Goal: Task Accomplishment & Management: Manage account settings

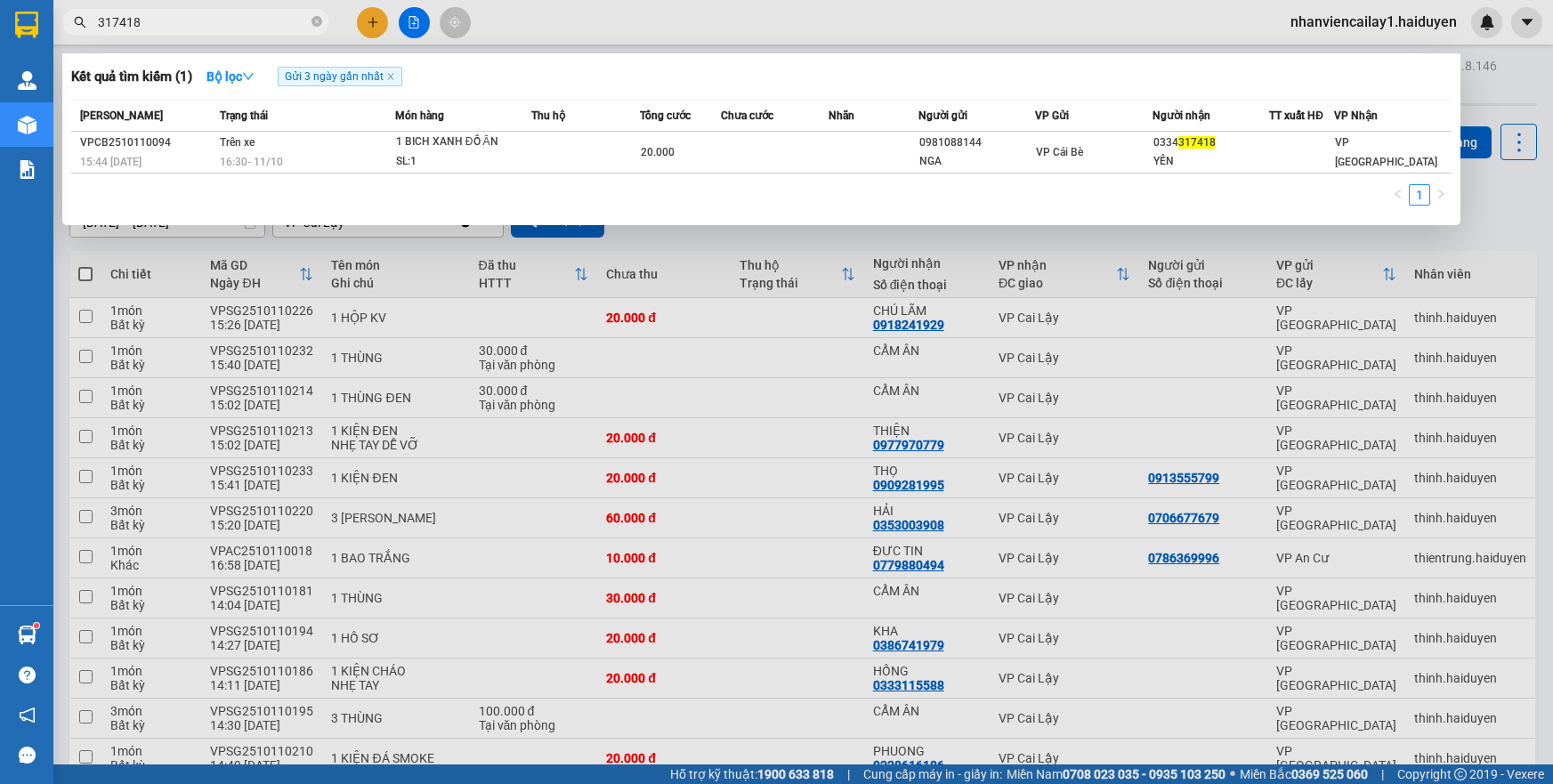
click at [310, 23] on span "317418" at bounding box center [195, 22] width 267 height 26
click at [315, 20] on icon "close-circle" at bounding box center [316, 21] width 10 height 10
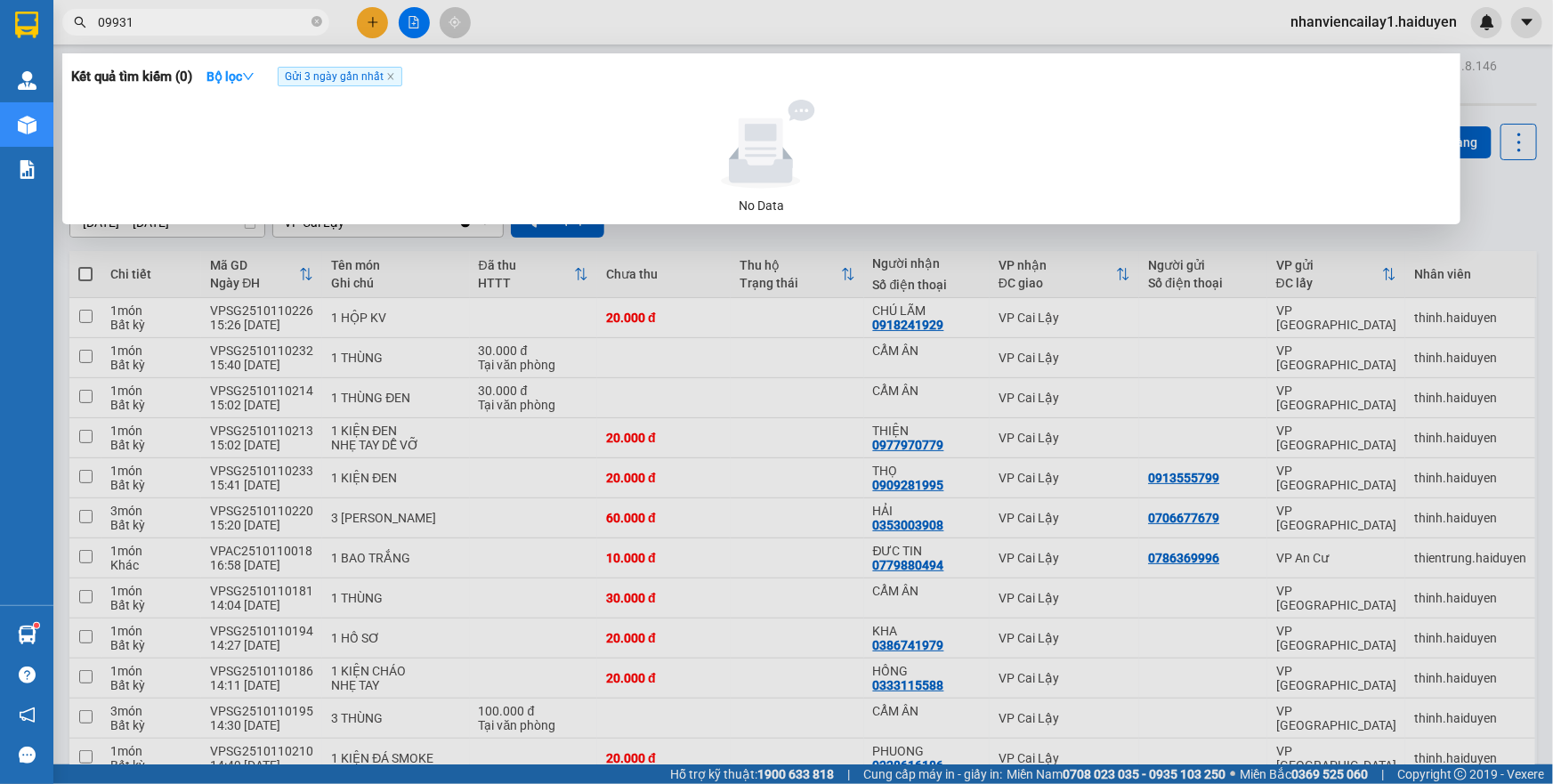
type input "09931"
click at [315, 32] on span "09931" at bounding box center [195, 22] width 267 height 26
click at [315, 23] on icon "close-circle" at bounding box center [316, 21] width 10 height 10
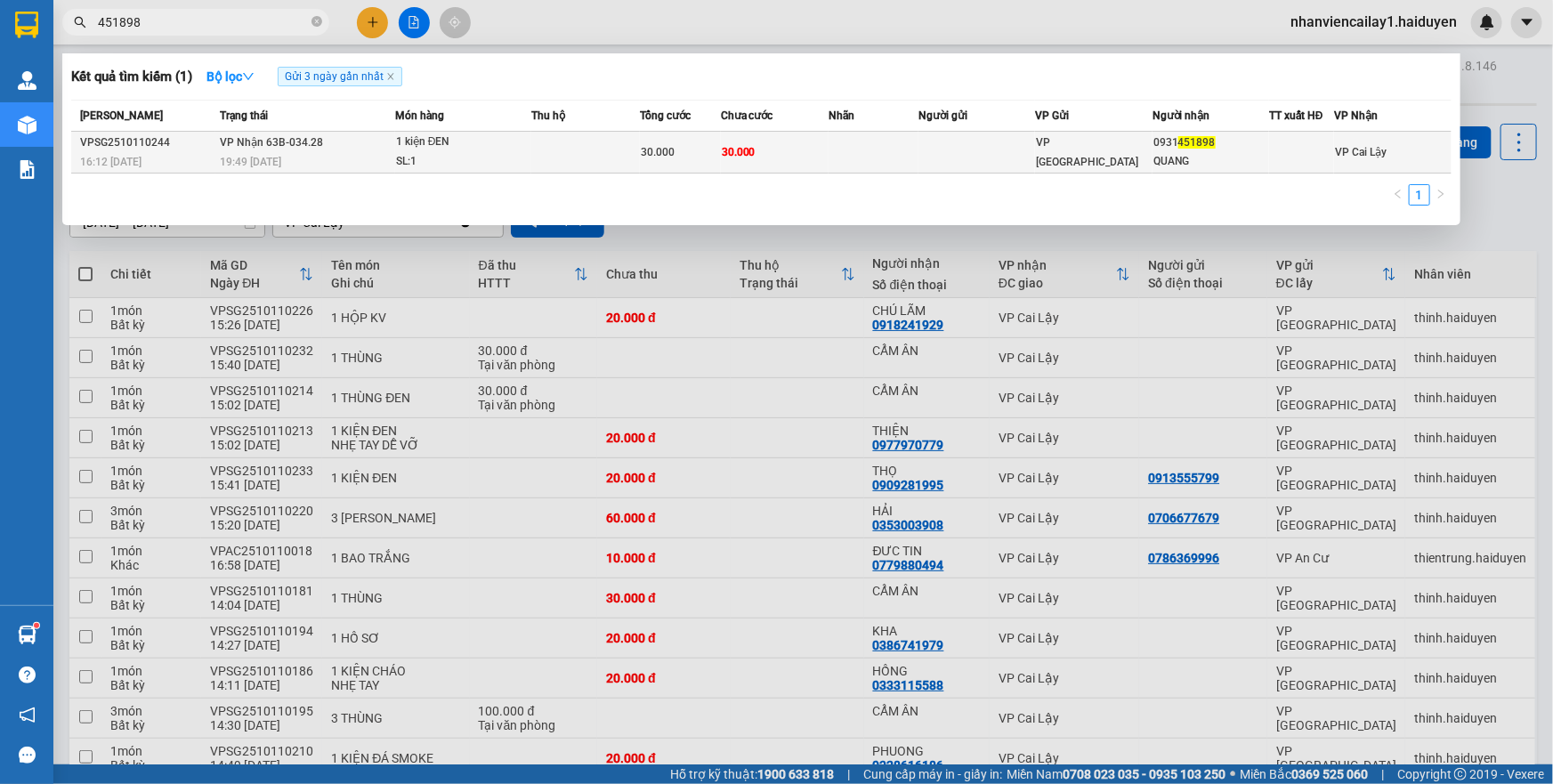
type input "451898"
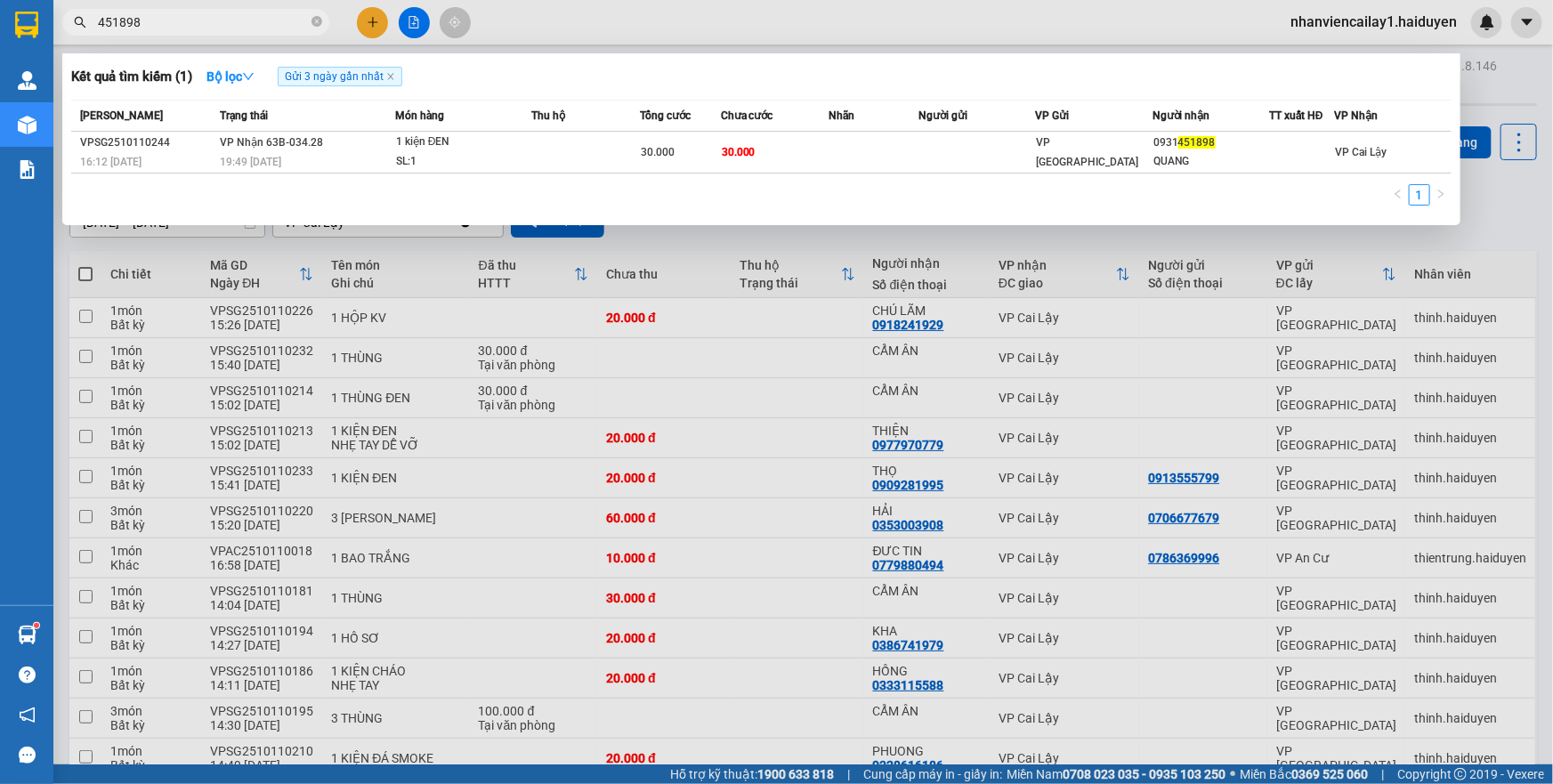
click at [228, 531] on div at bounding box center [776, 392] width 1553 height 784
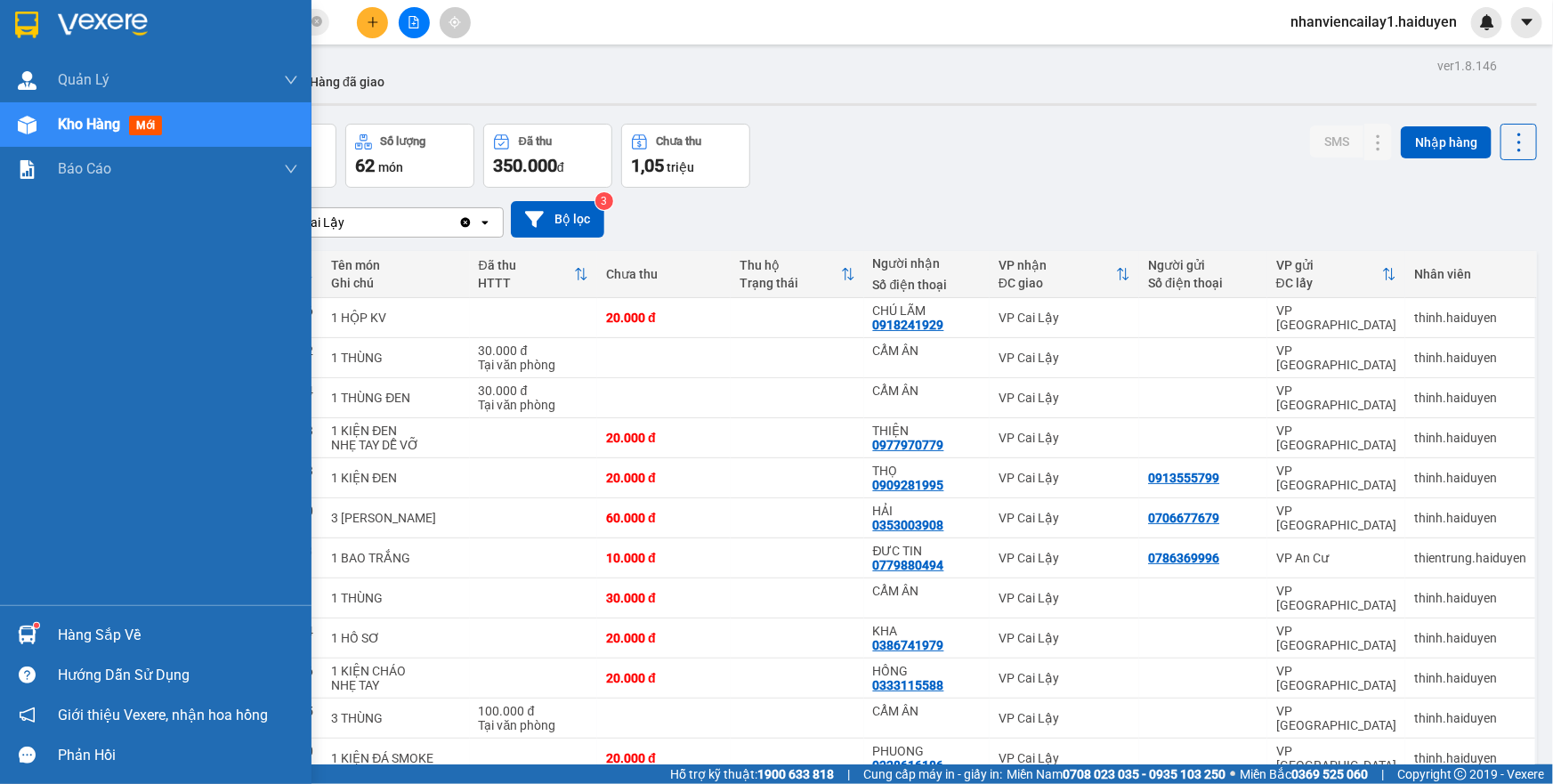
click at [38, 632] on div at bounding box center [26, 635] width 31 height 31
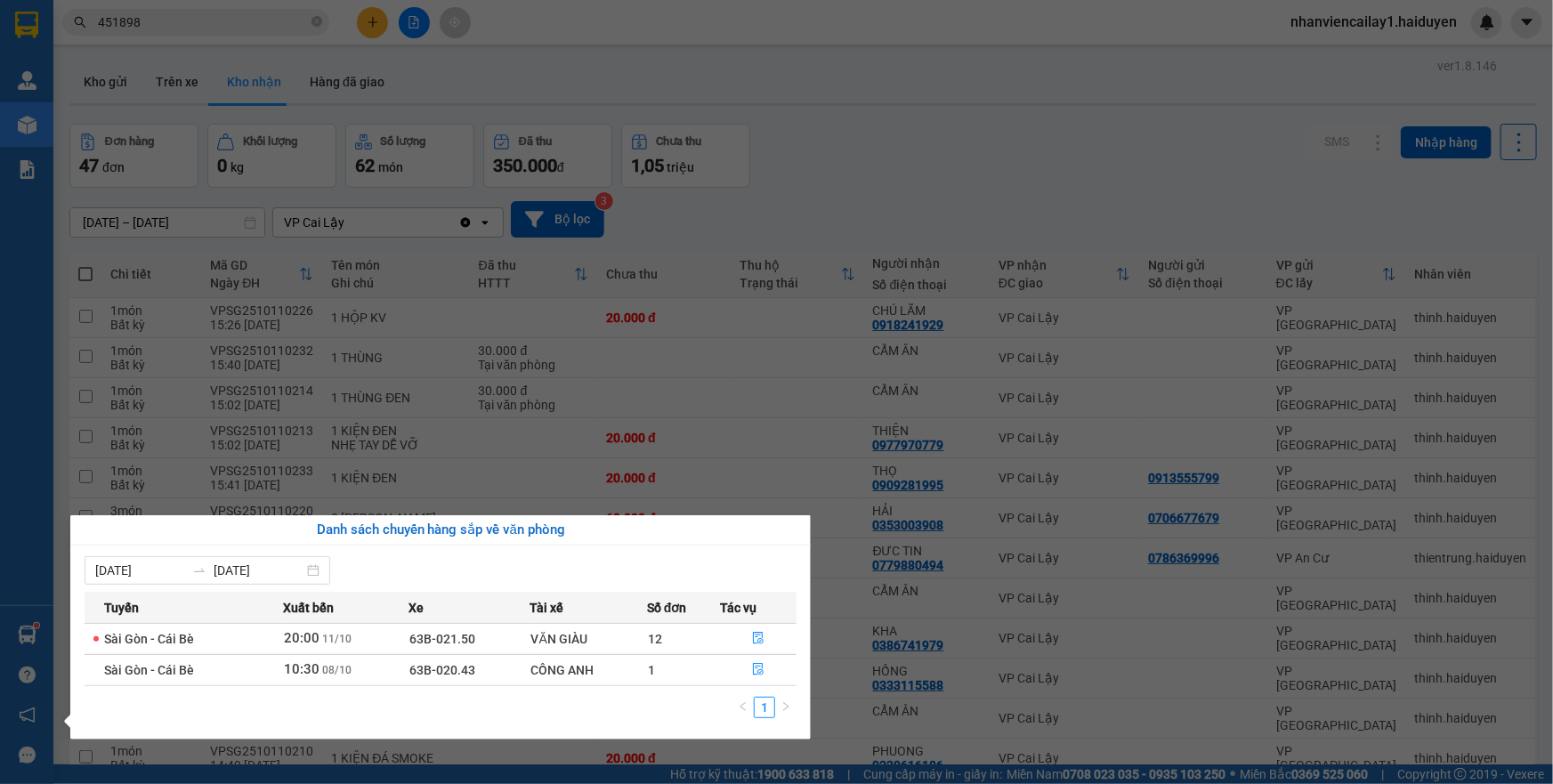
click at [694, 351] on section "Kết quả tìm kiếm ( 1 ) Bộ lọc Gửi 3 ngày gần nhất Mã ĐH Trạng thái Món hàng Thu…" at bounding box center [776, 392] width 1553 height 784
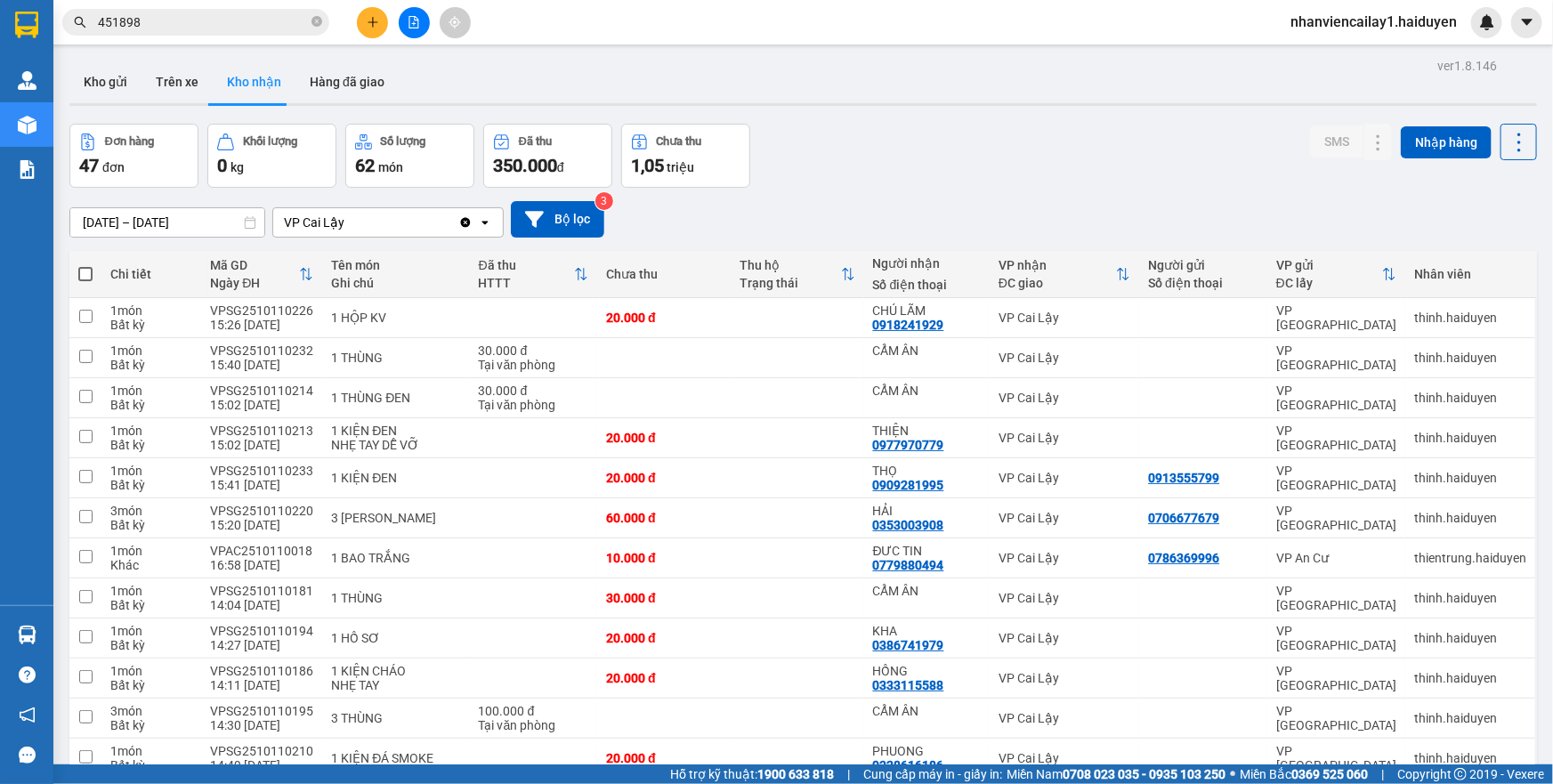
click at [419, 18] on icon "file-add" at bounding box center [413, 22] width 12 height 12
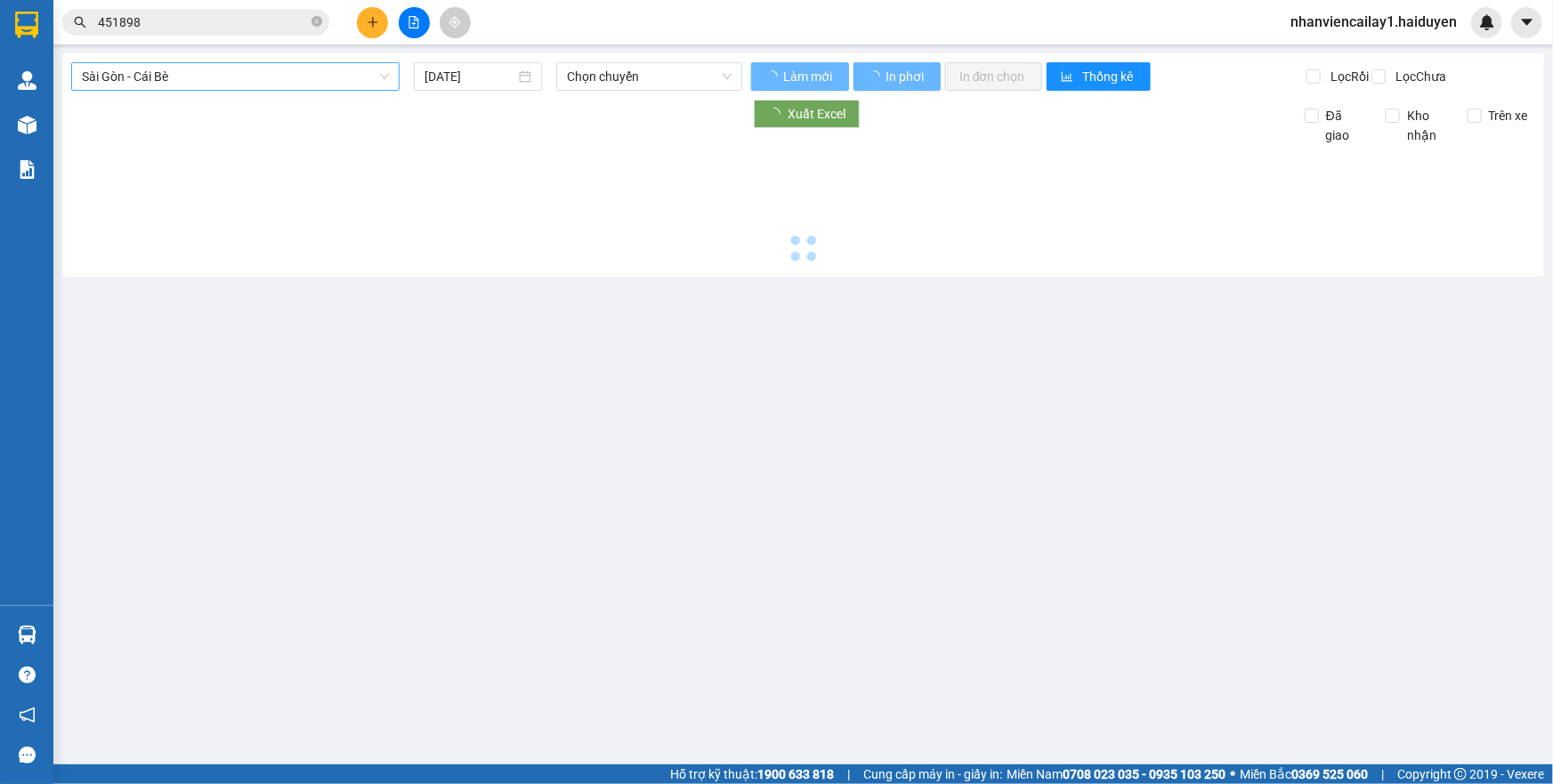
click at [165, 69] on span "Sài Gòn - Cái Bè" at bounding box center [235, 76] width 307 height 26
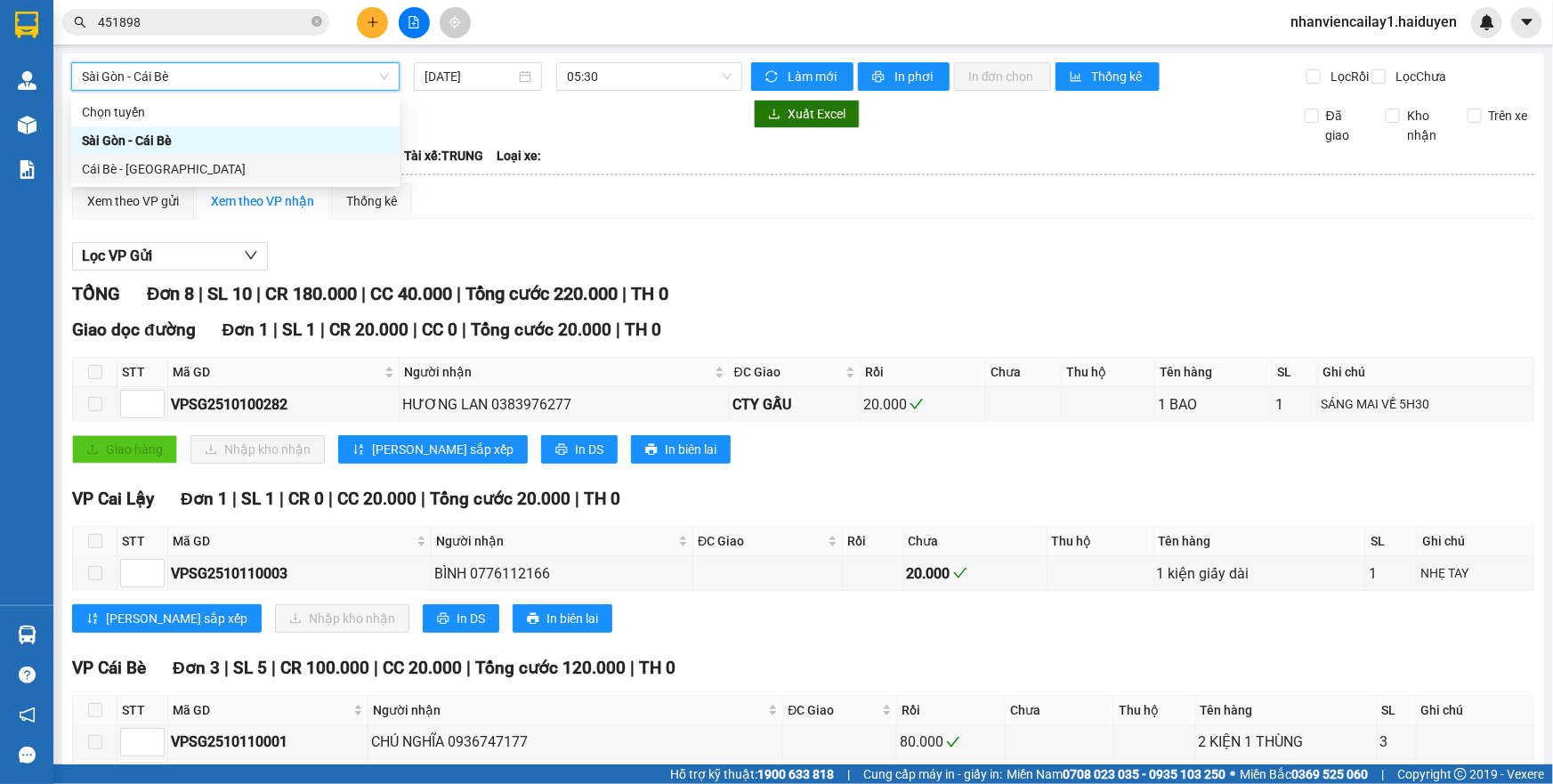
click at [275, 86] on span "Sài Gòn - Cái Bè" at bounding box center [235, 76] width 307 height 26
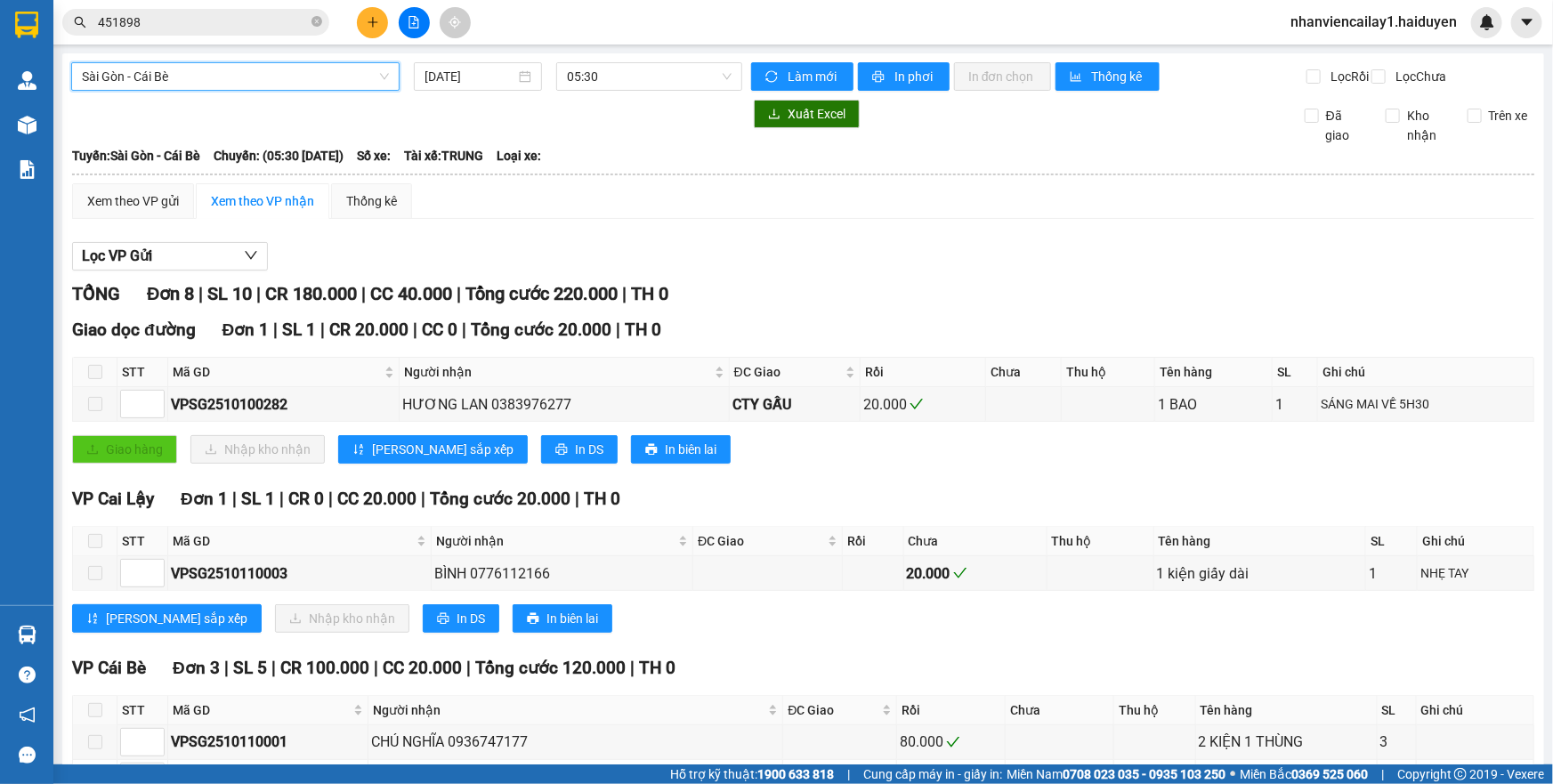
click at [293, 84] on span "Sài Gòn - Cái Bè" at bounding box center [235, 76] width 307 height 26
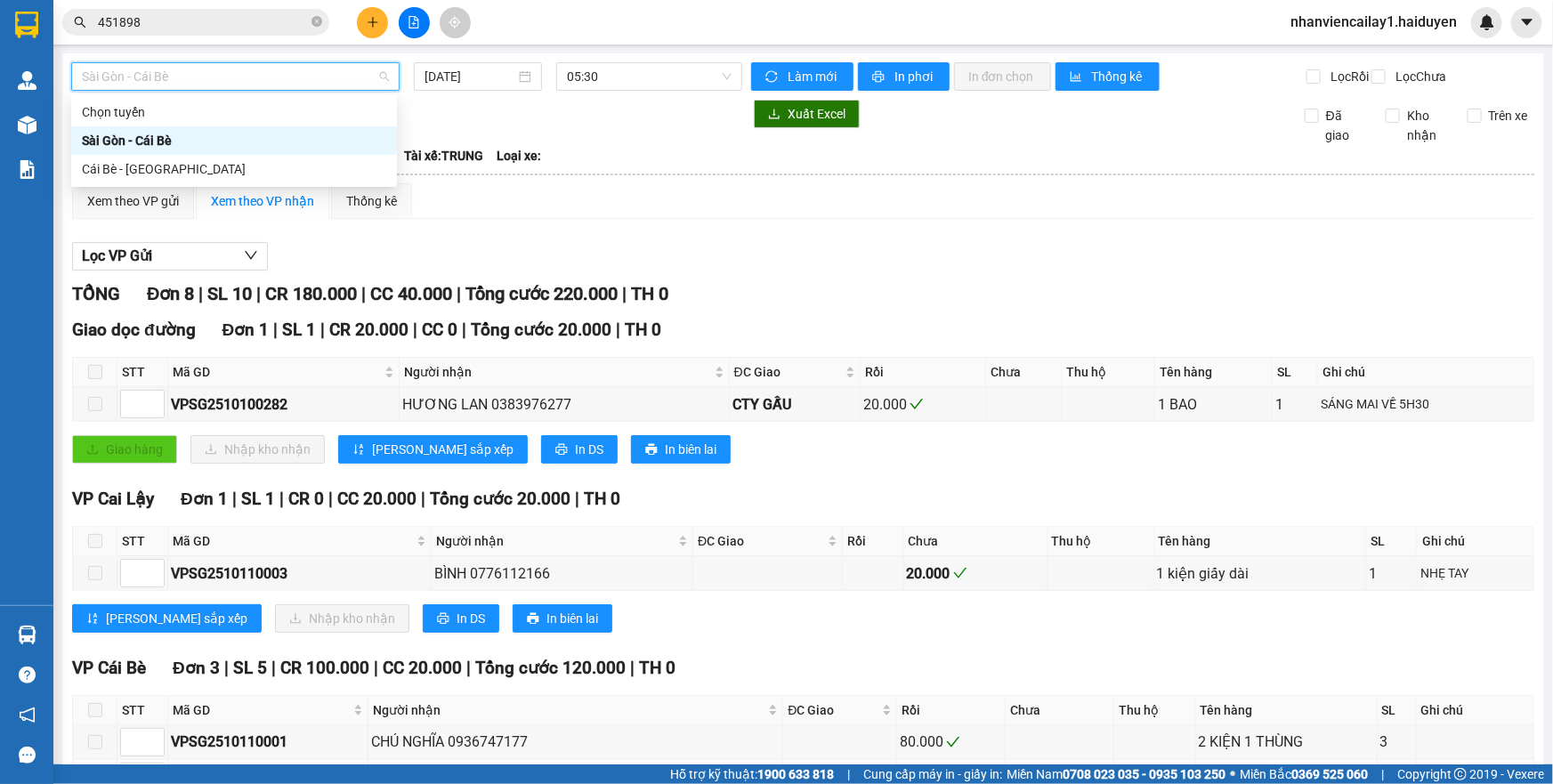
click at [288, 133] on div "Sài Gòn - Cái Bè" at bounding box center [234, 140] width 304 height 20
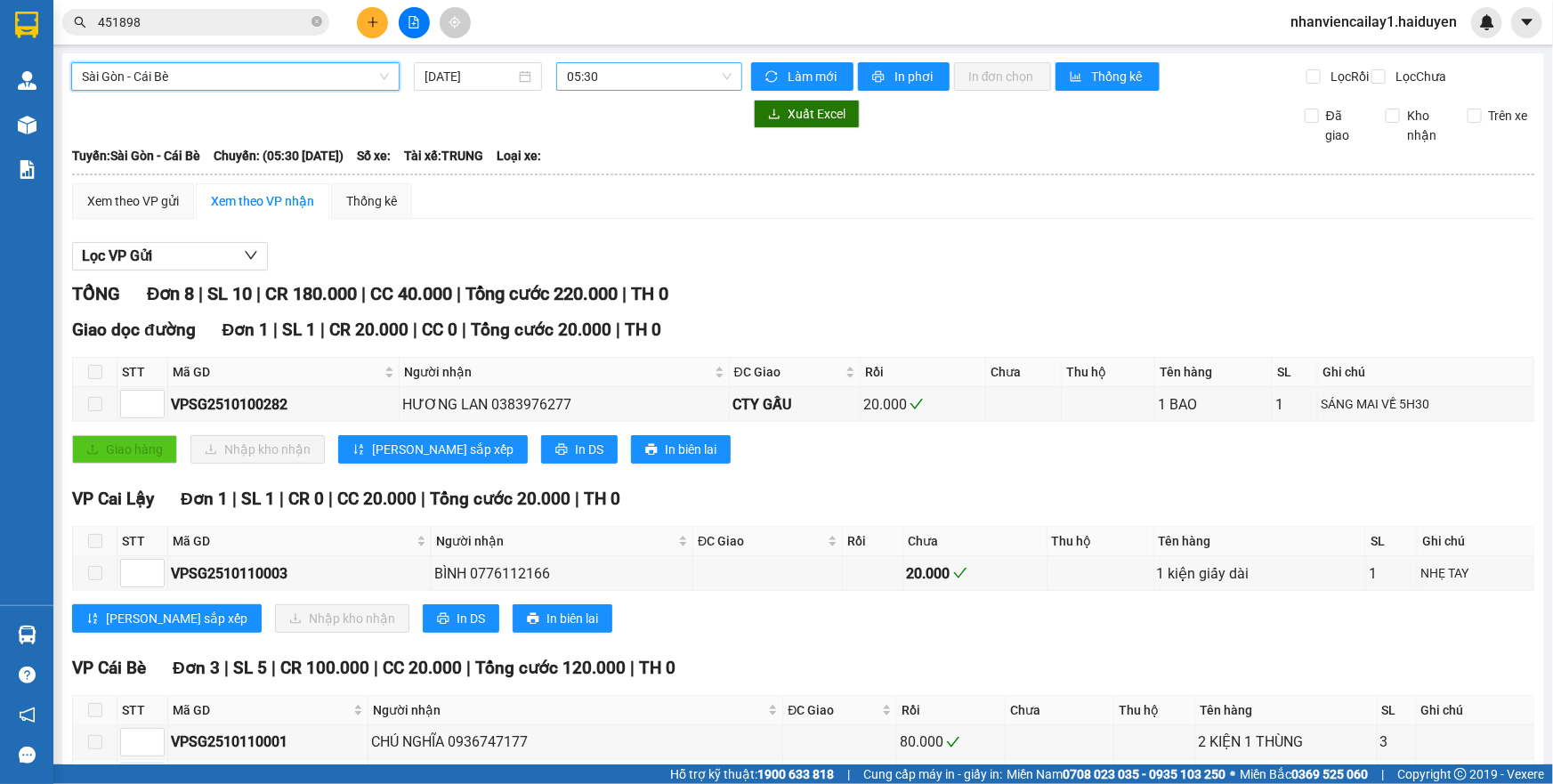
click at [641, 71] on span "05:30" at bounding box center [649, 76] width 164 height 26
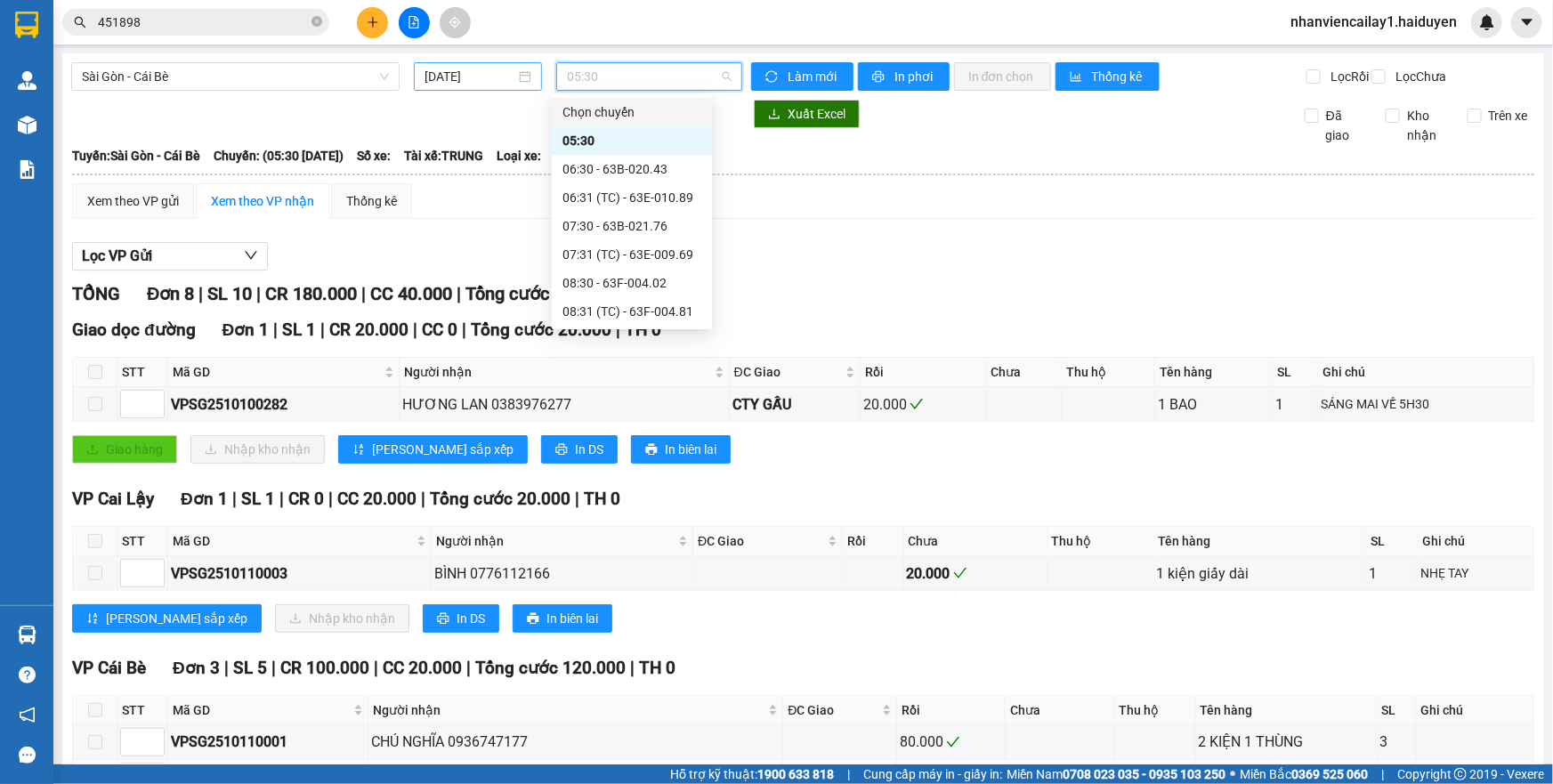
click at [484, 75] on input "[DATE]" at bounding box center [469, 76] width 91 height 20
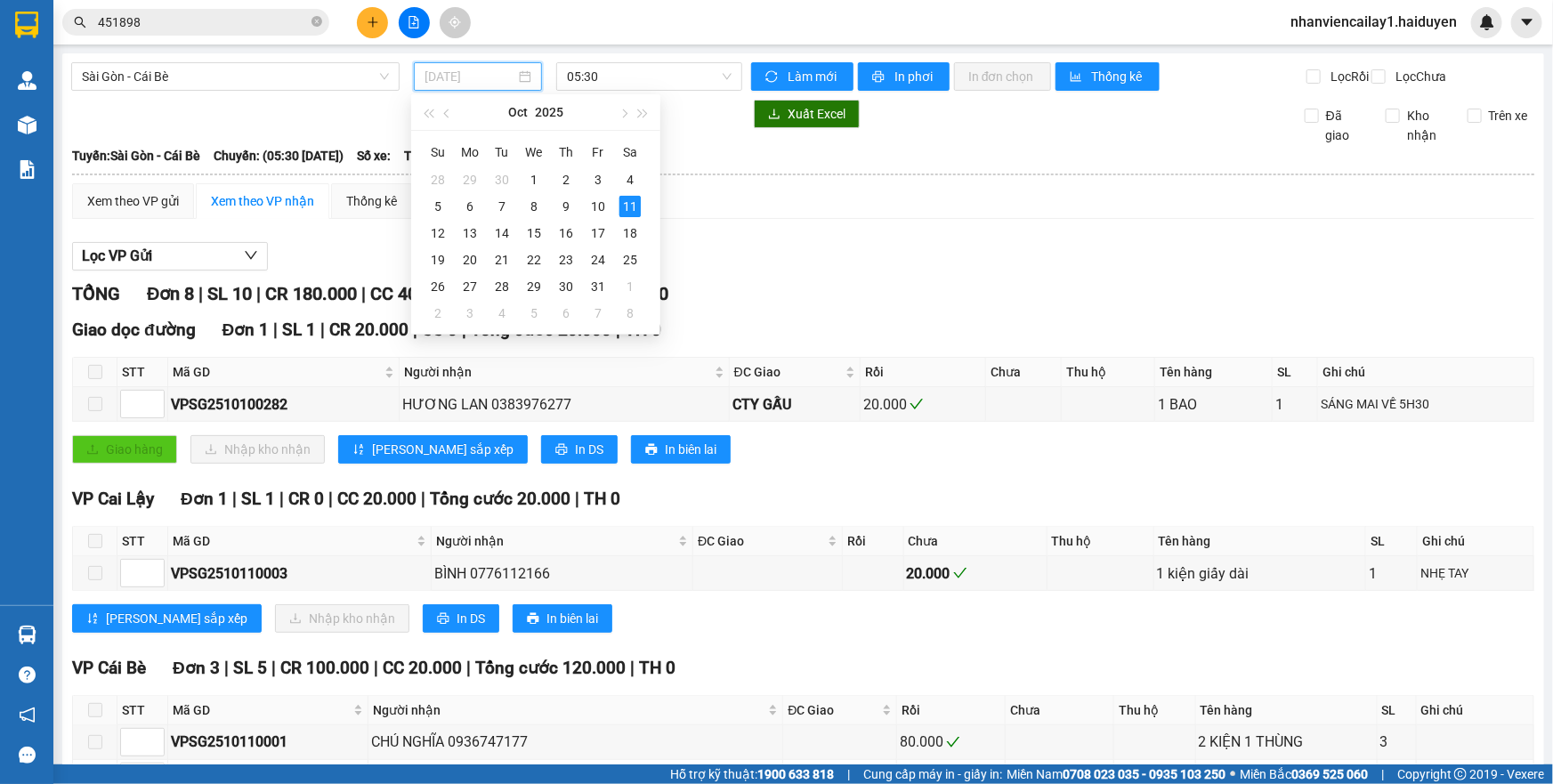
type input "[DATE]"
click at [673, 69] on span "05:30" at bounding box center [649, 76] width 164 height 26
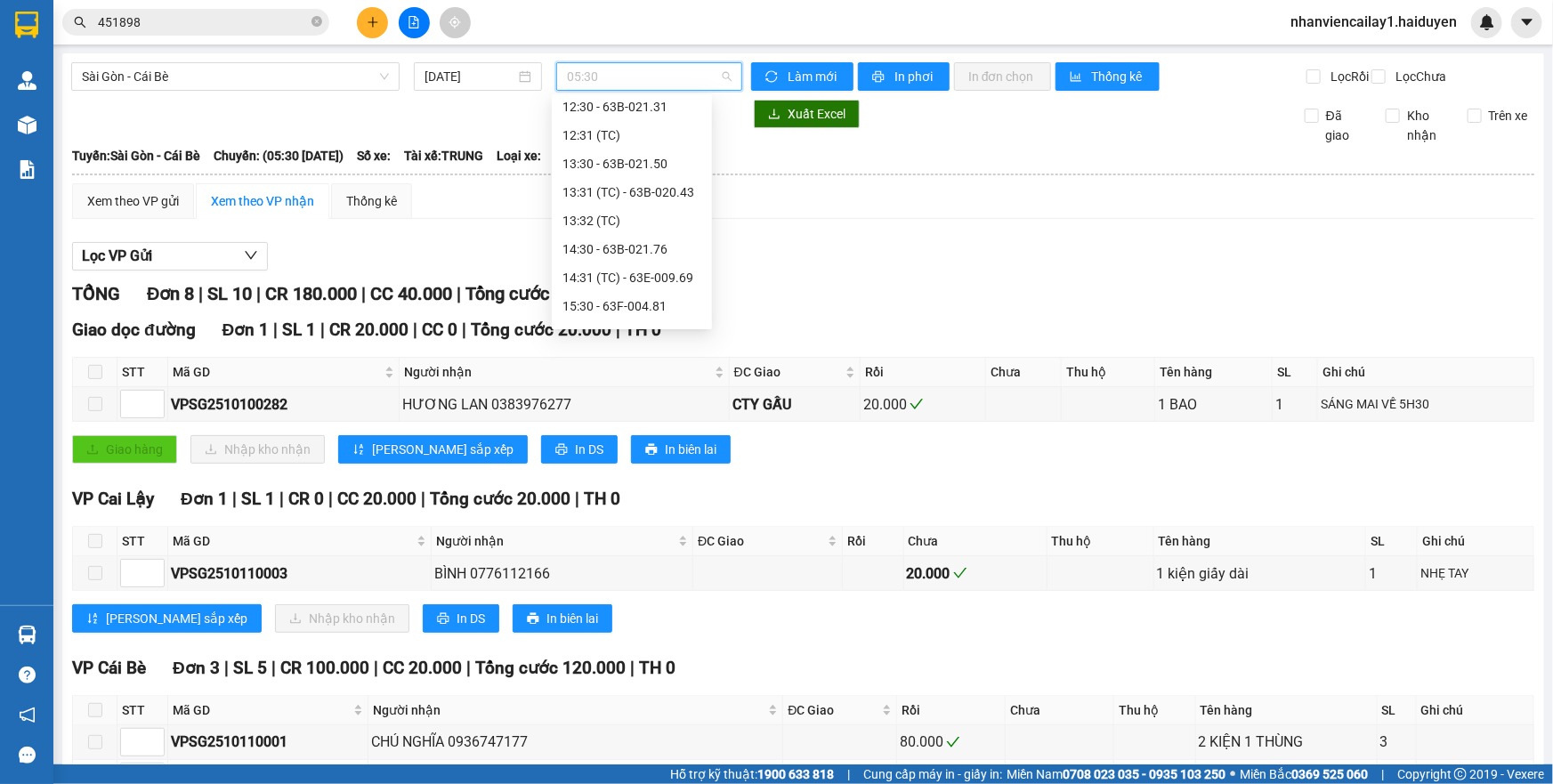
scroll to position [654, 0]
click at [640, 257] on div "18:31 (TC) - 63B-021.31" at bounding box center [632, 255] width 139 height 20
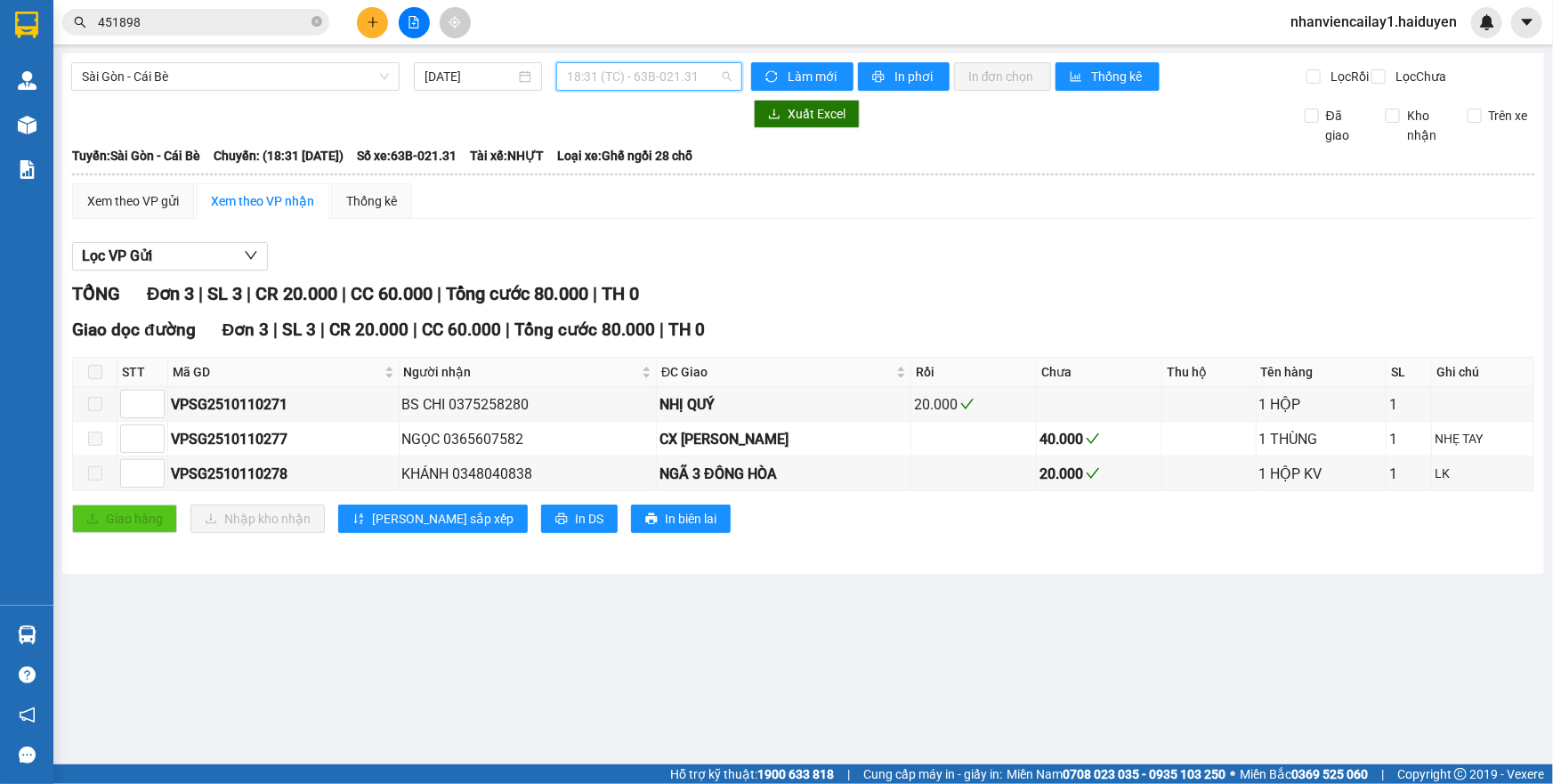
click at [563, 76] on div "18:31 (TC) - 63B-021.31" at bounding box center [649, 76] width 186 height 28
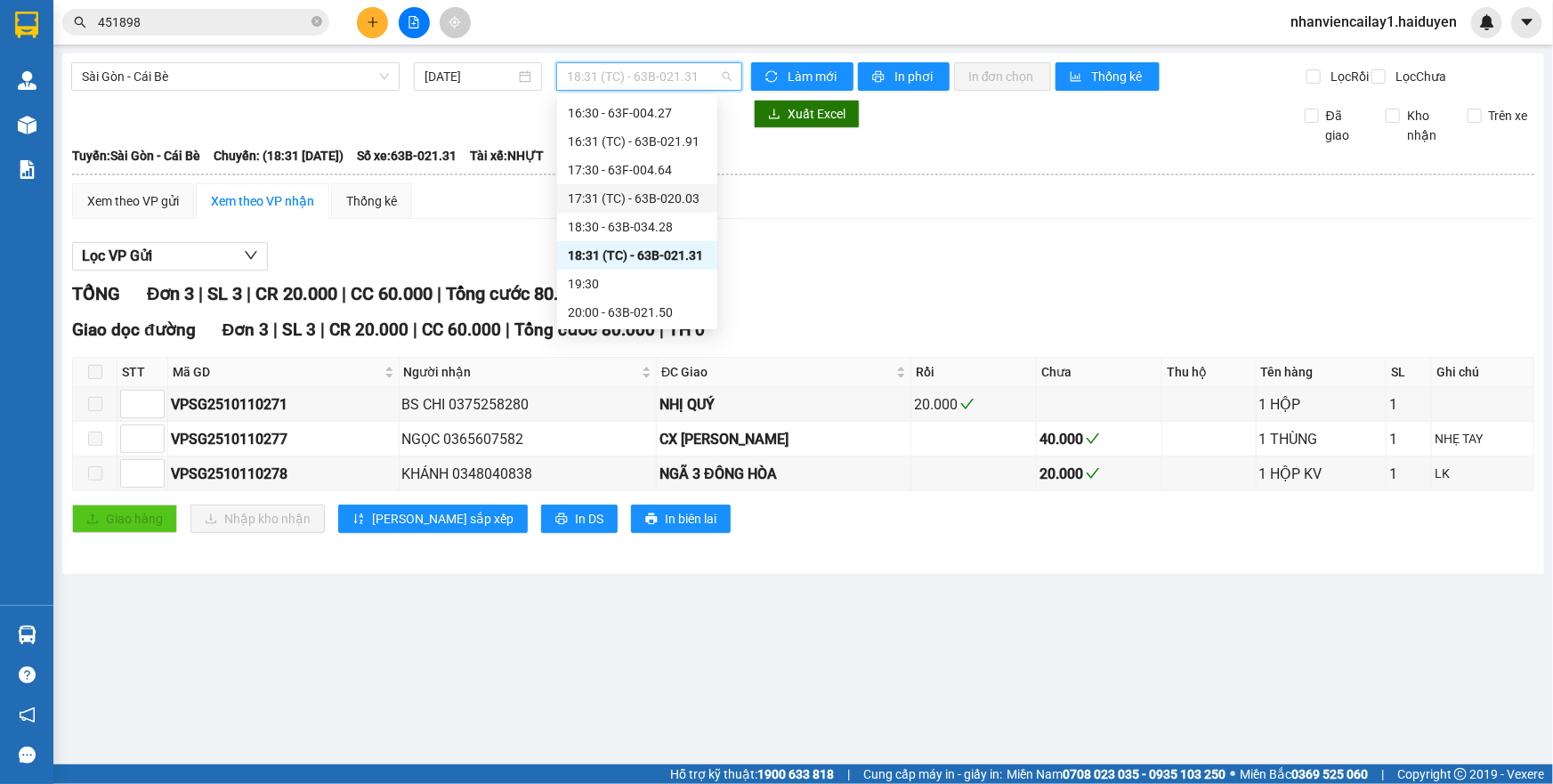
click at [626, 206] on div "17:31 (TC) - 63B-020.03" at bounding box center [638, 198] width 139 height 20
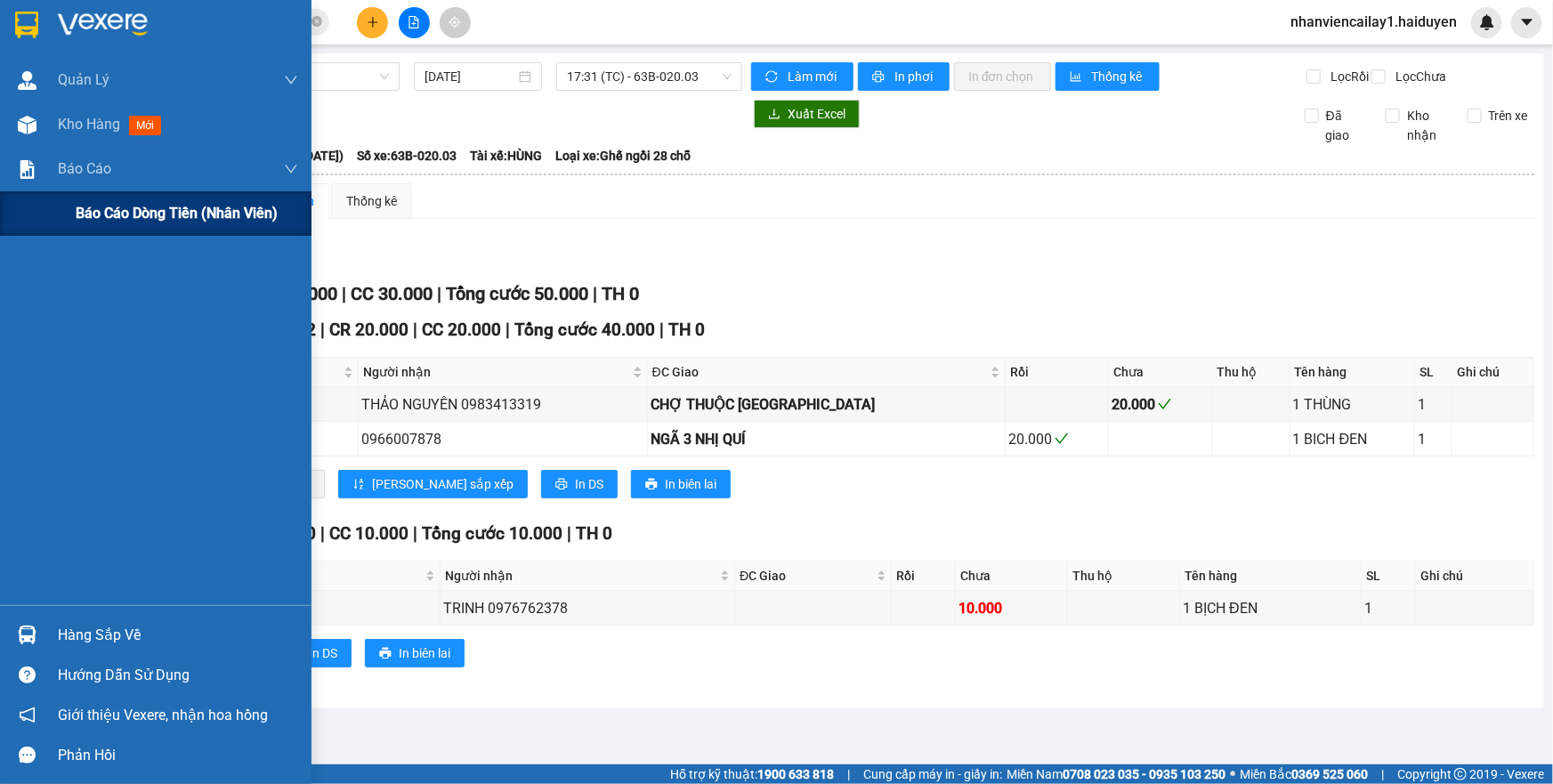
click at [100, 205] on span "Báo cáo dòng tiền (nhân viên)" at bounding box center [177, 213] width 202 height 23
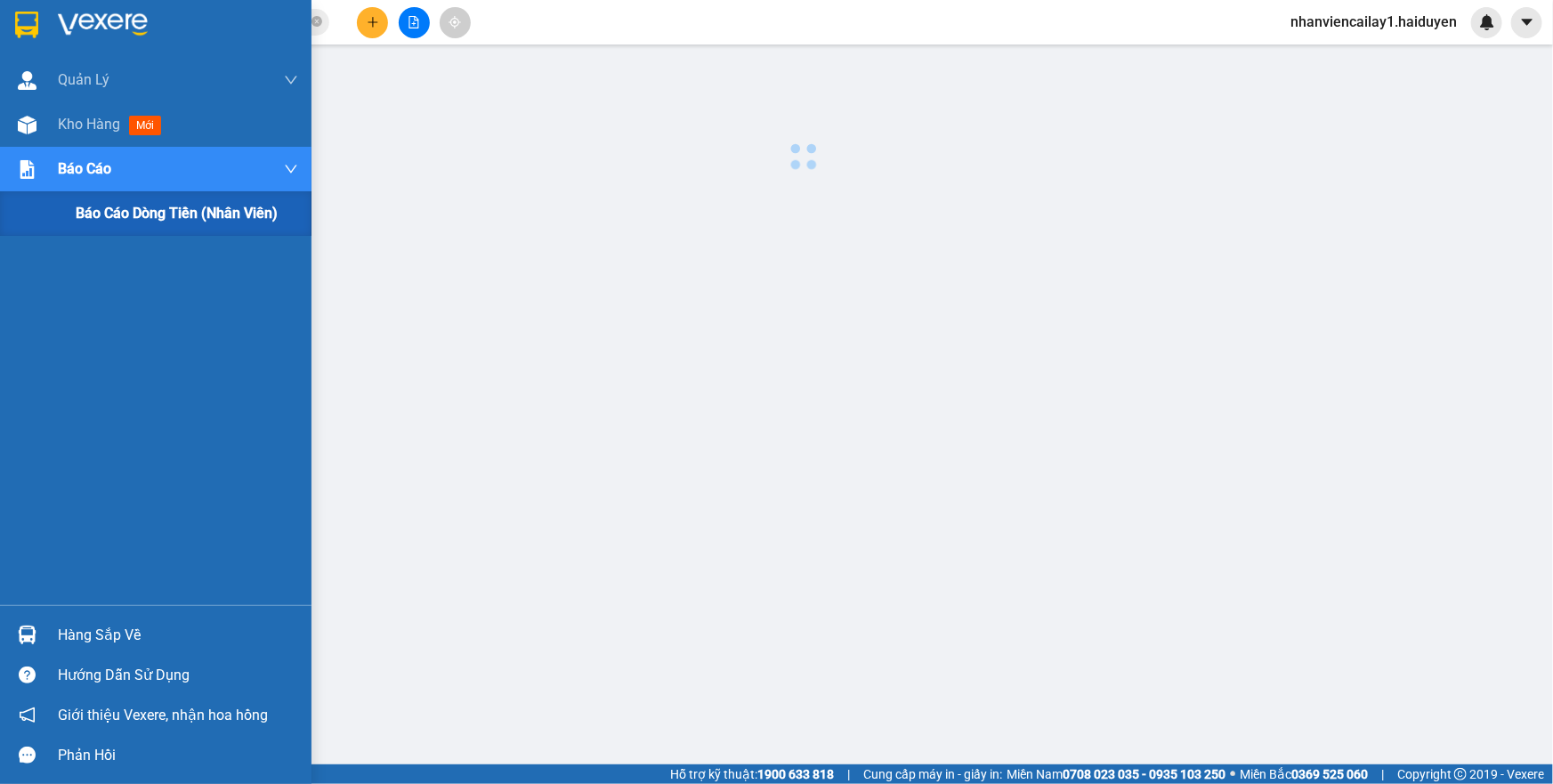
click at [100, 205] on span "Báo cáo dòng tiền (nhân viên)" at bounding box center [177, 213] width 202 height 23
click at [80, 134] on div "Kho hàng mới" at bounding box center [114, 124] width 111 height 23
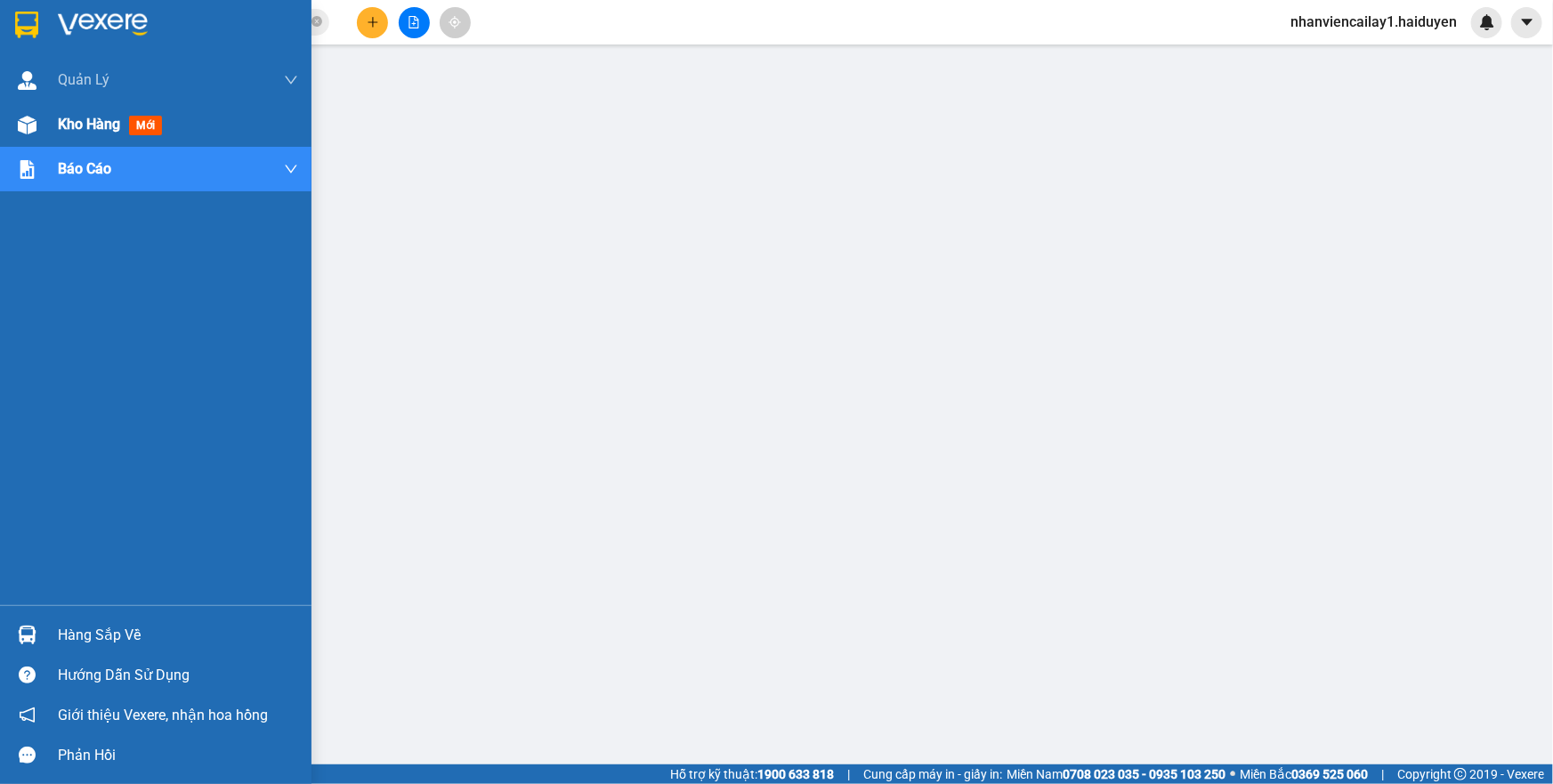
click at [80, 134] on div "Kho hàng mới" at bounding box center [114, 124] width 111 height 23
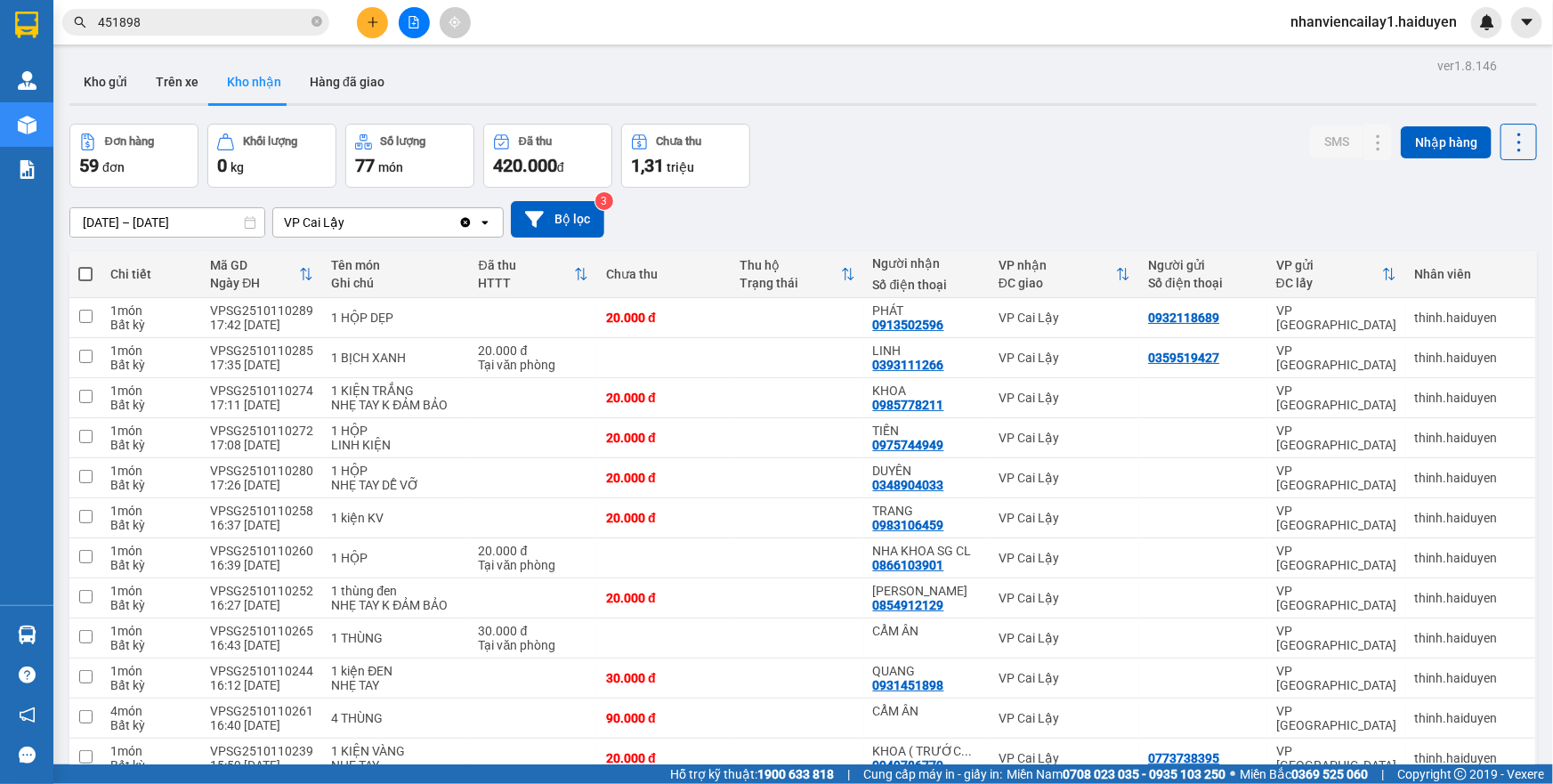
click at [247, 221] on icon at bounding box center [250, 222] width 10 height 12
click at [235, 213] on input "[DATE] – [DATE]" at bounding box center [167, 223] width 194 height 28
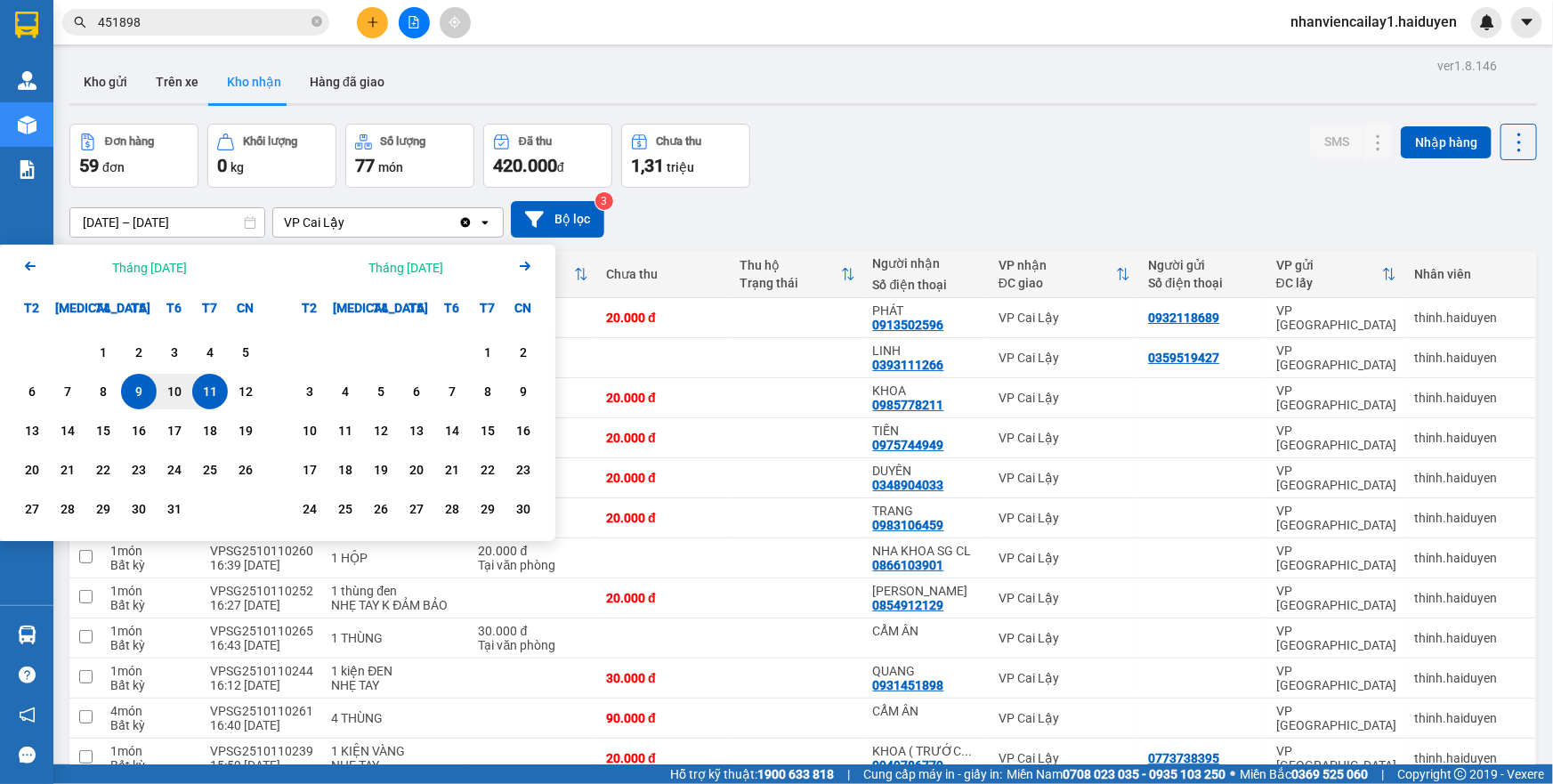
click at [25, 258] on icon "Arrow Left" at bounding box center [30, 266] width 22 height 22
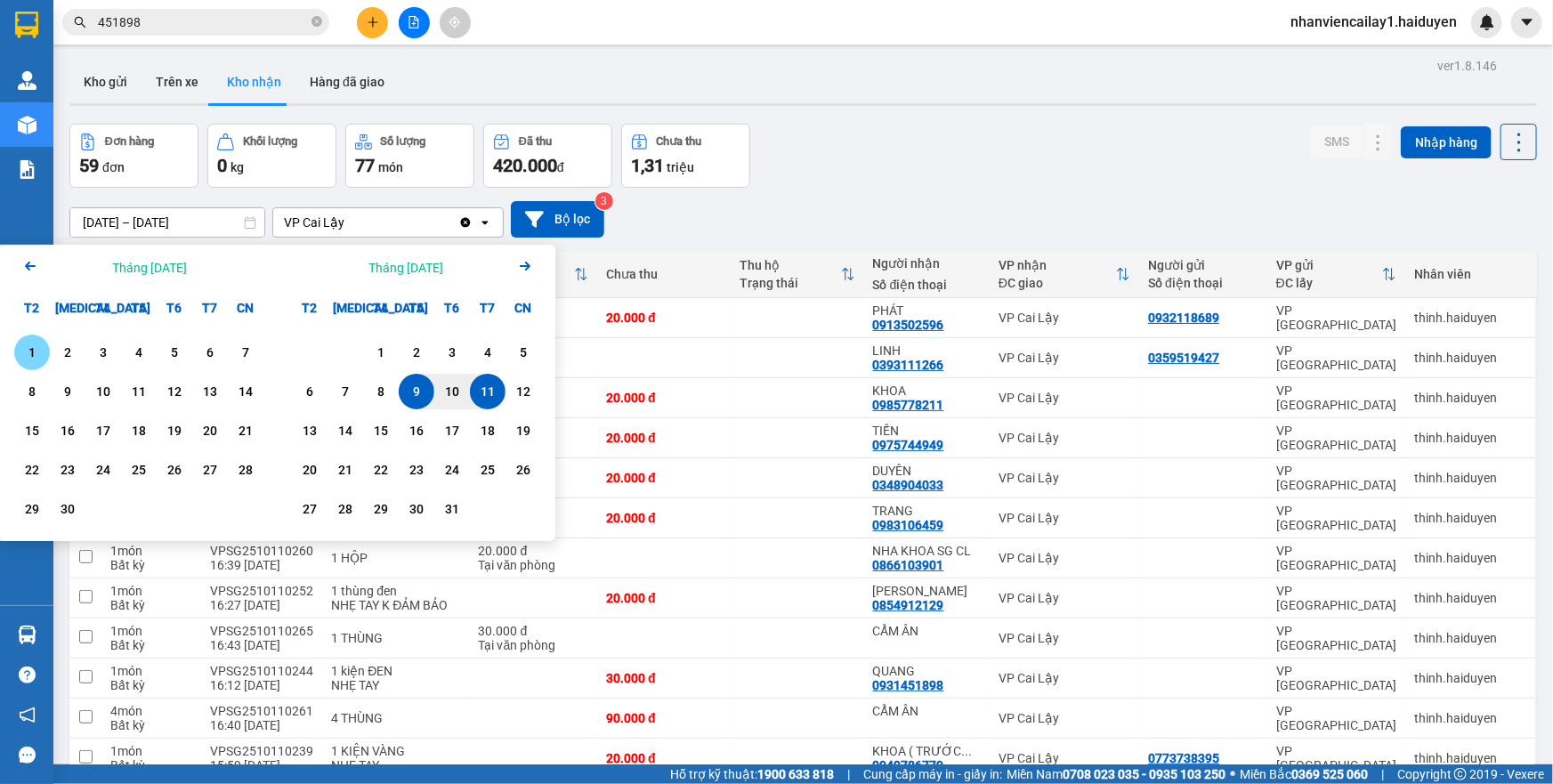
click at [38, 351] on div "1" at bounding box center [32, 352] width 25 height 22
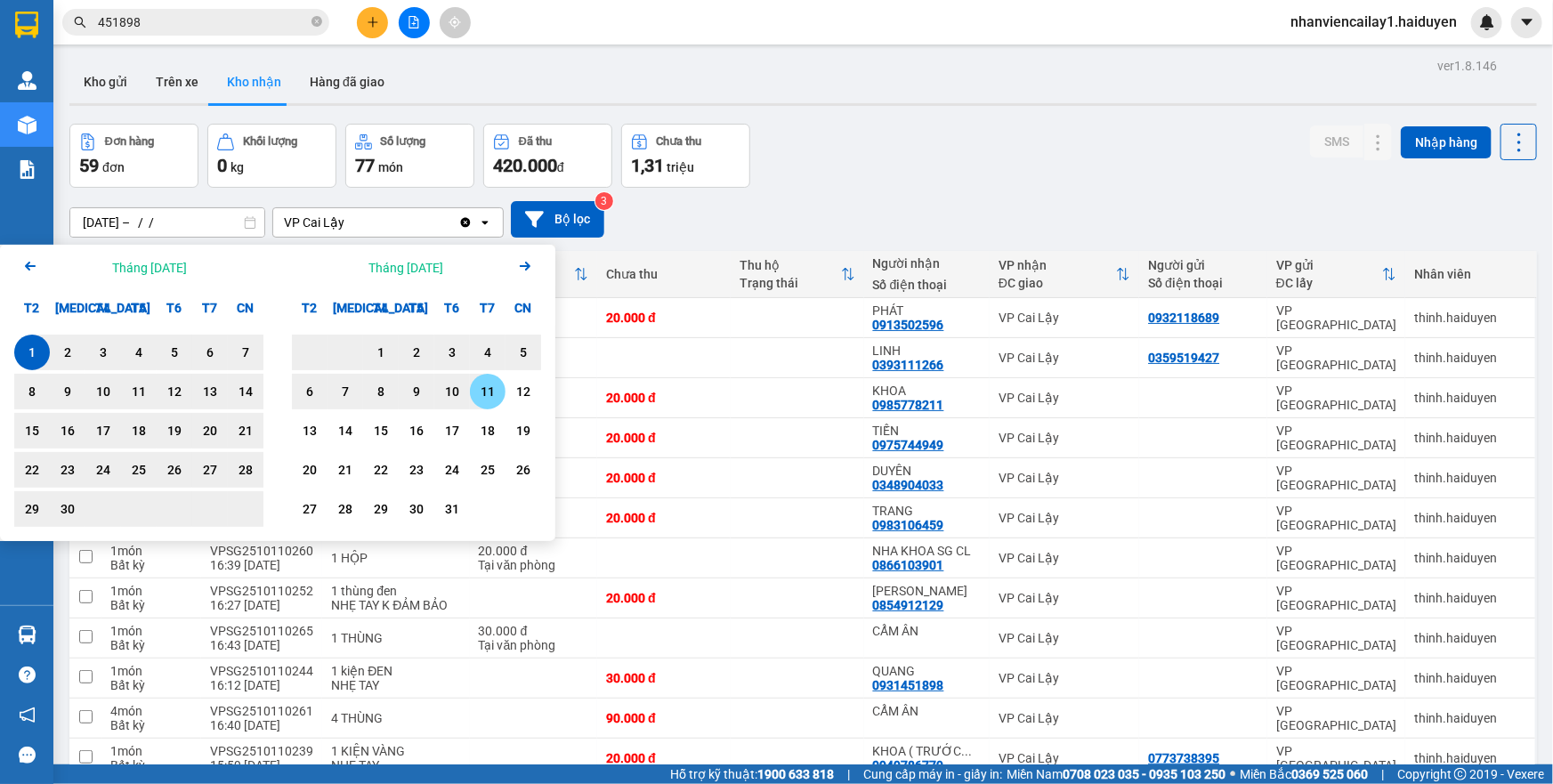
click at [478, 395] on div "11" at bounding box center [487, 392] width 25 height 22
type input "[DATE] – [DATE]"
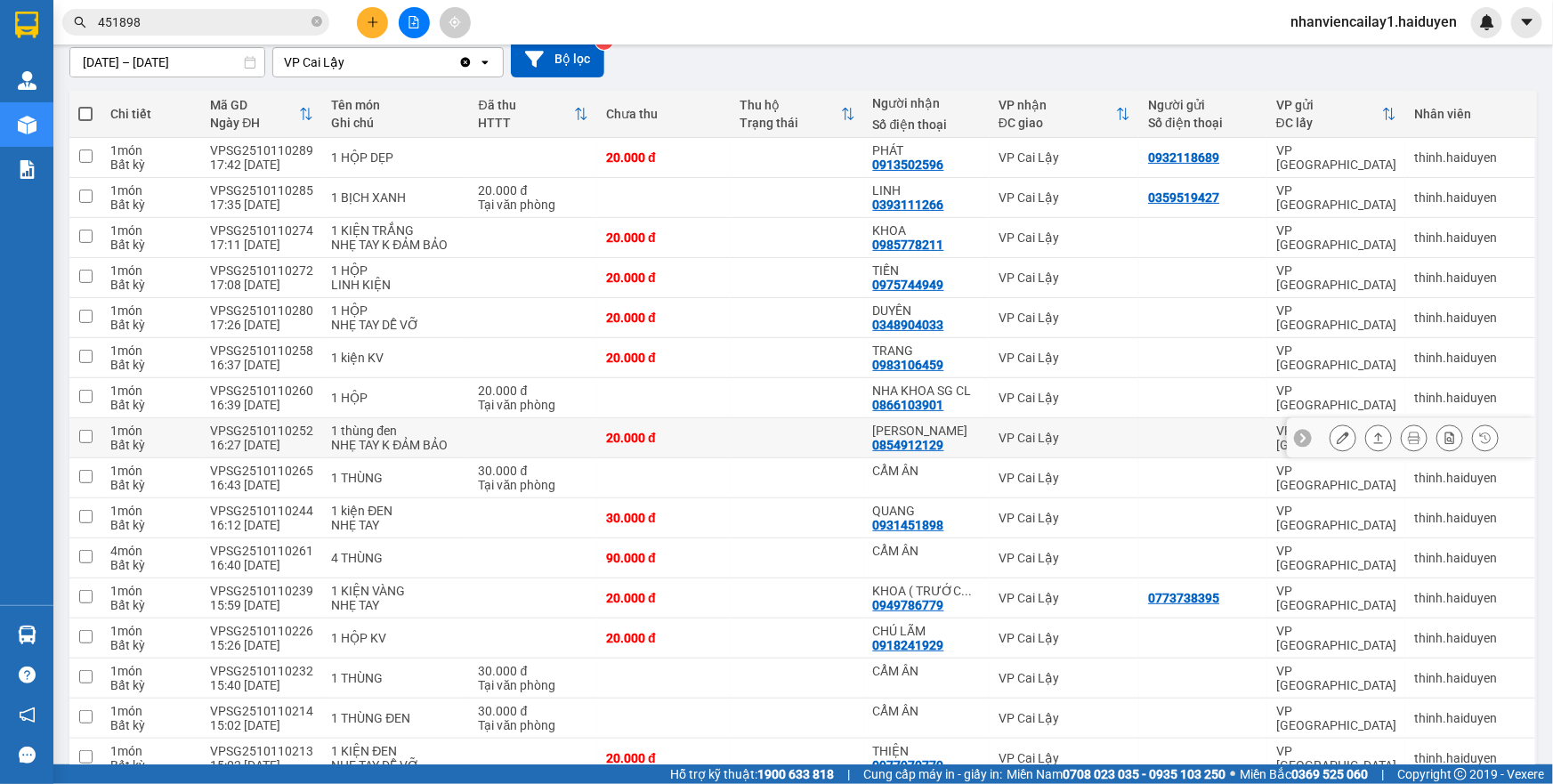
scroll to position [161, 0]
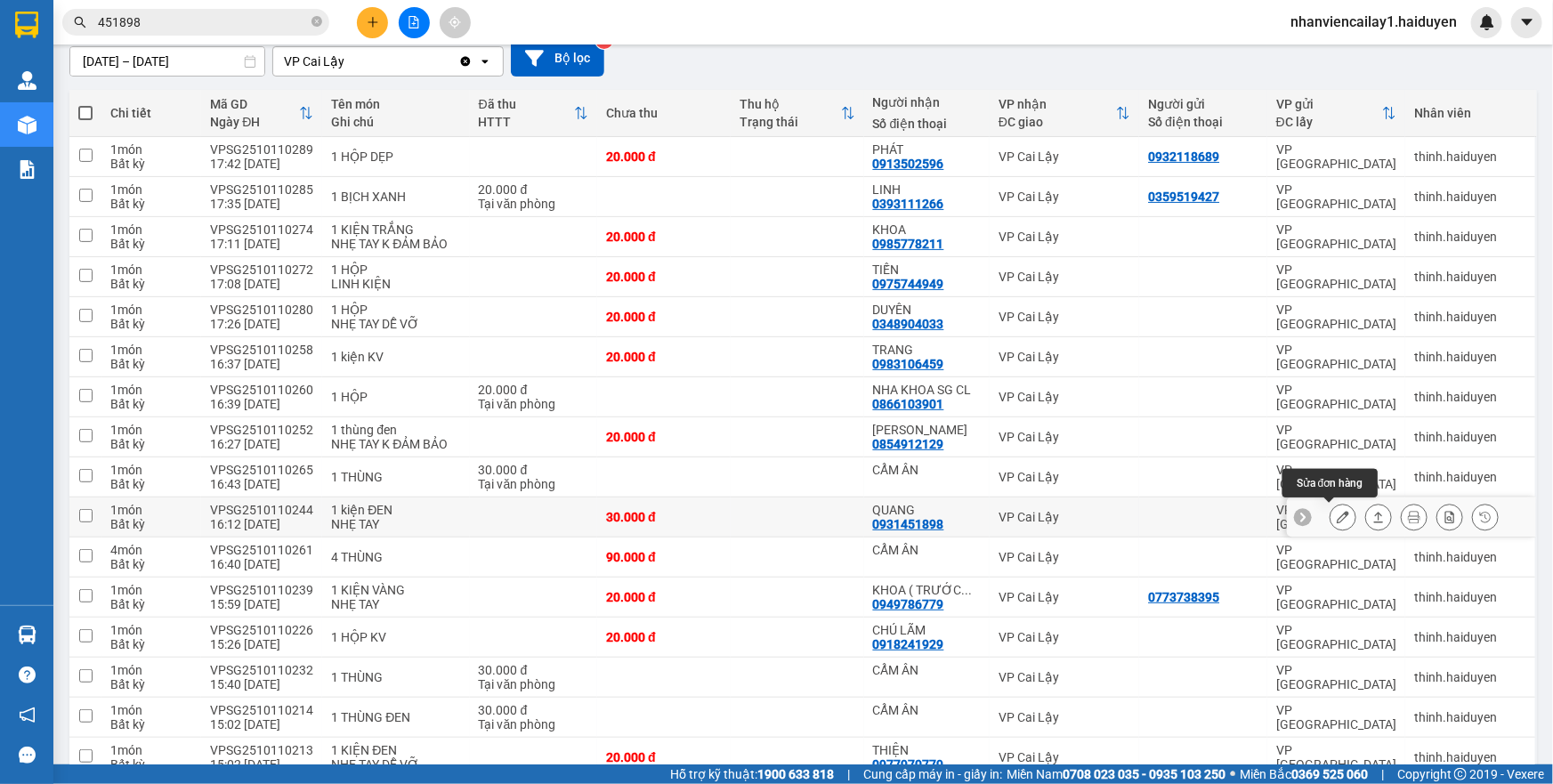
click at [1330, 515] on button at bounding box center [1343, 517] width 25 height 31
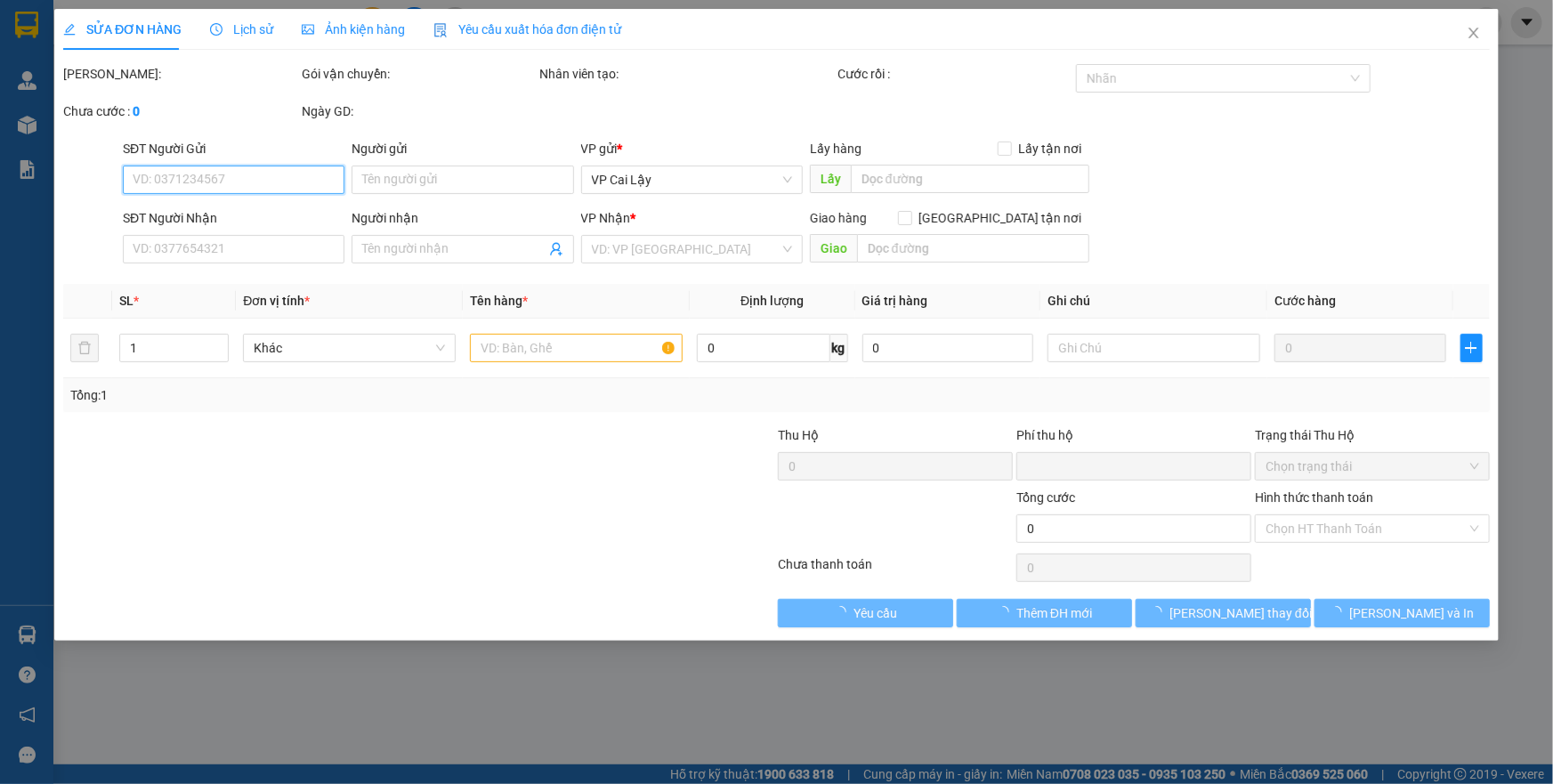
type input "0931451898"
type input "QUANG"
type input "0"
type input "30.000"
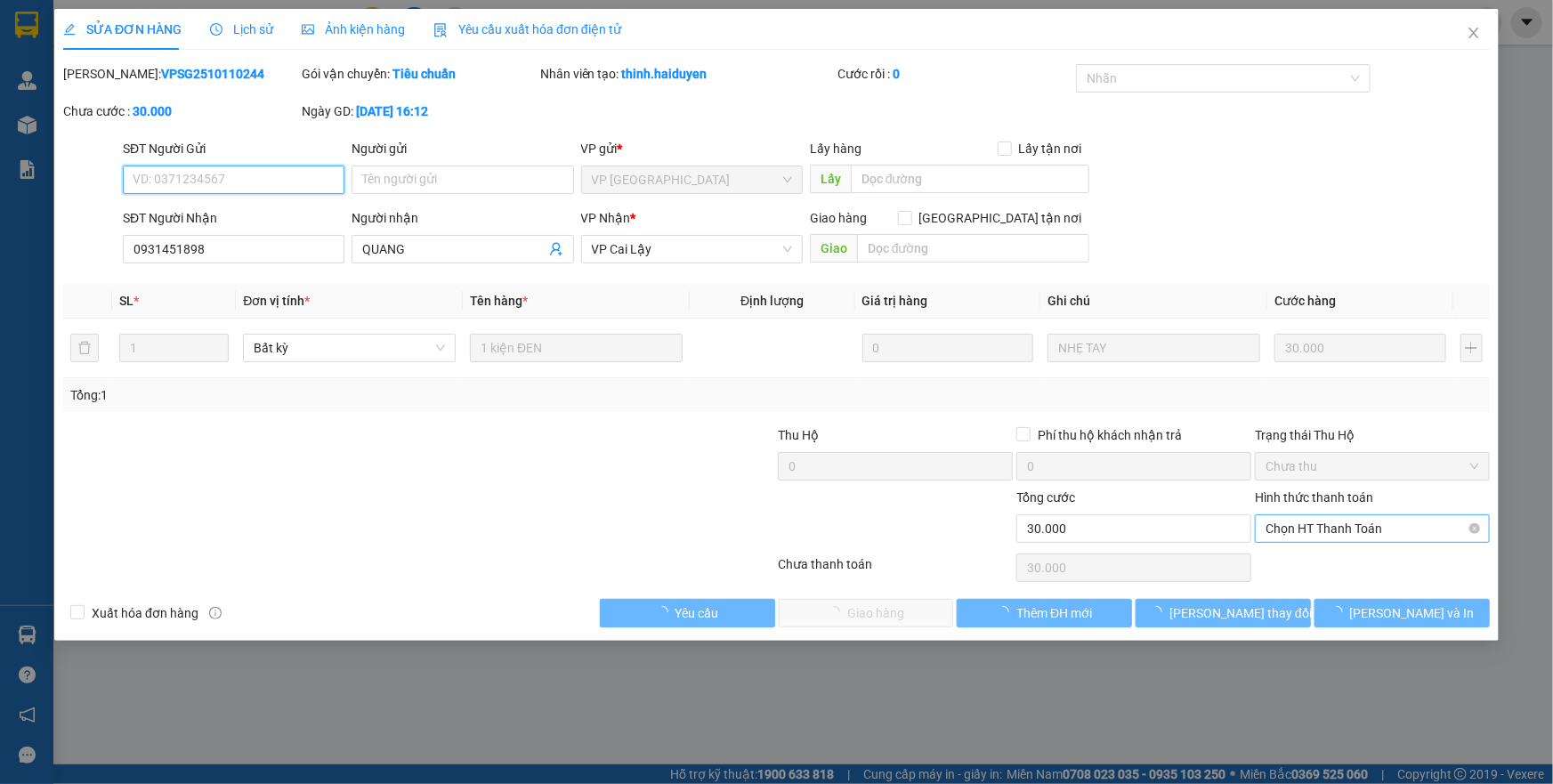
click at [1321, 525] on span "Chọn HT Thanh Toán" at bounding box center [1372, 529] width 213 height 26
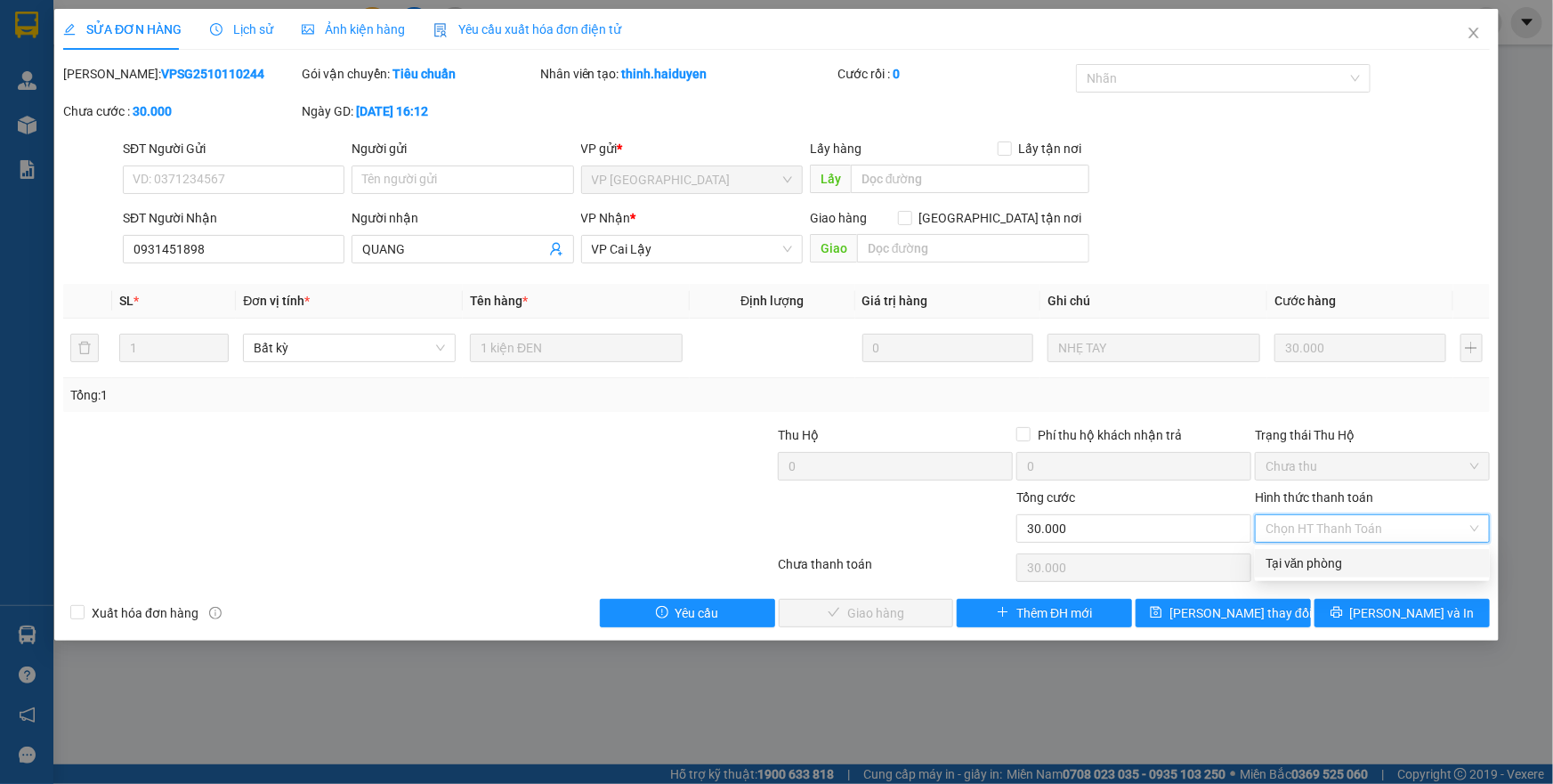
click at [1321, 557] on div "Tại văn phòng" at bounding box center [1372, 563] width 213 height 20
type input "0"
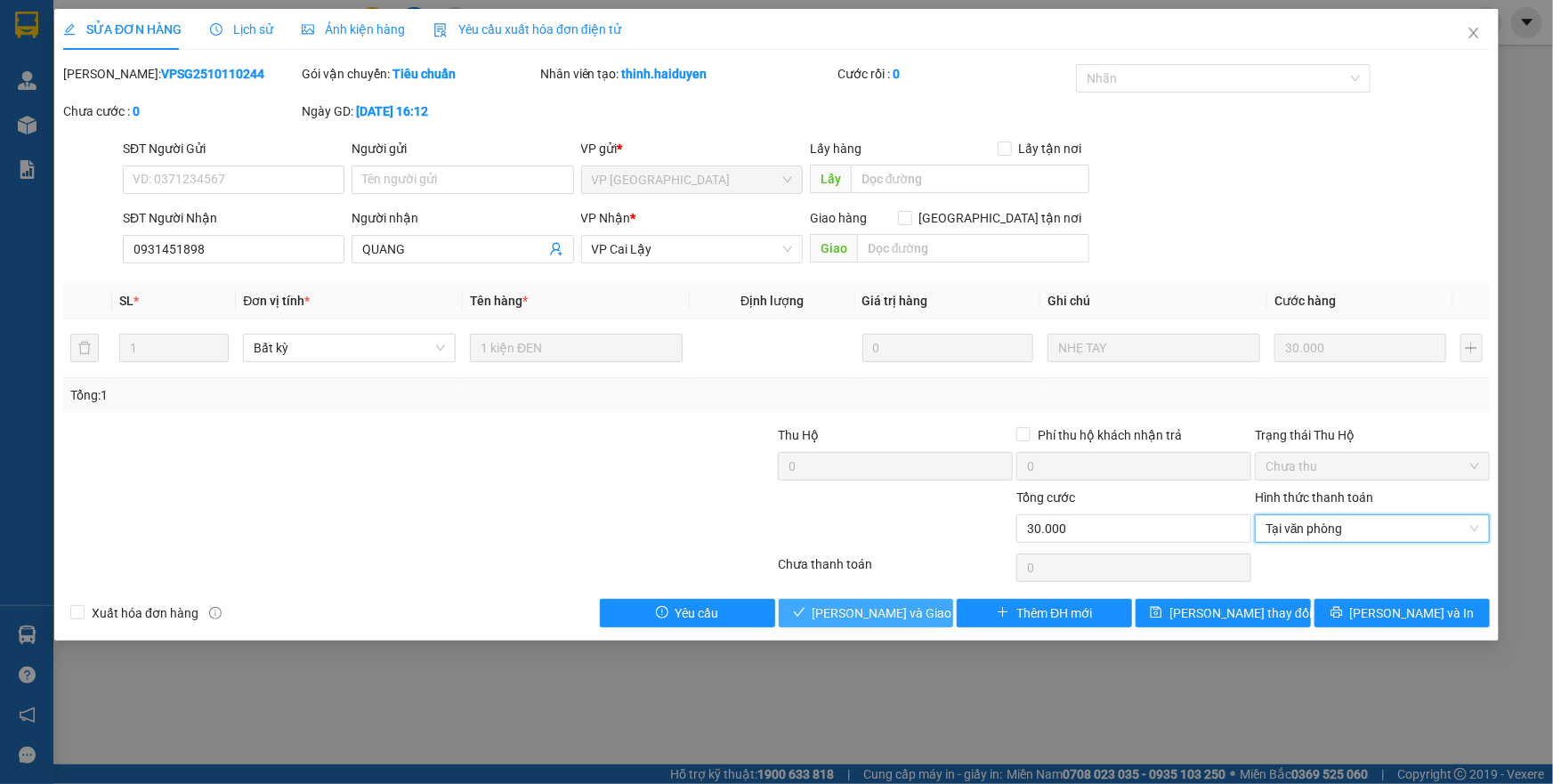
click at [900, 607] on span "[PERSON_NAME] và [PERSON_NAME] hàng" at bounding box center [898, 613] width 171 height 20
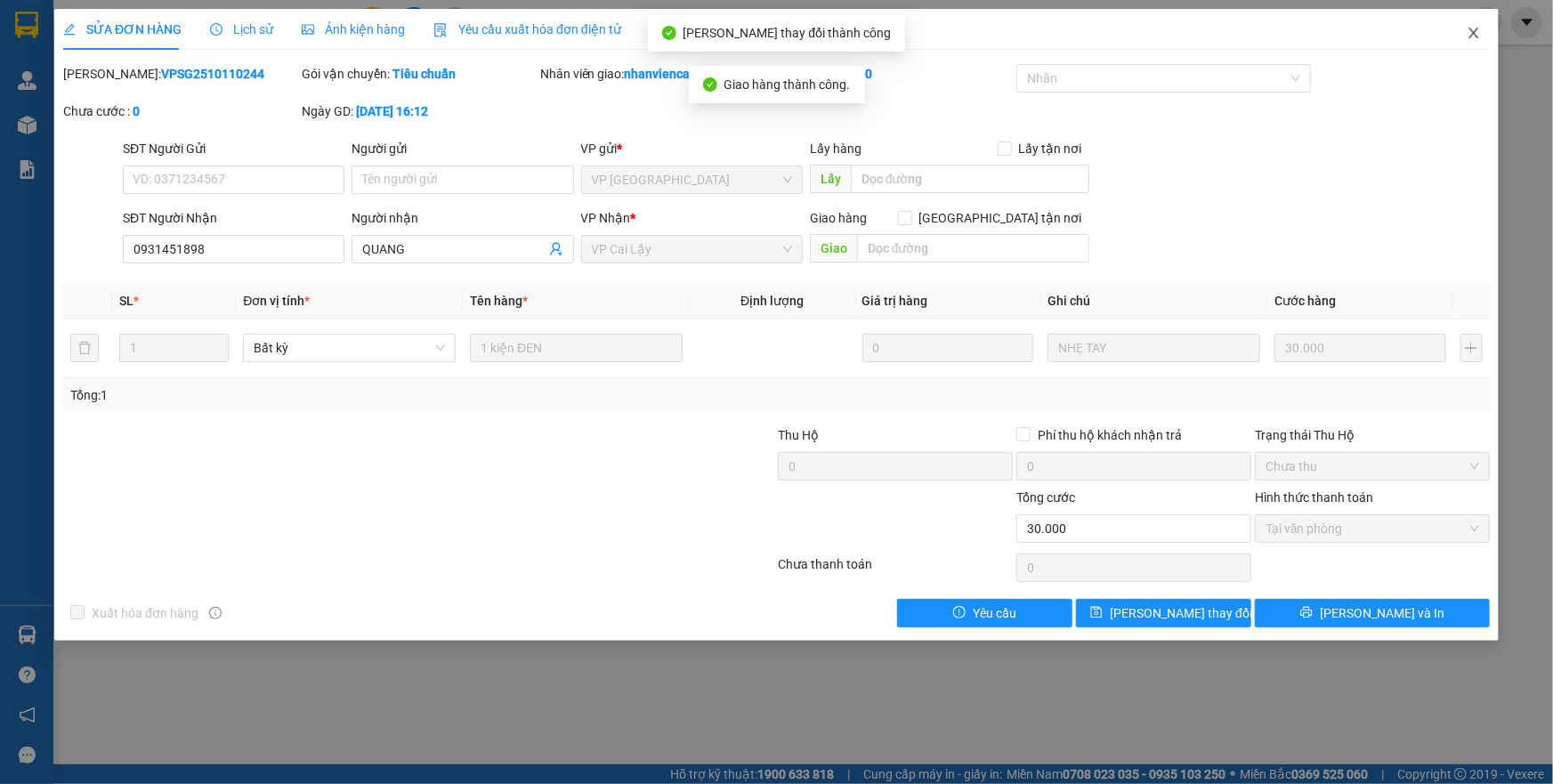
click at [1474, 39] on icon "close" at bounding box center [1473, 32] width 14 height 14
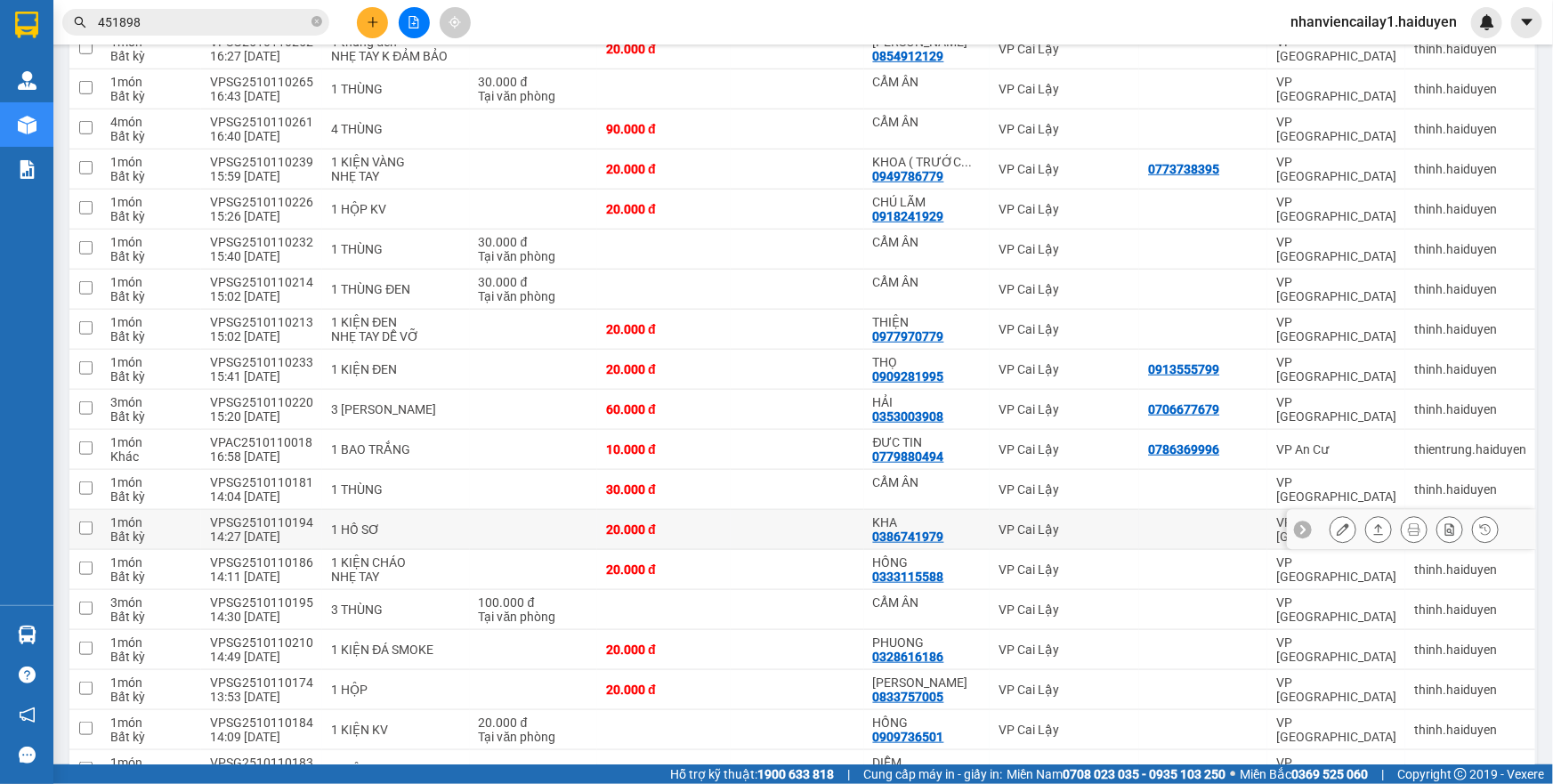
scroll to position [566, 0]
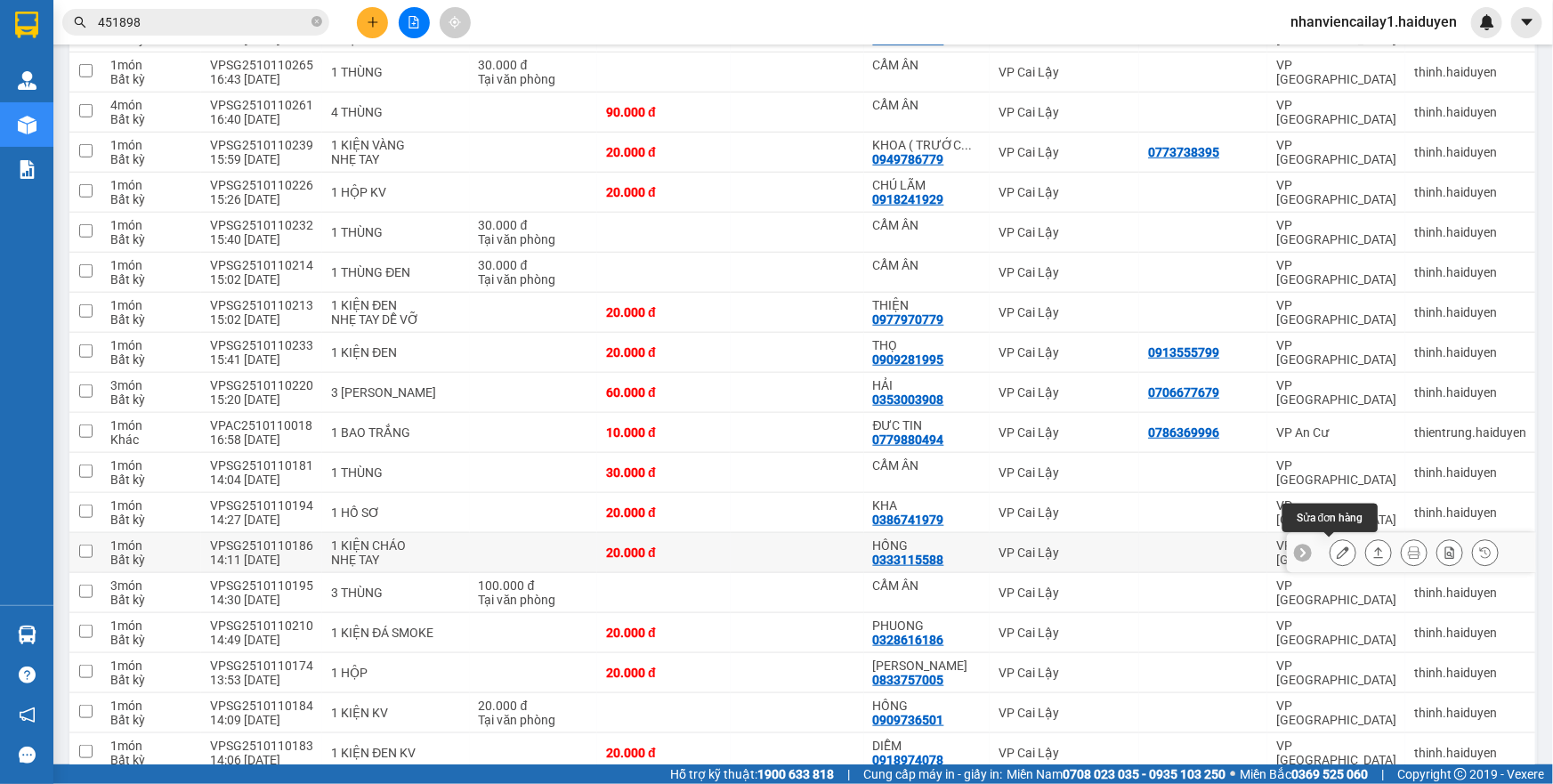
click at [1337, 554] on icon at bounding box center [1343, 552] width 12 height 12
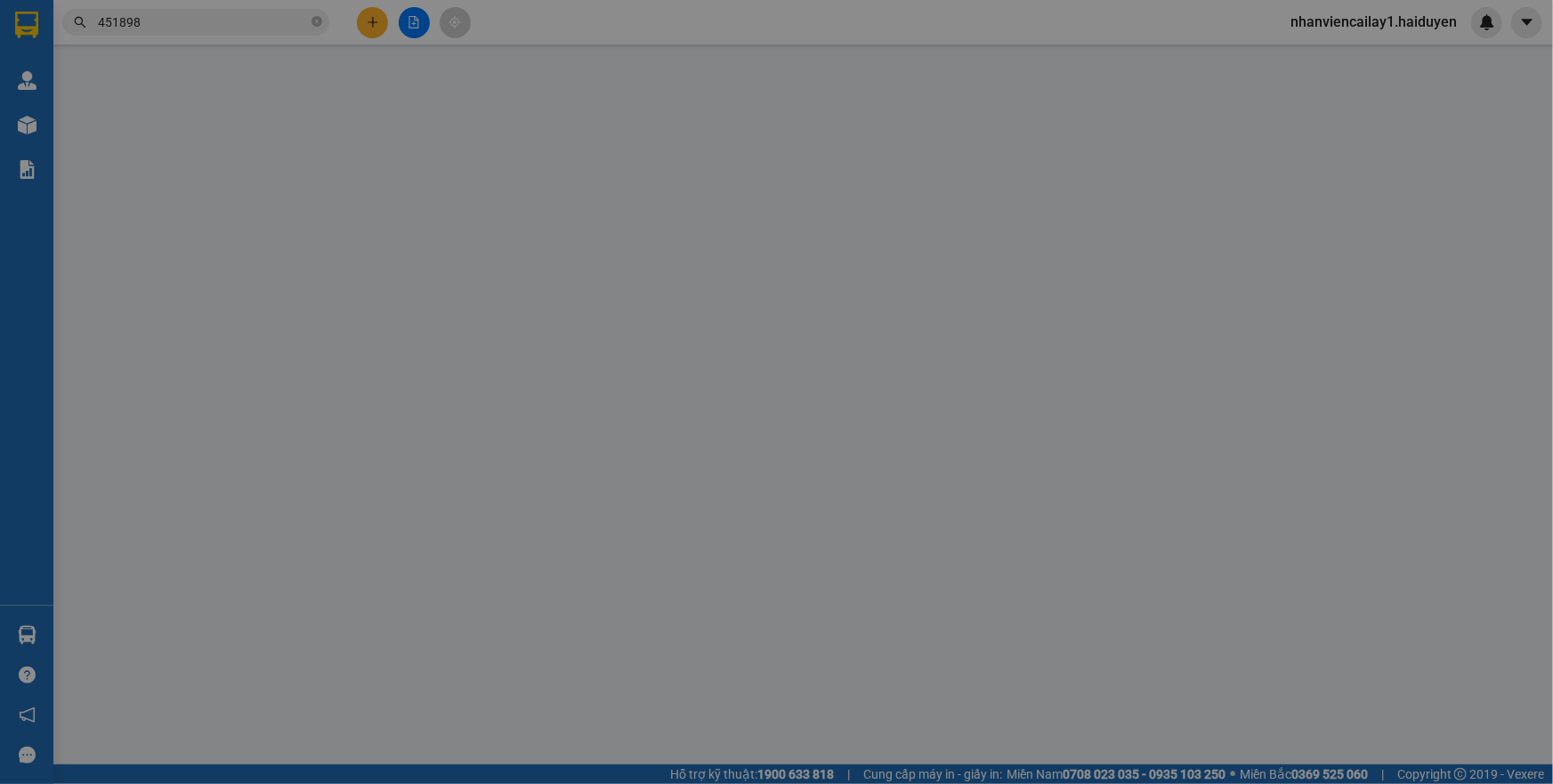
type input "0333115588"
type input "HỒNG"
type input "0"
type input "20.000"
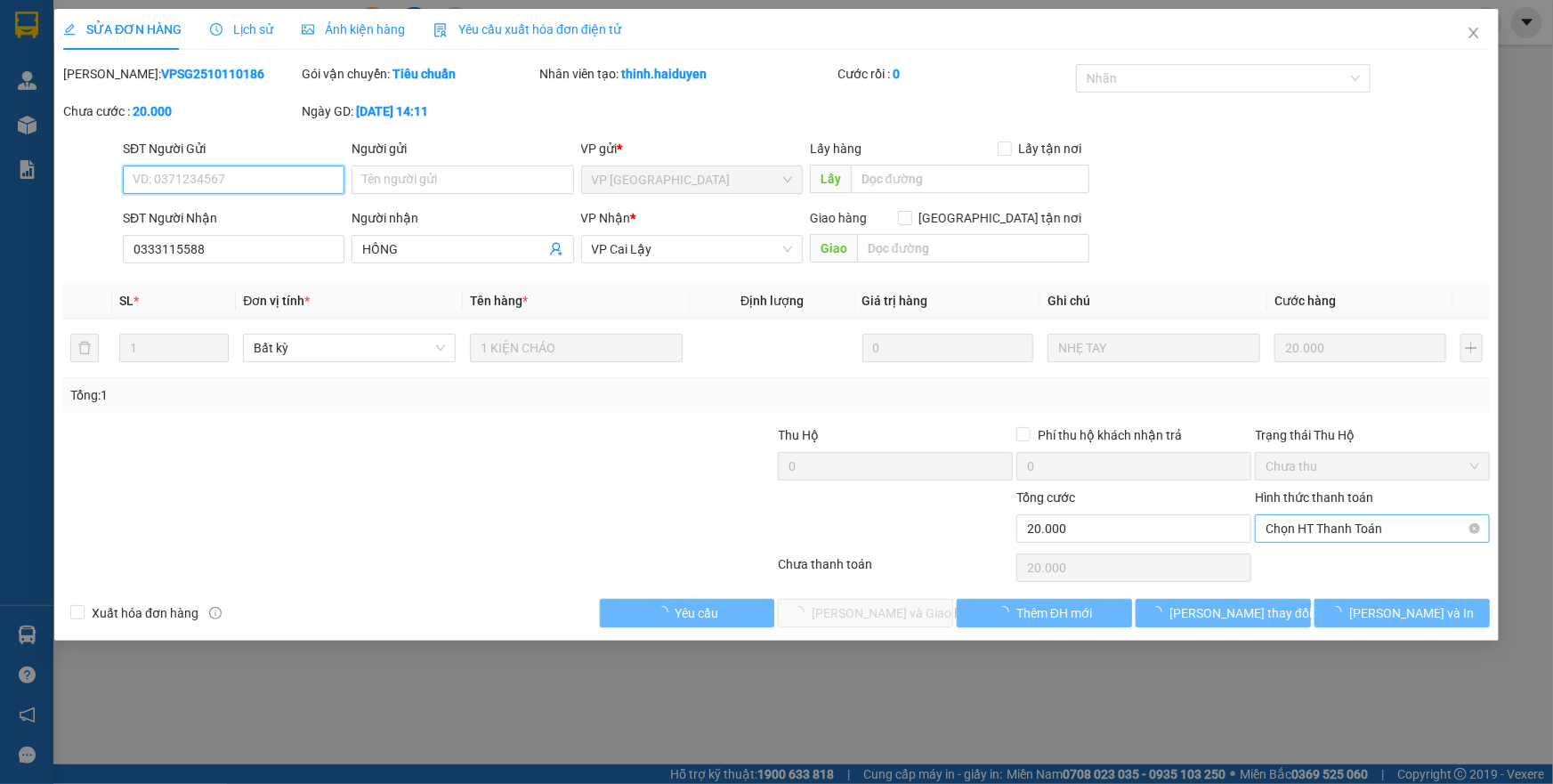
click at [1331, 516] on span "Chọn HT Thanh Toán" at bounding box center [1372, 529] width 213 height 26
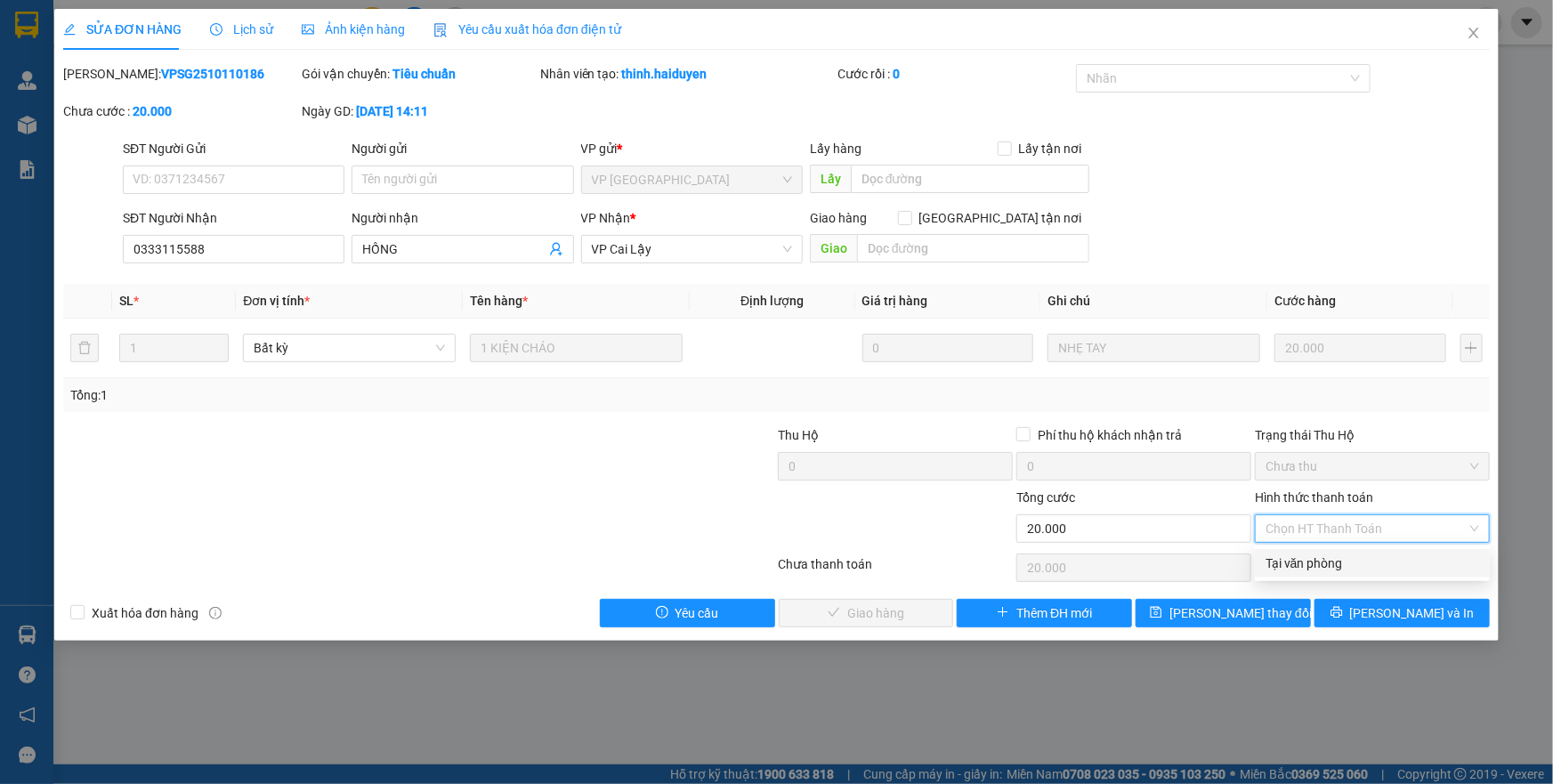
click at [1329, 554] on div "Tại văn phòng" at bounding box center [1372, 563] width 213 height 20
type input "0"
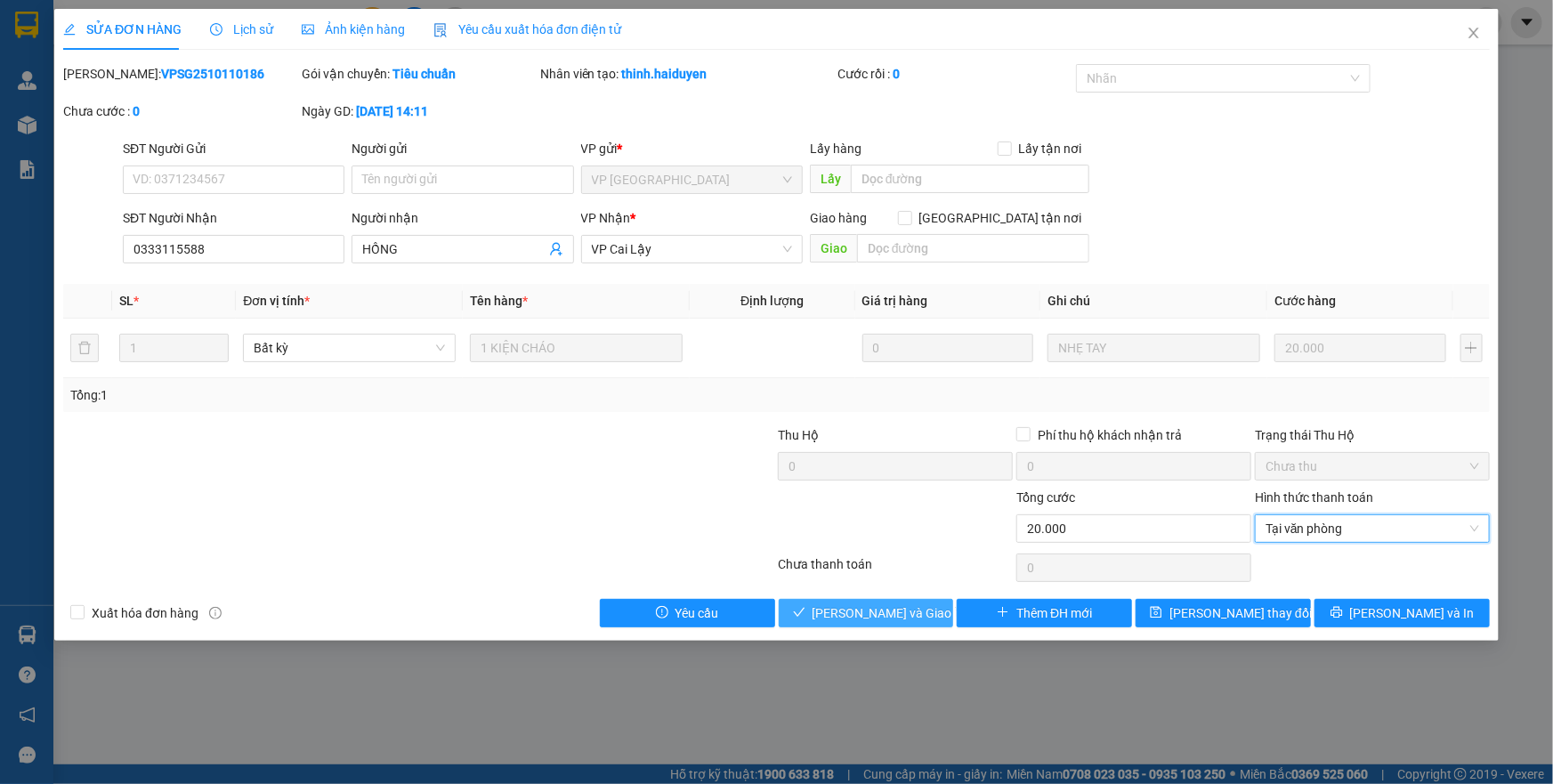
click at [916, 609] on span "[PERSON_NAME] và [PERSON_NAME] hàng" at bounding box center [898, 613] width 171 height 20
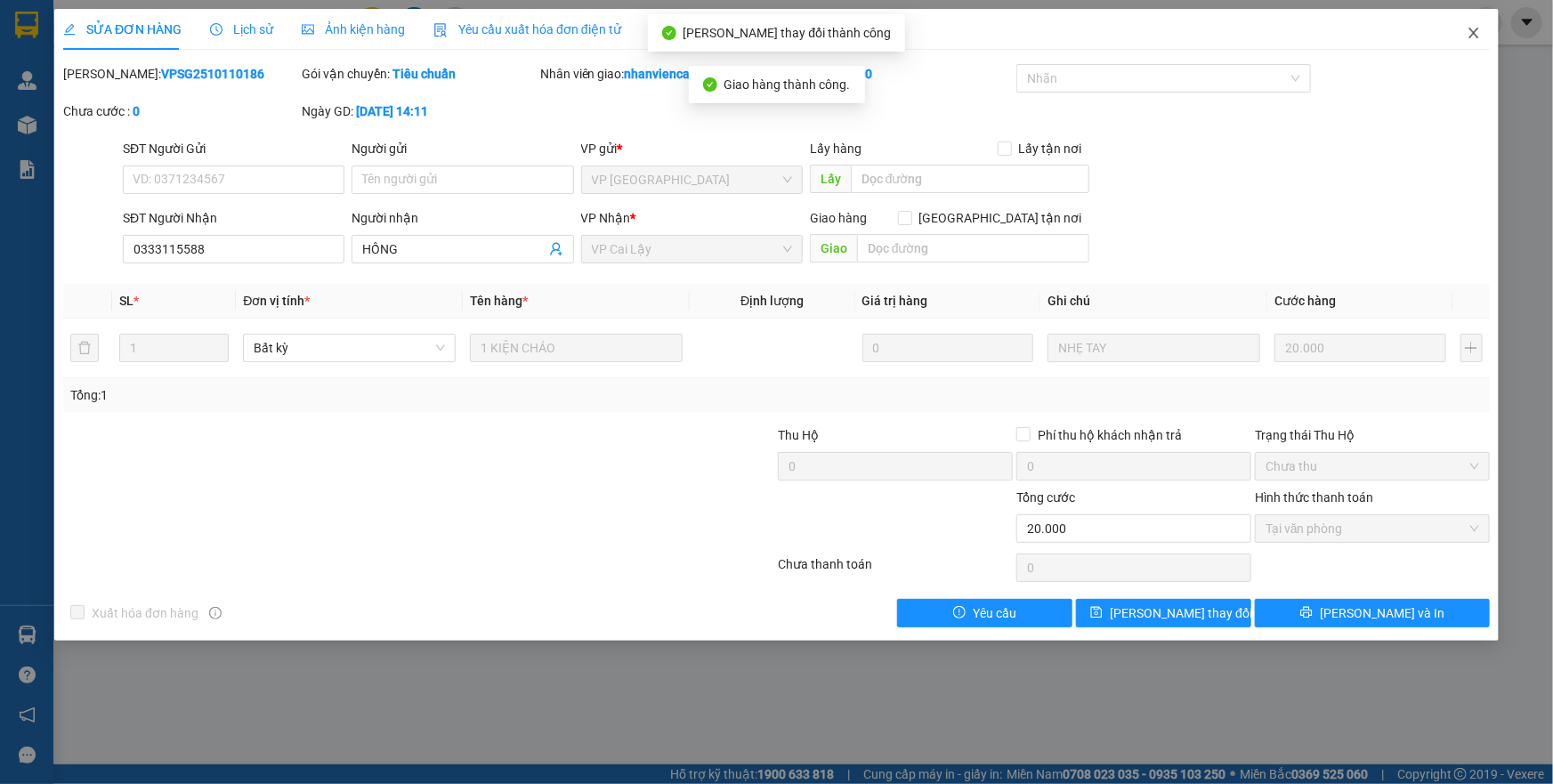
click at [1477, 33] on icon "close" at bounding box center [1473, 32] width 14 height 14
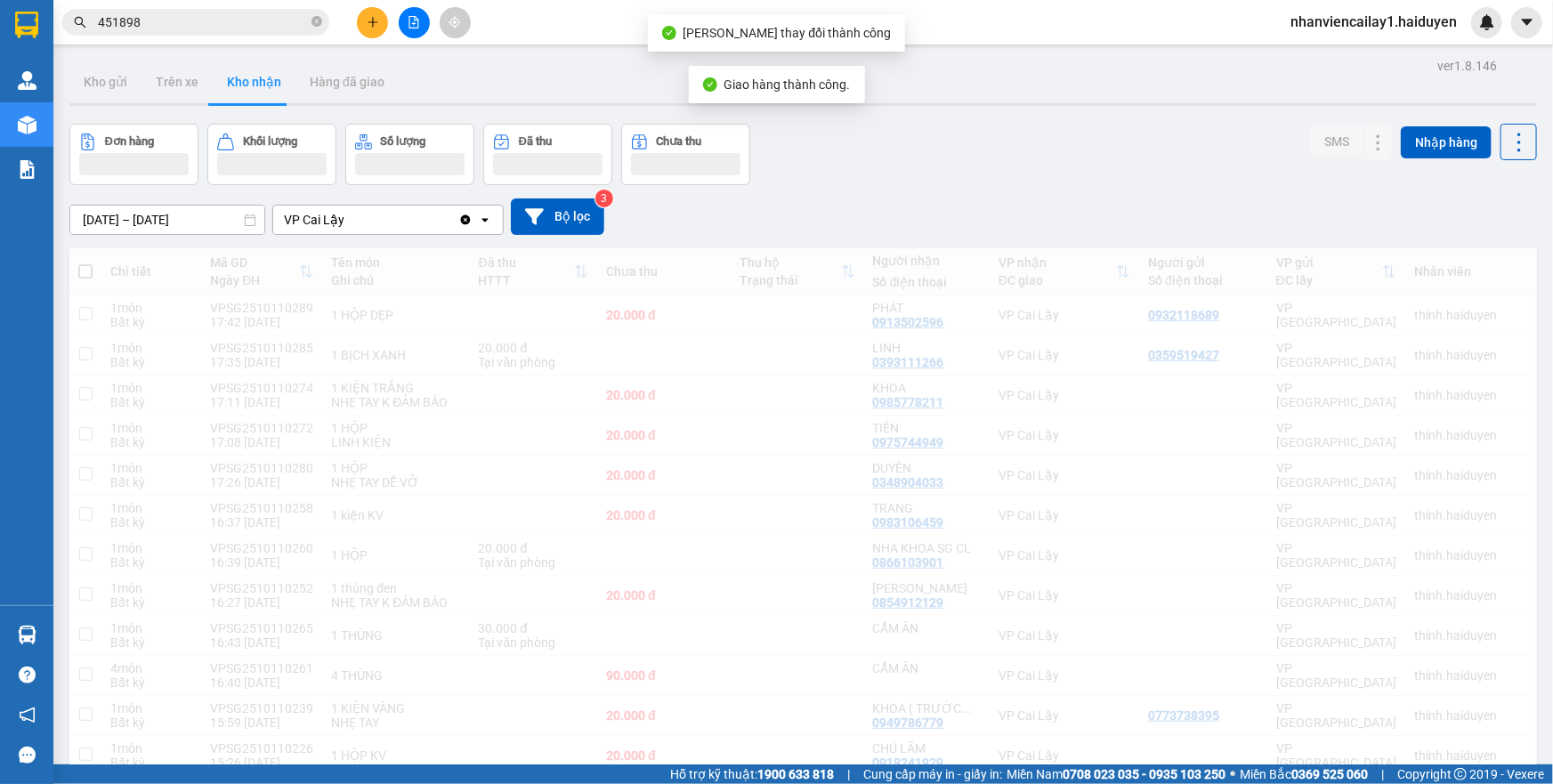
click at [1470, 38] on div "Kết quả tìm kiếm ( 1 ) Bộ lọc Gửi 3 ngày gần nhất Mã ĐH Trạng thái Món hàng Thu…" at bounding box center [776, 22] width 1553 height 44
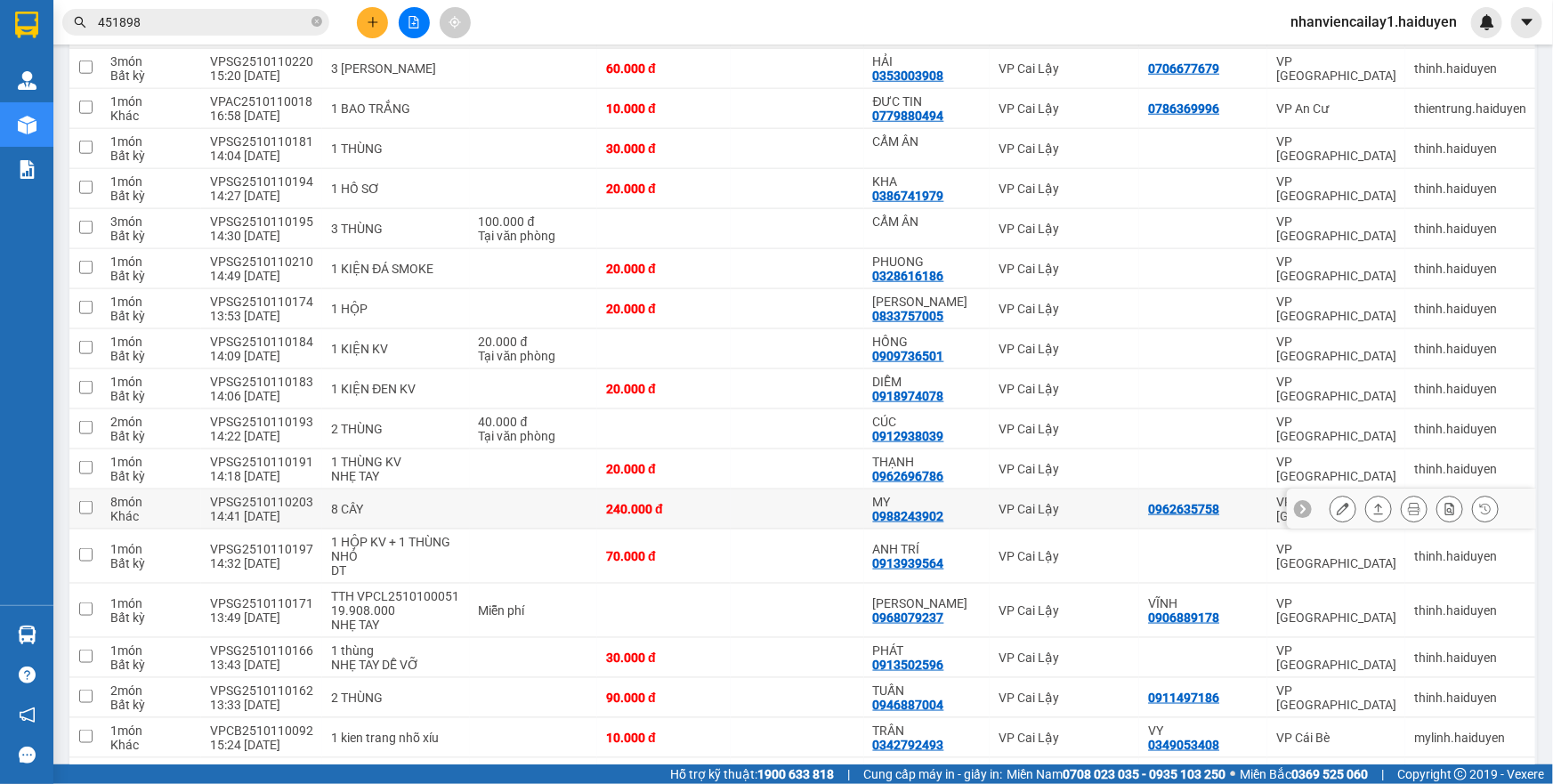
scroll to position [970, 0]
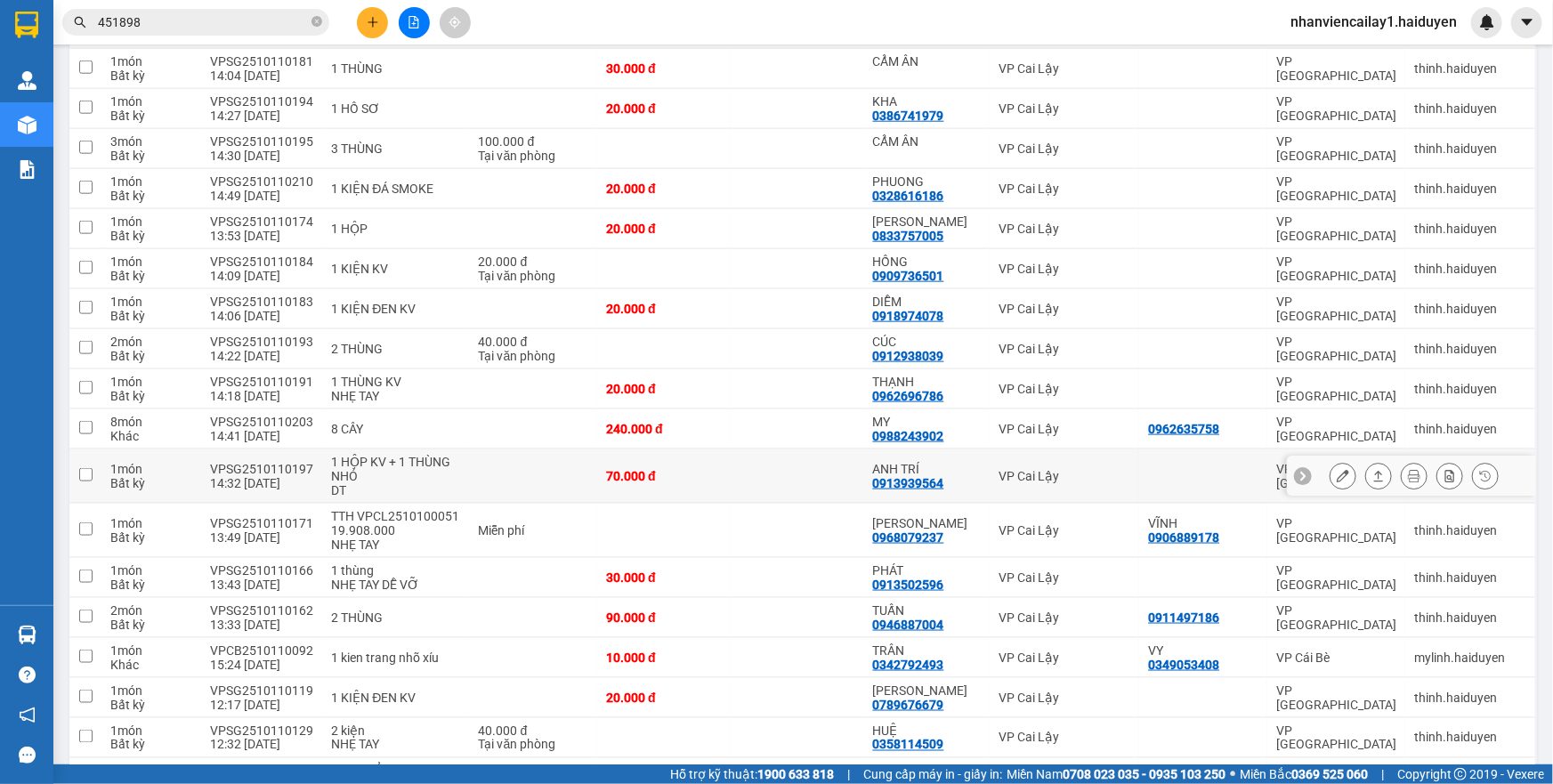
click at [1337, 471] on icon at bounding box center [1343, 475] width 12 height 12
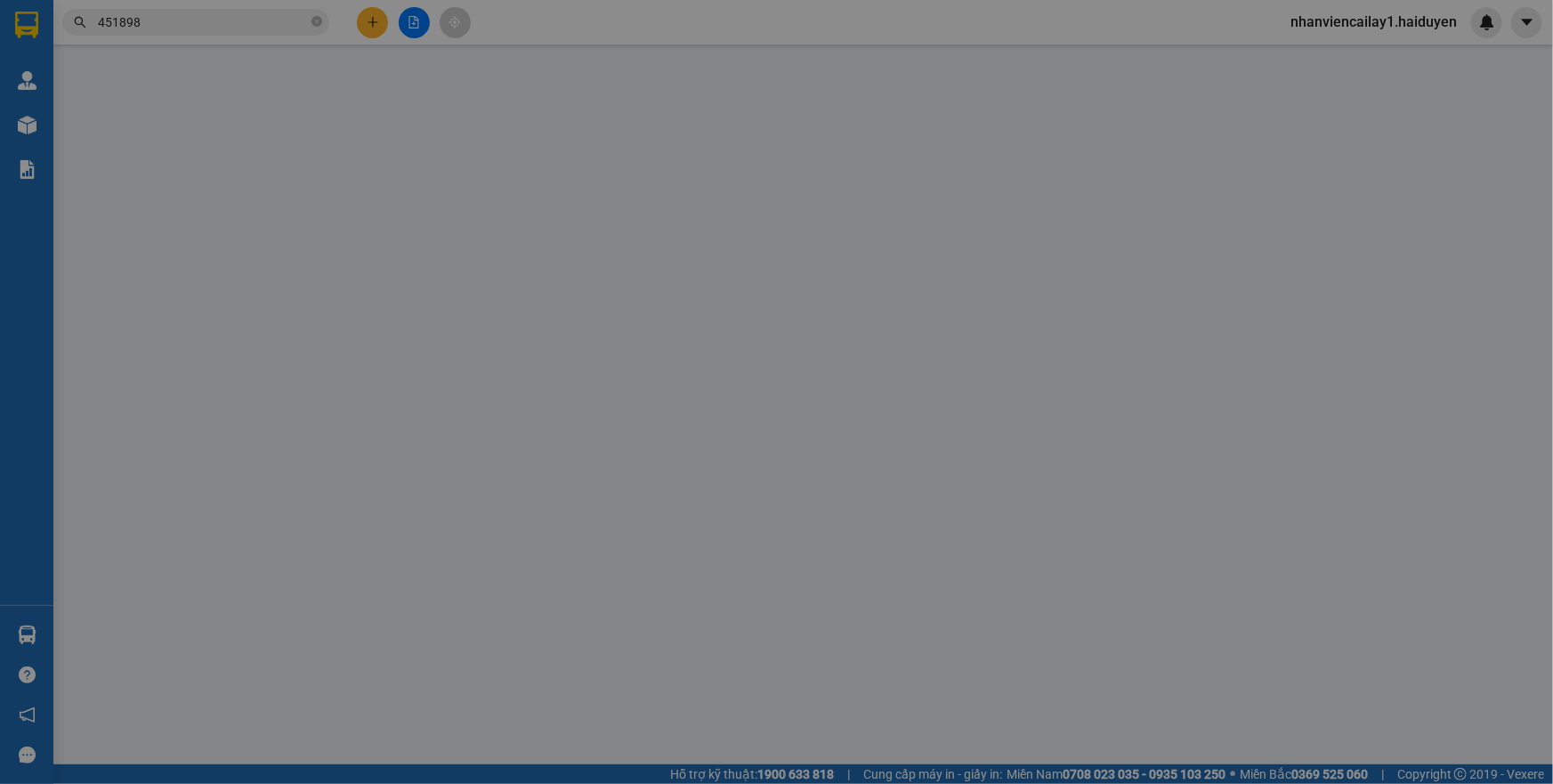
type input "0913939564"
type input "ANH TRÍ"
type input "0"
type input "70.000"
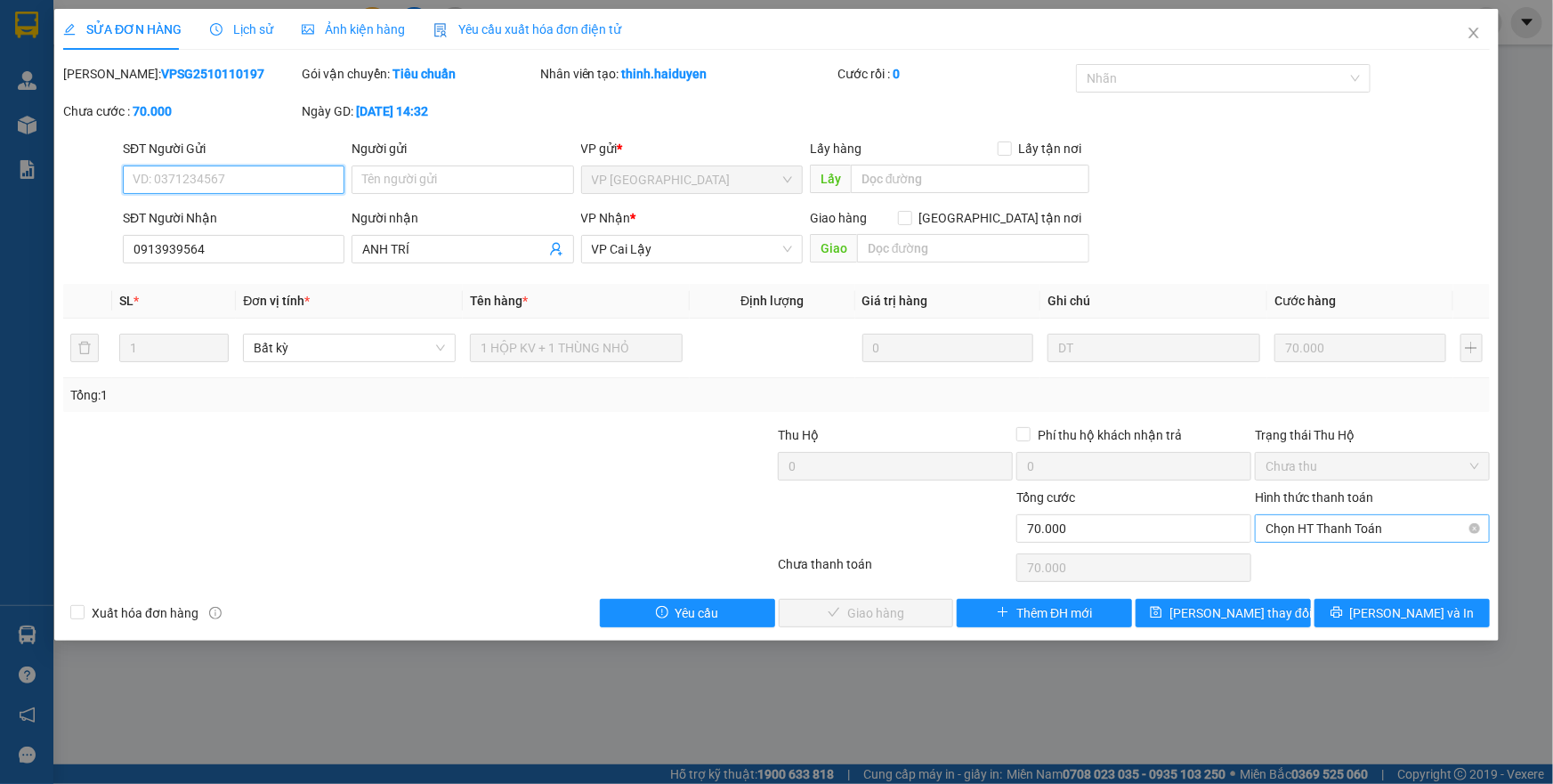
click at [1328, 527] on span "Chọn HT Thanh Toán" at bounding box center [1372, 529] width 213 height 26
click at [1326, 561] on div "Tại văn phòng" at bounding box center [1372, 563] width 213 height 20
type input "0"
click at [949, 602] on button "[PERSON_NAME] và [PERSON_NAME] hàng" at bounding box center [866, 613] width 176 height 28
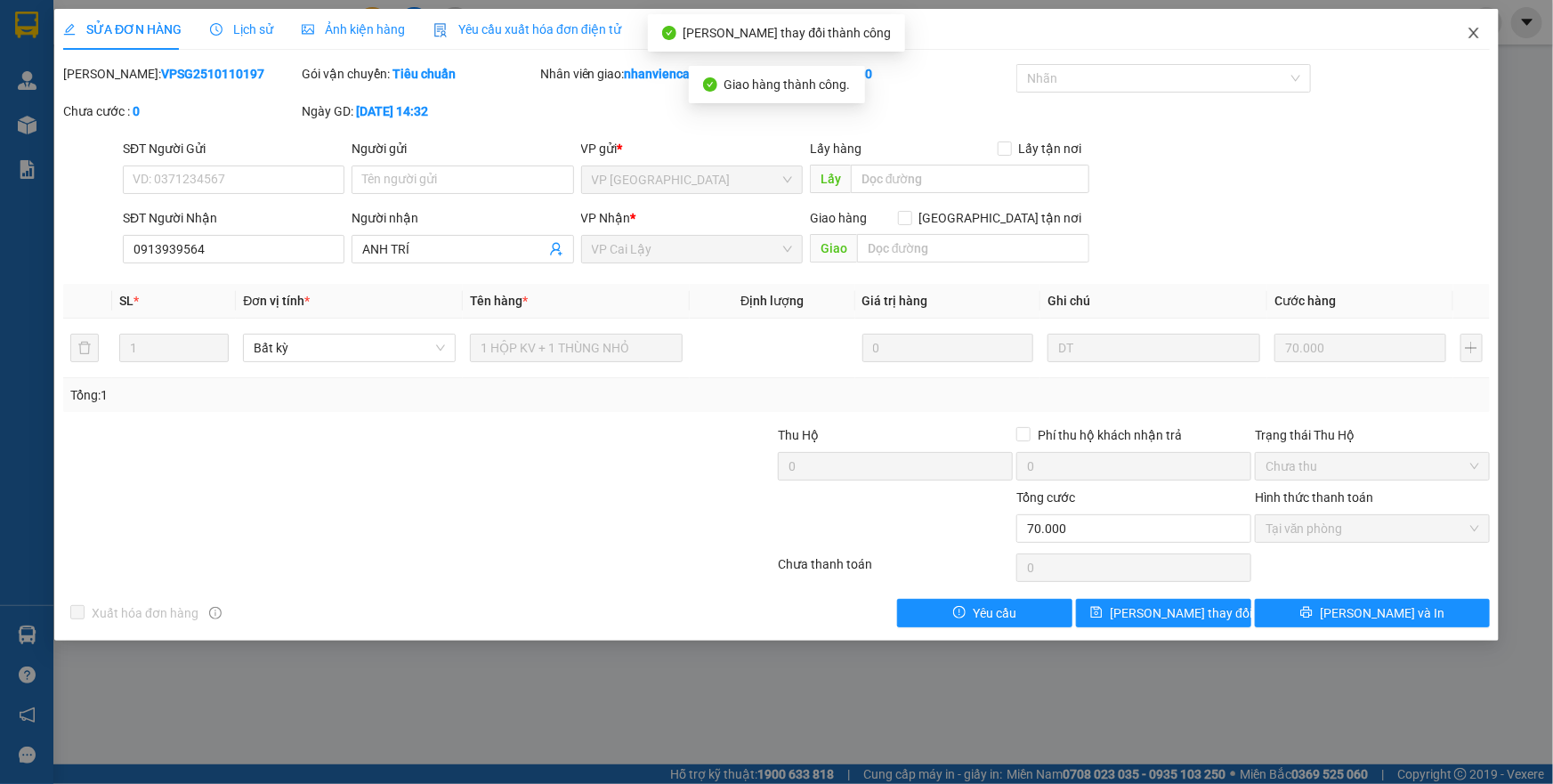
click at [1474, 34] on icon "close" at bounding box center [1473, 32] width 9 height 10
click at [1474, 34] on div "nhanviencailay1.haiduyen" at bounding box center [1389, 23] width 226 height 31
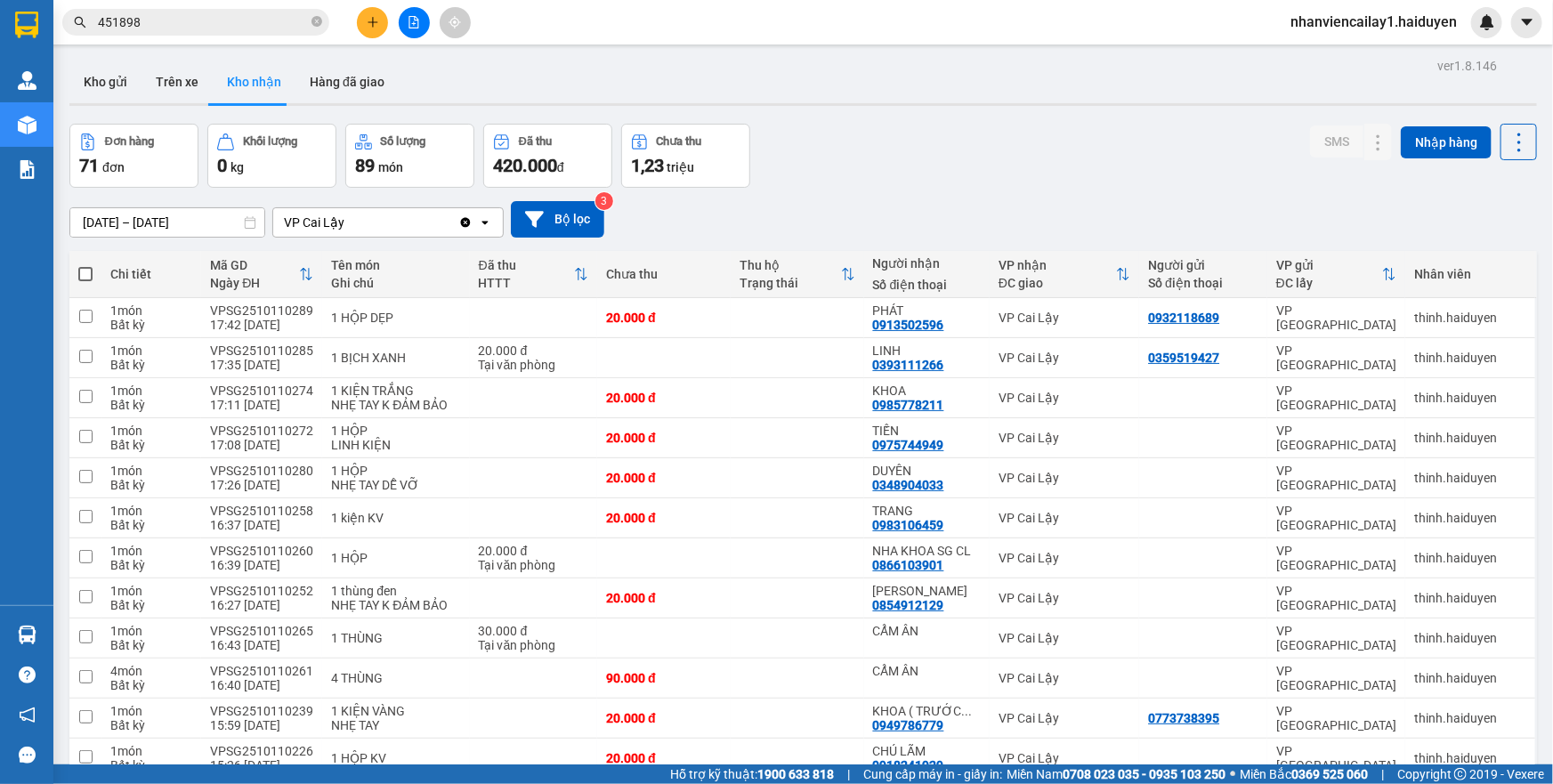
click at [397, 219] on div "VP Cai Lậy" at bounding box center [365, 223] width 185 height 28
click at [412, 258] on div "VP Cai Lậy" at bounding box center [387, 261] width 231 height 32
click at [199, 79] on button "Trên xe" at bounding box center [177, 81] width 71 height 42
type input "[DATE] – [DATE]"
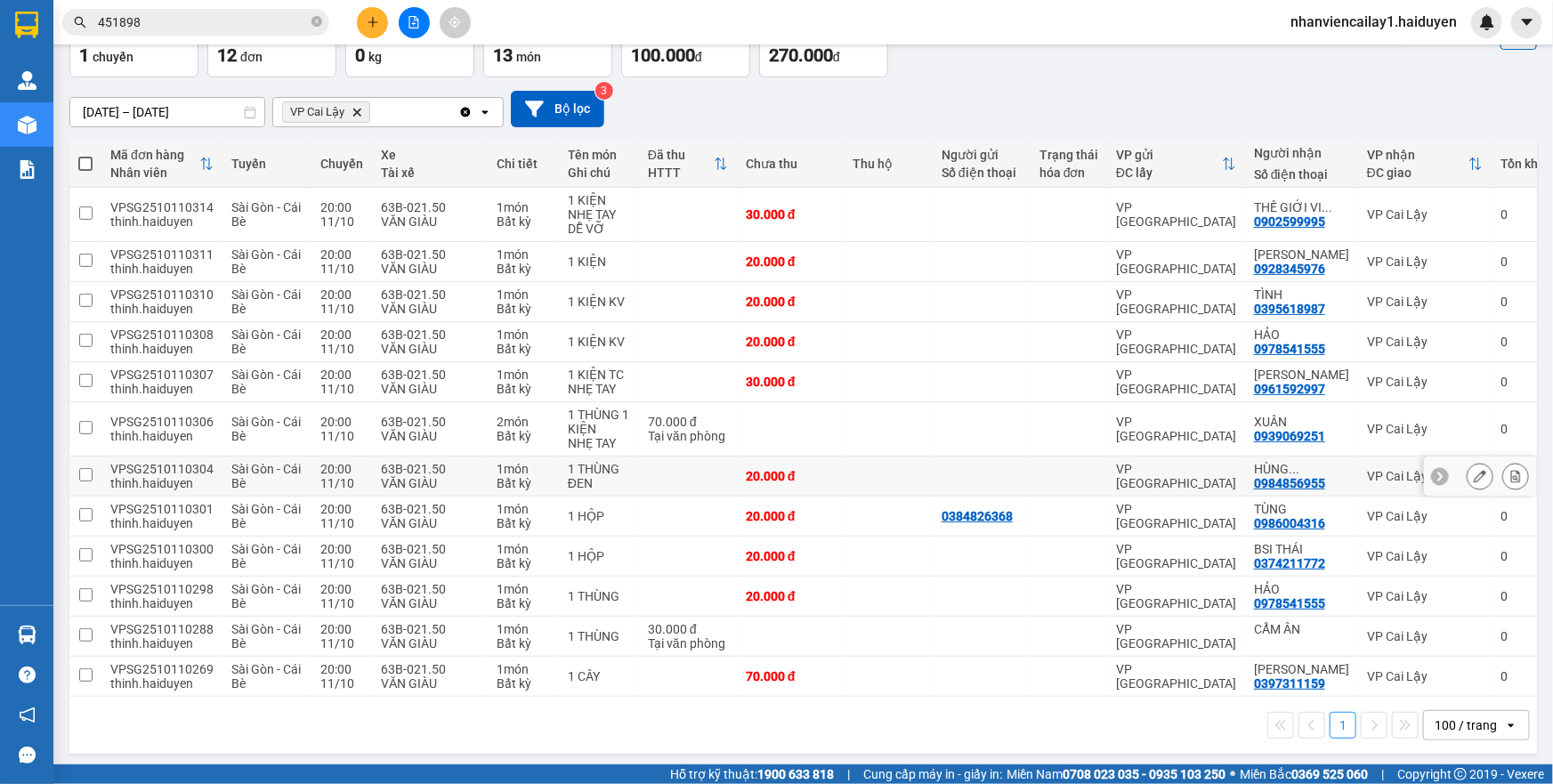
scroll to position [120, 0]
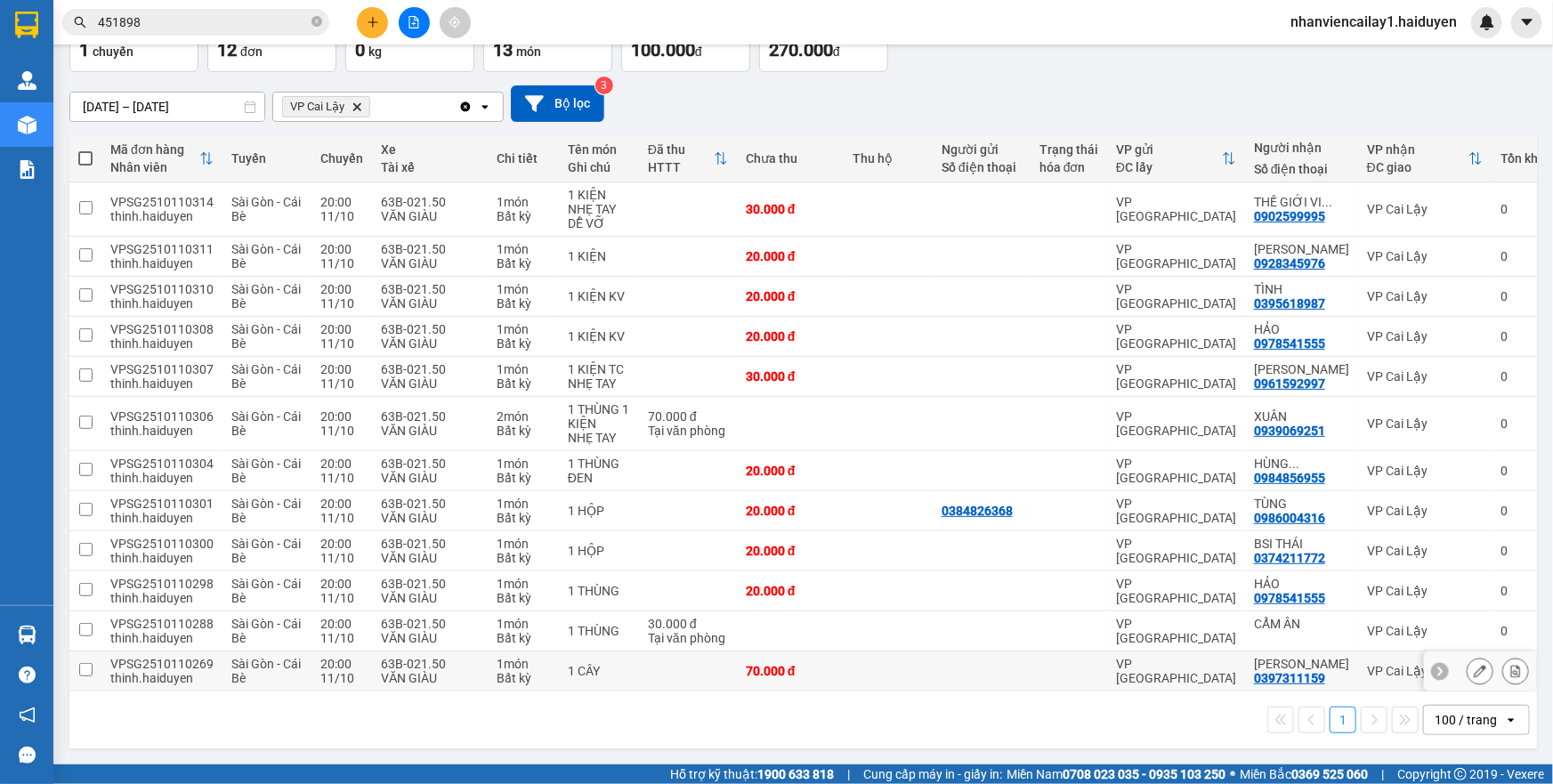
click at [967, 664] on div at bounding box center [981, 670] width 80 height 14
checkbox input "true"
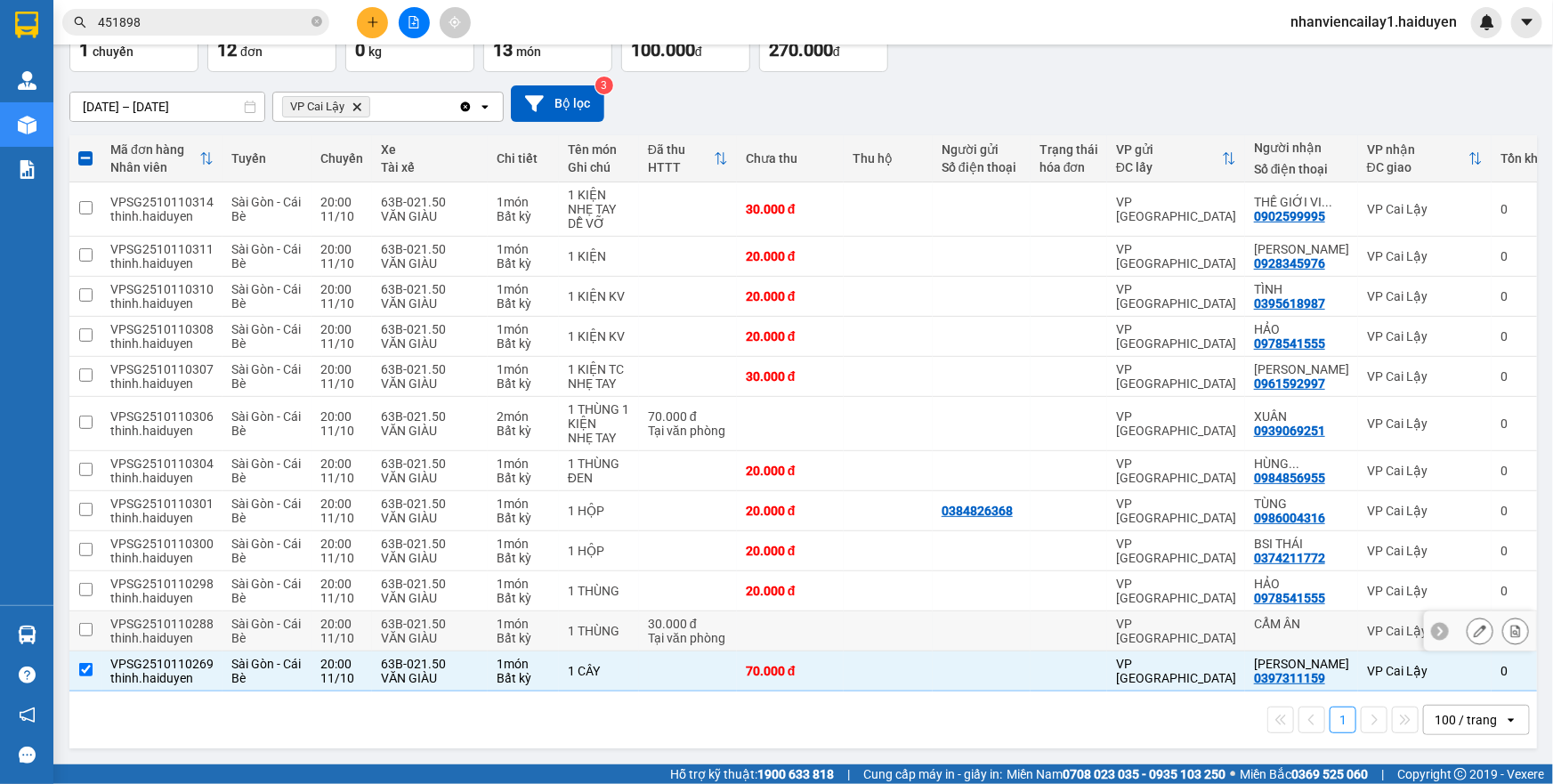
click at [968, 623] on div at bounding box center [981, 630] width 80 height 14
checkbox input "true"
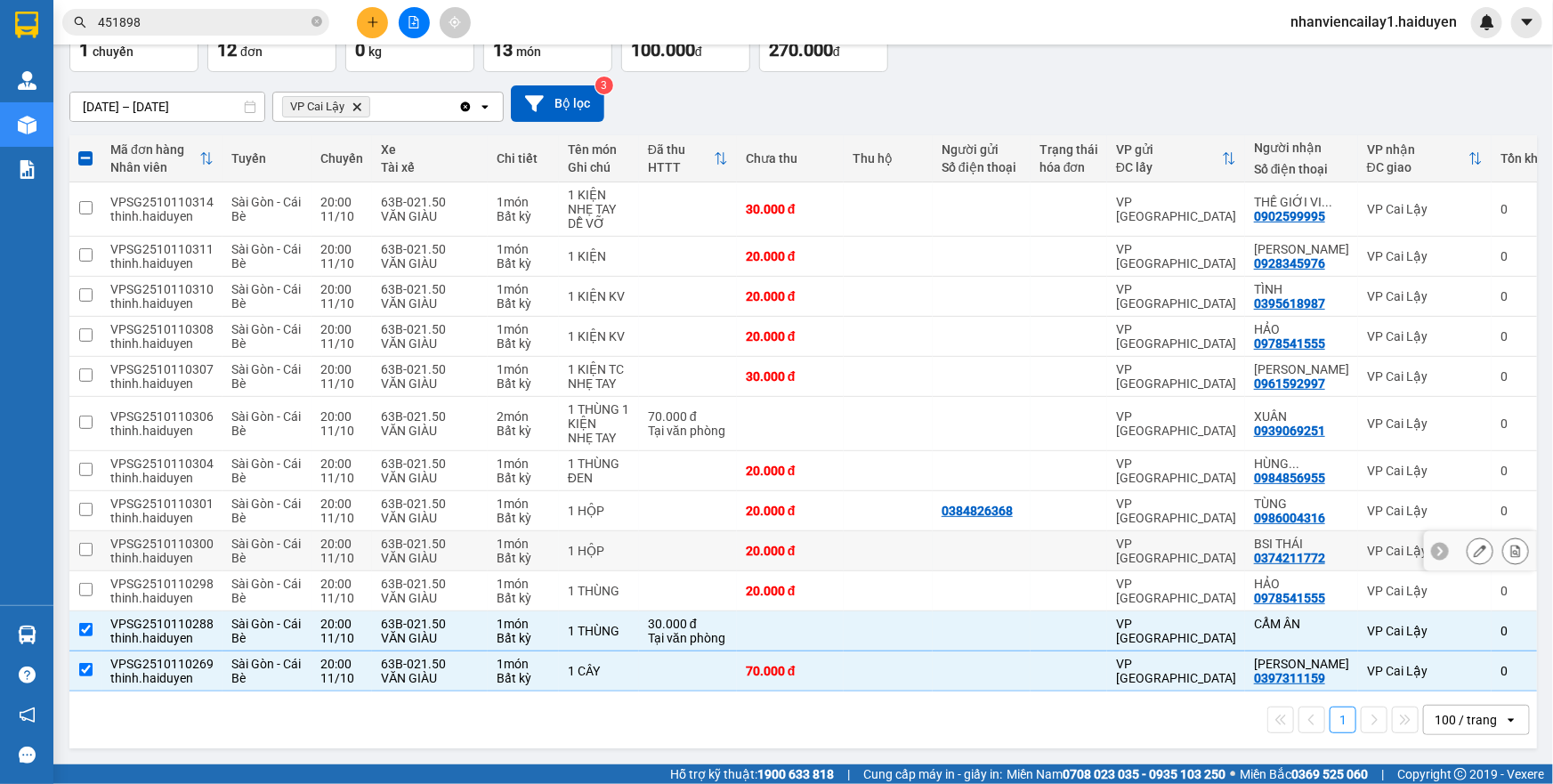
click at [948, 560] on td at bounding box center [981, 551] width 98 height 40
checkbox input "true"
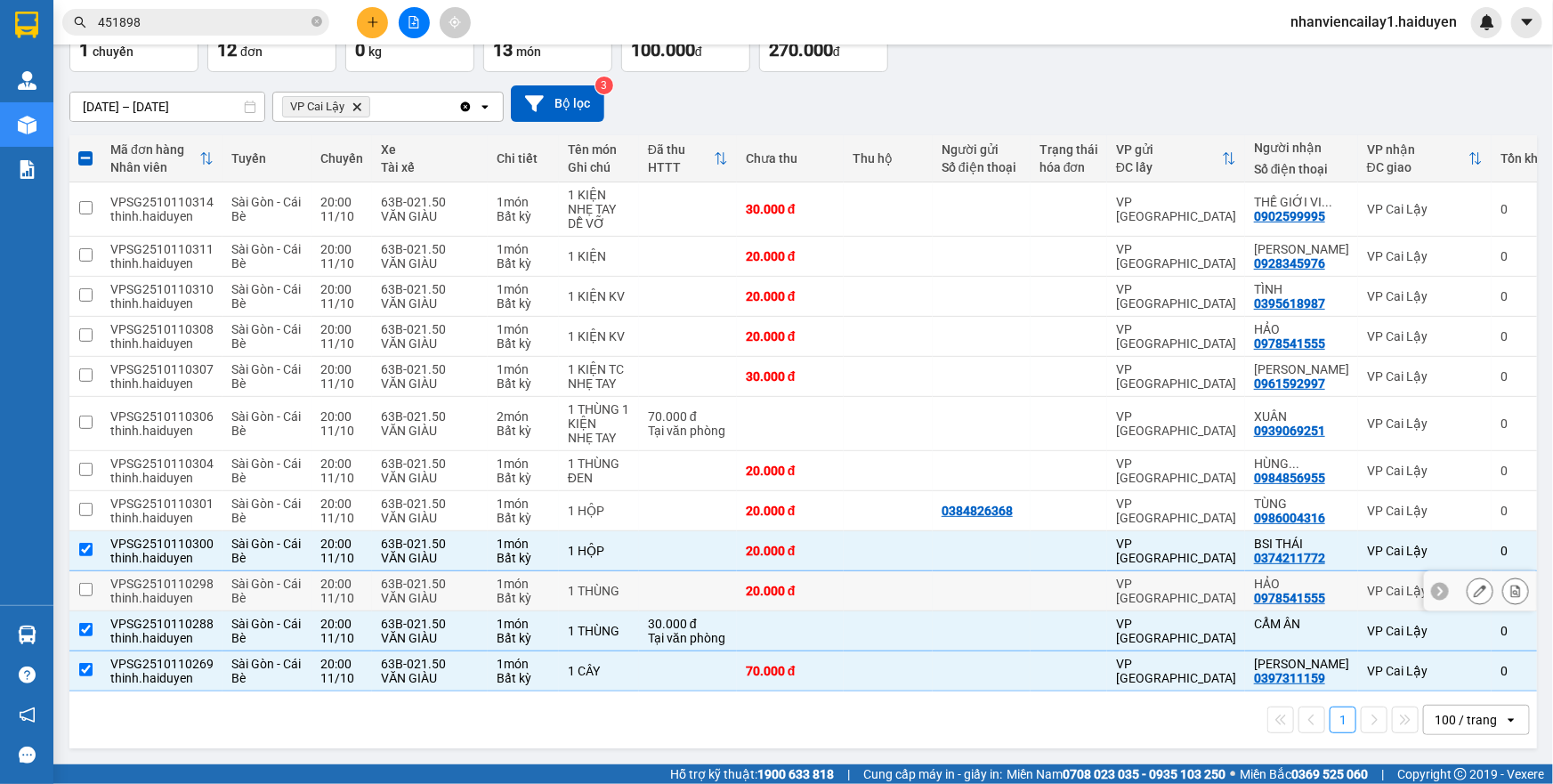
click at [953, 584] on div at bounding box center [981, 591] width 80 height 14
checkbox input "true"
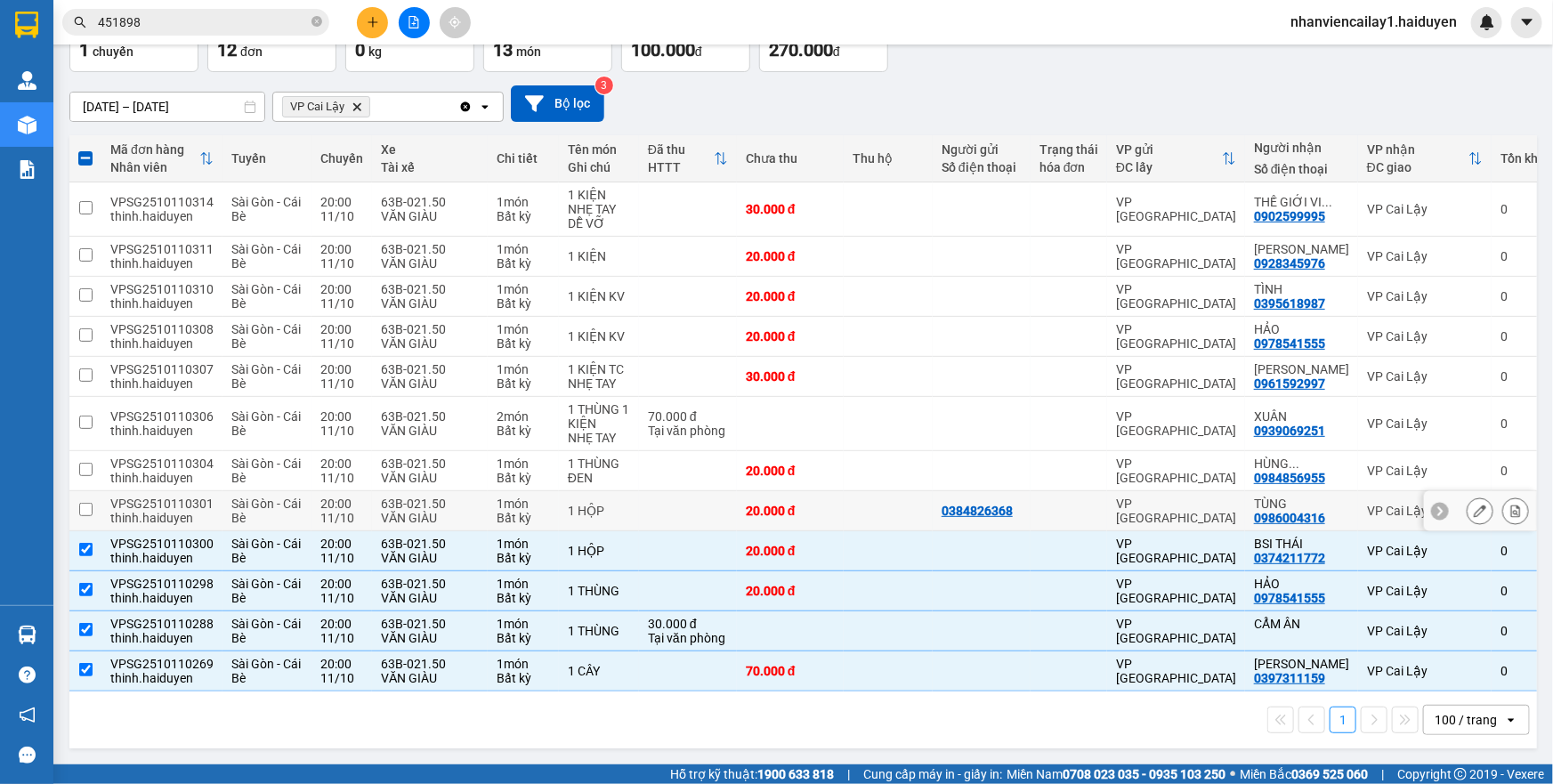
click at [952, 493] on td "0384826368" at bounding box center [981, 511] width 98 height 40
checkbox input "true"
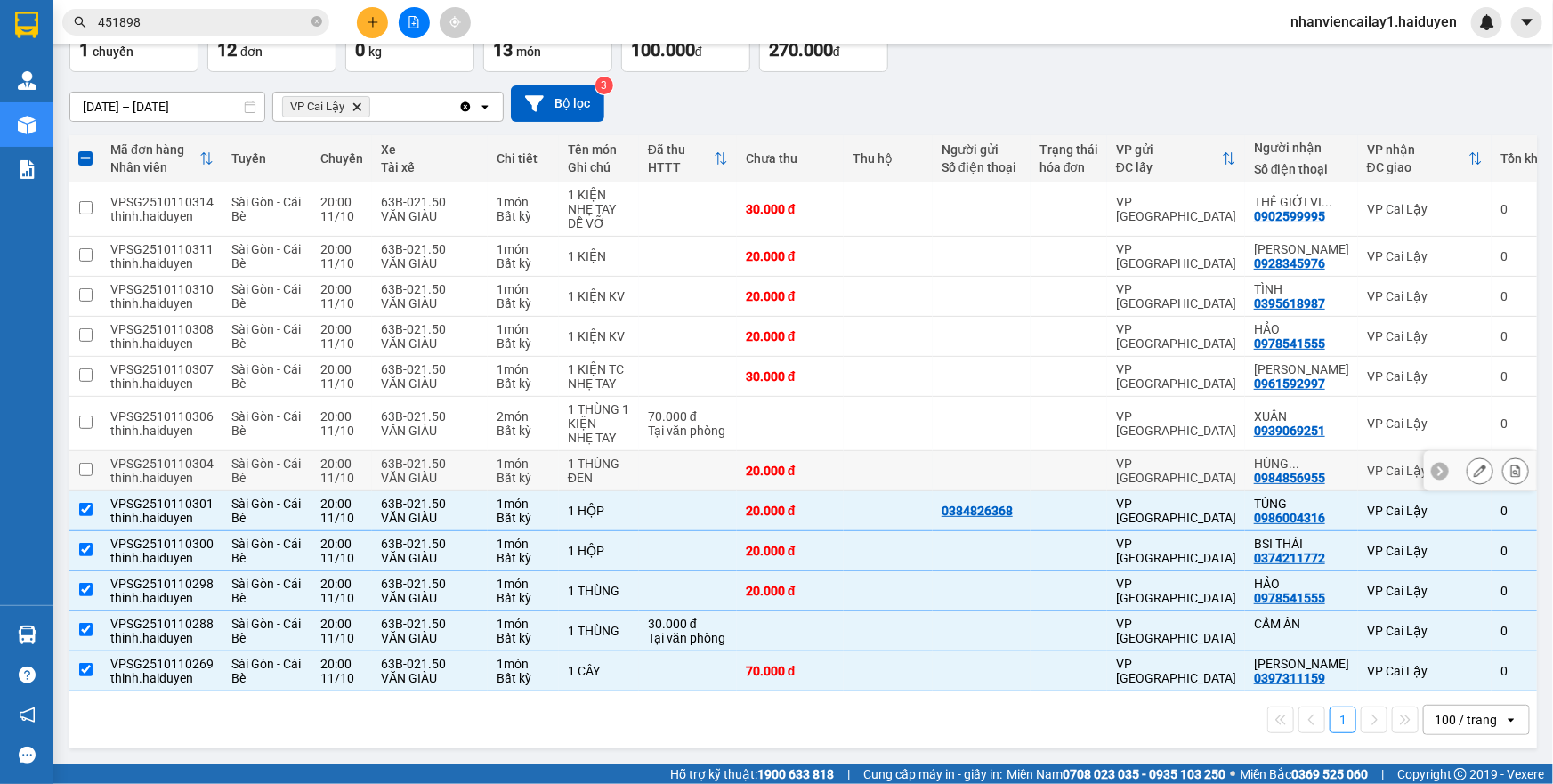
click at [947, 464] on div at bounding box center [981, 470] width 80 height 14
checkbox input "true"
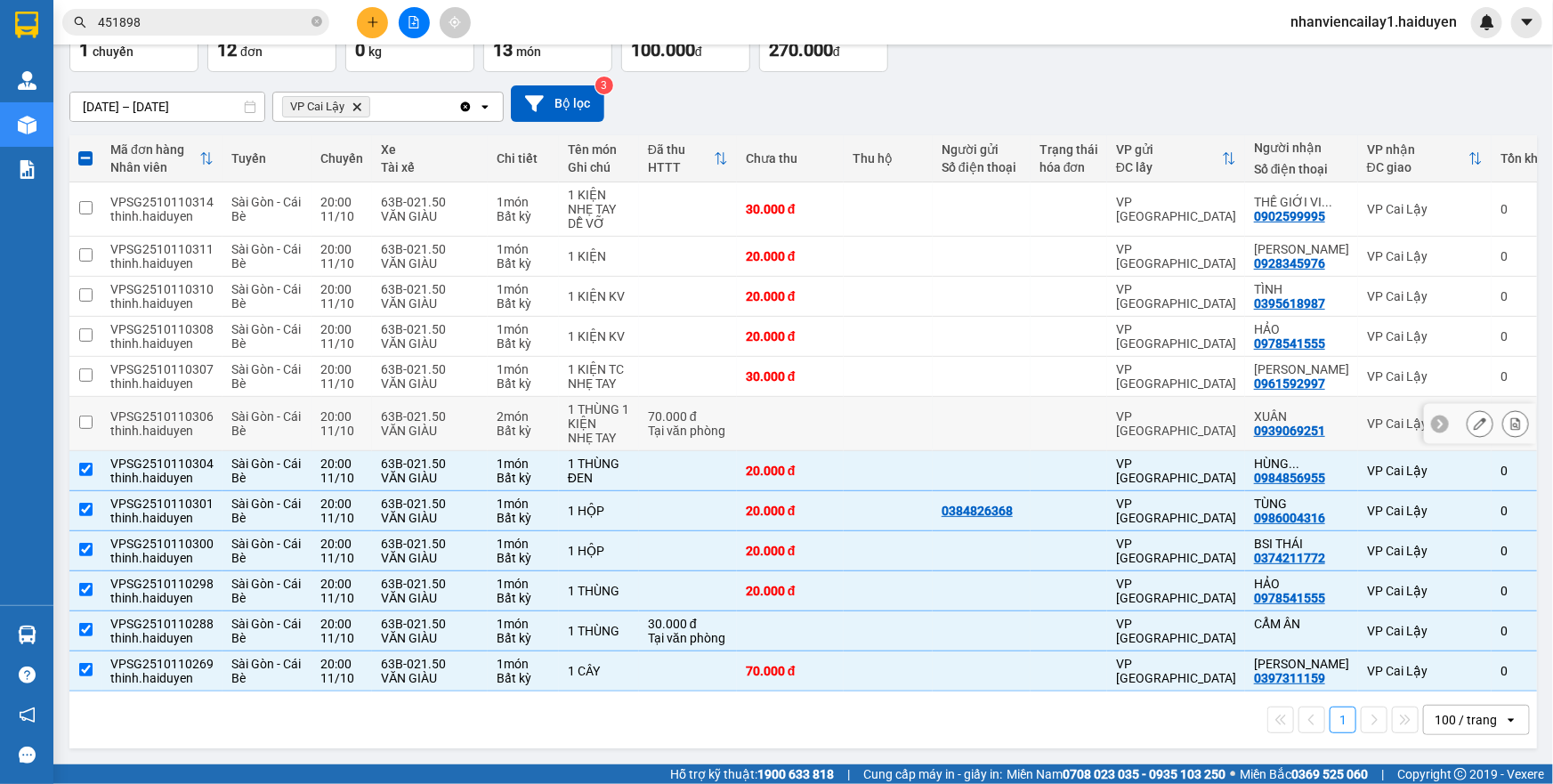
click at [944, 418] on div at bounding box center [981, 423] width 80 height 14
checkbox input "true"
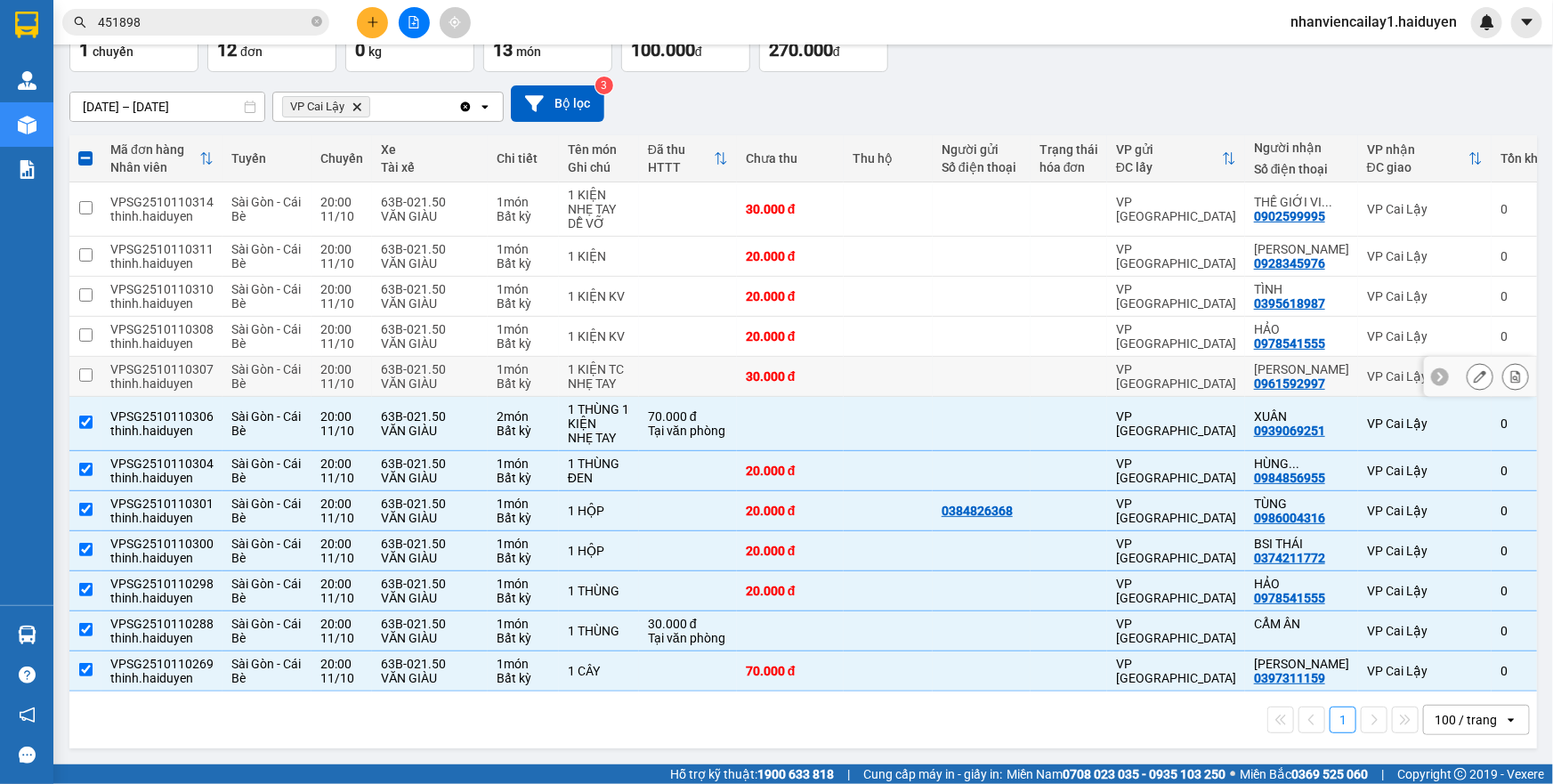
click at [952, 382] on td at bounding box center [981, 377] width 98 height 40
checkbox input "true"
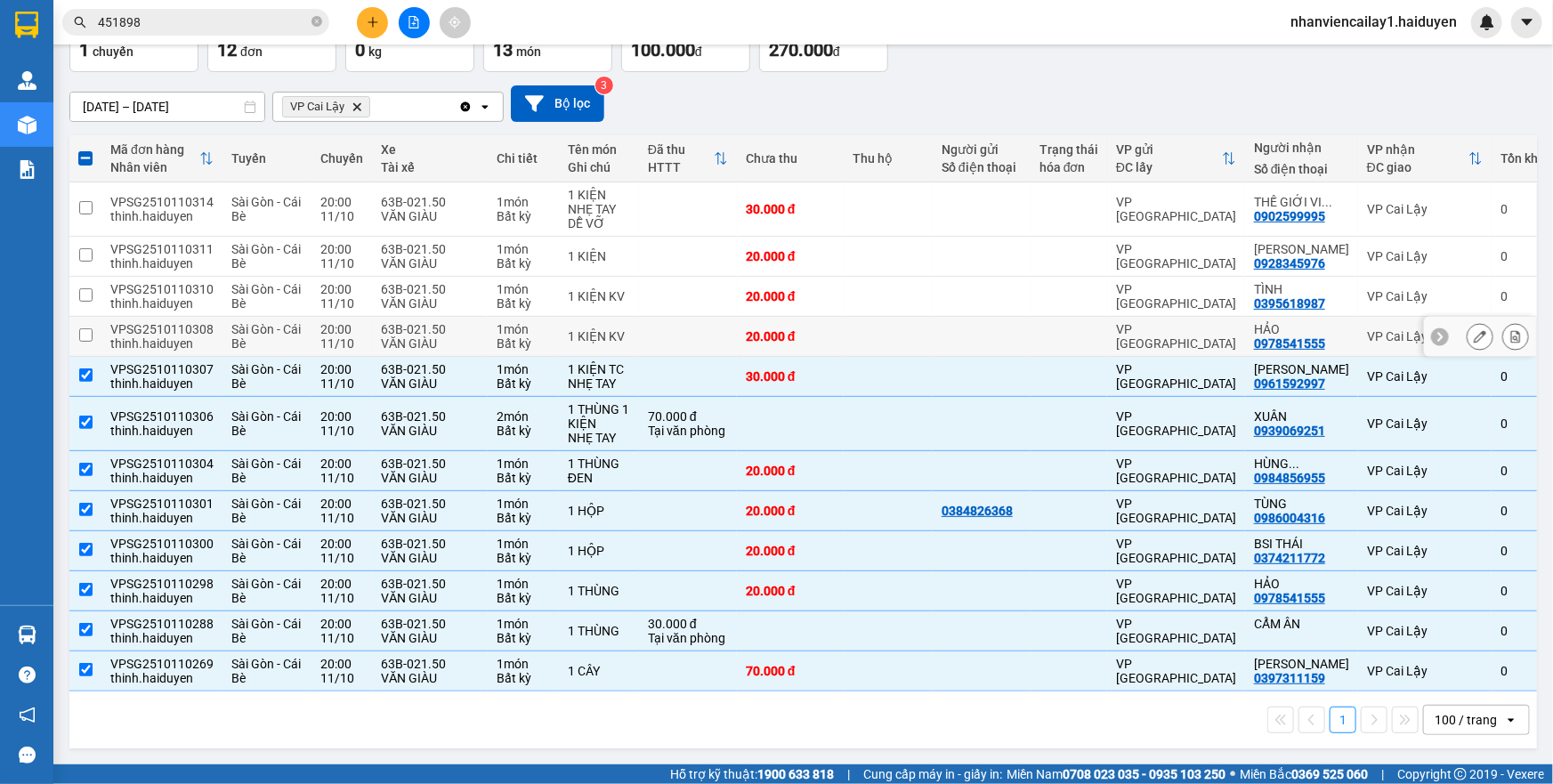
click at [953, 330] on div at bounding box center [981, 336] width 80 height 14
checkbox input "true"
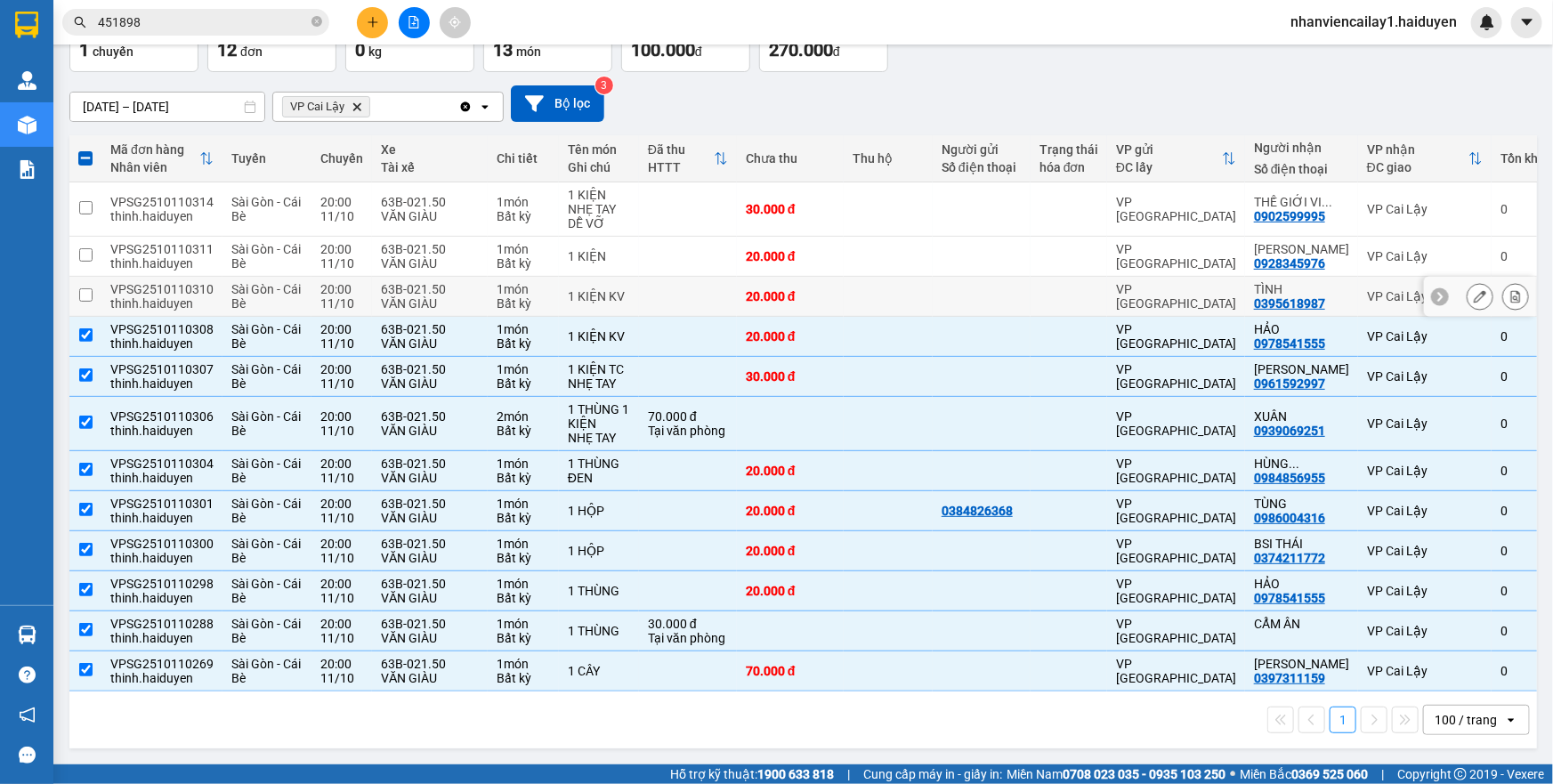
click at [956, 282] on td at bounding box center [981, 297] width 98 height 40
checkbox input "true"
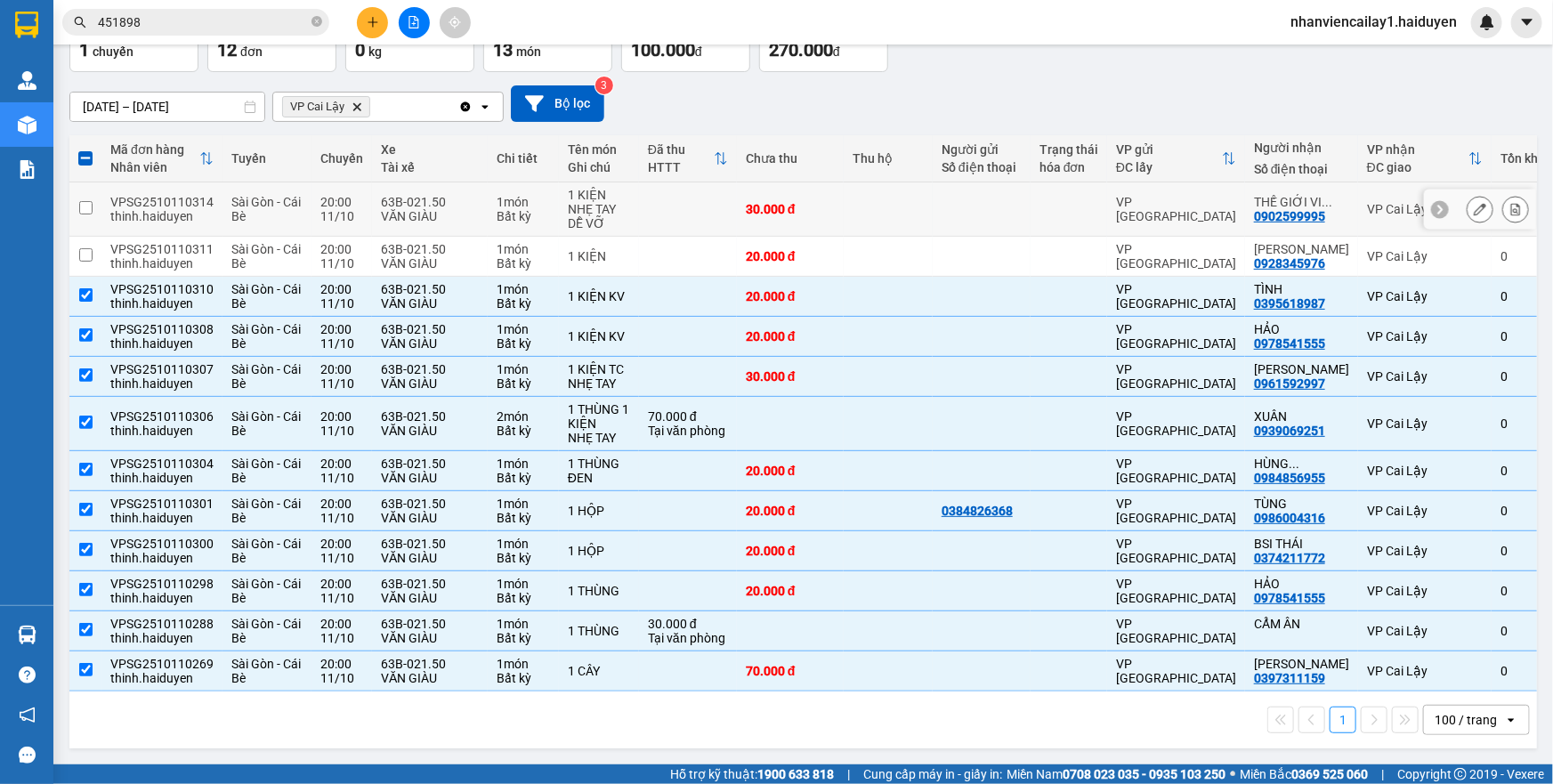
click at [956, 230] on td at bounding box center [981, 209] width 98 height 54
checkbox input "true"
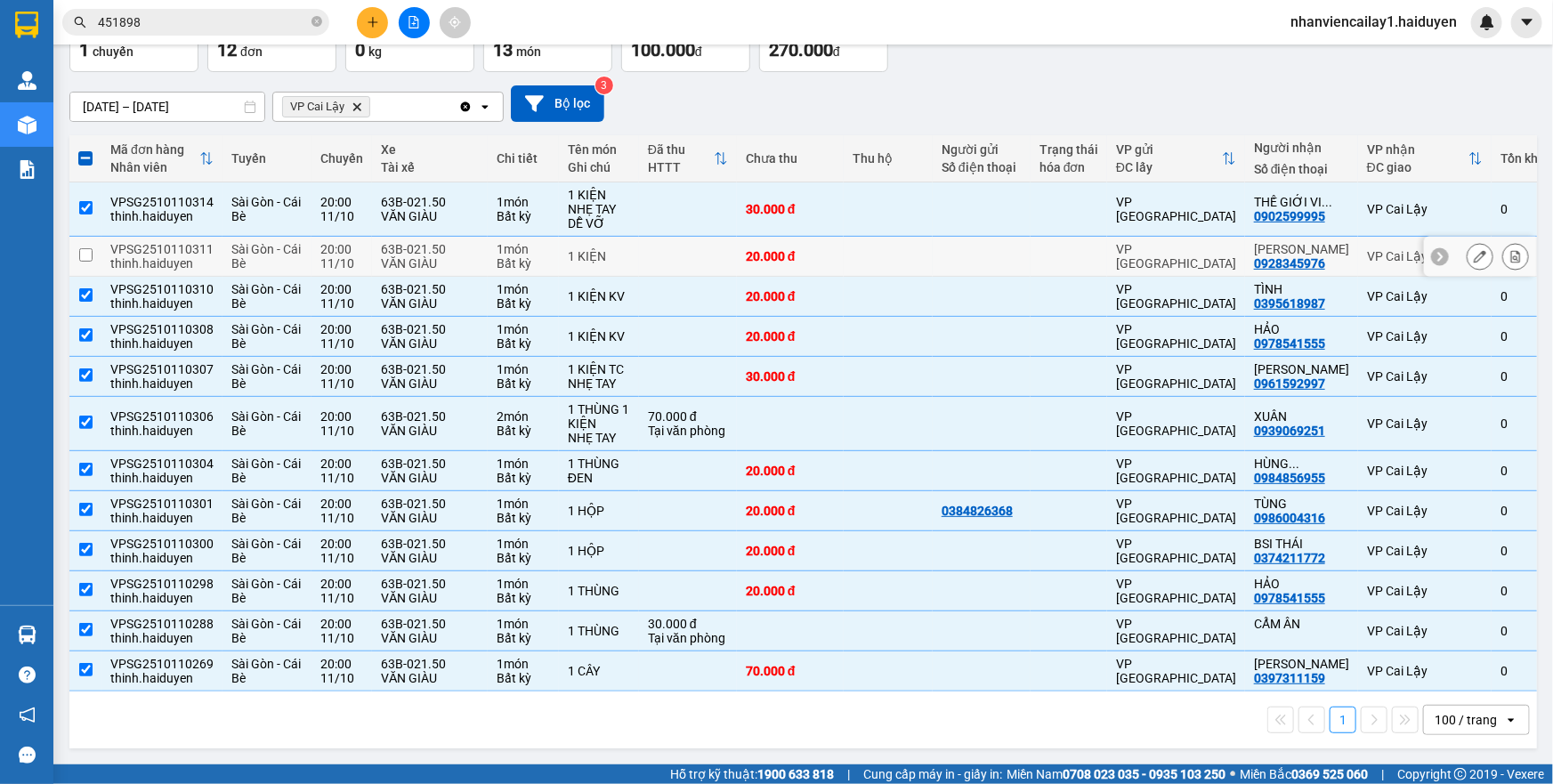
click at [955, 249] on div at bounding box center [981, 255] width 80 height 14
checkbox input "true"
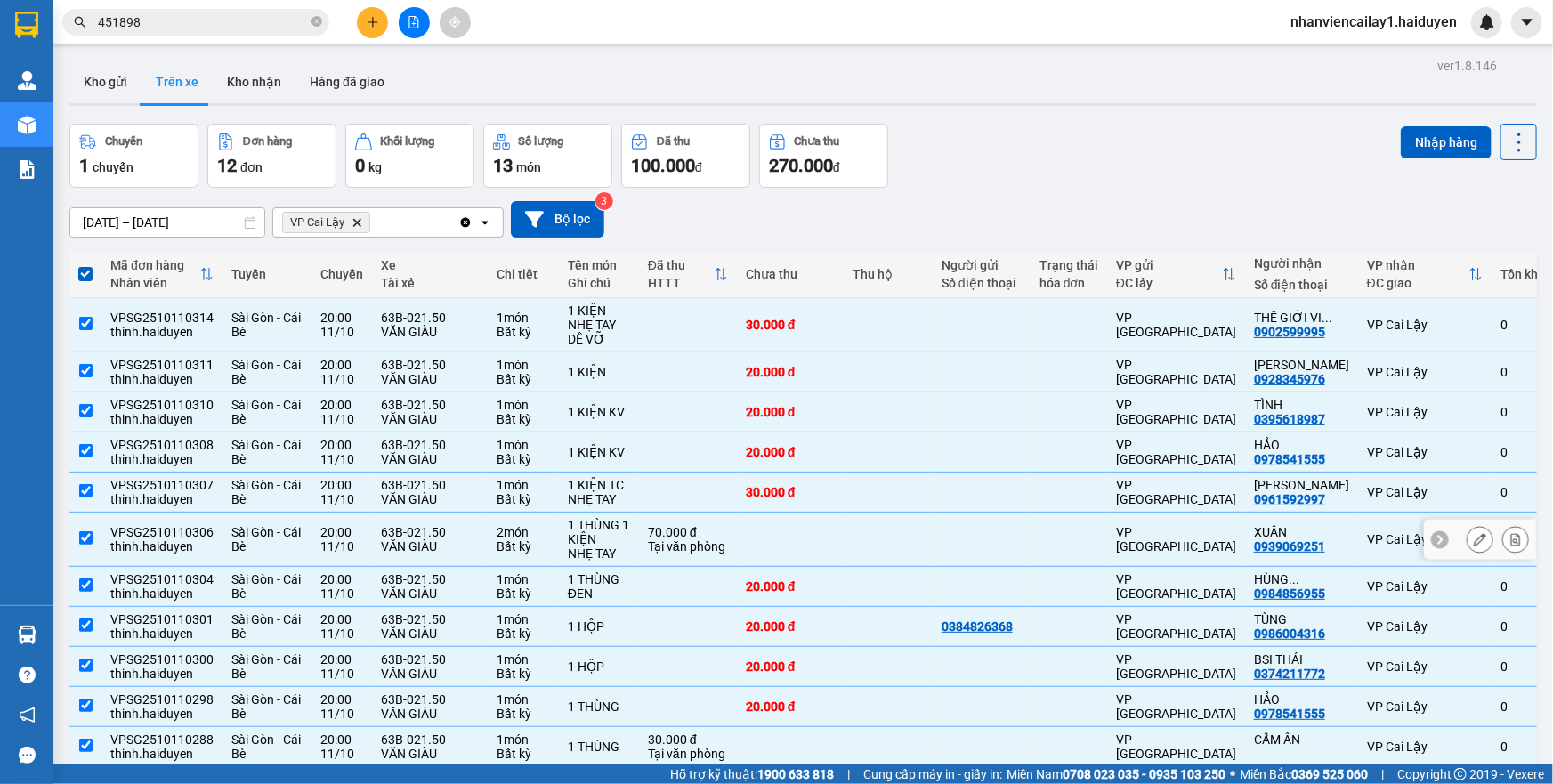
scroll to position [0, 0]
click at [258, 87] on button "Kho nhận" at bounding box center [254, 81] width 83 height 42
type input "[DATE] – [DATE]"
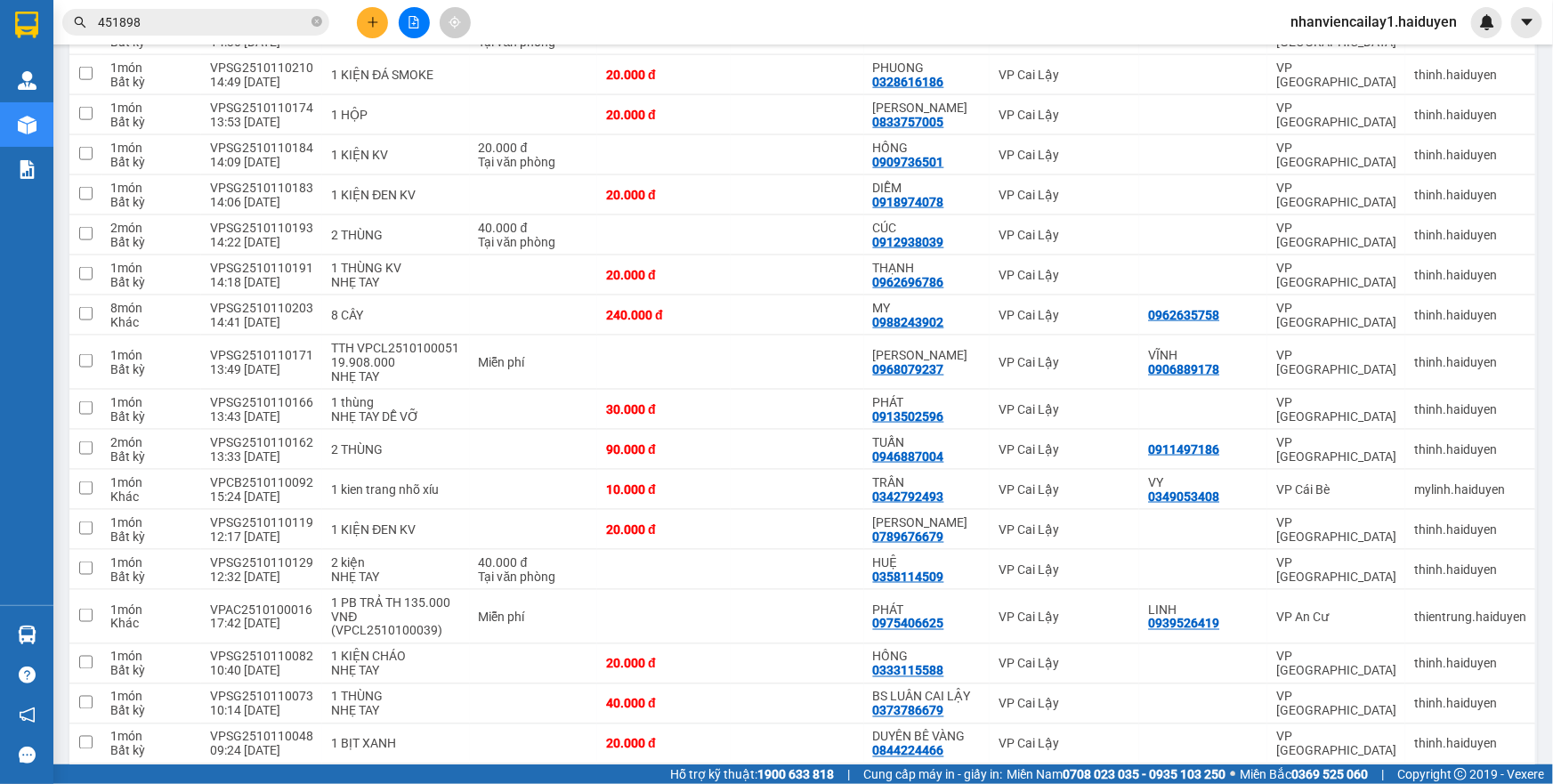
scroll to position [976, 0]
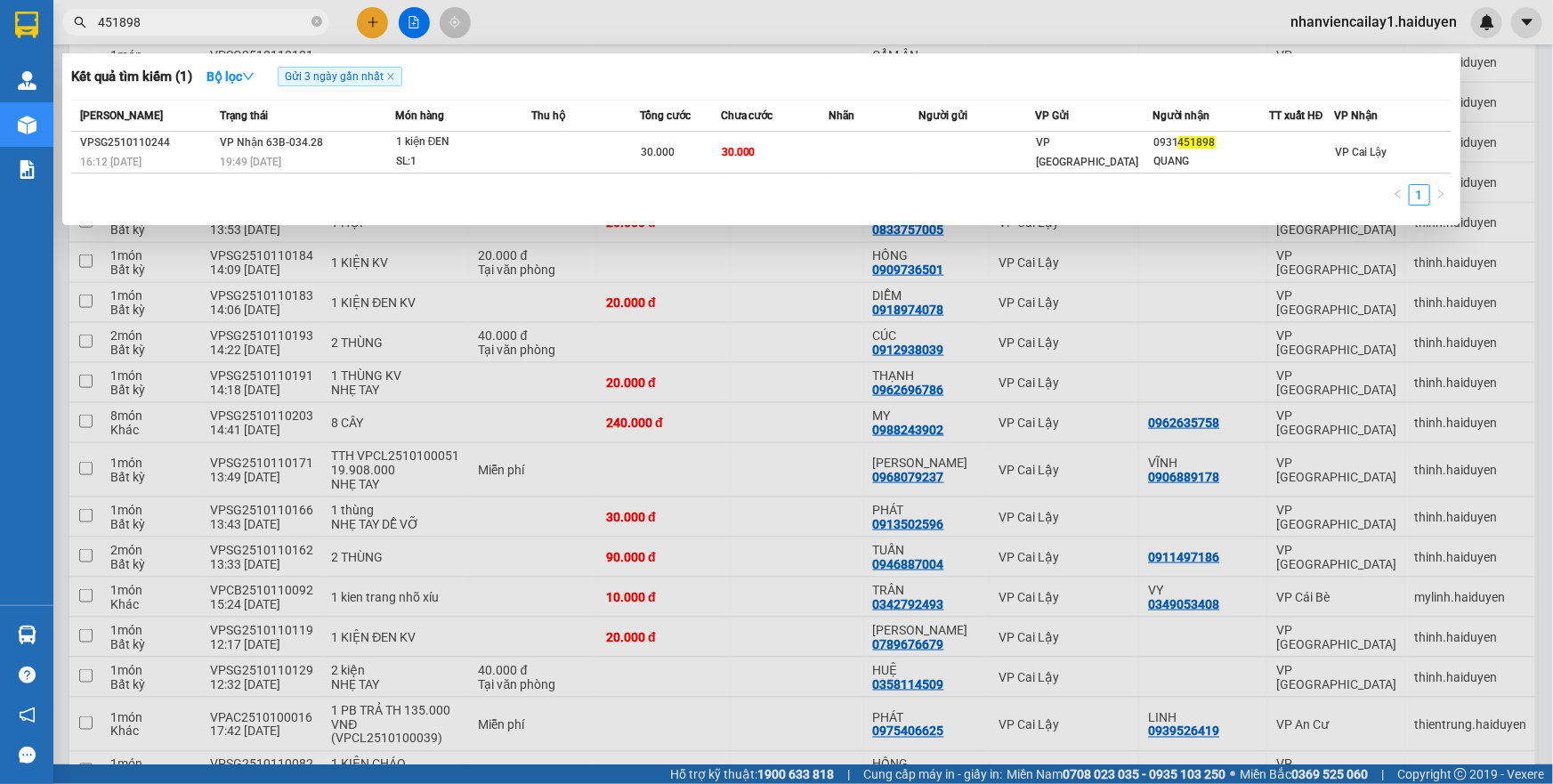
click at [312, 30] on span at bounding box center [316, 22] width 10 height 20
click at [312, 24] on icon "close-circle" at bounding box center [316, 21] width 10 height 10
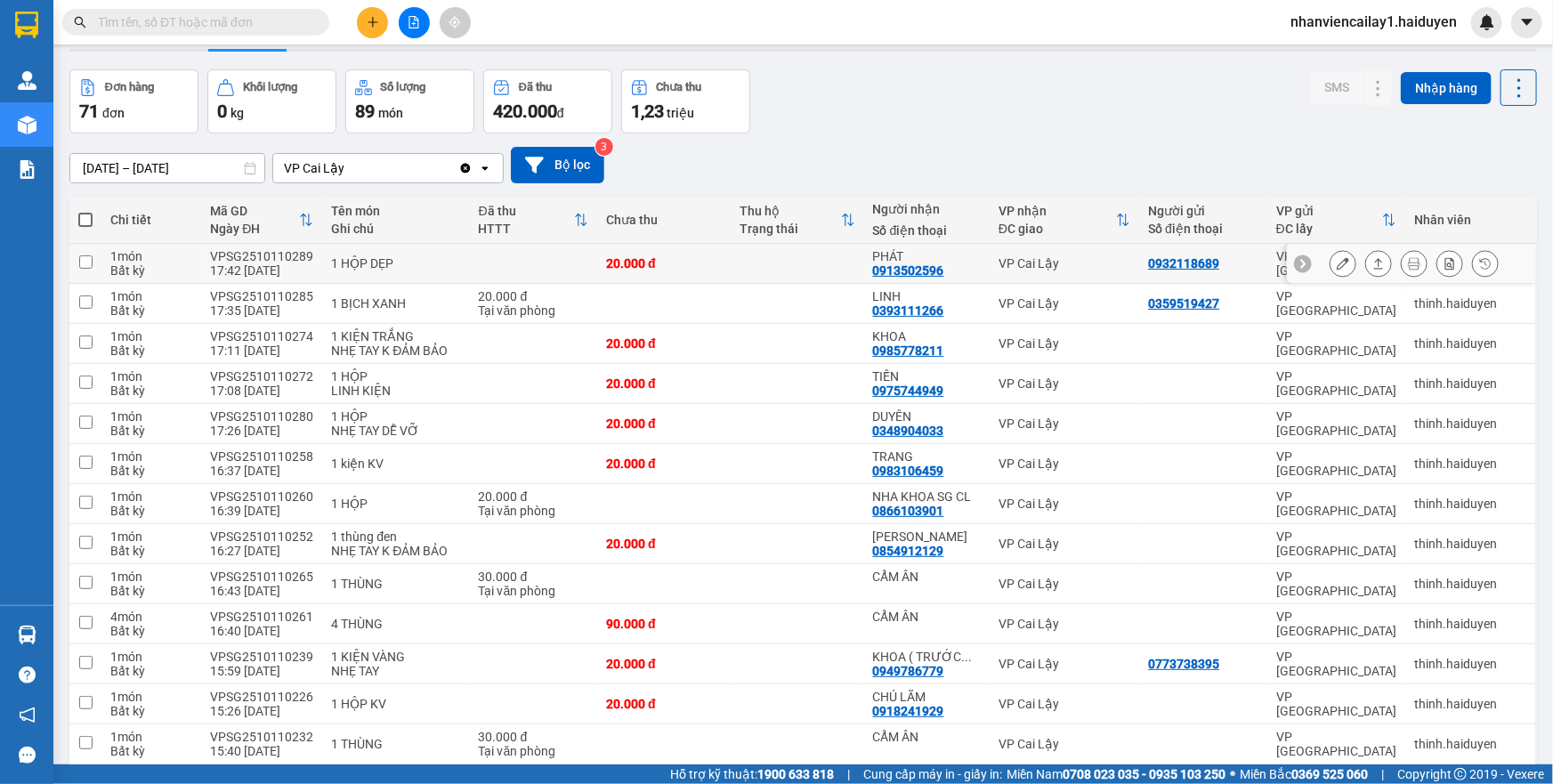
scroll to position [0, 0]
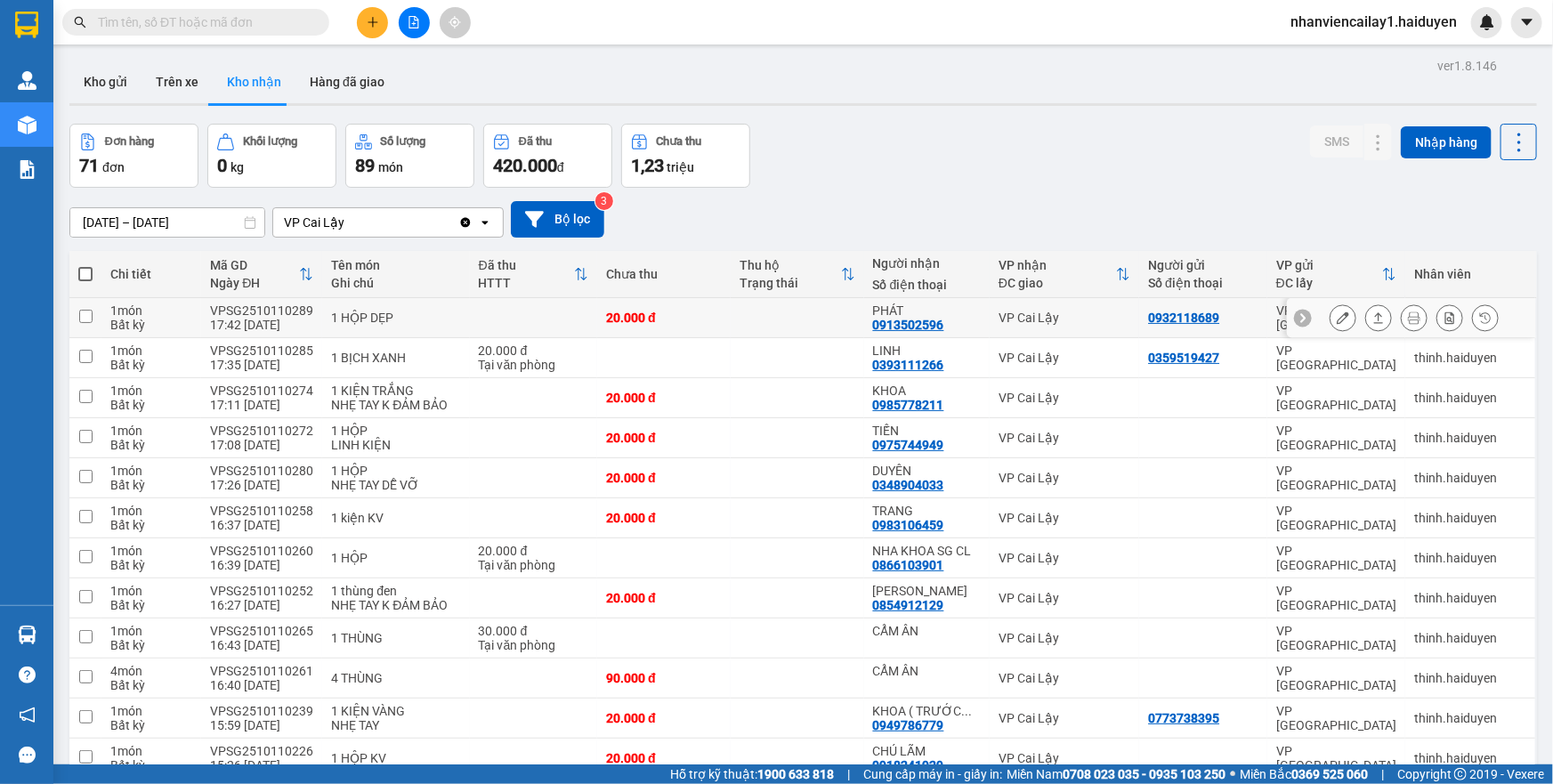
click at [1023, 311] on div "VP Cai Lậy" at bounding box center [1064, 317] width 131 height 14
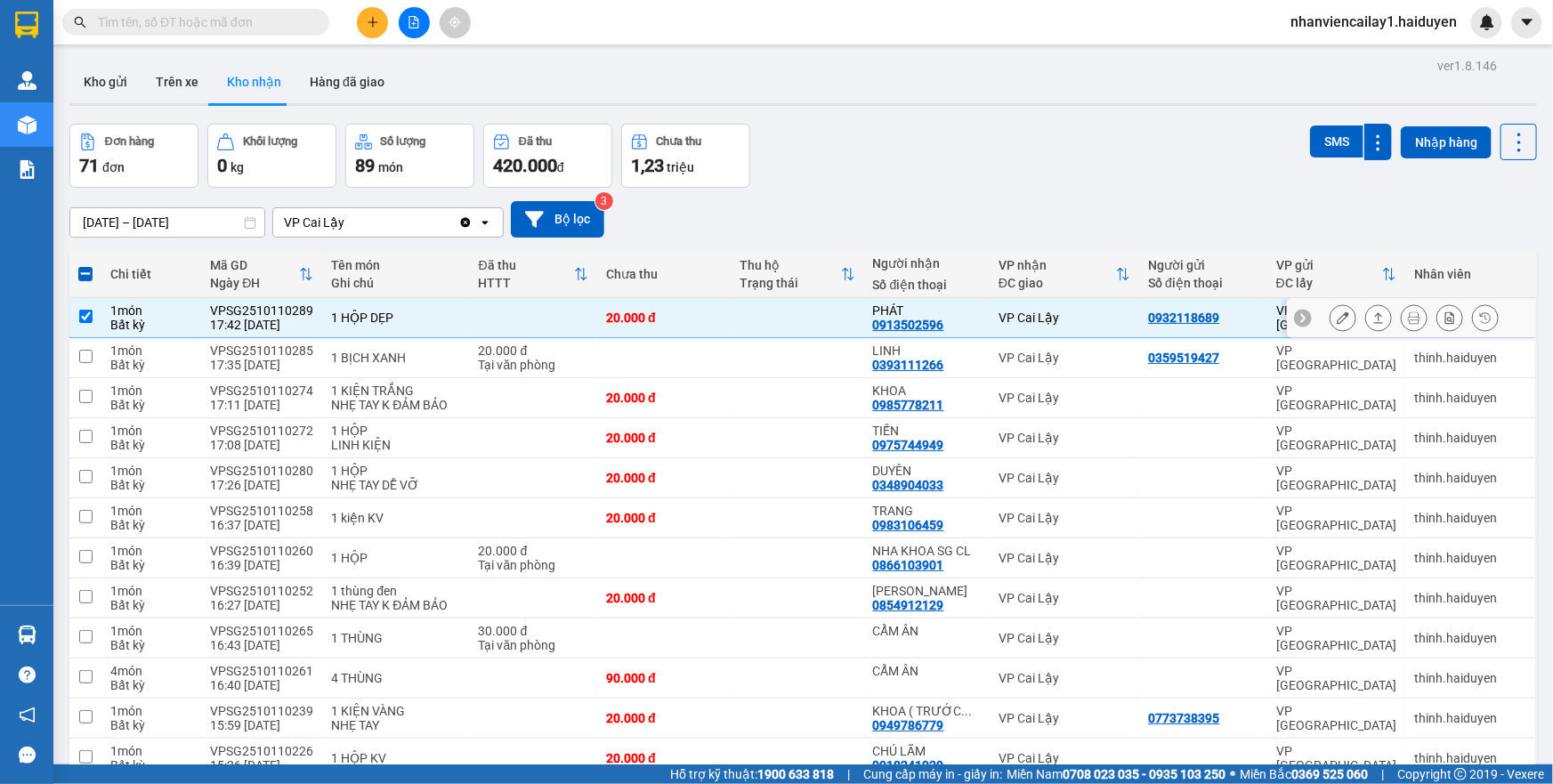
click at [1046, 315] on div "VP Cai Lậy" at bounding box center [1064, 317] width 131 height 14
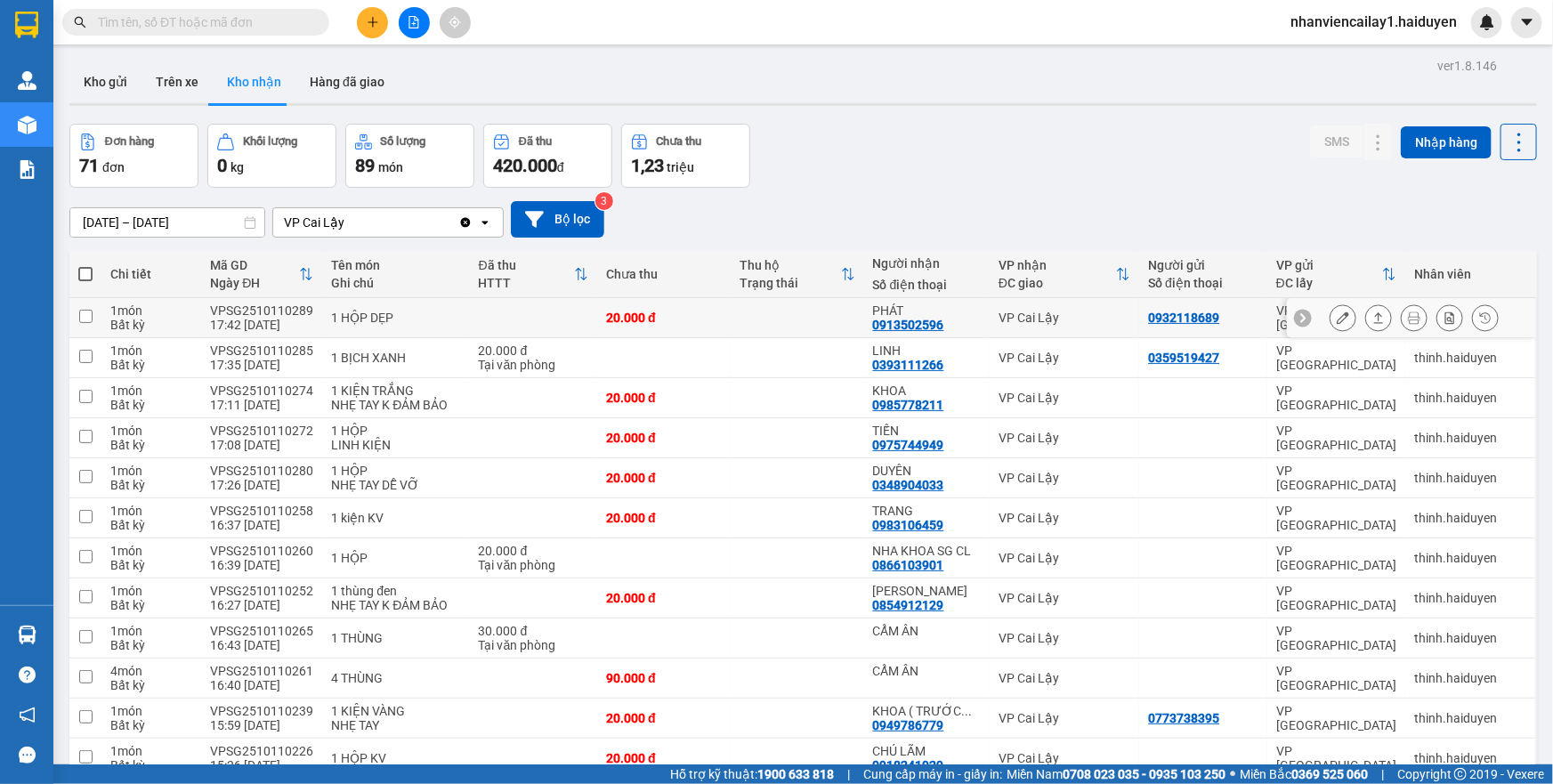
click at [1047, 316] on div "VP Cai Lậy" at bounding box center [1064, 317] width 131 height 14
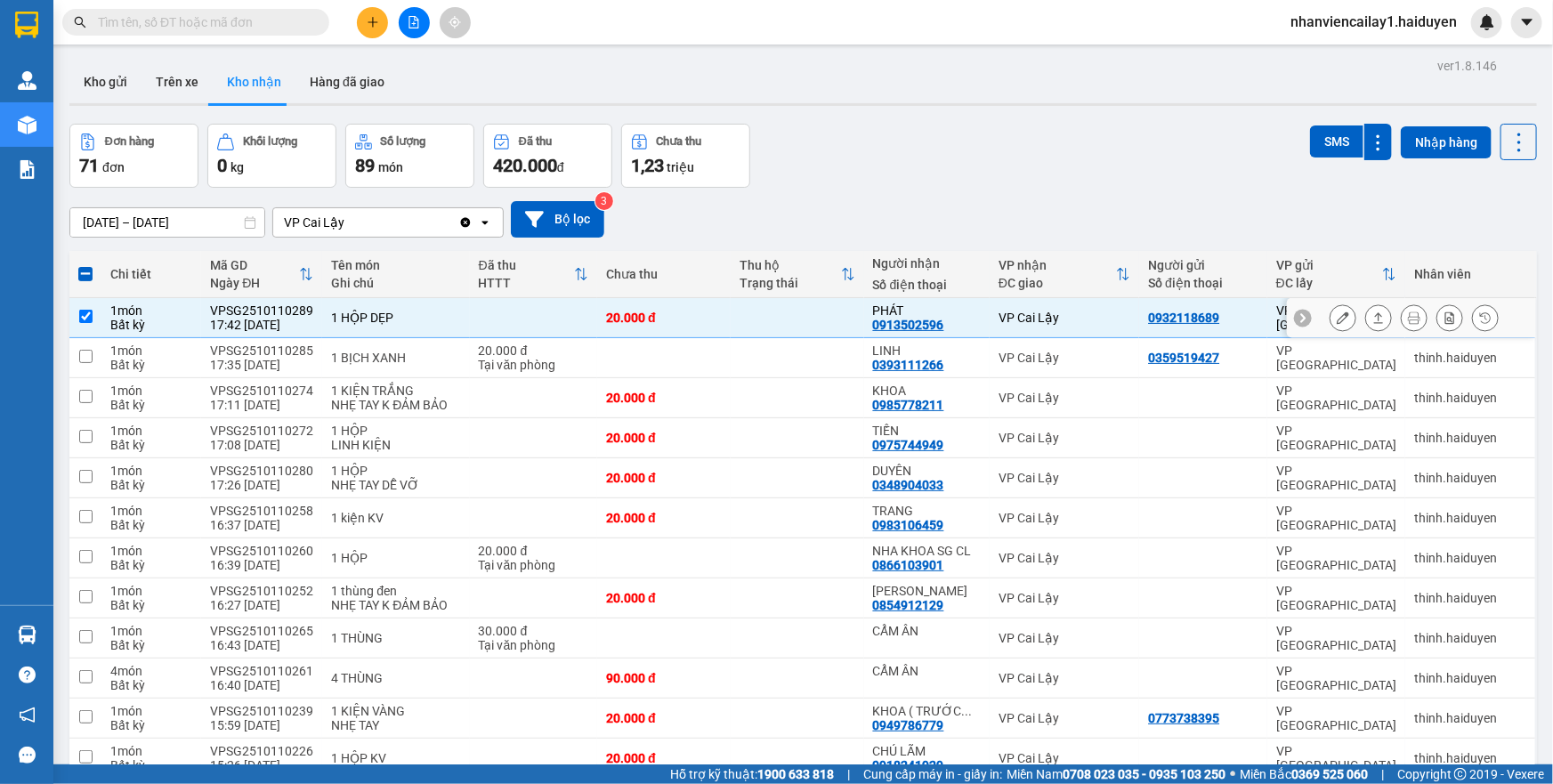
click at [1047, 316] on div "VP Cai Lậy" at bounding box center [1064, 317] width 131 height 14
checkbox input "false"
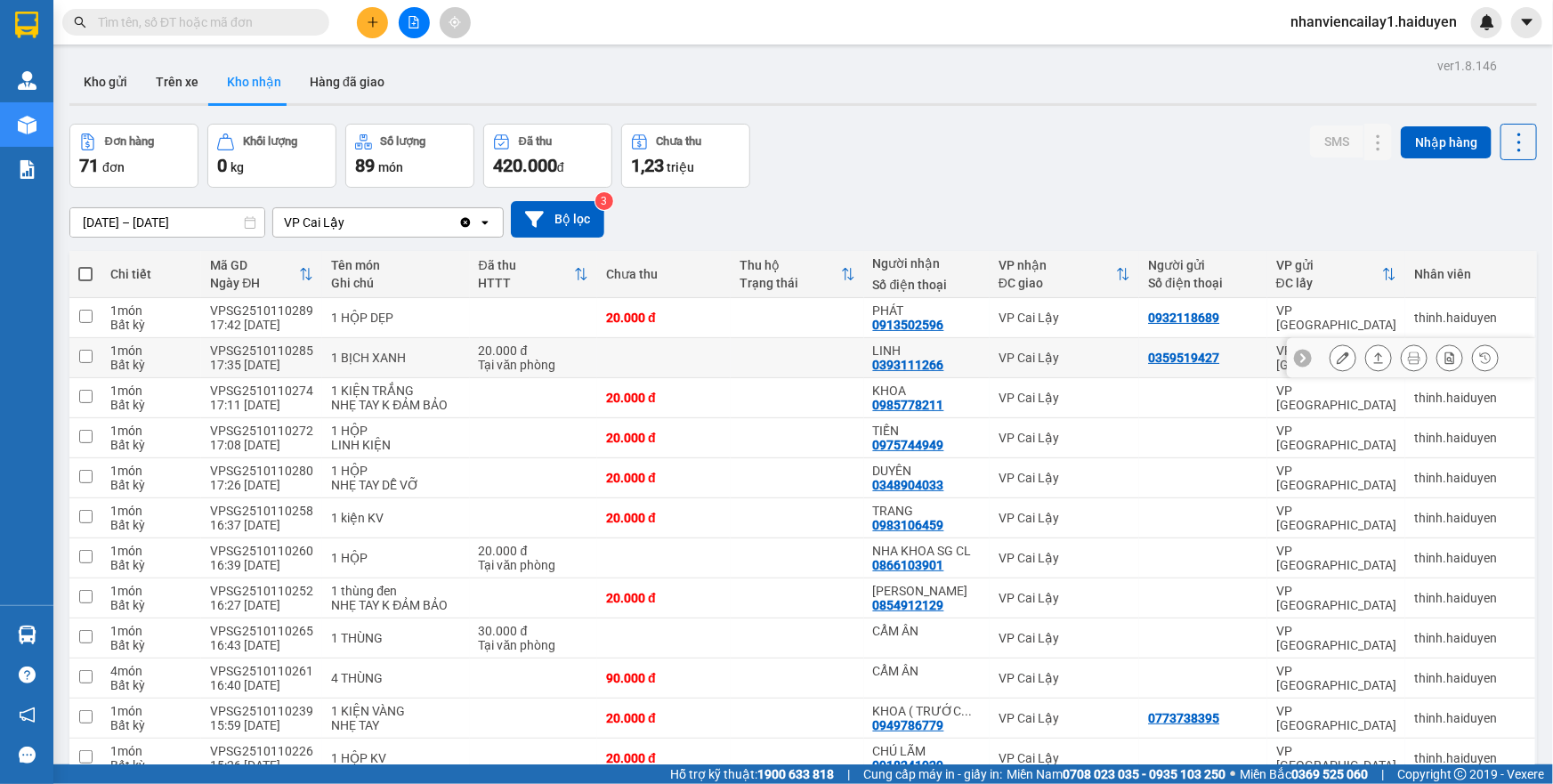
click at [1080, 356] on div "VP Cai Lậy" at bounding box center [1064, 357] width 131 height 14
checkbox input "true"
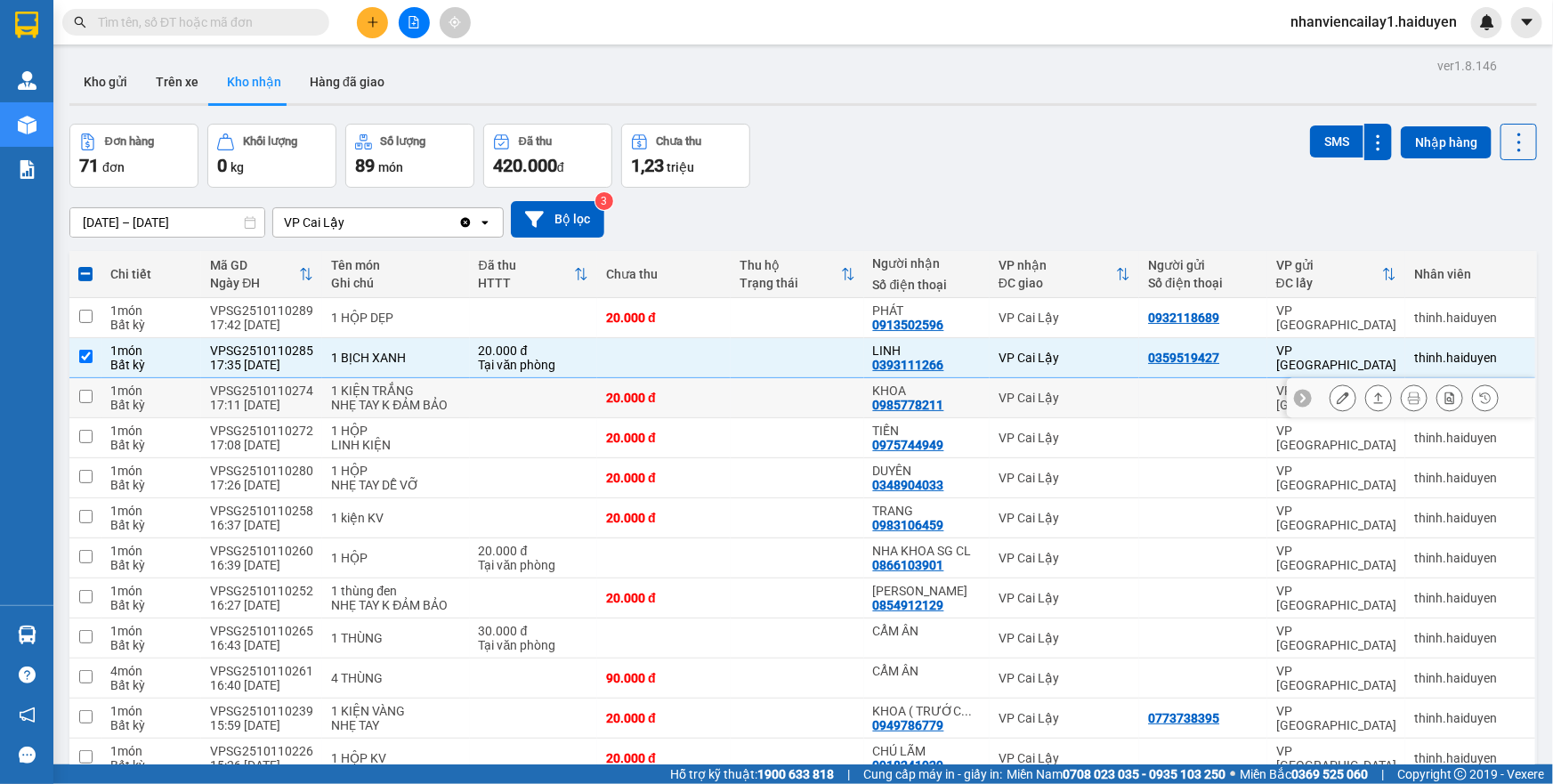
click at [1003, 392] on div "VP Cai Lậy" at bounding box center [1064, 397] width 131 height 14
checkbox input "true"
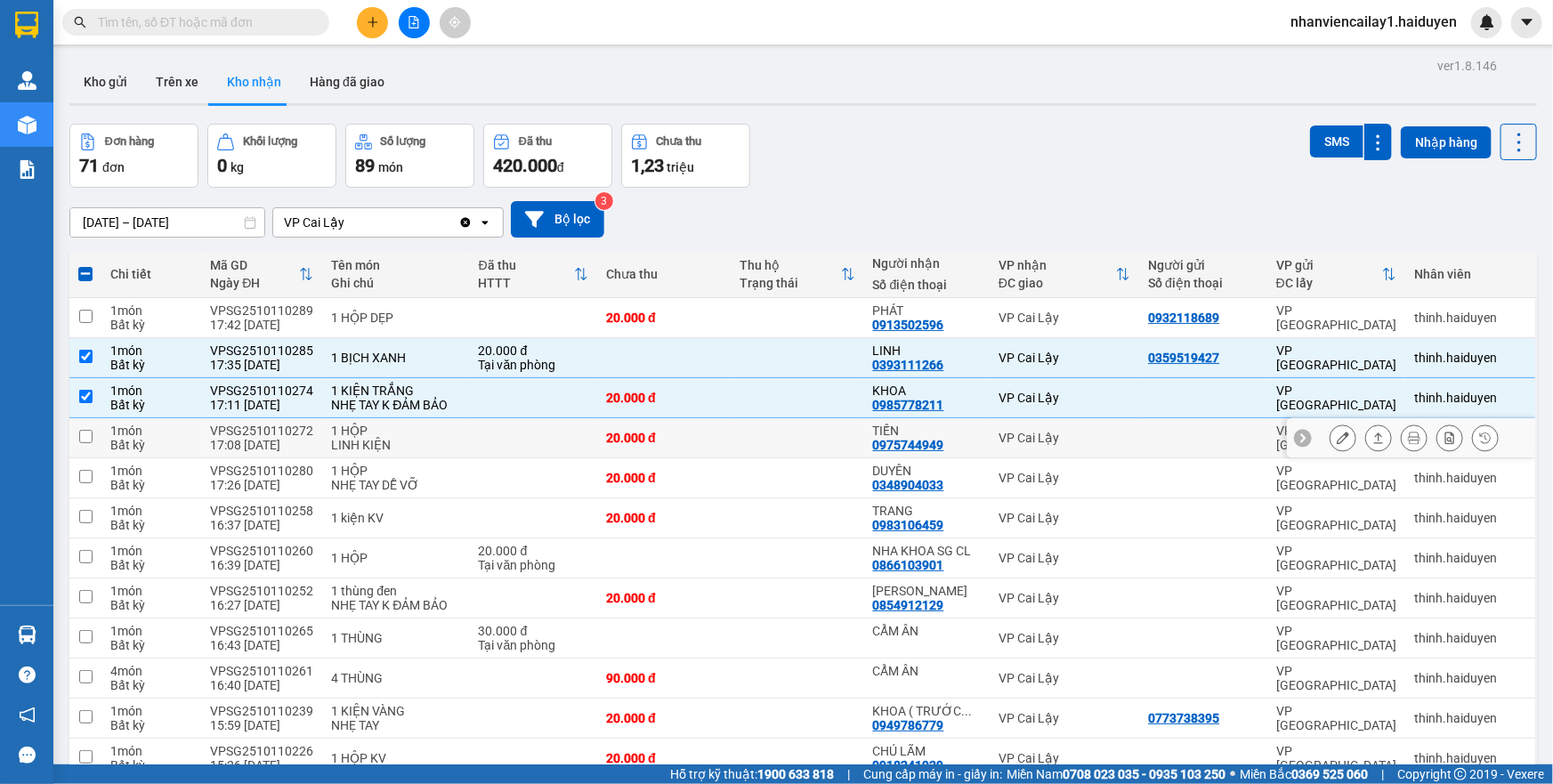
click at [998, 446] on td "VP Cai Lậy" at bounding box center [1064, 438] width 149 height 40
checkbox input "true"
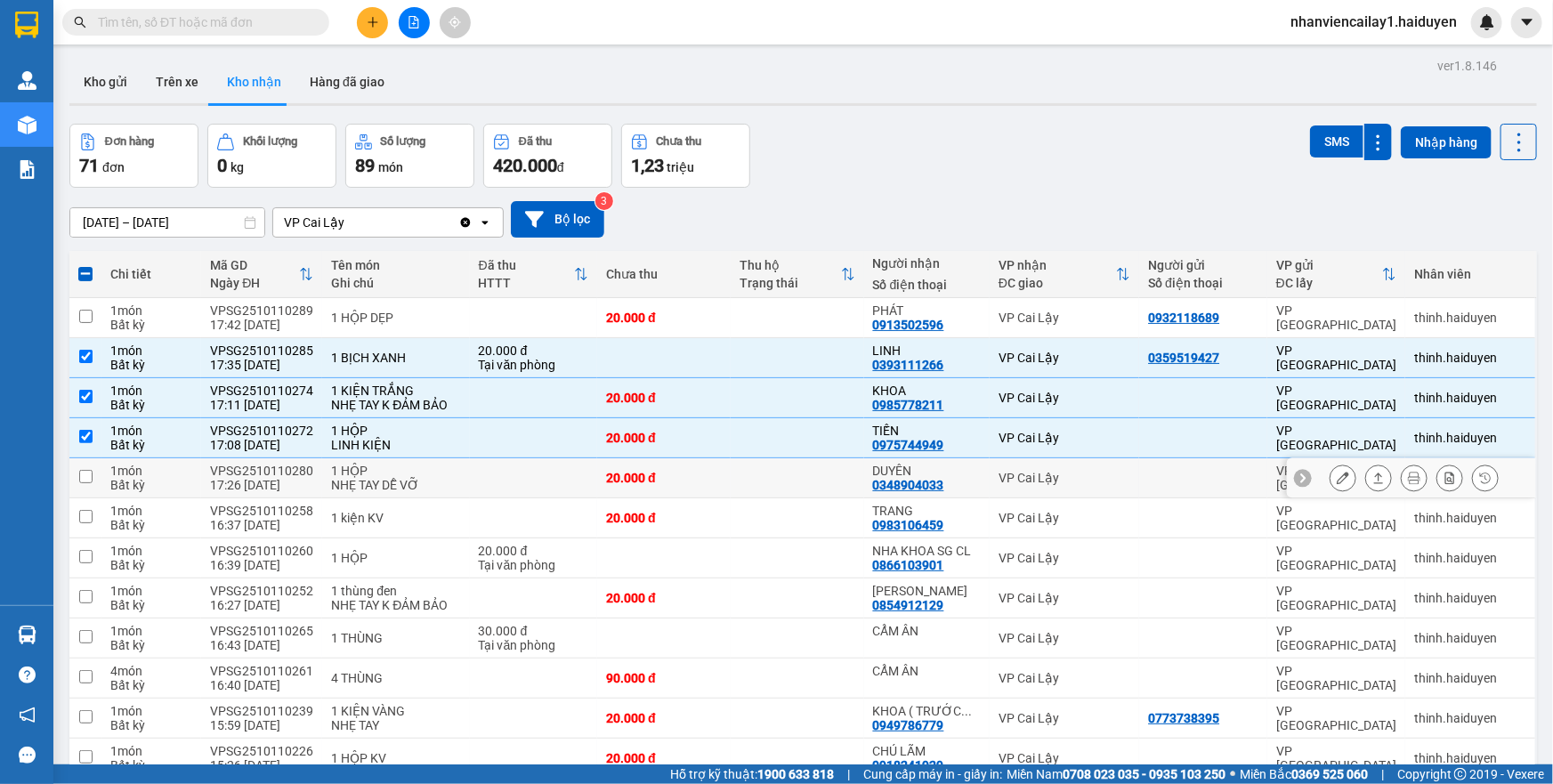
click at [1048, 484] on td "VP Cai Lậy" at bounding box center [1064, 478] width 149 height 40
checkbox input "true"
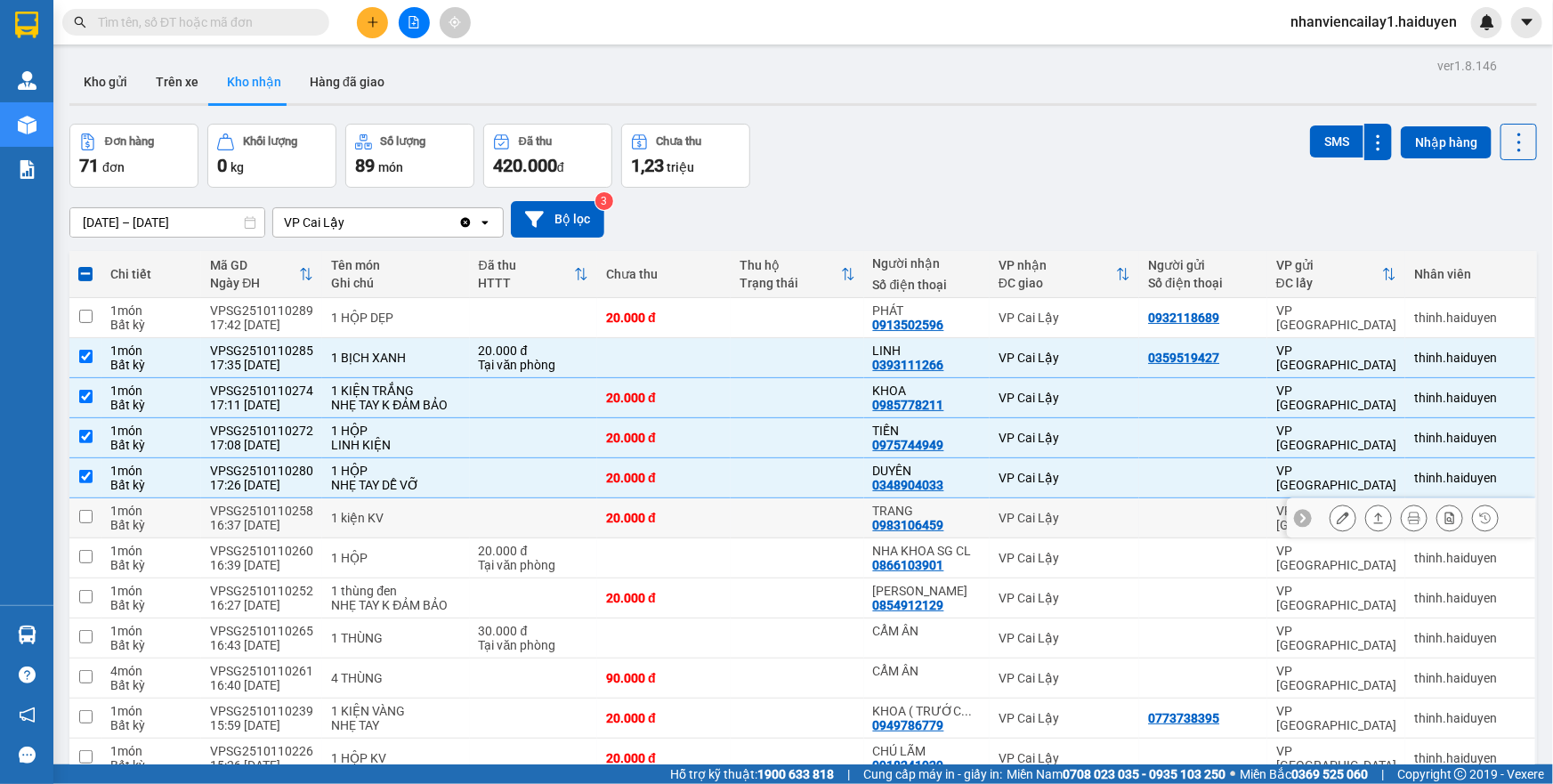
click at [1042, 511] on div "VP Cai Lậy" at bounding box center [1064, 517] width 131 height 14
checkbox input "true"
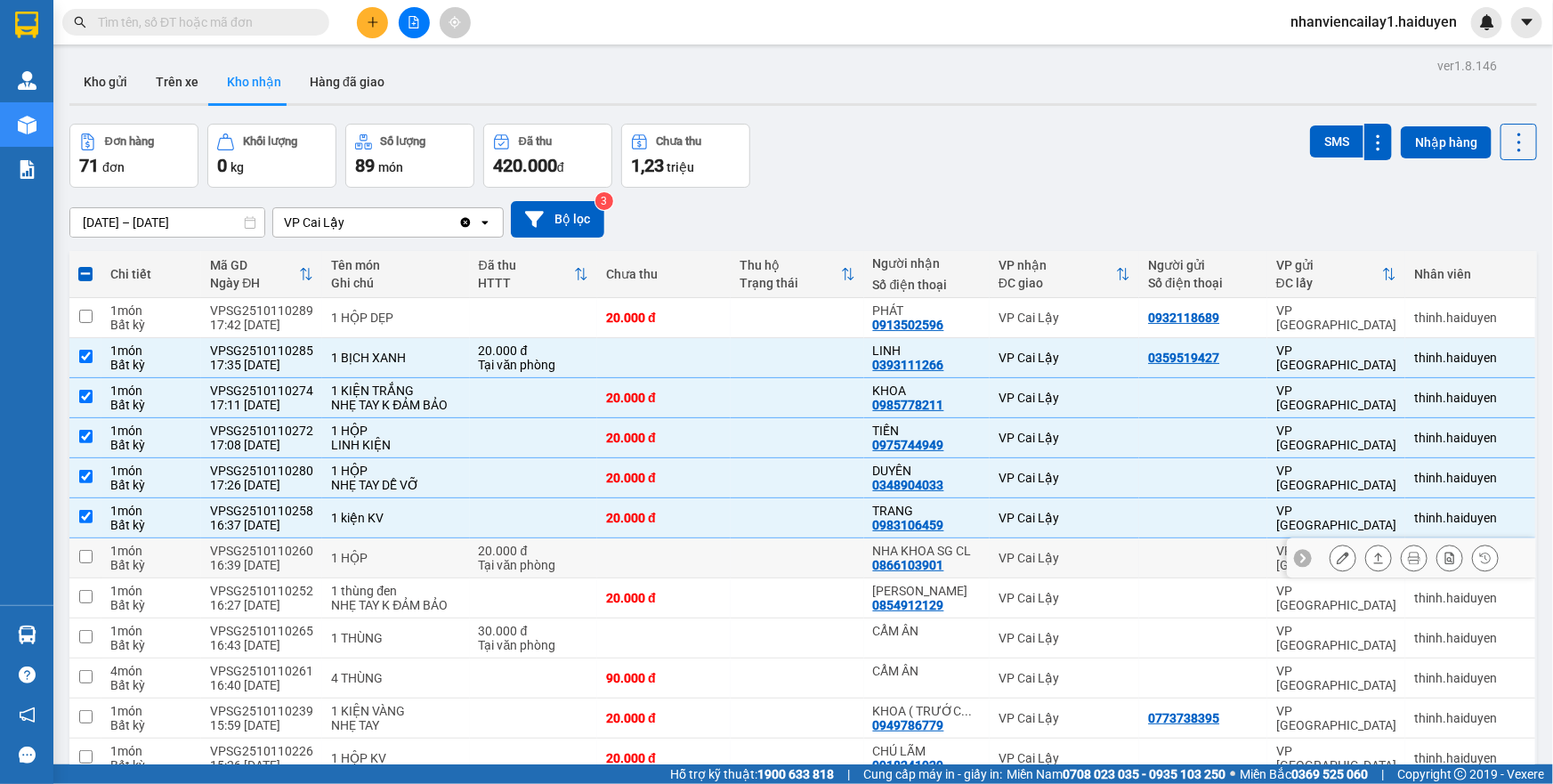
click at [739, 553] on td at bounding box center [797, 558] width 133 height 40
checkbox input "true"
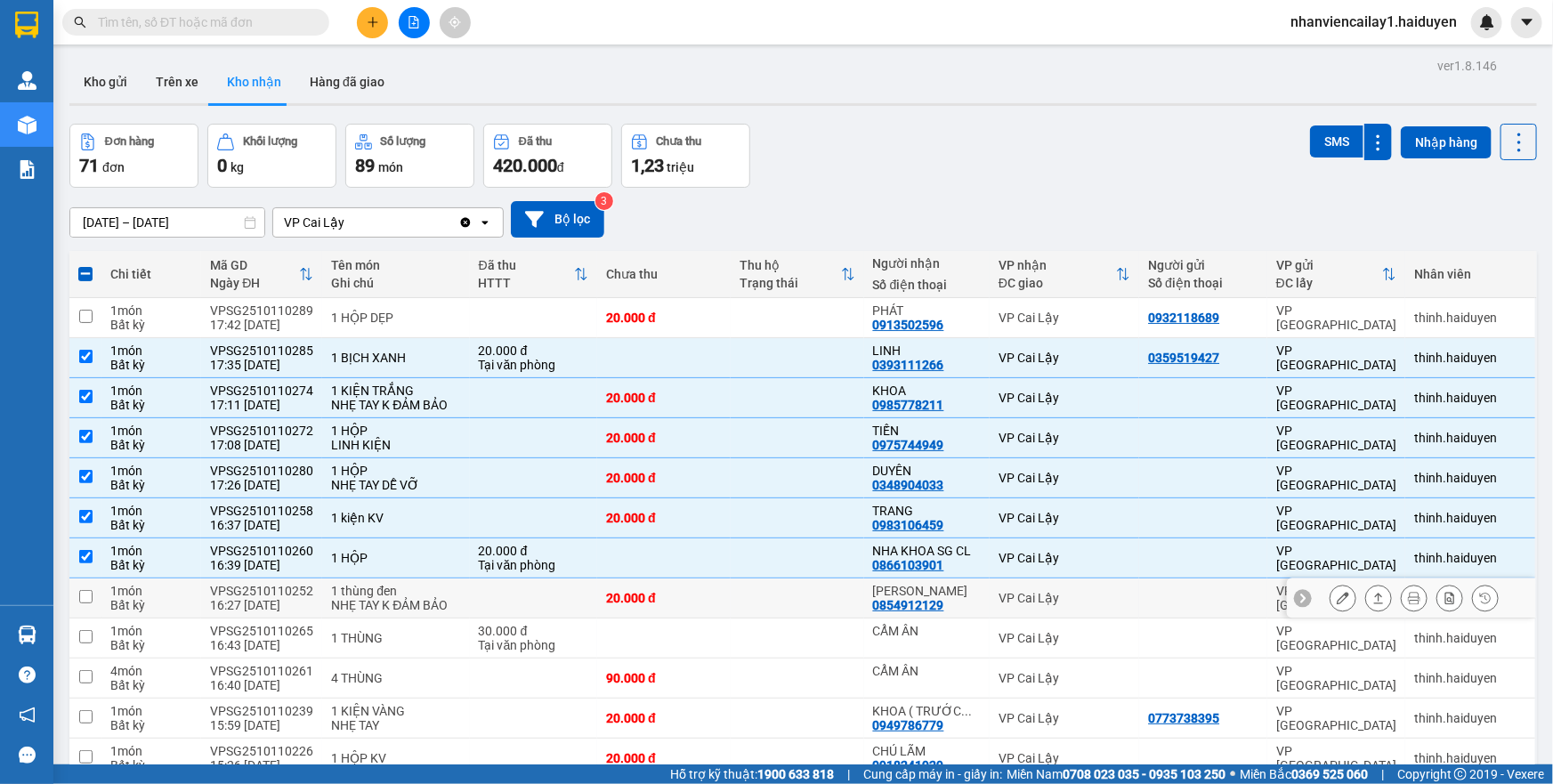
click at [774, 600] on td at bounding box center [797, 598] width 133 height 40
checkbox input "true"
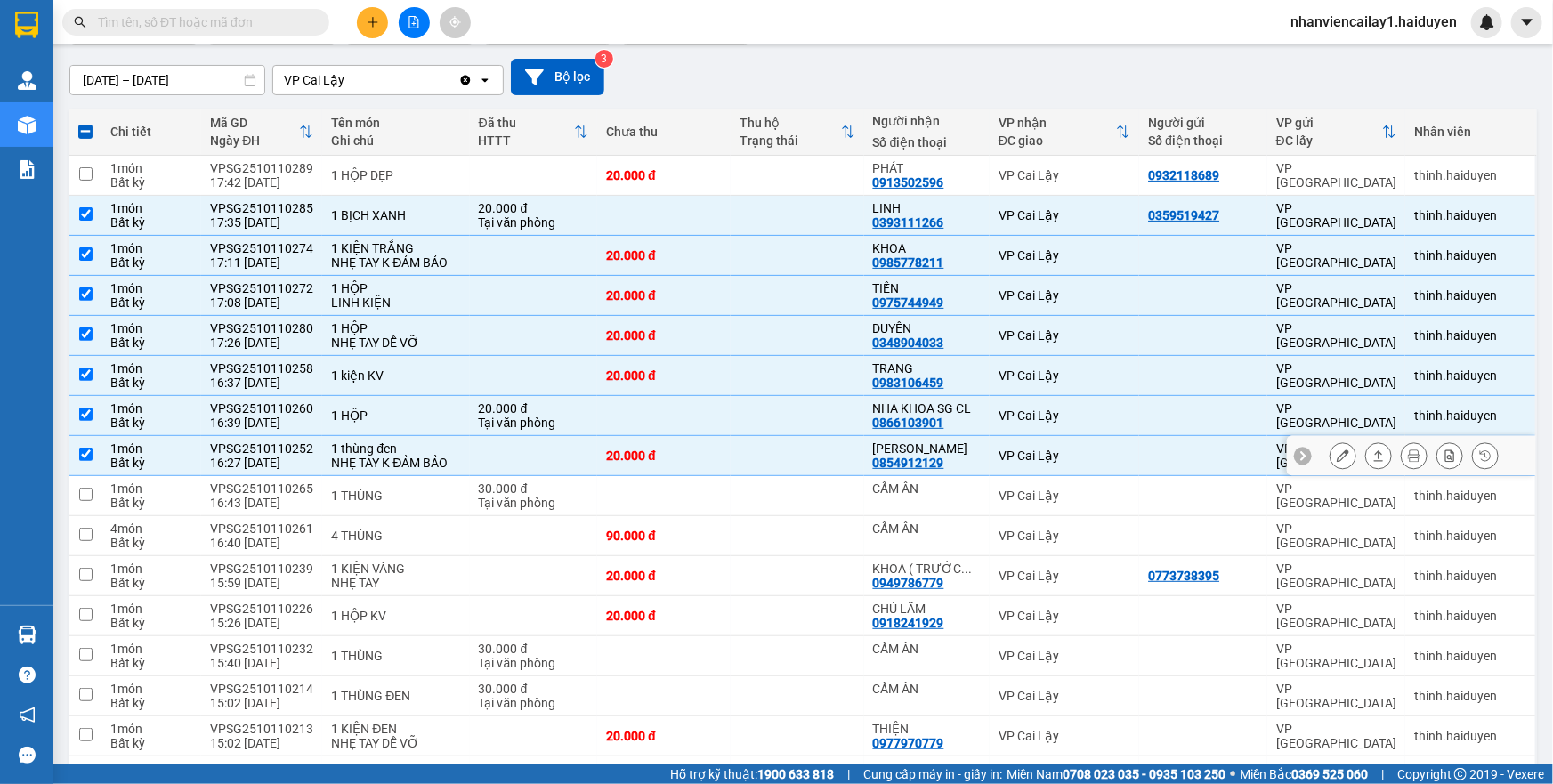
scroll to position [161, 0]
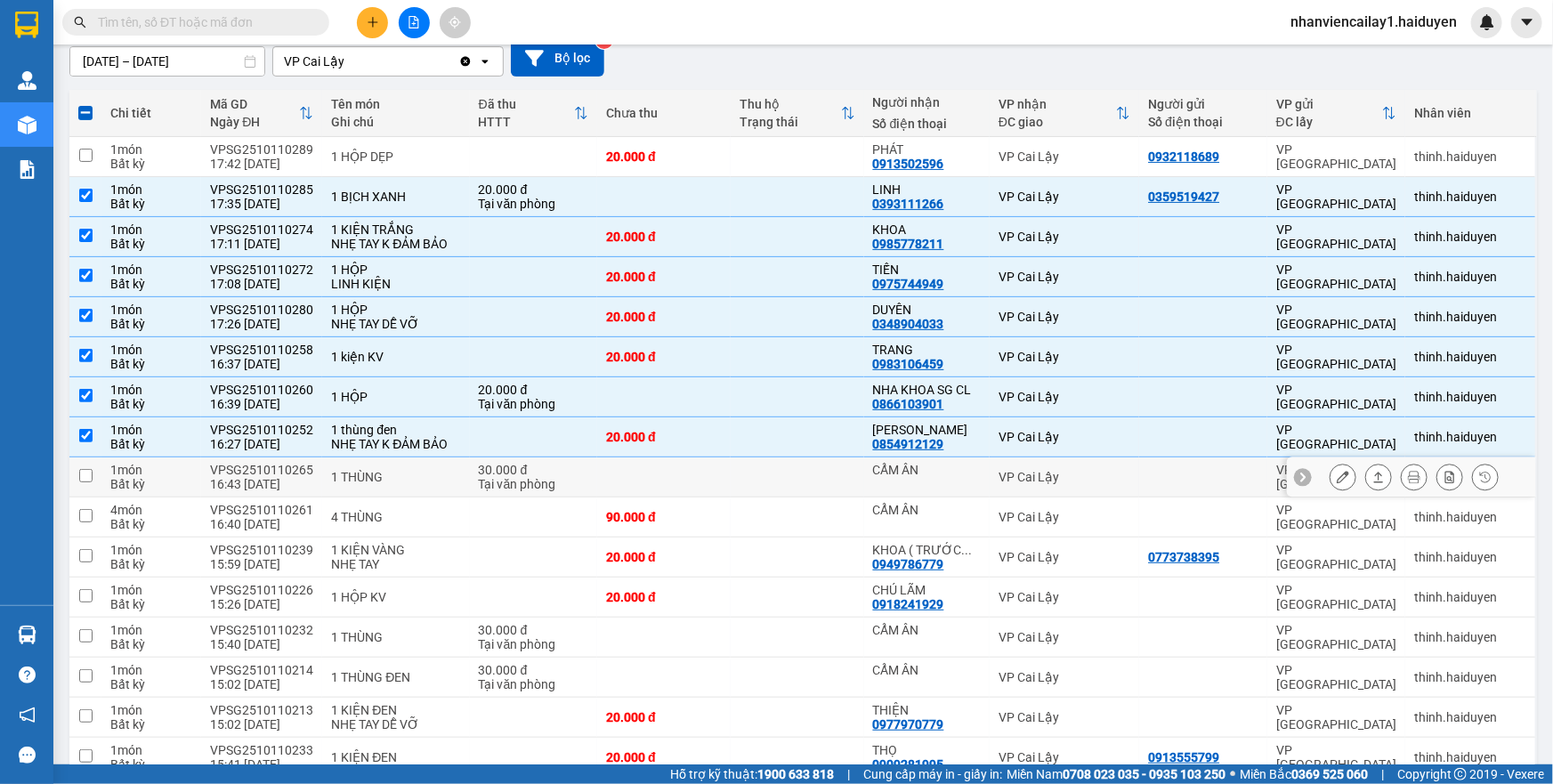
click at [820, 468] on td at bounding box center [797, 477] width 133 height 40
checkbox input "true"
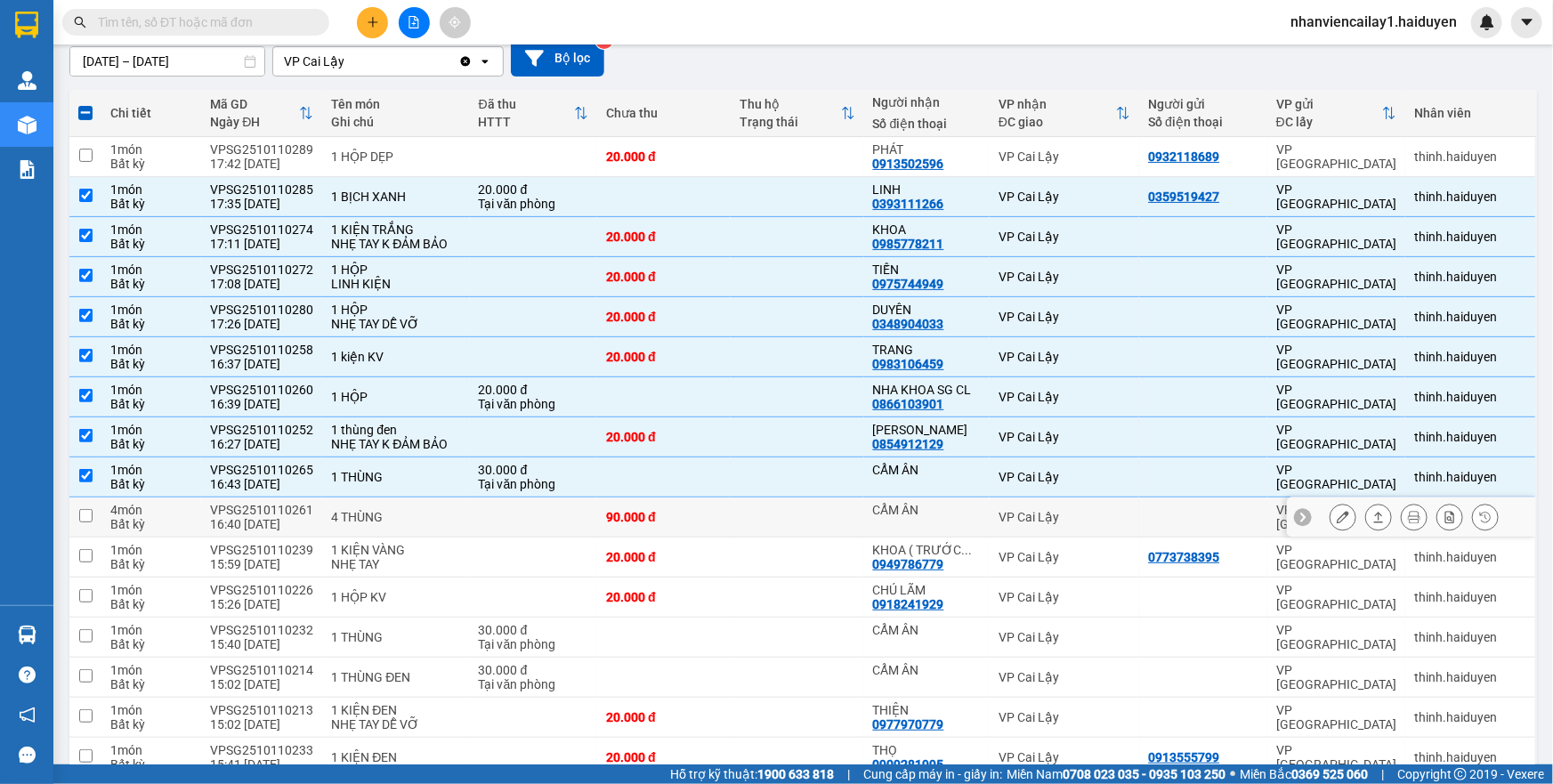
click at [823, 520] on td at bounding box center [797, 517] width 133 height 40
checkbox input "true"
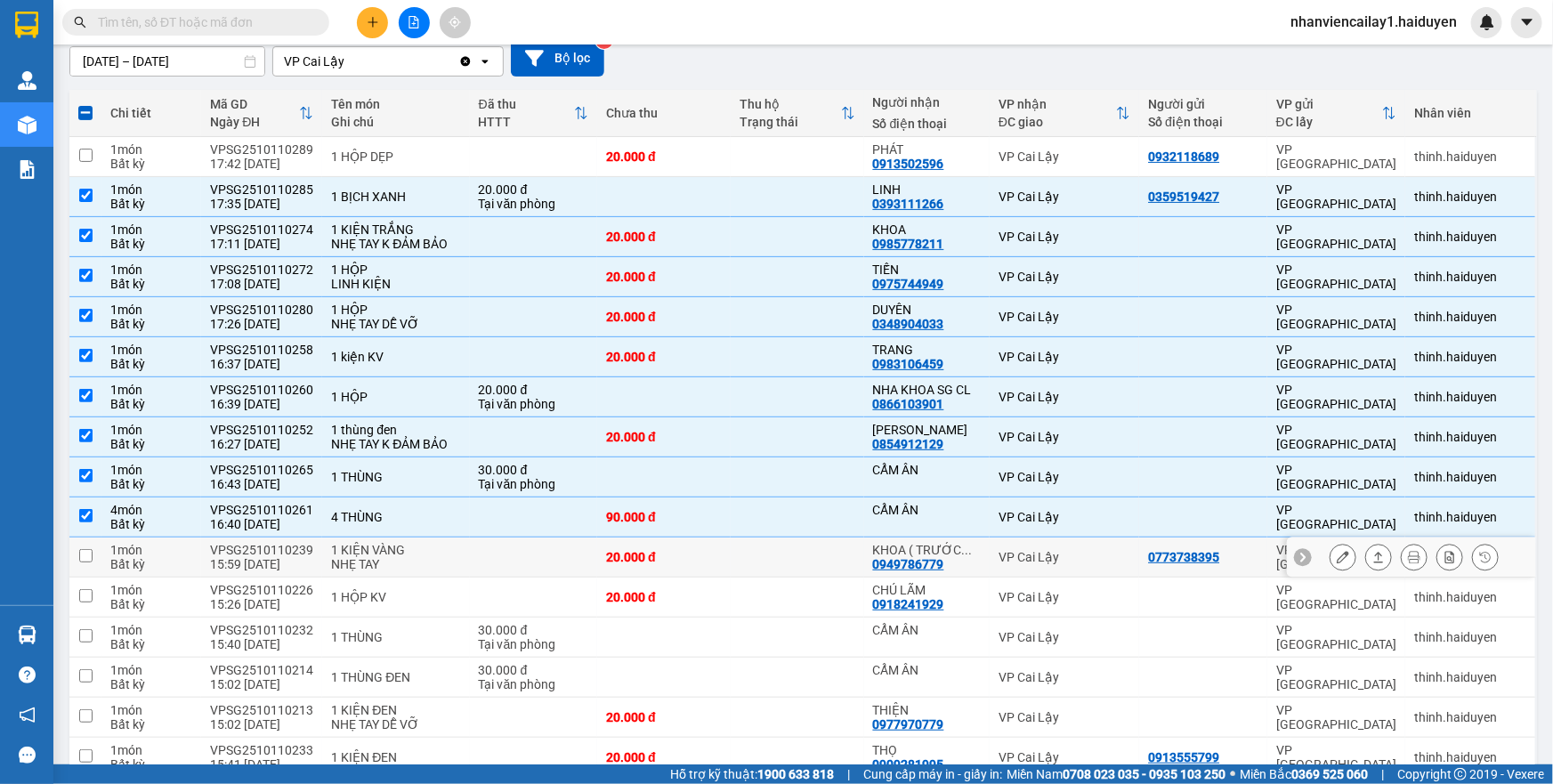
click at [828, 562] on td at bounding box center [797, 557] width 133 height 40
checkbox input "true"
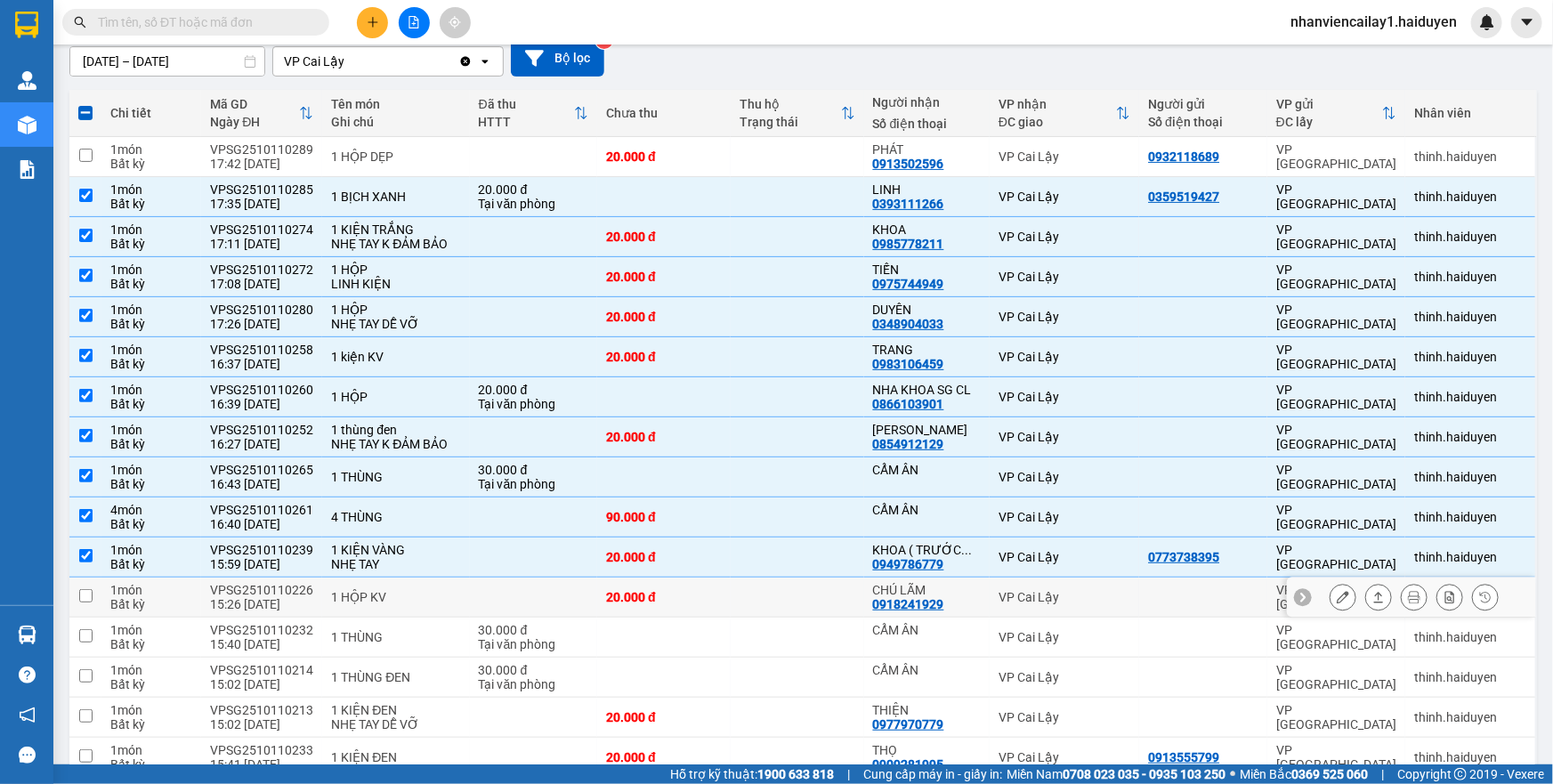
click at [828, 588] on td at bounding box center [797, 597] width 133 height 40
checkbox input "true"
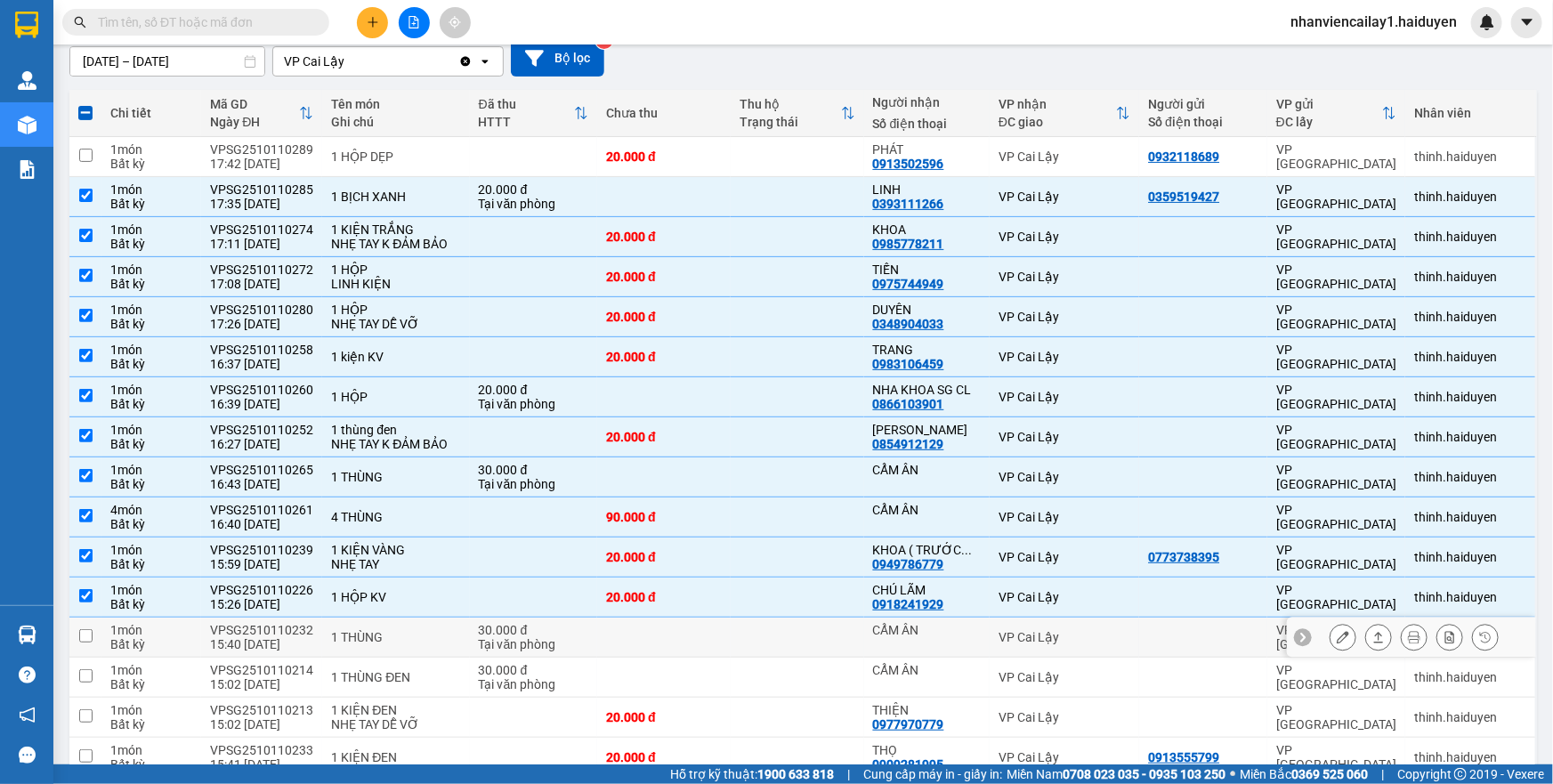
click at [828, 628] on td at bounding box center [797, 638] width 133 height 40
checkbox input "true"
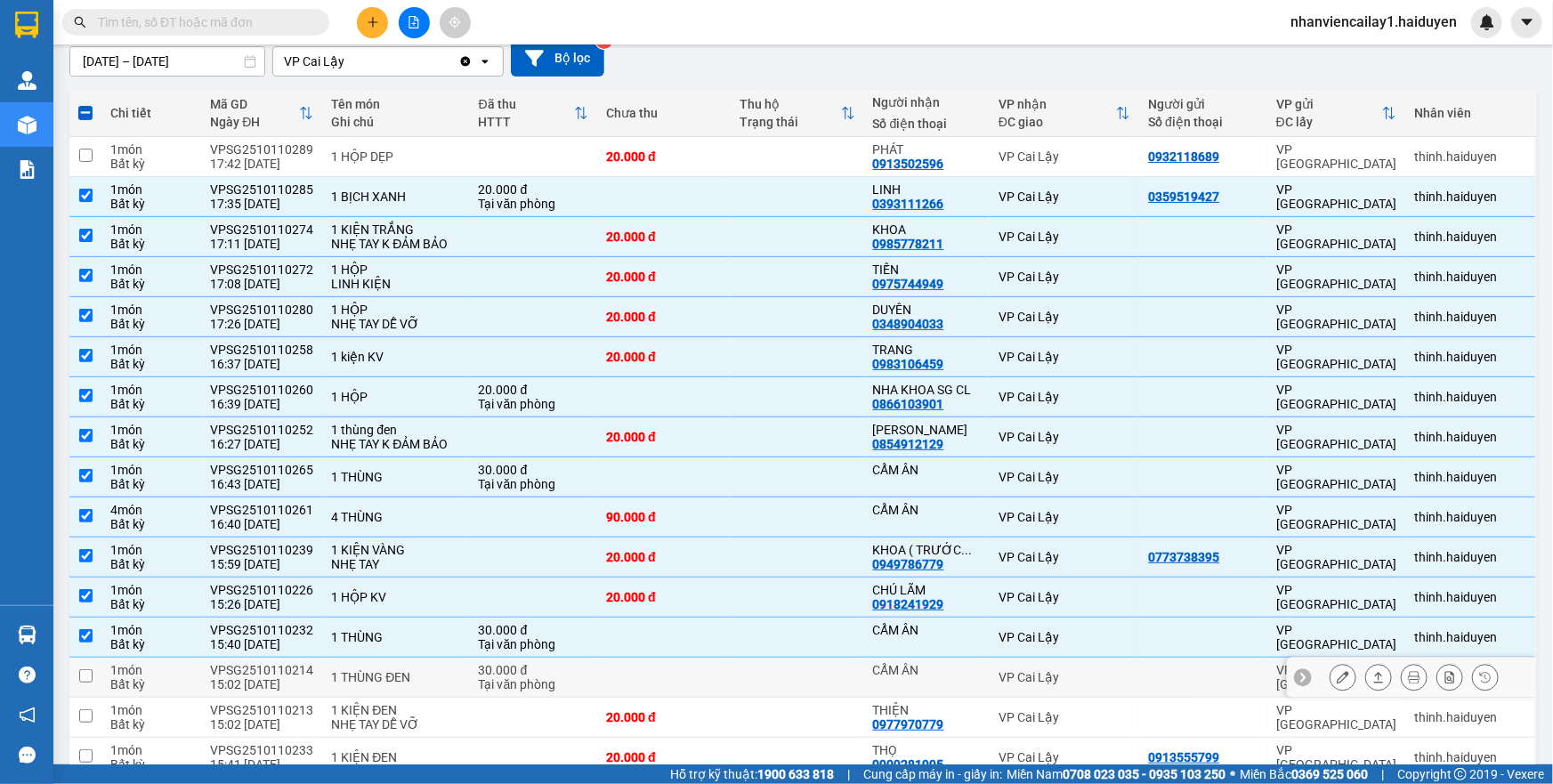
click at [840, 680] on td at bounding box center [797, 677] width 133 height 40
checkbox input "true"
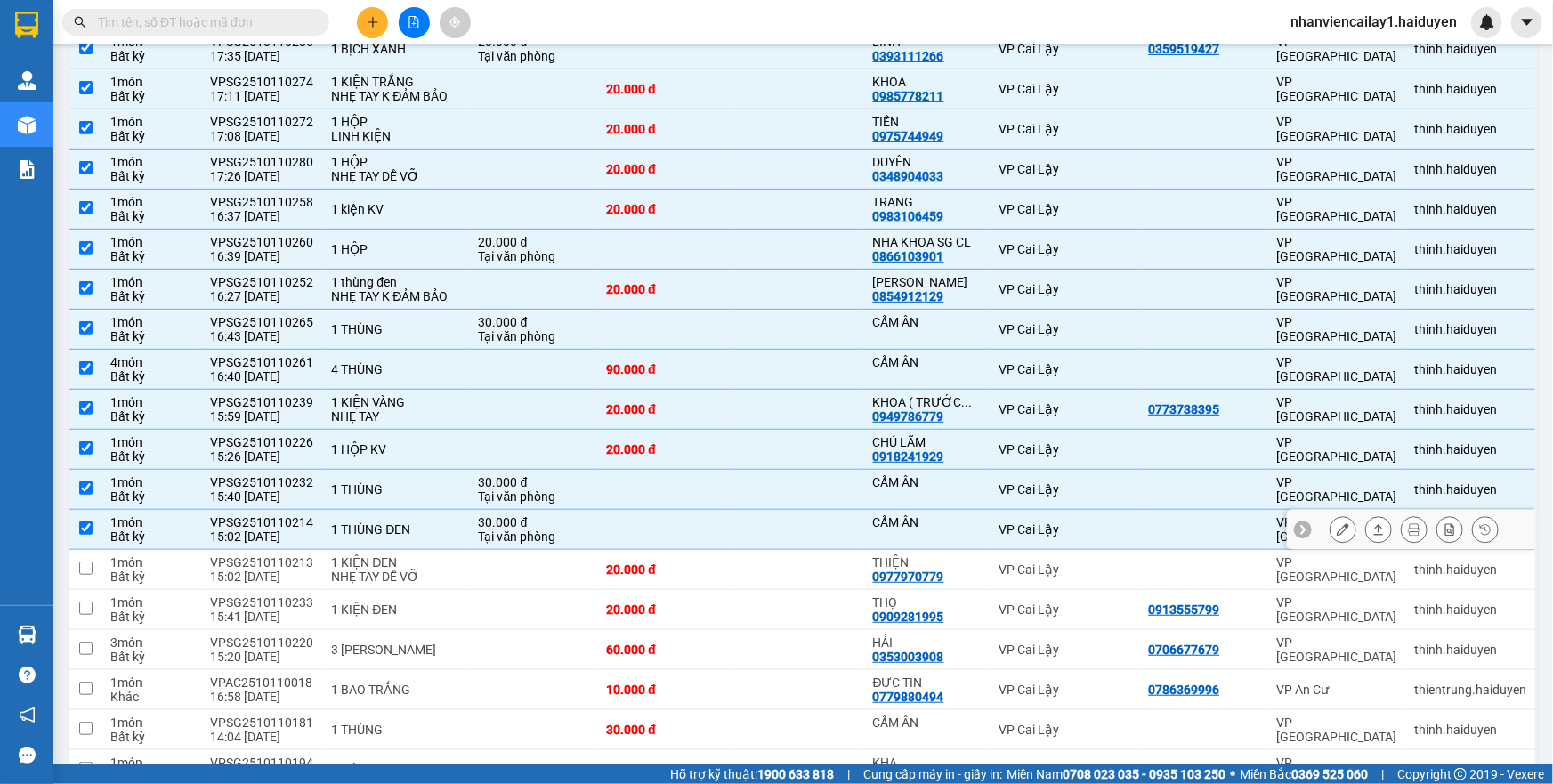
scroll to position [323, 0]
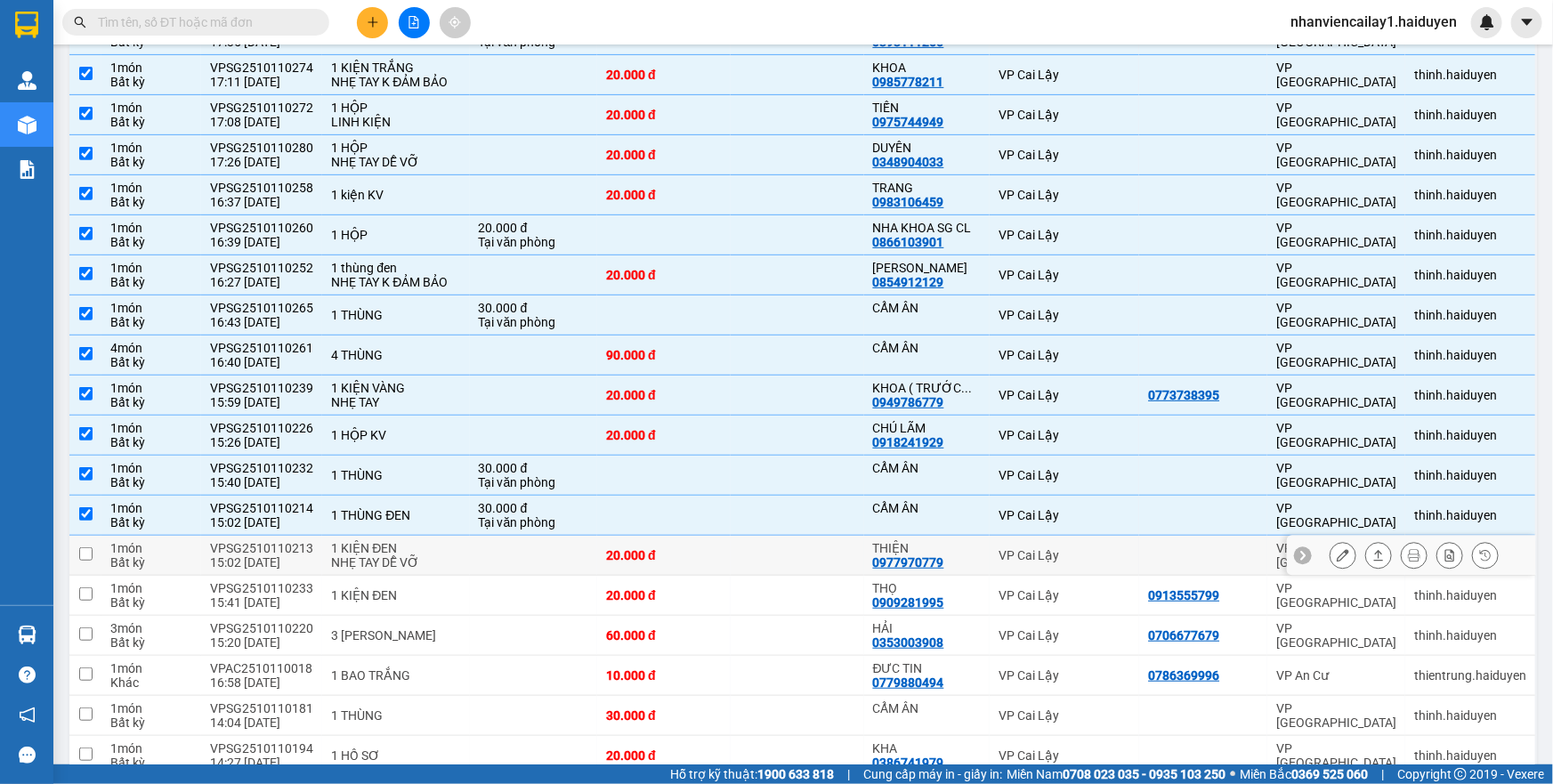
click at [828, 550] on td at bounding box center [797, 556] width 133 height 40
checkbox input "true"
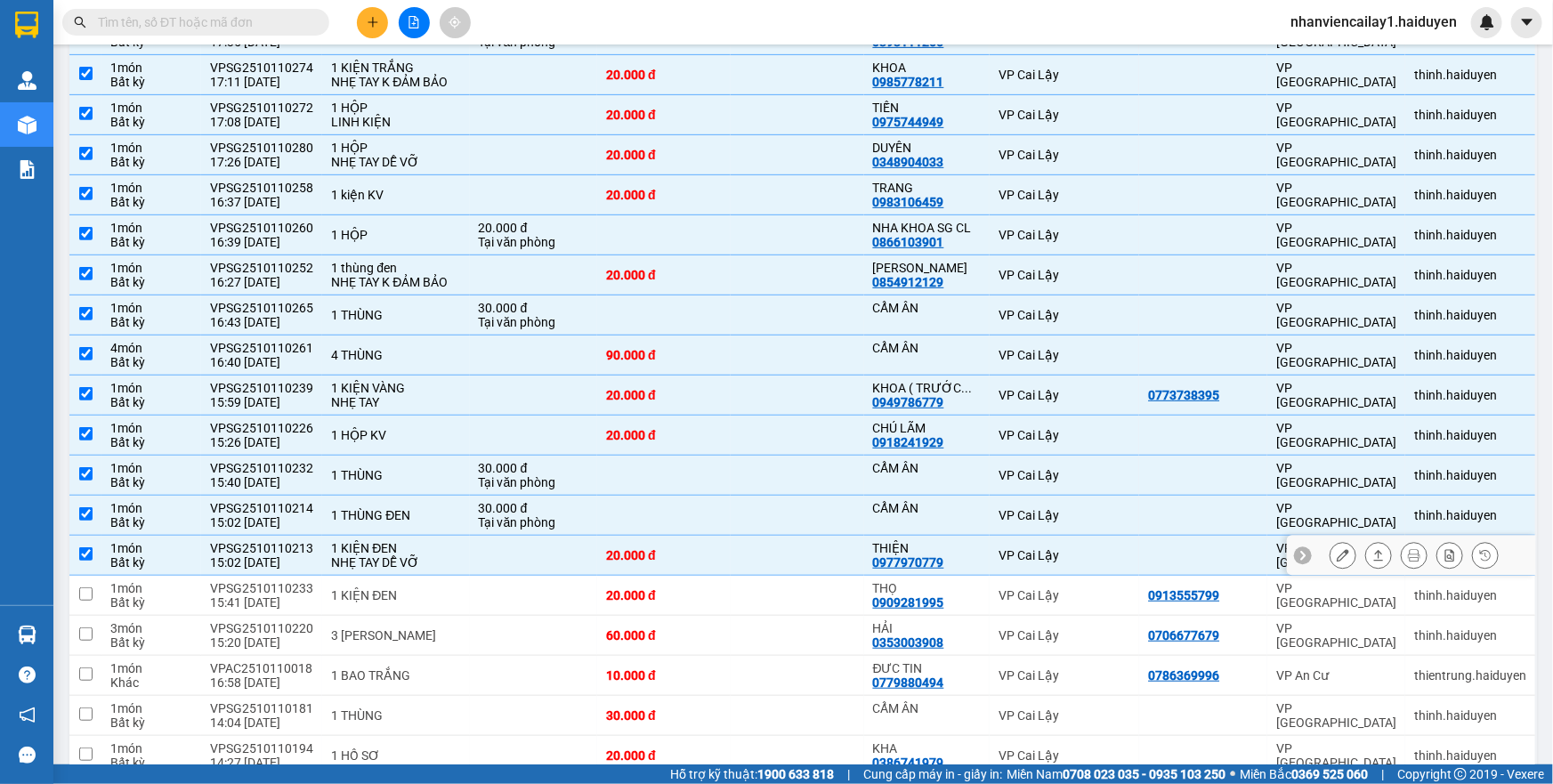
scroll to position [404, 0]
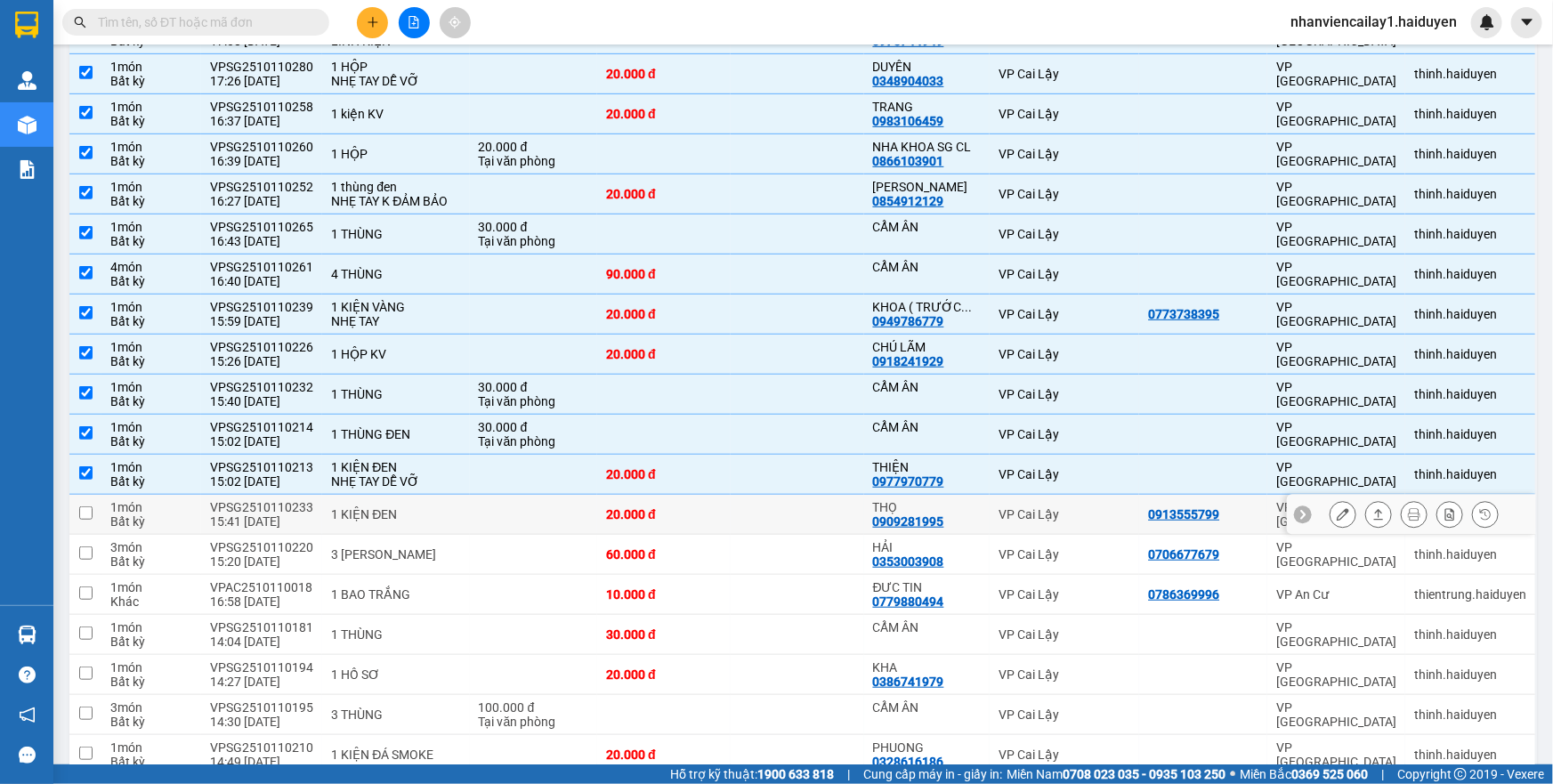
click at [837, 514] on td at bounding box center [797, 515] width 133 height 40
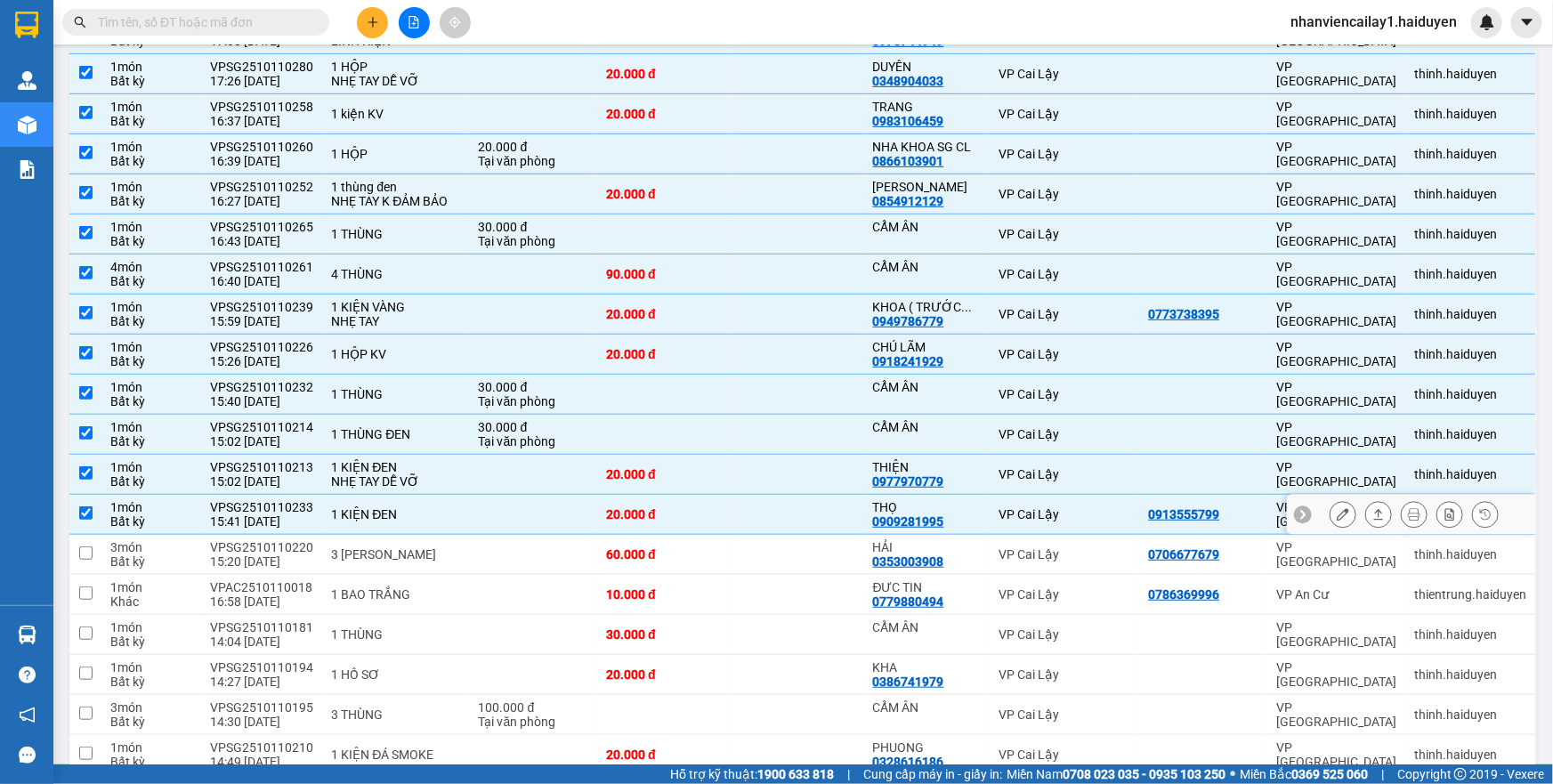
click at [837, 514] on td at bounding box center [797, 515] width 133 height 40
checkbox input "false"
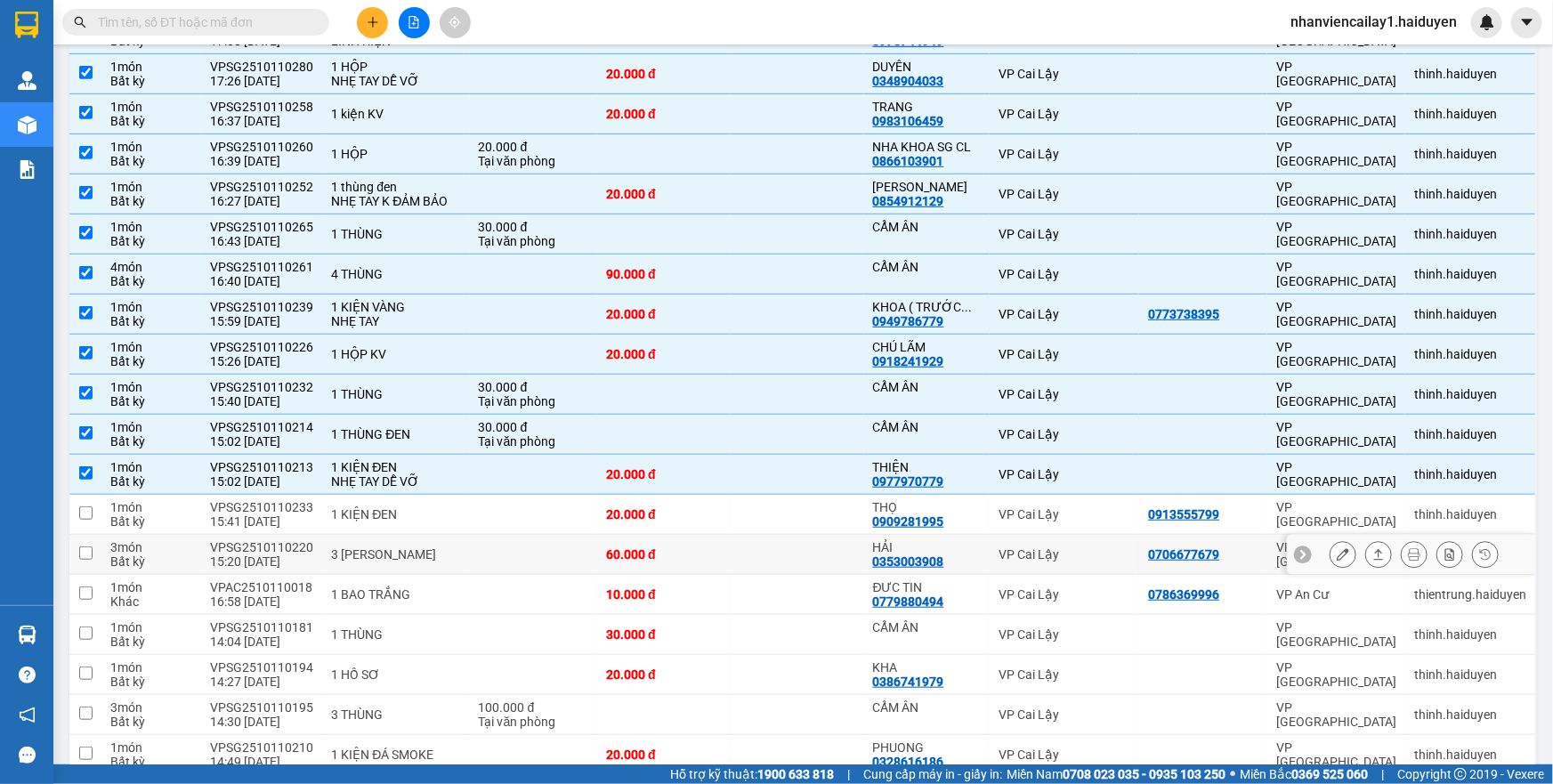
click at [847, 552] on td at bounding box center [797, 555] width 133 height 40
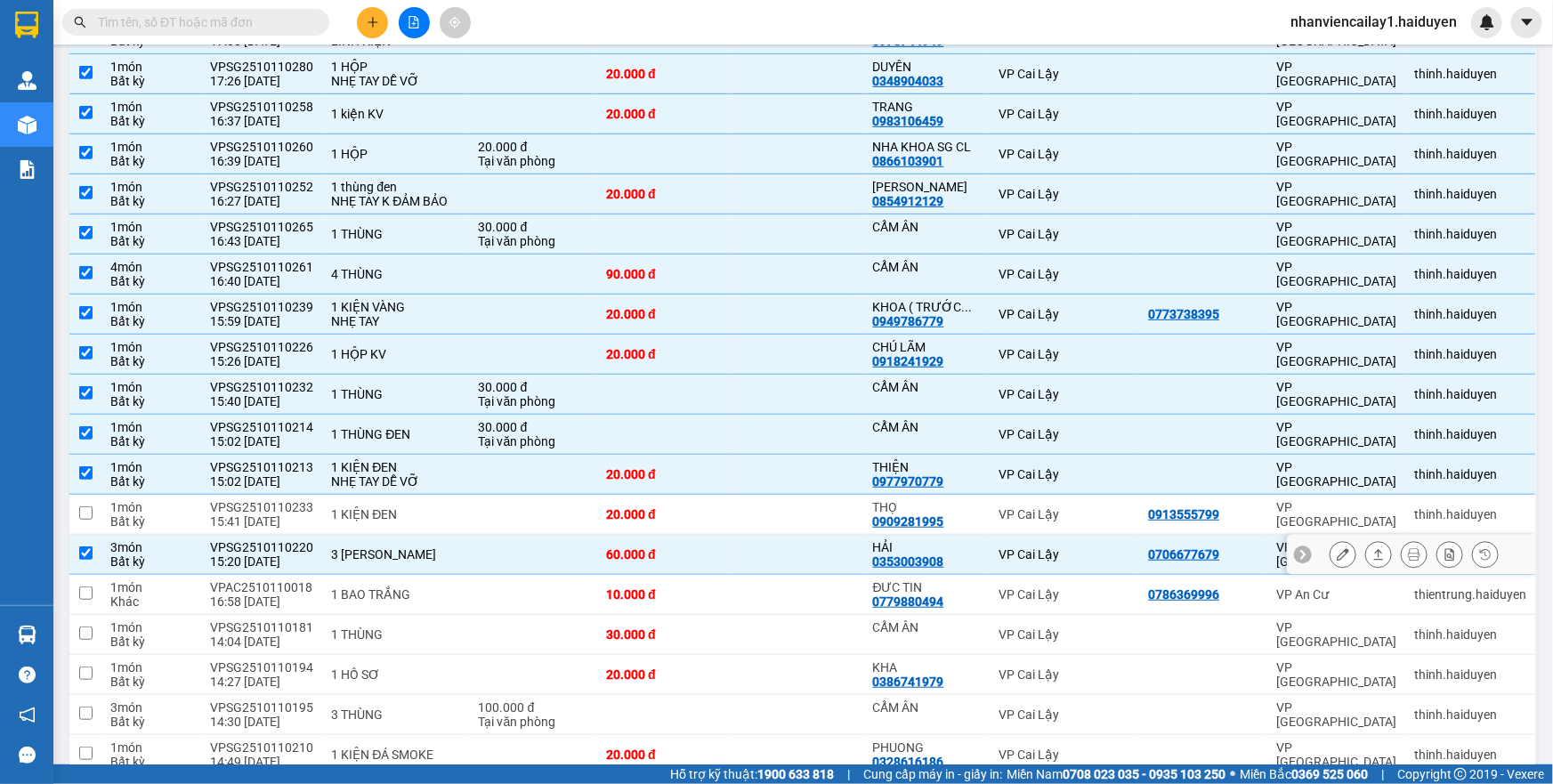
click at [847, 552] on td at bounding box center [797, 555] width 133 height 40
checkbox input "false"
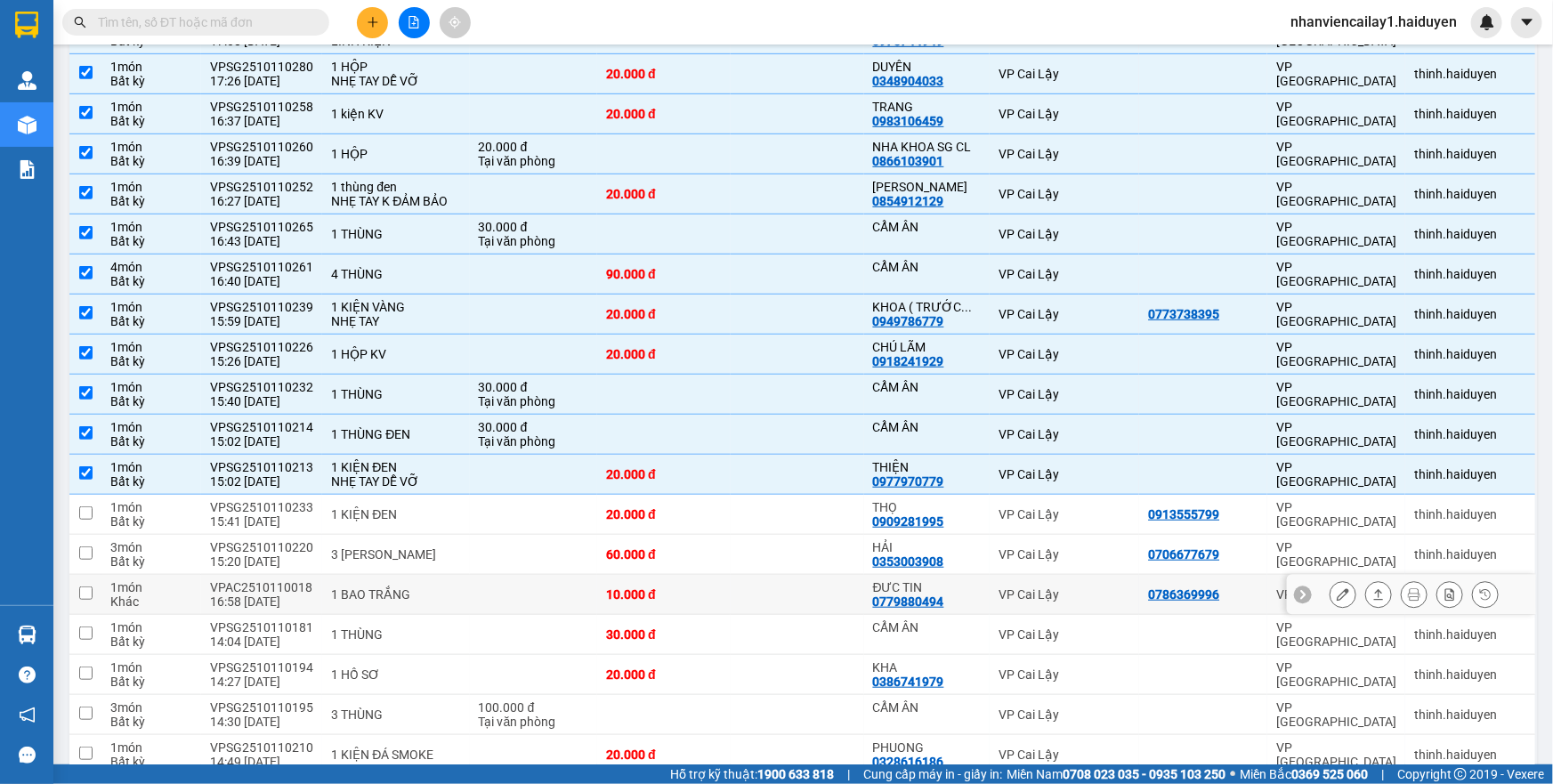
click at [844, 585] on td at bounding box center [797, 594] width 133 height 40
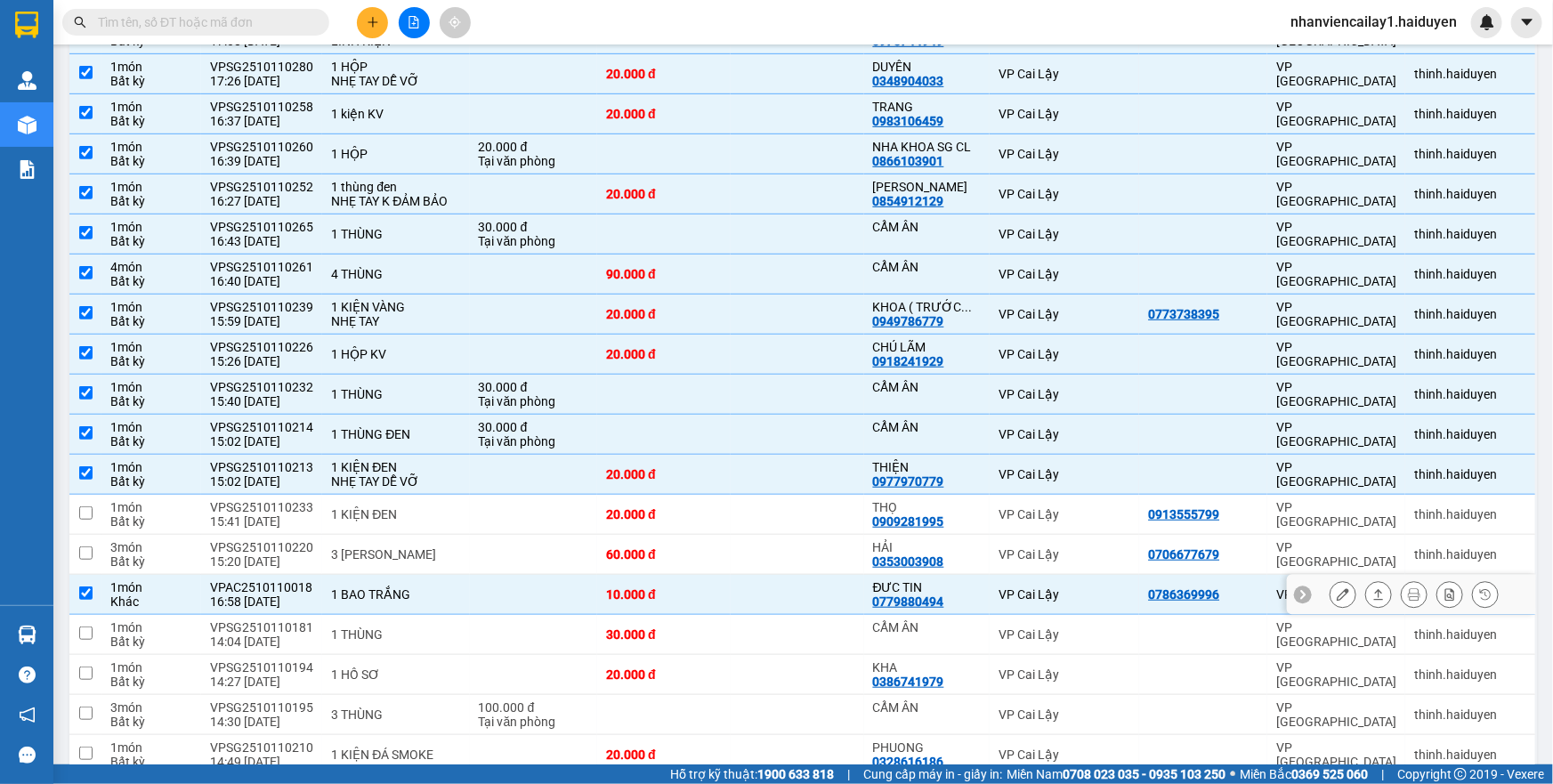
click at [844, 585] on td at bounding box center [797, 594] width 133 height 40
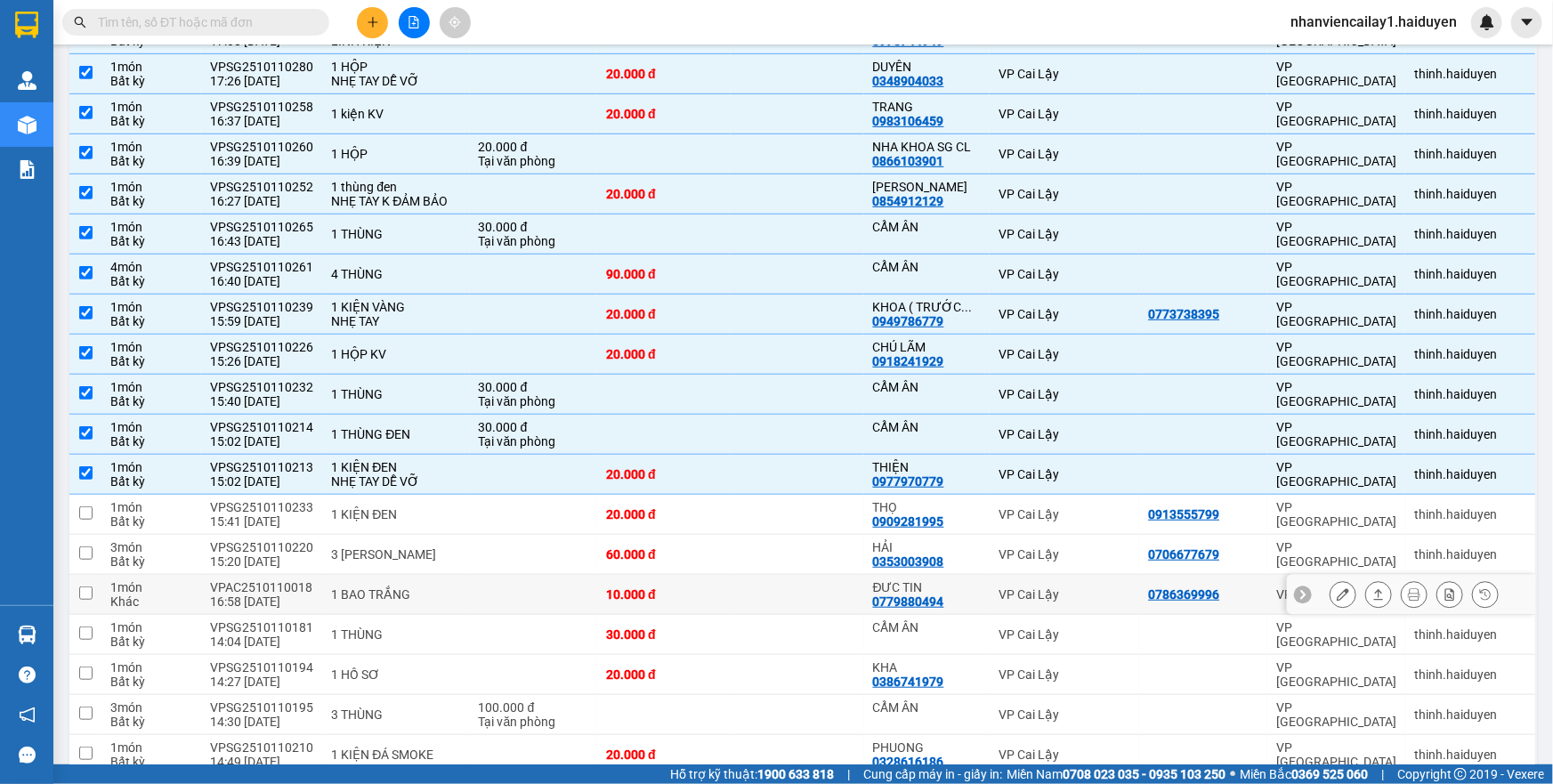
click at [815, 595] on td at bounding box center [797, 594] width 133 height 40
checkbox input "true"
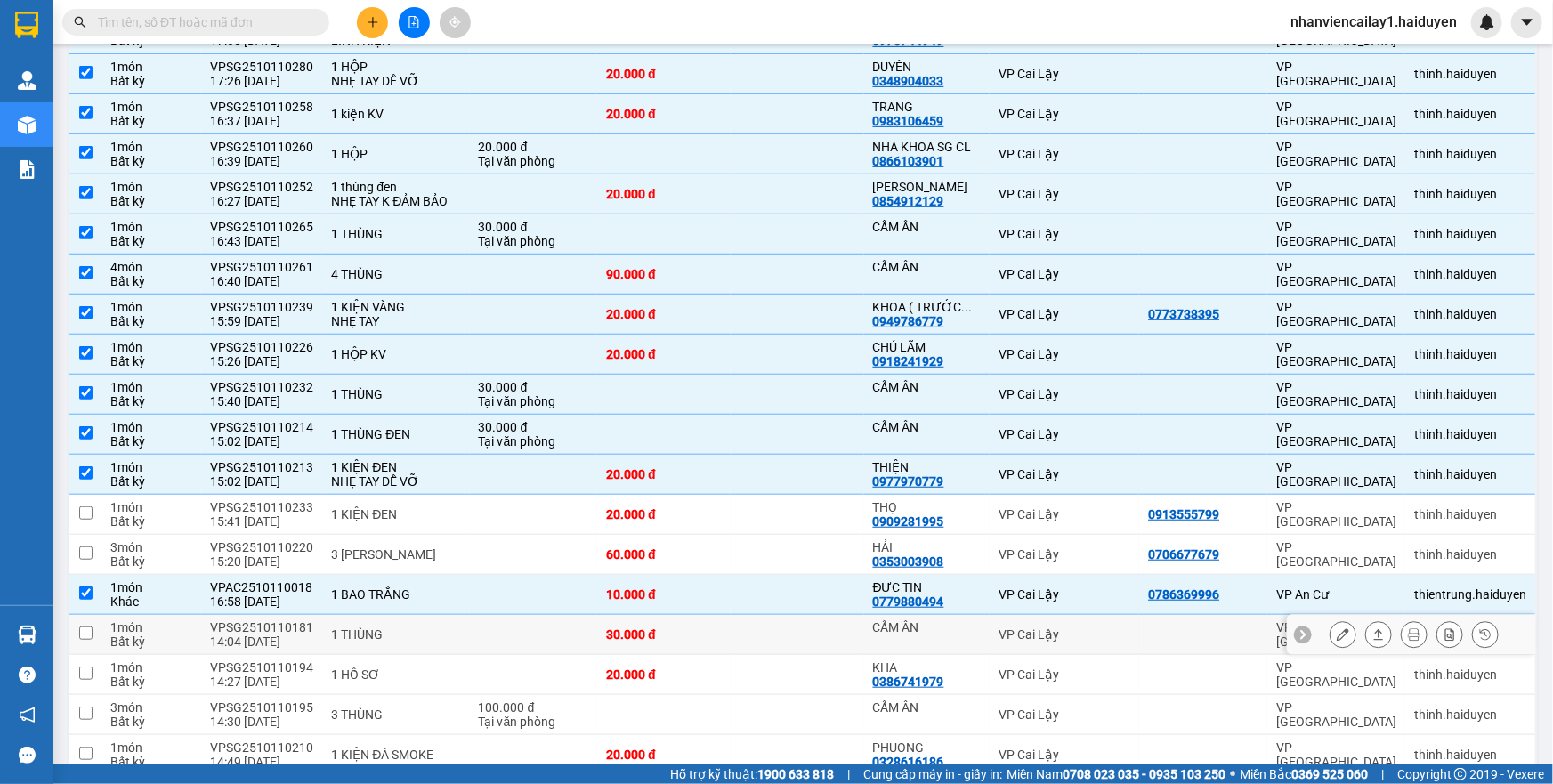
click at [815, 633] on td at bounding box center [797, 635] width 133 height 40
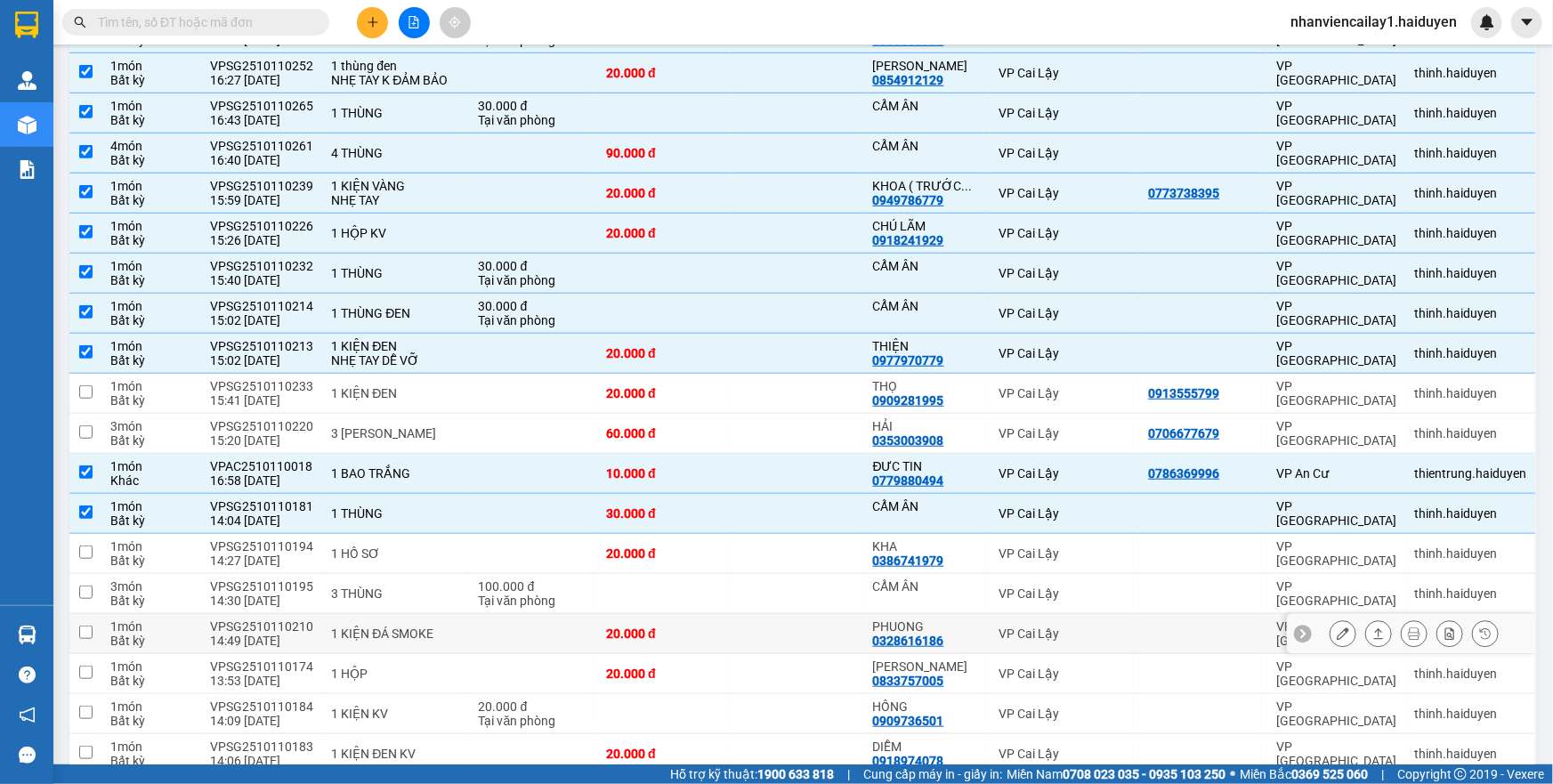
scroll to position [566, 0]
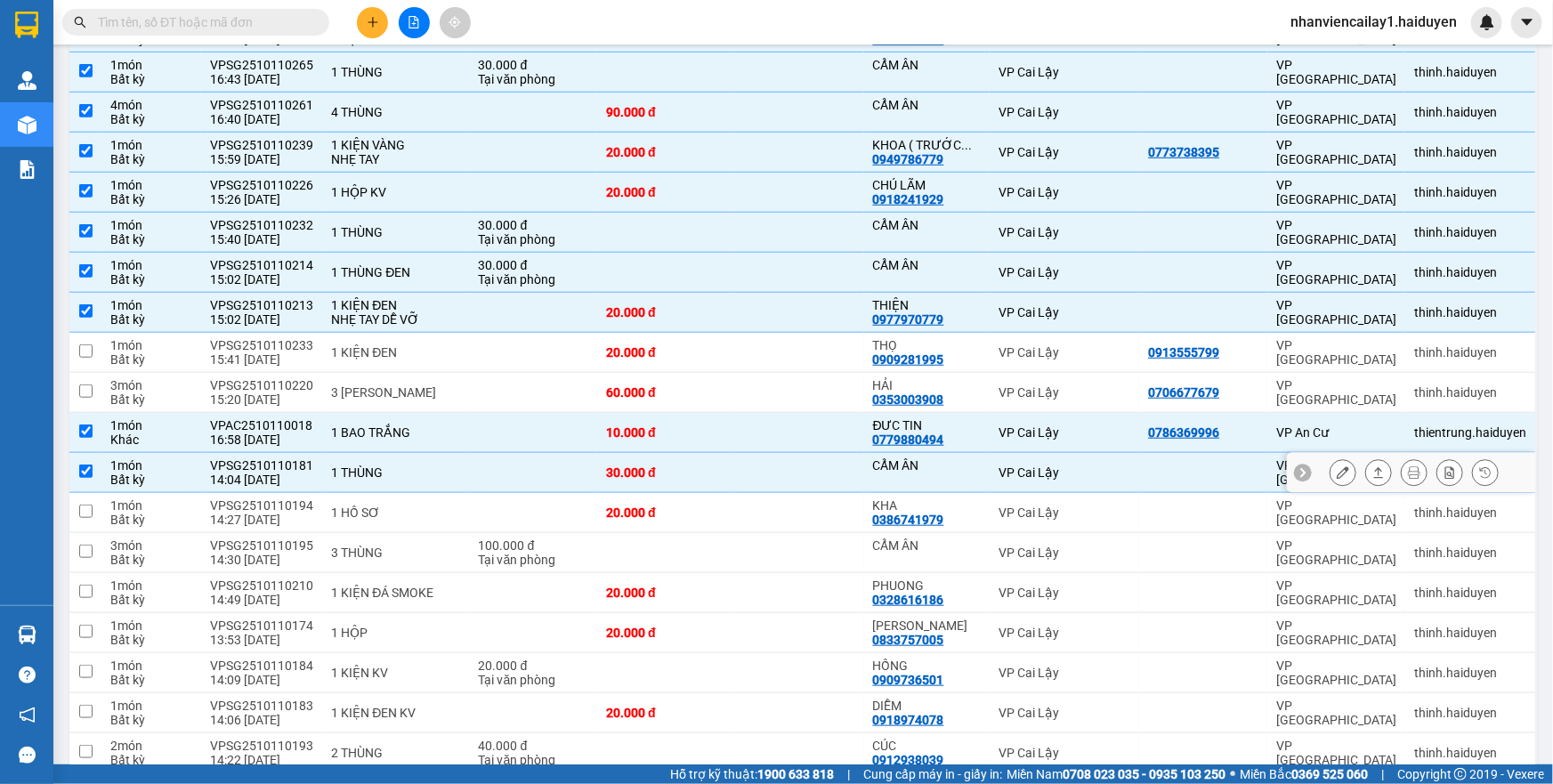
click at [882, 471] on div "CẨM ÂN" at bounding box center [927, 472] width 108 height 28
checkbox input "false"
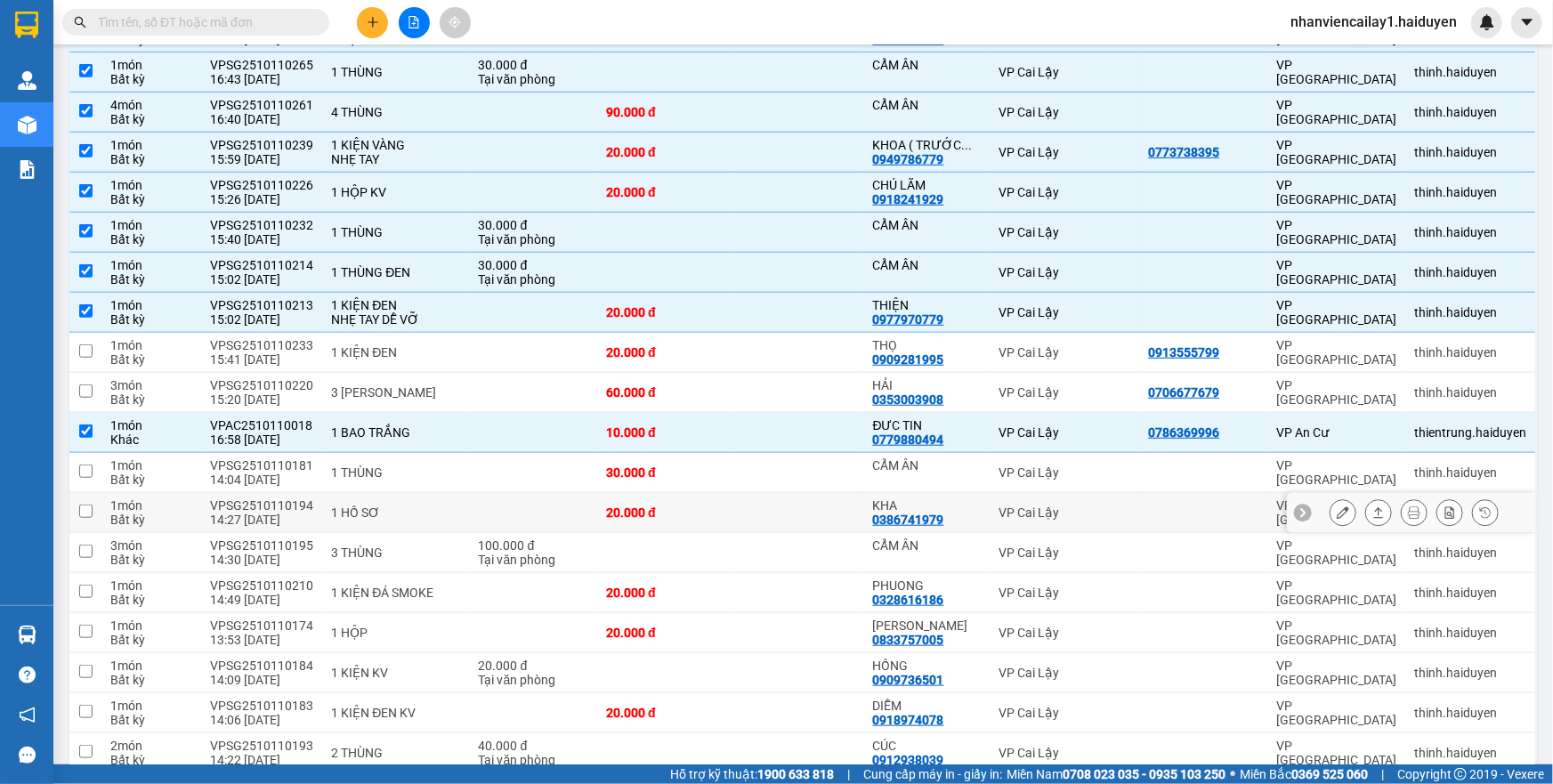
click at [880, 513] on div "0386741979" at bounding box center [909, 519] width 71 height 14
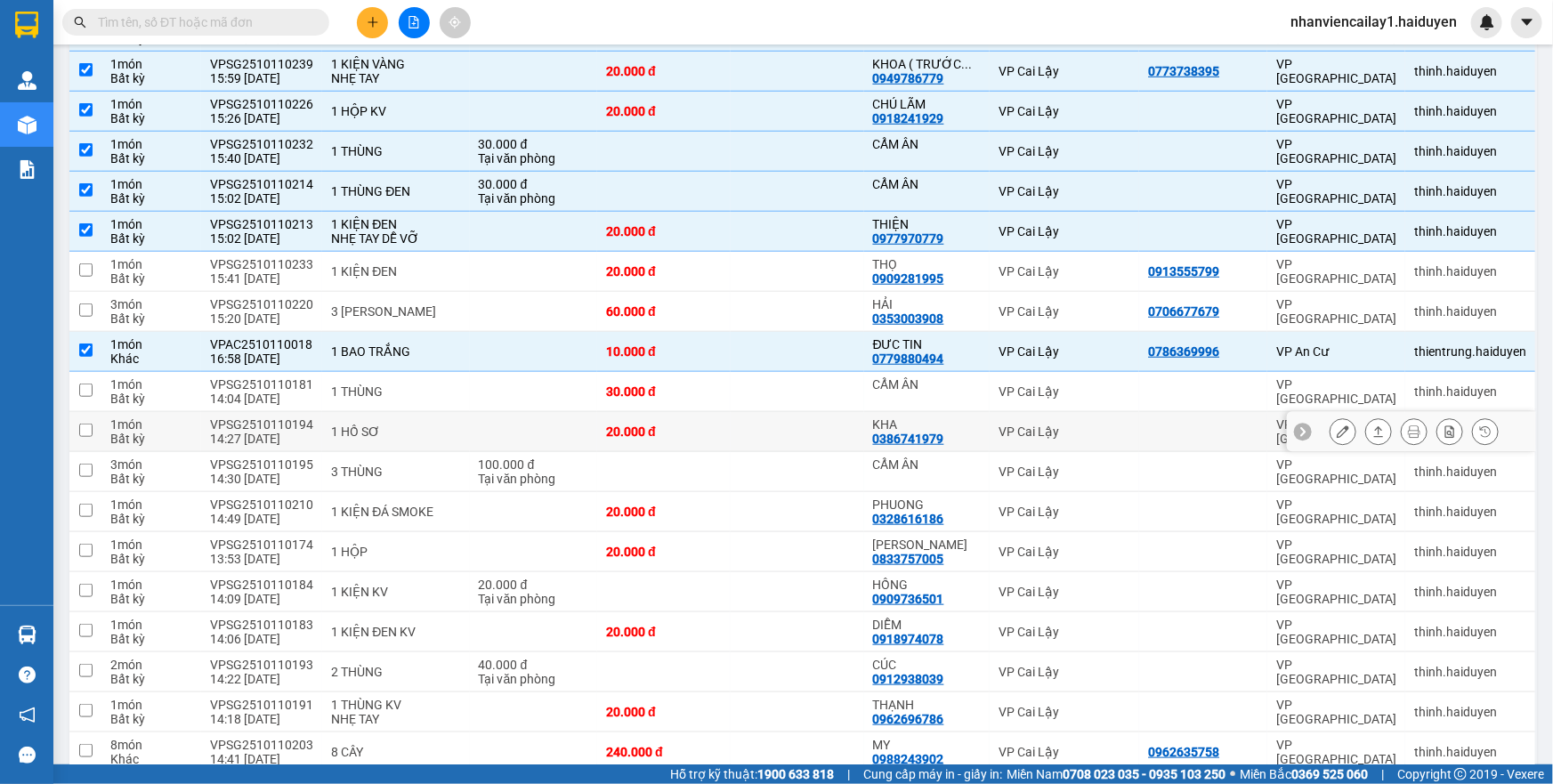
click at [805, 434] on td at bounding box center [797, 432] width 133 height 40
checkbox input "true"
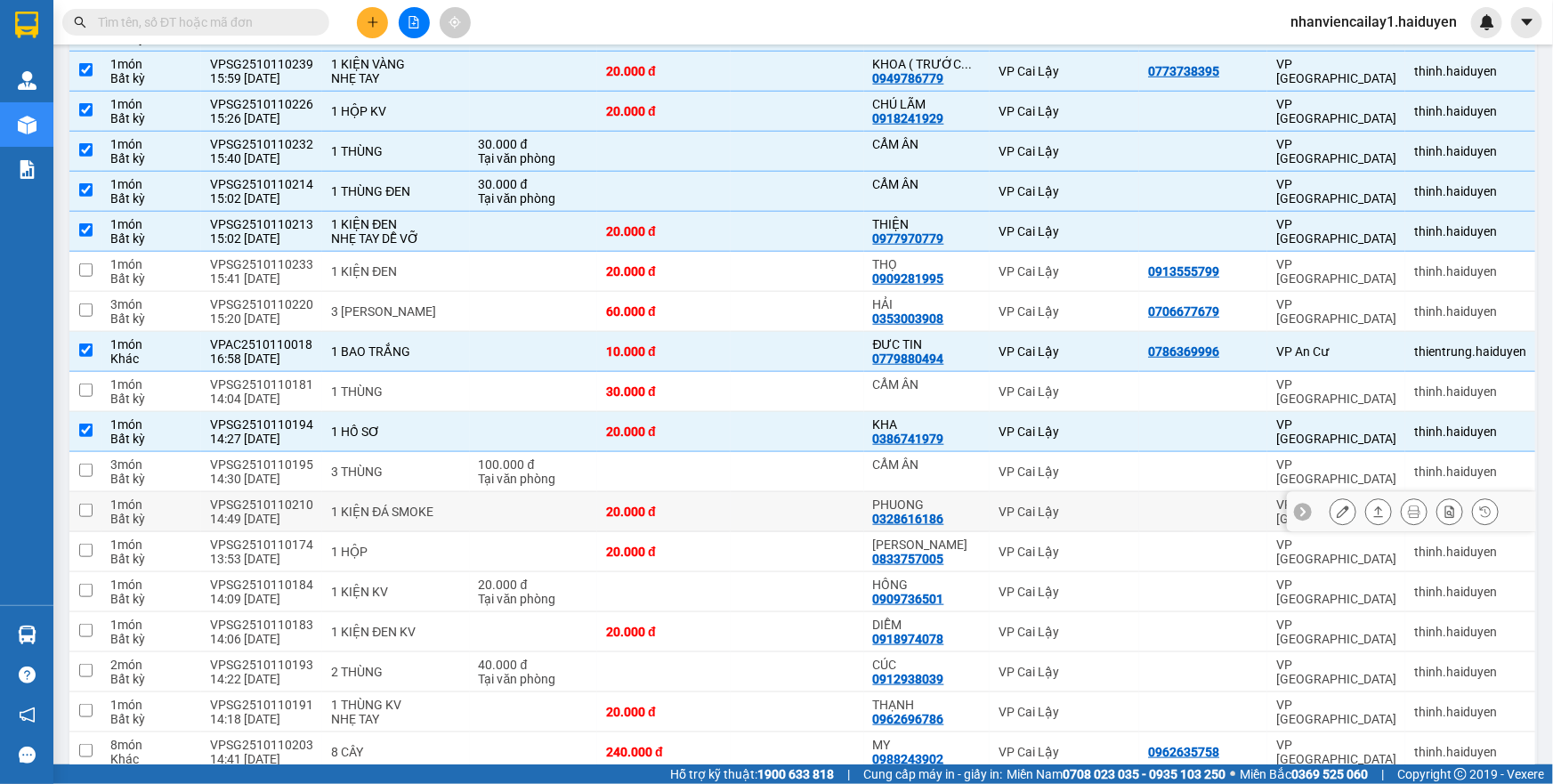
click at [803, 492] on td at bounding box center [797, 512] width 133 height 40
checkbox input "true"
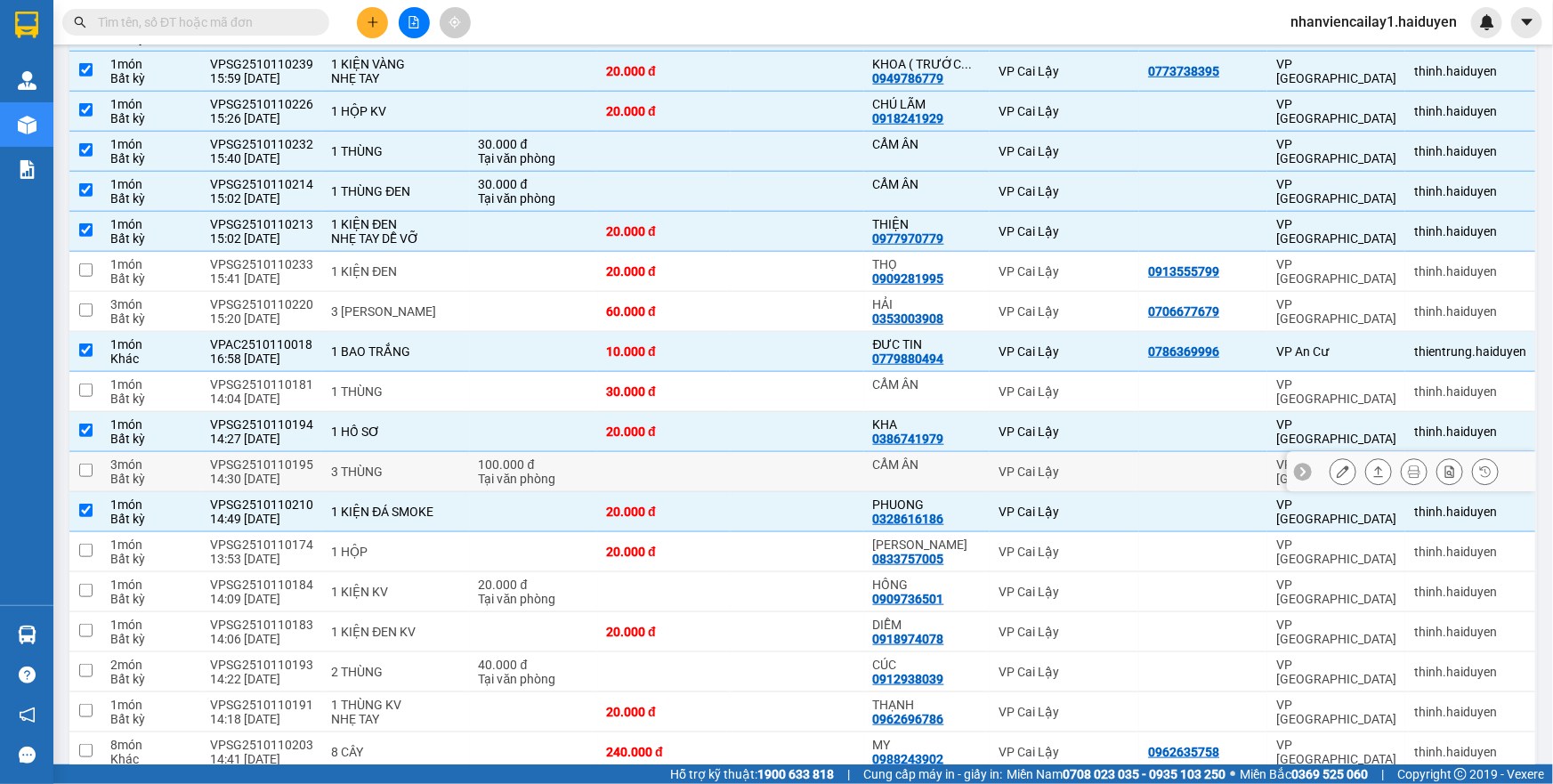
click at [802, 488] on td at bounding box center [797, 471] width 133 height 40
checkbox input "true"
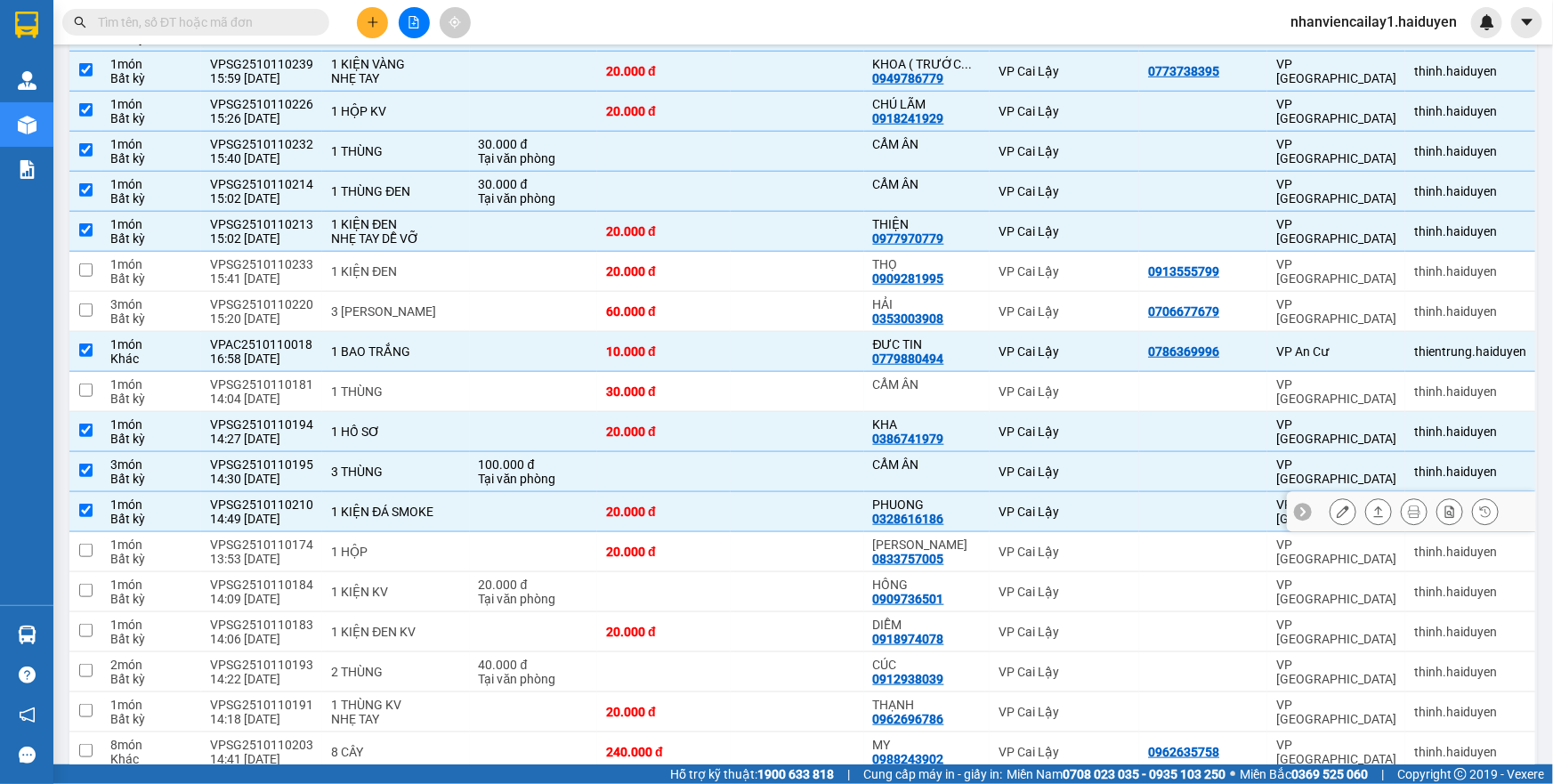
click at [803, 500] on td at bounding box center [797, 512] width 133 height 40
checkbox input "false"
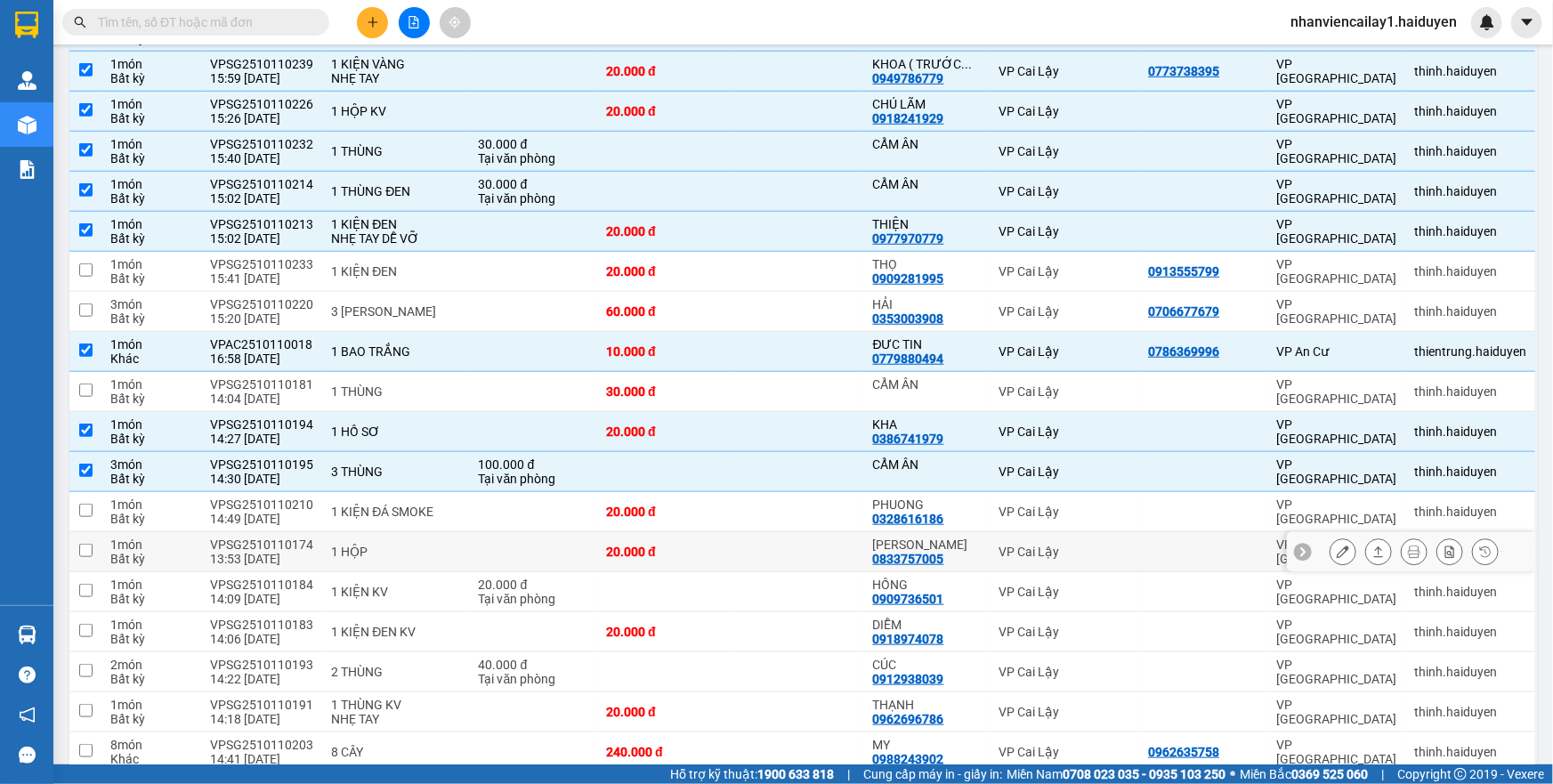
click at [827, 542] on td at bounding box center [797, 552] width 133 height 40
checkbox input "true"
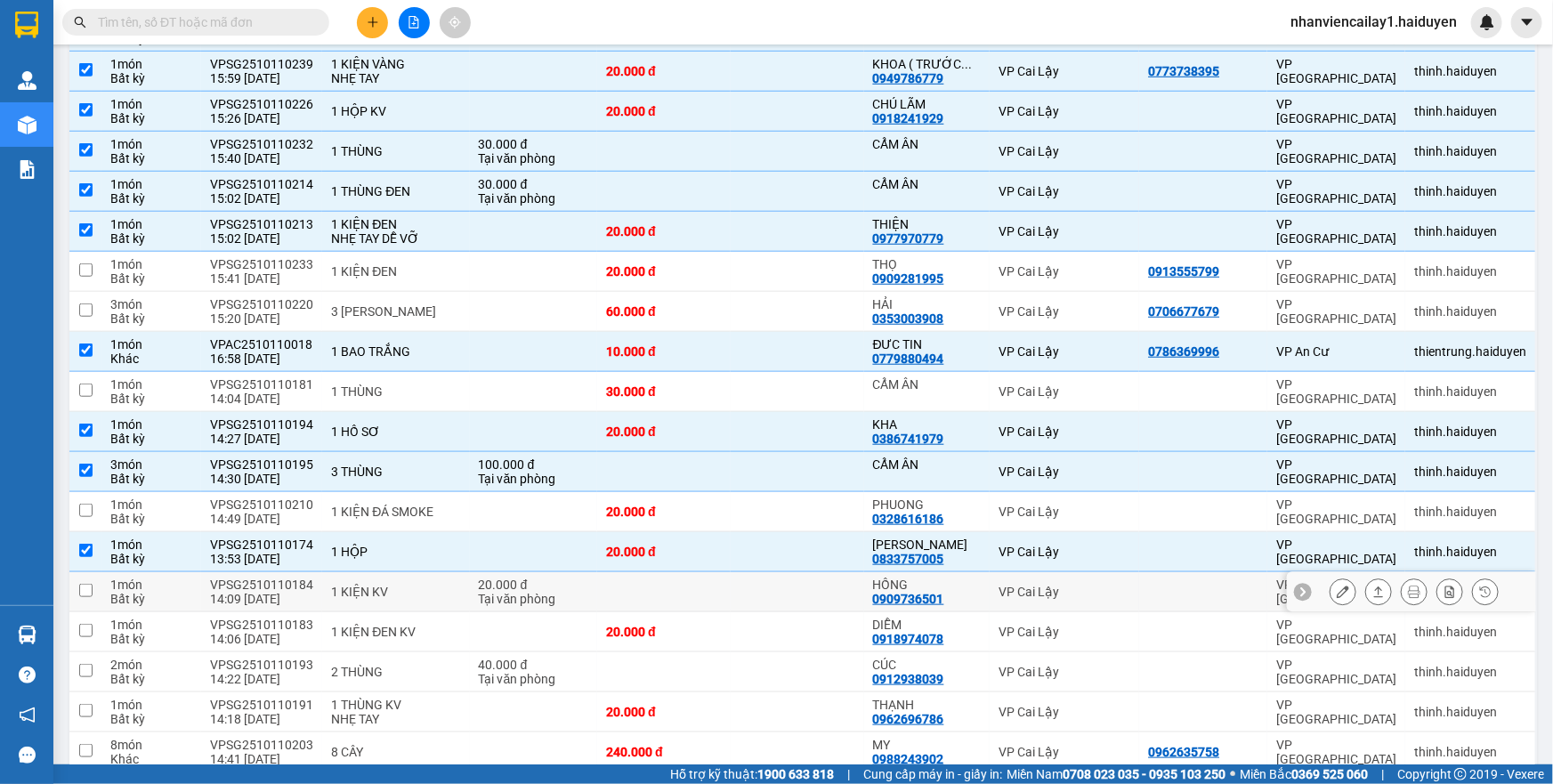
click at [830, 589] on td at bounding box center [797, 592] width 133 height 40
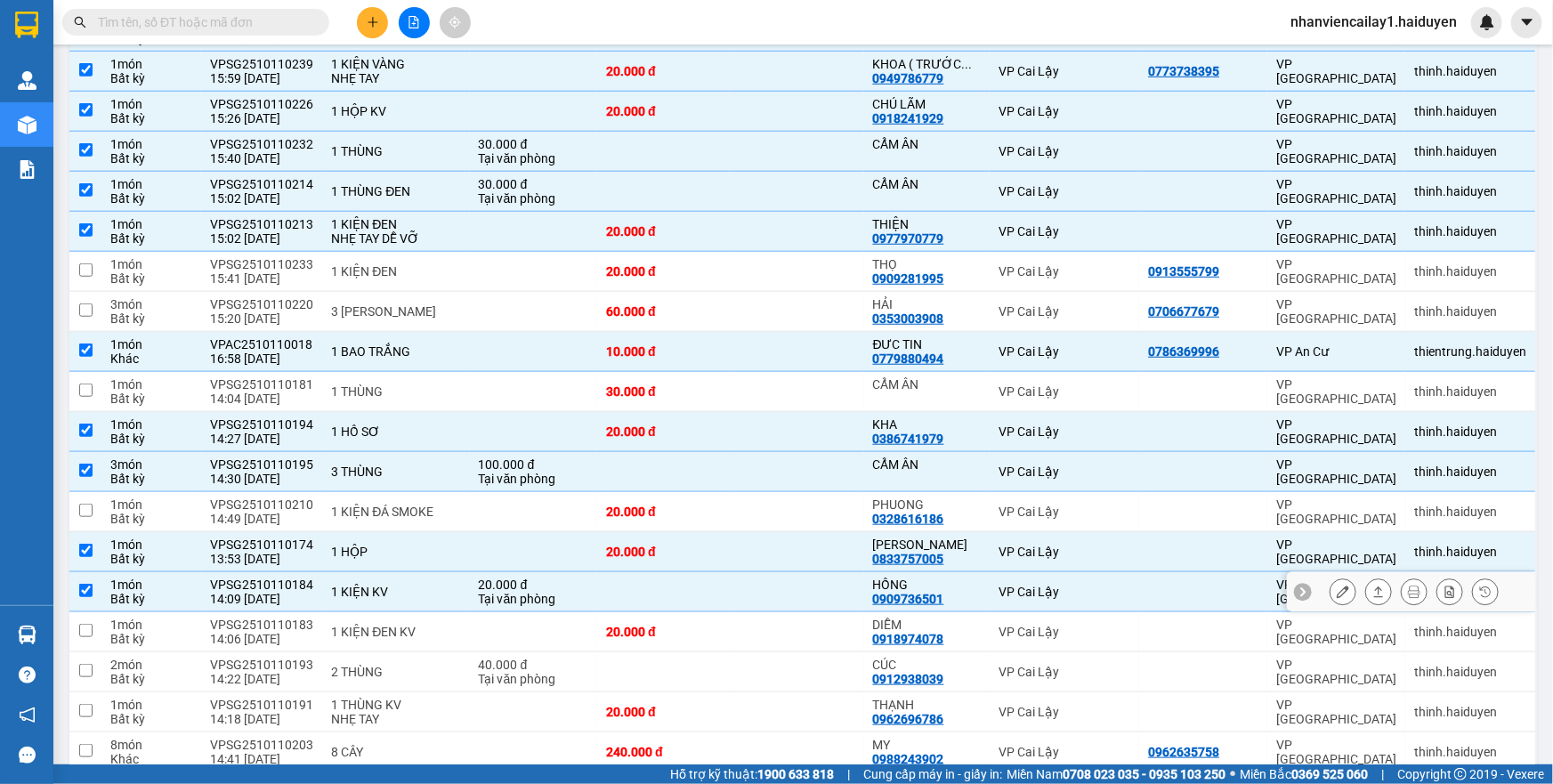
click at [830, 589] on td at bounding box center [797, 592] width 133 height 40
checkbox input "false"
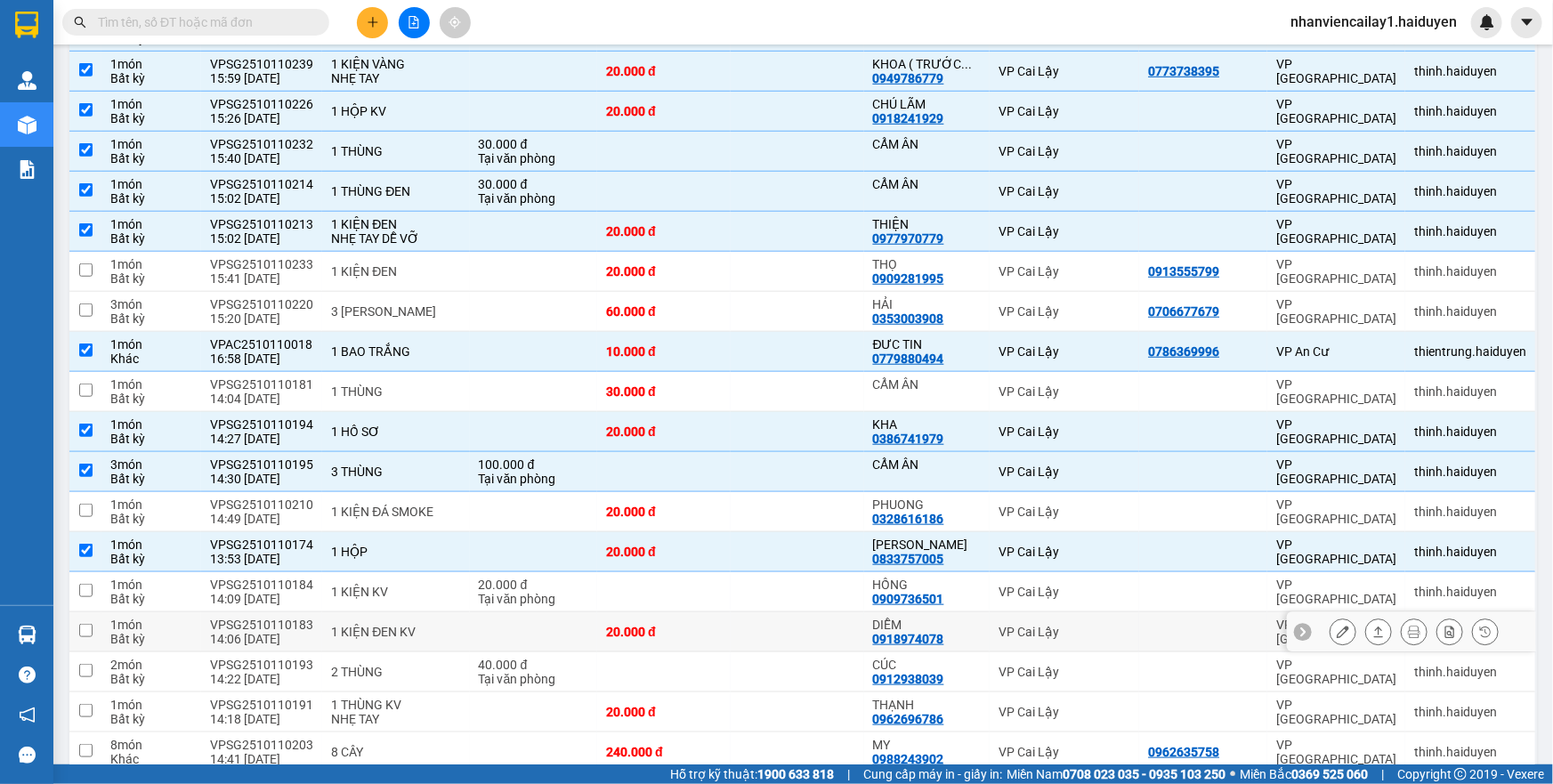
click at [830, 626] on td at bounding box center [797, 632] width 133 height 40
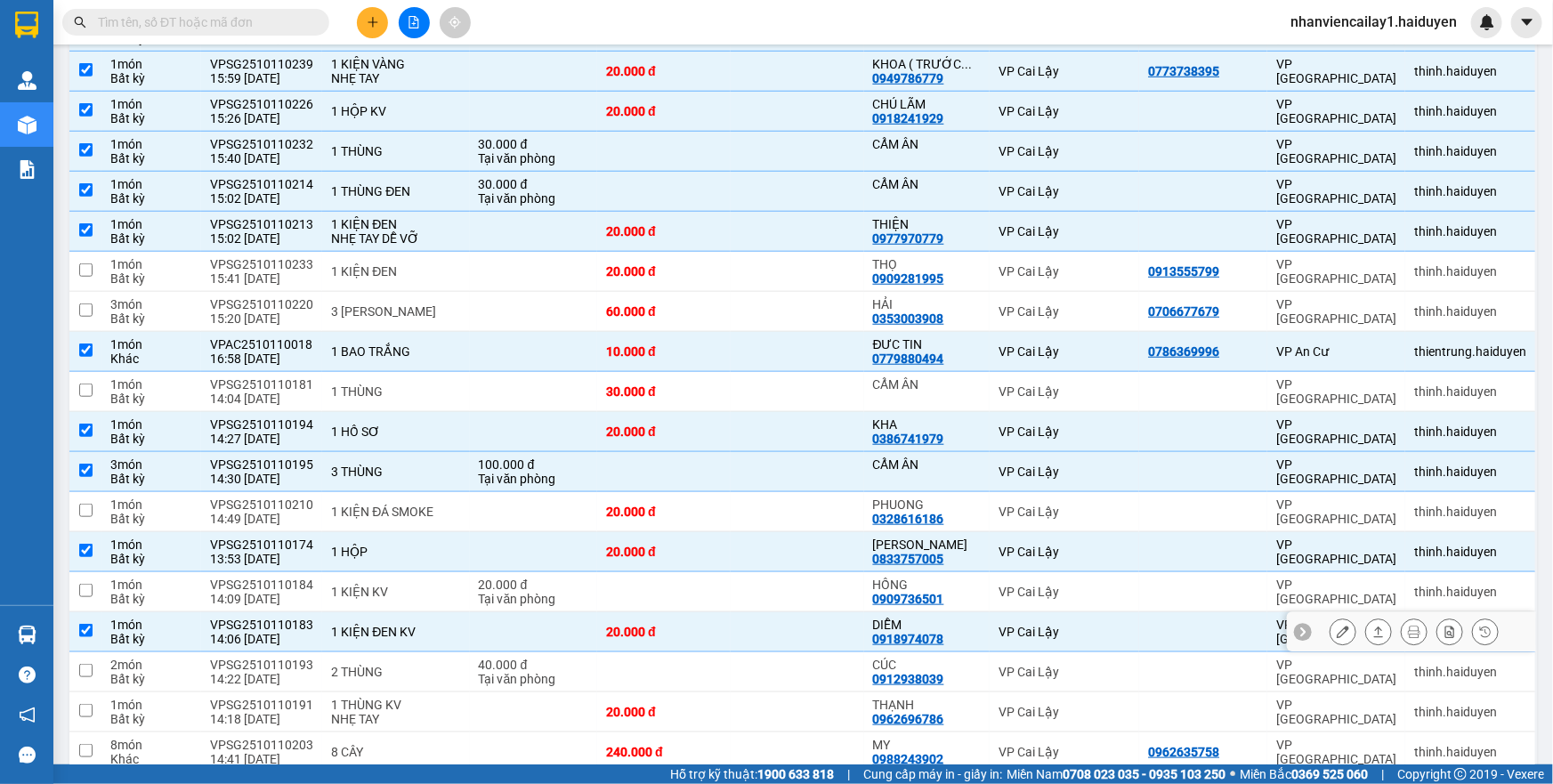
click at [830, 626] on td at bounding box center [797, 632] width 133 height 40
checkbox input "false"
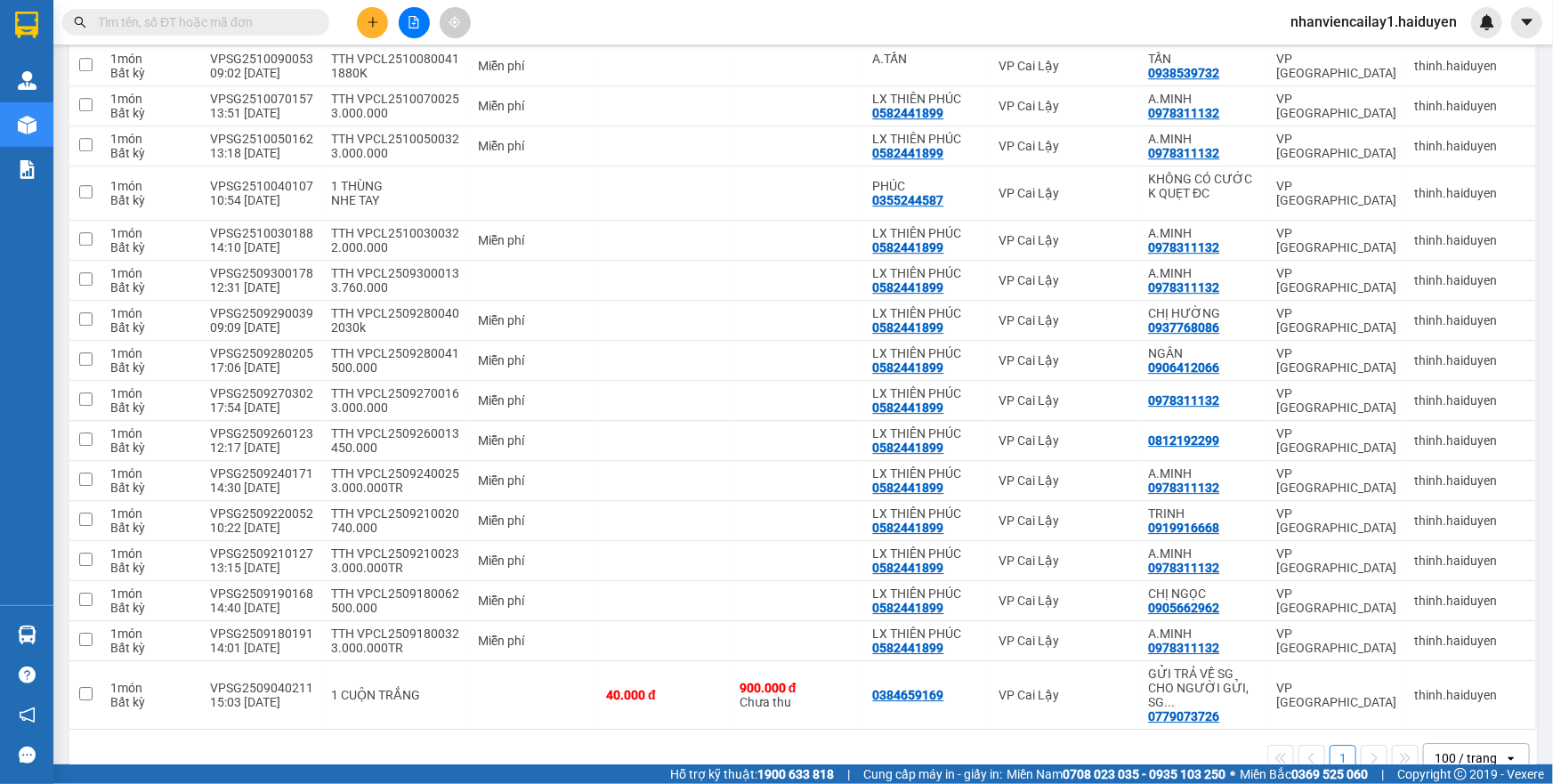
scroll to position [2513, 0]
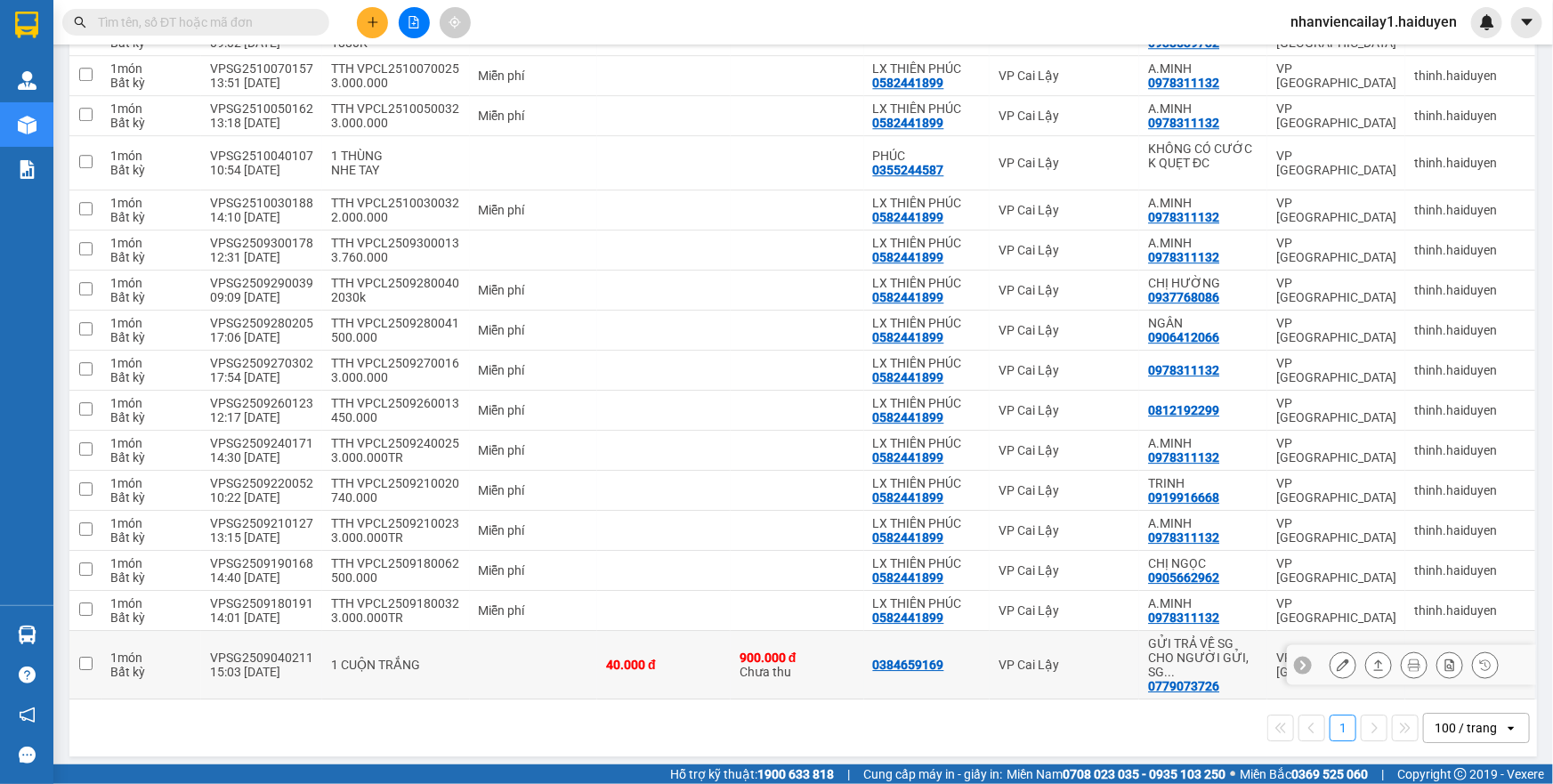
click at [976, 641] on td "0384659169" at bounding box center [927, 665] width 126 height 69
checkbox input "true"
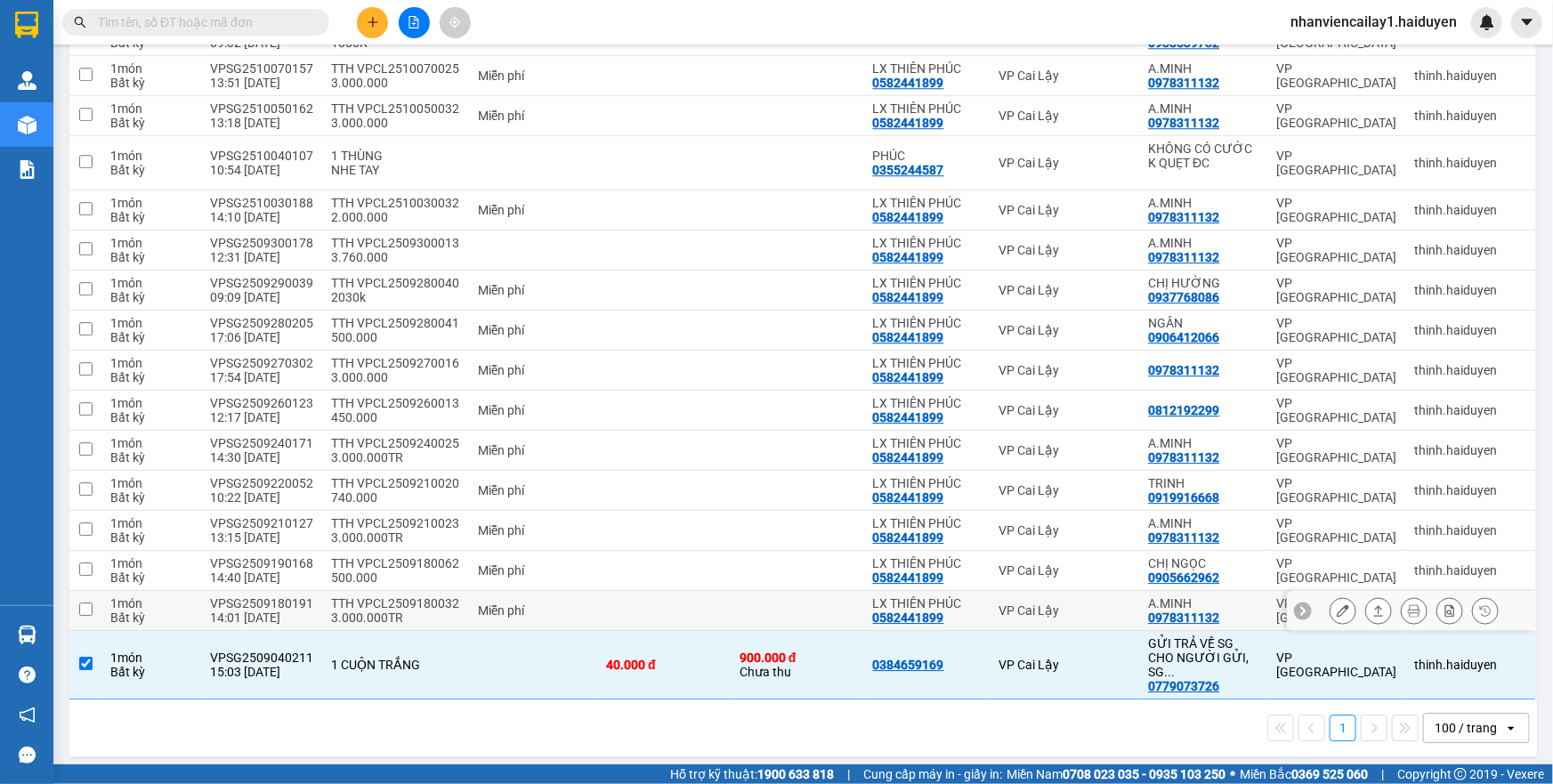
click at [990, 623] on td "VP Cai Lậy" at bounding box center [1064, 610] width 149 height 40
checkbox input "true"
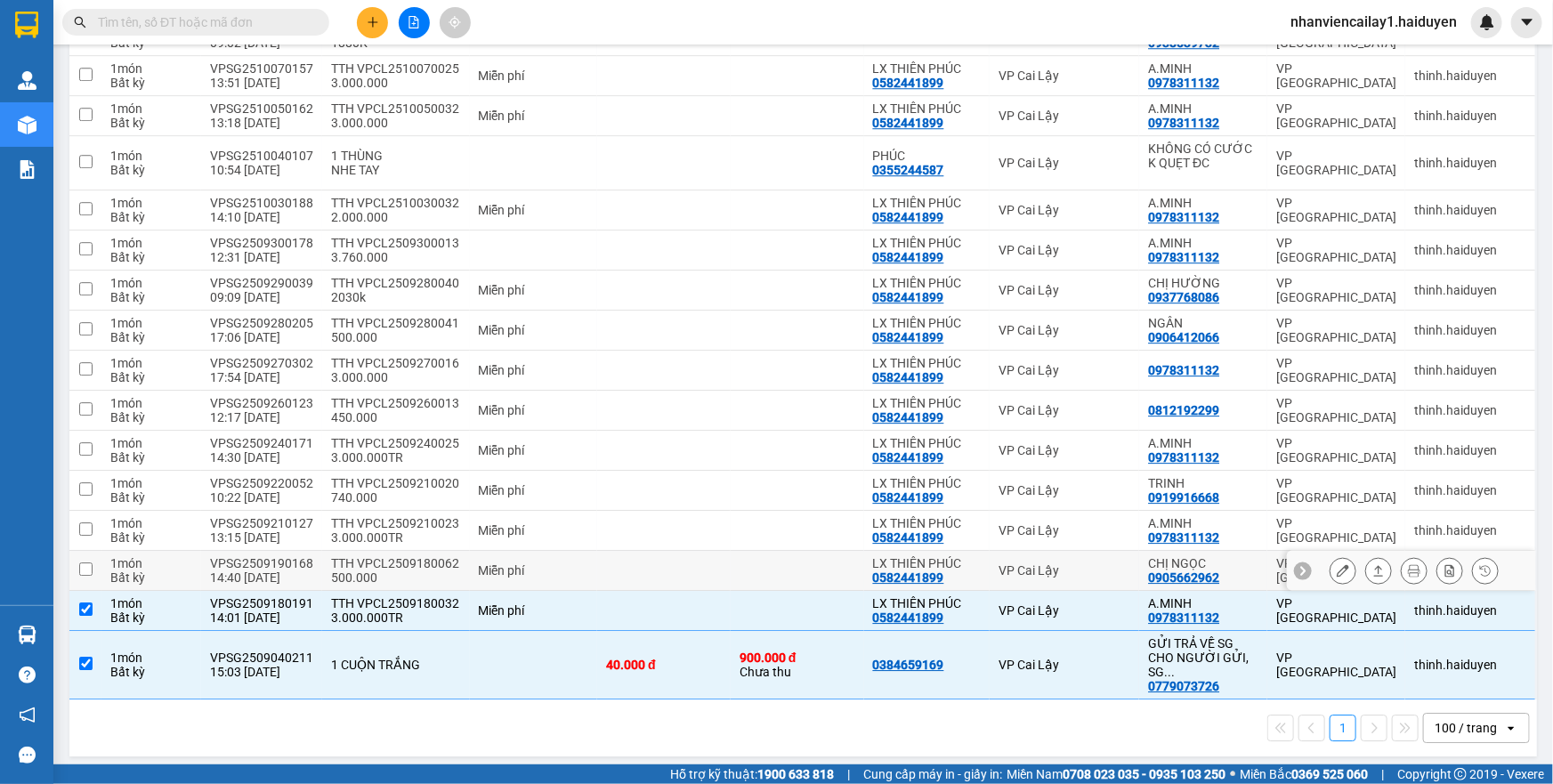
click at [996, 589] on td "VP Cai Lậy" at bounding box center [1064, 571] width 149 height 40
checkbox input "true"
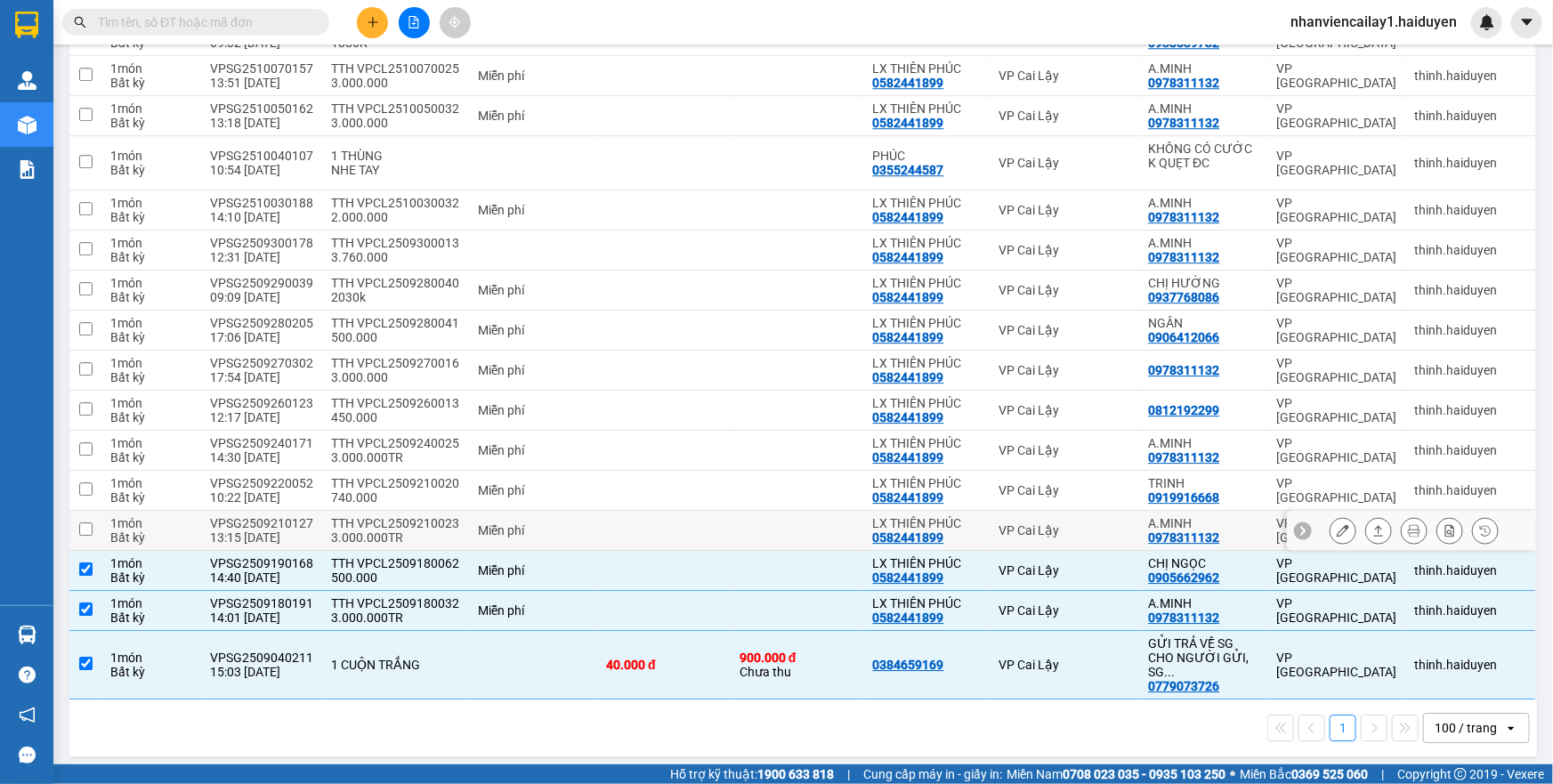
click at [1008, 551] on td "VP Cai Lậy" at bounding box center [1064, 530] width 149 height 40
checkbox input "true"
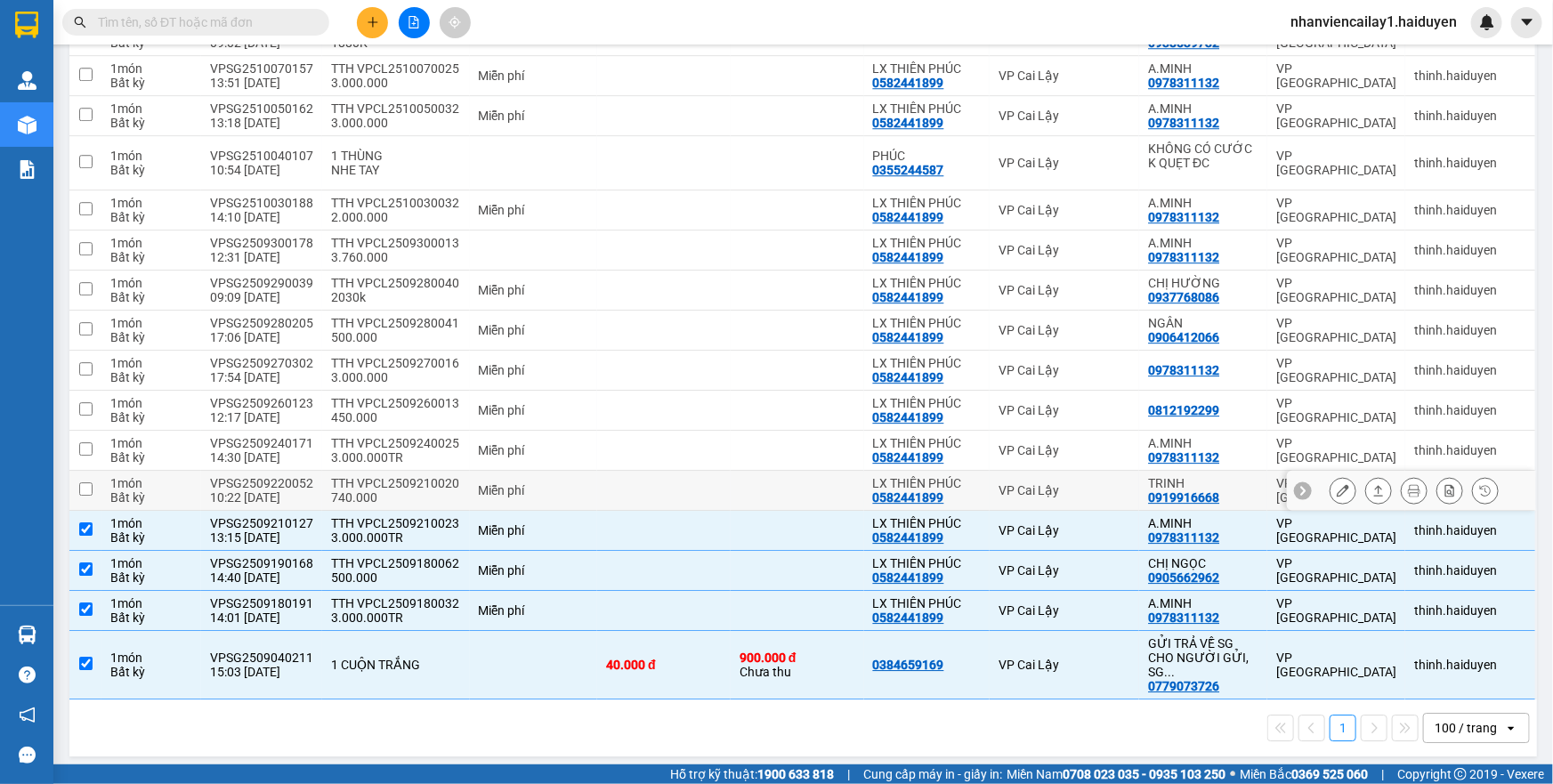
click at [1023, 498] on div "VP Cai Lậy" at bounding box center [1064, 490] width 131 height 14
checkbox input "true"
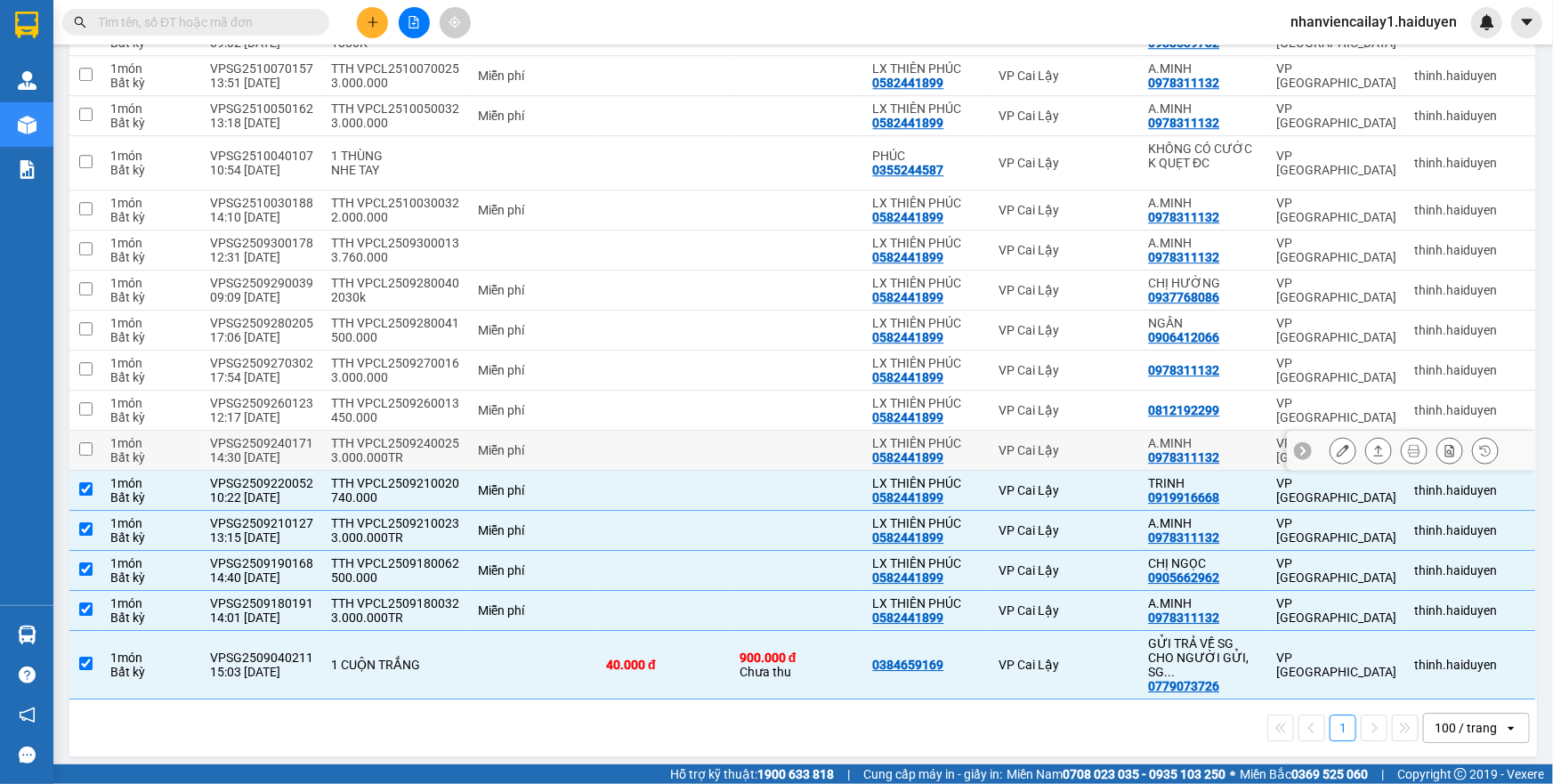
click at [1031, 457] on div "VP Cai Lậy" at bounding box center [1064, 450] width 131 height 14
checkbox input "true"
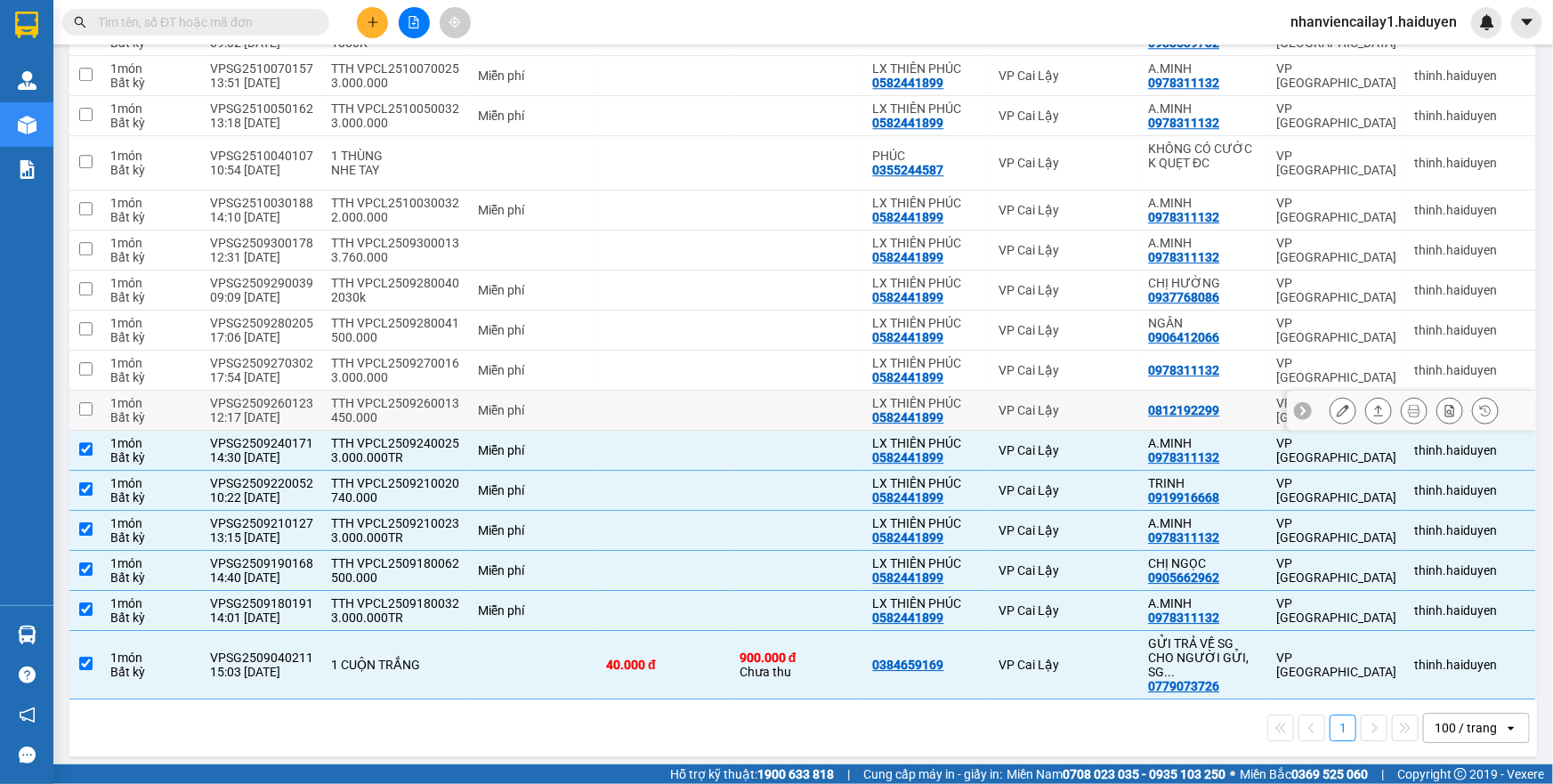
click at [1003, 400] on td "VP Cai Lậy" at bounding box center [1064, 410] width 149 height 40
checkbox input "true"
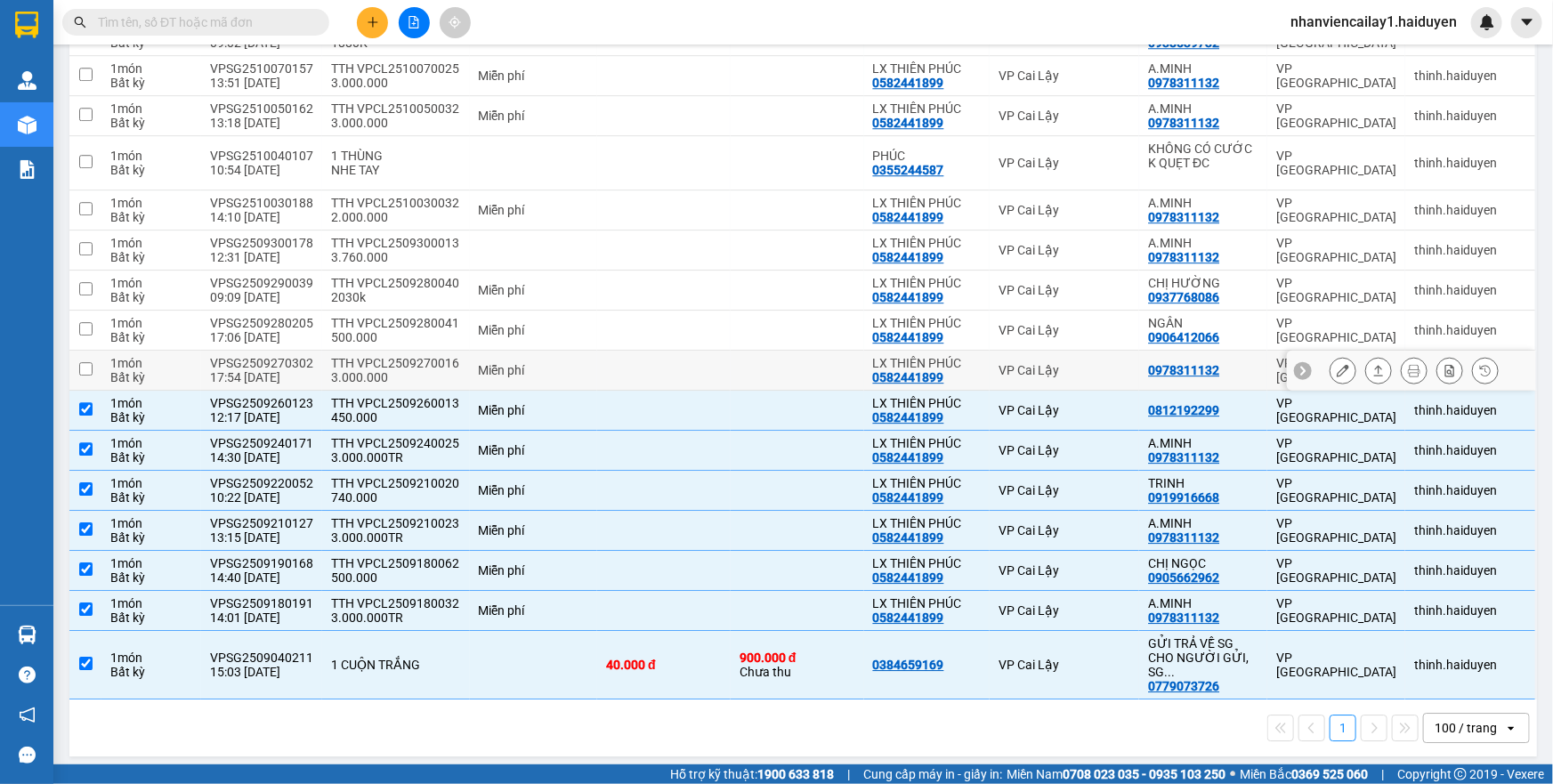
click at [1014, 375] on div "VP Cai Lậy" at bounding box center [1064, 370] width 131 height 14
checkbox input "true"
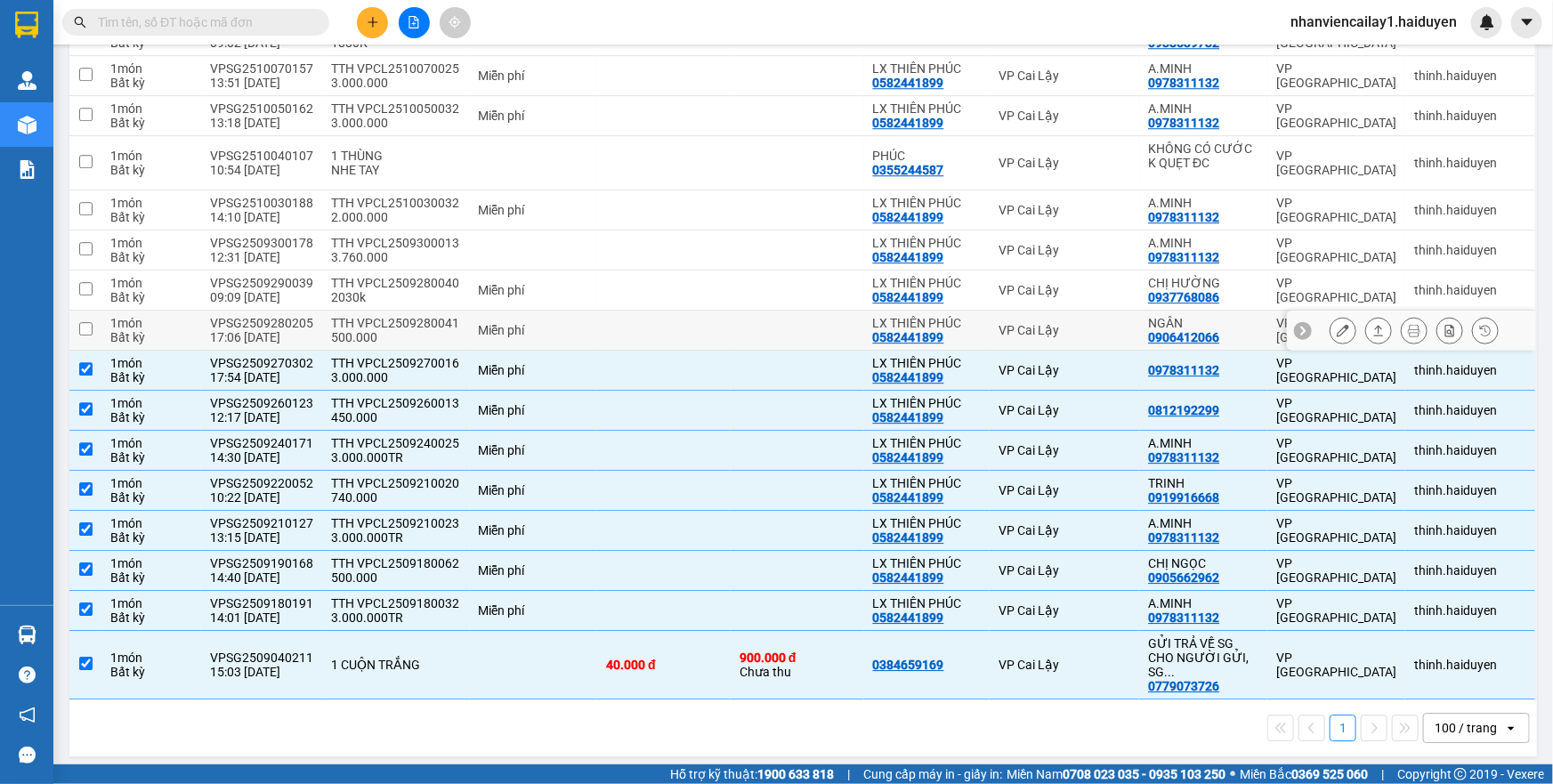
click at [1014, 337] on div "VP Cai Lậy" at bounding box center [1064, 330] width 131 height 14
checkbox input "true"
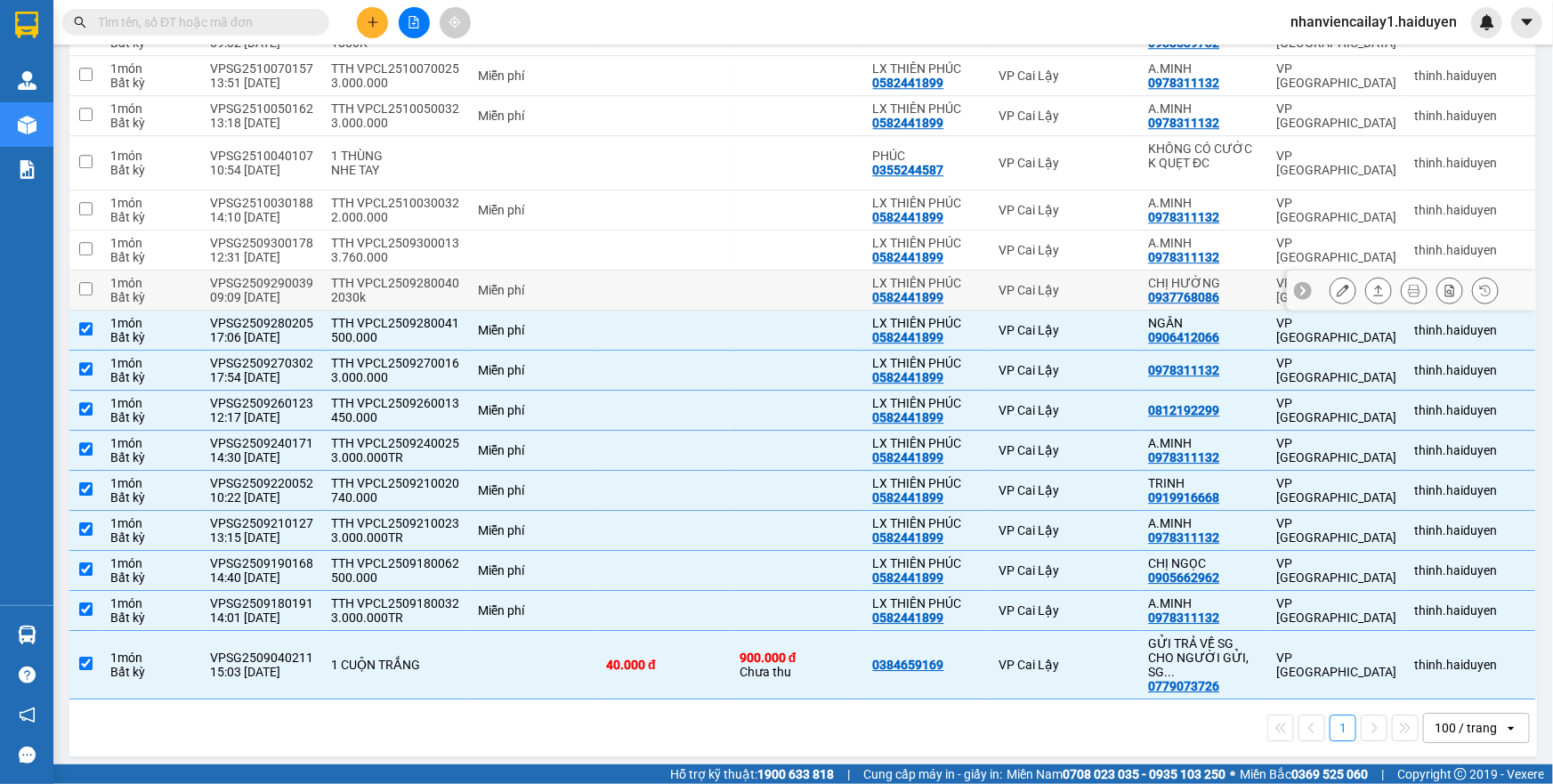
click at [1014, 298] on div "VP Cai Lậy" at bounding box center [1064, 289] width 131 height 14
checkbox input "true"
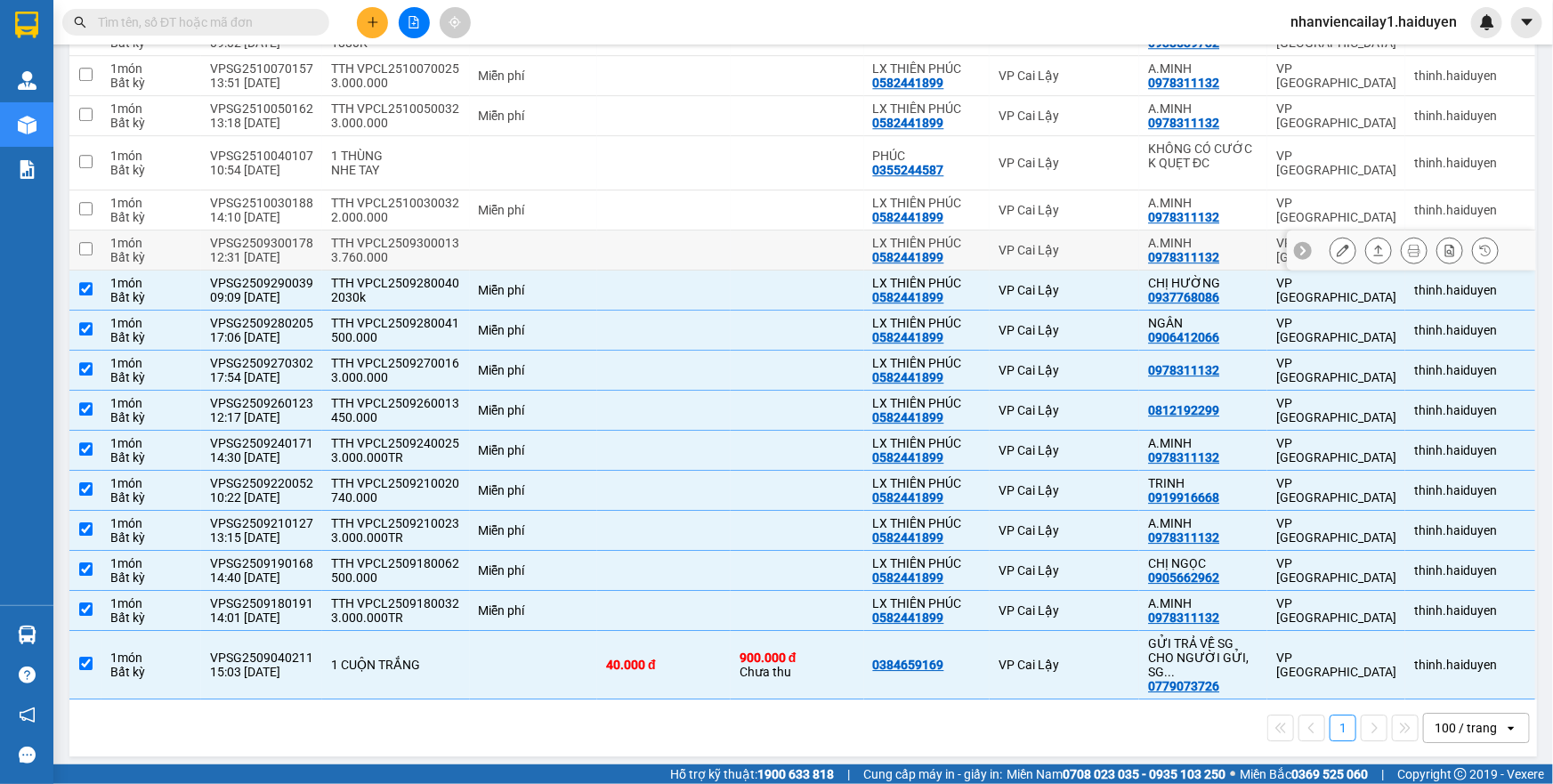
click at [1010, 253] on div "VP Cai Lậy" at bounding box center [1064, 250] width 131 height 14
checkbox input "true"
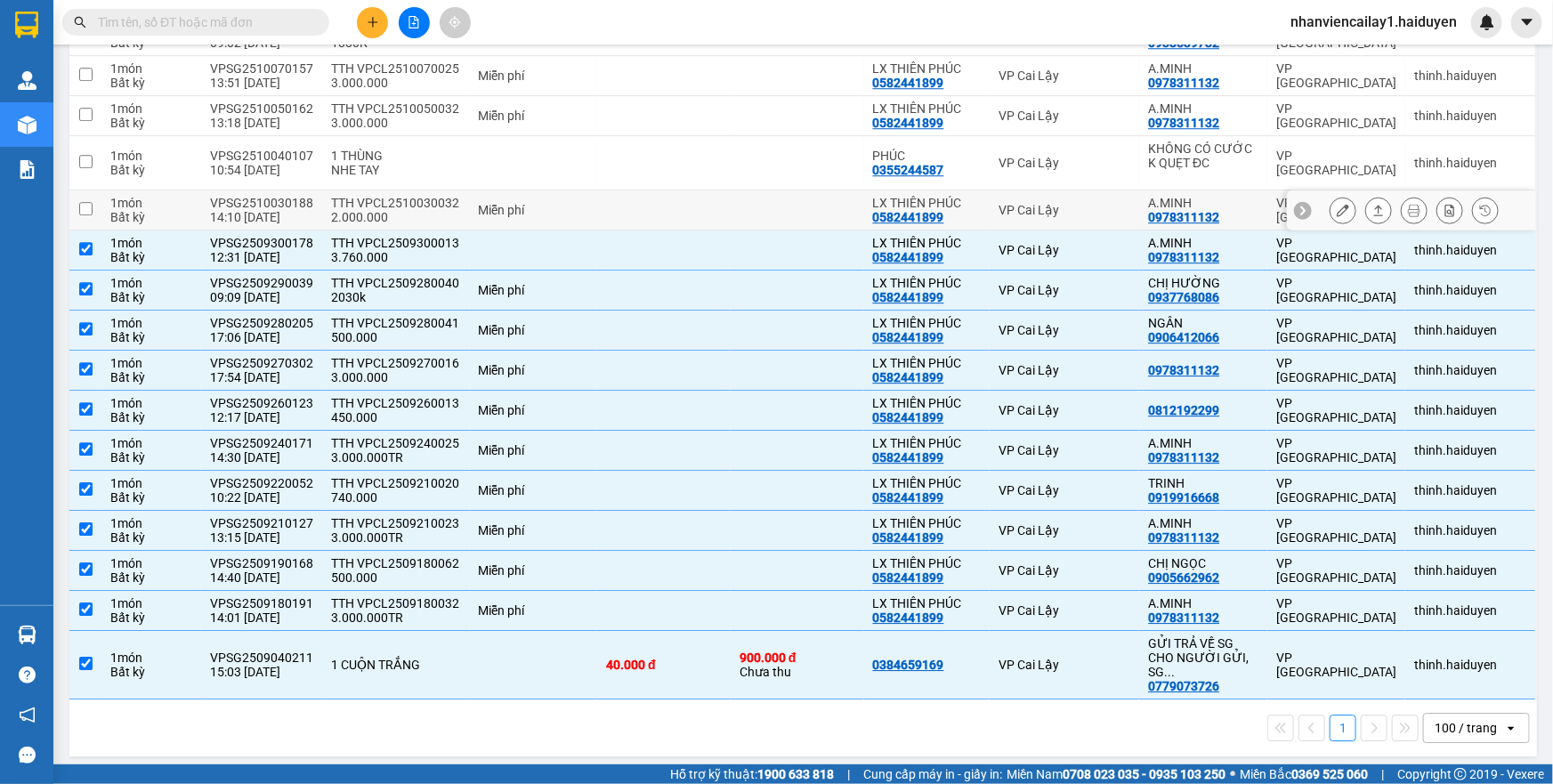
click at [1009, 226] on td "VP Cai Lậy" at bounding box center [1064, 210] width 149 height 40
checkbox input "true"
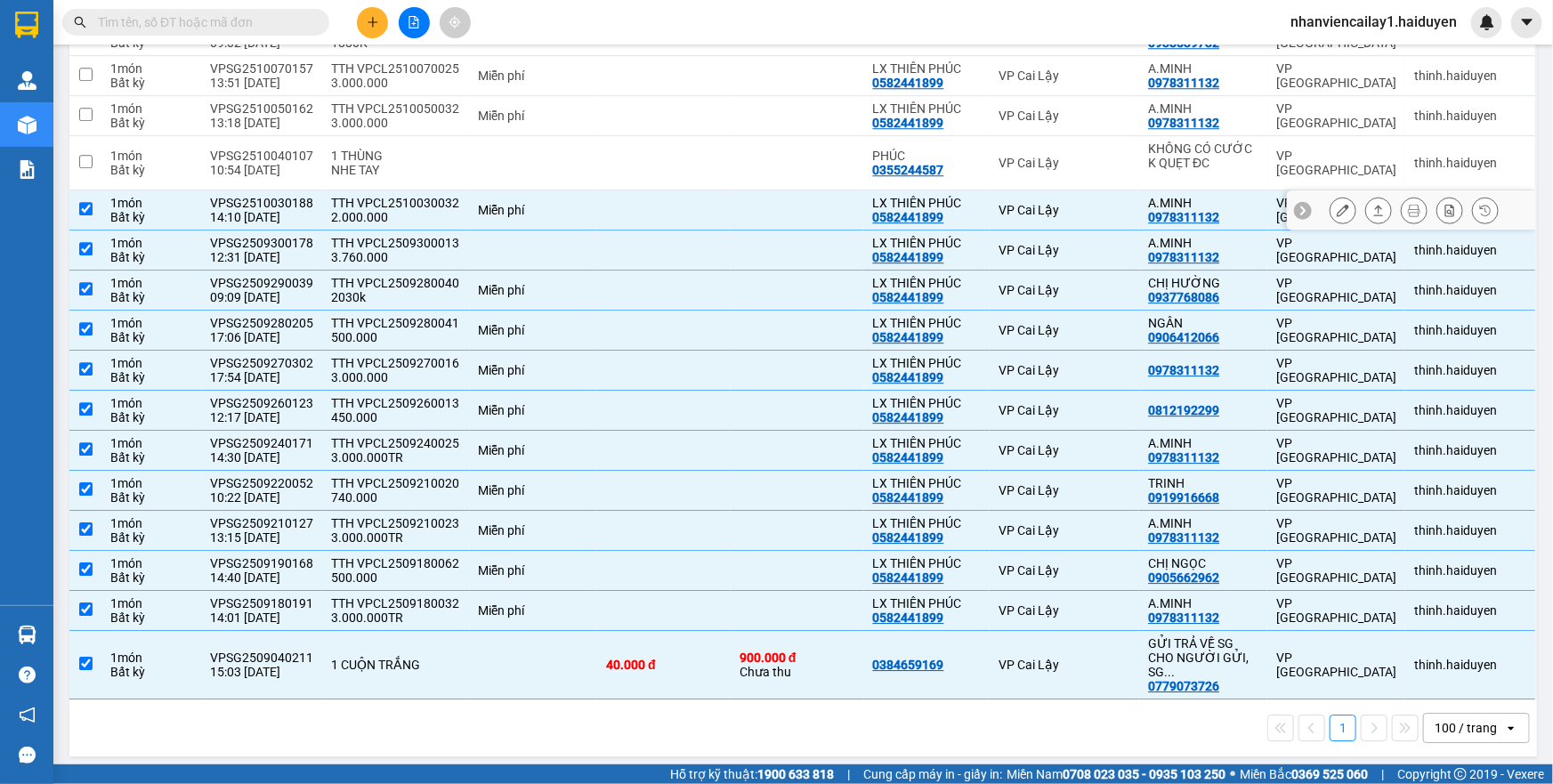
scroll to position [2432, 0]
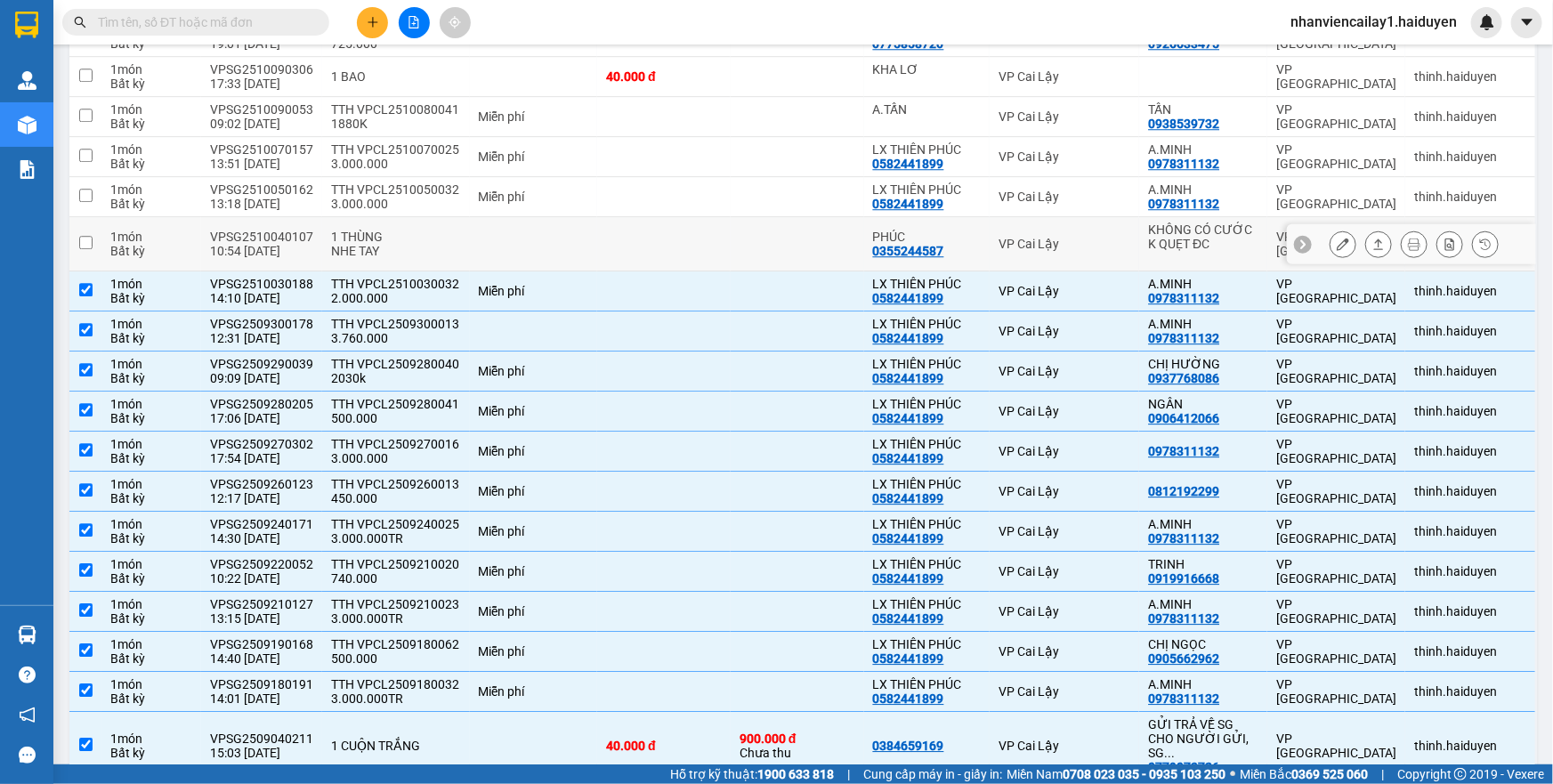
click at [1000, 251] on div "VP Cai Lậy" at bounding box center [1064, 243] width 131 height 14
checkbox input "true"
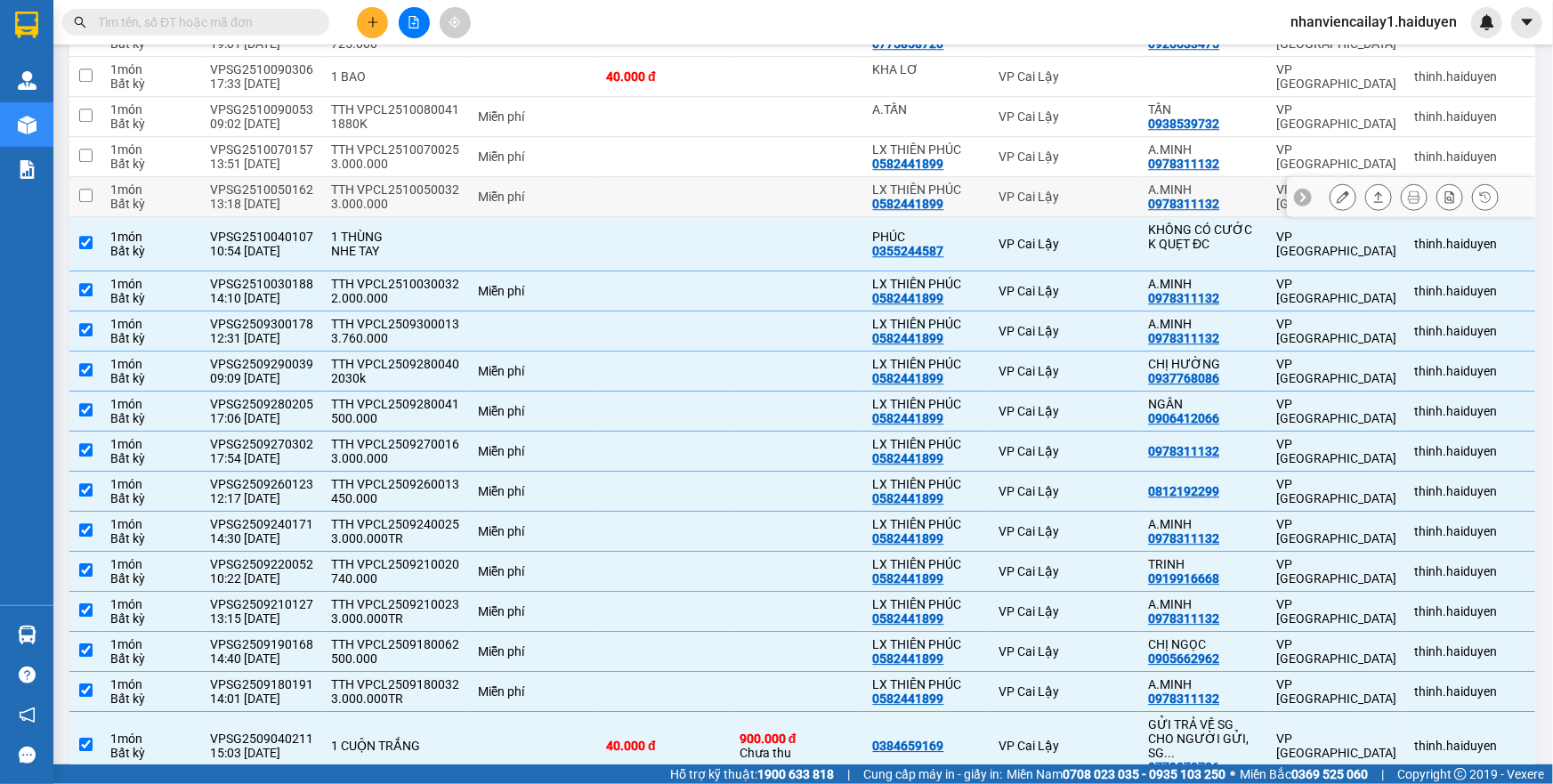
click at [1001, 204] on div "VP Cai Lậy" at bounding box center [1064, 196] width 131 height 14
checkbox input "true"
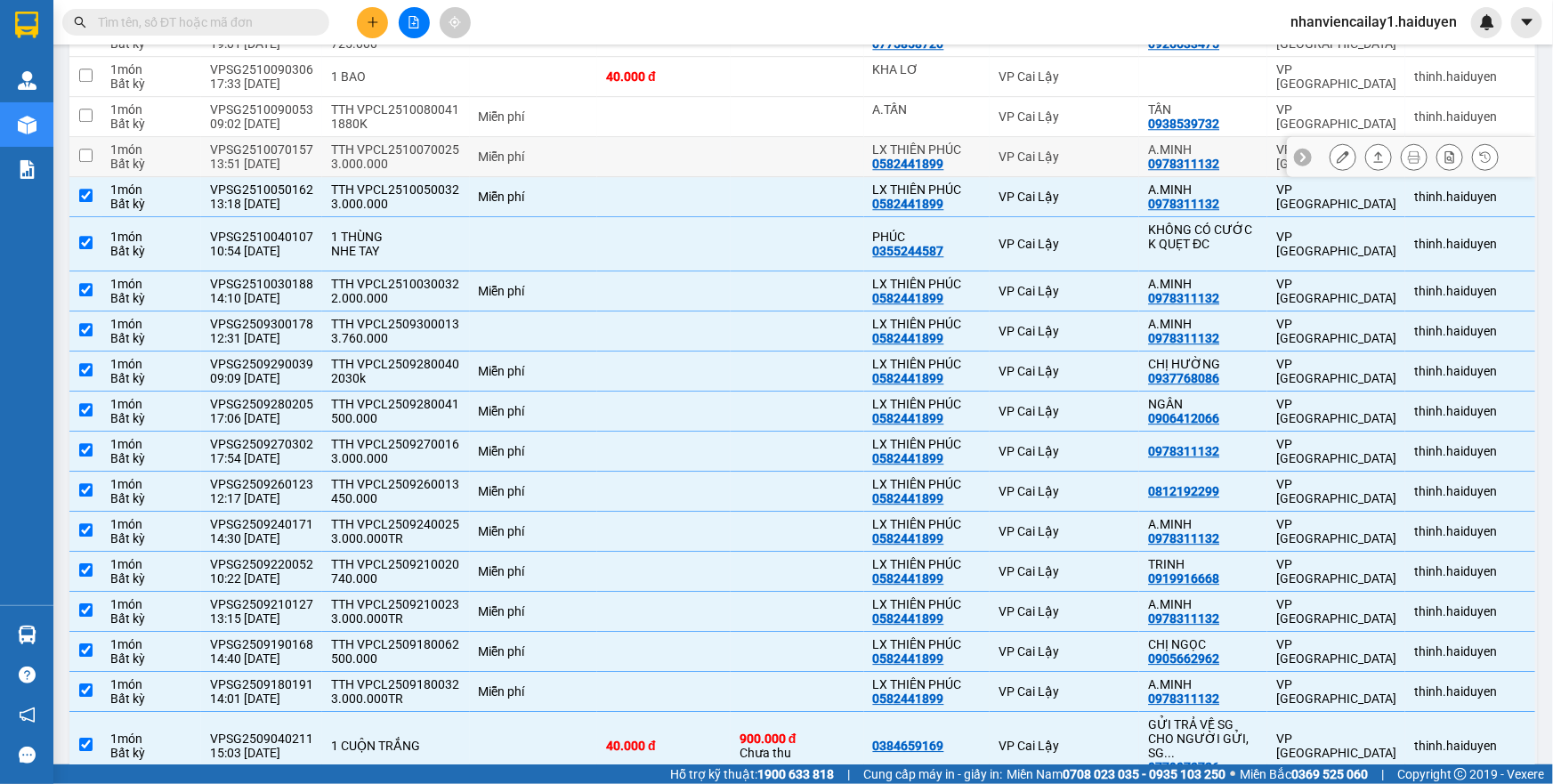
click at [1014, 154] on td "VP Cai Lậy" at bounding box center [1064, 157] width 149 height 40
checkbox input "true"
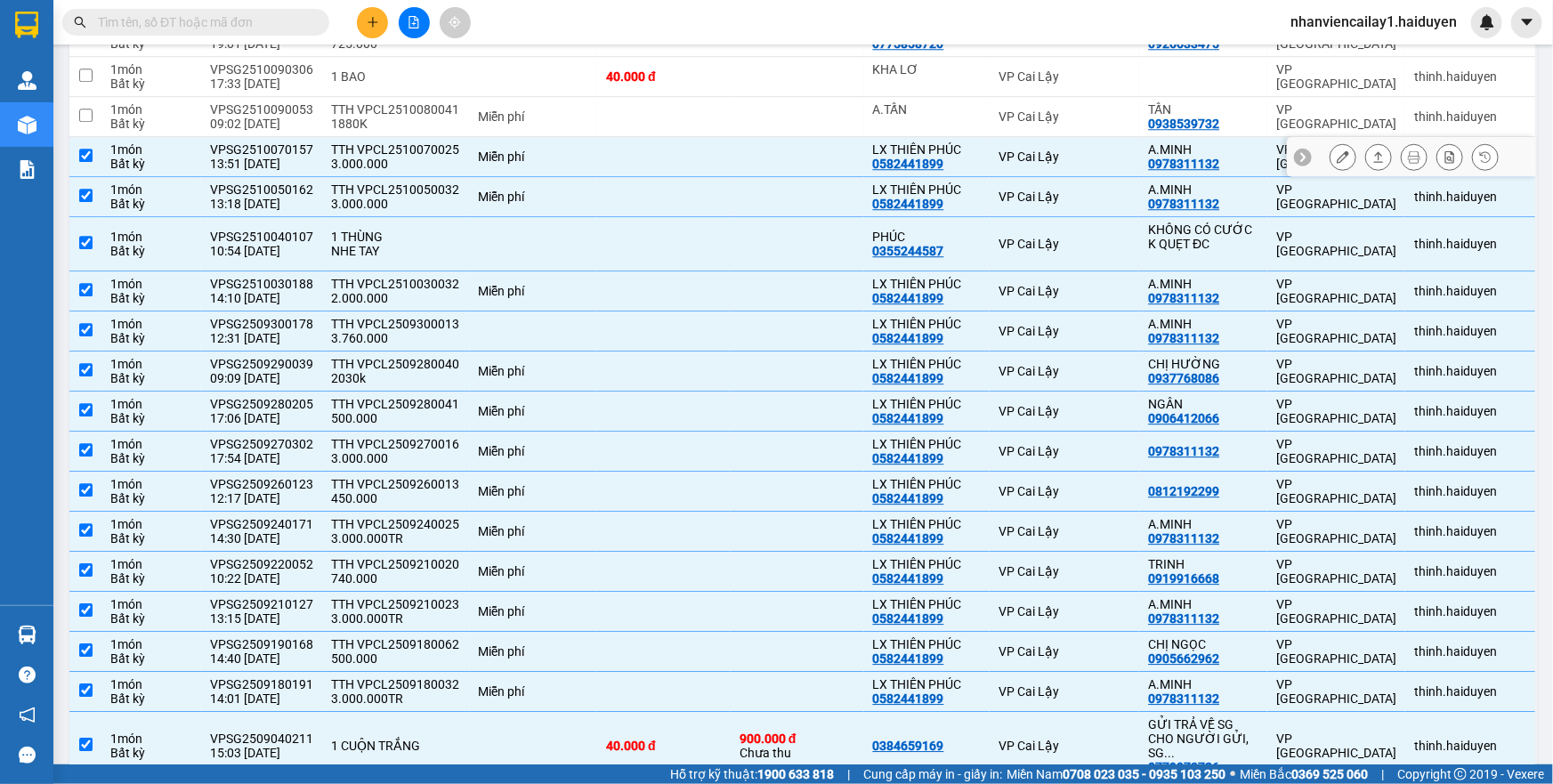
scroll to position [2270, 0]
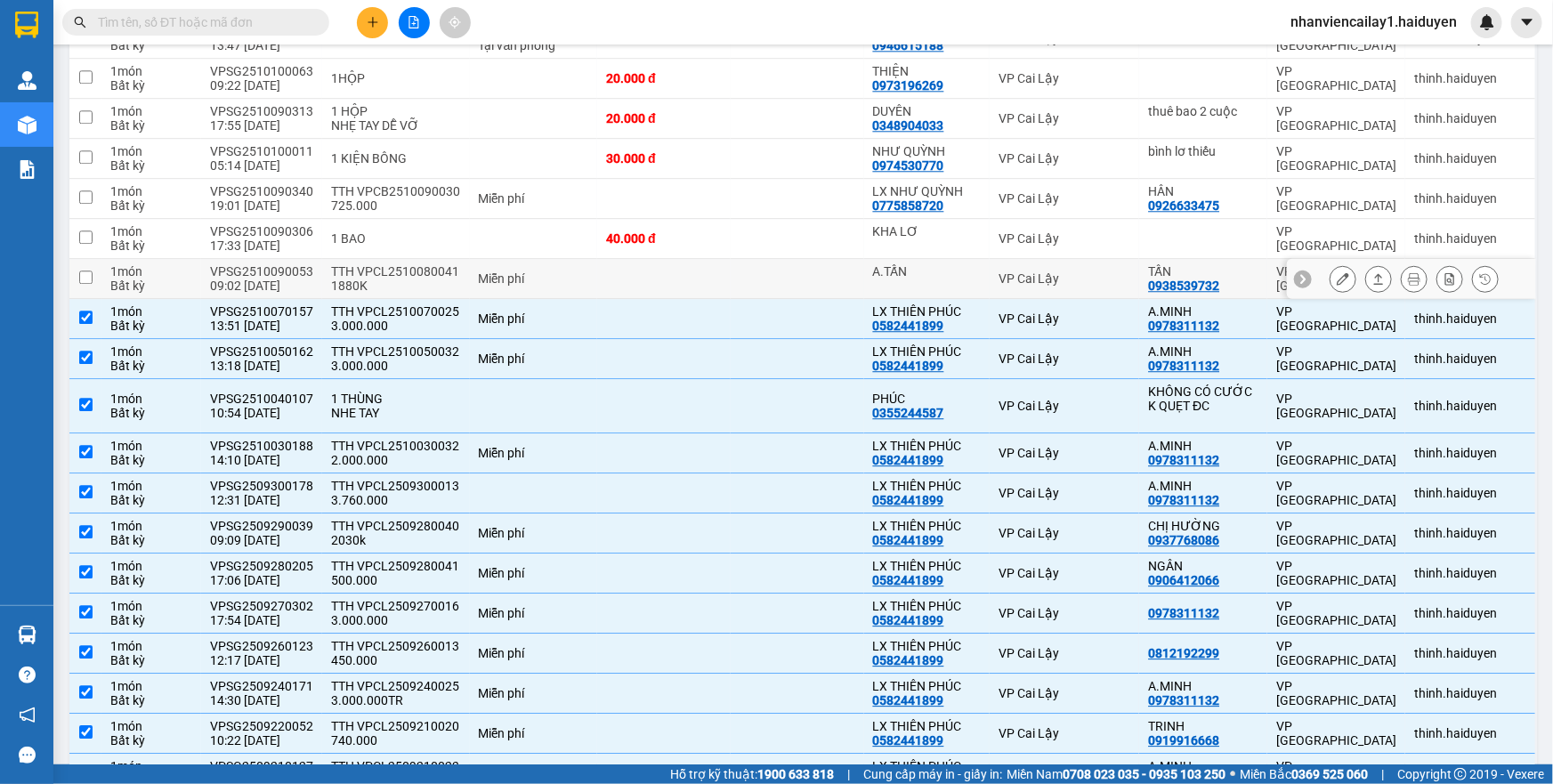
click at [1016, 272] on td "VP Cai Lậy" at bounding box center [1064, 279] width 149 height 40
checkbox input "true"
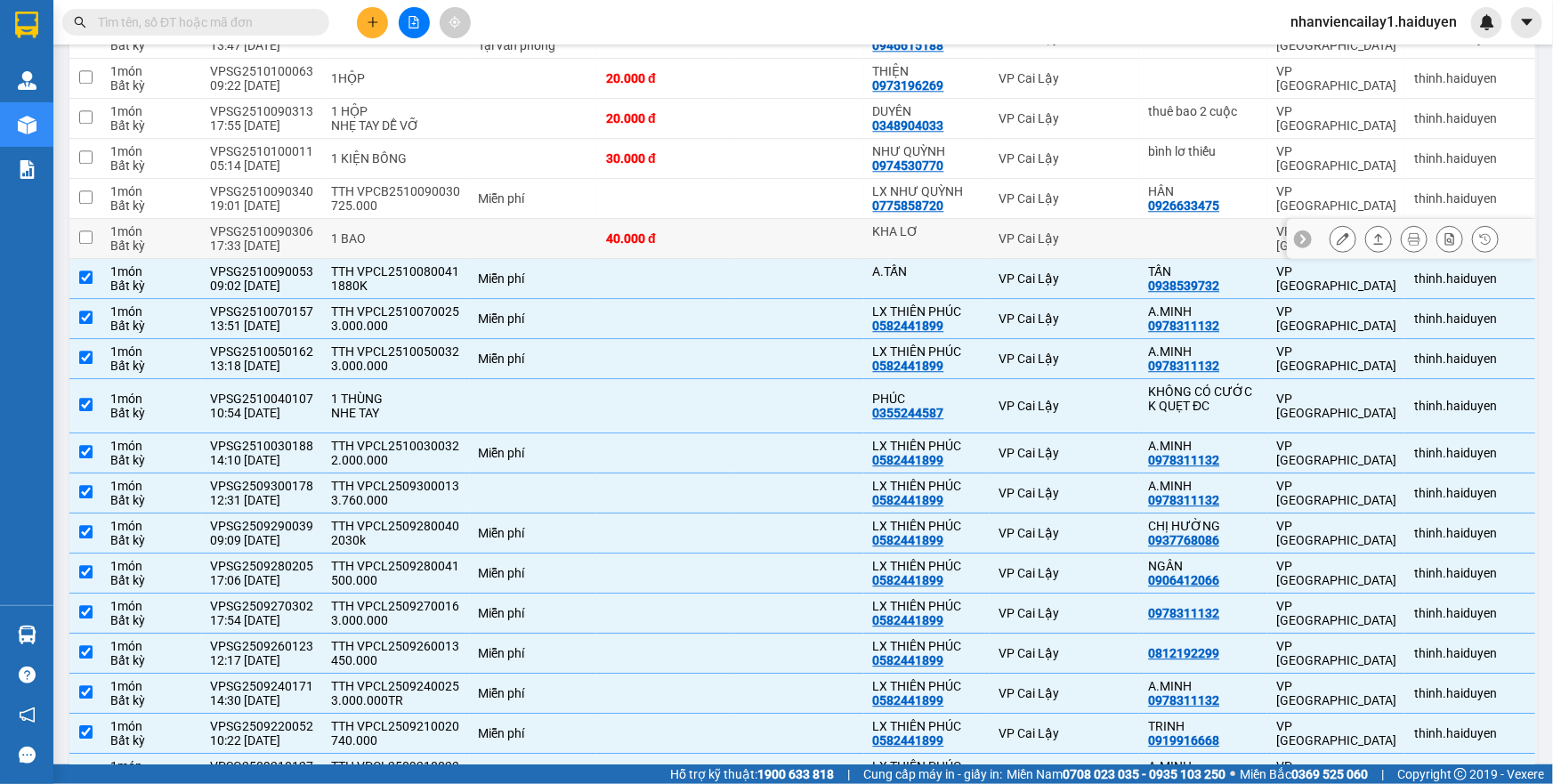
click at [1016, 244] on div "VP Cai Lậy" at bounding box center [1064, 238] width 131 height 14
checkbox input "true"
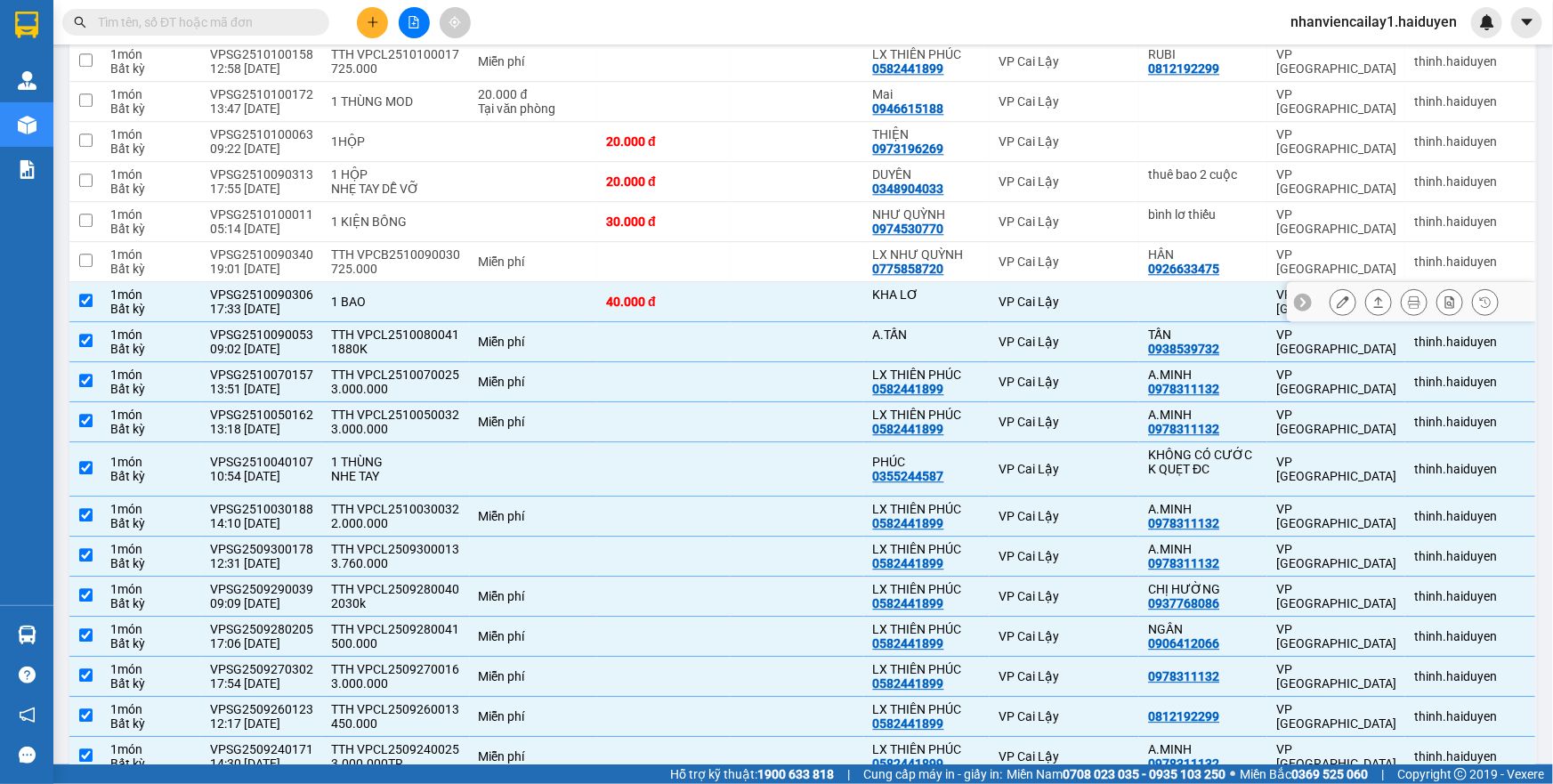
scroll to position [2190, 0]
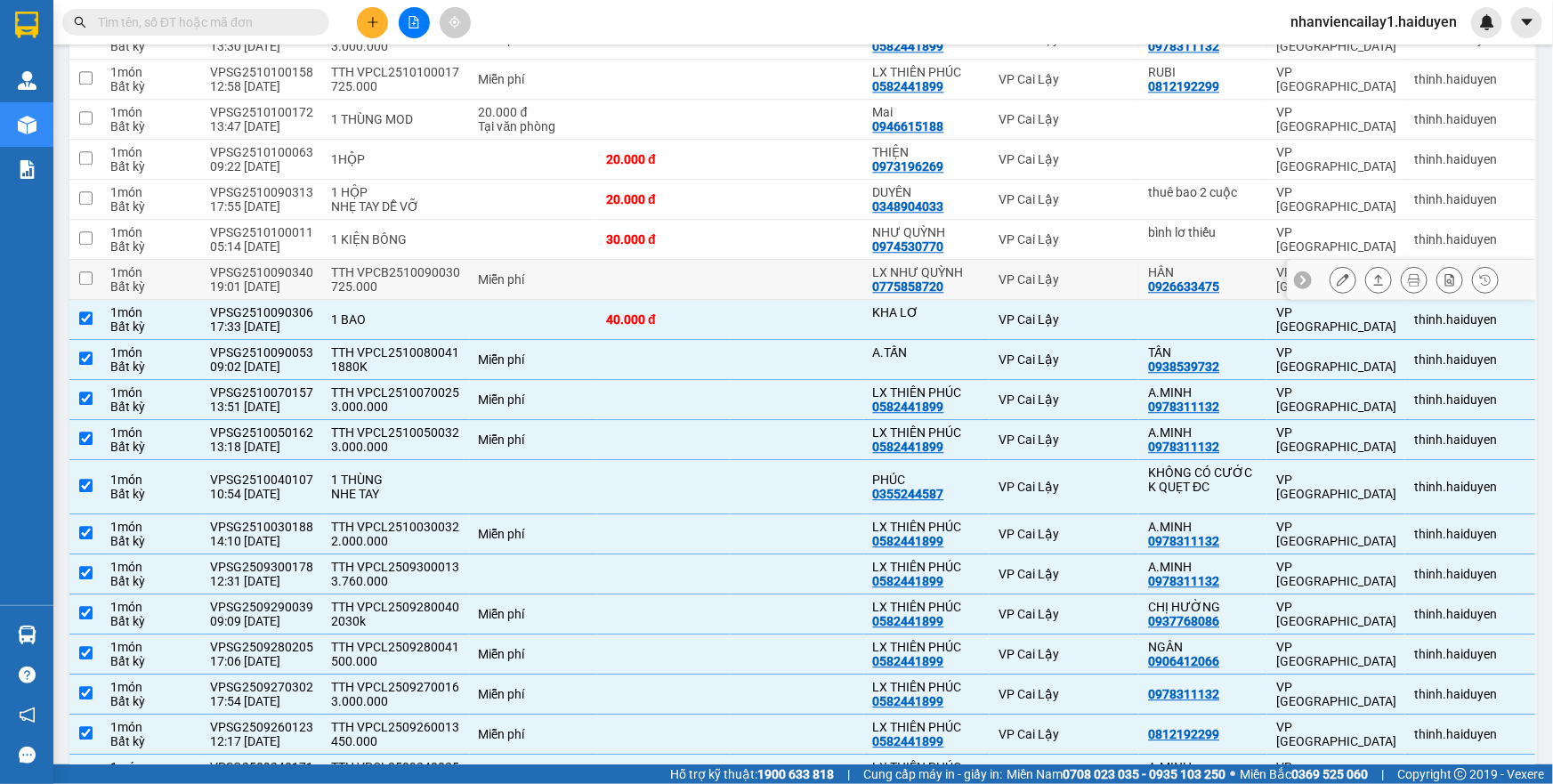
click at [1016, 276] on td "VP Cai Lậy" at bounding box center [1064, 280] width 149 height 40
checkbox input "true"
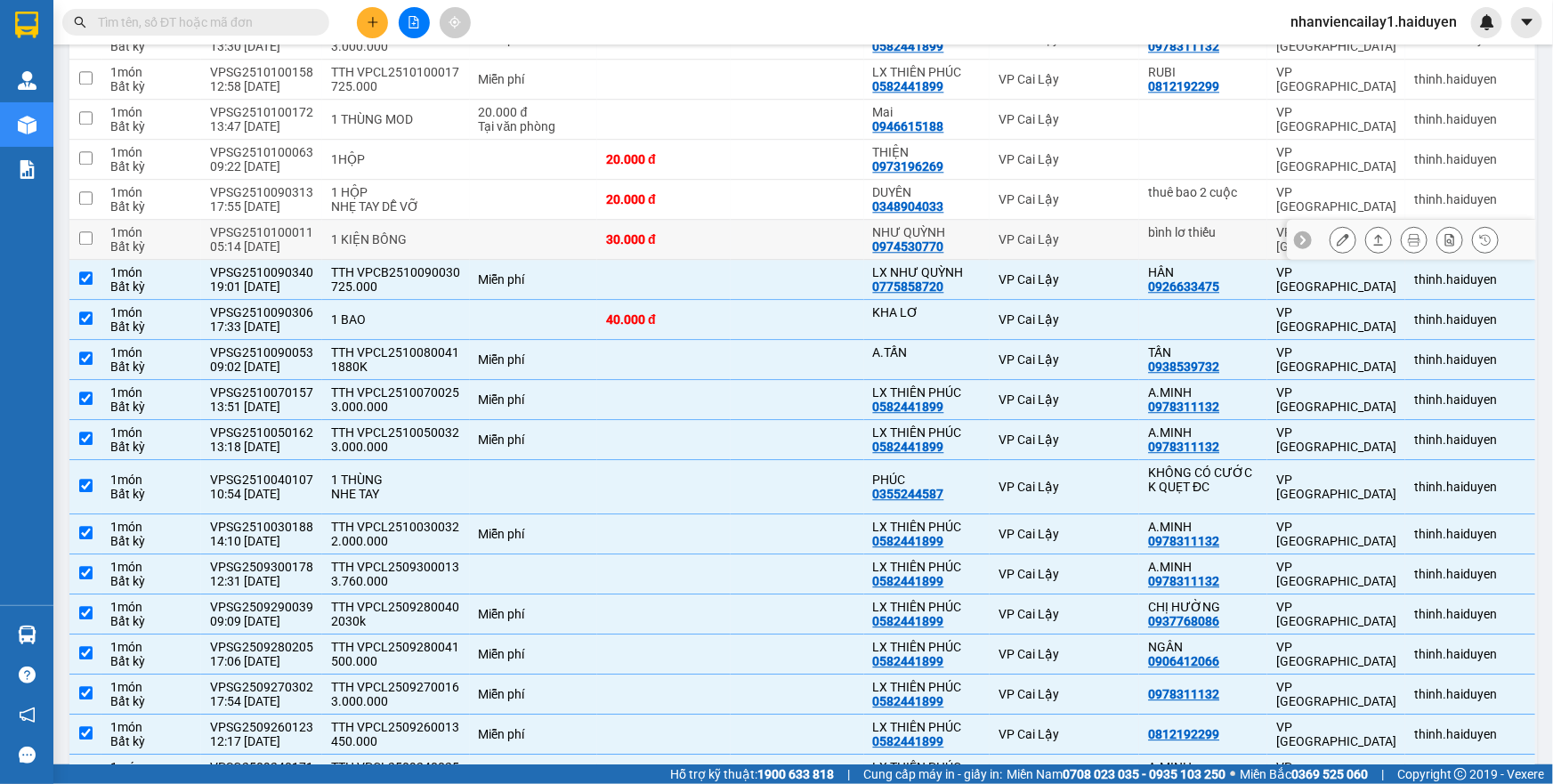
click at [1021, 233] on td "VP Cai Lậy" at bounding box center [1064, 239] width 149 height 40
checkbox input "true"
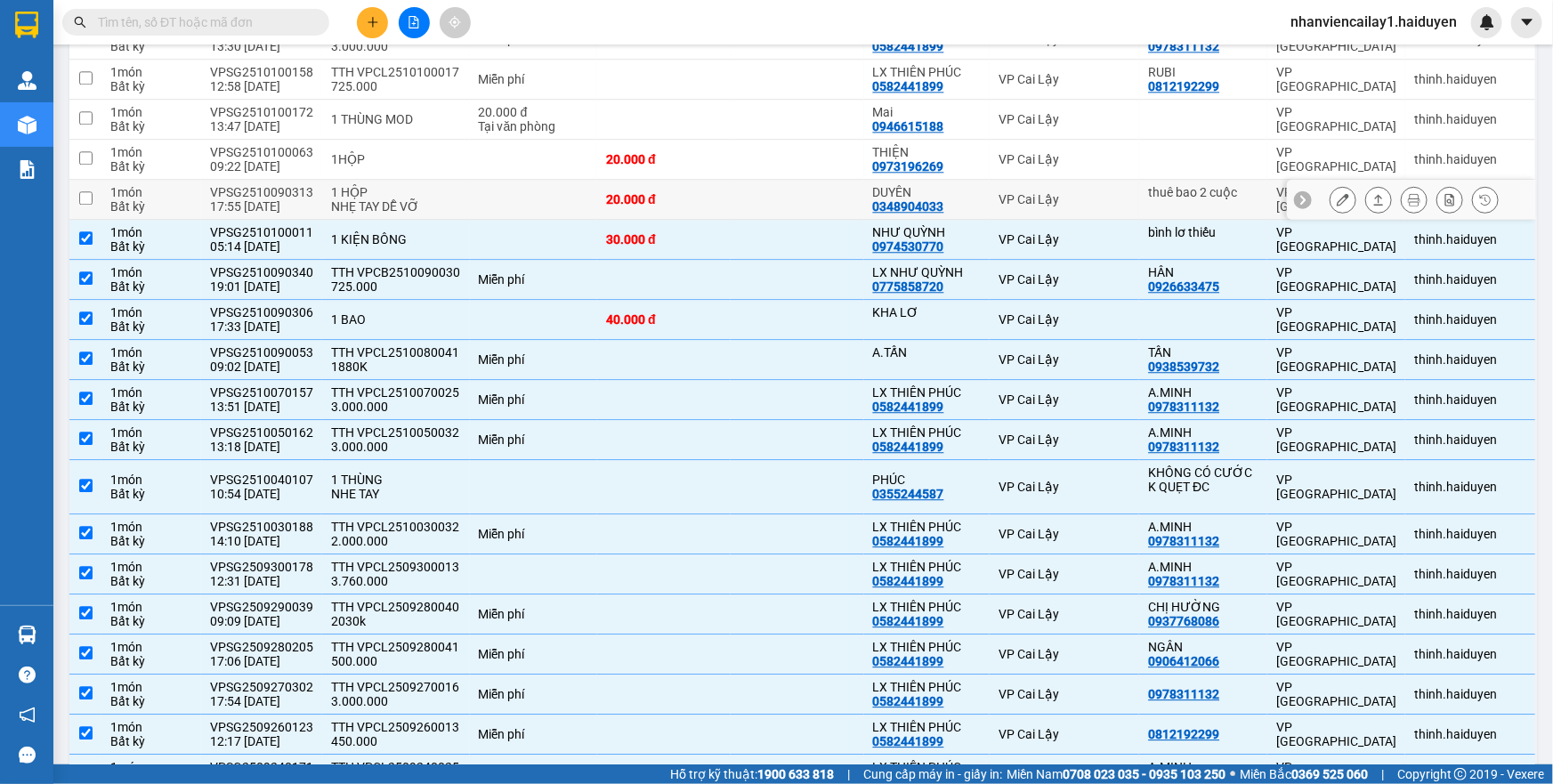
click at [1017, 195] on td "VP Cai Lậy" at bounding box center [1064, 199] width 149 height 40
checkbox input "true"
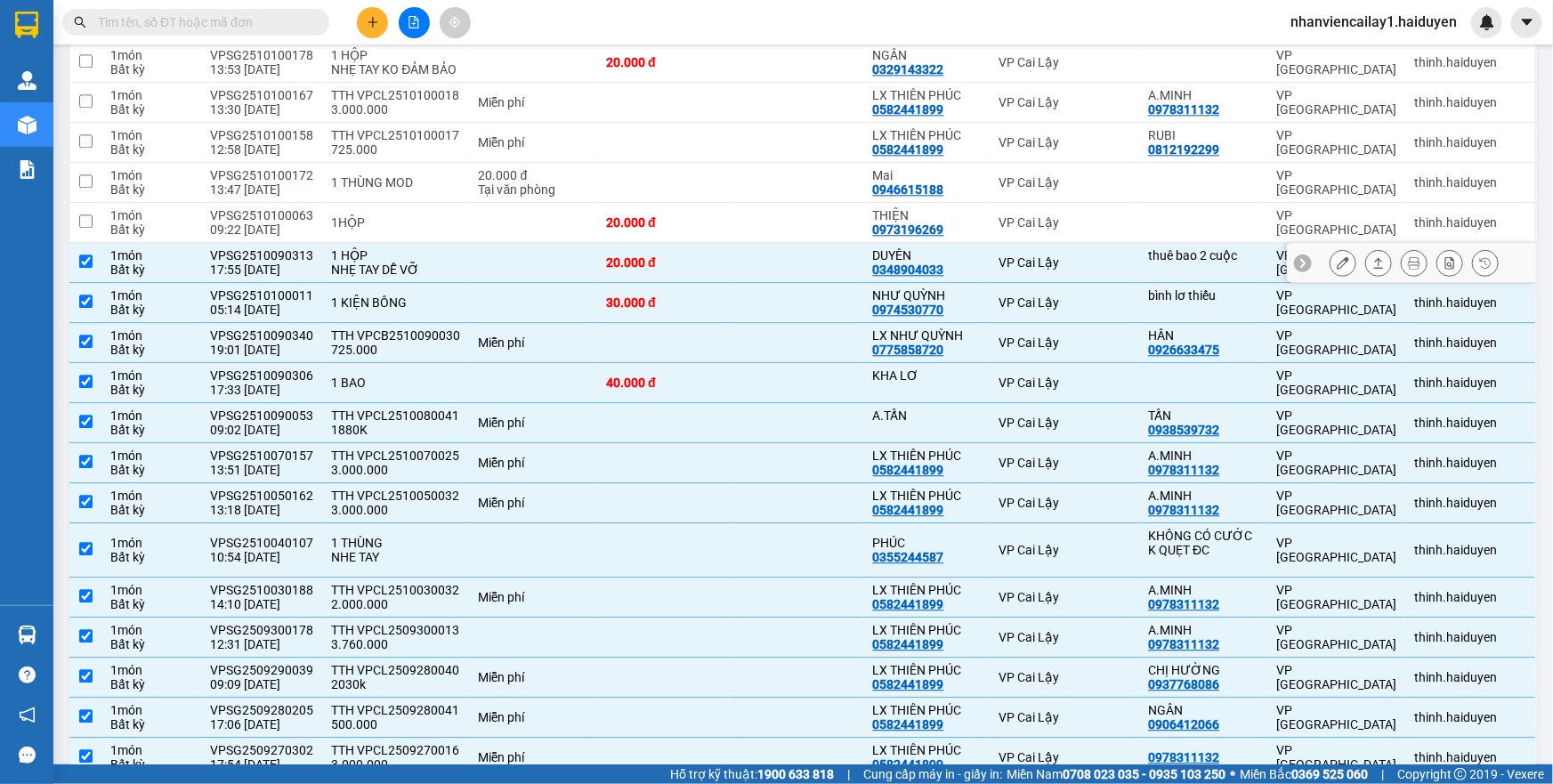
scroll to position [2109, 0]
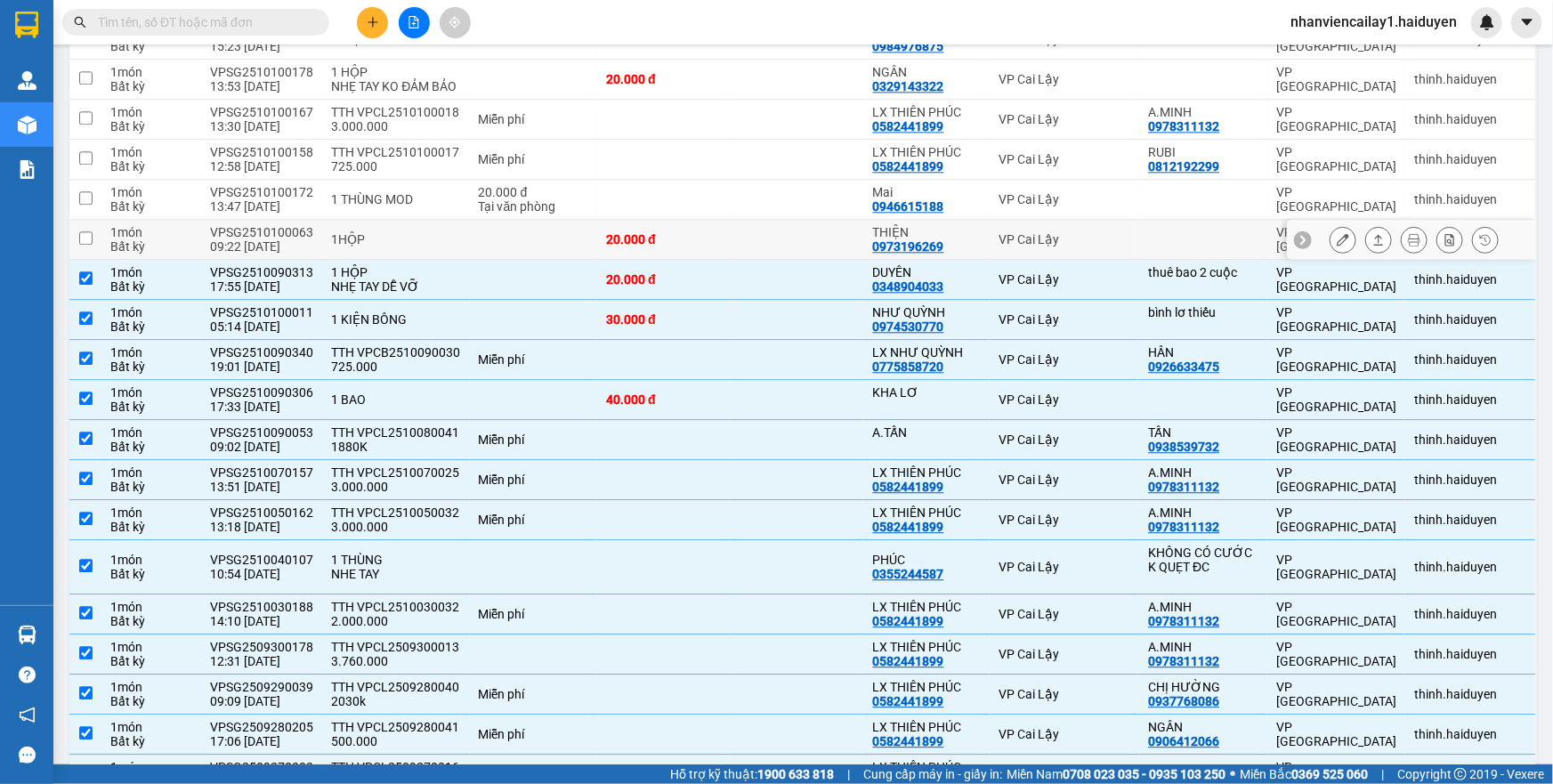
click at [692, 247] on div "20.000 đ" at bounding box center [663, 238] width 115 height 14
checkbox input "true"
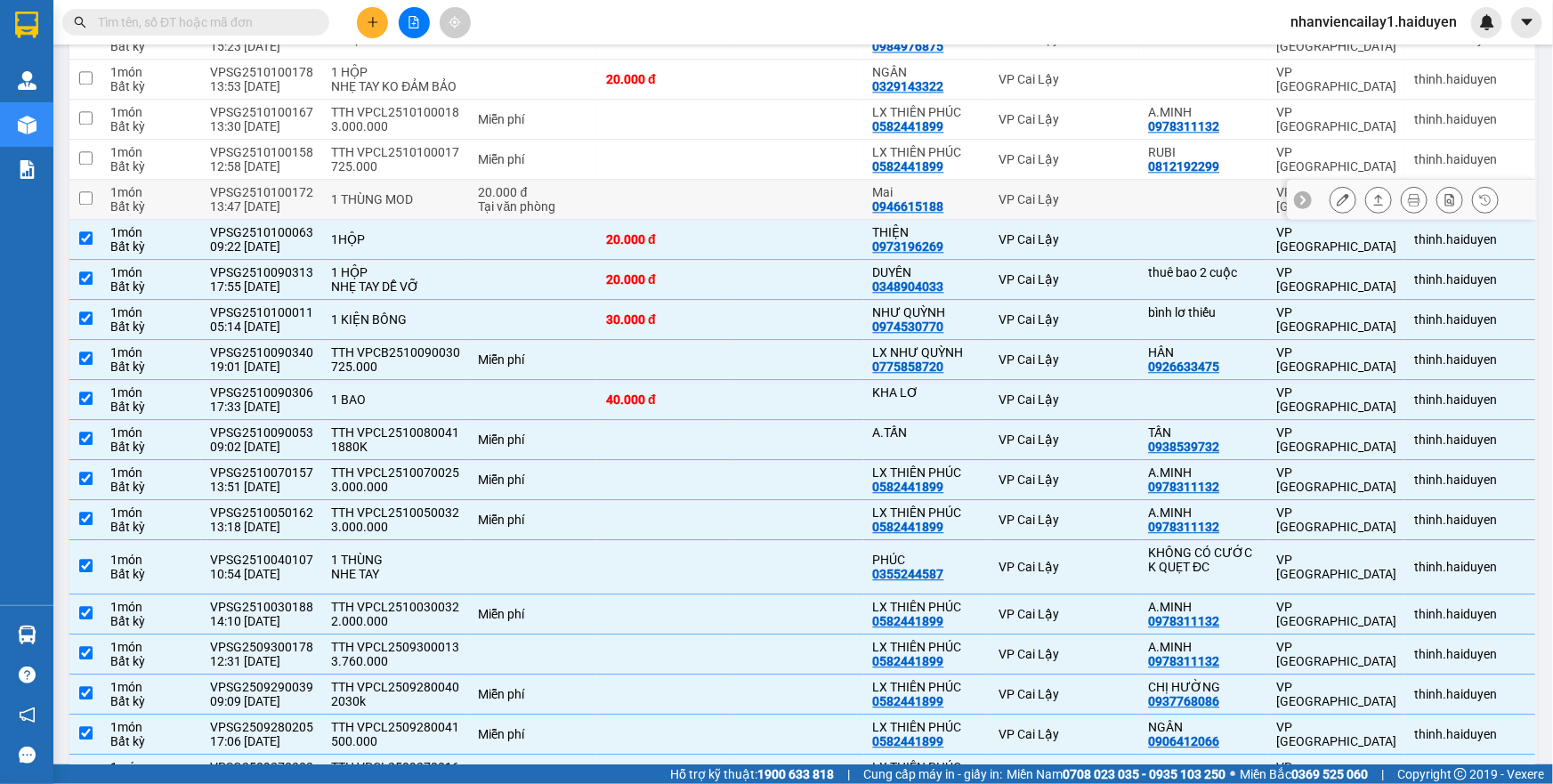
click at [678, 193] on td at bounding box center [664, 199] width 133 height 40
checkbox input "true"
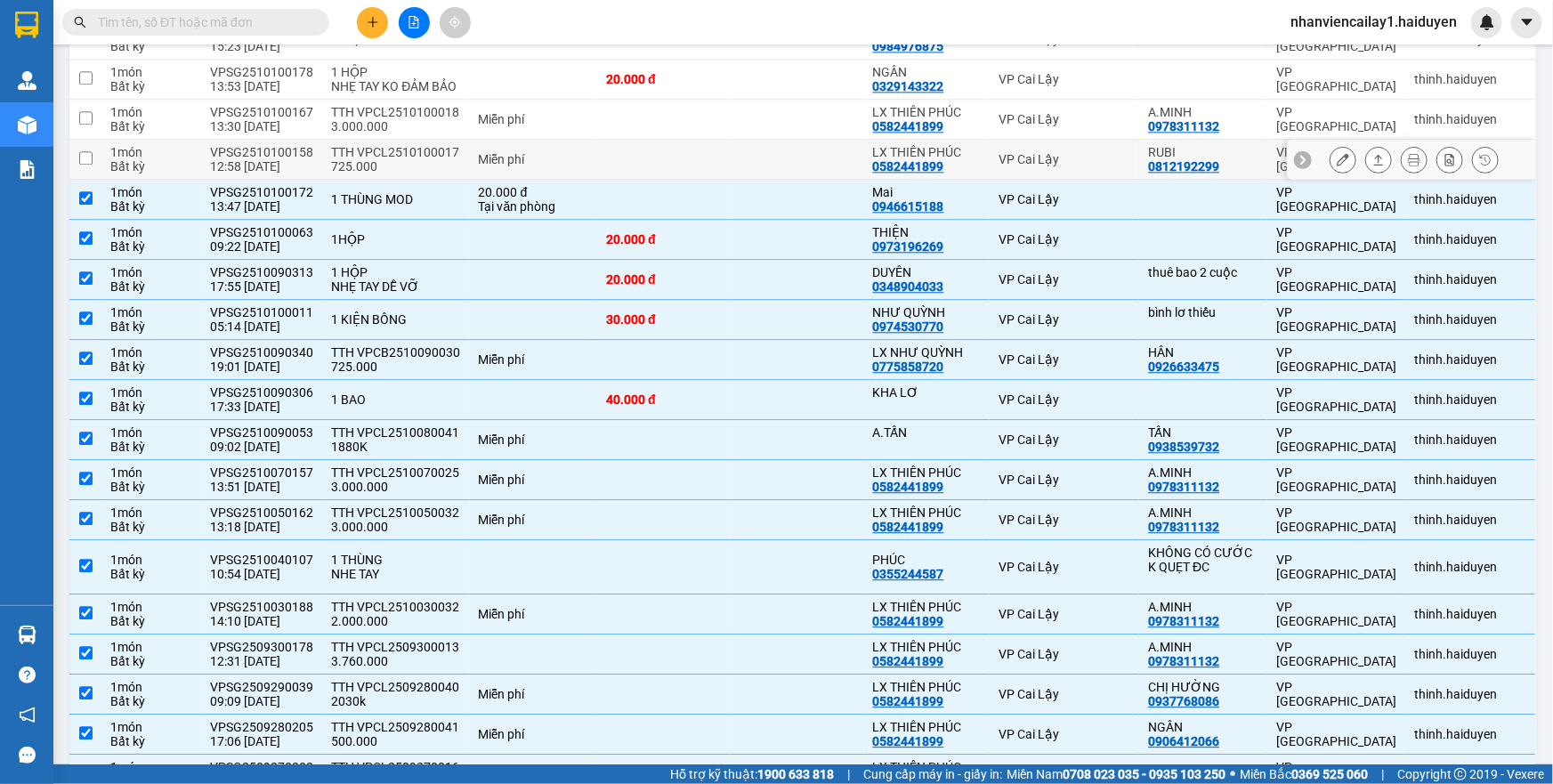
click at [673, 172] on td at bounding box center [664, 160] width 133 height 40
checkbox input "true"
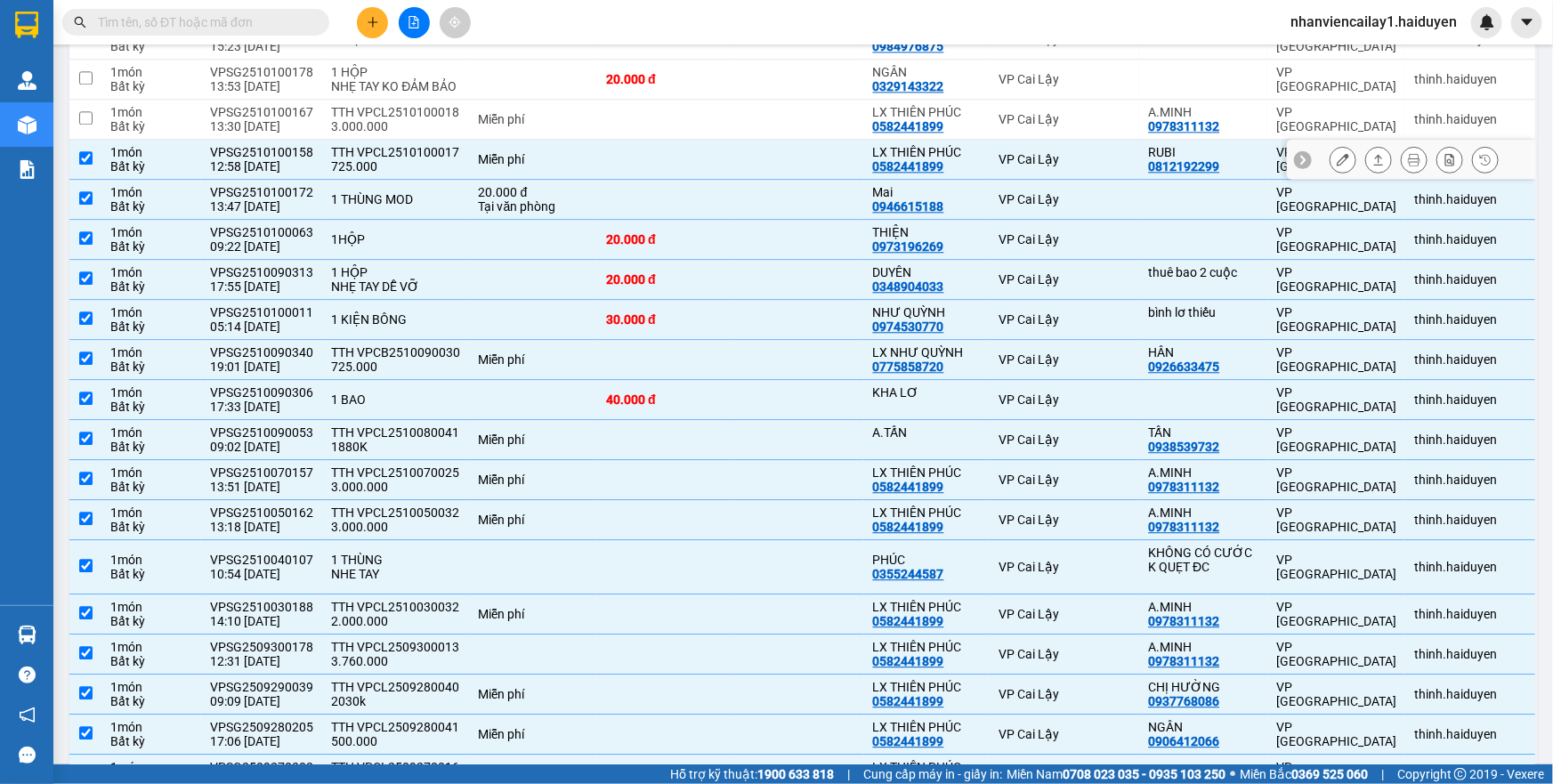
scroll to position [1947, 0]
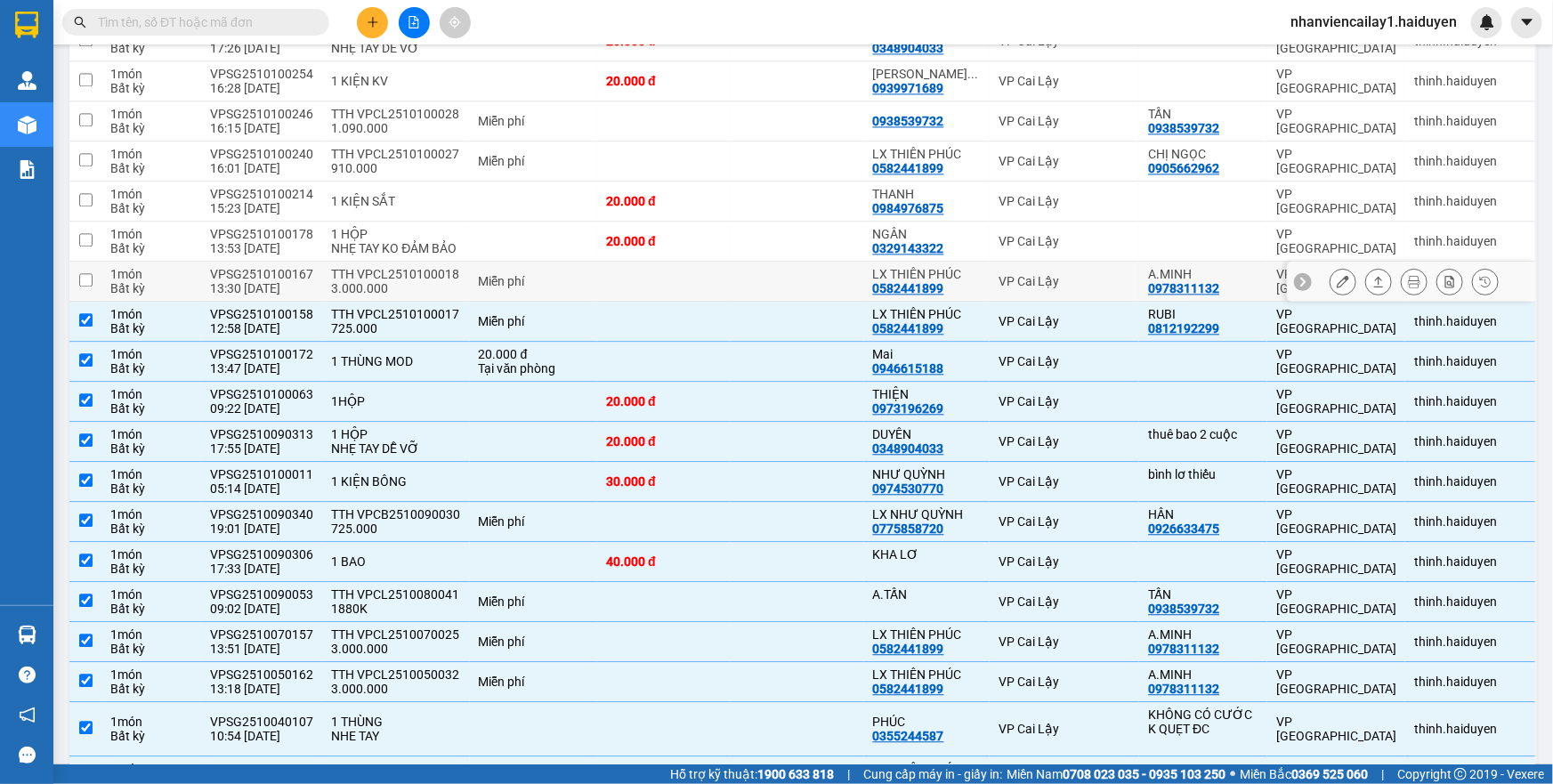
click at [646, 281] on td at bounding box center [664, 282] width 133 height 40
checkbox input "true"
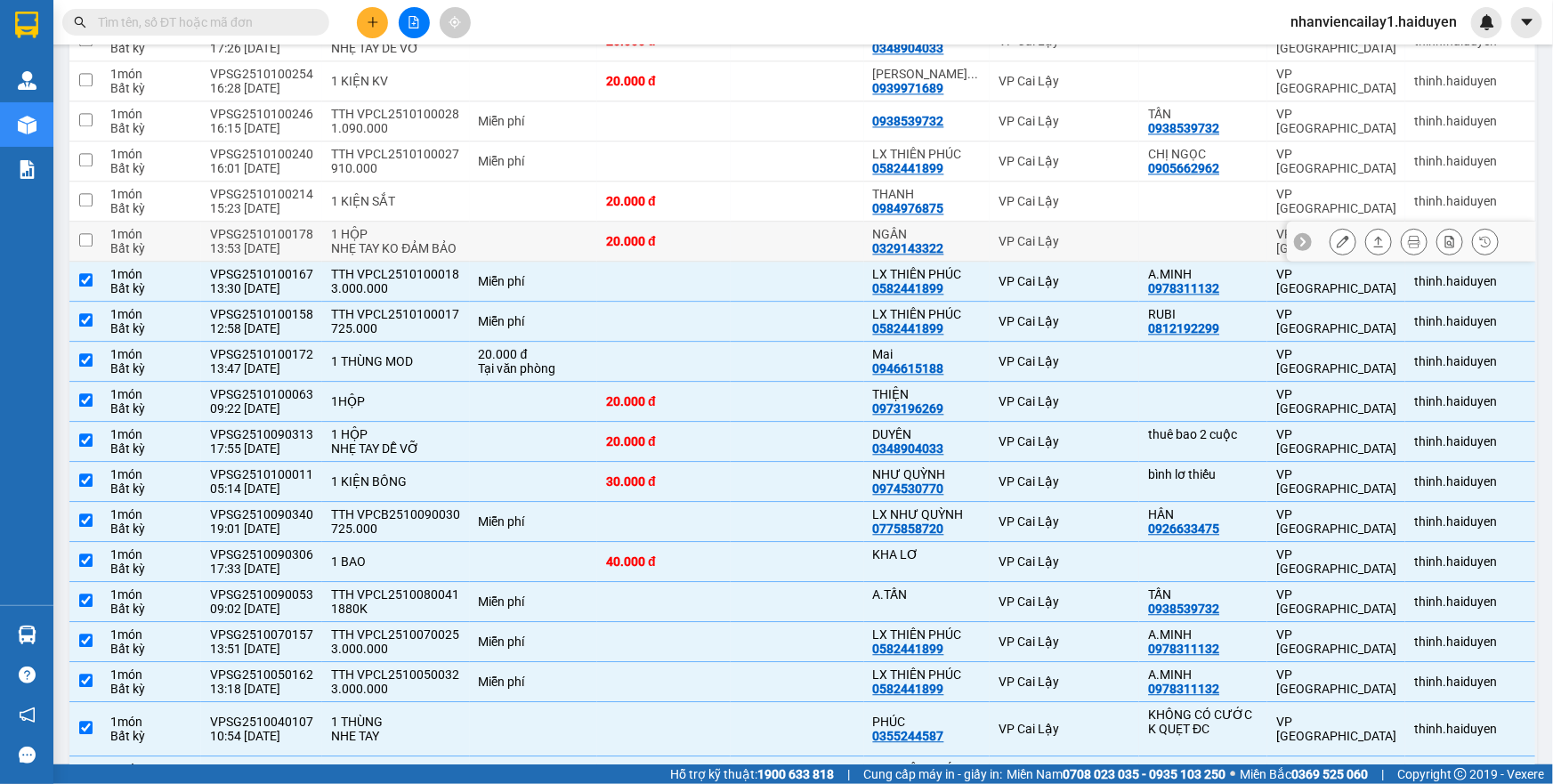
click at [642, 241] on div "20.000 đ" at bounding box center [663, 240] width 115 height 14
checkbox input "true"
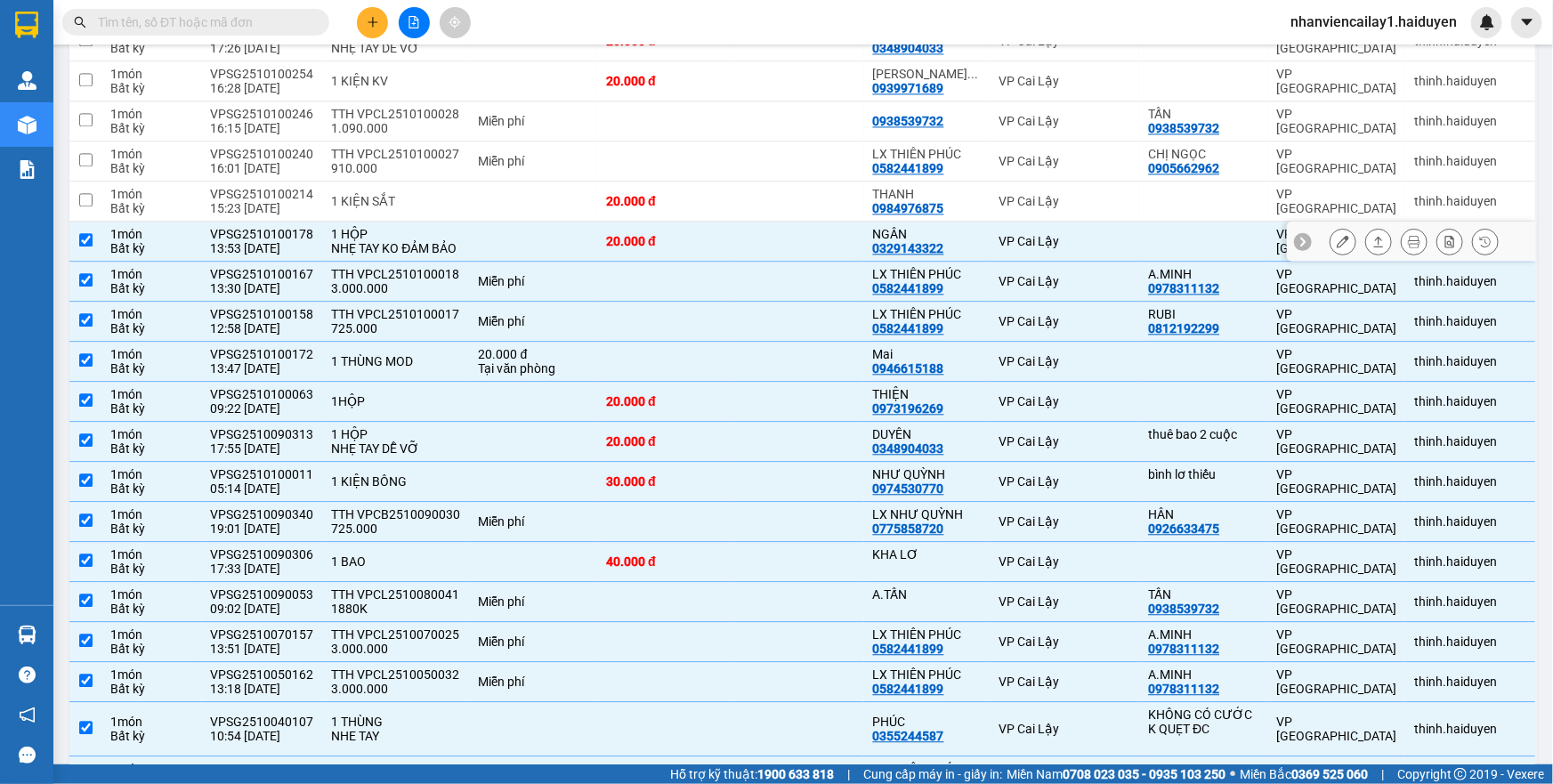
scroll to position [1785, 0]
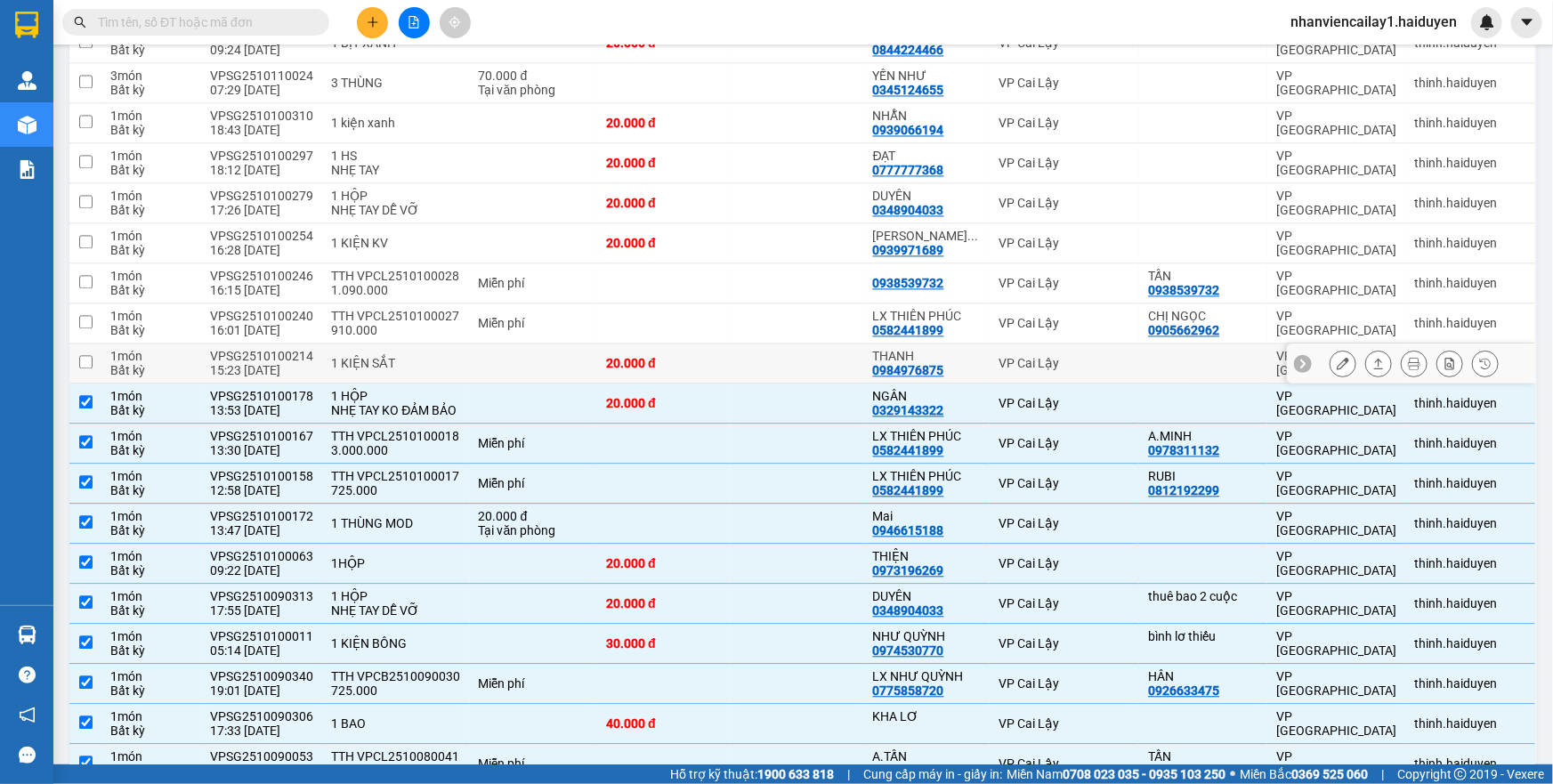
click at [635, 356] on div "20.000 đ" at bounding box center [663, 362] width 115 height 14
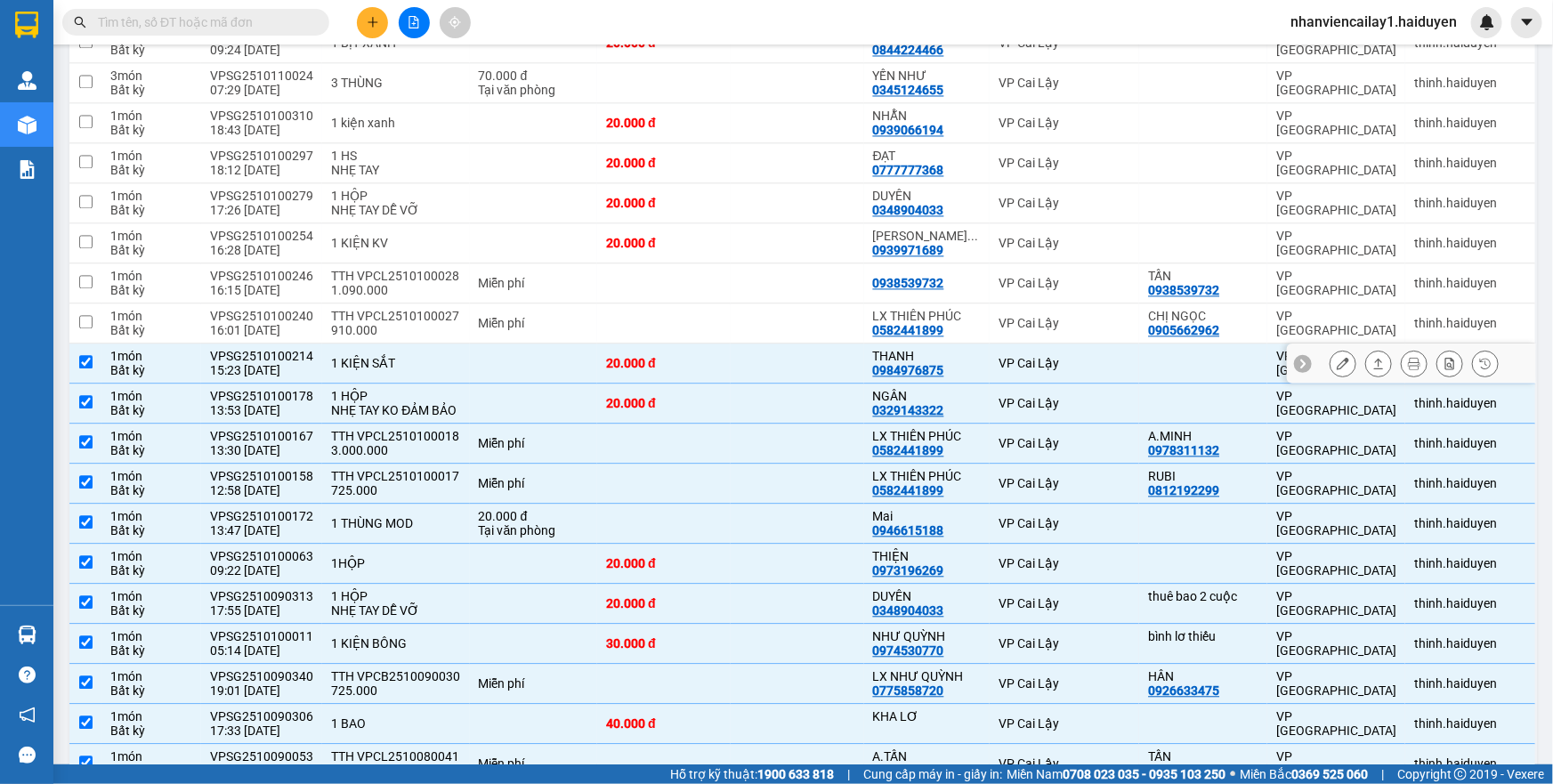
click at [635, 356] on div "20.000 đ" at bounding box center [663, 362] width 115 height 14
checkbox input "false"
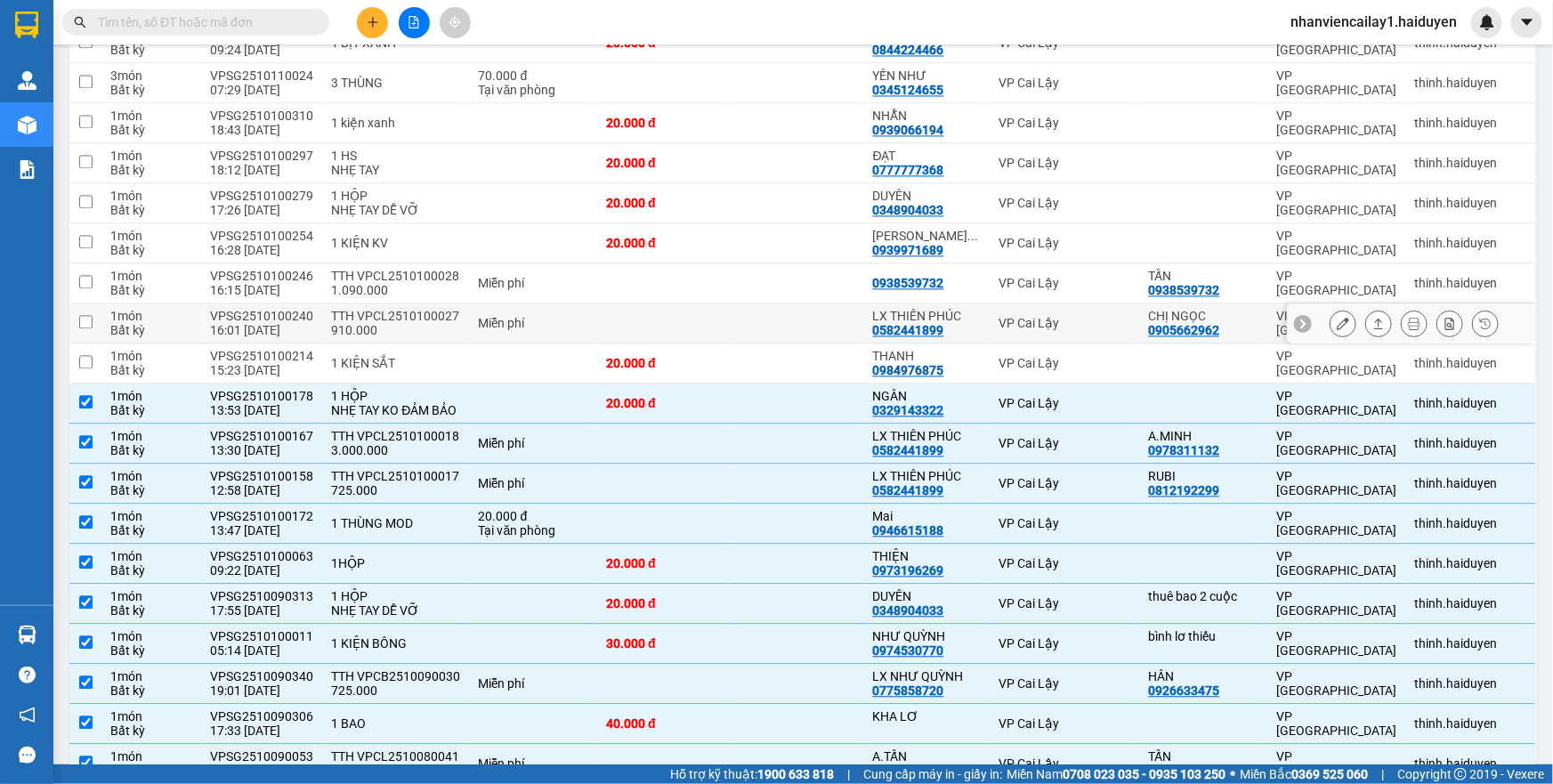
click at [638, 303] on td at bounding box center [664, 323] width 133 height 40
checkbox input "true"
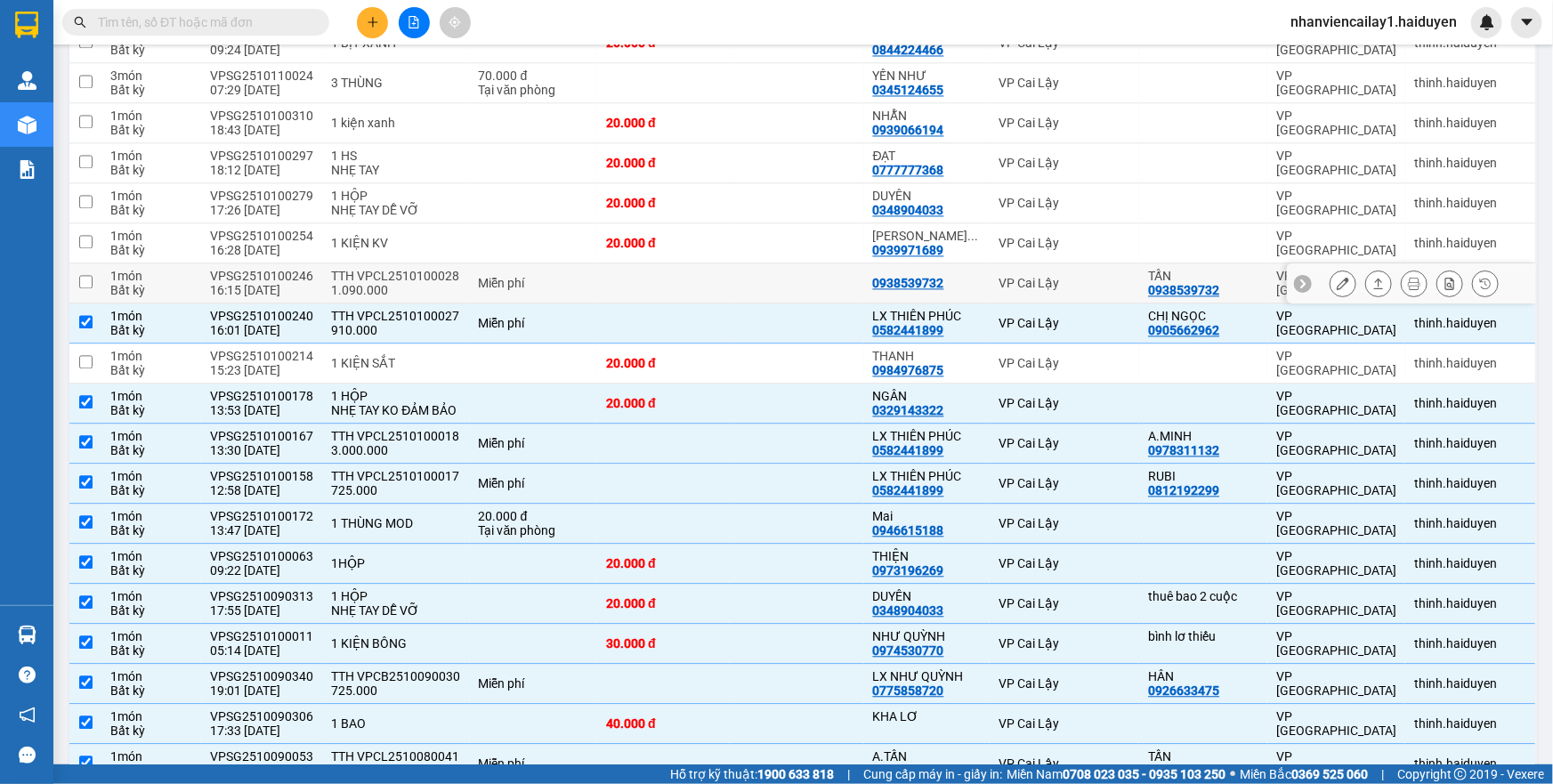
click at [644, 268] on td at bounding box center [664, 284] width 133 height 40
checkbox input "true"
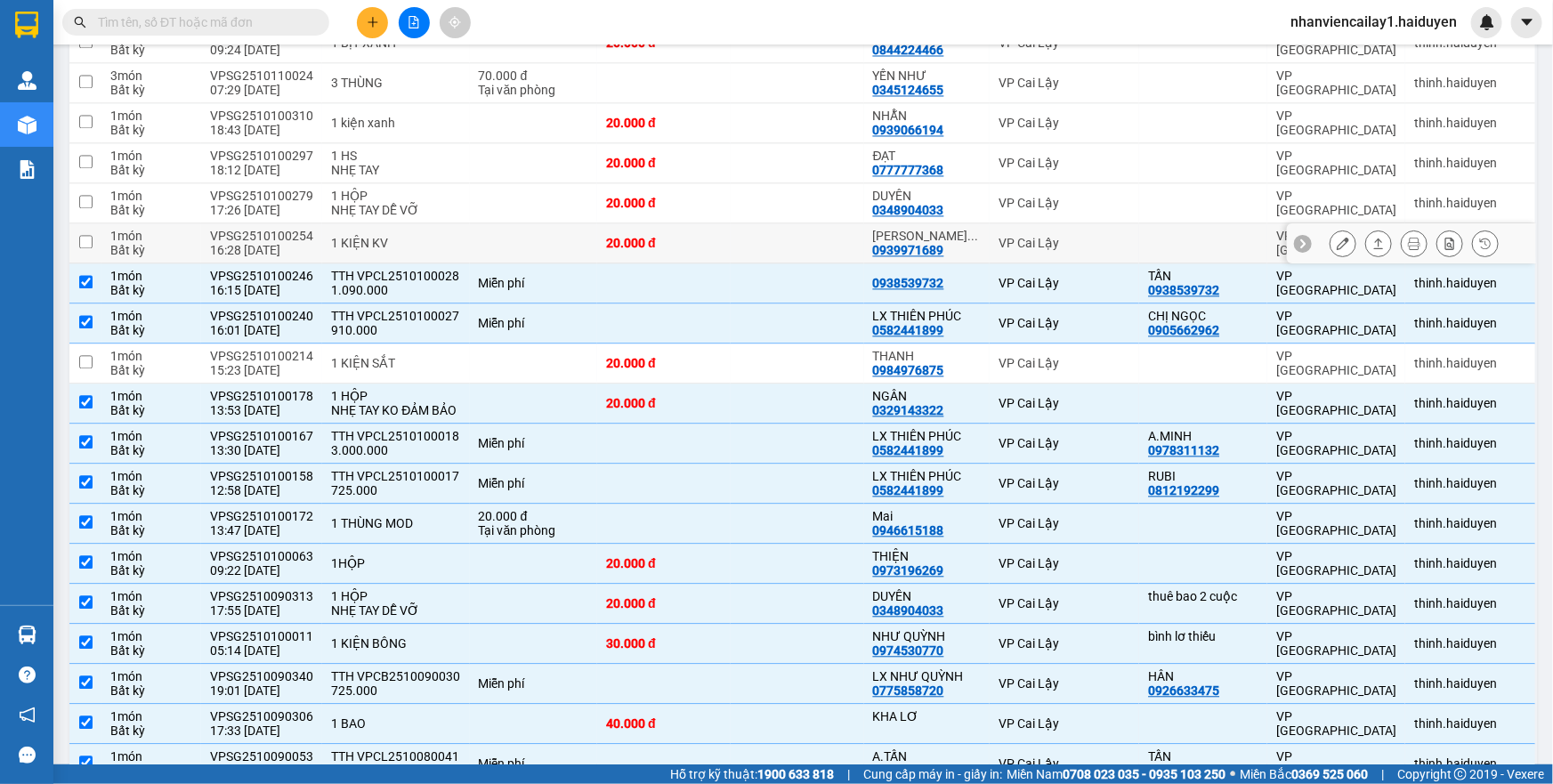
click at [550, 228] on td at bounding box center [533, 243] width 128 height 40
checkbox input "true"
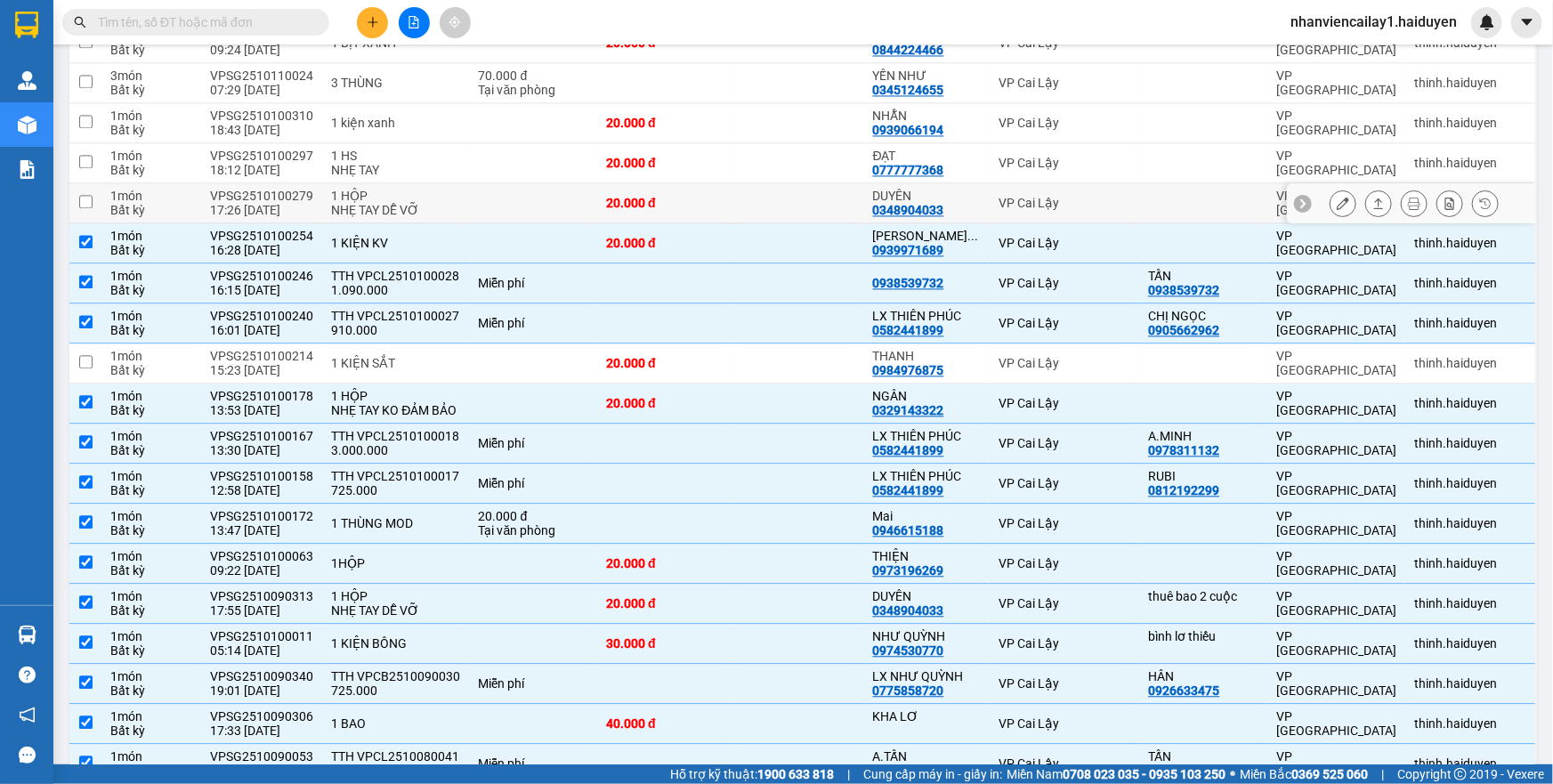
click at [551, 200] on td at bounding box center [533, 203] width 128 height 40
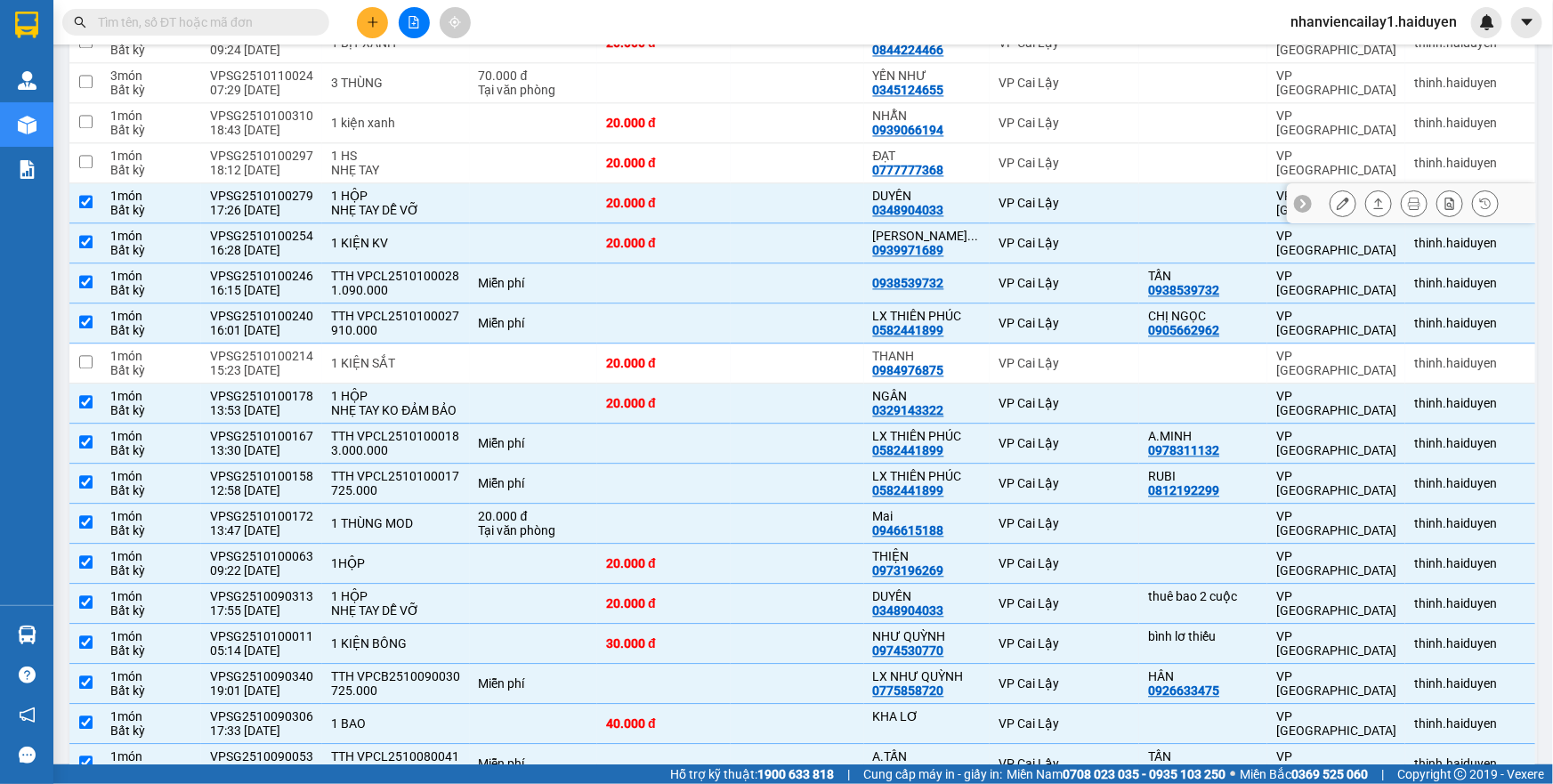
click at [551, 200] on td at bounding box center [533, 203] width 128 height 40
checkbox input "false"
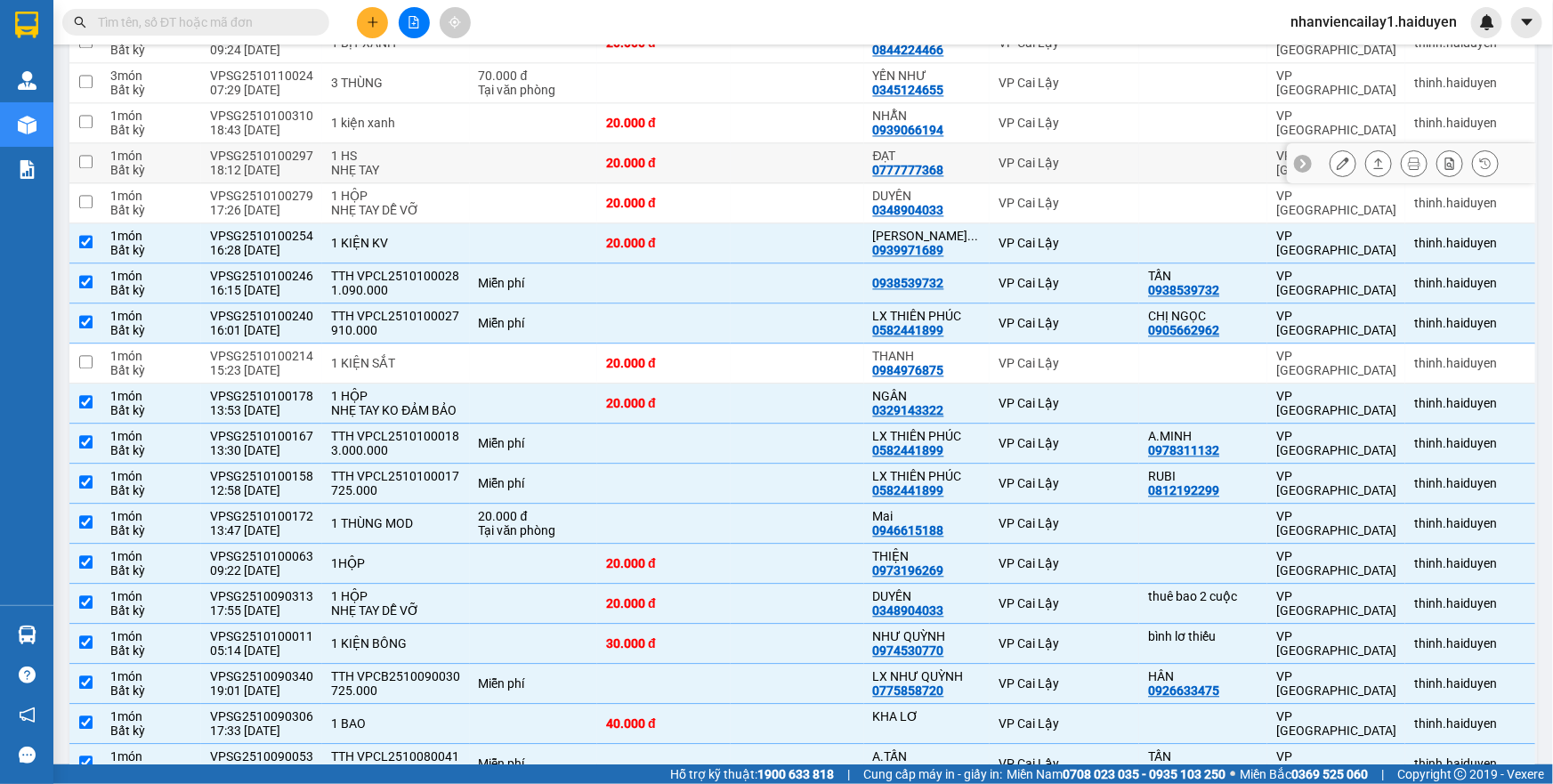
click at [553, 162] on td at bounding box center [533, 163] width 128 height 40
checkbox input "true"
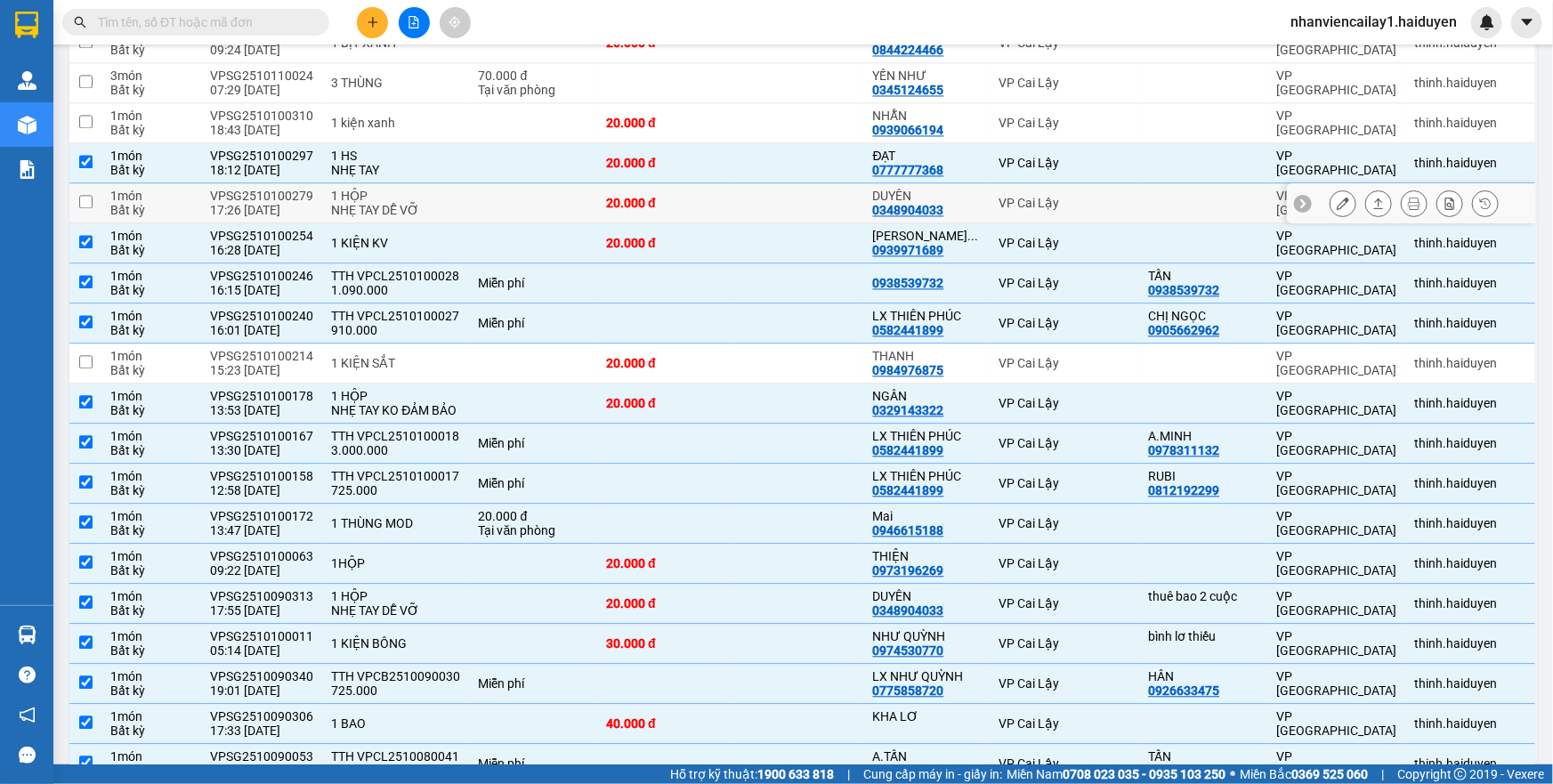
click at [562, 194] on td at bounding box center [533, 203] width 128 height 40
checkbox input "true"
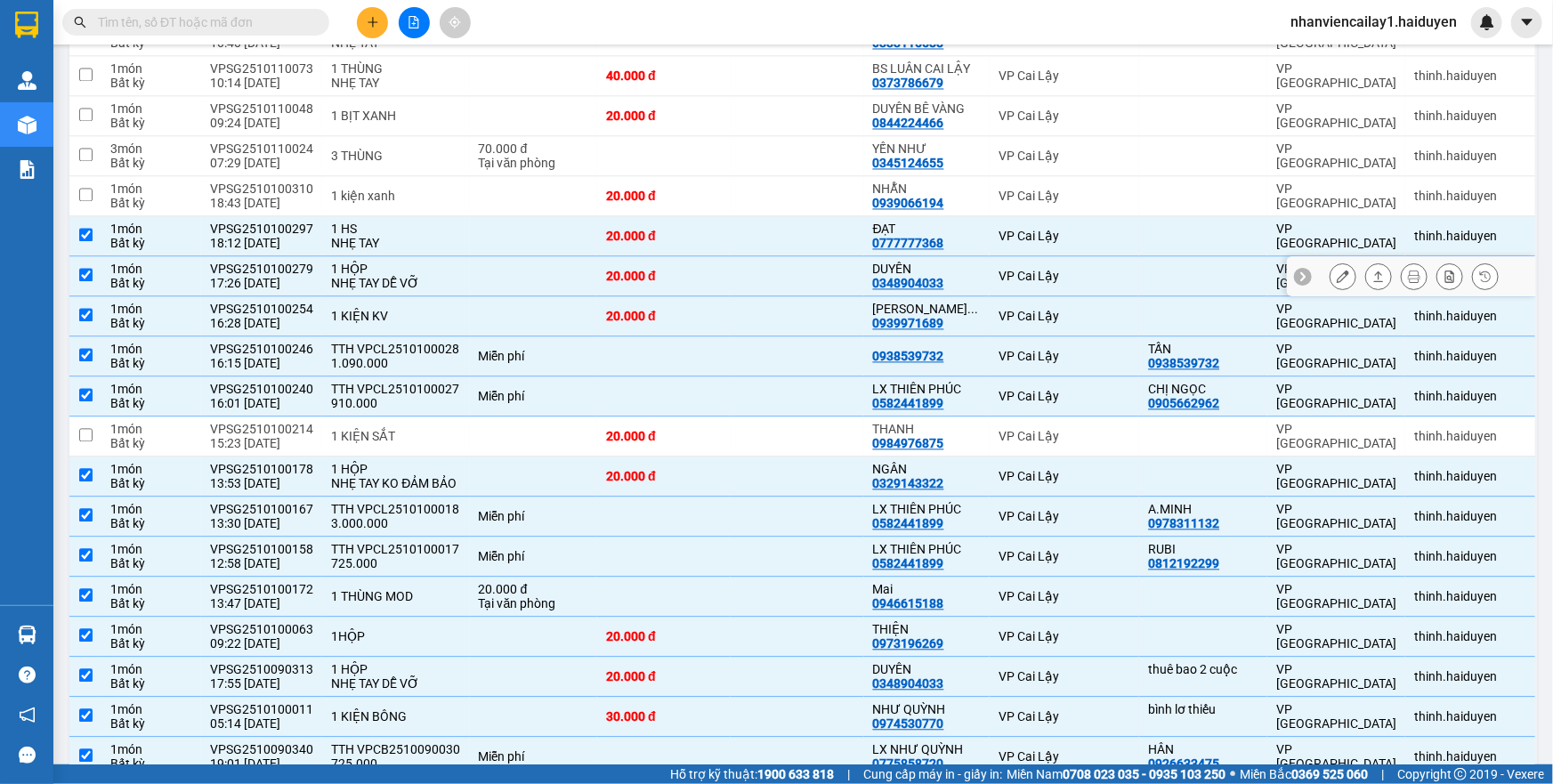
scroll to position [1623, 0]
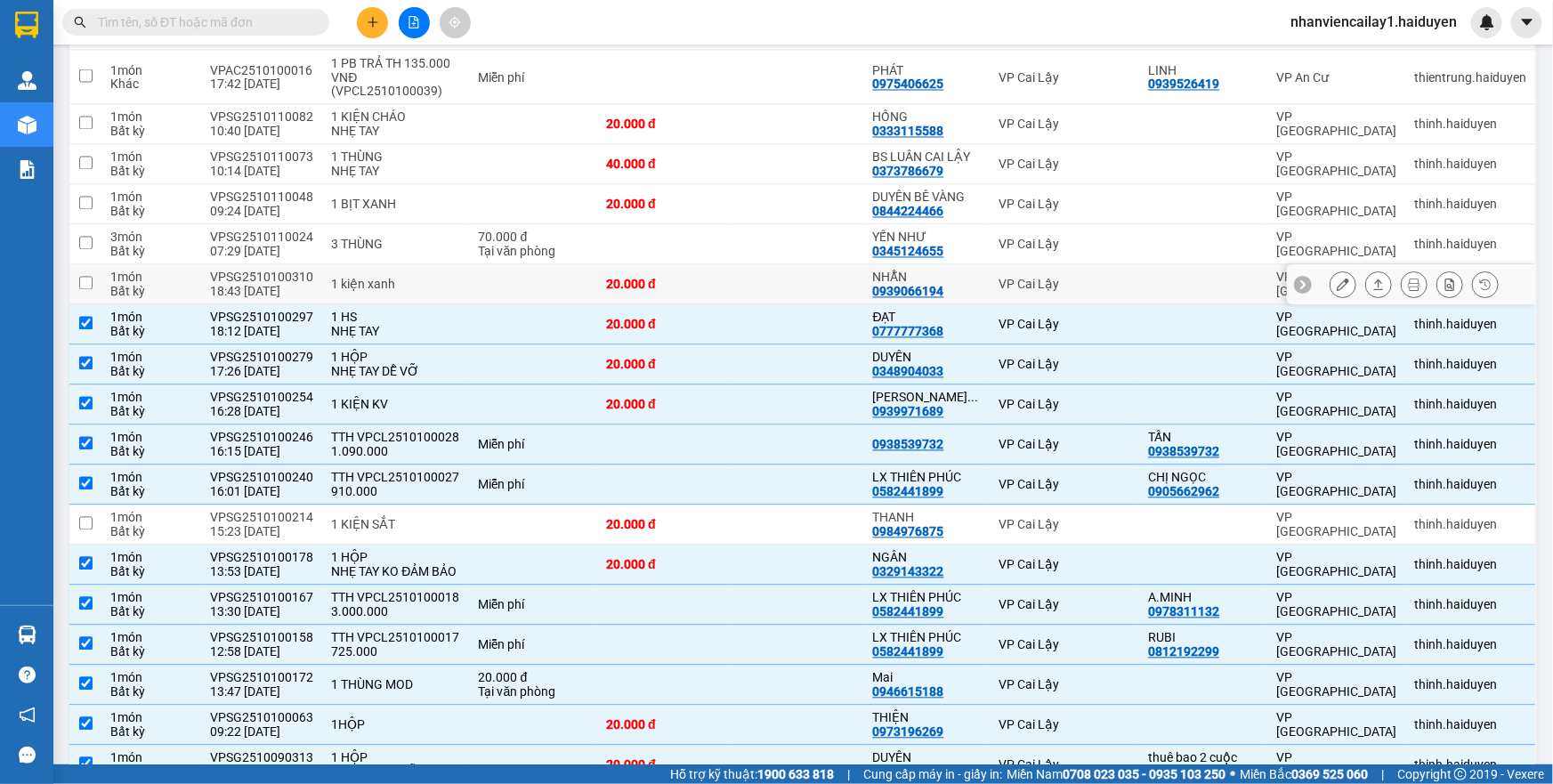
click at [588, 284] on td at bounding box center [533, 284] width 128 height 40
checkbox input "true"
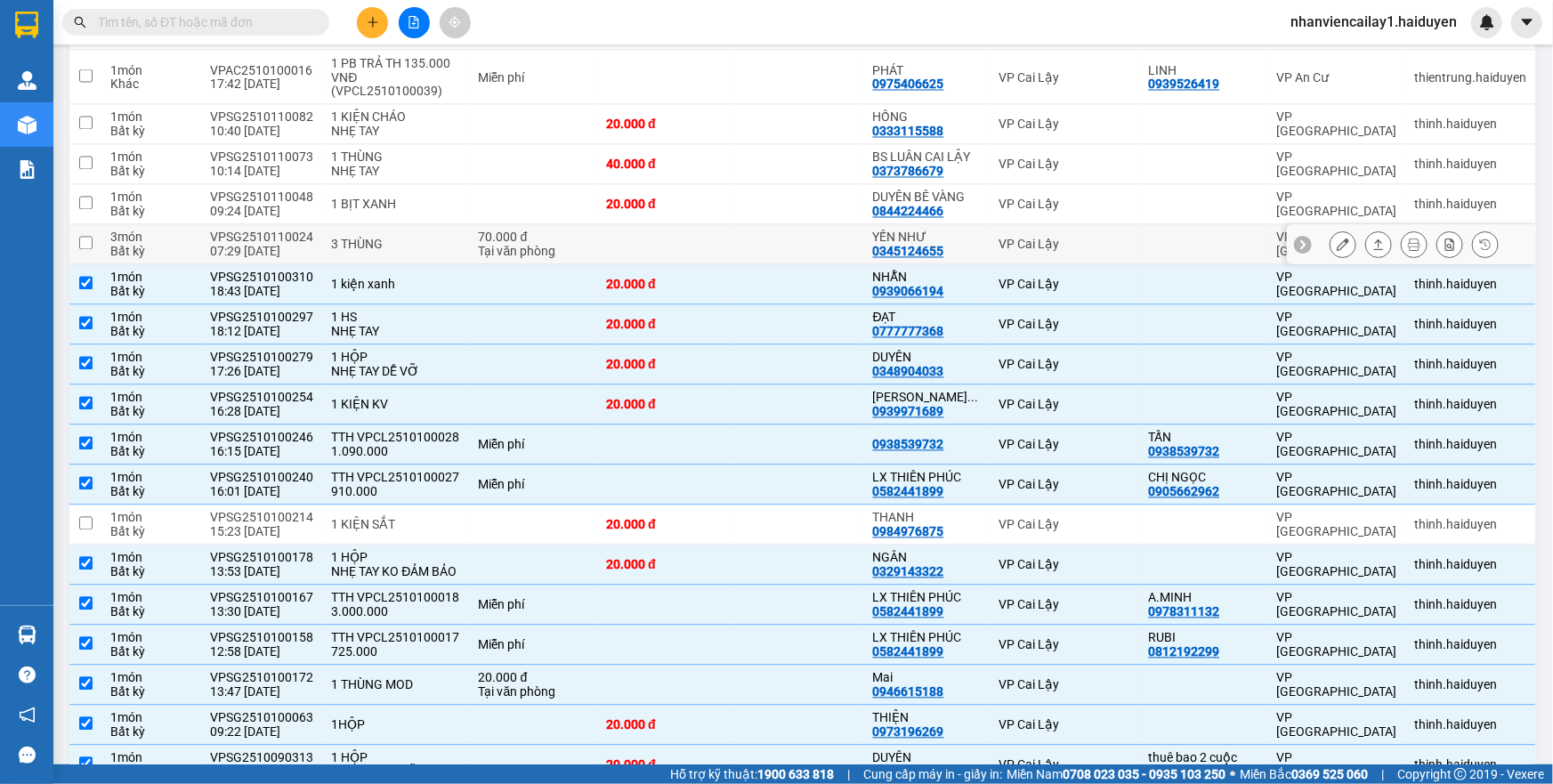
click at [597, 231] on td at bounding box center [664, 245] width 133 height 40
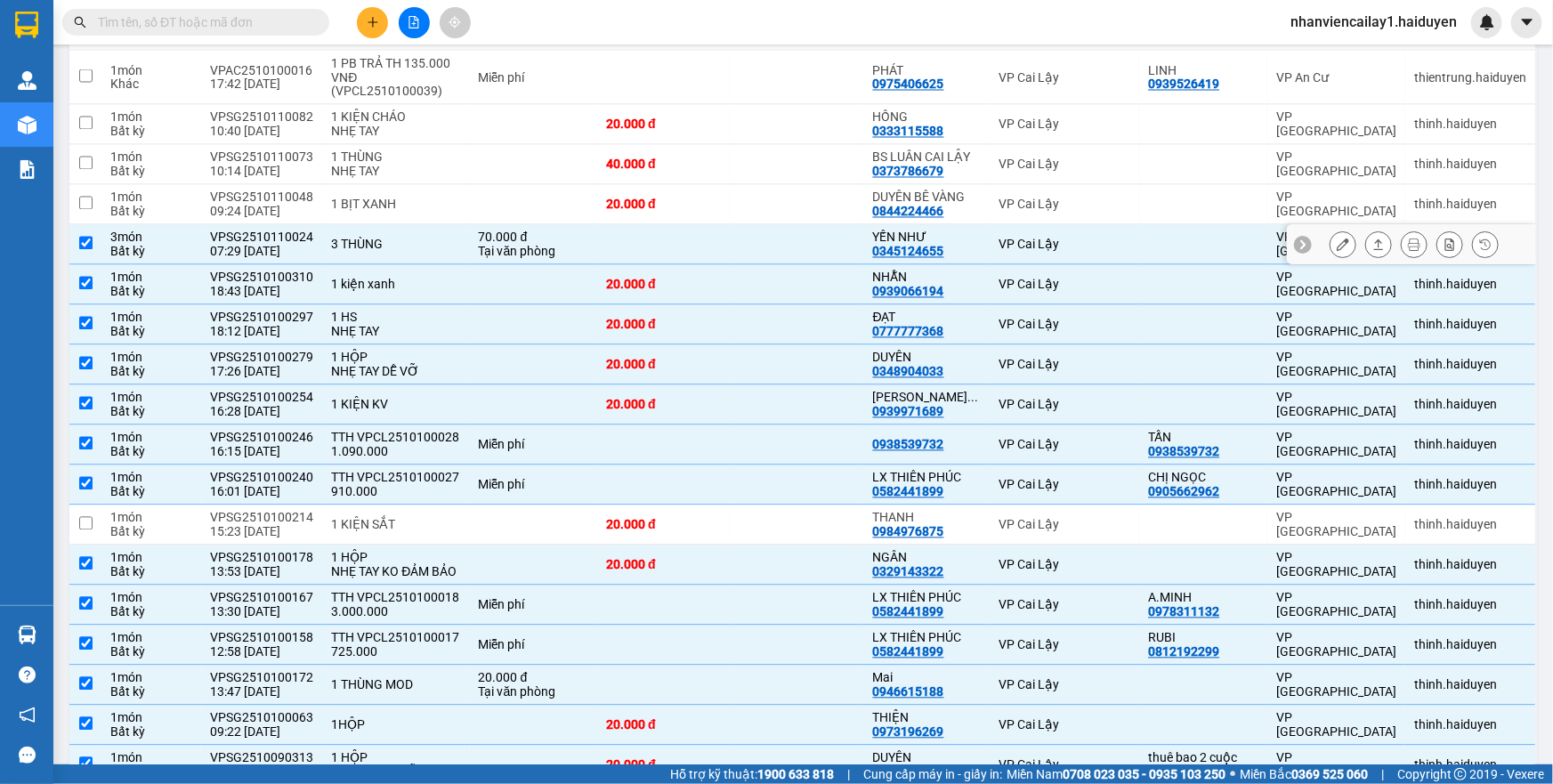
click at [597, 231] on td at bounding box center [664, 245] width 133 height 40
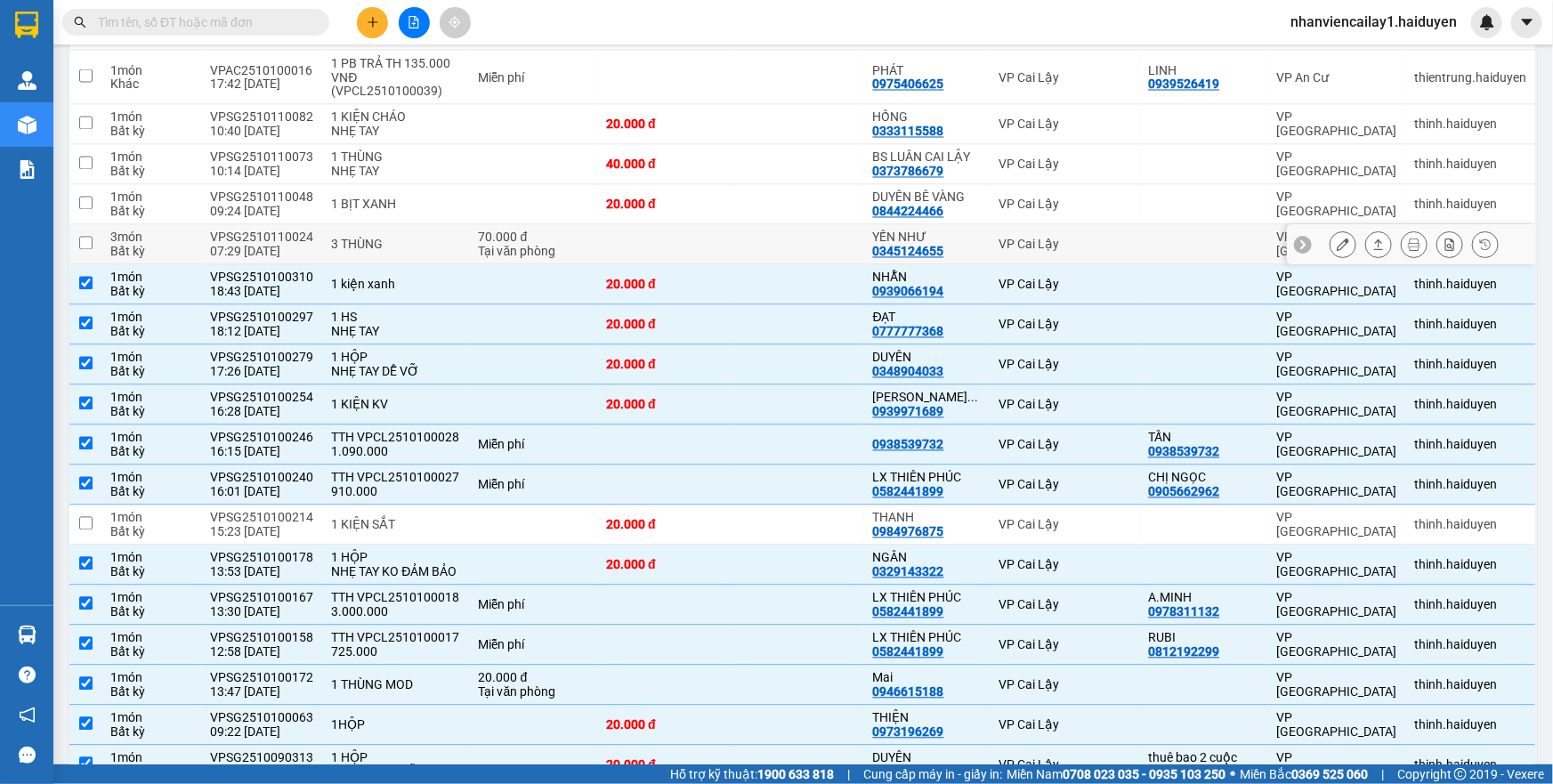
click at [597, 231] on td at bounding box center [664, 245] width 133 height 40
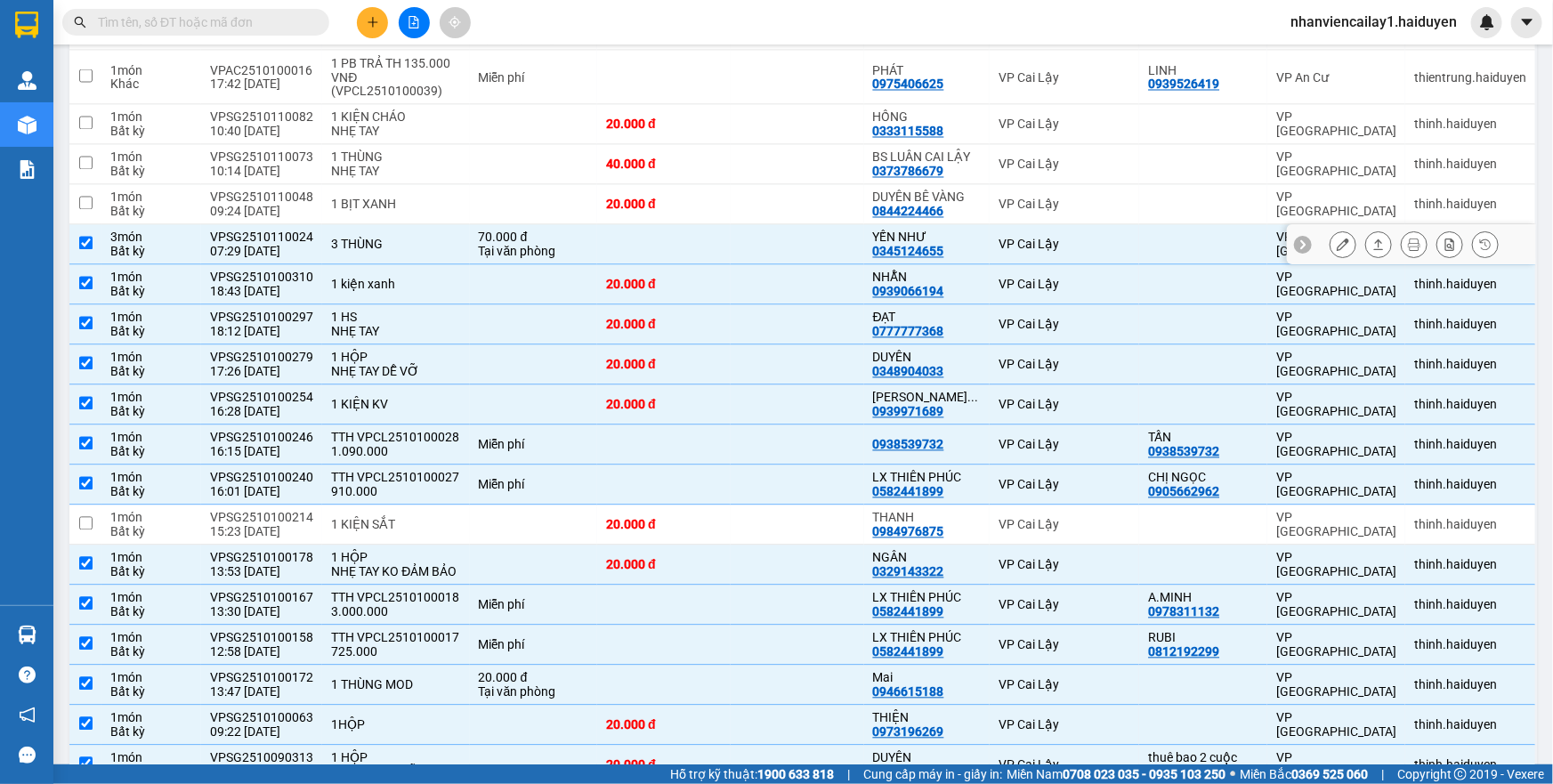
click at [597, 231] on td at bounding box center [664, 245] width 133 height 40
checkbox input "false"
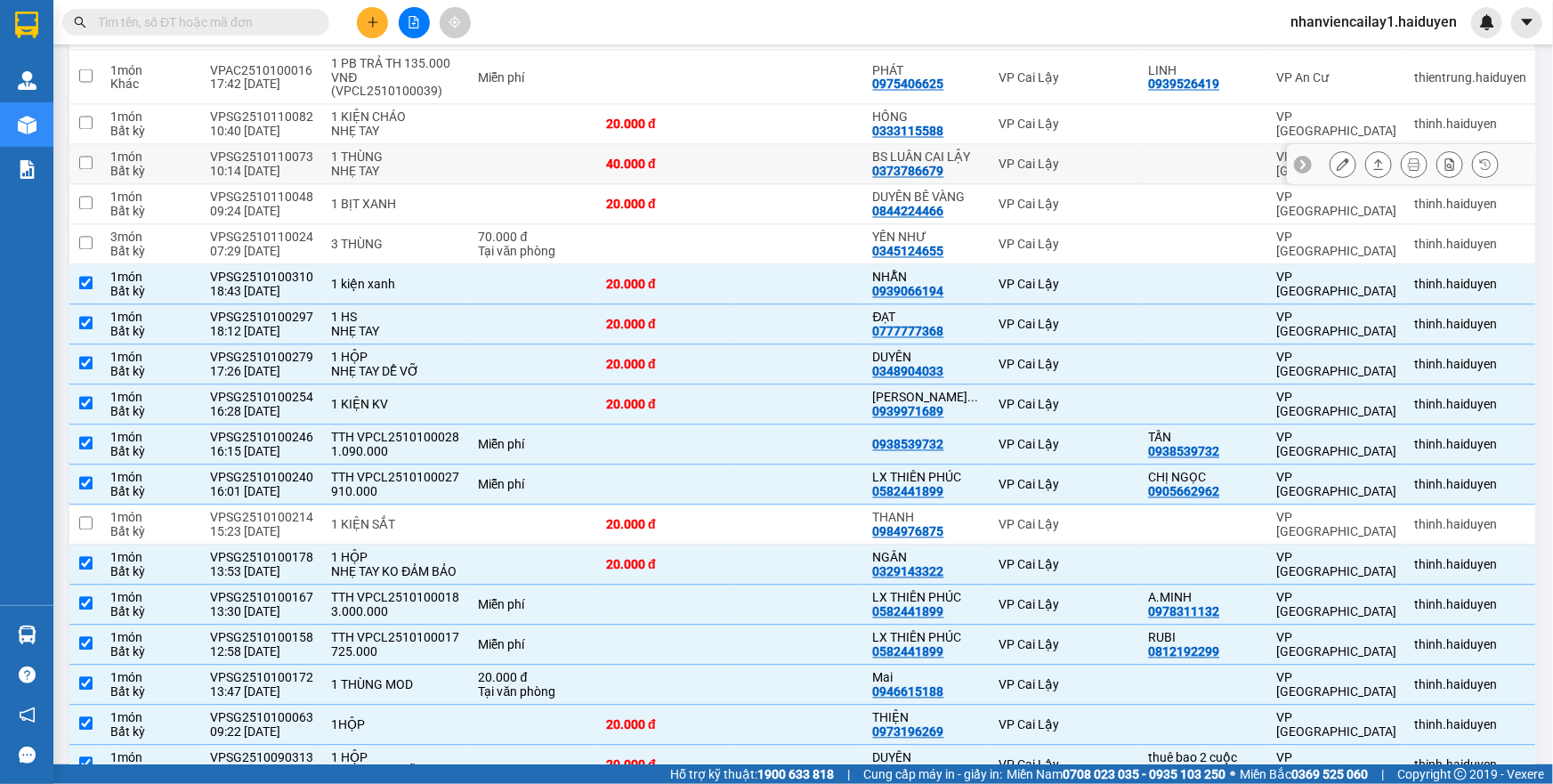
click at [610, 178] on td "40.000 đ" at bounding box center [664, 164] width 133 height 40
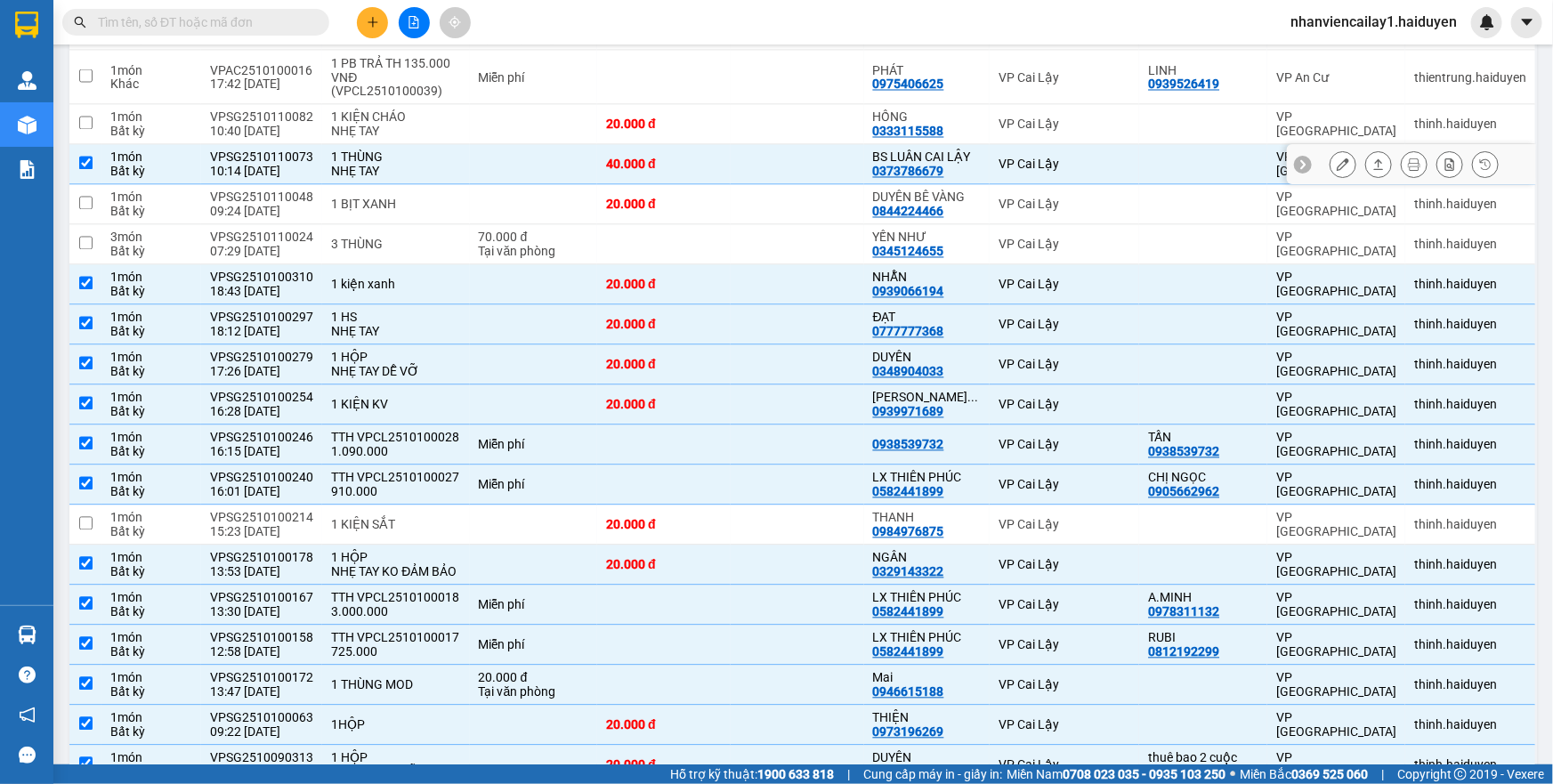
click at [610, 178] on td "40.000 đ" at bounding box center [664, 164] width 133 height 40
checkbox input "false"
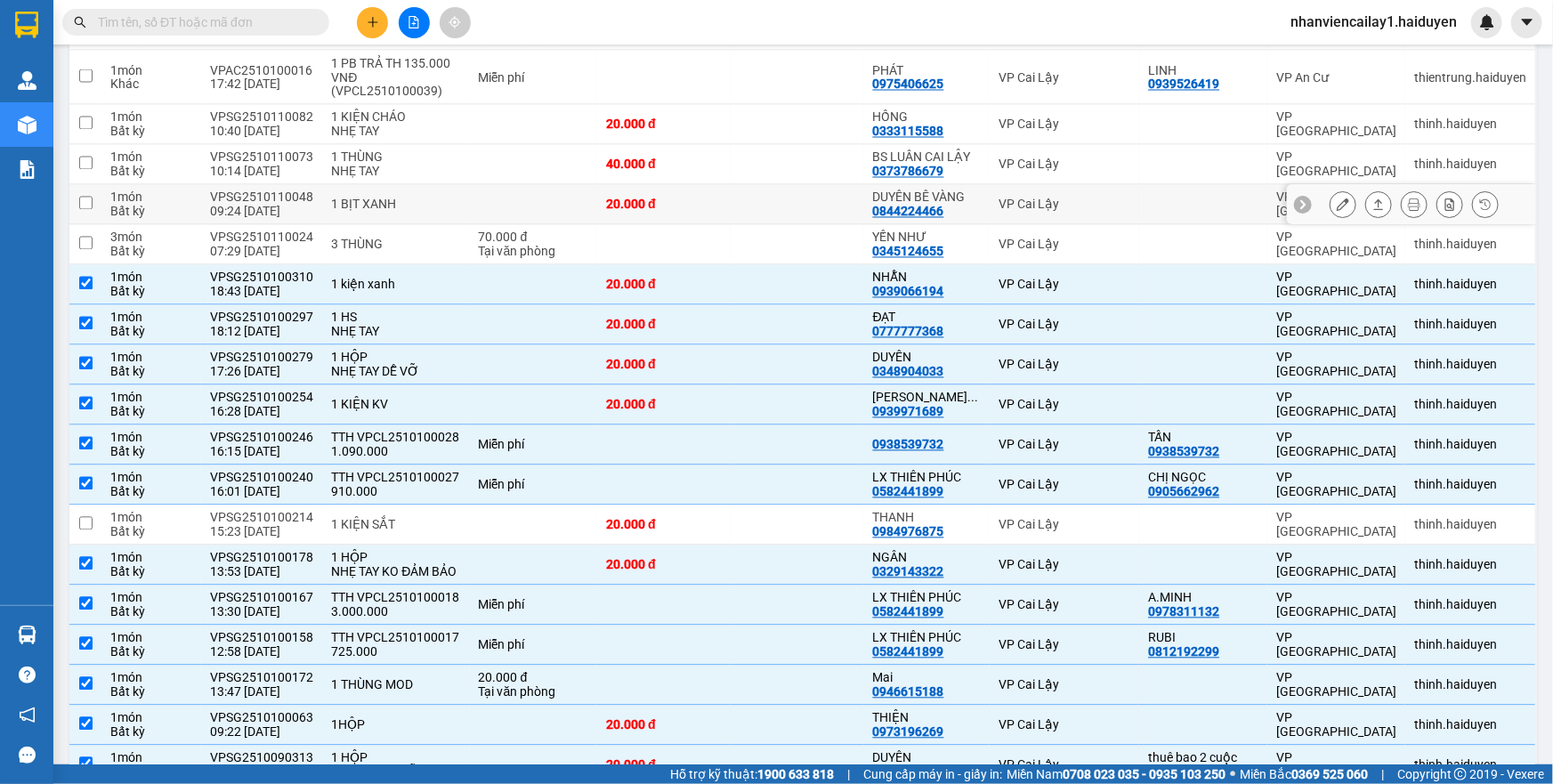
click at [617, 198] on div "20.000 đ" at bounding box center [663, 204] width 115 height 14
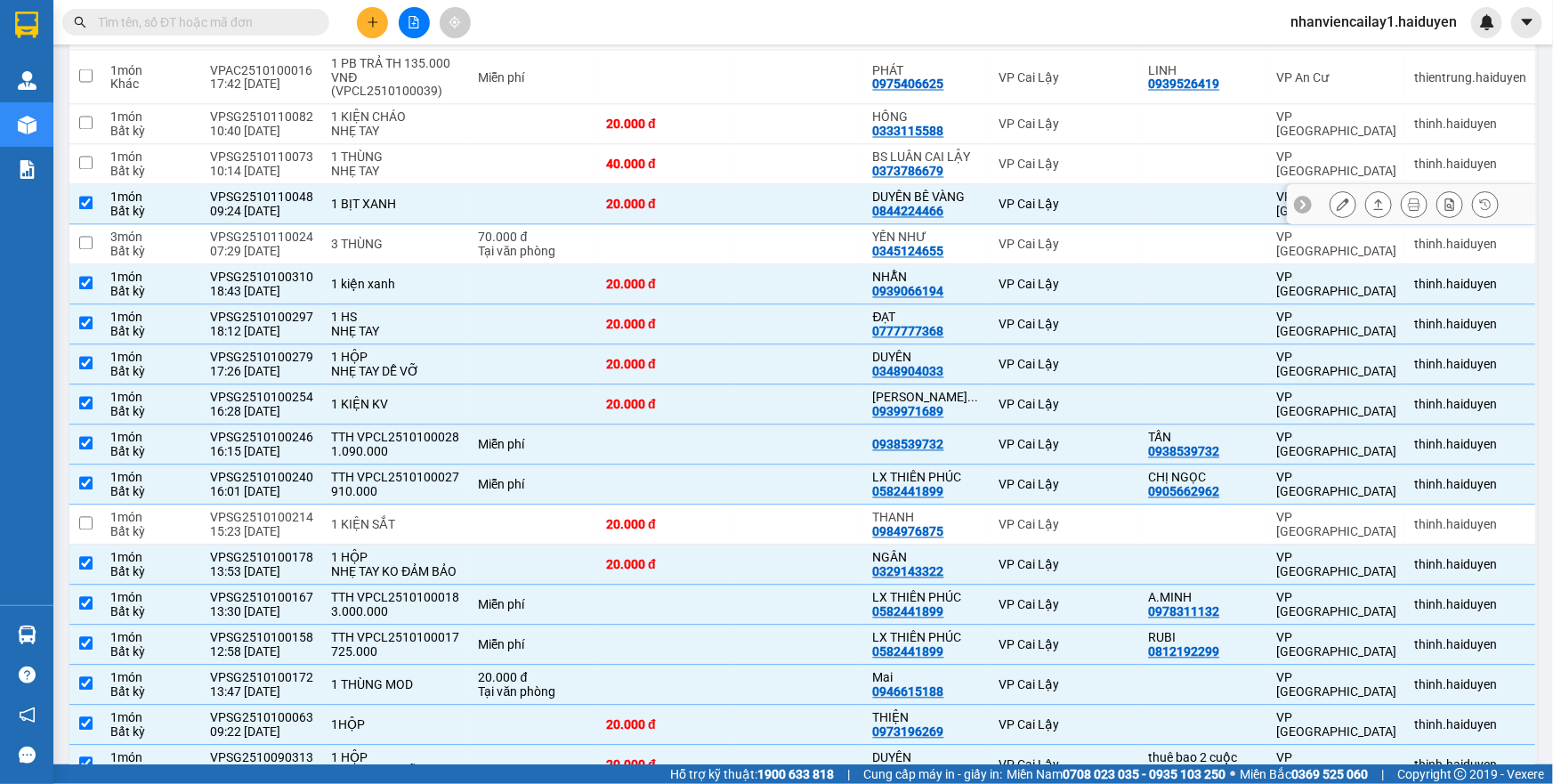
click at [617, 198] on div "20.000 đ" at bounding box center [663, 204] width 115 height 14
checkbox input "false"
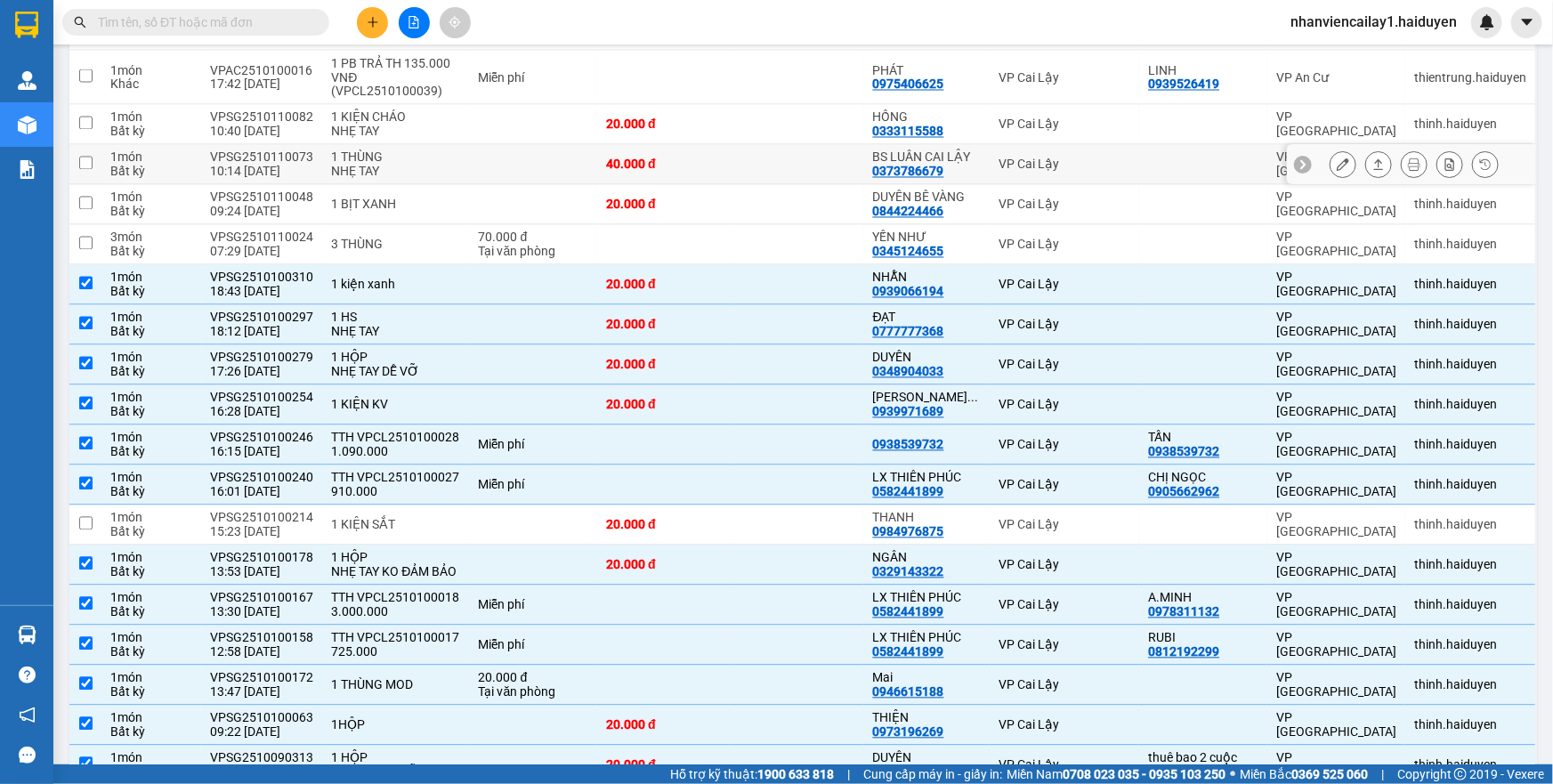
click at [614, 167] on div "40.000 đ" at bounding box center [663, 164] width 115 height 14
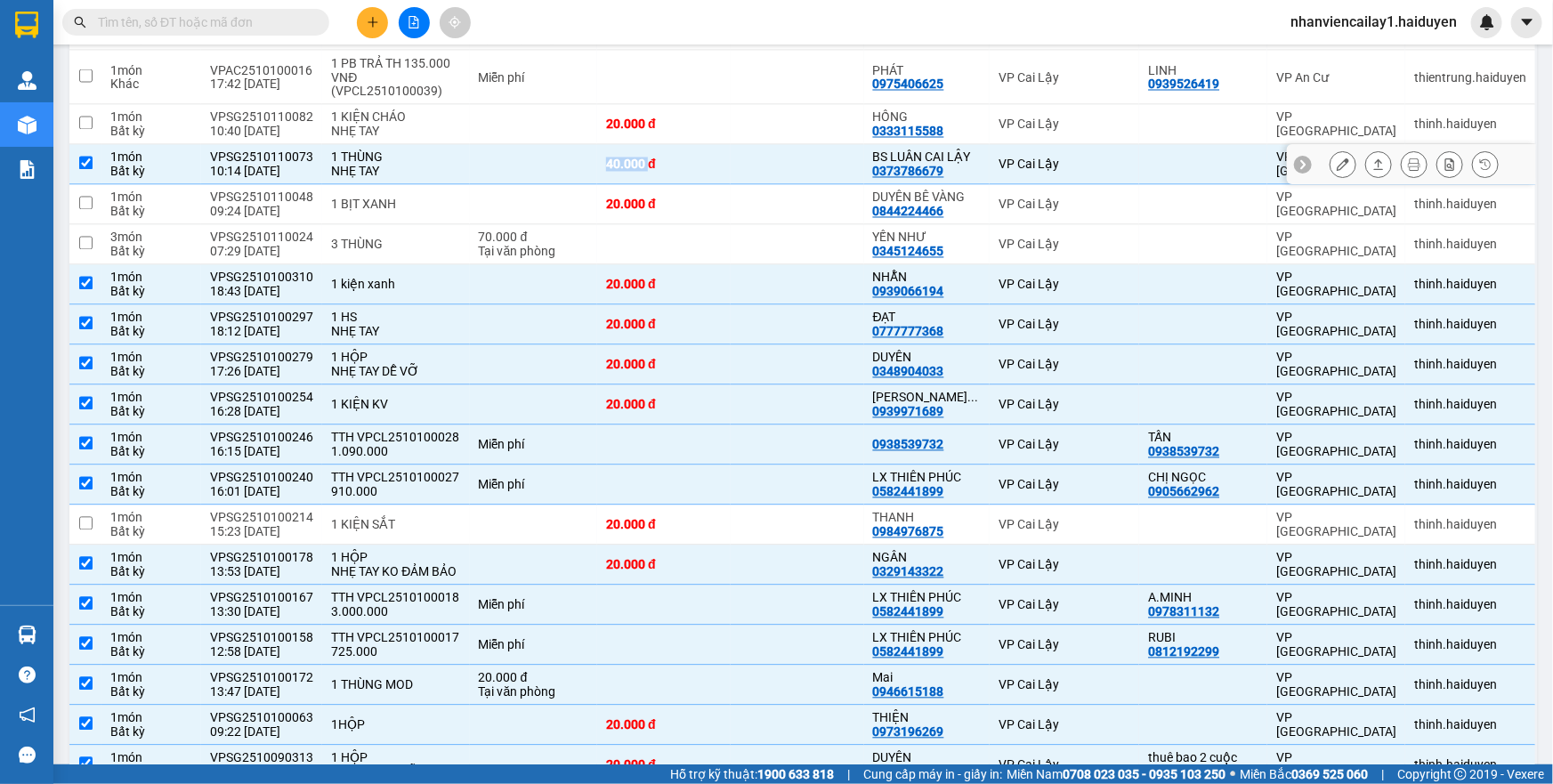
click at [614, 167] on div "40.000 đ" at bounding box center [663, 164] width 115 height 14
checkbox input "false"
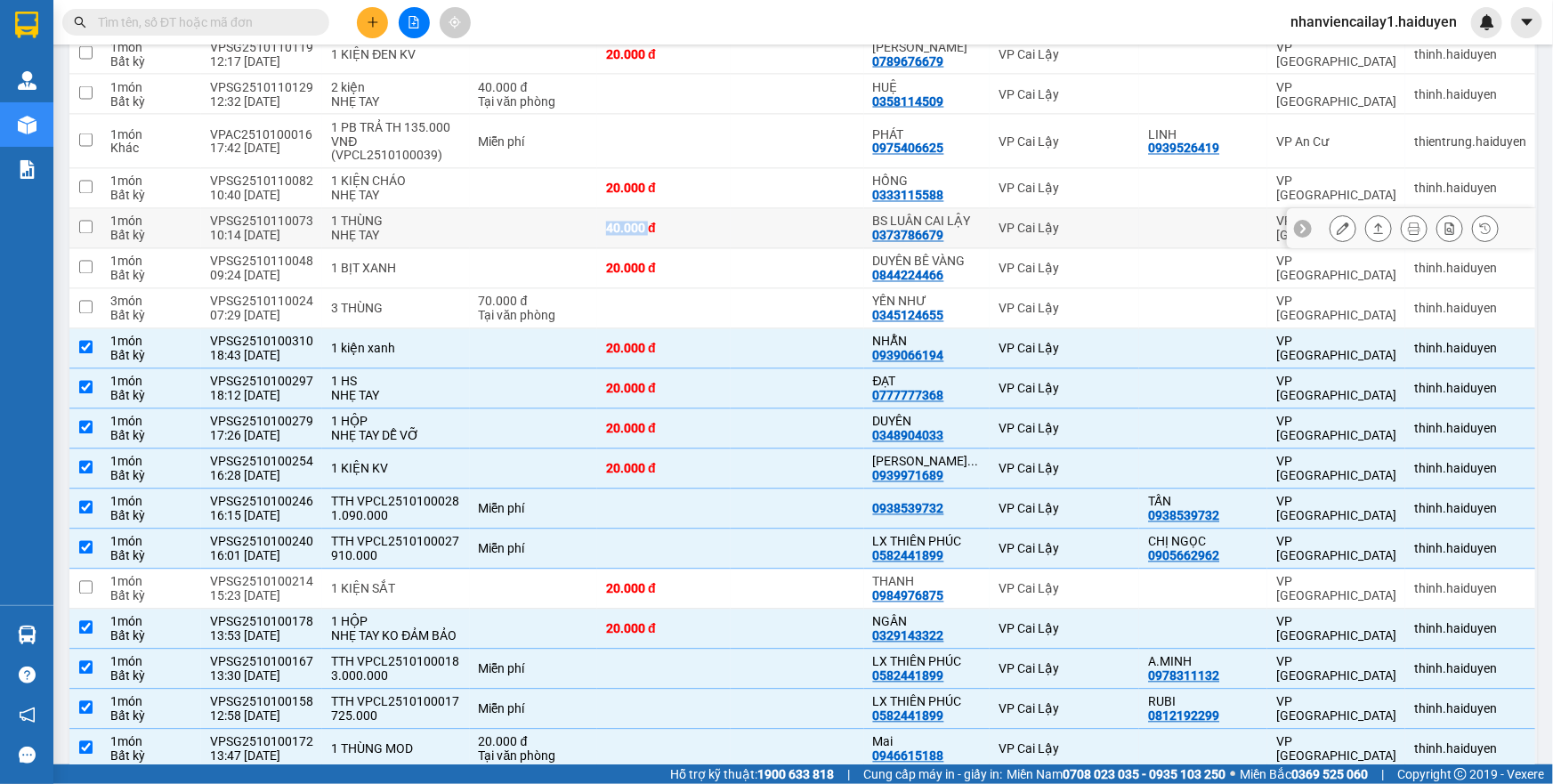
scroll to position [1542, 0]
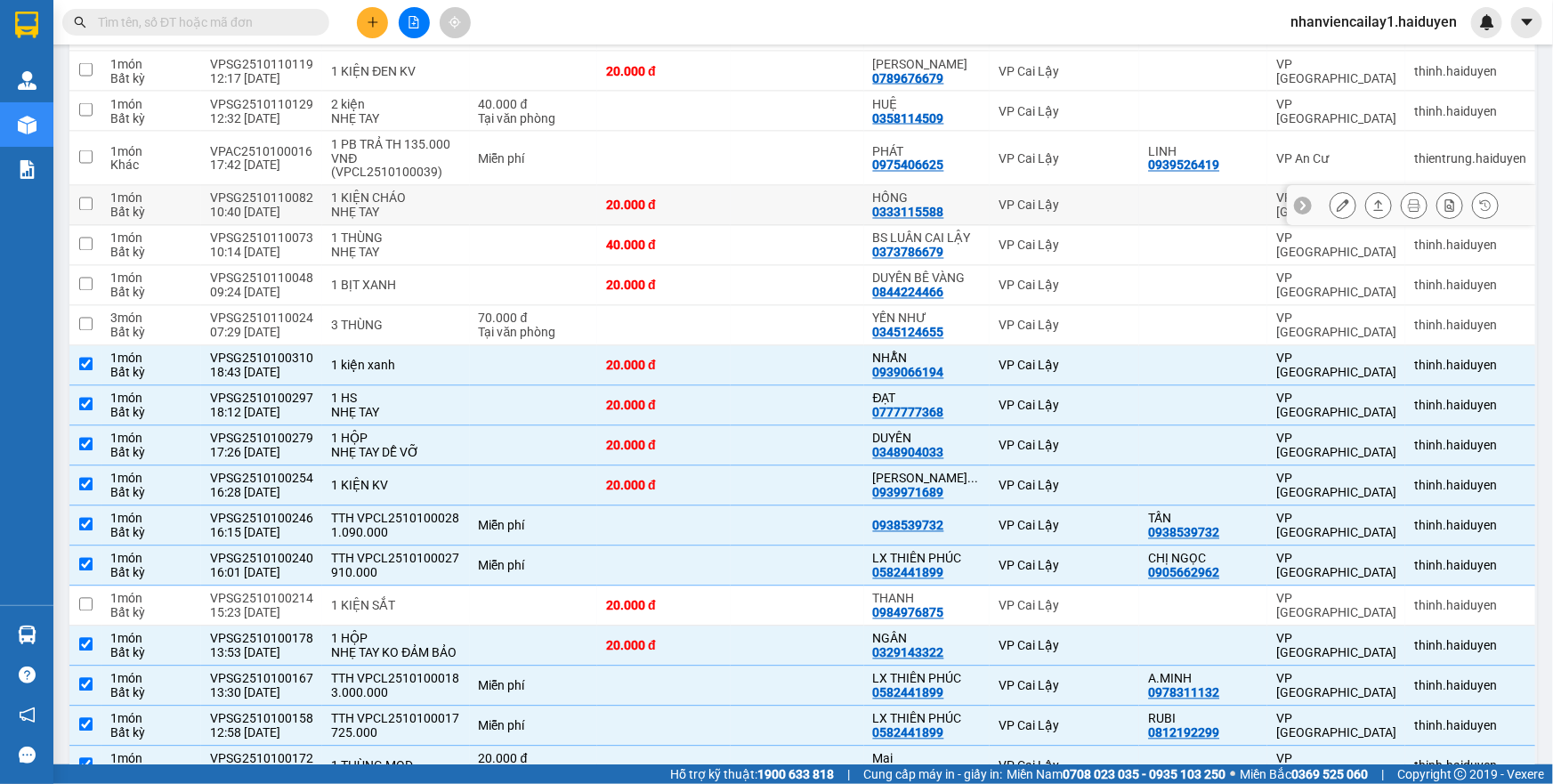
click at [687, 198] on div "20.000 đ" at bounding box center [663, 205] width 115 height 14
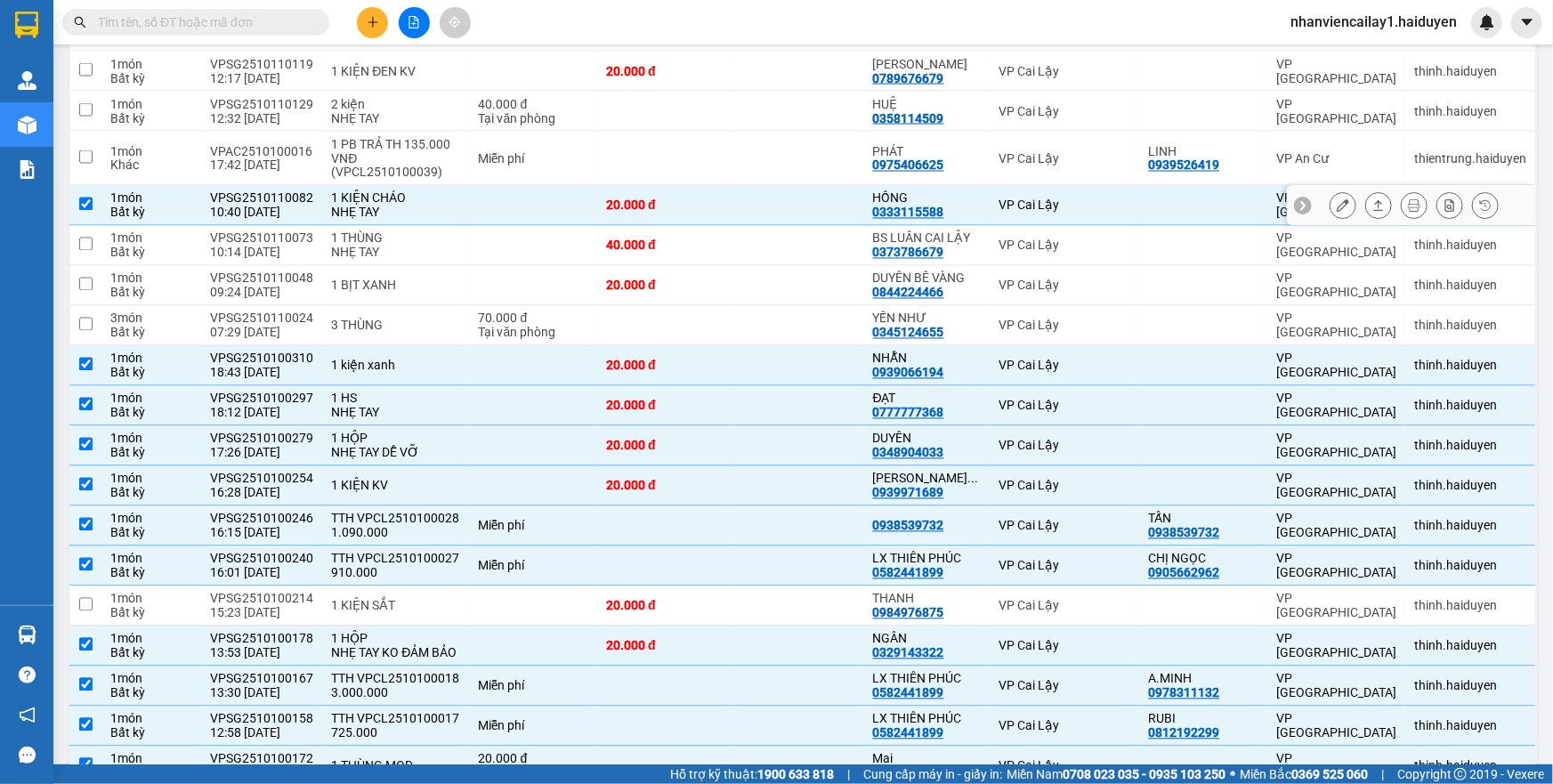
click at [687, 198] on div "20.000 đ" at bounding box center [663, 205] width 115 height 14
checkbox input "false"
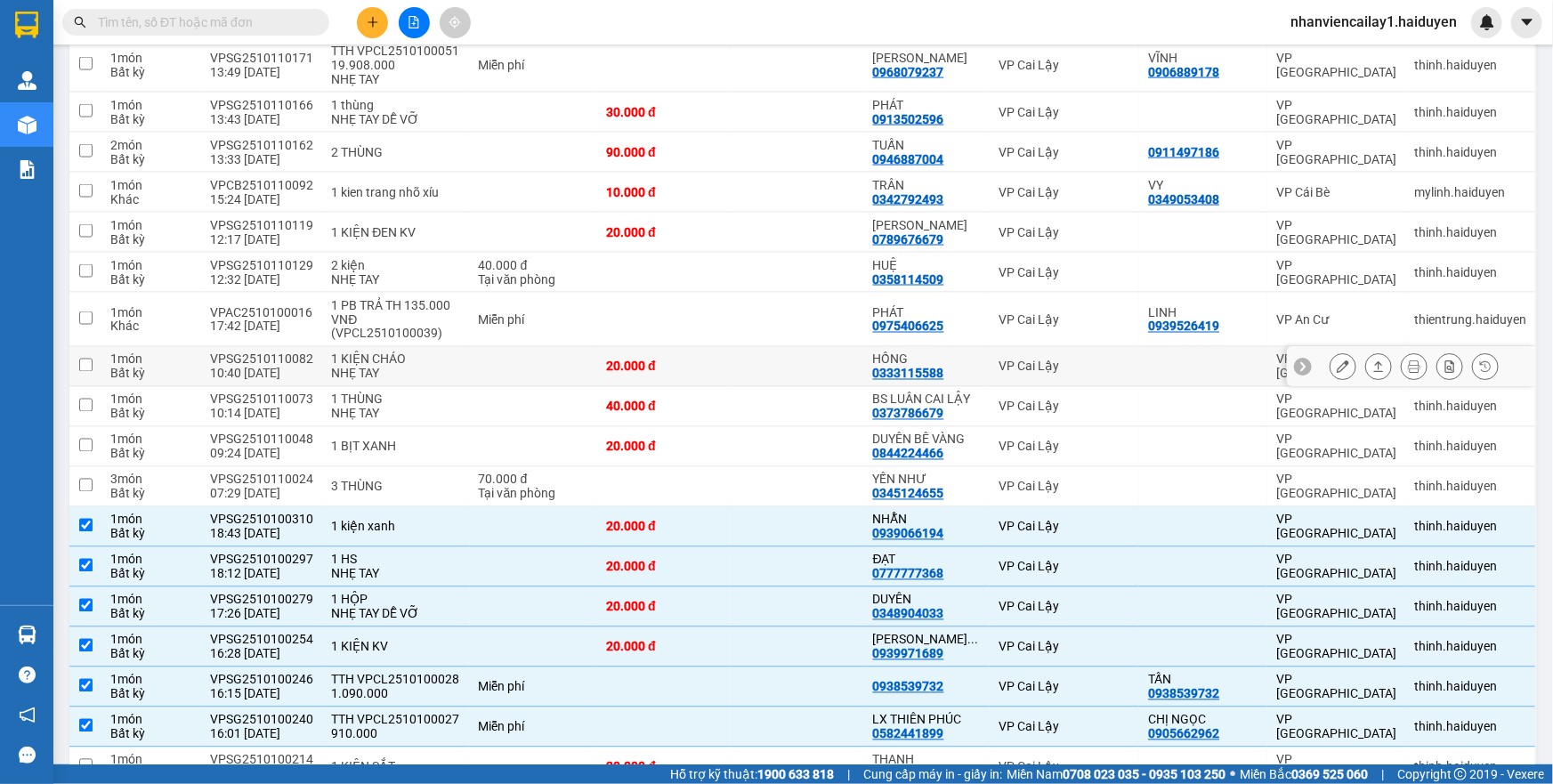
scroll to position [1380, 0]
click at [695, 317] on td at bounding box center [664, 321] width 133 height 54
checkbox input "true"
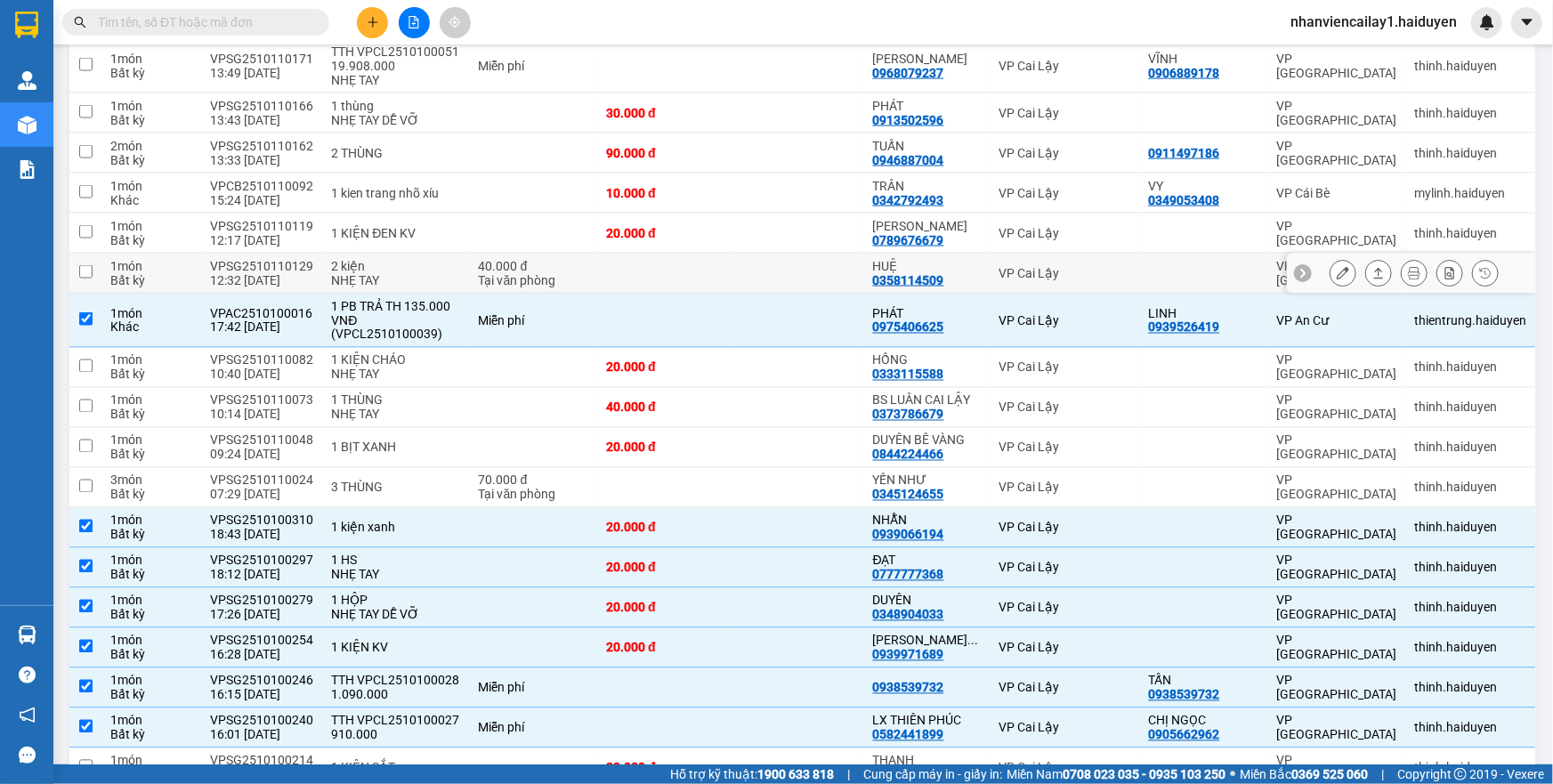
click at [693, 265] on td at bounding box center [664, 273] width 133 height 40
checkbox input "true"
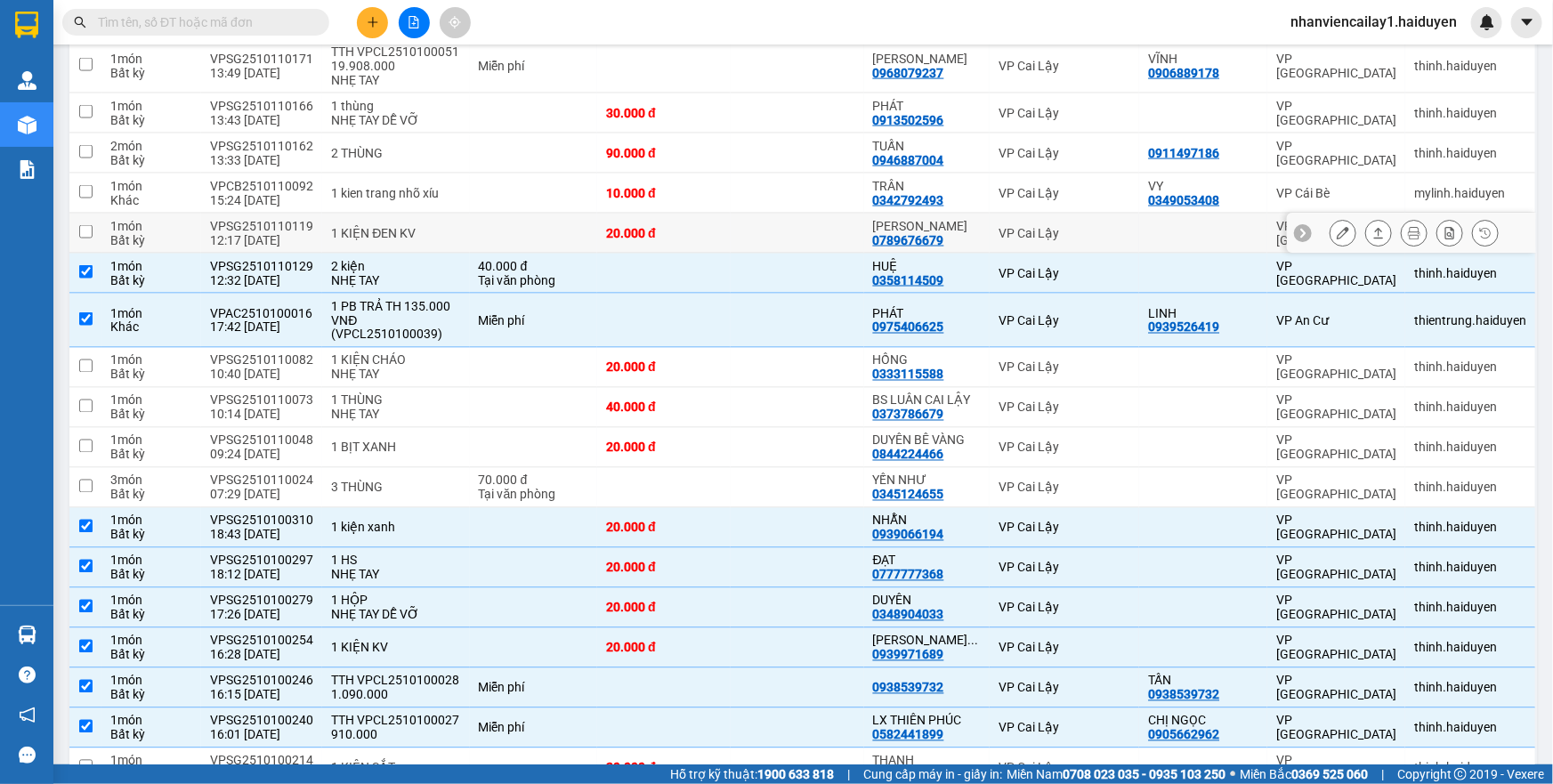
click at [699, 230] on div "20.000 đ" at bounding box center [663, 233] width 115 height 14
checkbox input "true"
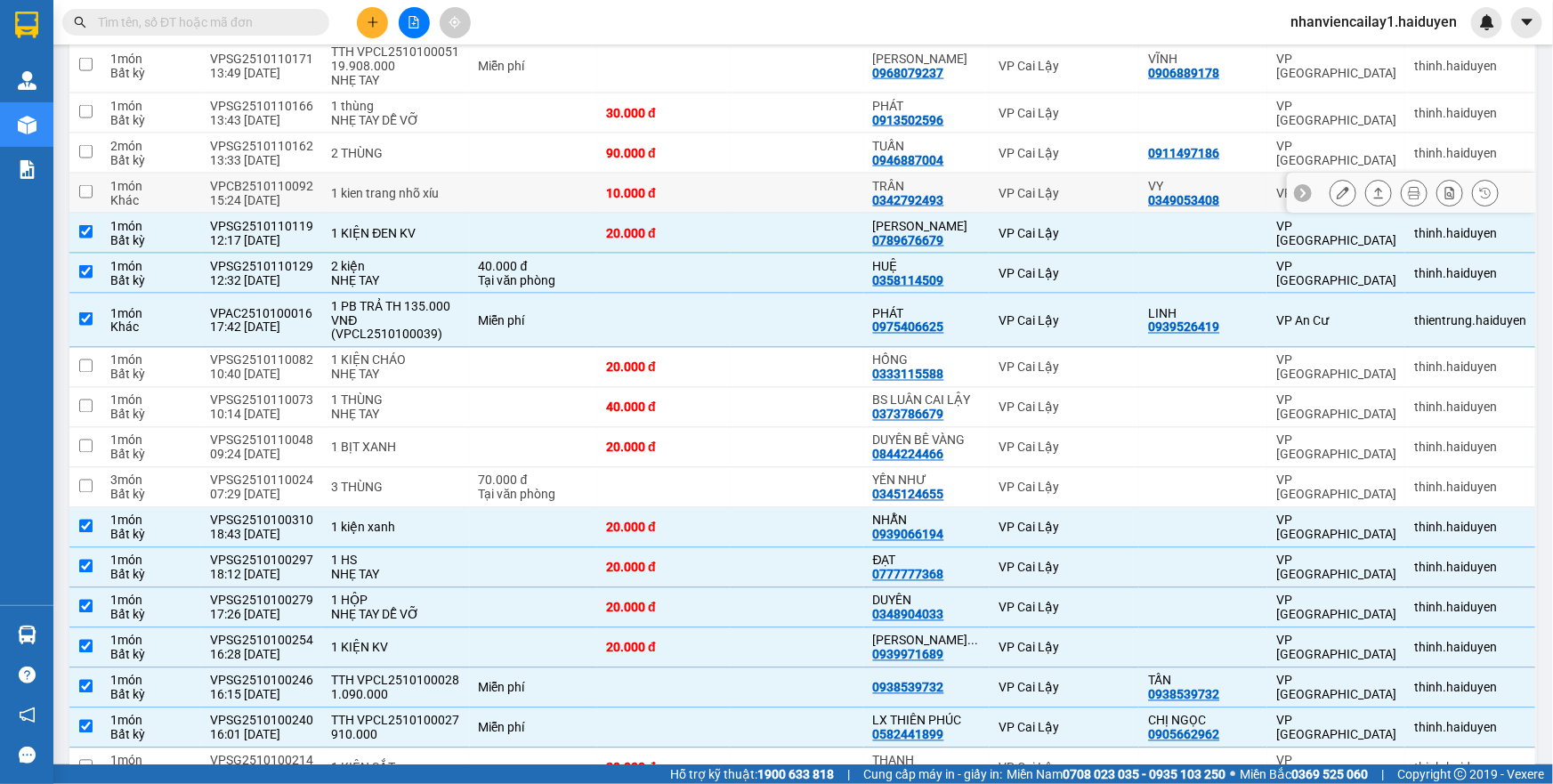
click at [816, 185] on td at bounding box center [797, 193] width 133 height 40
checkbox input "true"
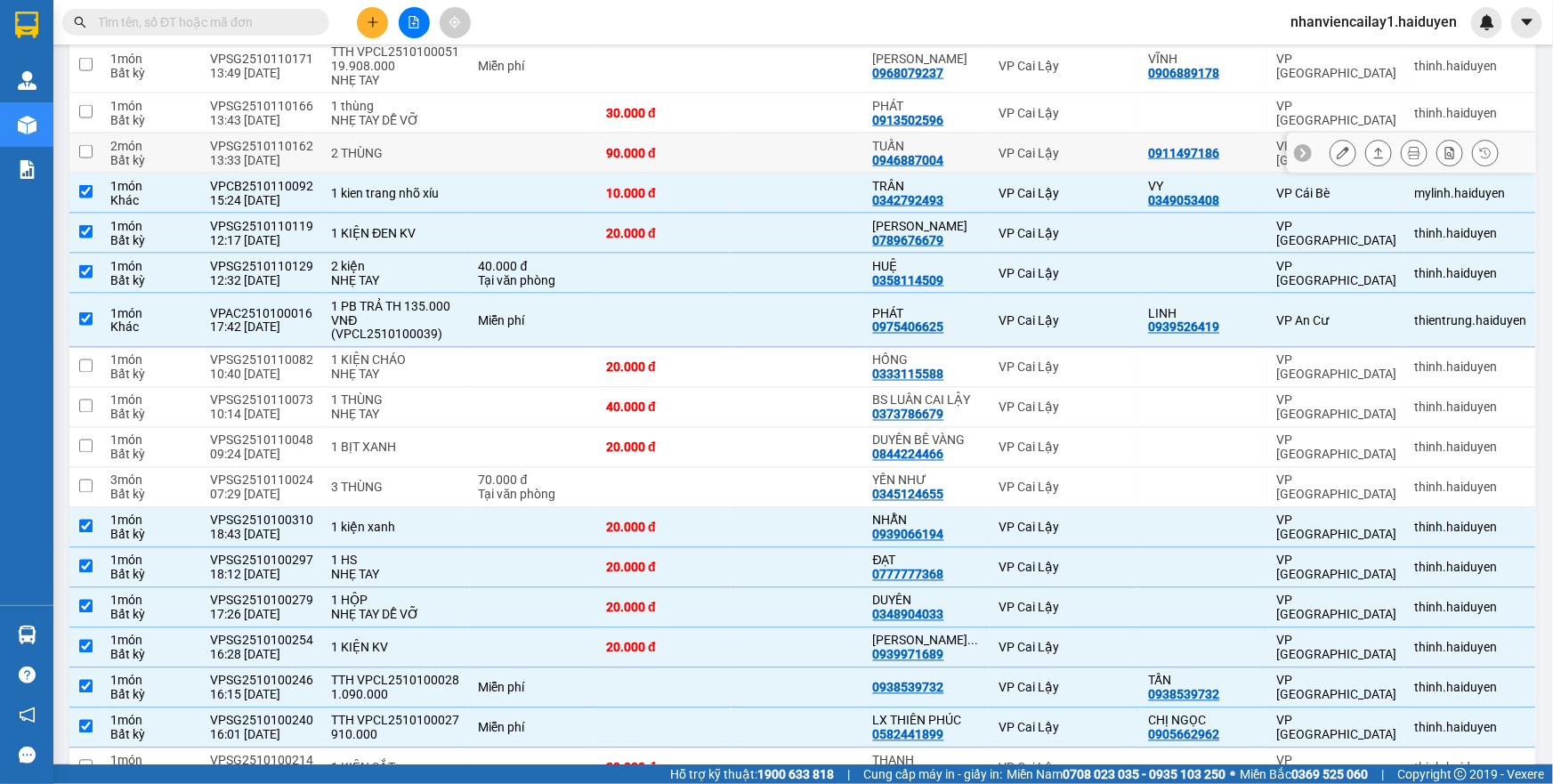
click at [796, 143] on td at bounding box center [797, 153] width 133 height 40
checkbox input "true"
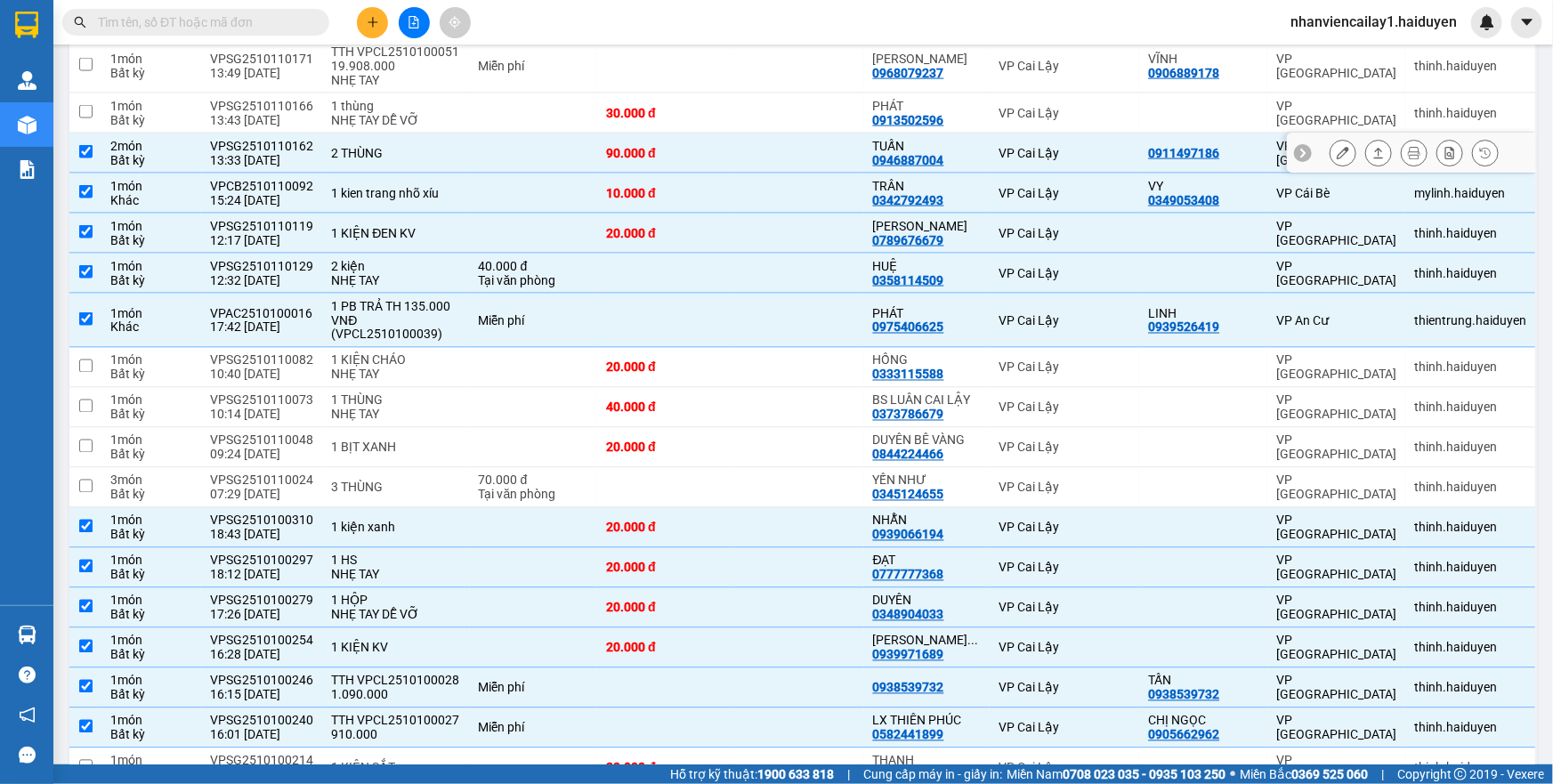
scroll to position [1219, 0]
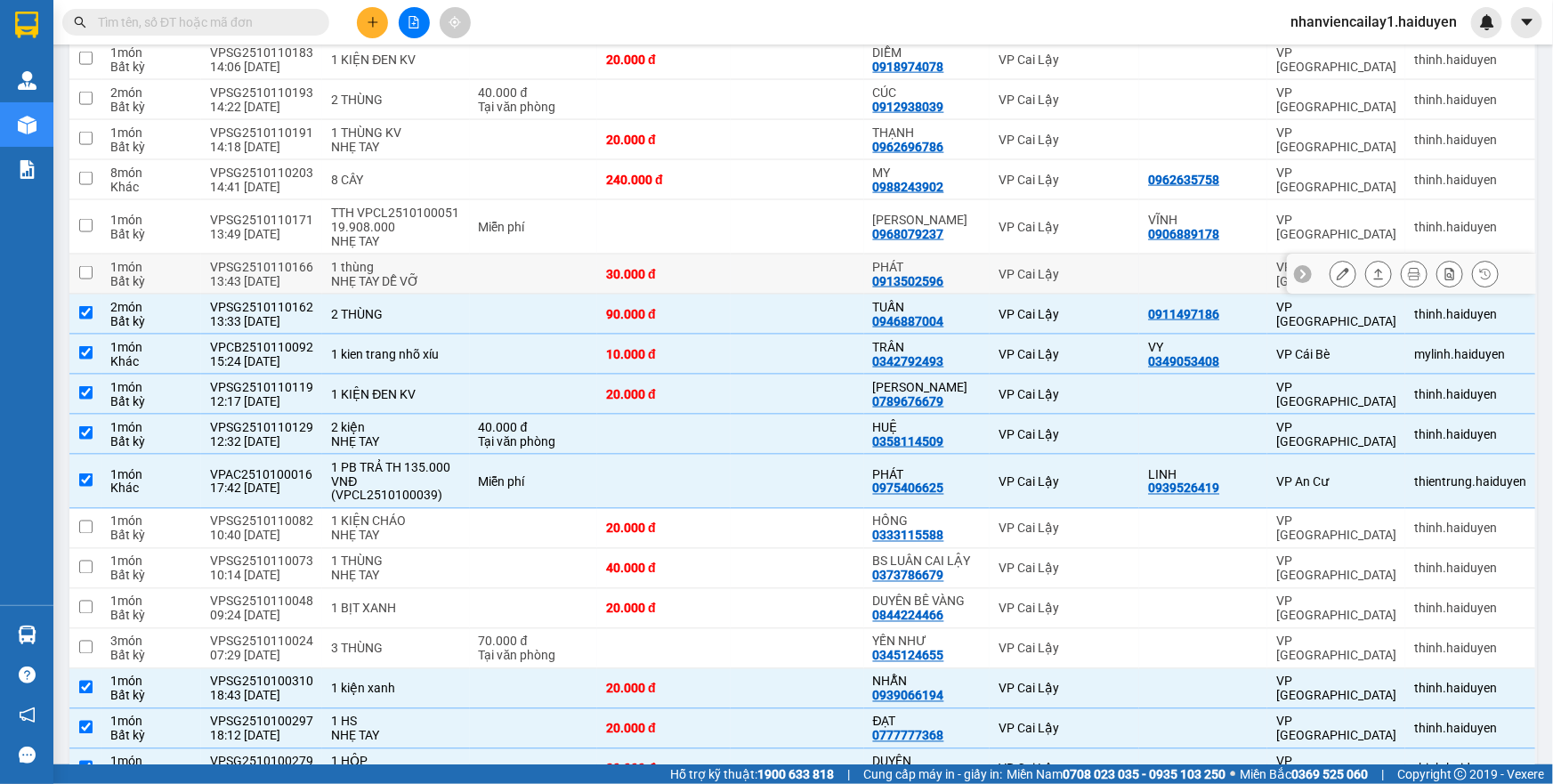
click at [770, 284] on td at bounding box center [797, 274] width 133 height 40
checkbox input "true"
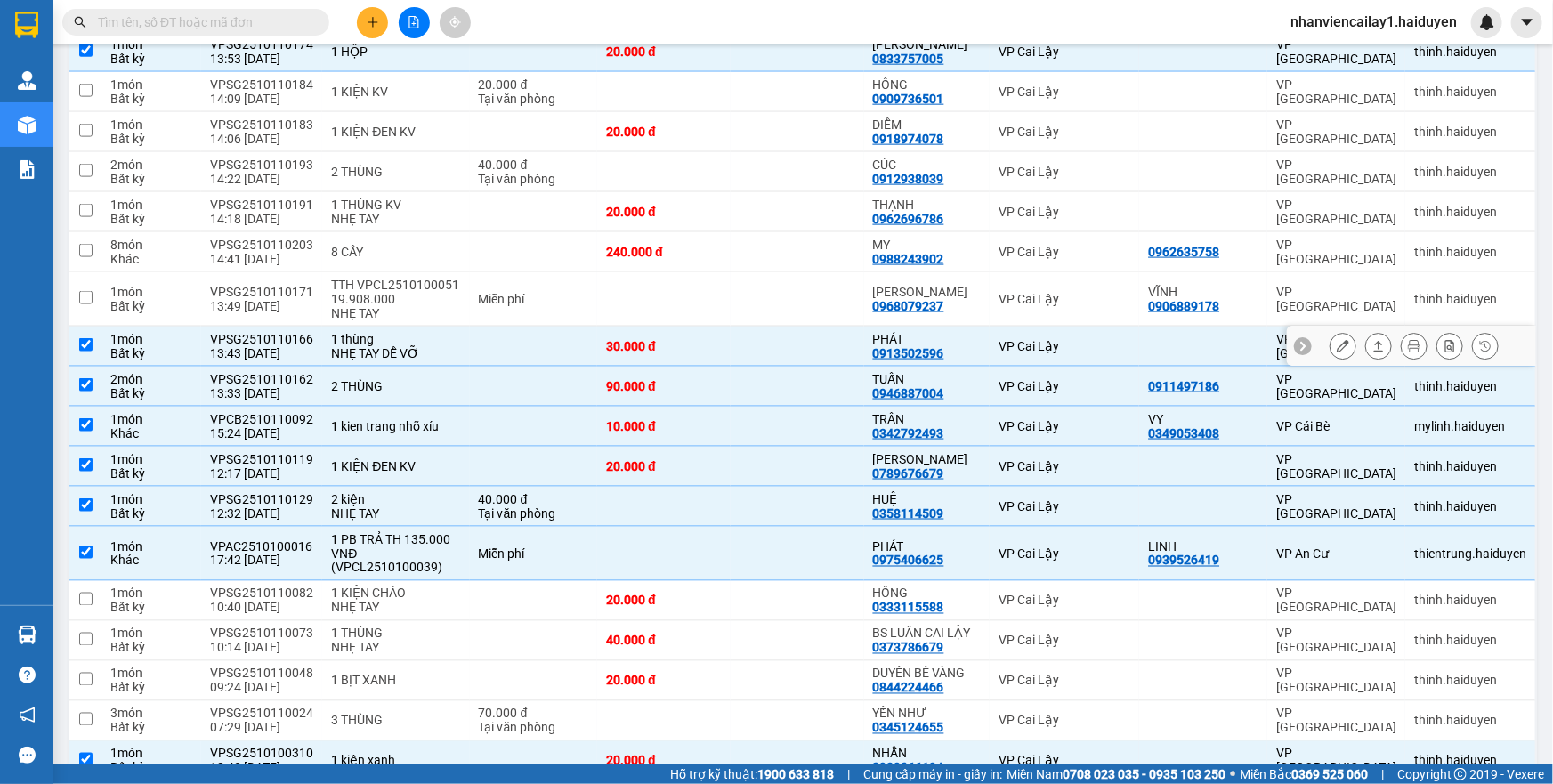
scroll to position [1138, 0]
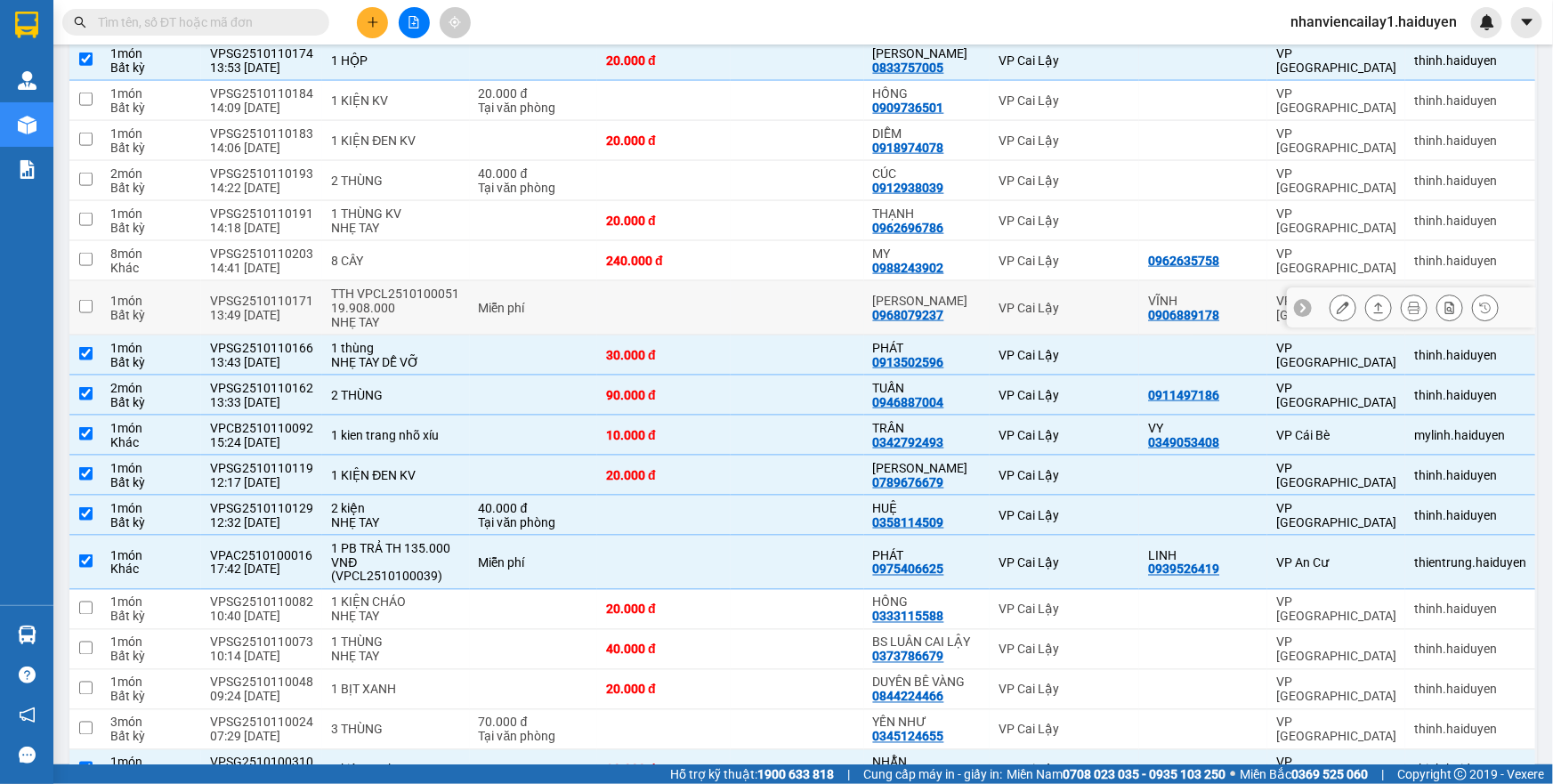
click at [776, 289] on td at bounding box center [797, 308] width 133 height 54
checkbox input "true"
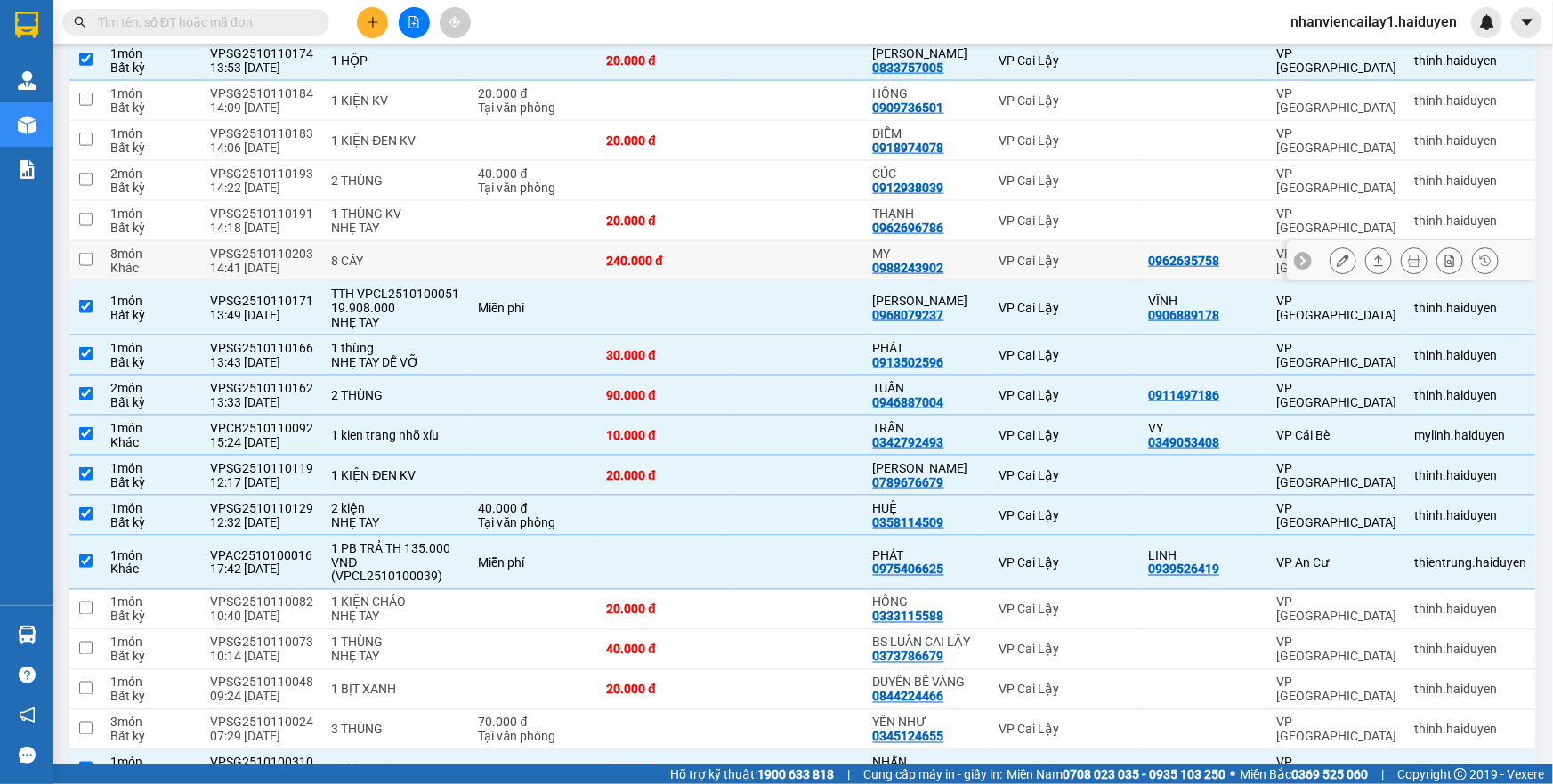
click at [778, 254] on td at bounding box center [797, 261] width 133 height 40
checkbox input "true"
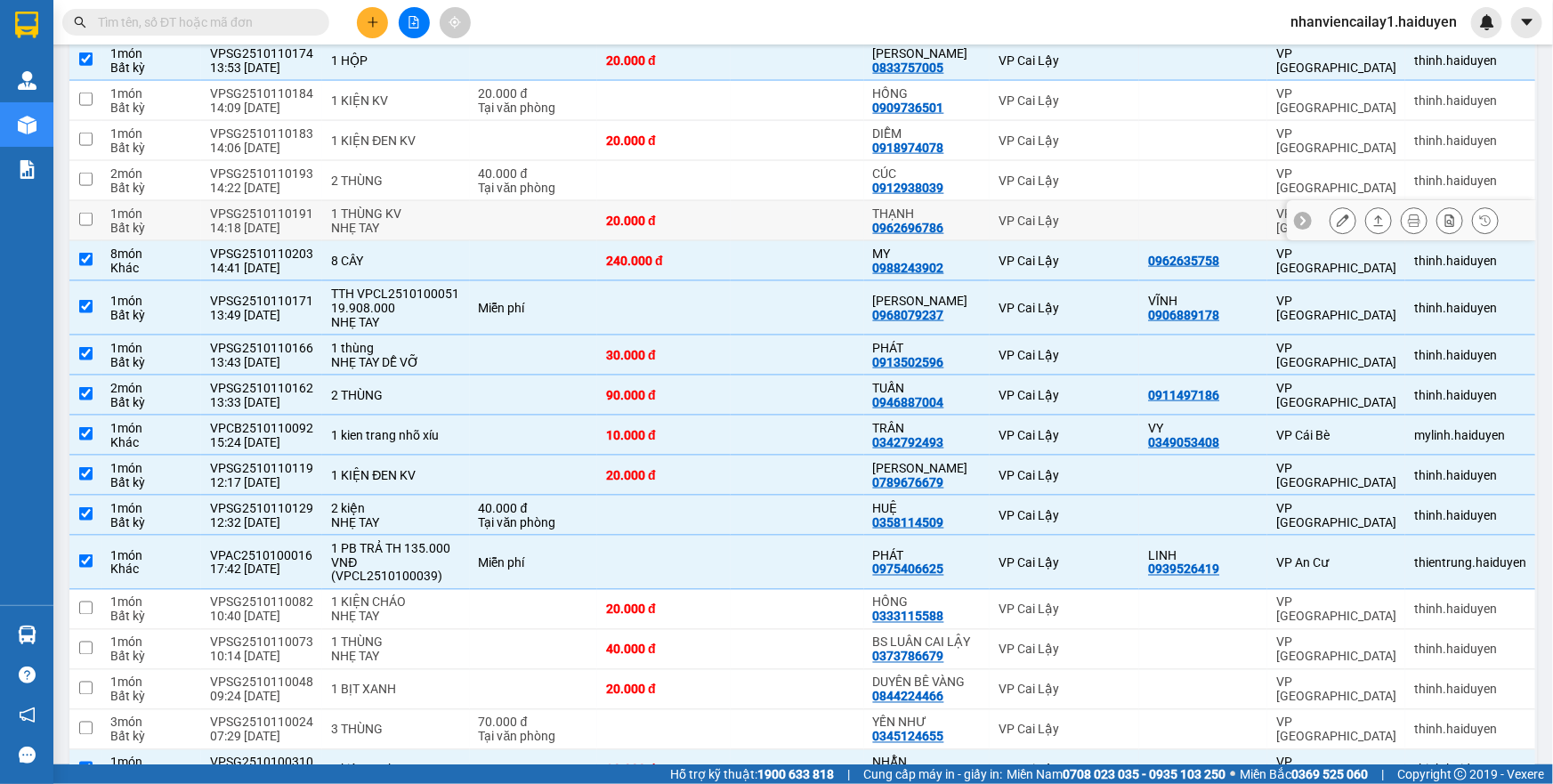
click at [781, 223] on td at bounding box center [797, 221] width 133 height 40
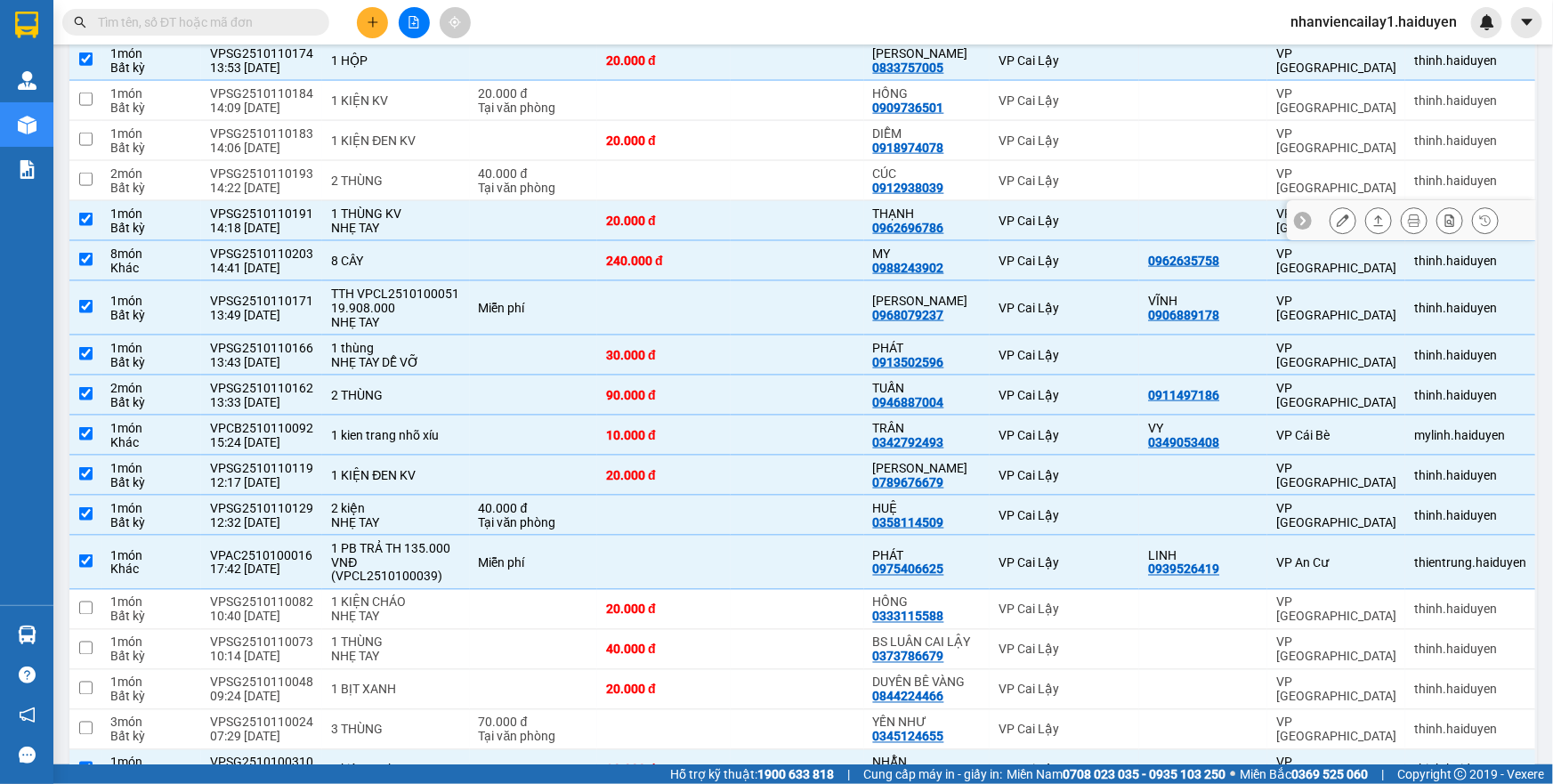
click at [781, 223] on td at bounding box center [797, 221] width 133 height 40
checkbox input "false"
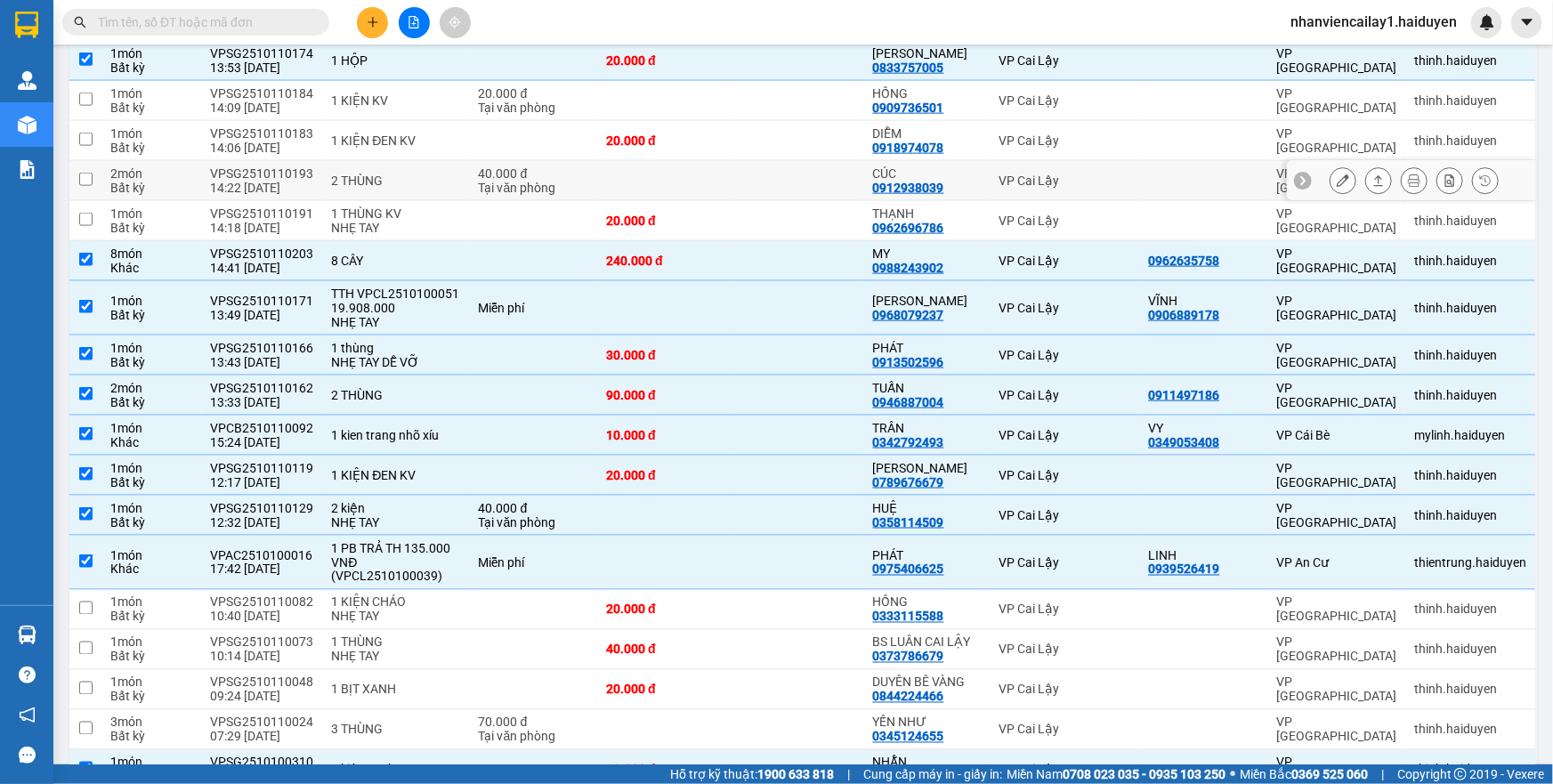
click at [782, 165] on td at bounding box center [797, 181] width 133 height 40
checkbox input "true"
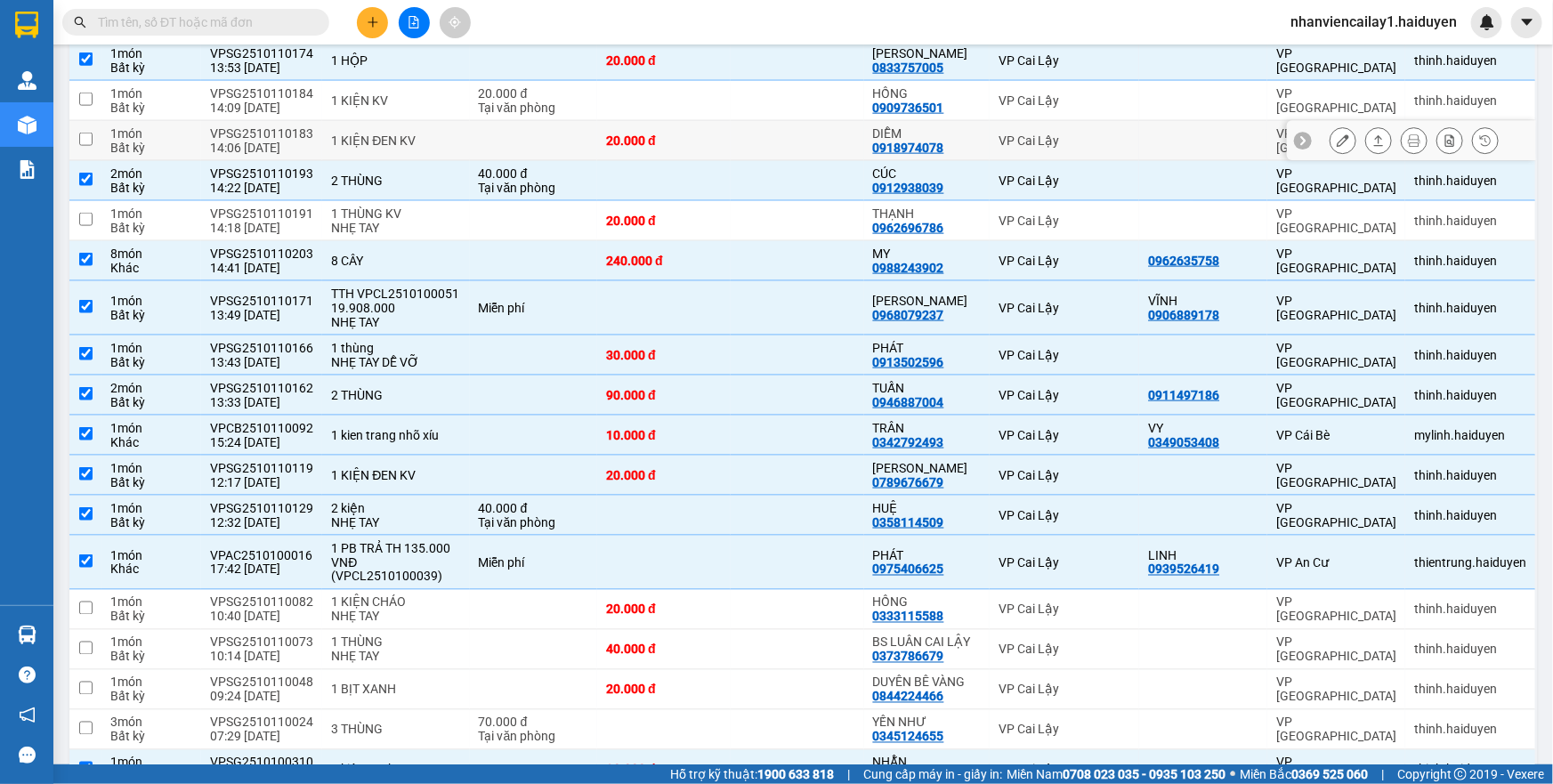
click at [567, 129] on td at bounding box center [533, 141] width 128 height 40
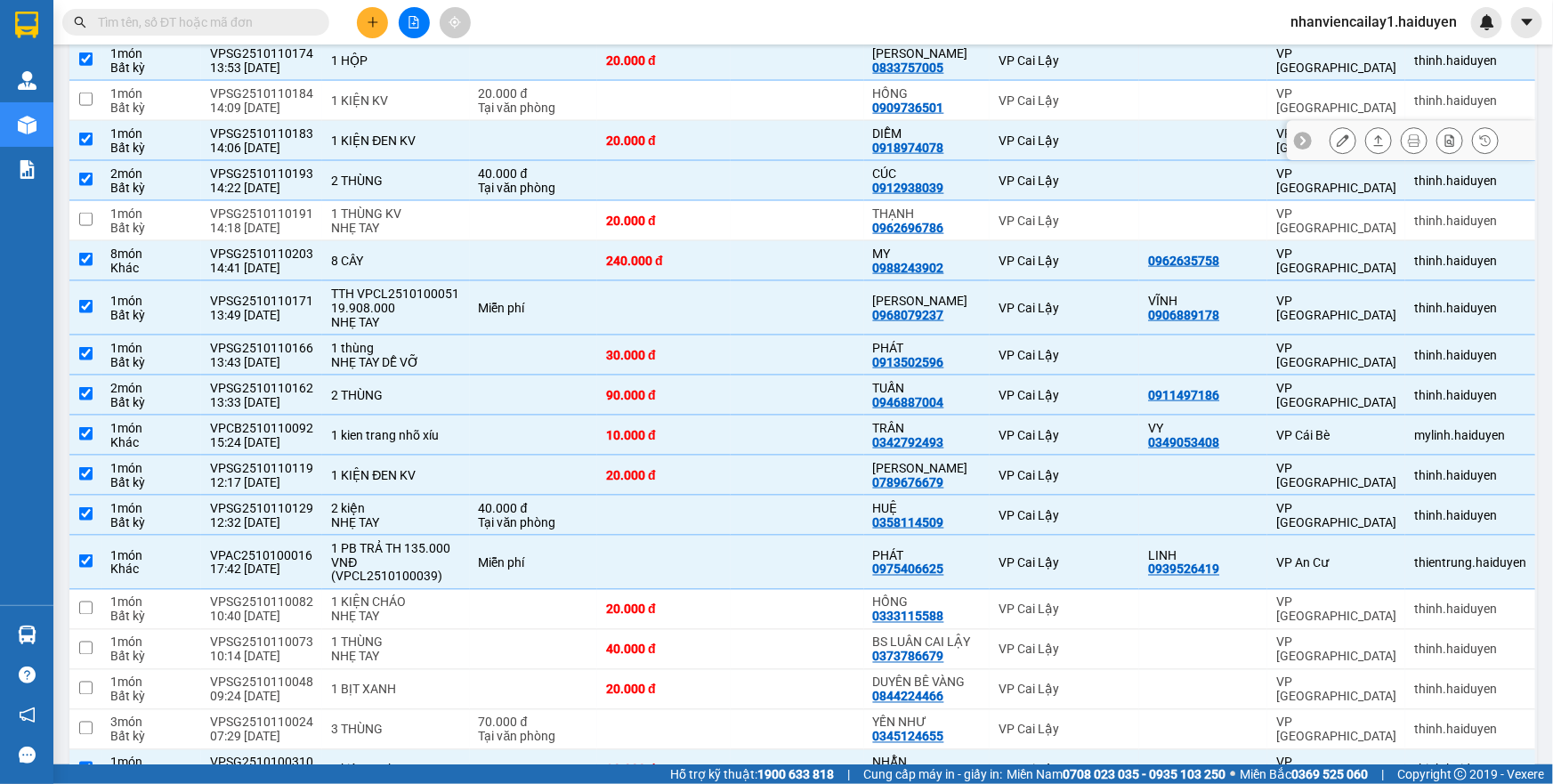
click at [567, 129] on td at bounding box center [533, 141] width 128 height 40
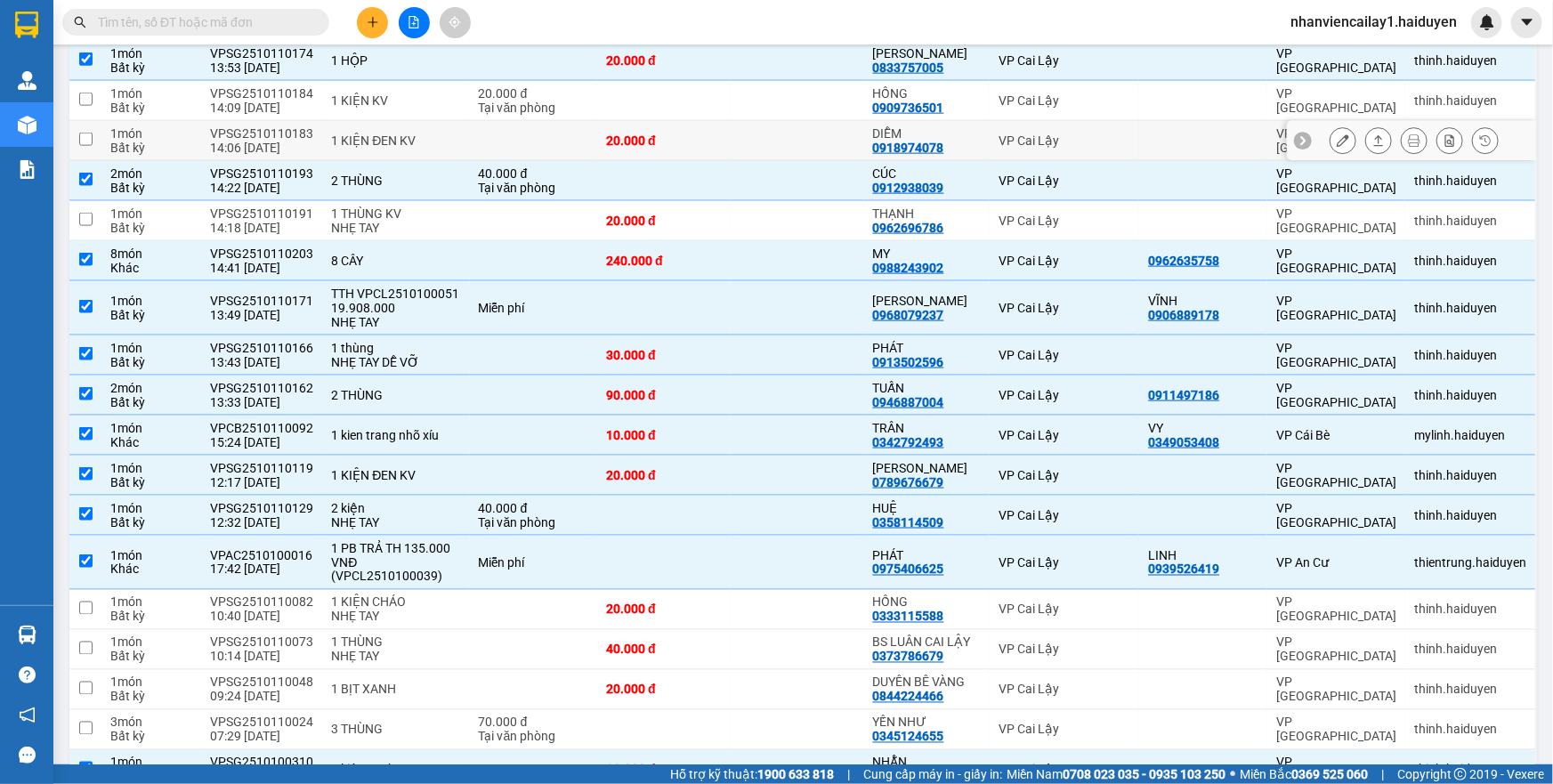
click at [567, 129] on td at bounding box center [533, 141] width 128 height 40
checkbox input "true"
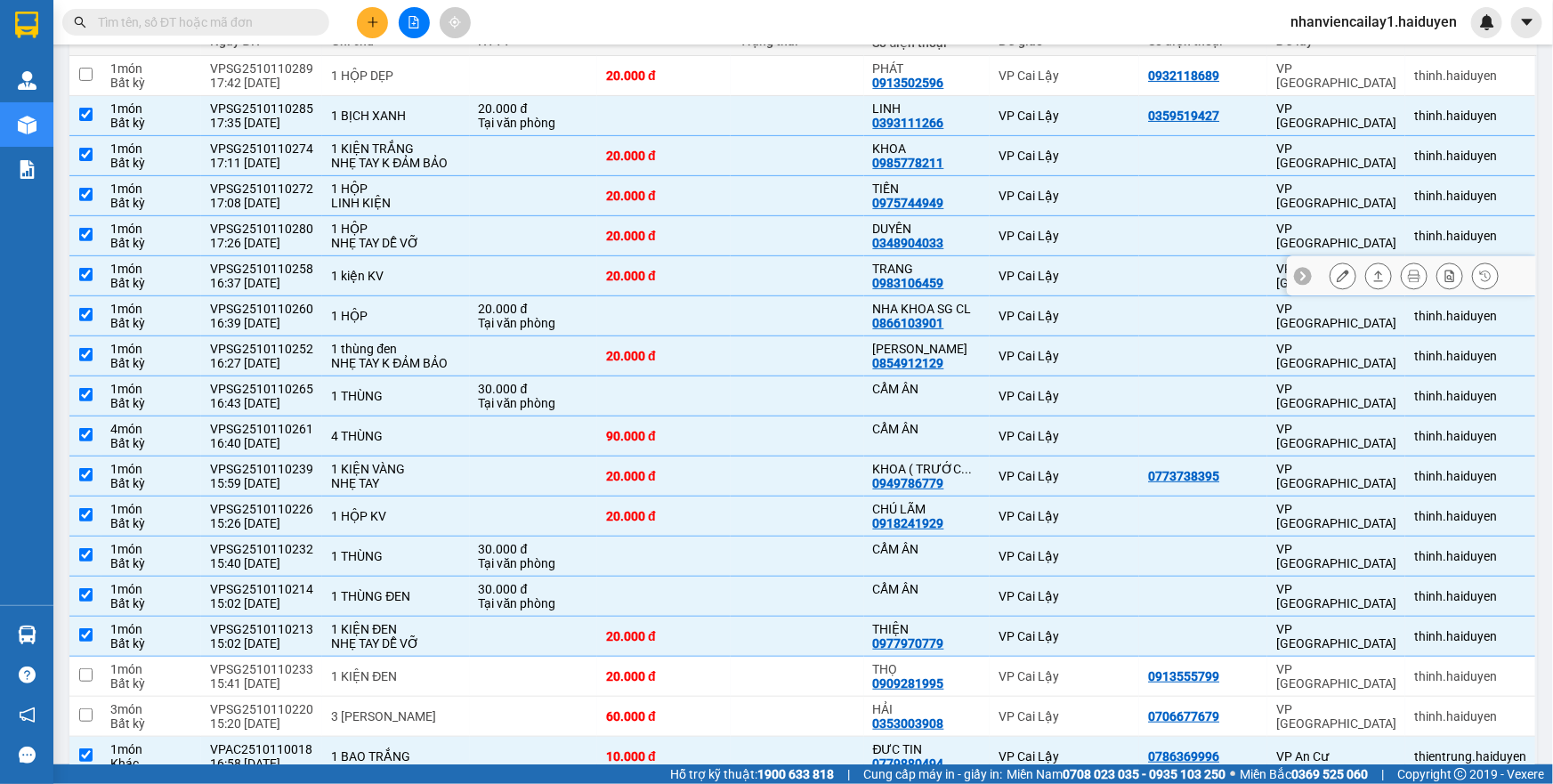
scroll to position [80, 0]
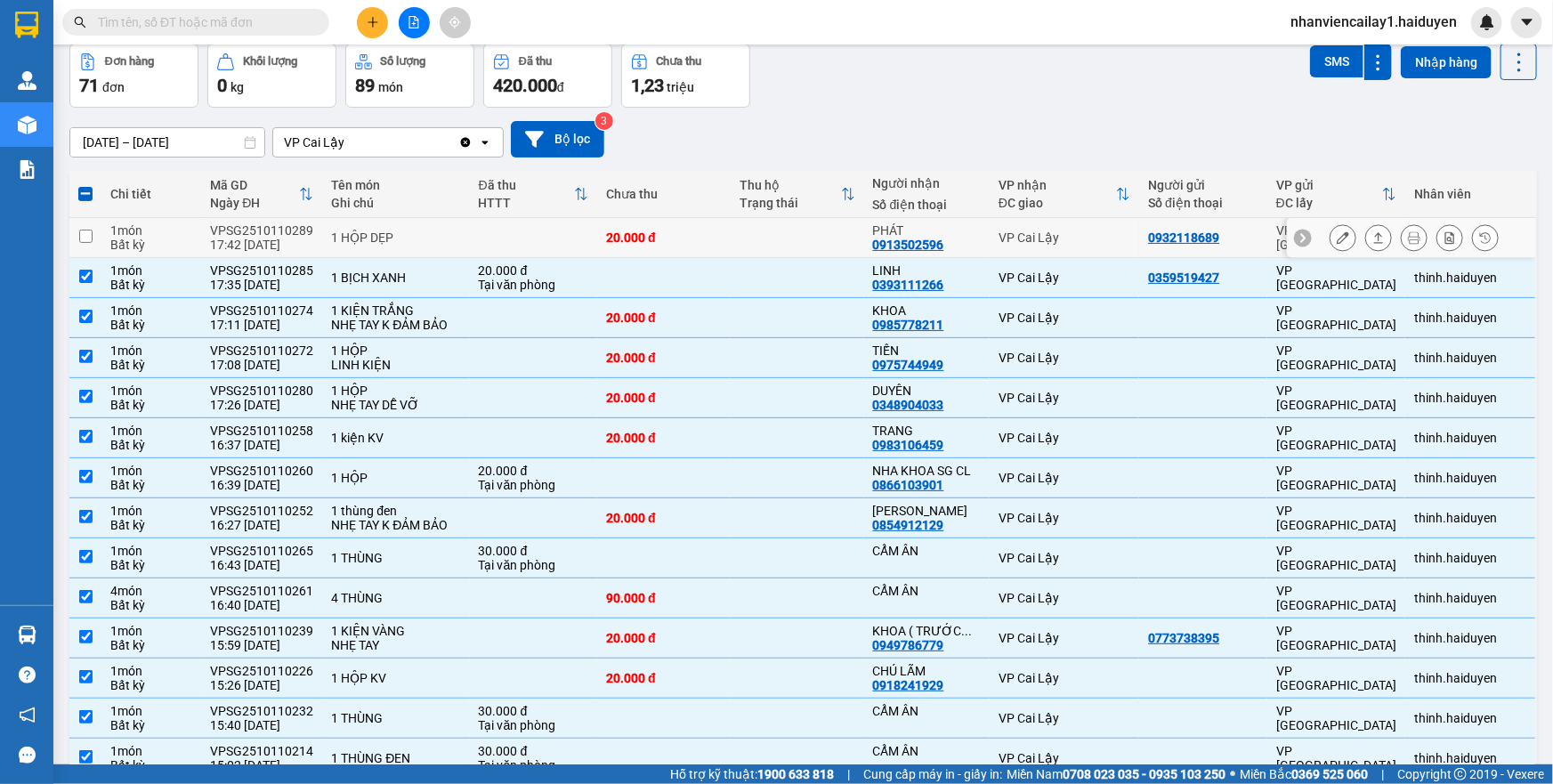
click at [1000, 237] on div "VP Cai Lậy" at bounding box center [1064, 237] width 131 height 14
checkbox input "true"
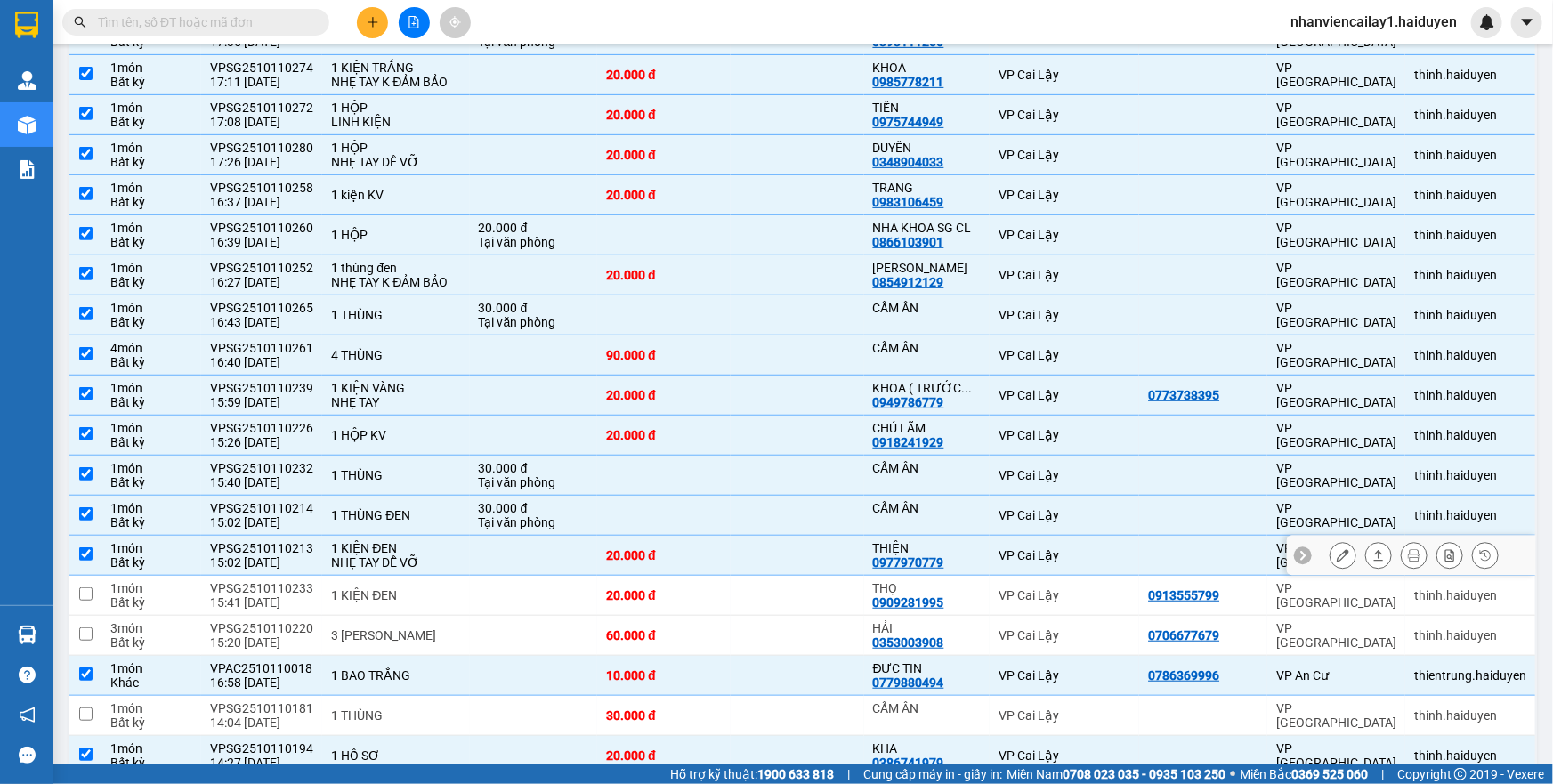
scroll to position [485, 0]
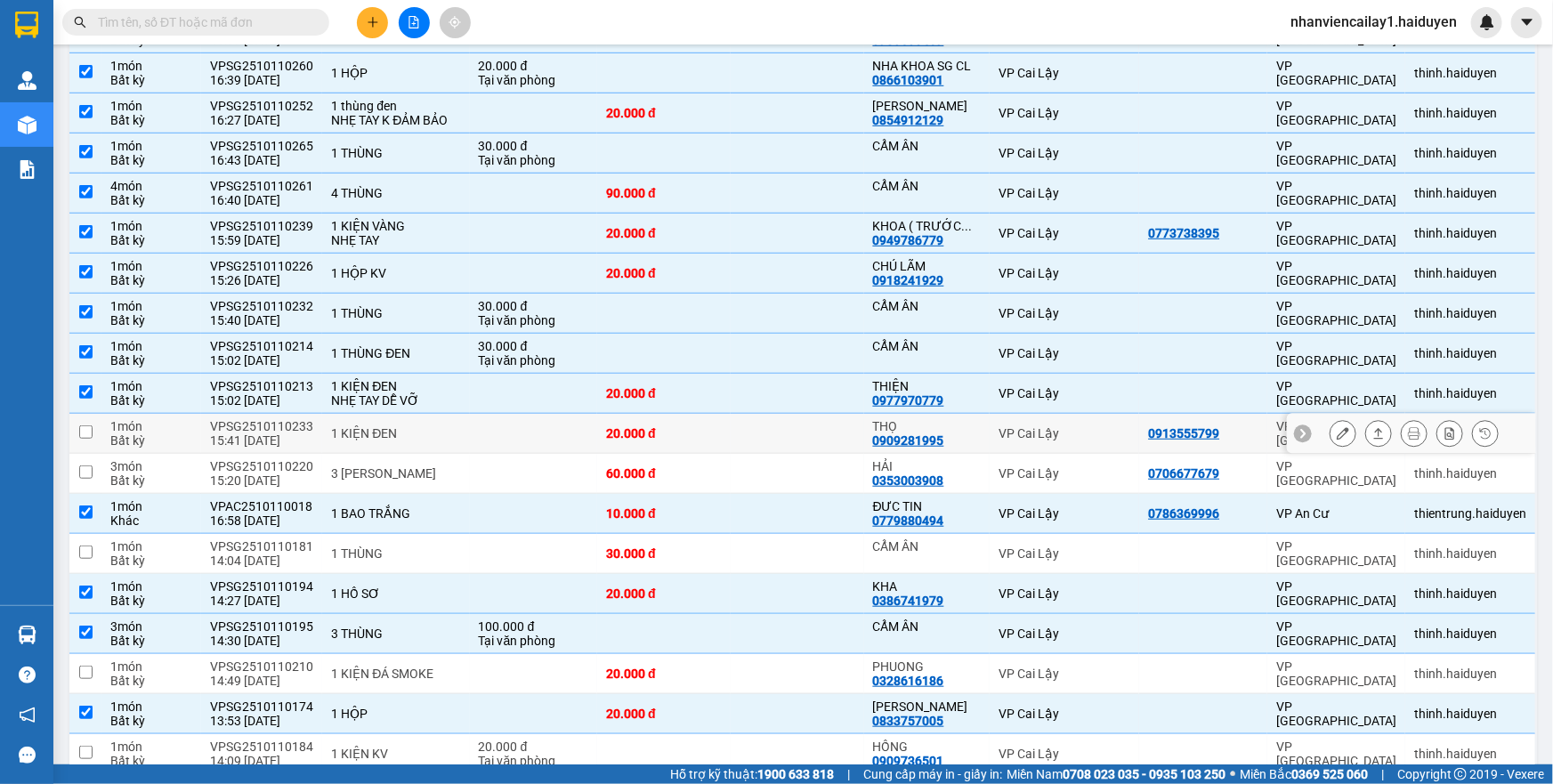
click at [961, 428] on div "THỌ" at bounding box center [927, 425] width 108 height 14
checkbox input "true"
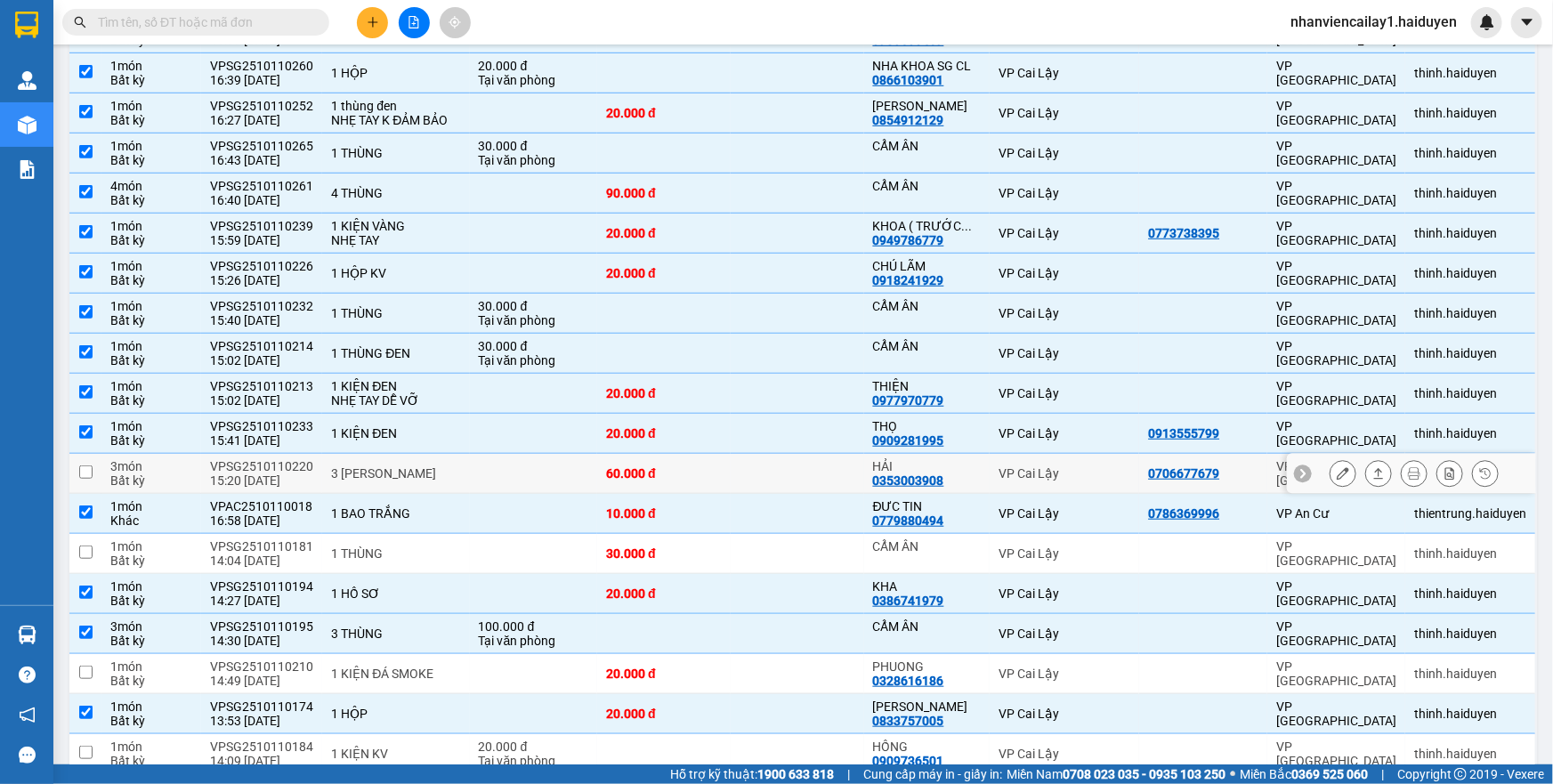
click at [956, 472] on div "HẢI 0353003908" at bounding box center [927, 473] width 108 height 28
checkbox input "true"
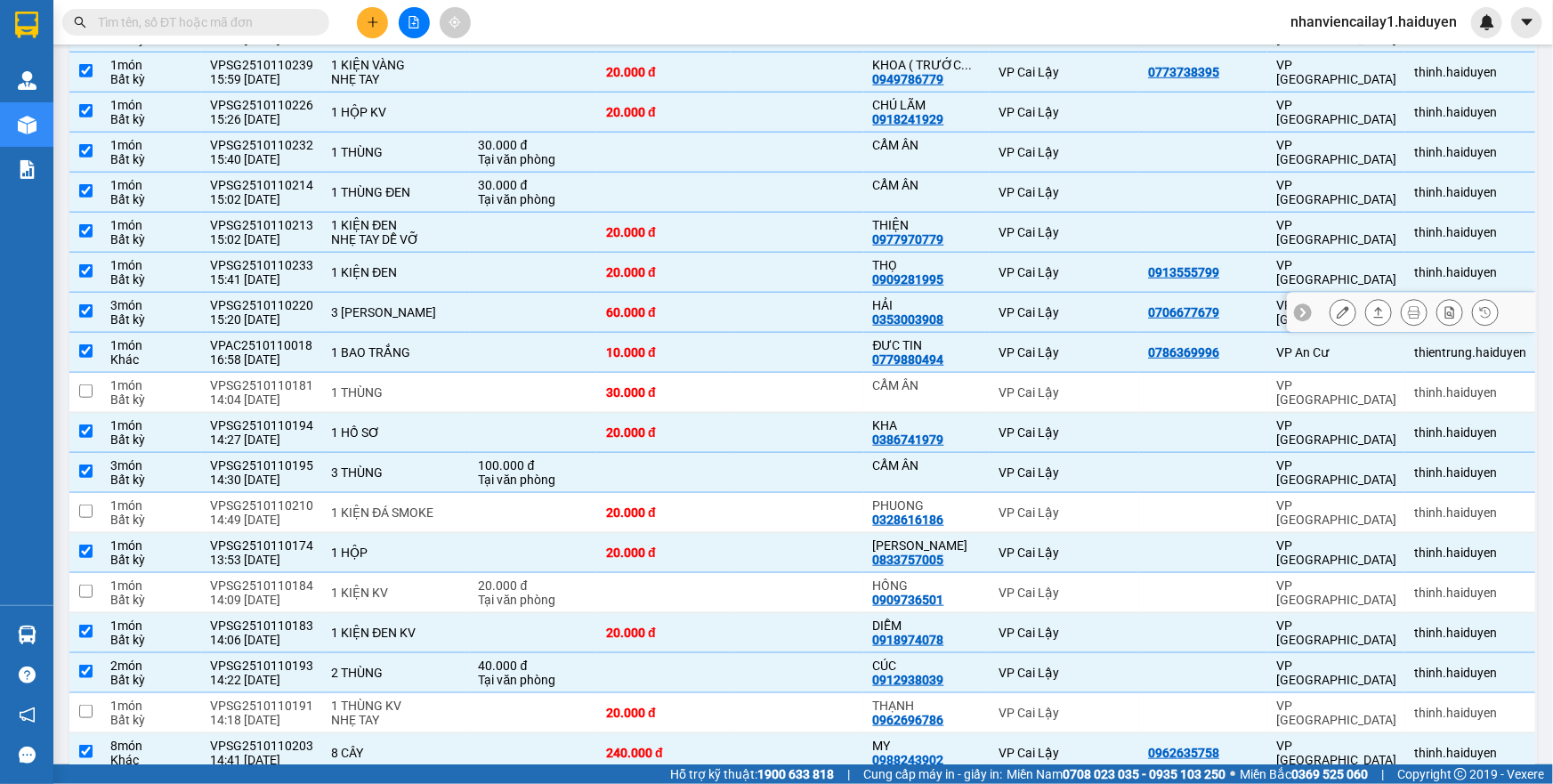
scroll to position [647, 0]
click at [898, 502] on div "PHUONG" at bounding box center [927, 504] width 108 height 14
checkbox input "true"
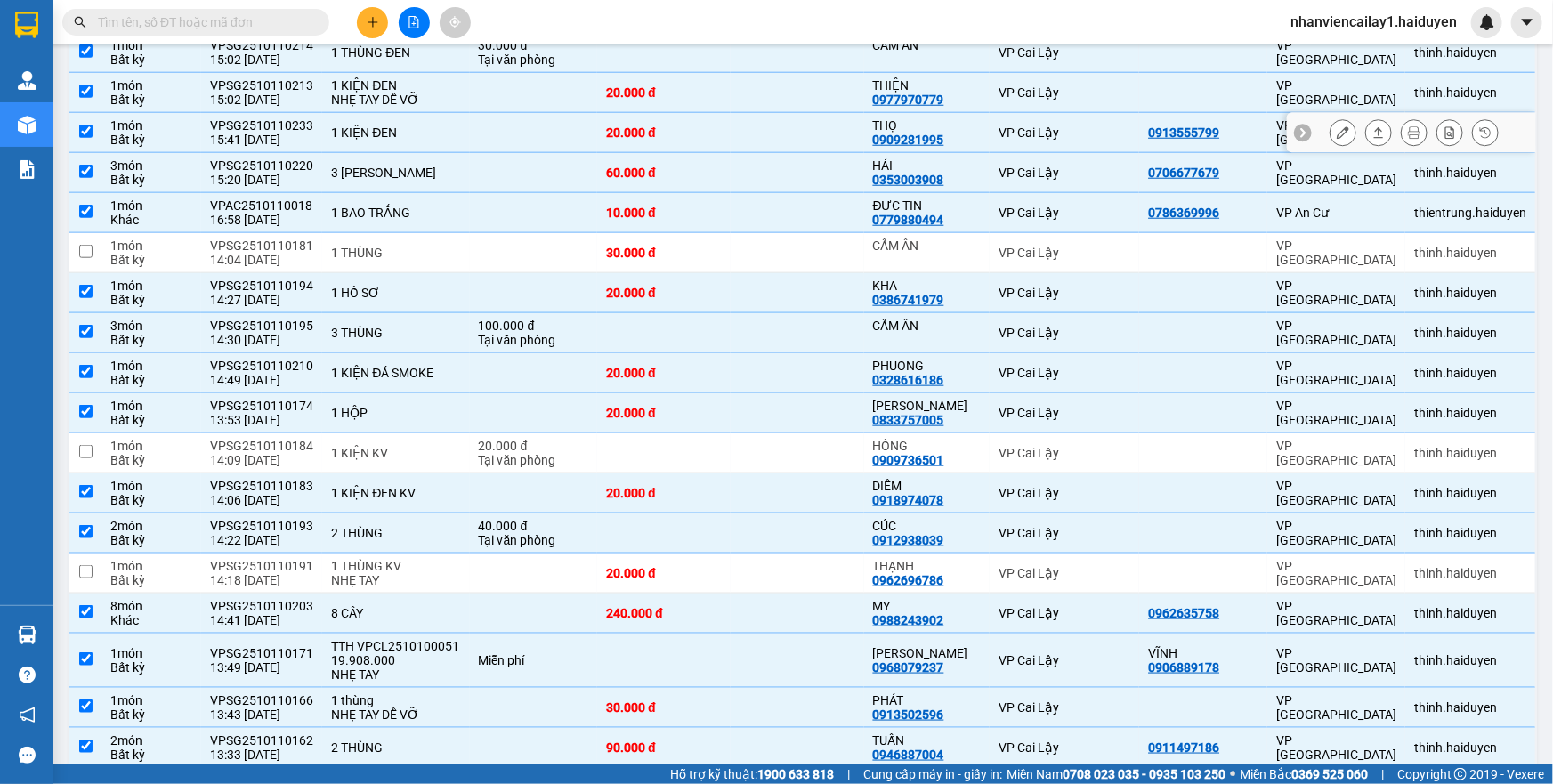
scroll to position [809, 0]
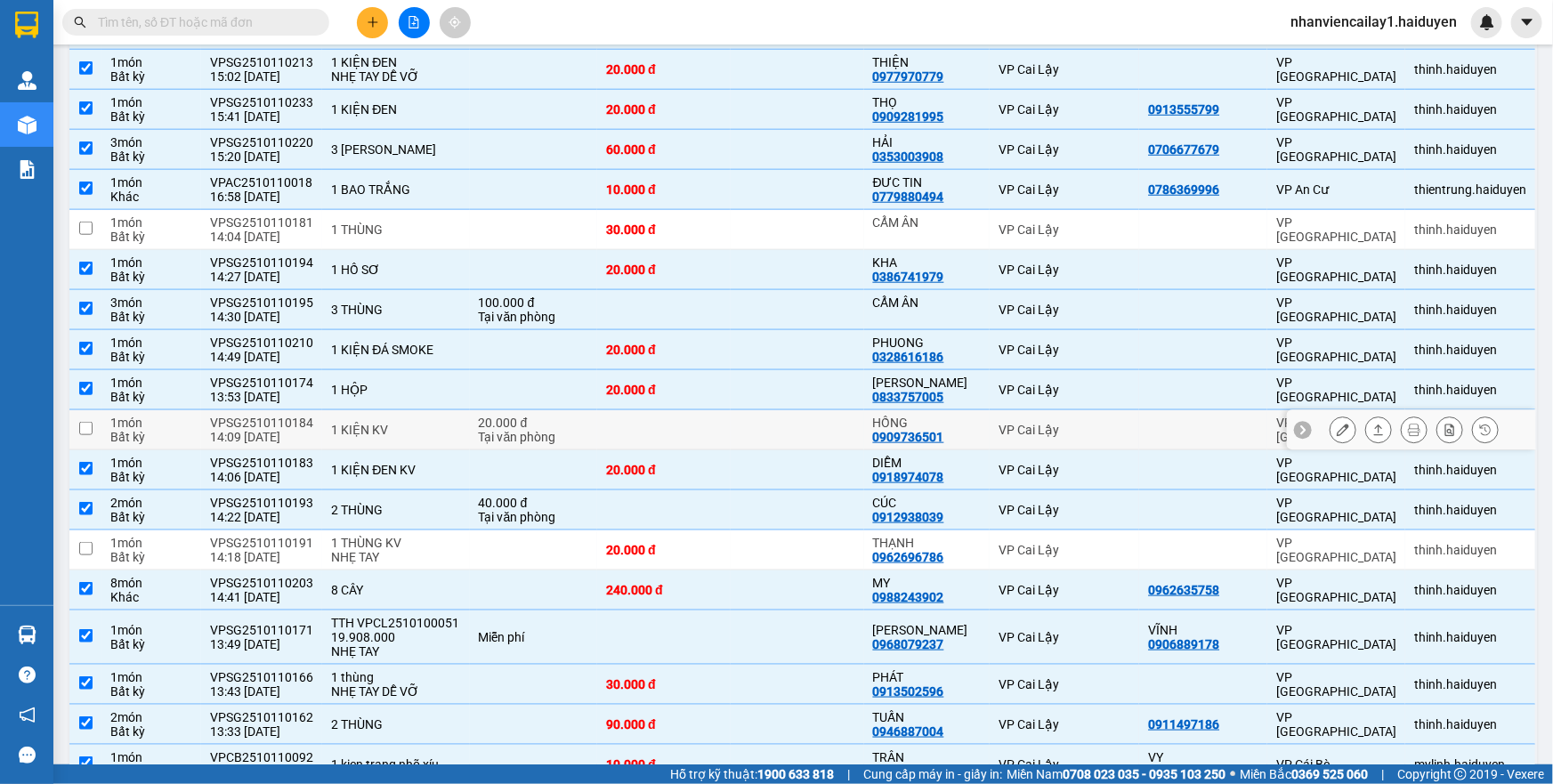
click at [907, 430] on div "0909736501" at bounding box center [909, 437] width 71 height 14
click at [806, 423] on td at bounding box center [797, 430] width 133 height 40
checkbox input "true"
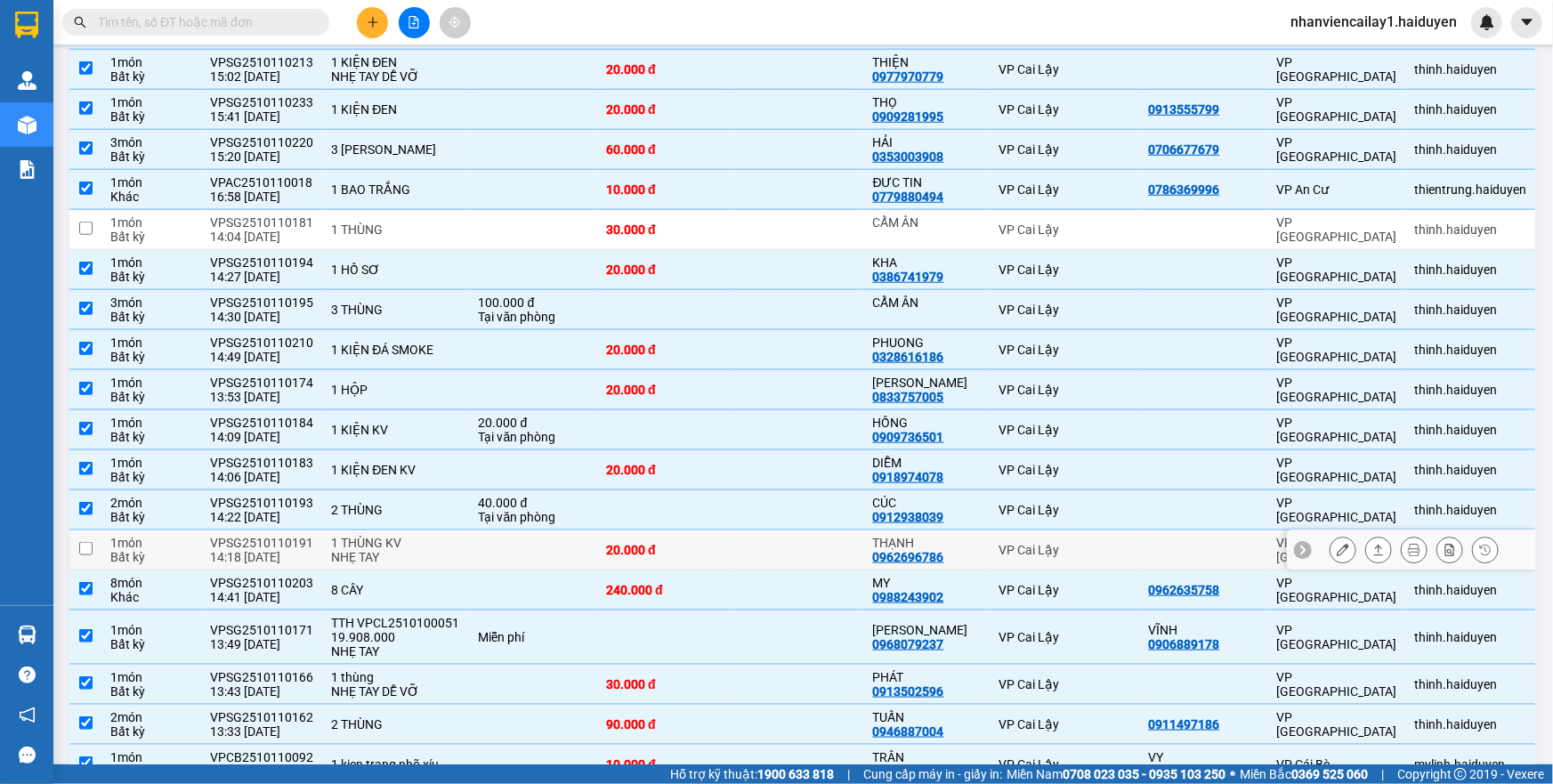
click at [794, 537] on td at bounding box center [797, 550] width 133 height 40
checkbox input "true"
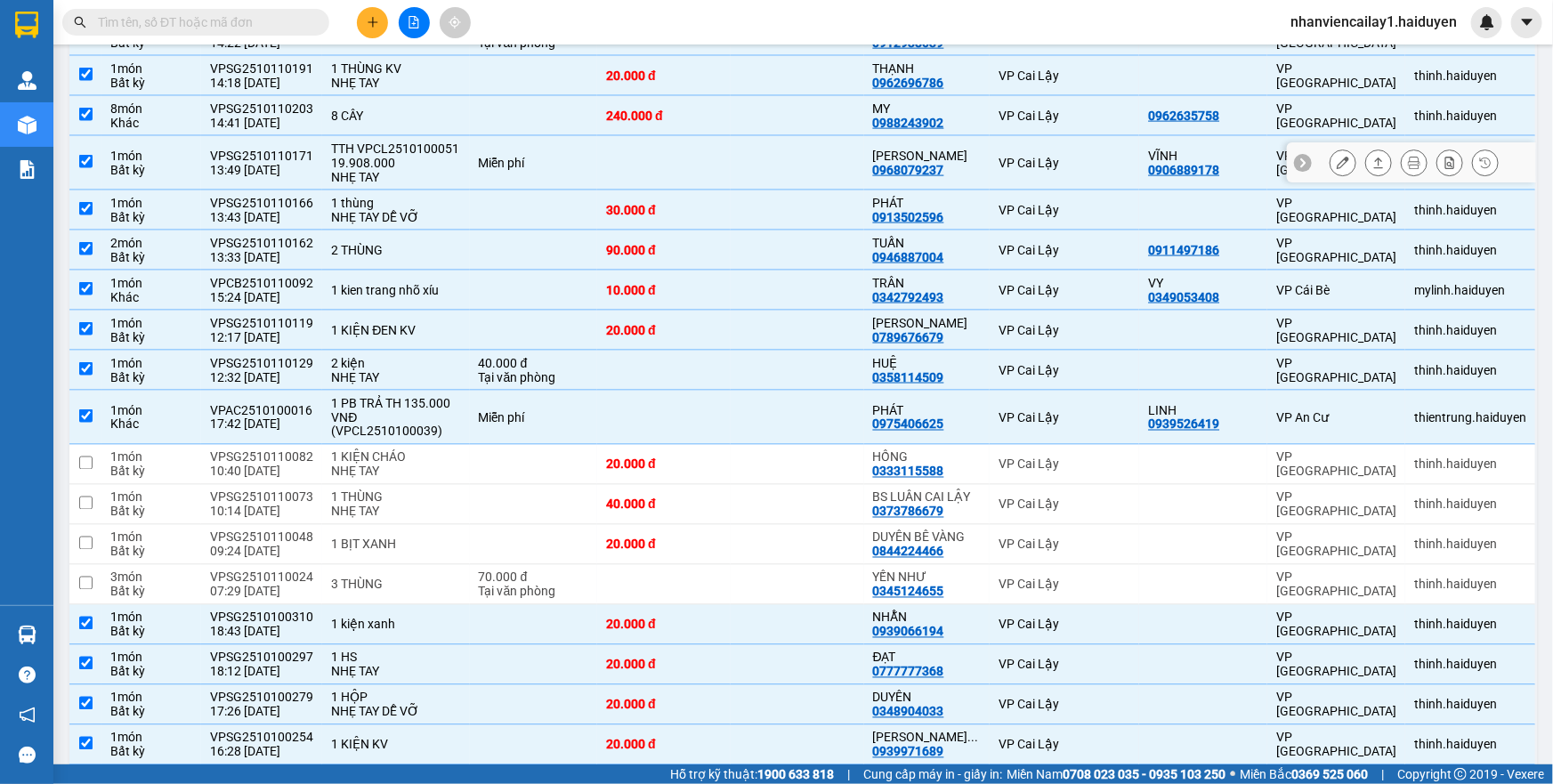
scroll to position [1294, 0]
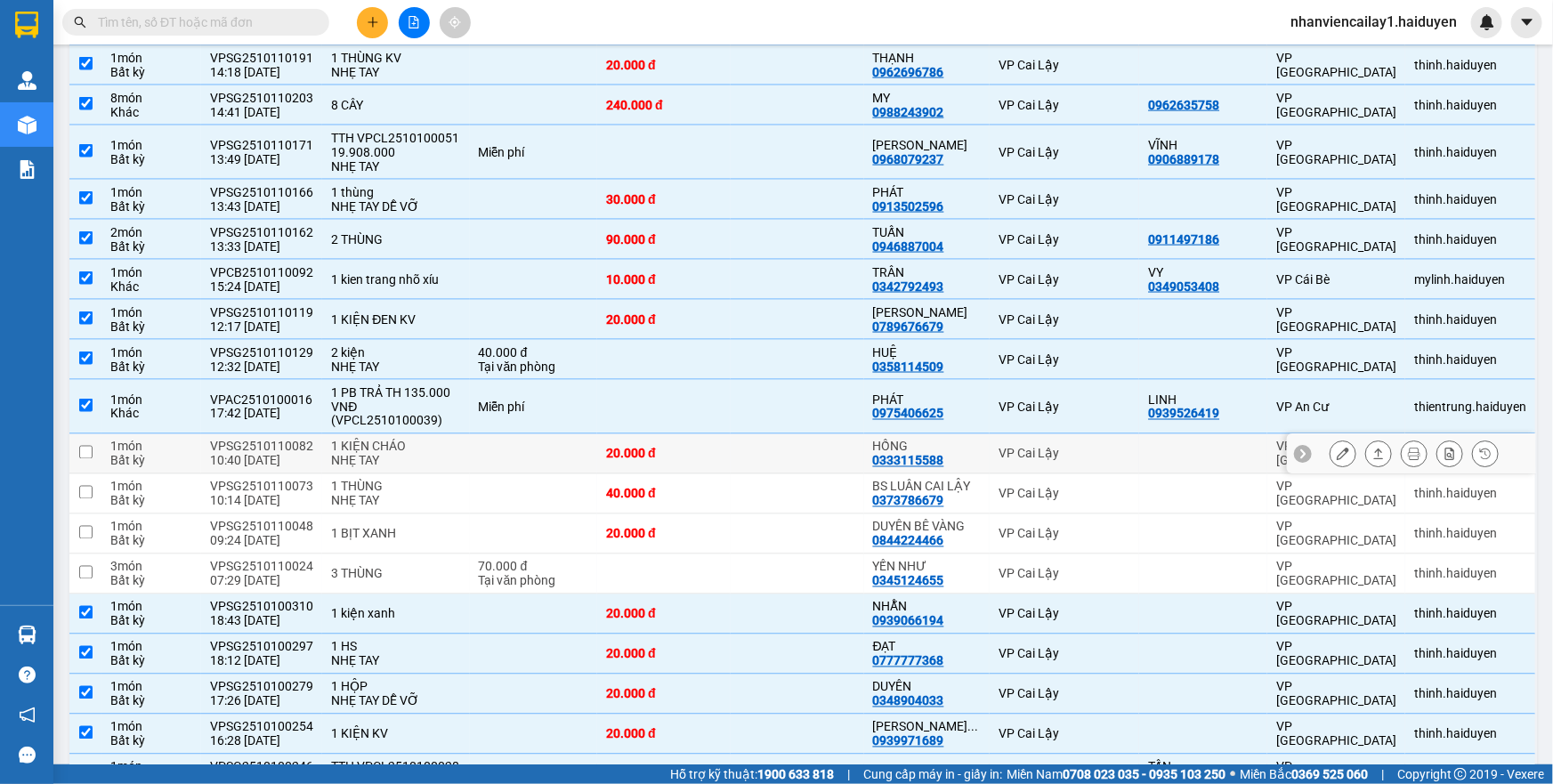
click at [962, 444] on div "HỒNG" at bounding box center [927, 446] width 108 height 14
checkbox input "true"
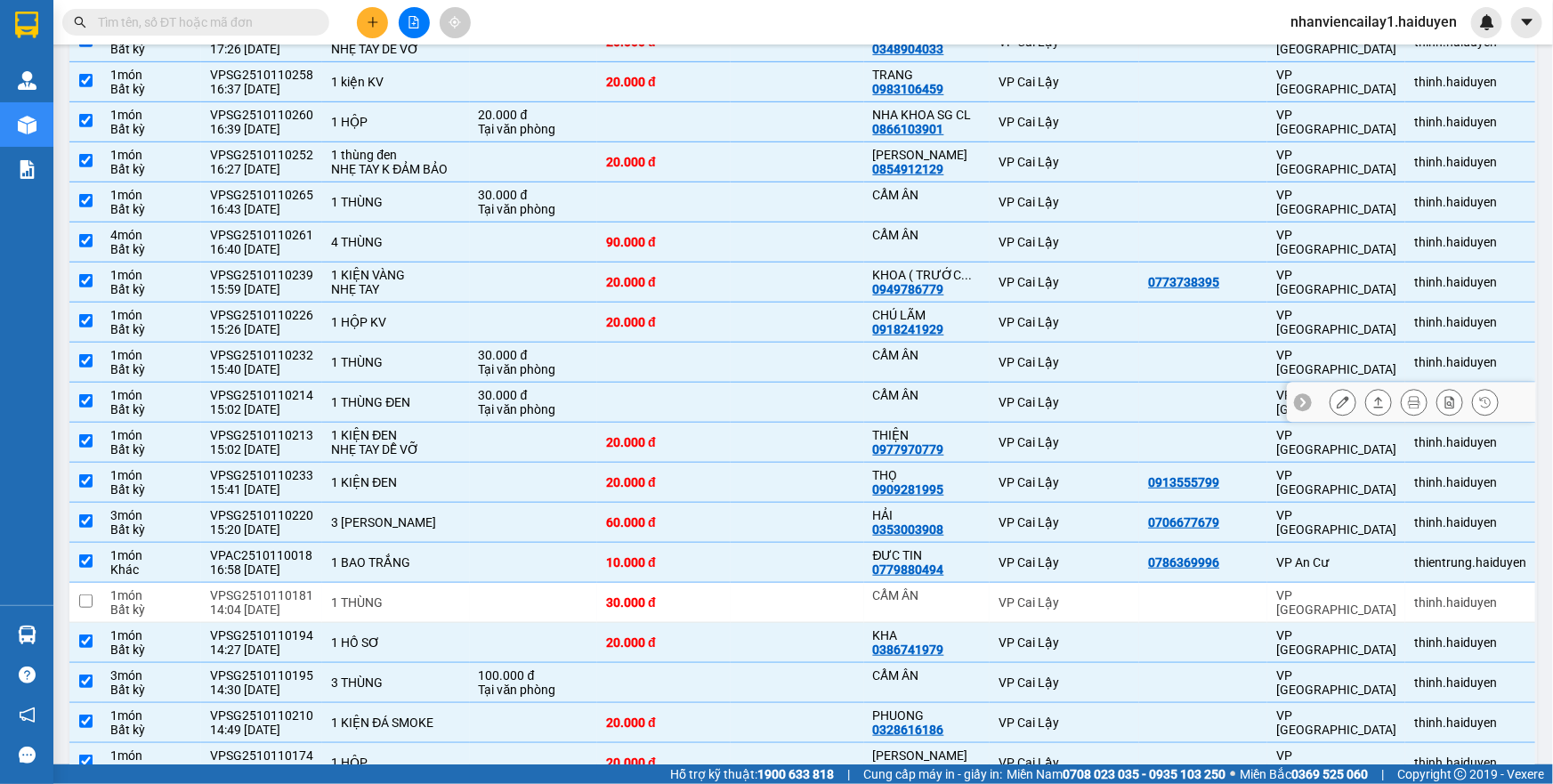
scroll to position [485, 0]
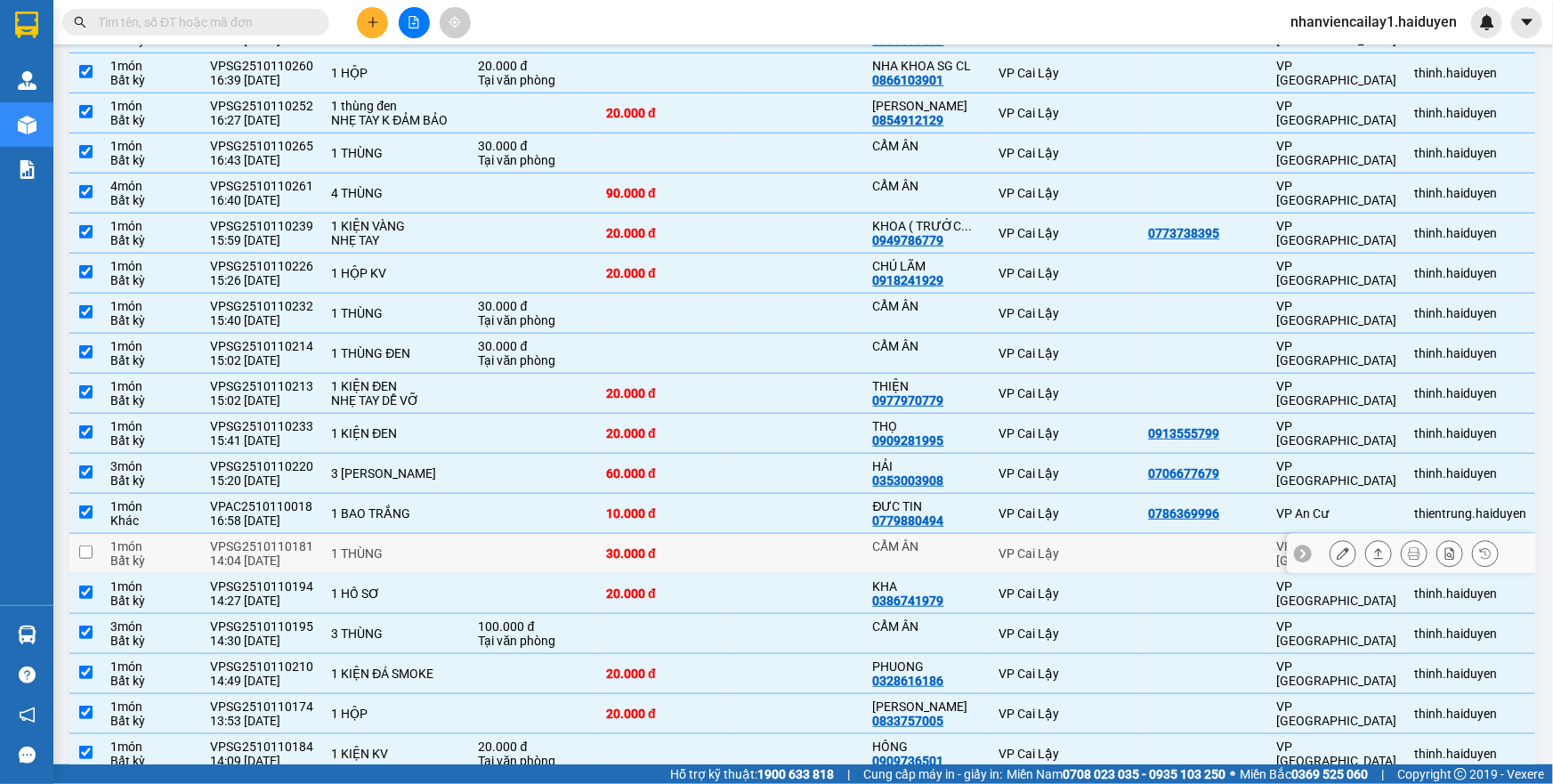
click at [959, 546] on div "CẨM ÂN" at bounding box center [927, 546] width 108 height 14
checkbox input "true"
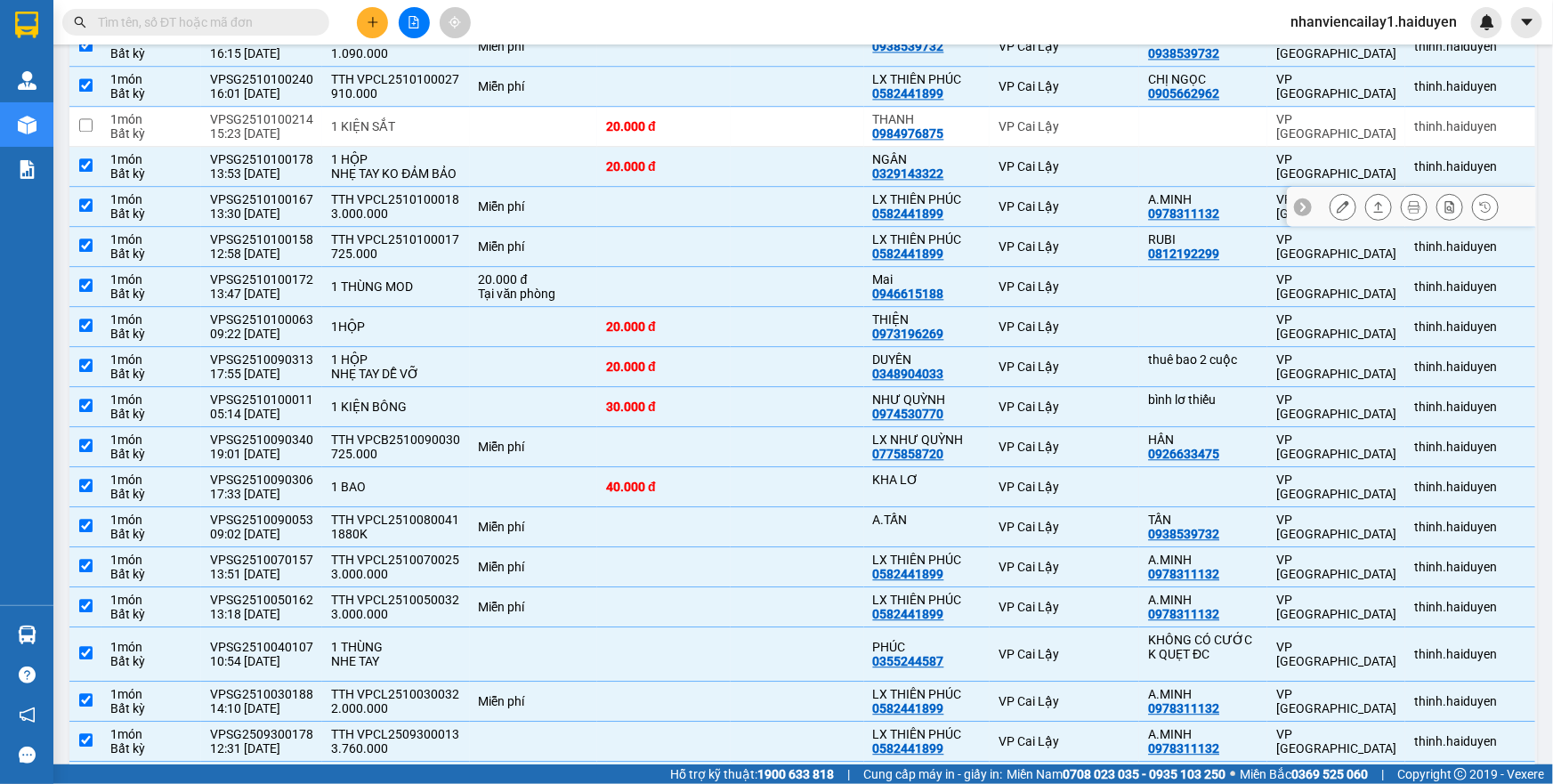
scroll to position [1941, 0]
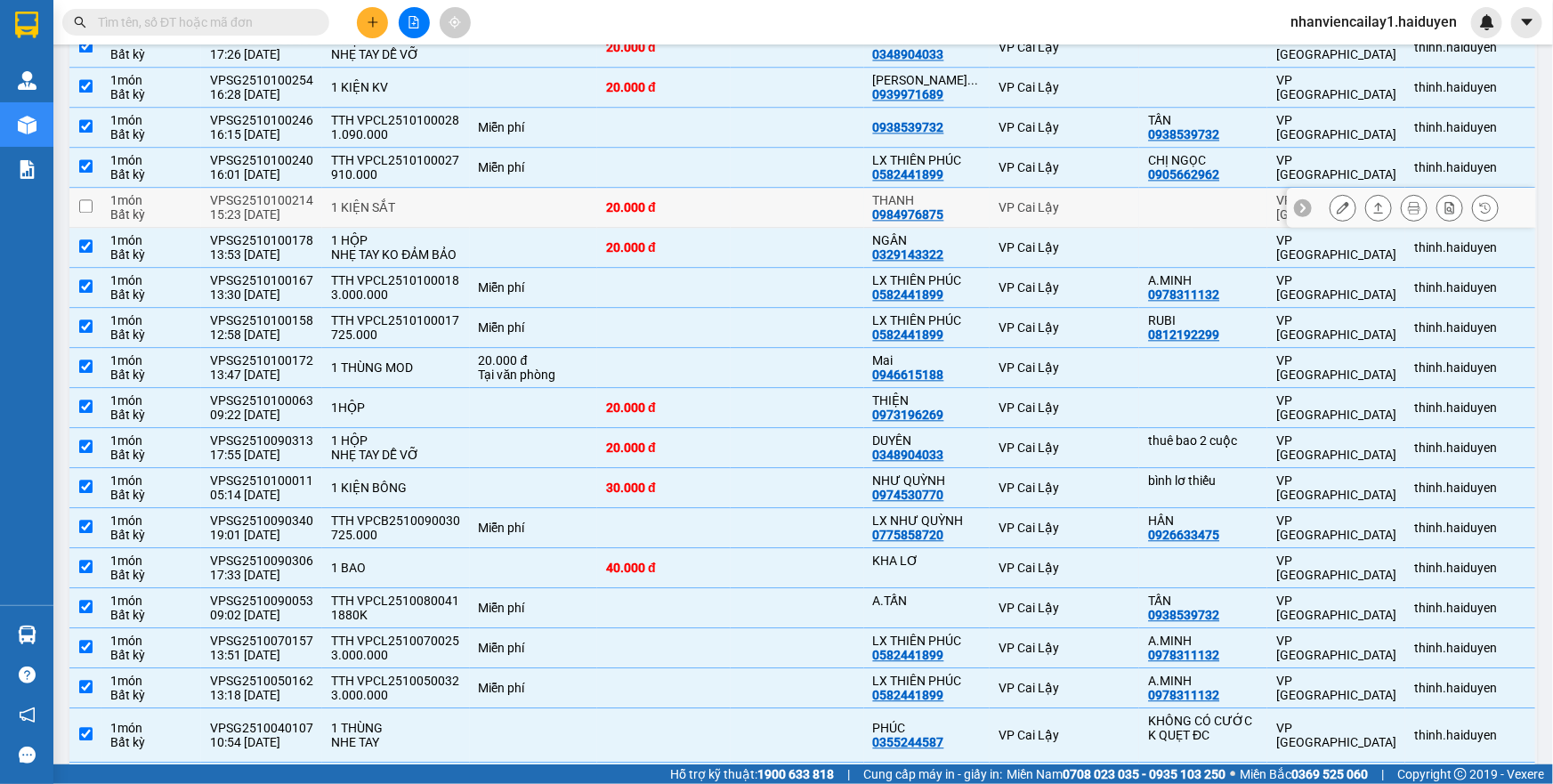
click at [1115, 200] on div "VP Cai Lậy" at bounding box center [1064, 207] width 131 height 14
checkbox input "true"
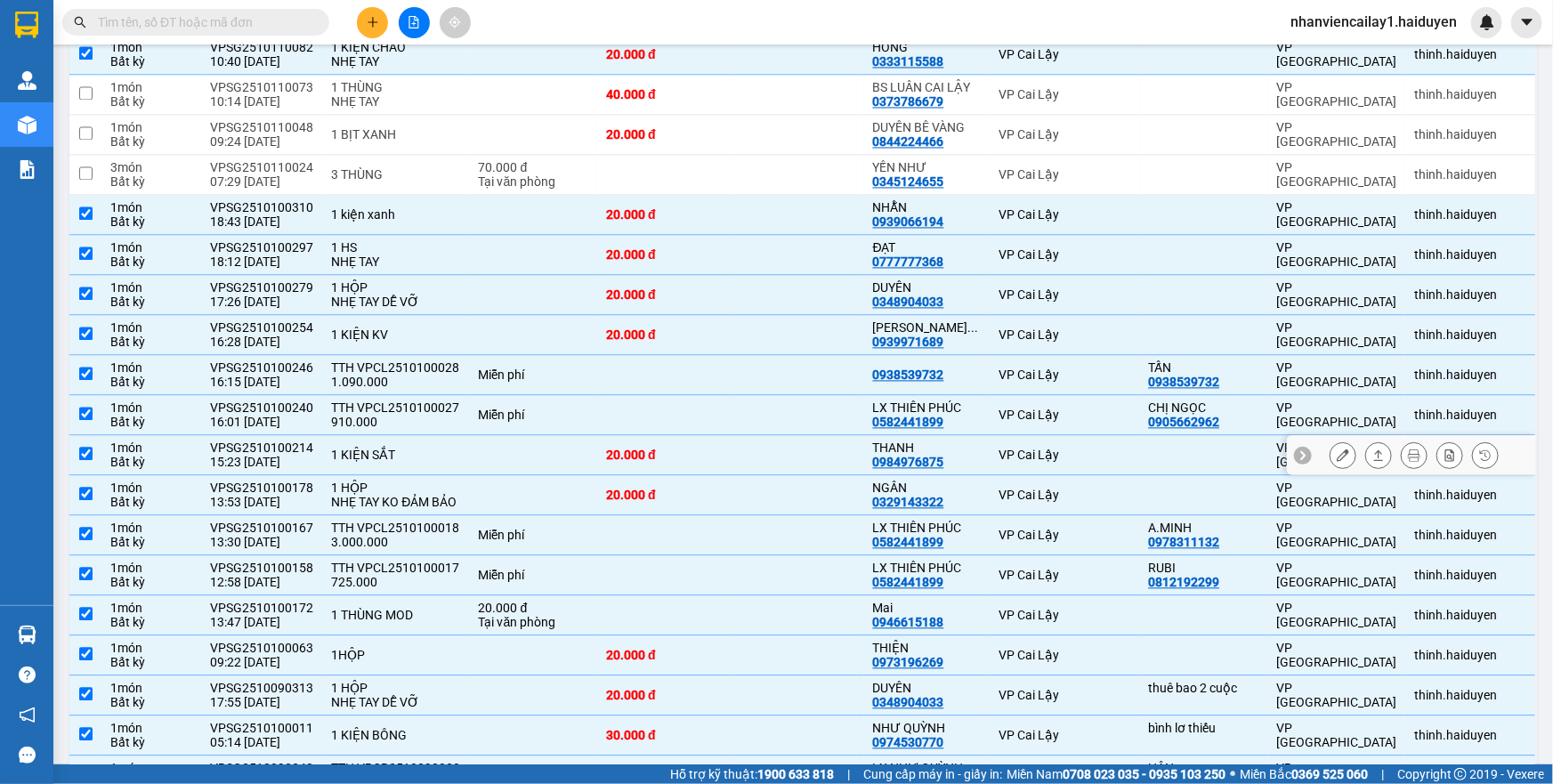
scroll to position [1618, 0]
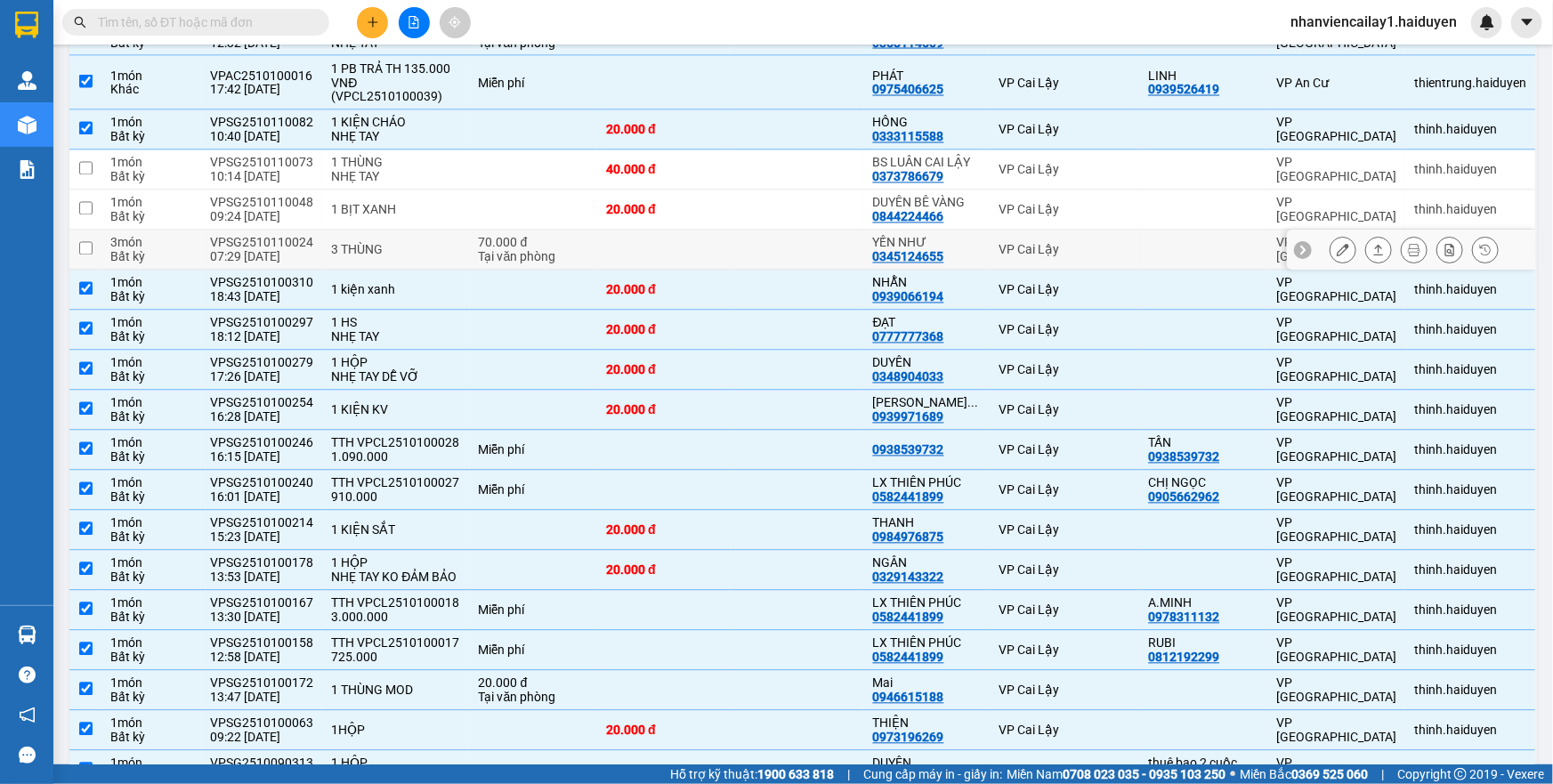
click at [943, 230] on td "YẾN NHƯ 0345124655" at bounding box center [927, 250] width 126 height 40
checkbox input "true"
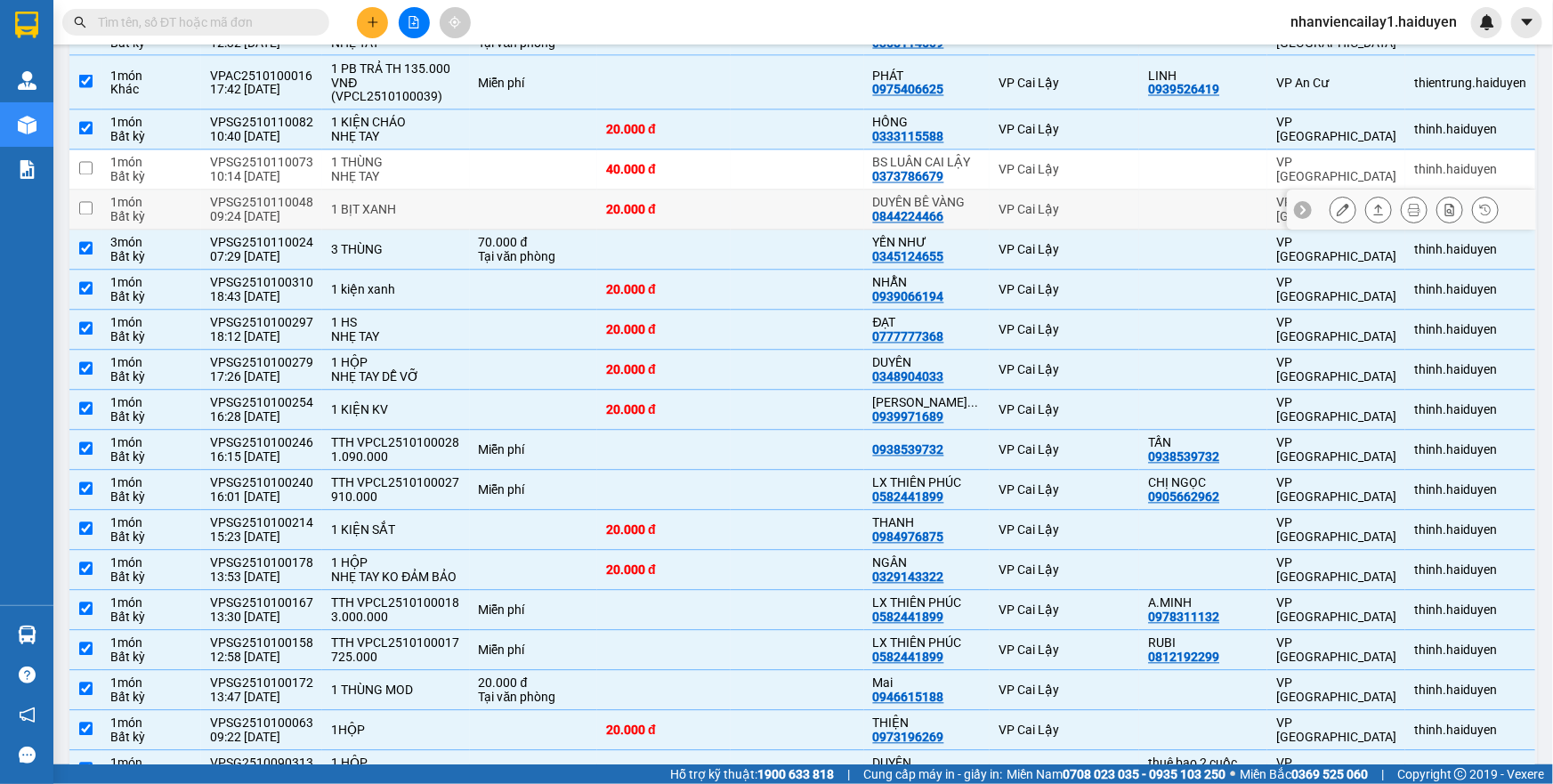
click at [946, 197] on div "DUYÊN BÊ VÀNG" at bounding box center [927, 203] width 108 height 14
checkbox input "true"
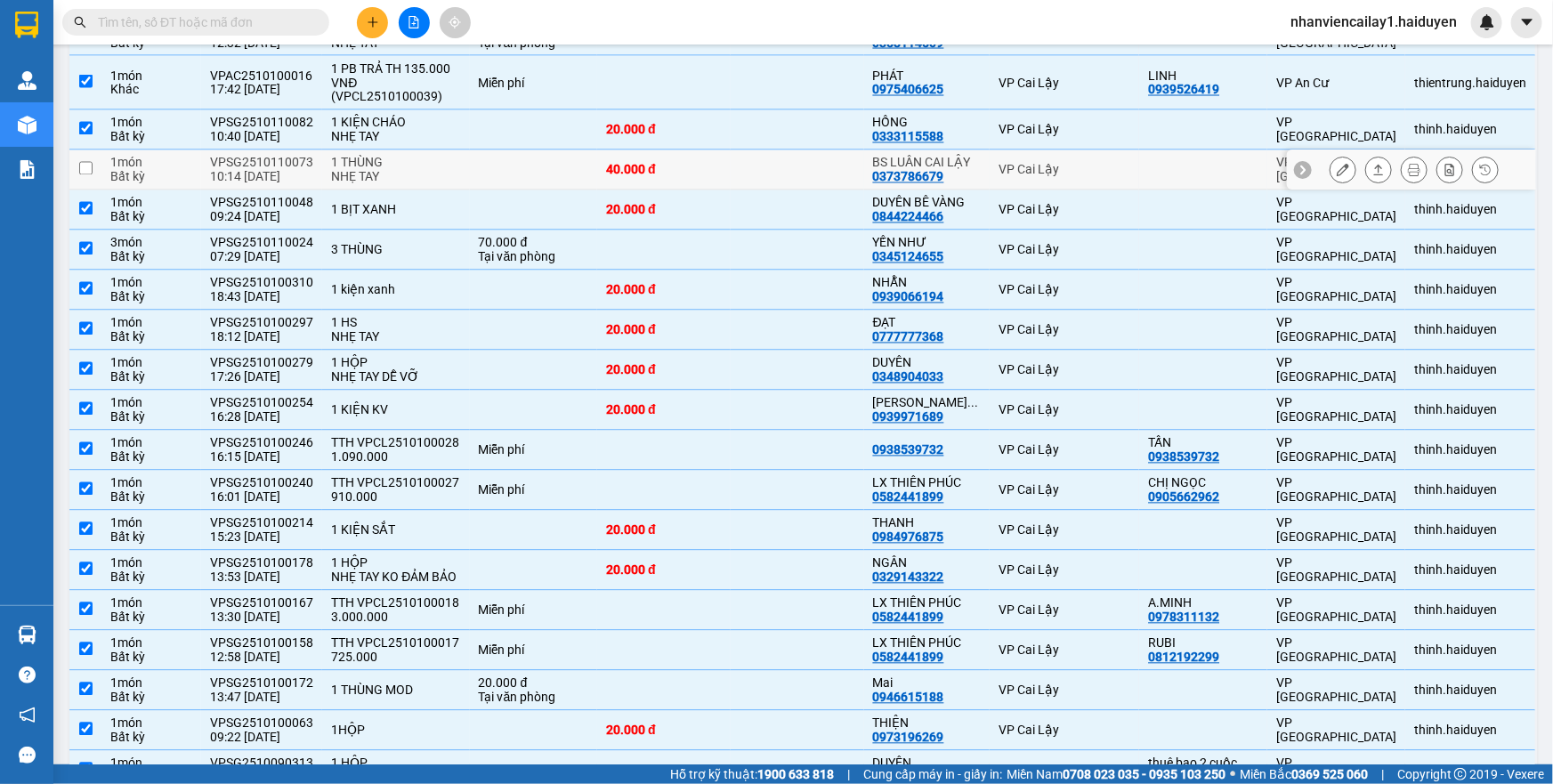
click at [949, 150] on td "BS LUÂN CAI LẬY 0373786679" at bounding box center [927, 170] width 126 height 40
checkbox input "true"
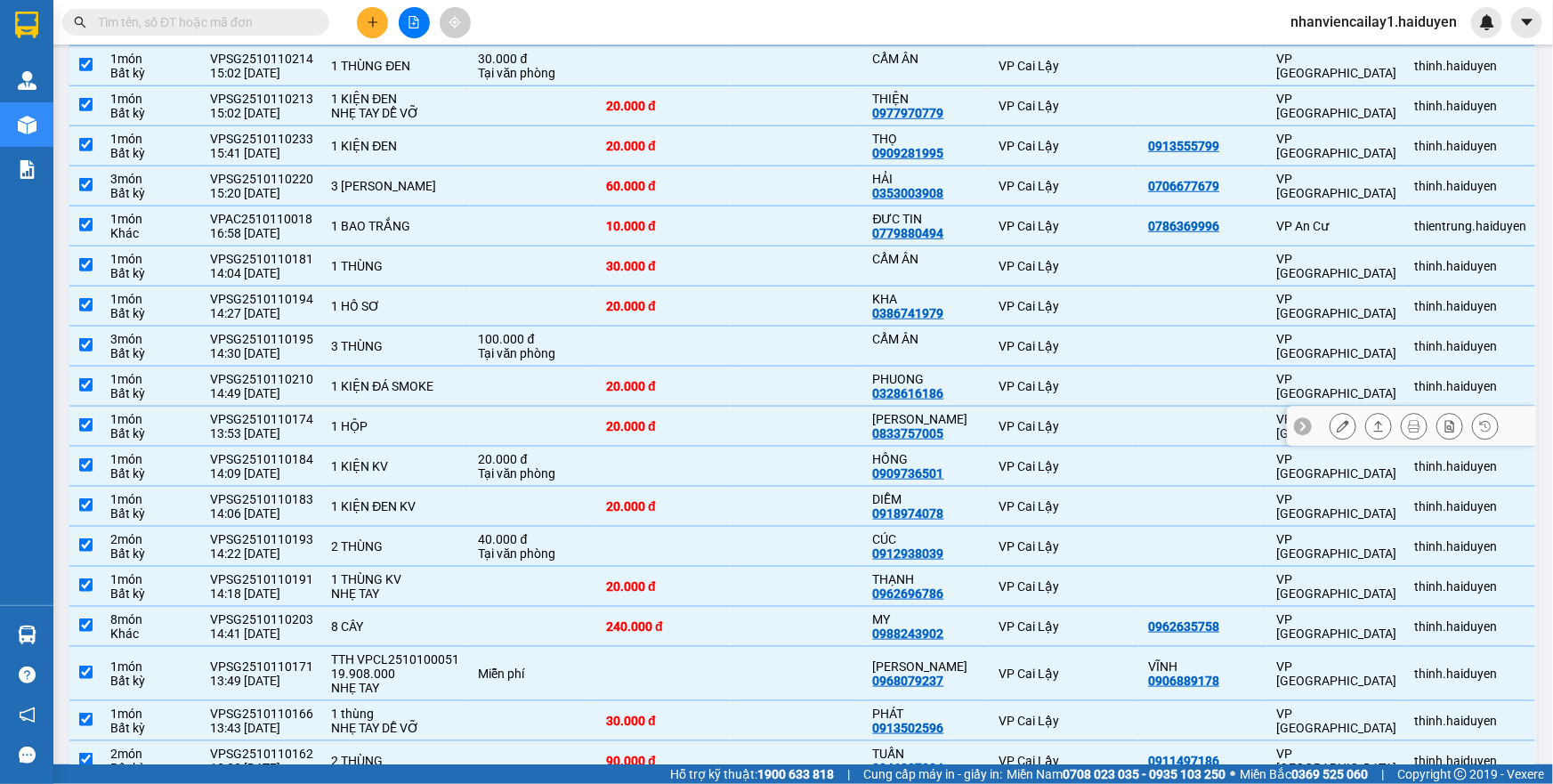
scroll to position [647, 0]
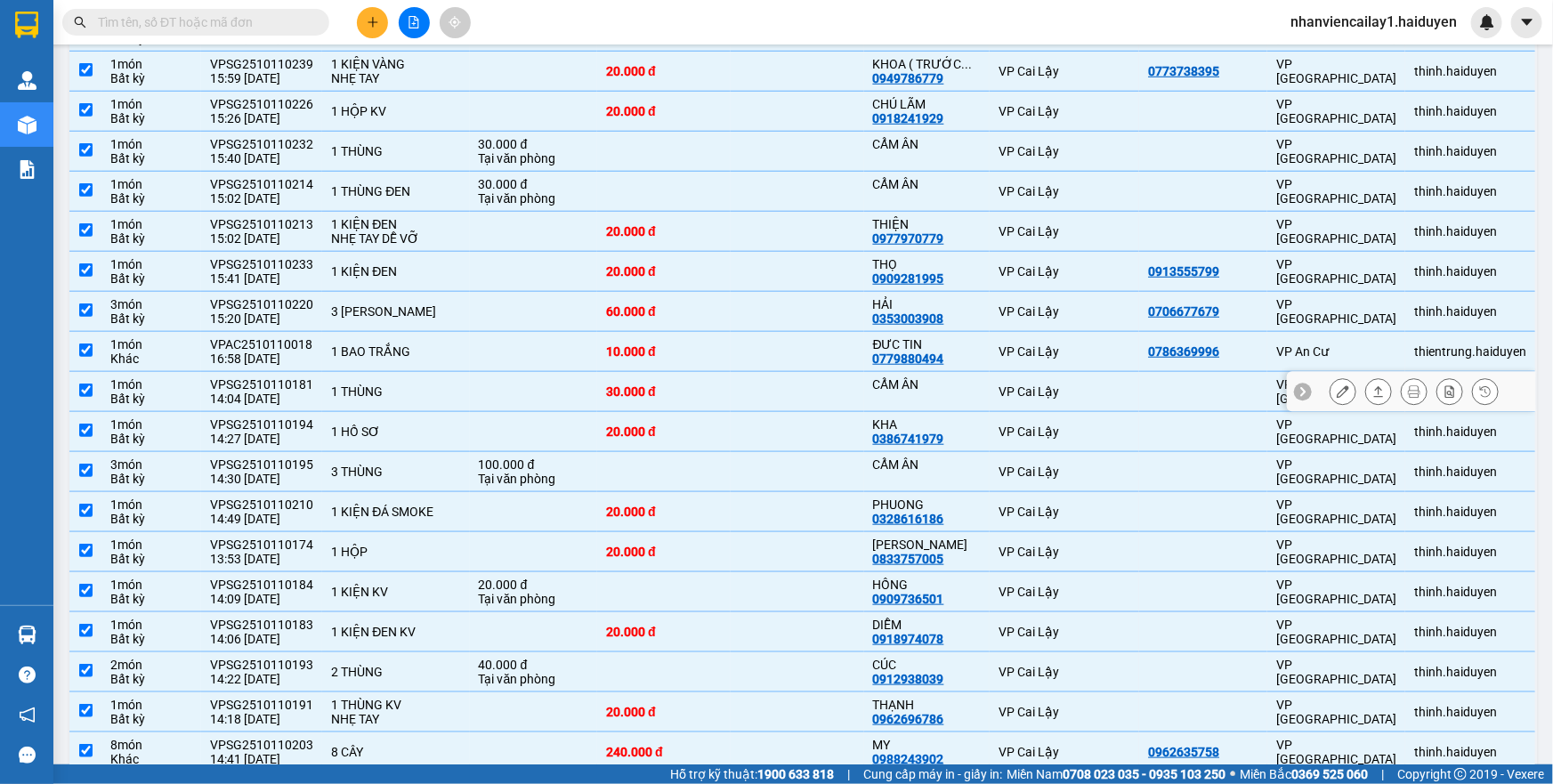
click at [873, 391] on div "CẨM ÂN" at bounding box center [927, 392] width 108 height 28
checkbox input "false"
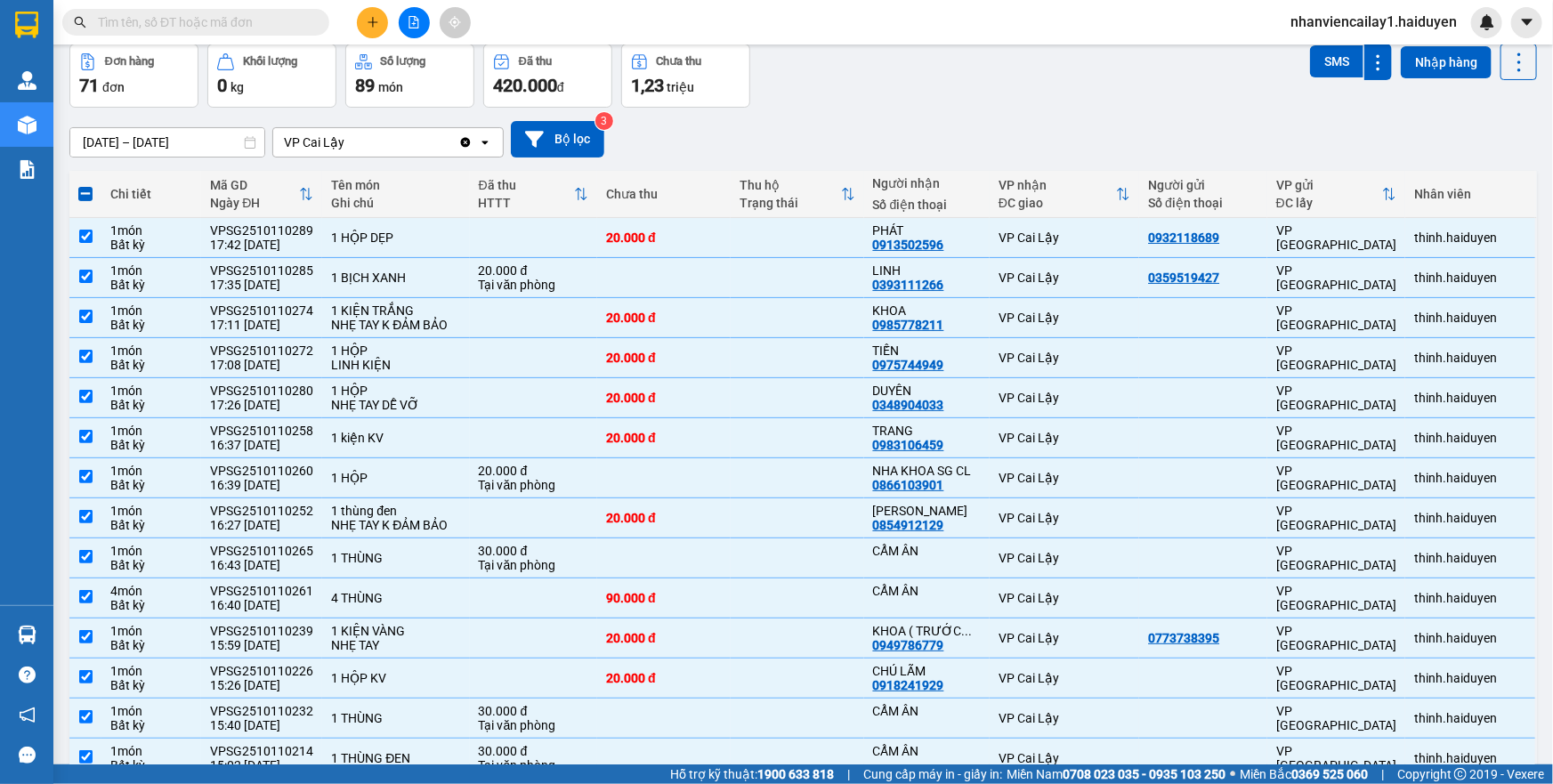
scroll to position [0, 0]
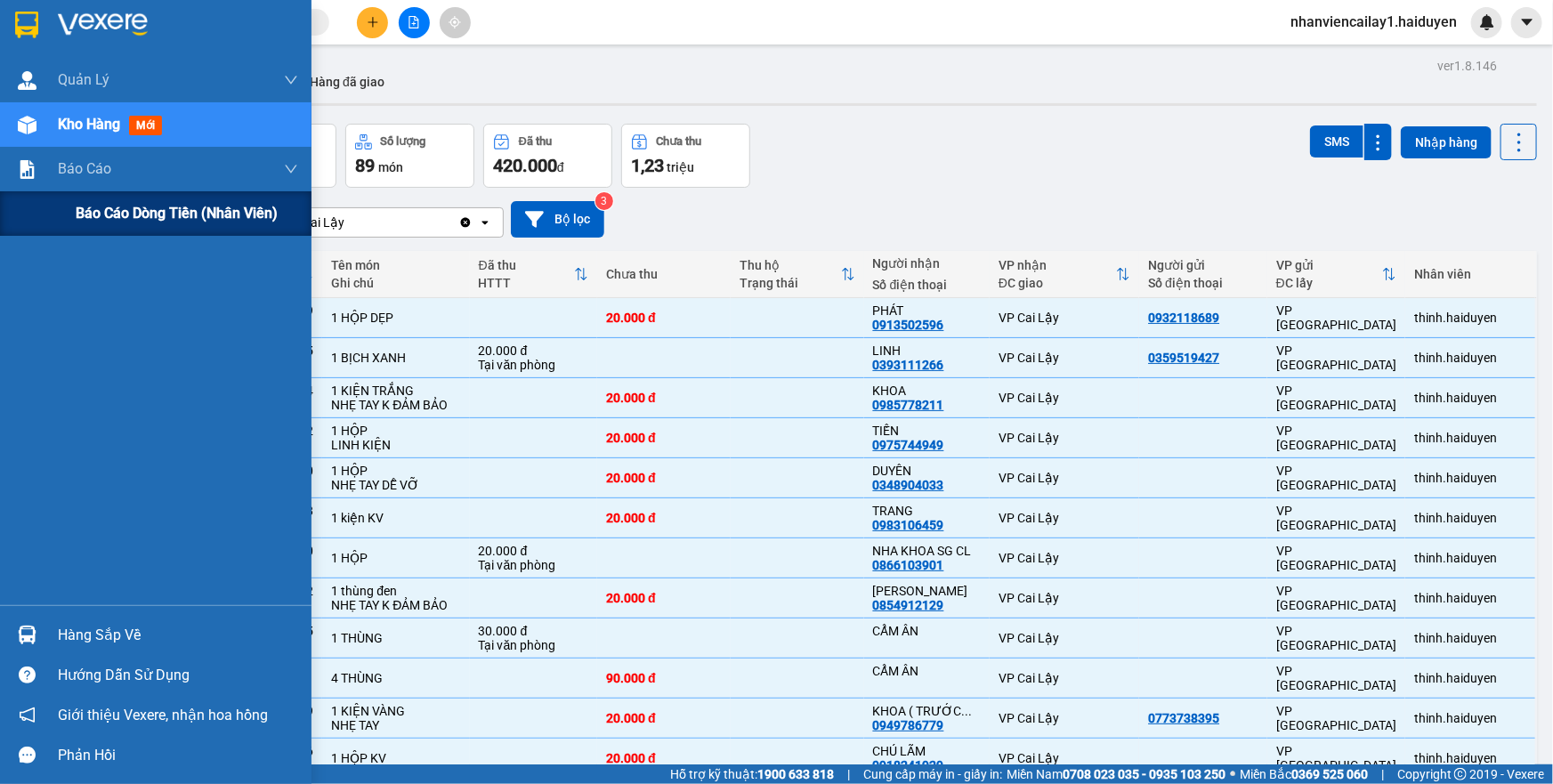
click at [126, 215] on span "Báo cáo dòng tiền (nhân viên)" at bounding box center [177, 213] width 202 height 23
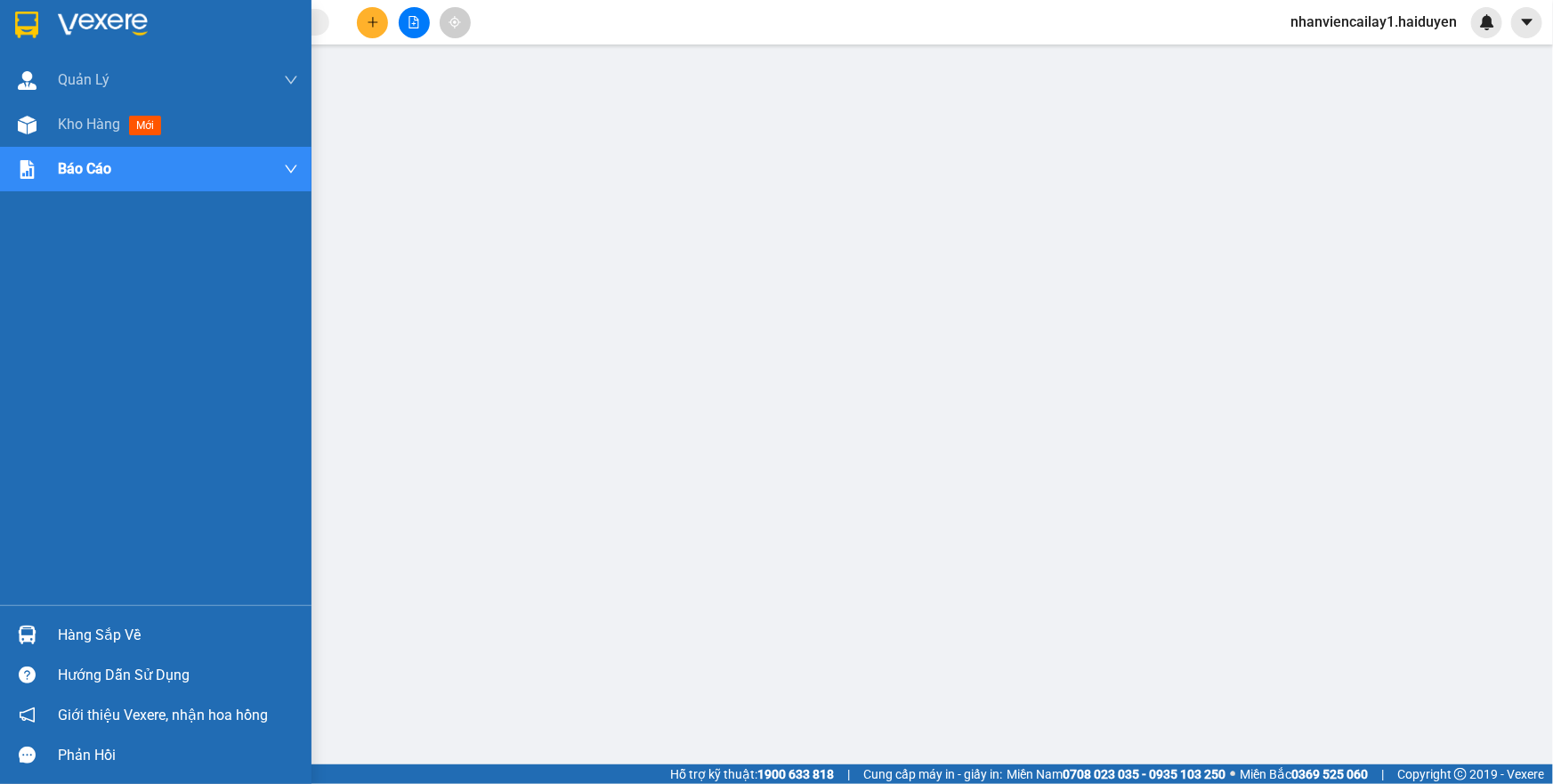
click at [175, 231] on div "Quản Lý Quản lý thu hộ Kho hàng mới Báo cáo Báo cáo dòng tiền (nhân viên)" at bounding box center [156, 331] width 312 height 547
click at [177, 197] on div "Quản Lý Quản lý thu hộ Kho hàng mới Báo cáo Báo cáo dòng tiền (nhân viên)" at bounding box center [156, 331] width 312 height 547
click at [195, 158] on div "Báo cáo" at bounding box center [178, 168] width 240 height 44
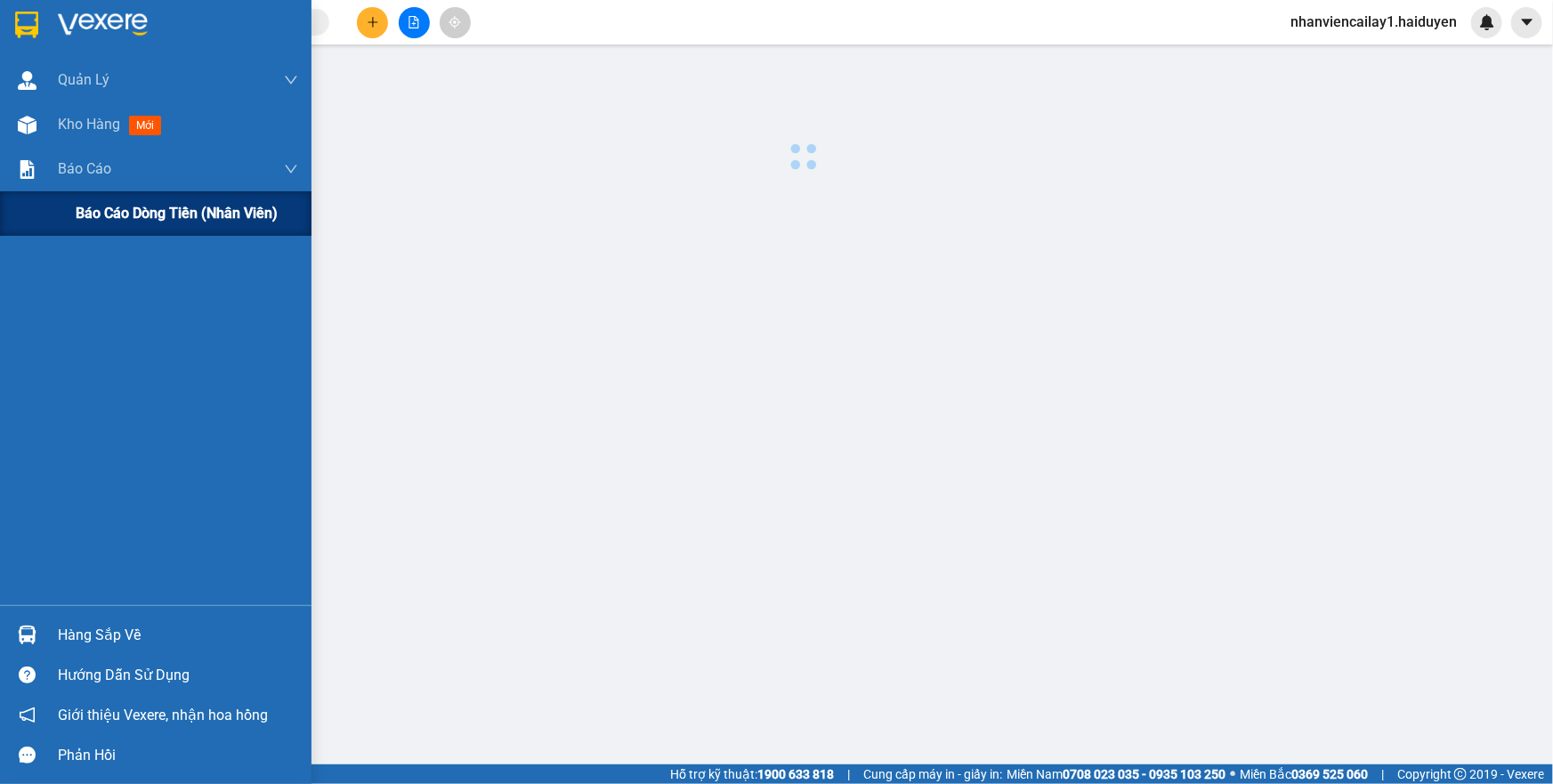
click at [177, 218] on span "Báo cáo dòng tiền (nhân viên)" at bounding box center [177, 213] width 202 height 23
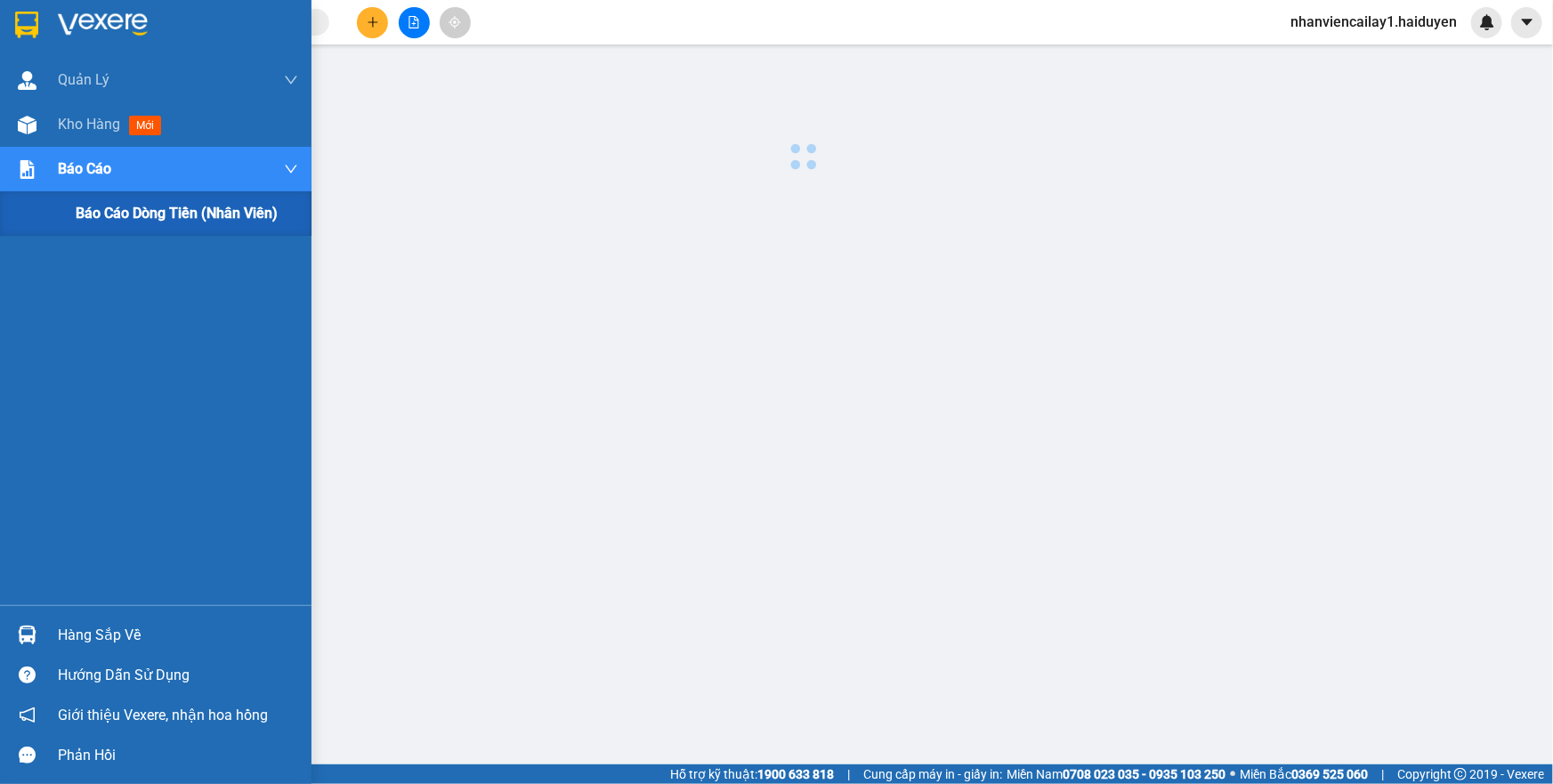
click at [177, 218] on span "Báo cáo dòng tiền (nhân viên)" at bounding box center [177, 213] width 202 height 23
click at [178, 217] on span "Báo cáo dòng tiền (nhân viên)" at bounding box center [177, 213] width 202 height 23
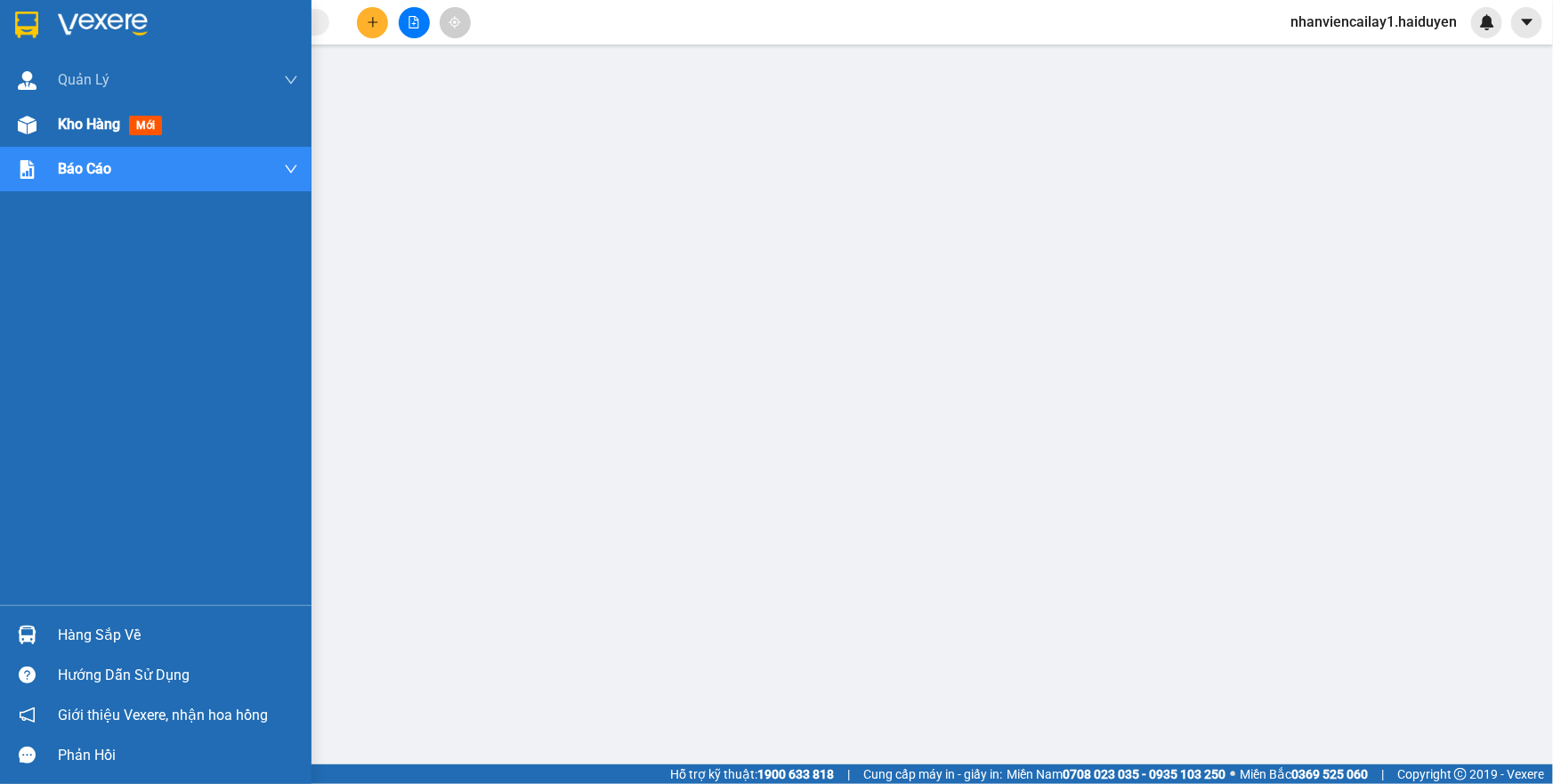
click at [55, 116] on div "Kho hàng mới" at bounding box center [156, 124] width 312 height 44
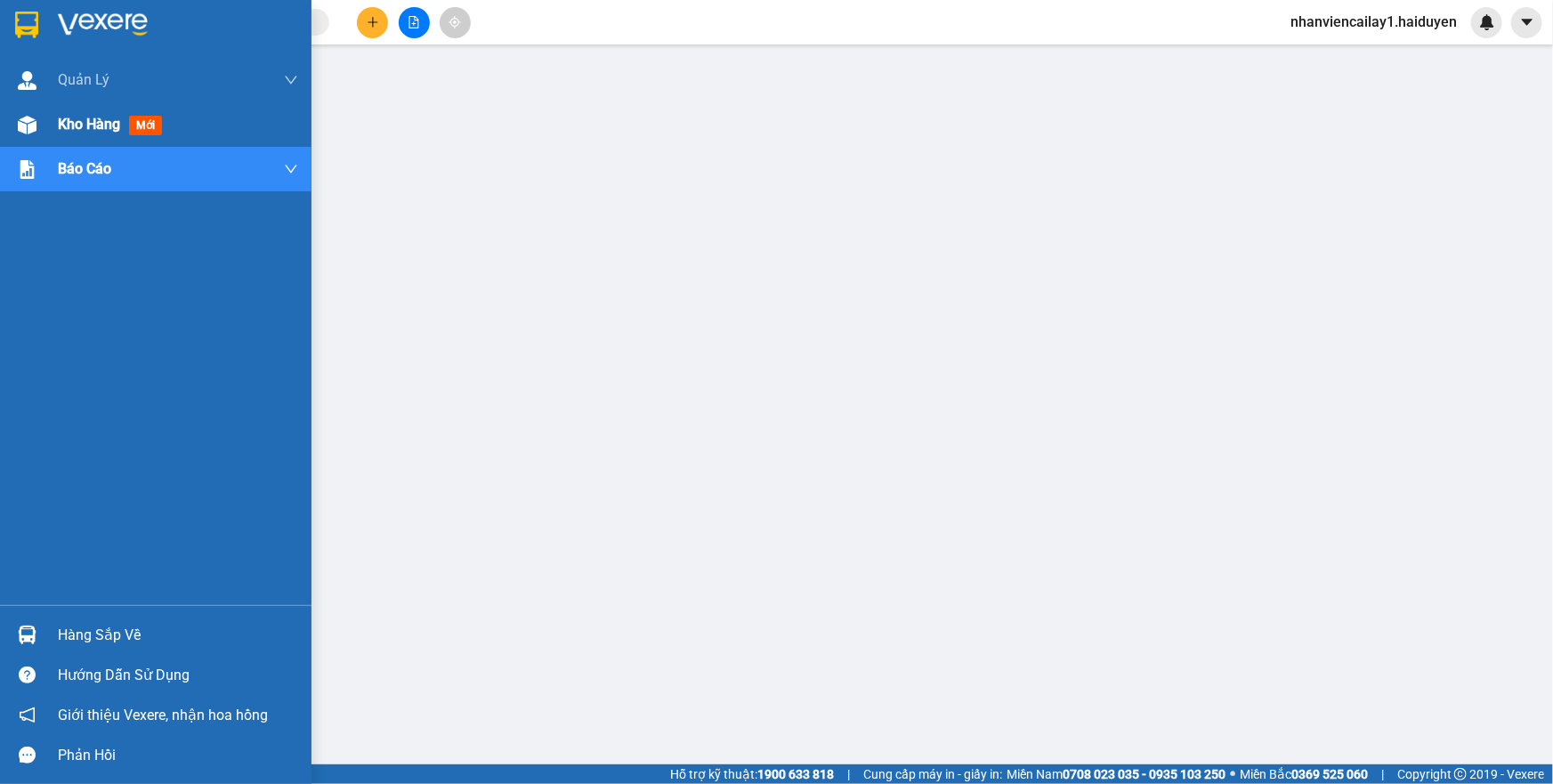
click at [55, 116] on div "Kho hàng mới" at bounding box center [156, 124] width 312 height 44
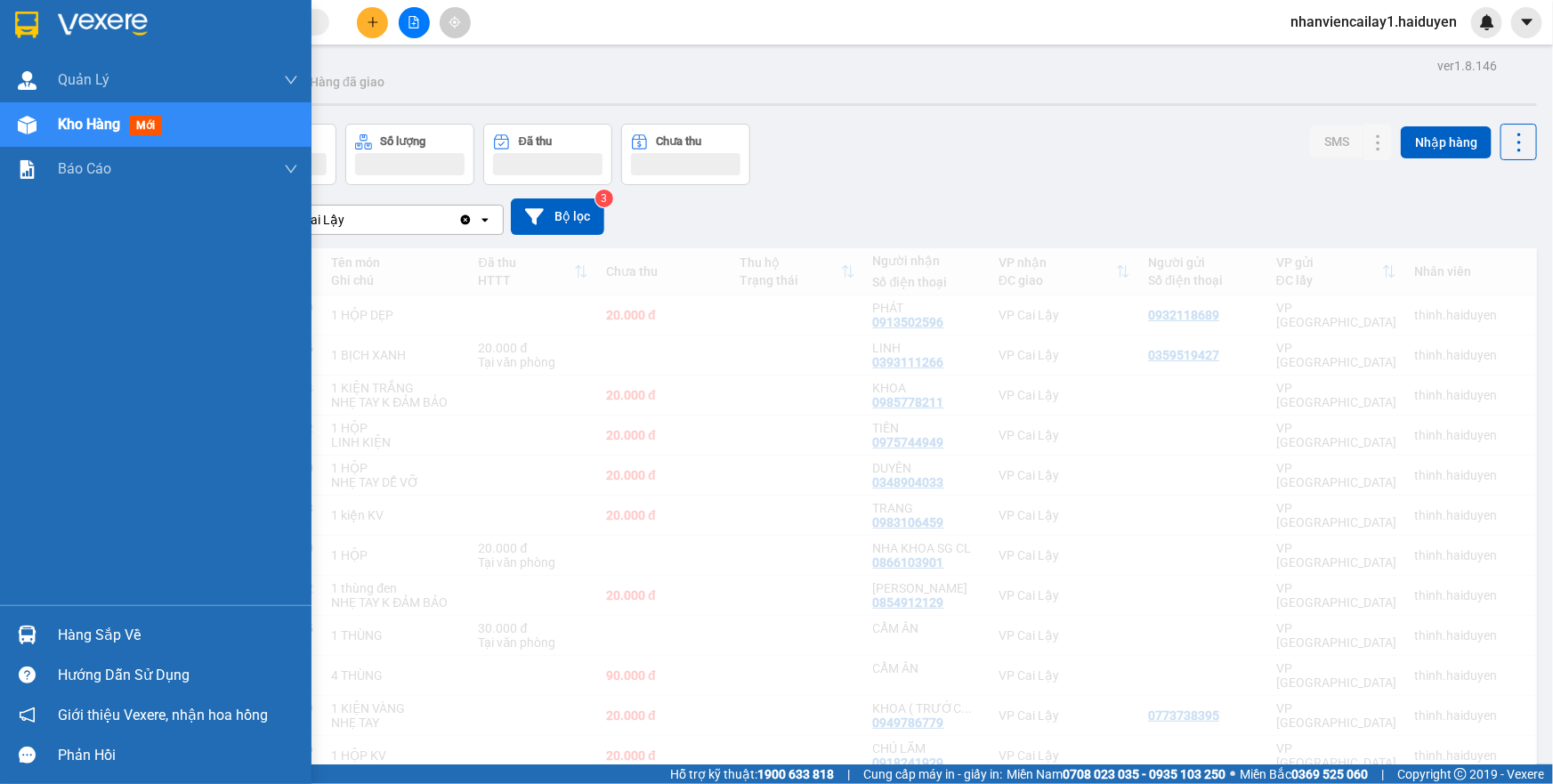
click at [55, 116] on div "Kho hàng mới" at bounding box center [156, 124] width 312 height 44
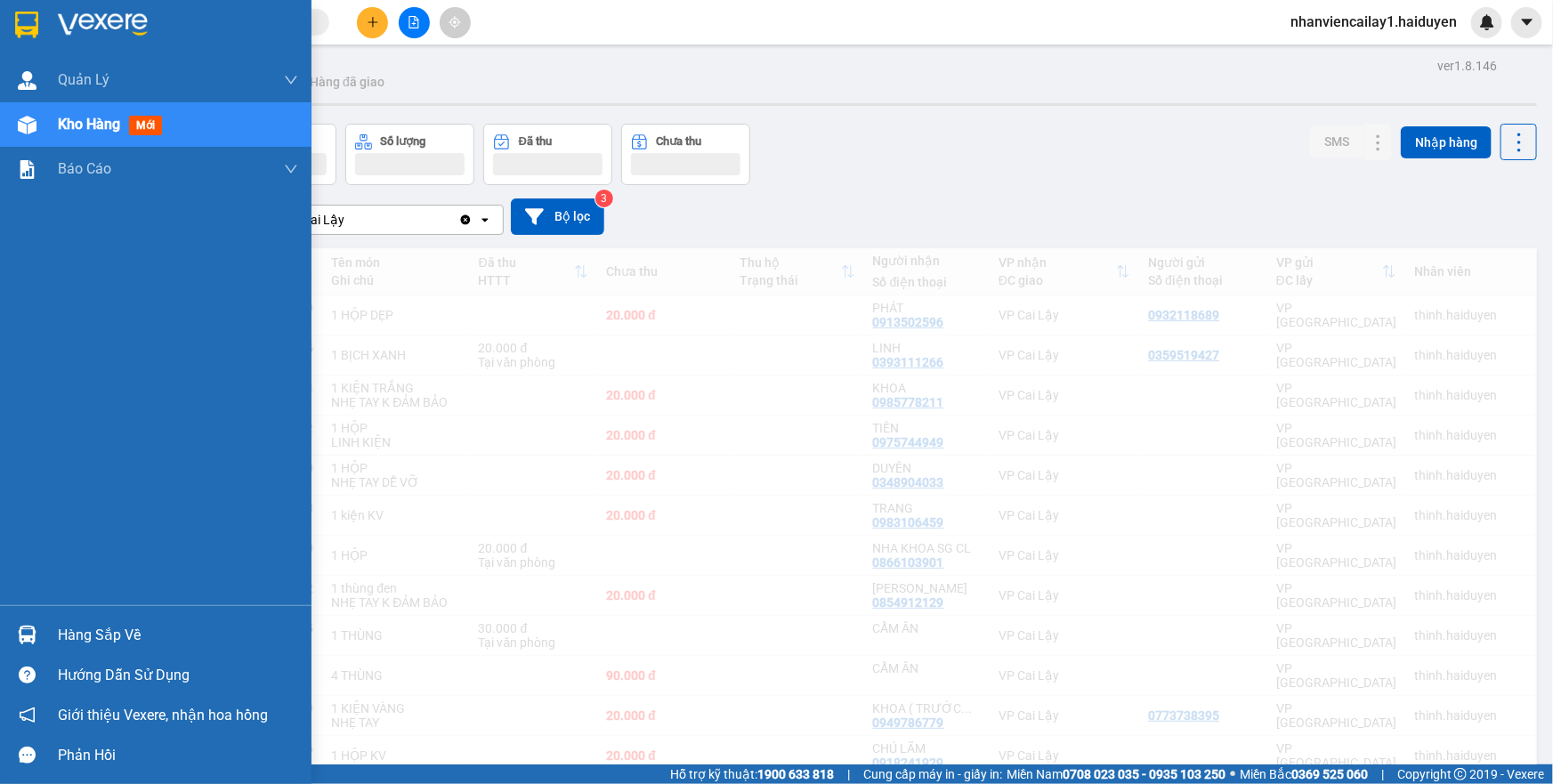
click at [55, 116] on div "Kho hàng mới" at bounding box center [156, 124] width 312 height 44
click at [877, 164] on div "Đơn hàng Khối lượng Số lượng Đã thu Chưa thu SMS Nhập hàng" at bounding box center [803, 154] width 1468 height 61
click at [77, 129] on span "Kho hàng" at bounding box center [89, 124] width 62 height 17
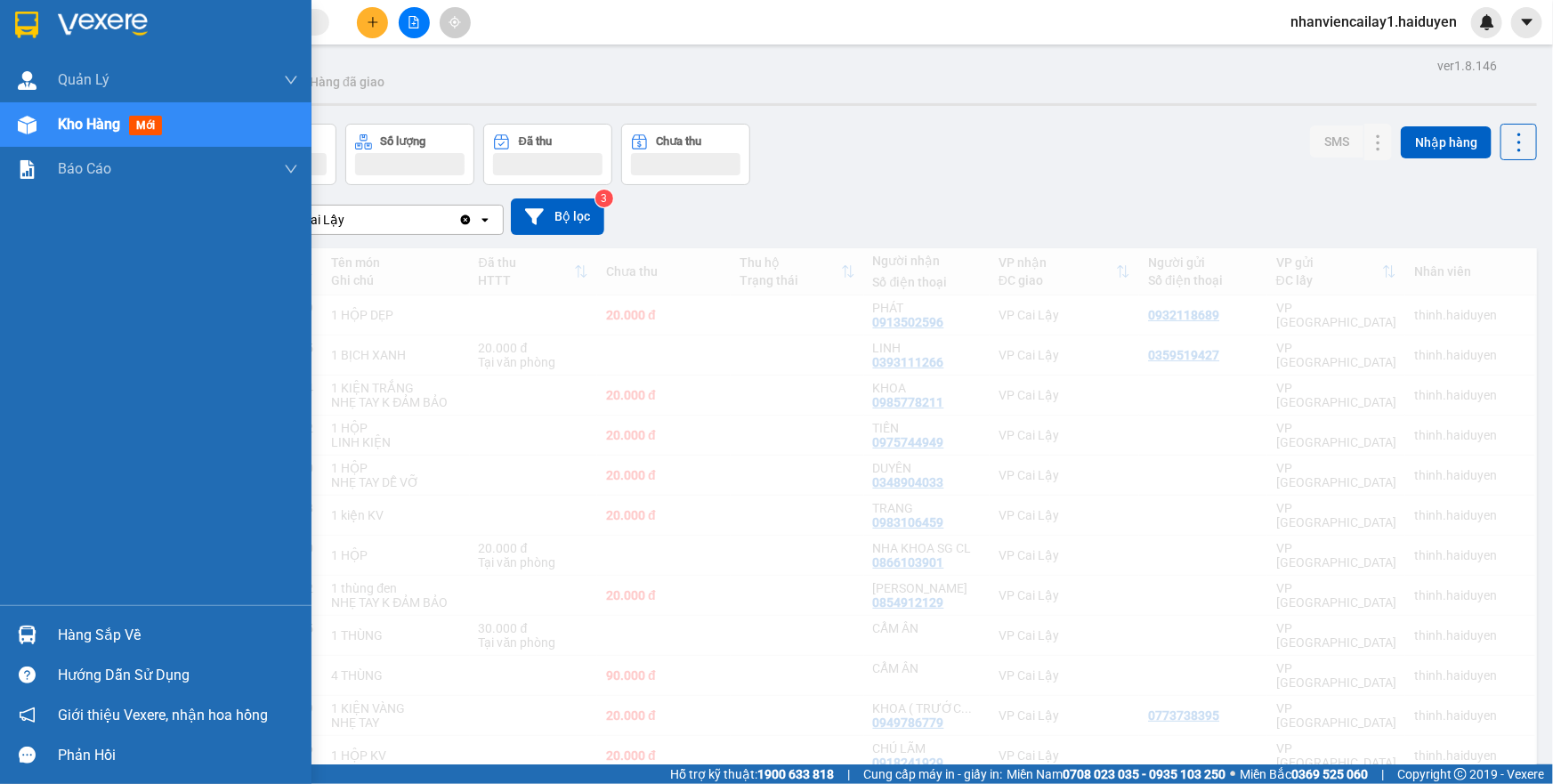
drag, startPoint x: 77, startPoint y: 129, endPoint x: 311, endPoint y: 109, distance: 234.9
click at [83, 129] on button "Đơn hàng" at bounding box center [133, 154] width 129 height 61
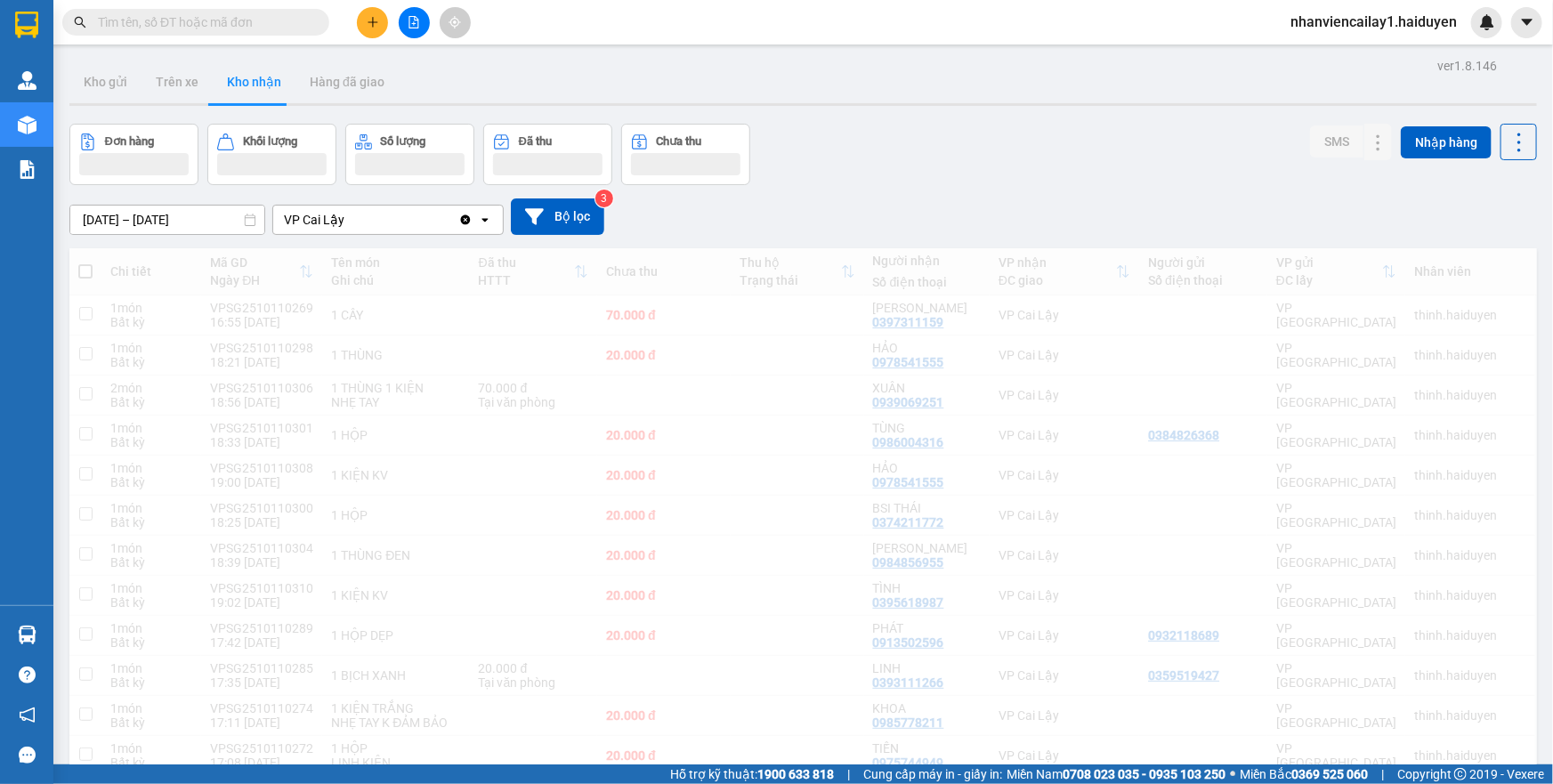
click at [317, 104] on div at bounding box center [803, 104] width 1468 height 3
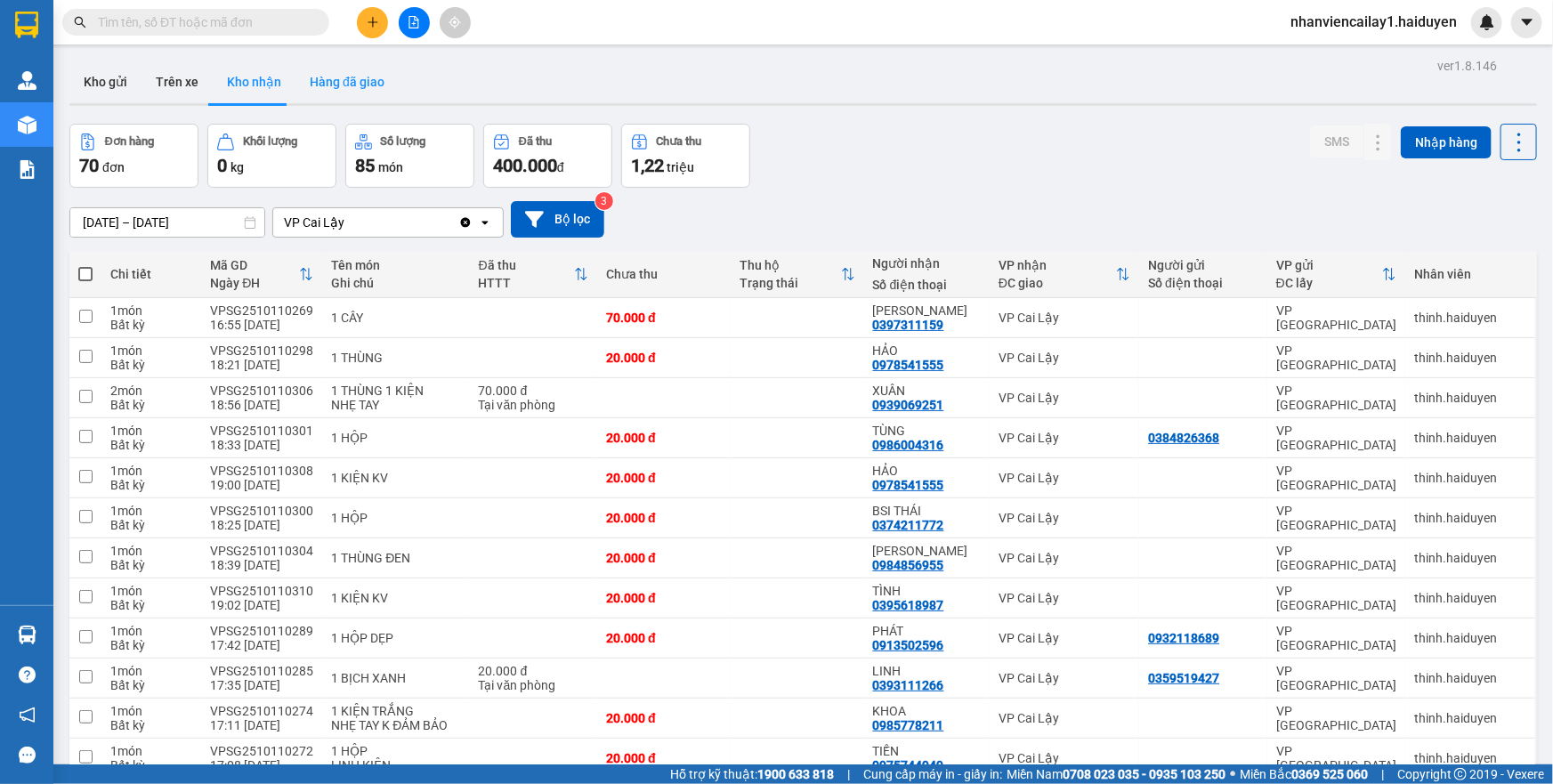
click at [326, 96] on button "Hàng đã giao" at bounding box center [347, 81] width 103 height 42
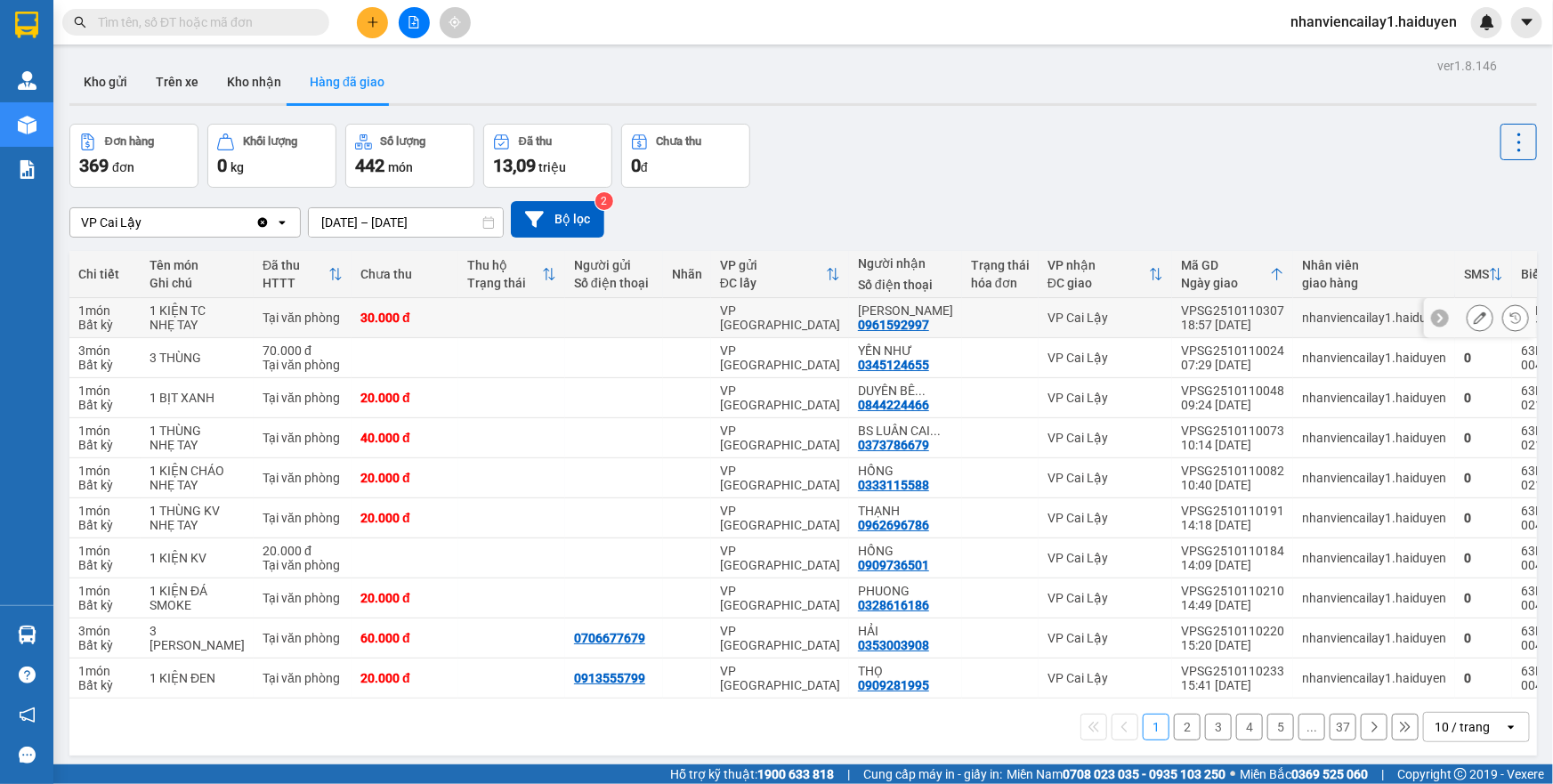
click at [1097, 320] on div "VP Cai Lậy" at bounding box center [1105, 317] width 115 height 14
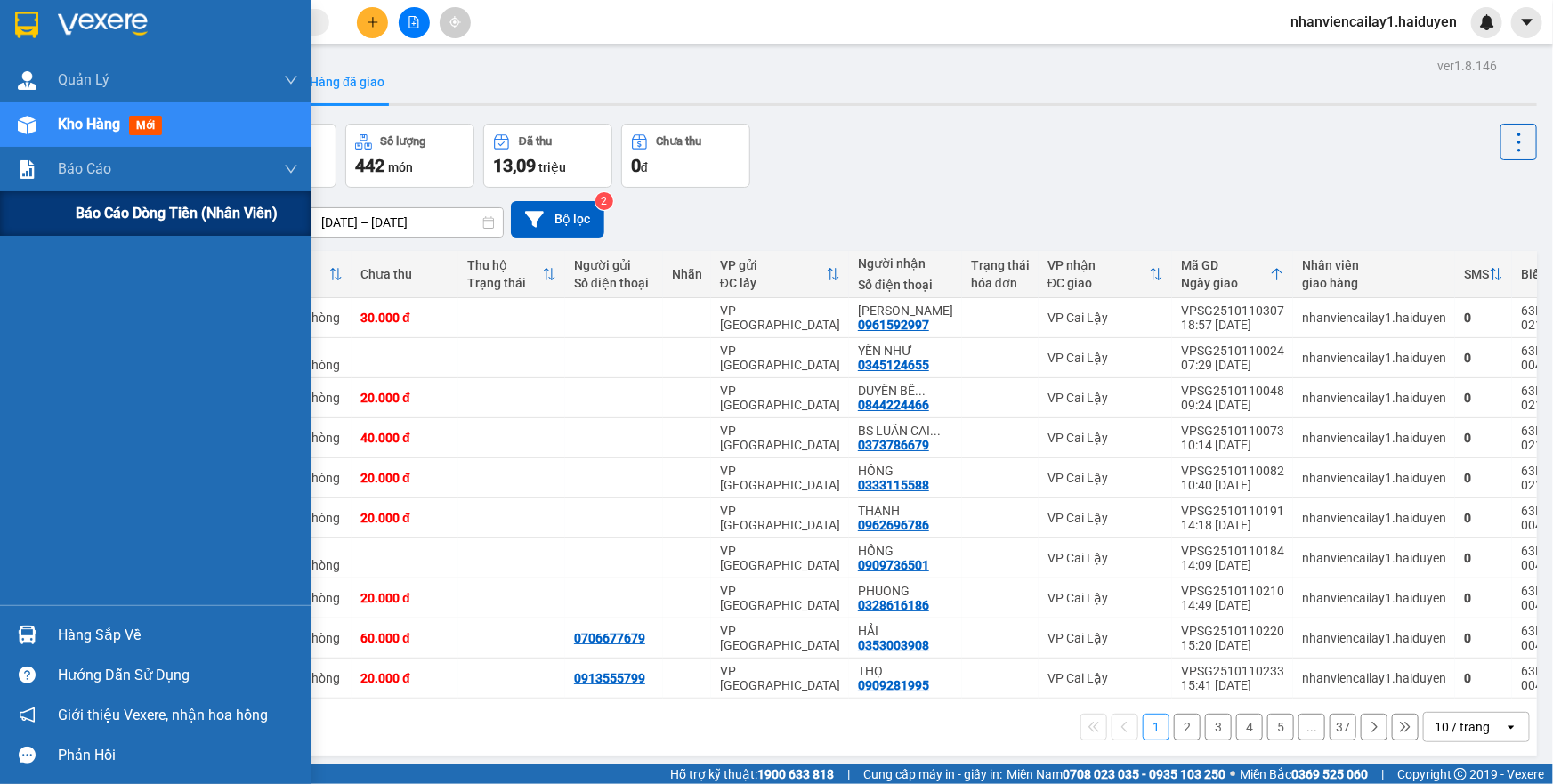
click at [116, 213] on span "Báo cáo dòng tiền (nhân viên)" at bounding box center [177, 213] width 202 height 23
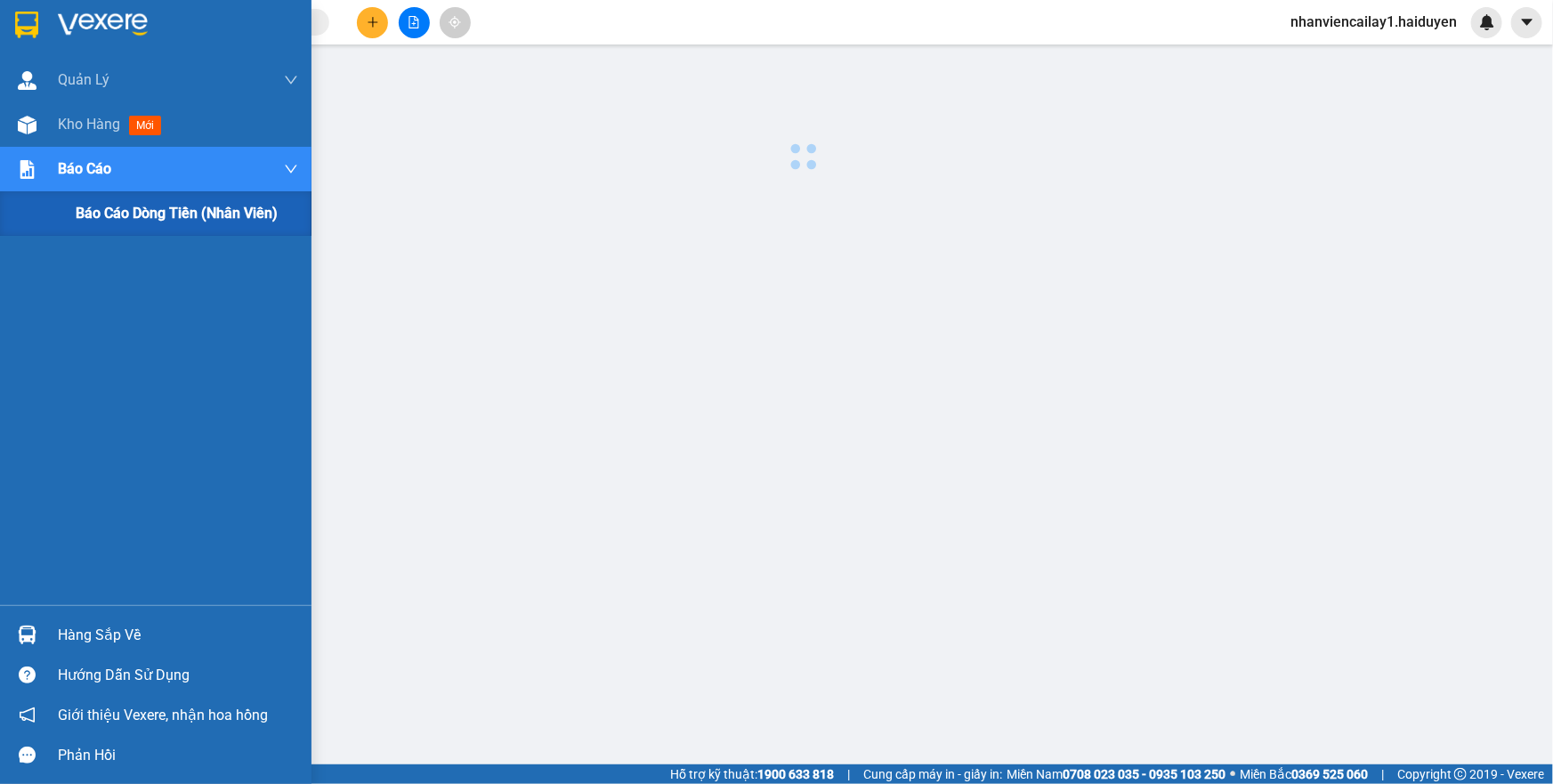
click at [116, 213] on span "Báo cáo dòng tiền (nhân viên)" at bounding box center [177, 213] width 202 height 23
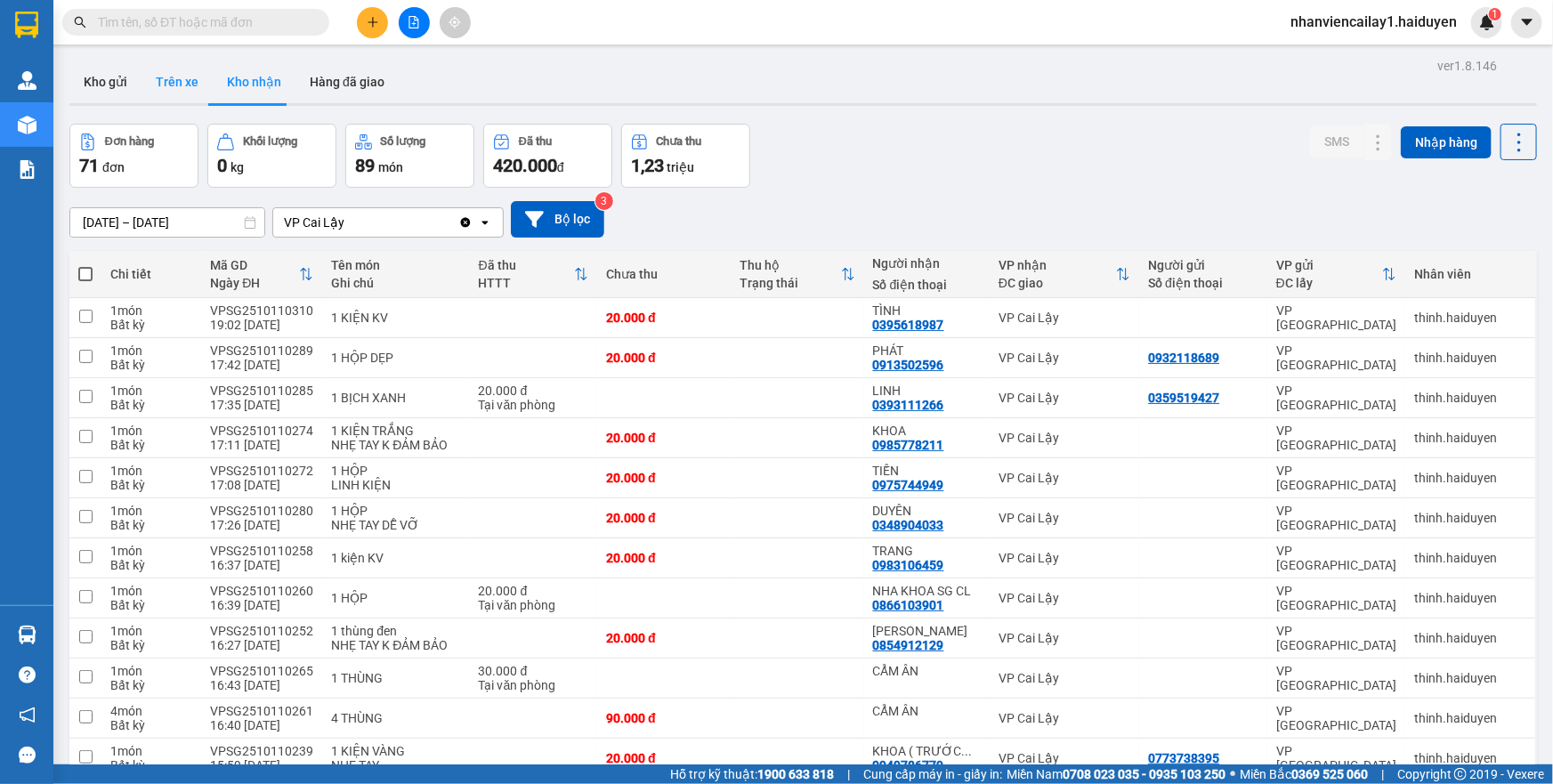
click at [179, 89] on button "Trên xe" at bounding box center [177, 81] width 71 height 42
type input "[DATE] – [DATE]"
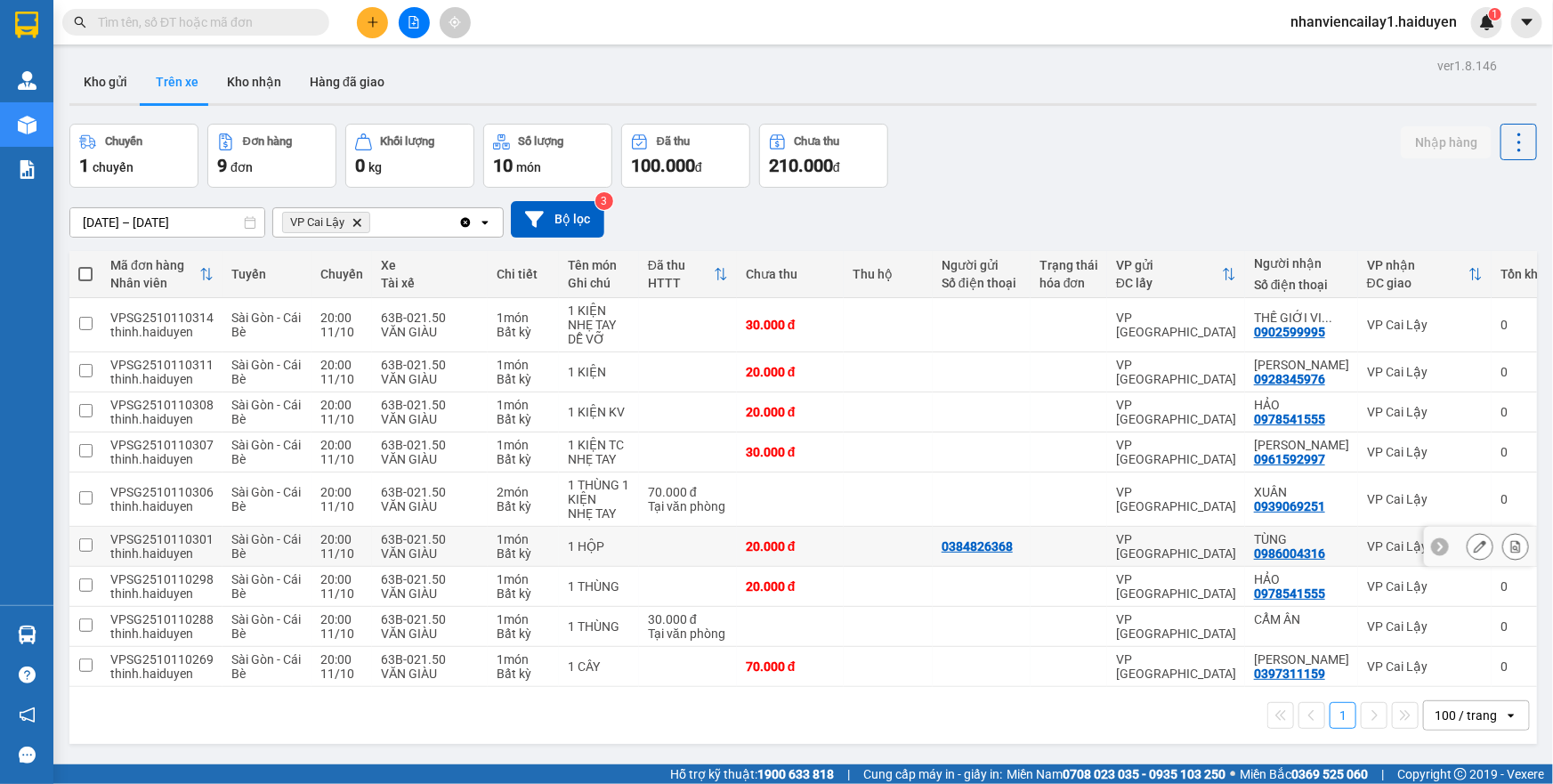
click at [1264, 537] on div "TÙNG" at bounding box center [1300, 539] width 95 height 14
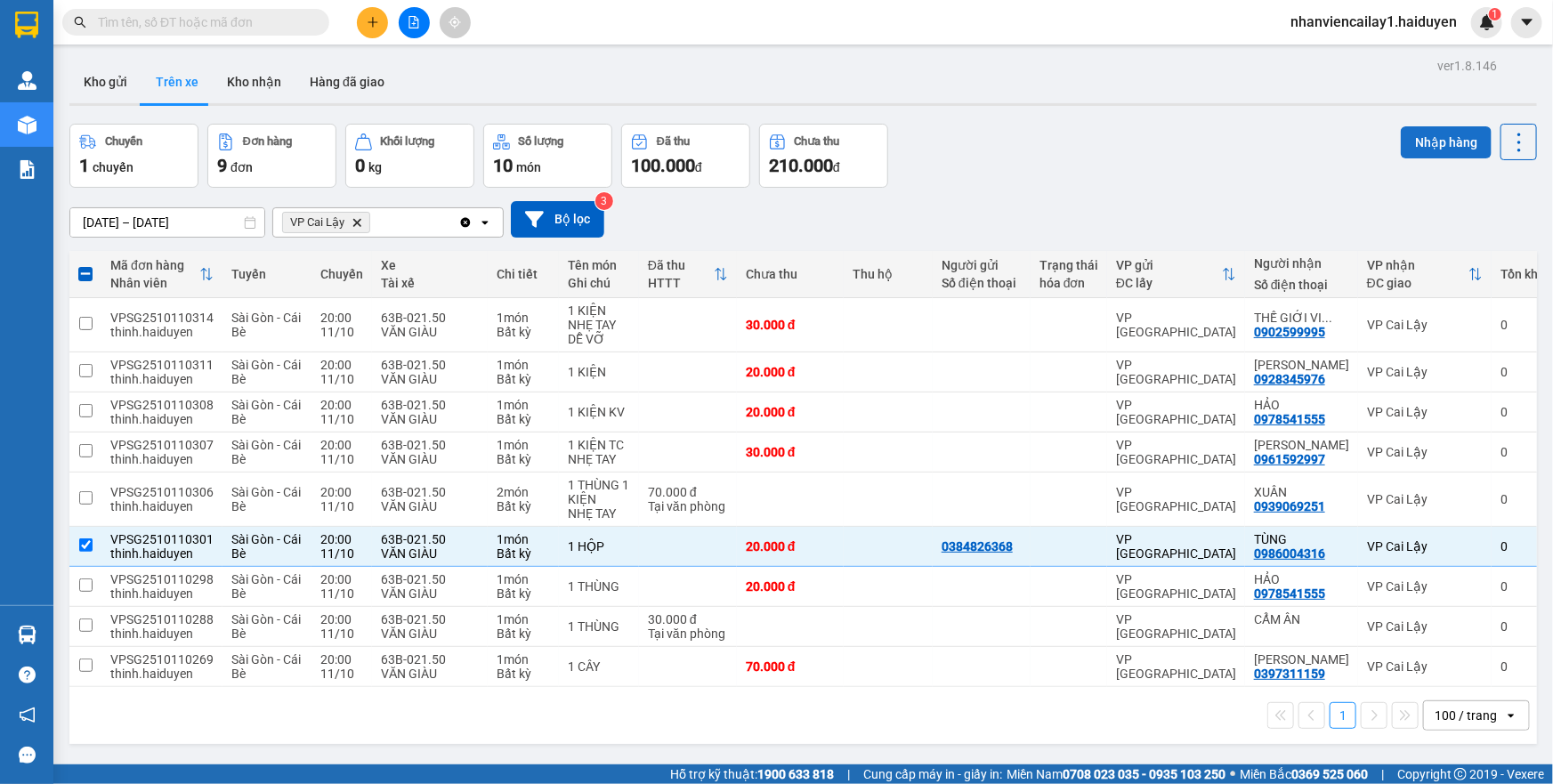
click at [1423, 127] on button "Nhập hàng" at bounding box center [1446, 143] width 91 height 32
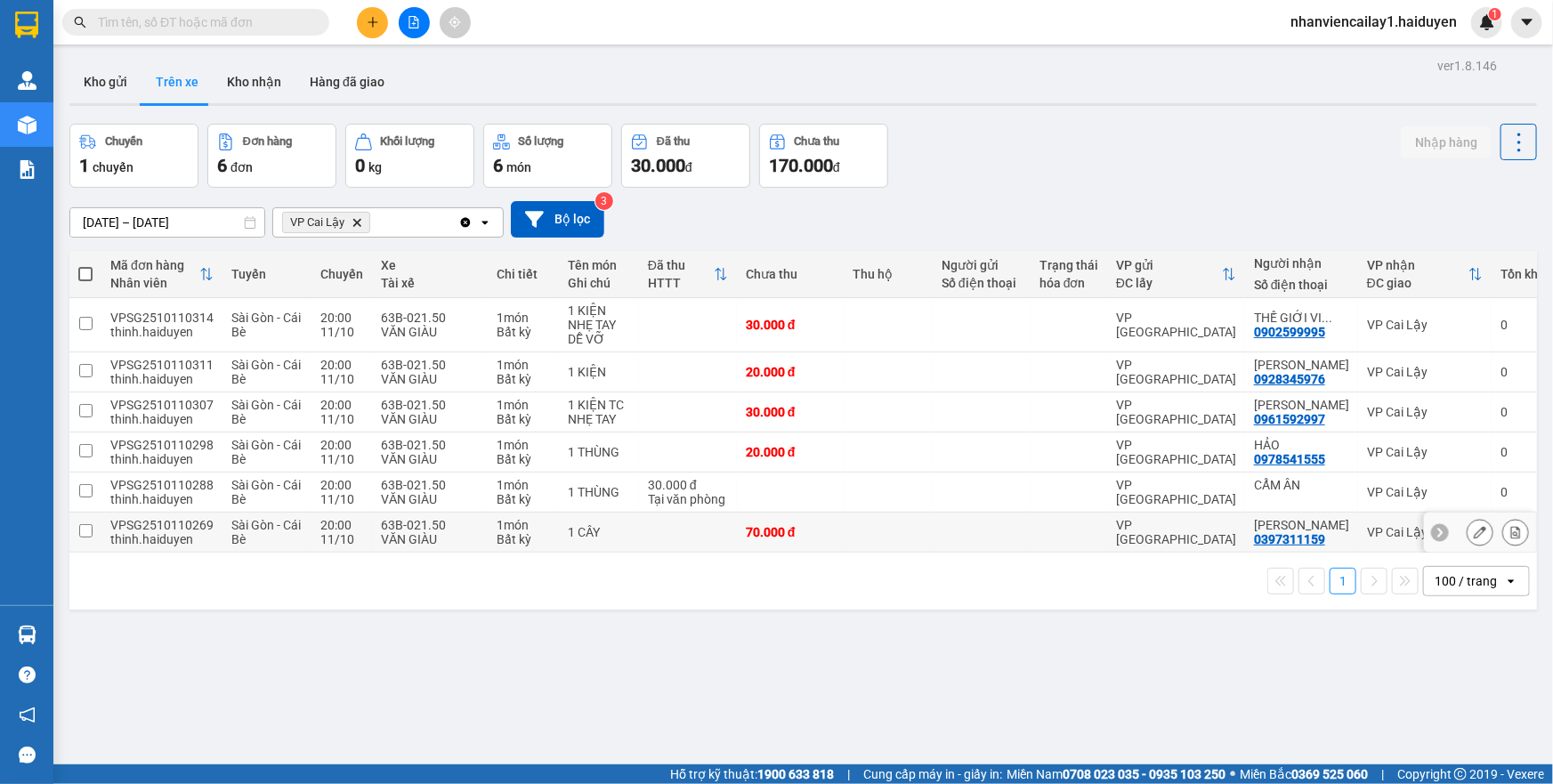
click at [1039, 532] on div at bounding box center [1069, 531] width 59 height 14
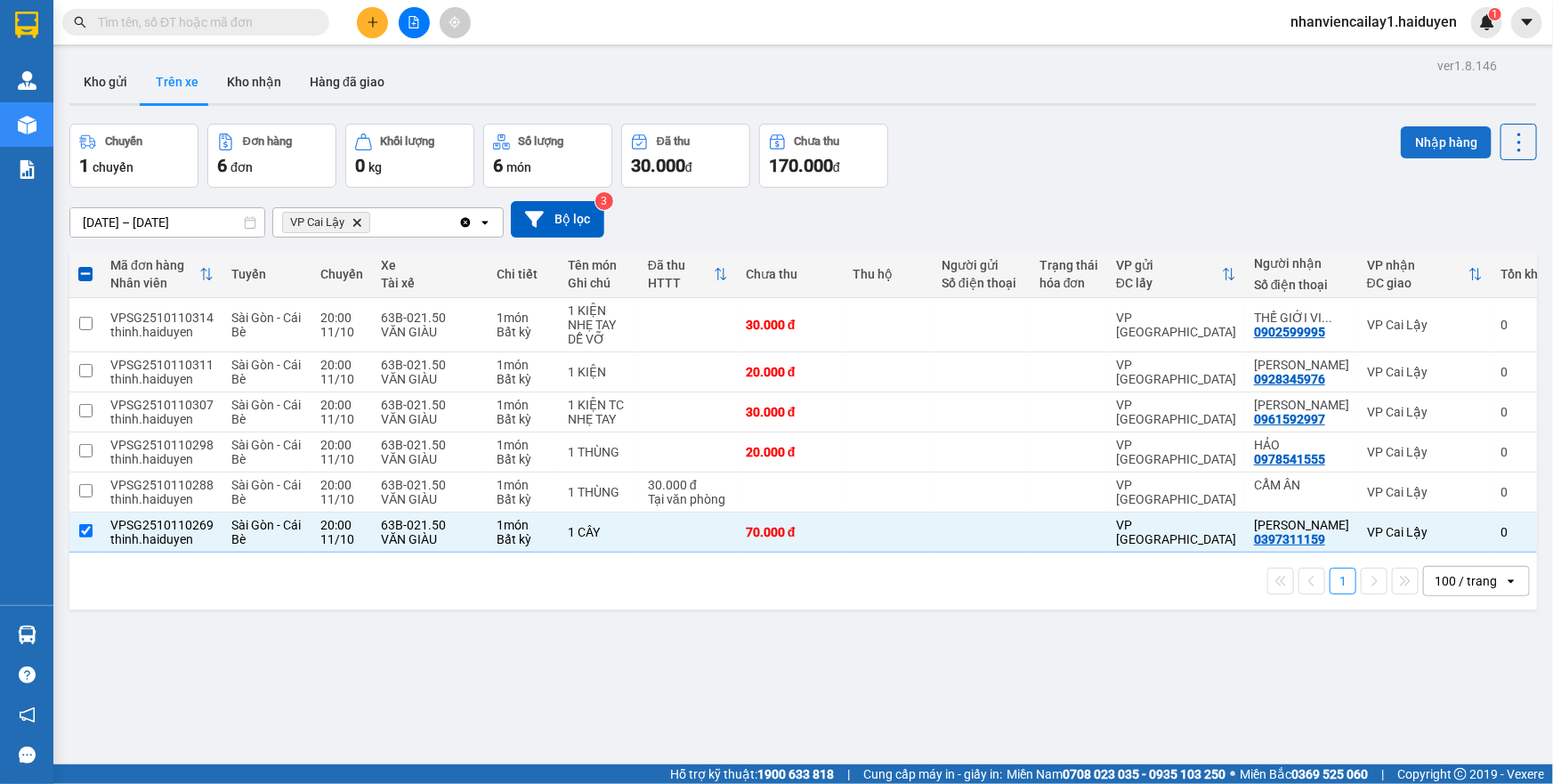
click at [1428, 134] on button "Nhập hàng" at bounding box center [1446, 143] width 91 height 32
checkbox input "false"
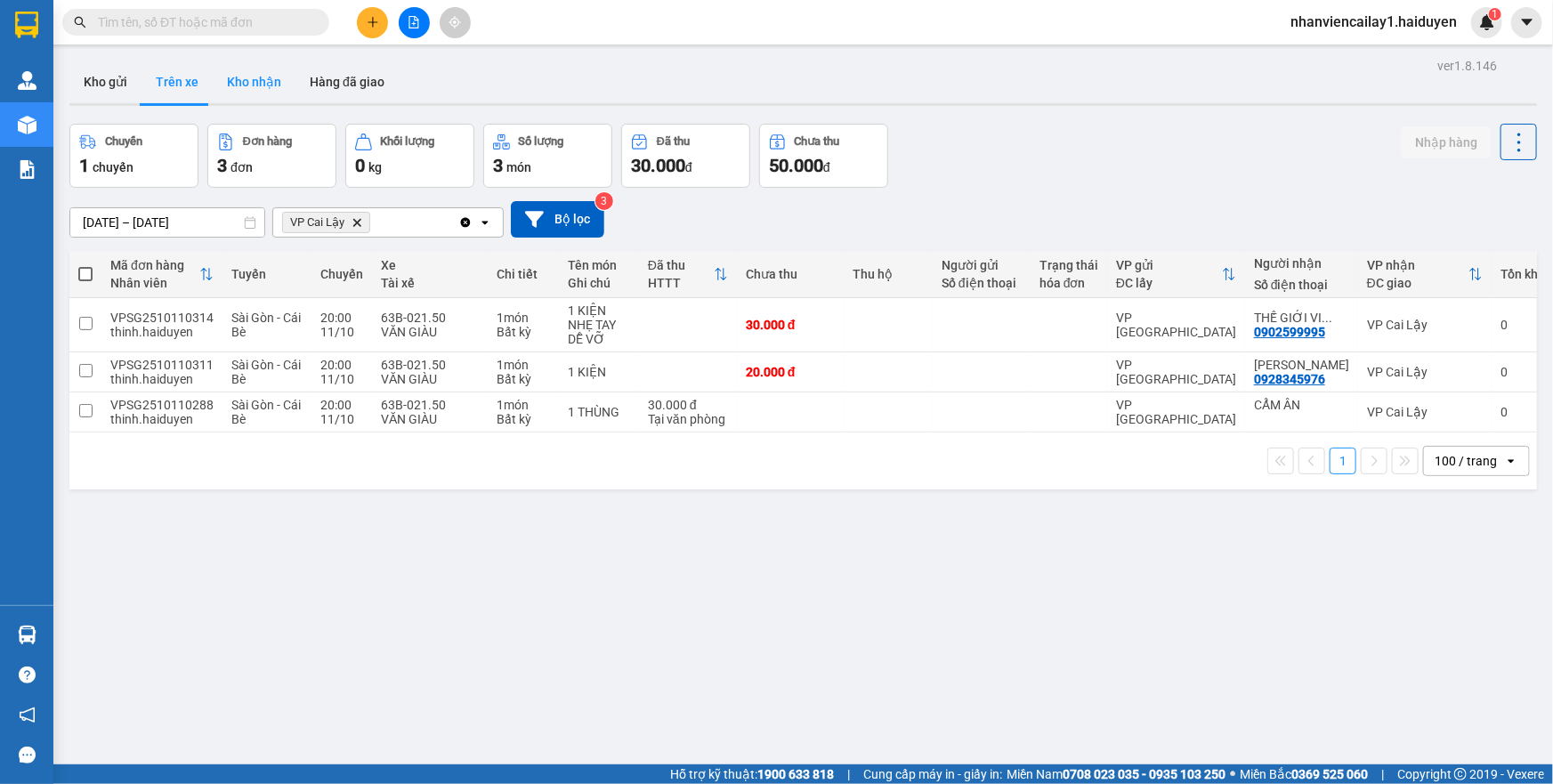
click at [254, 72] on button "Kho nhận" at bounding box center [254, 81] width 83 height 42
type input "[DATE] – [DATE]"
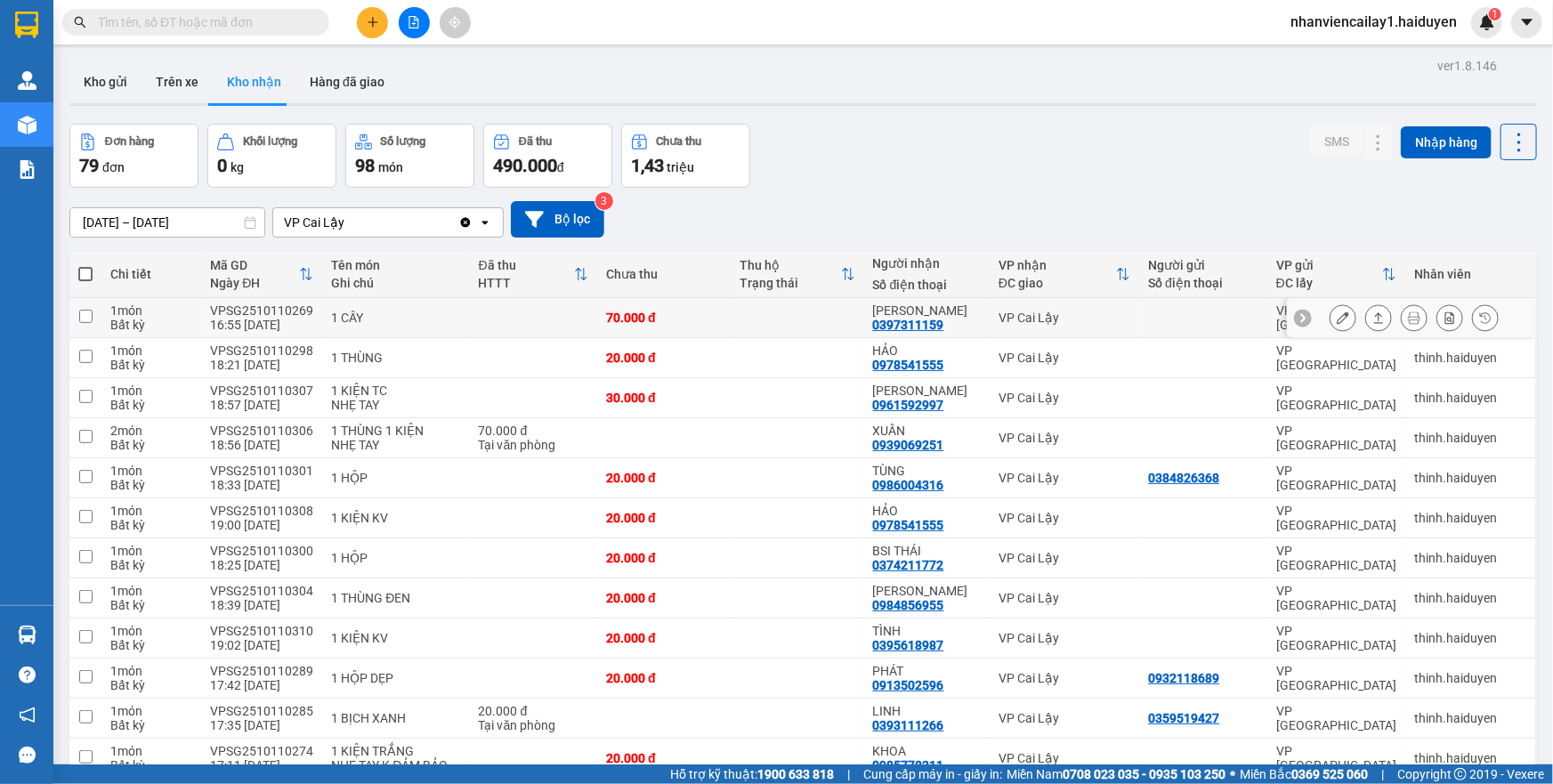
click at [737, 328] on td at bounding box center [797, 318] width 133 height 40
checkbox input "true"
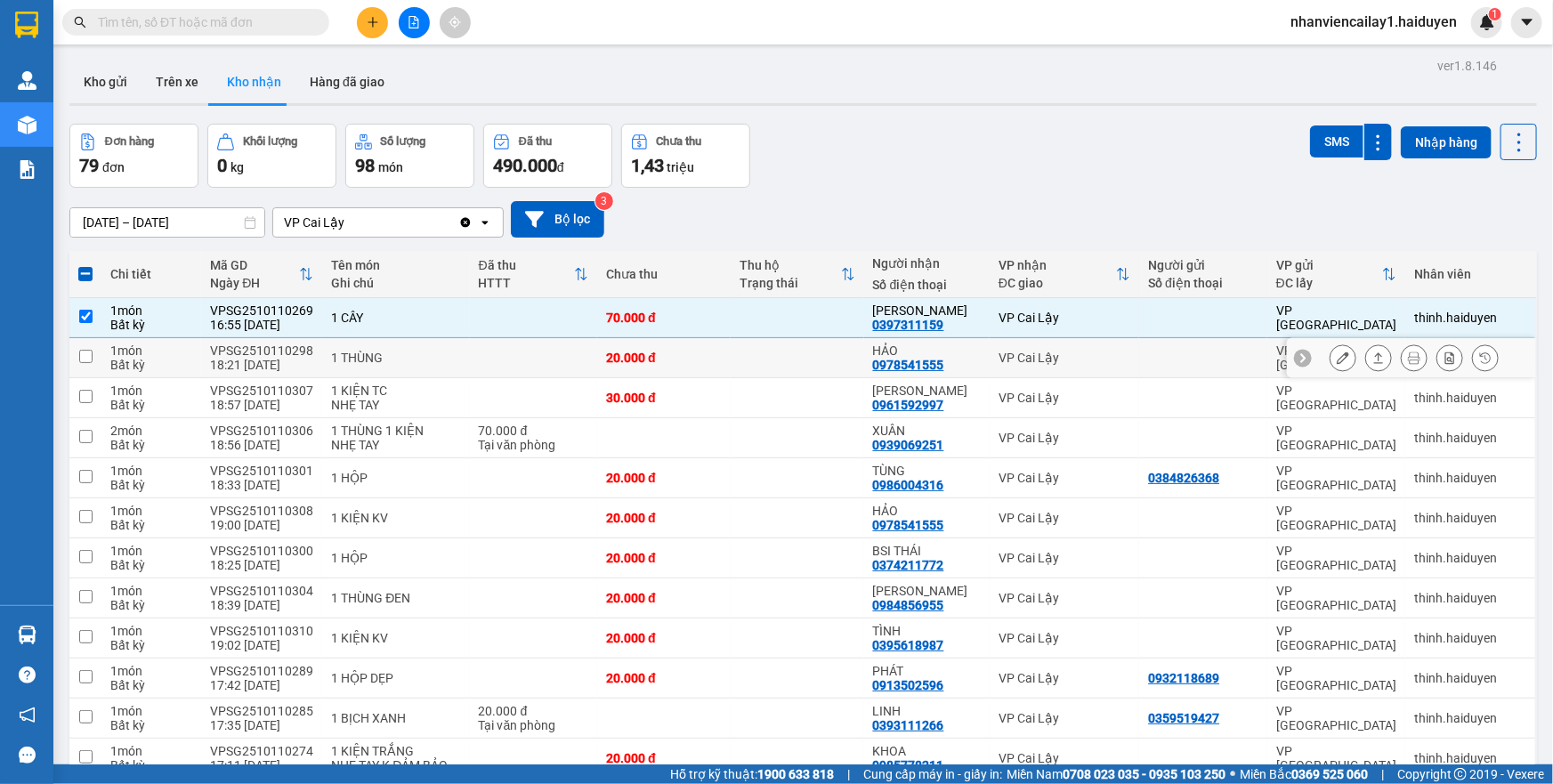
click at [736, 357] on td at bounding box center [797, 358] width 133 height 40
checkbox input "true"
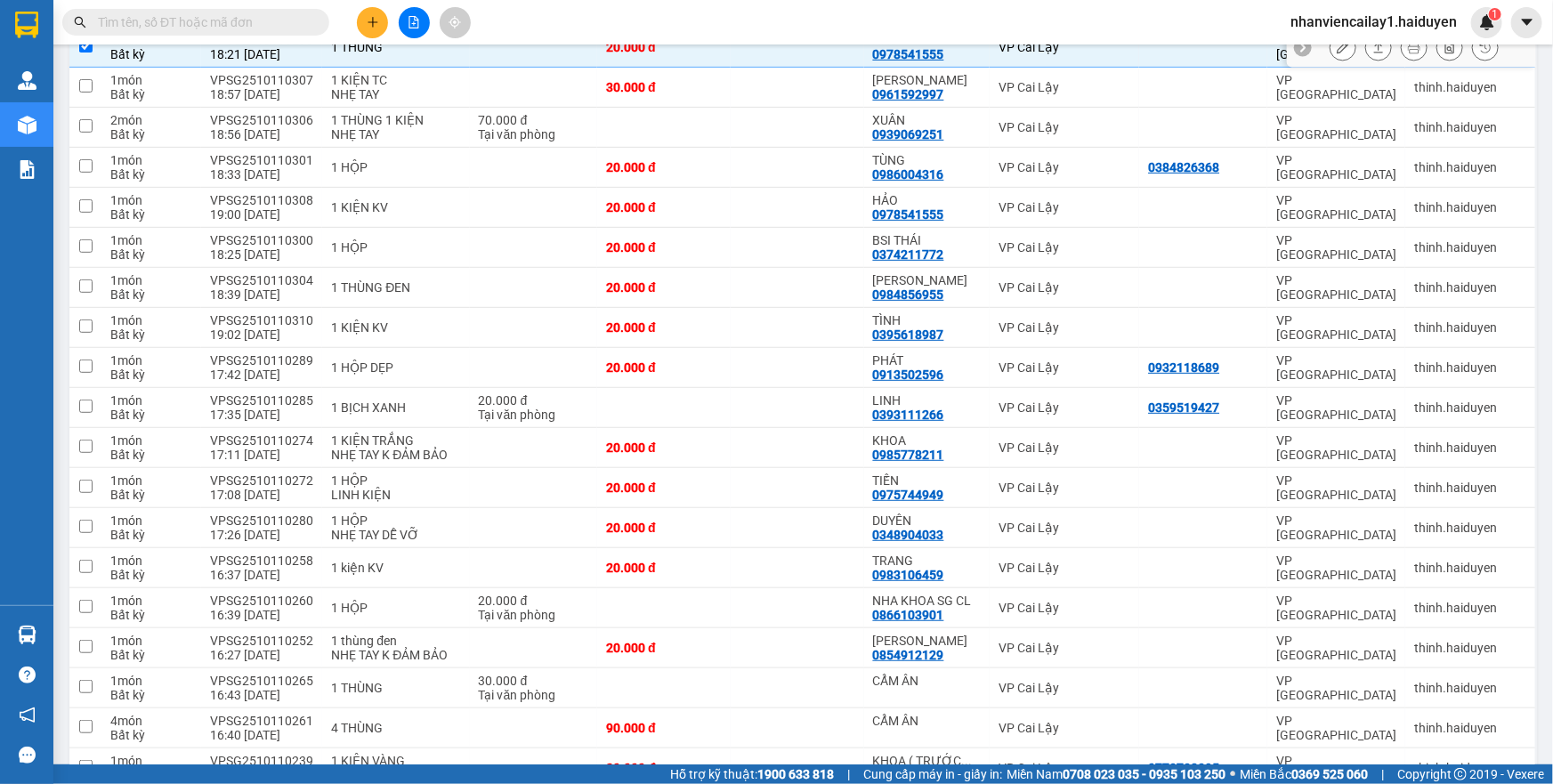
scroll to position [323, 0]
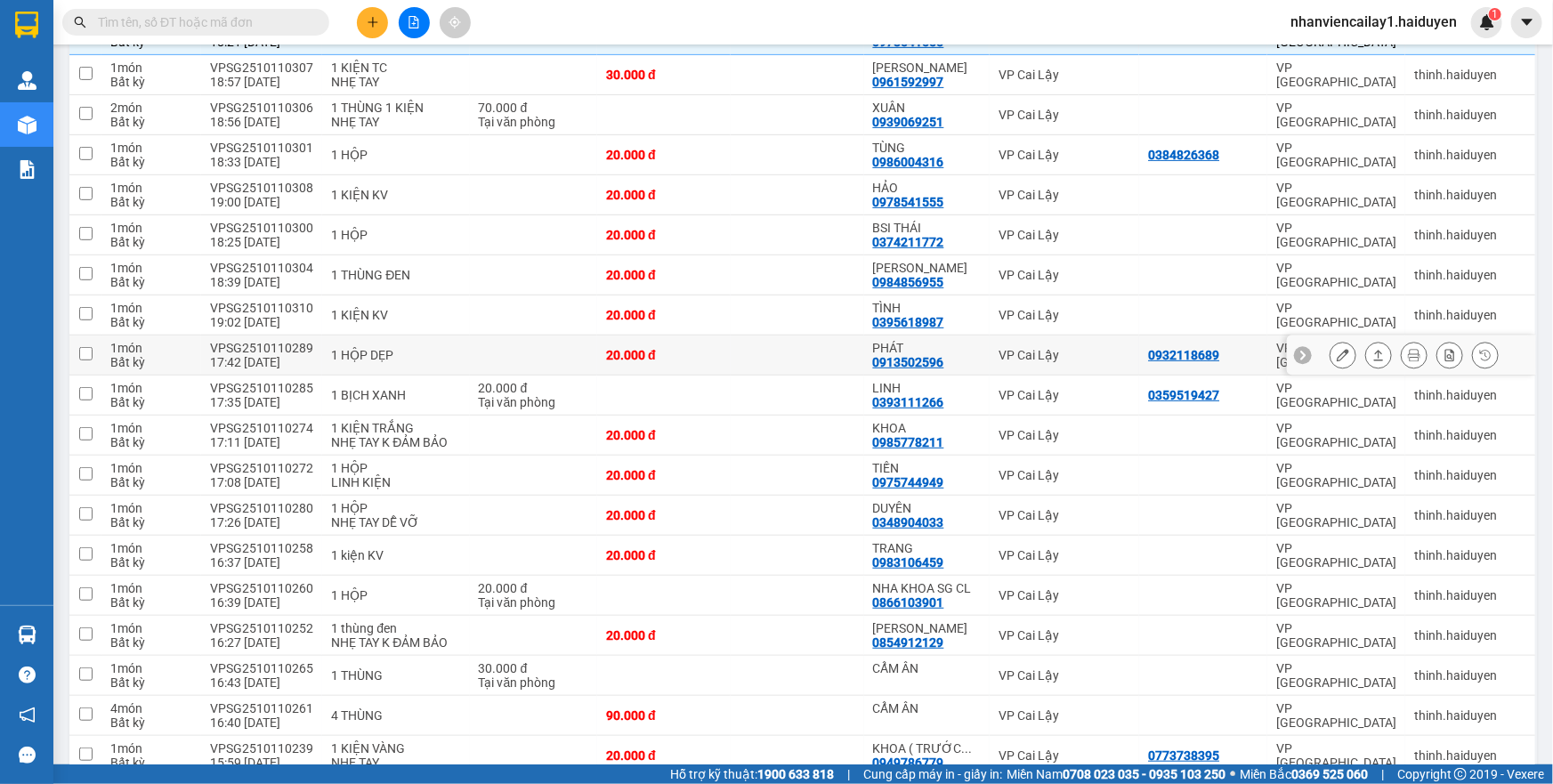
click at [878, 355] on div "0913502596" at bounding box center [909, 361] width 71 height 14
click at [864, 350] on td "PHÁT 0913502596" at bounding box center [927, 355] width 126 height 40
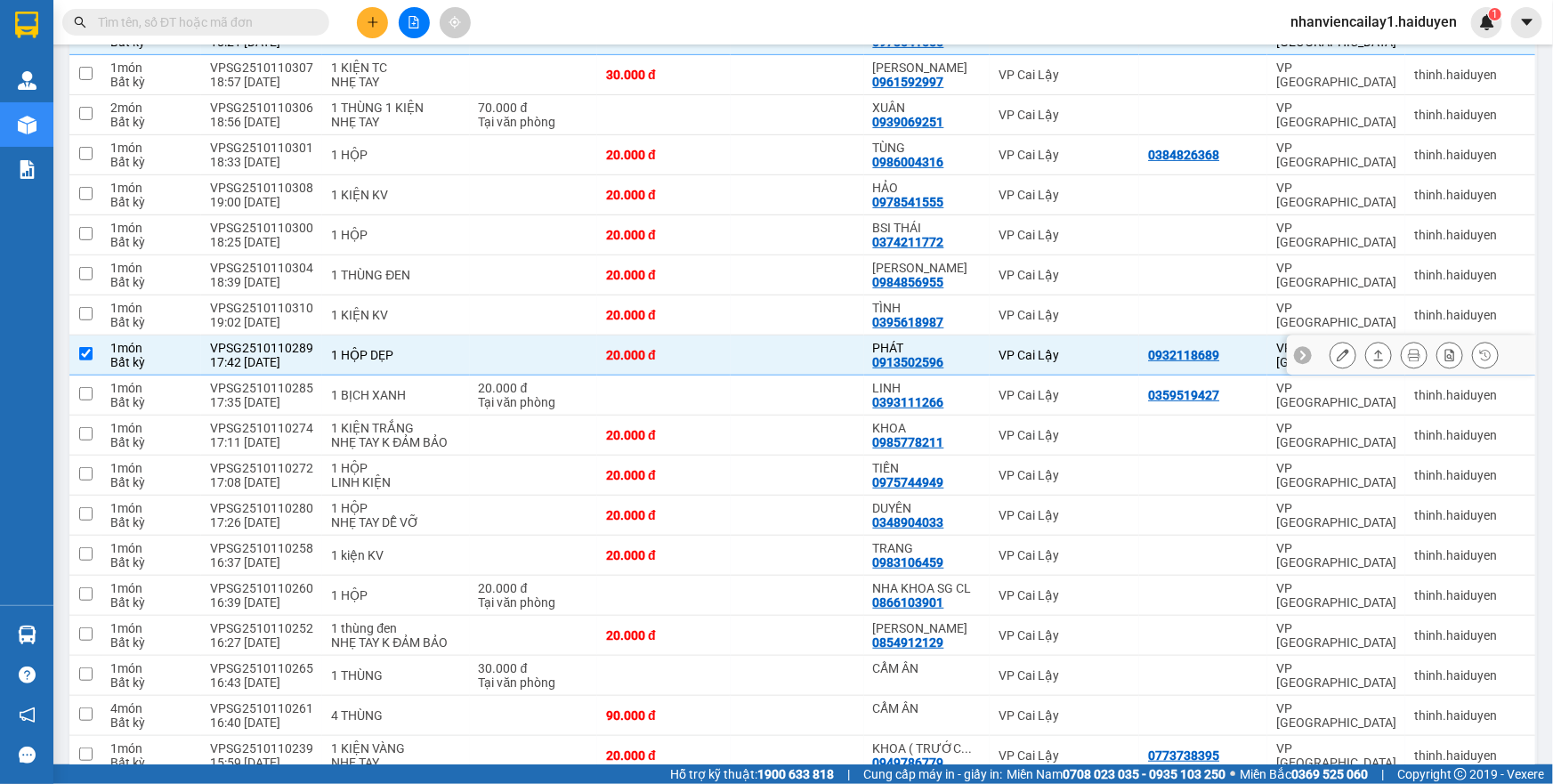
checkbox input "true"
click at [757, 315] on td at bounding box center [797, 315] width 133 height 40
checkbox input "true"
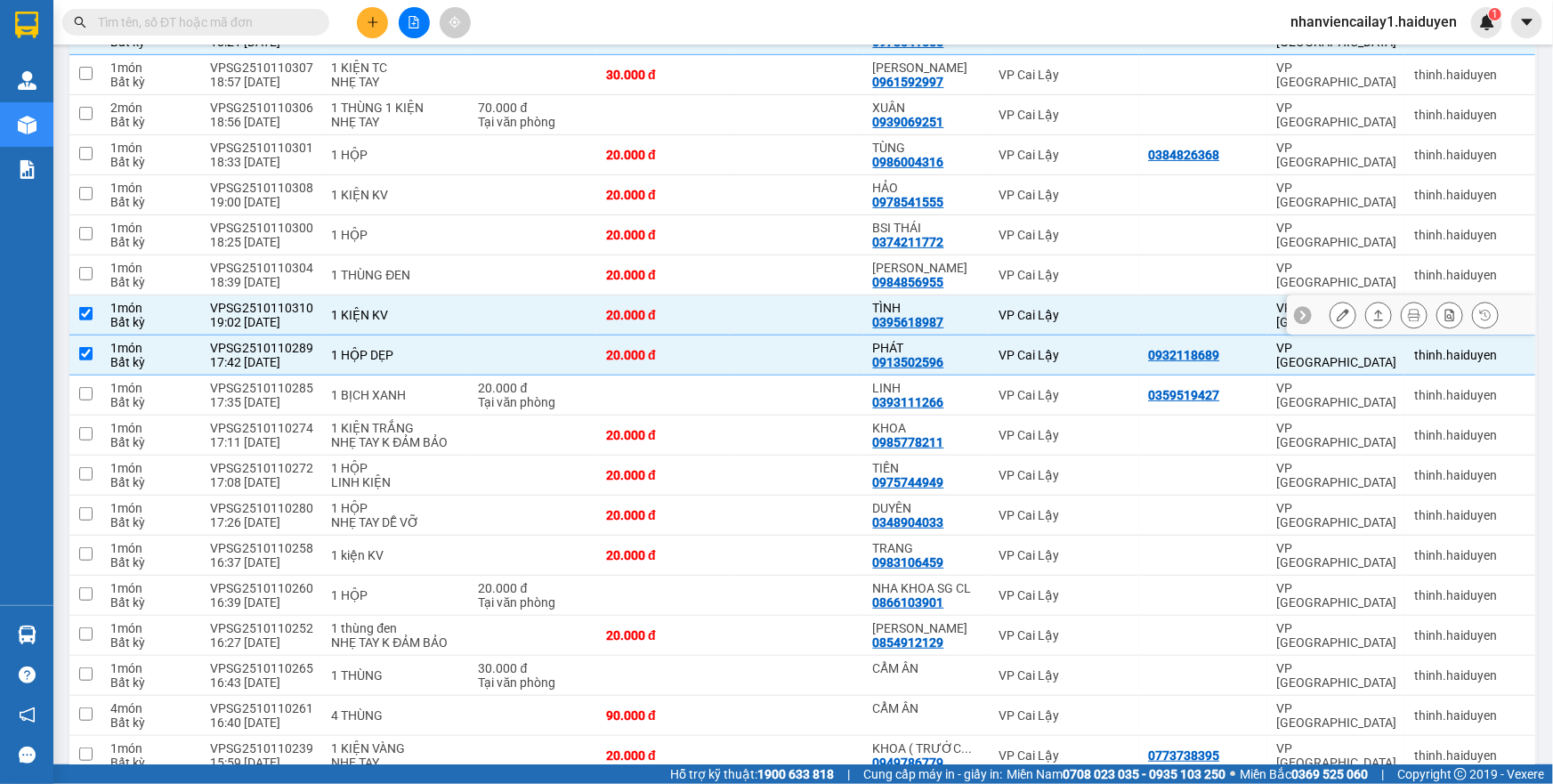
scroll to position [242, 0]
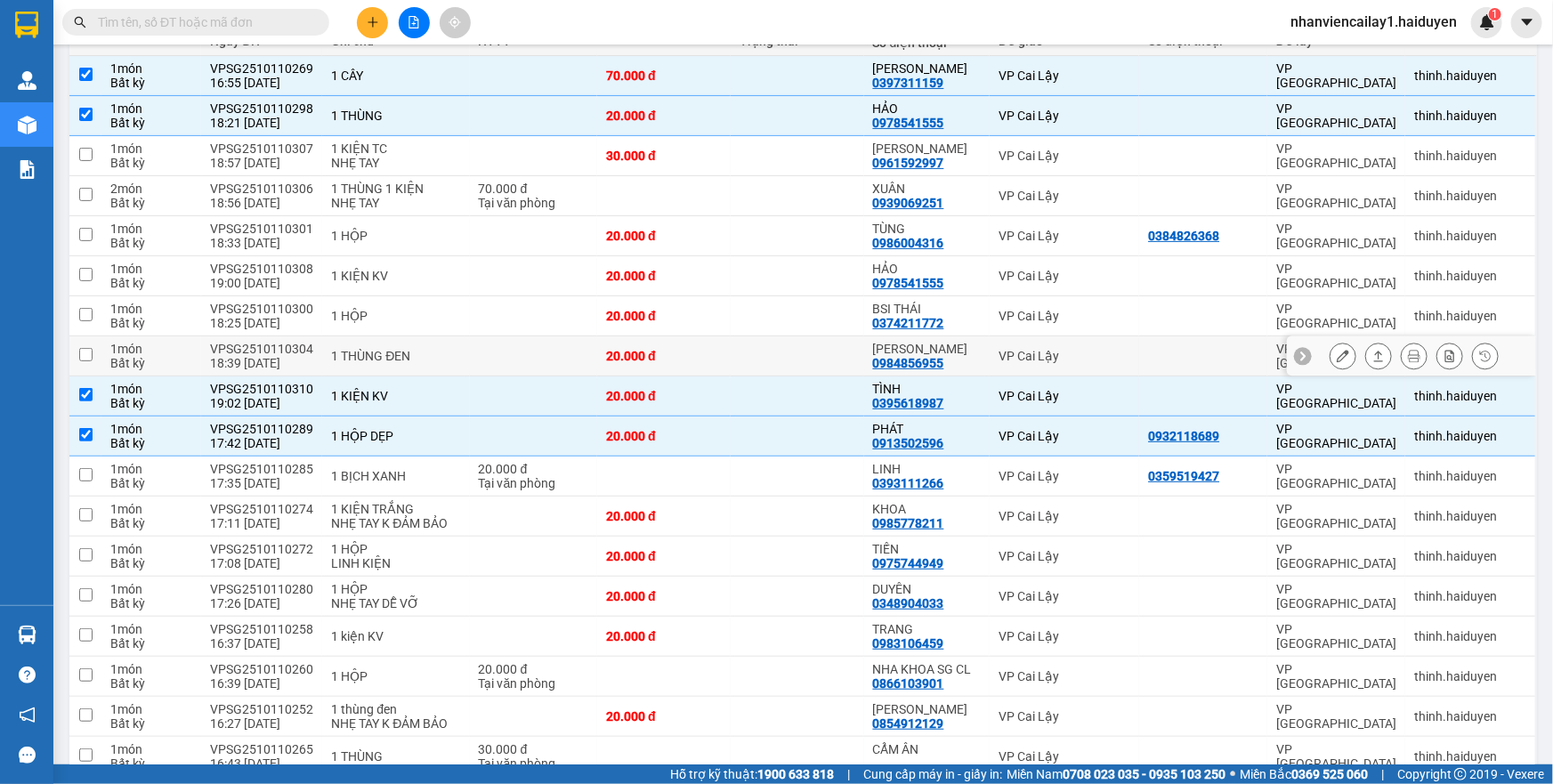
click at [803, 346] on td at bounding box center [797, 356] width 133 height 40
checkbox input "true"
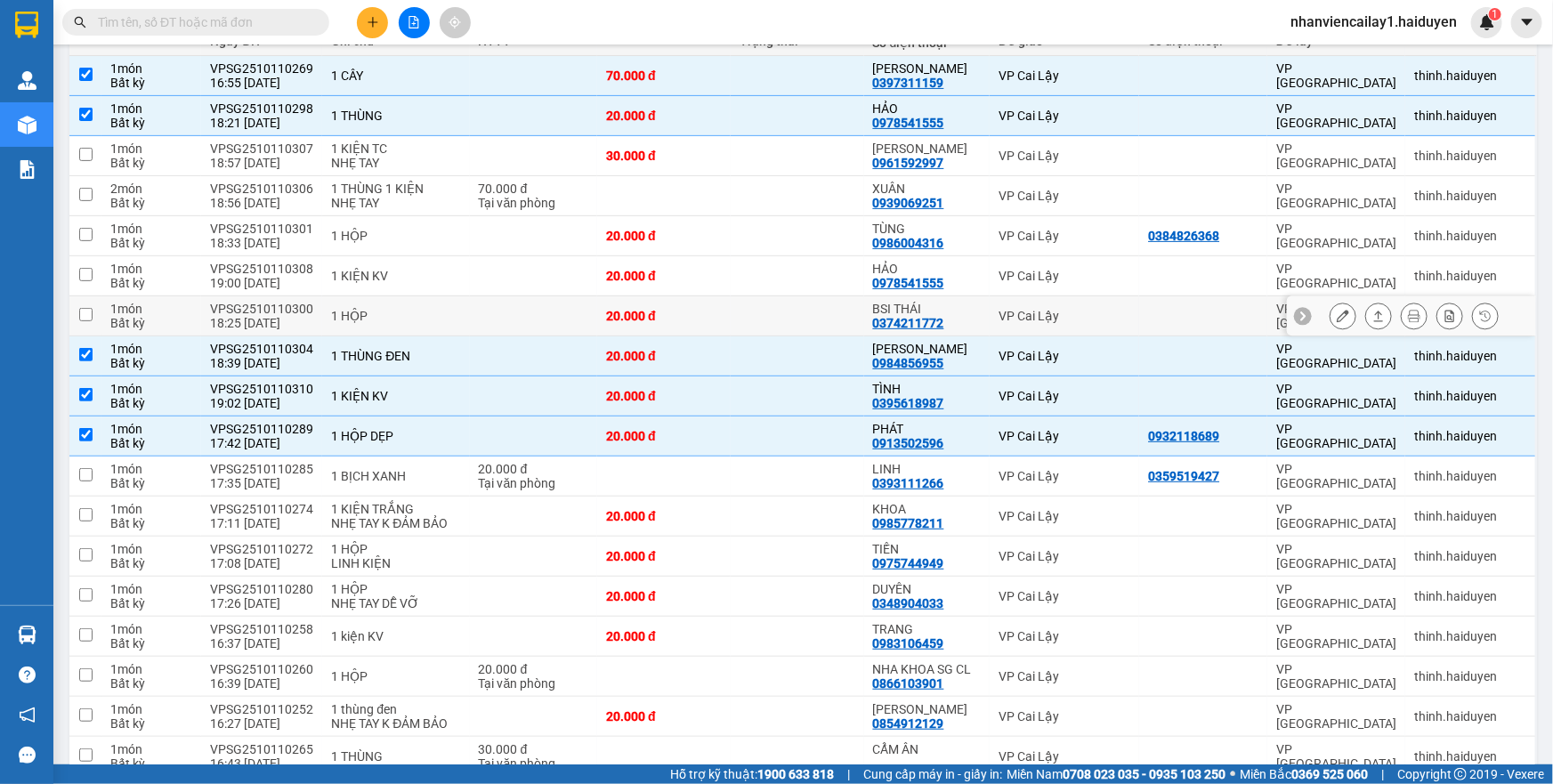
click at [814, 319] on td at bounding box center [797, 316] width 133 height 40
checkbox input "true"
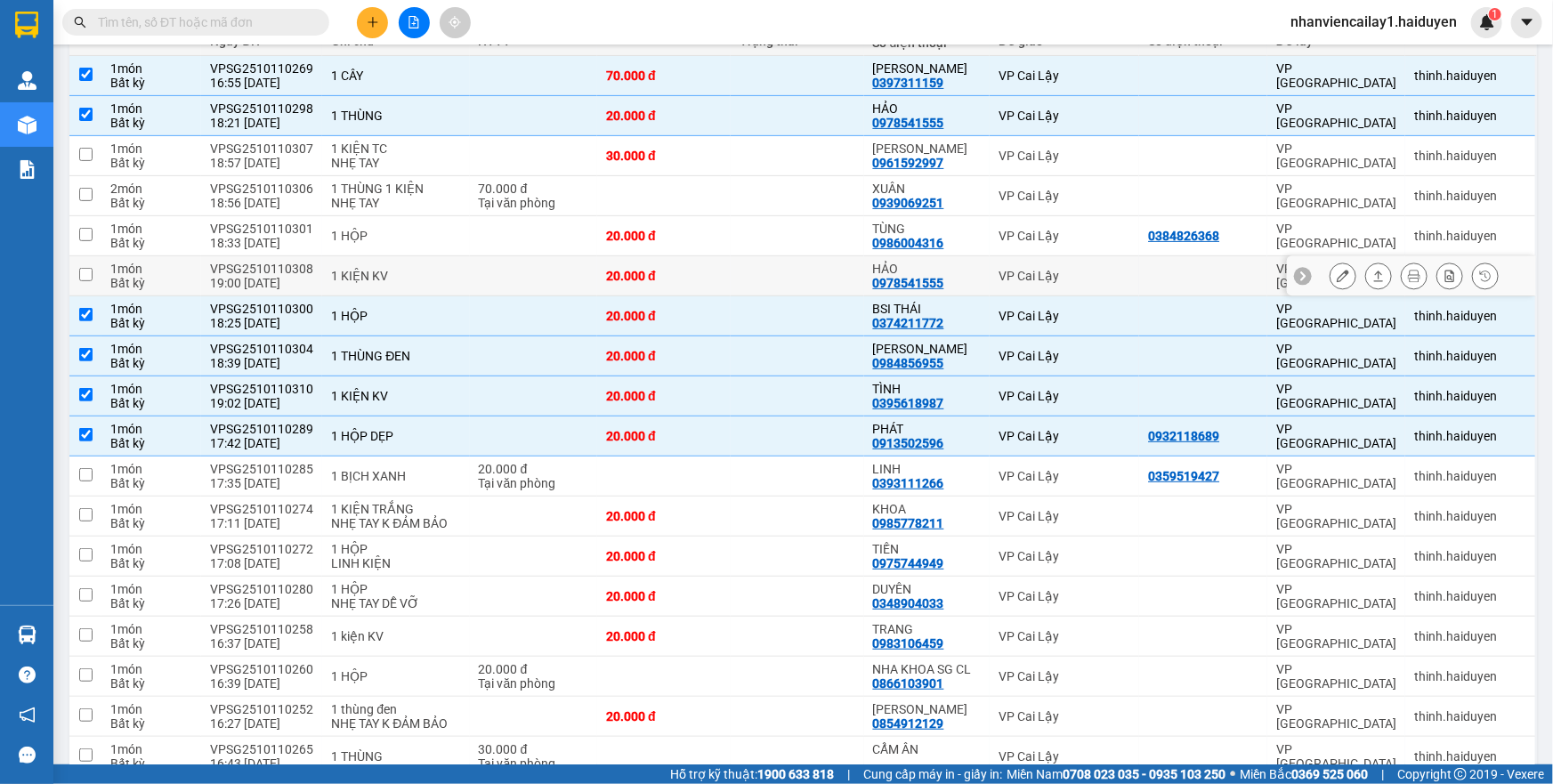
click at [826, 277] on td at bounding box center [797, 276] width 133 height 40
checkbox input "true"
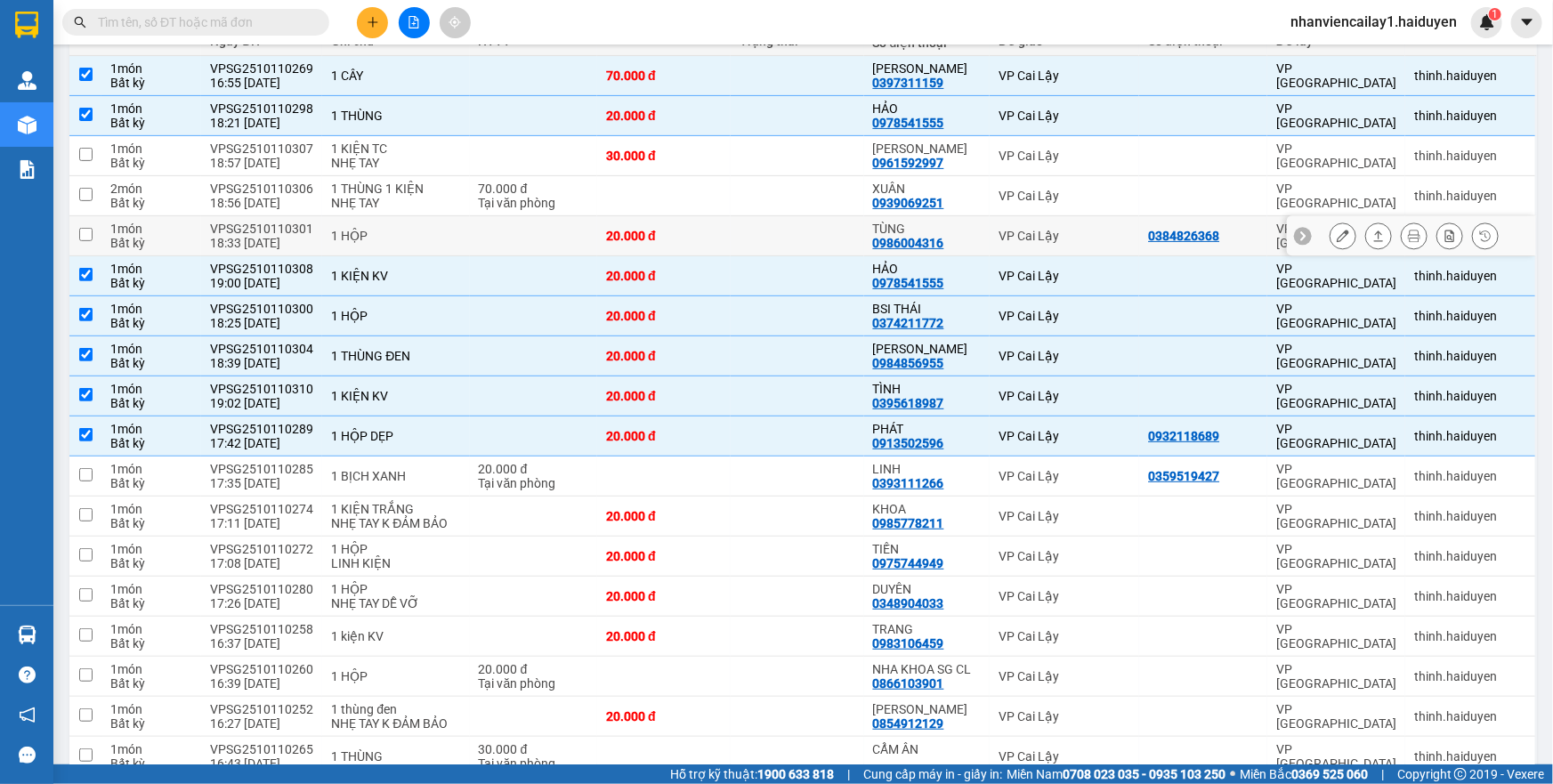
click at [841, 224] on td at bounding box center [797, 236] width 133 height 40
checkbox input "true"
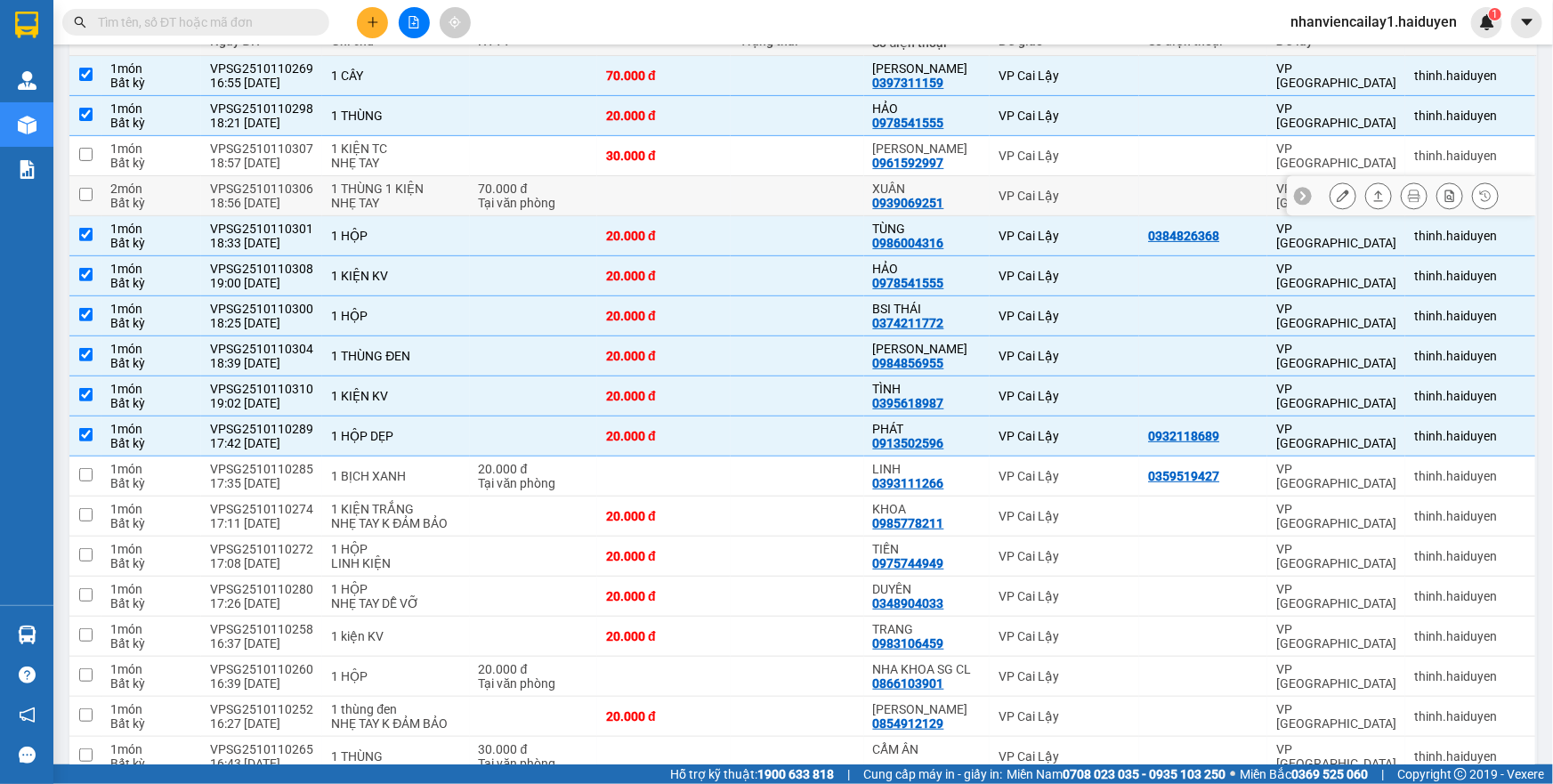
click at [843, 198] on td at bounding box center [797, 196] width 133 height 40
checkbox input "true"
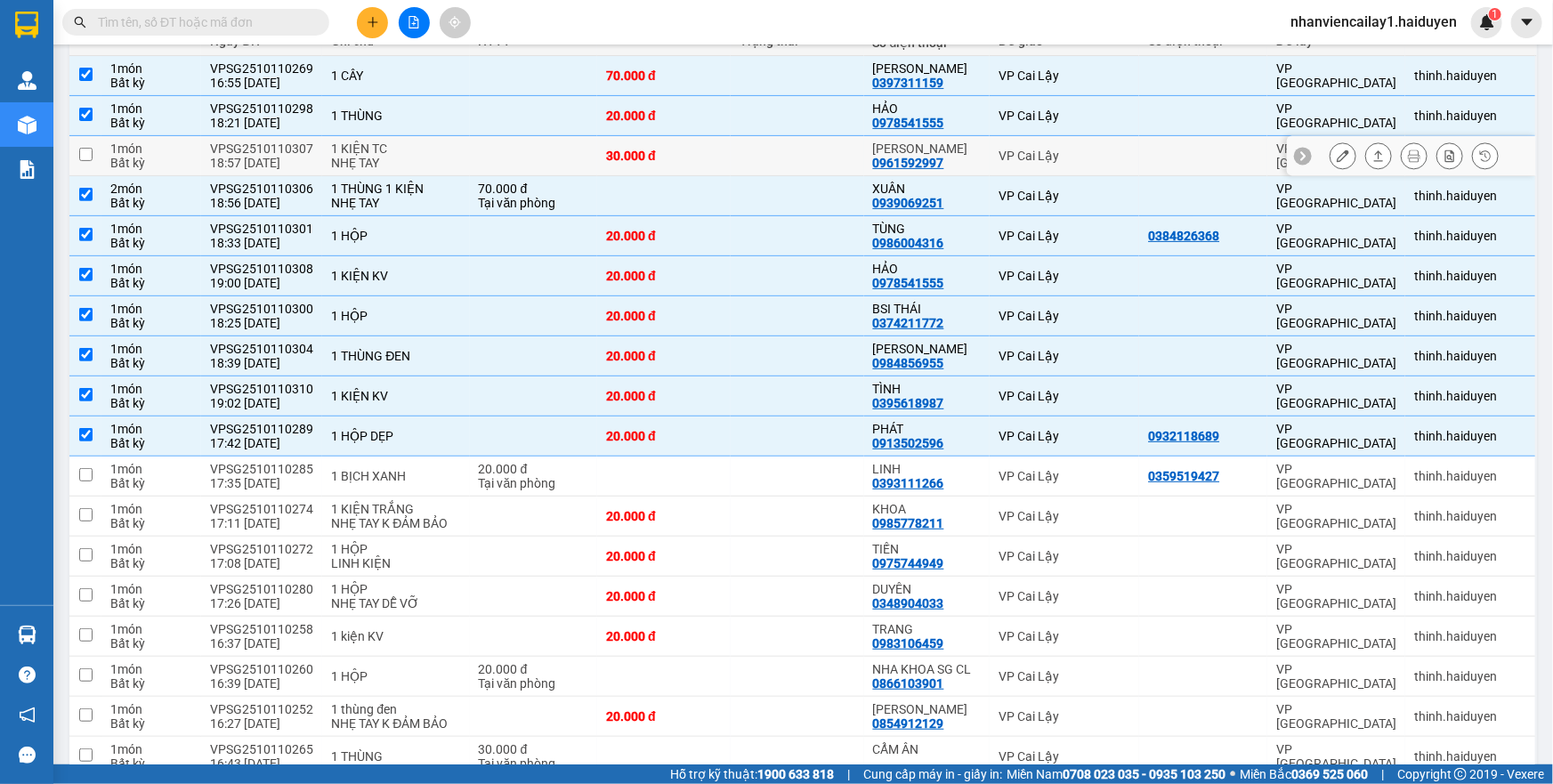
click at [846, 153] on td at bounding box center [797, 156] width 133 height 40
checkbox input "true"
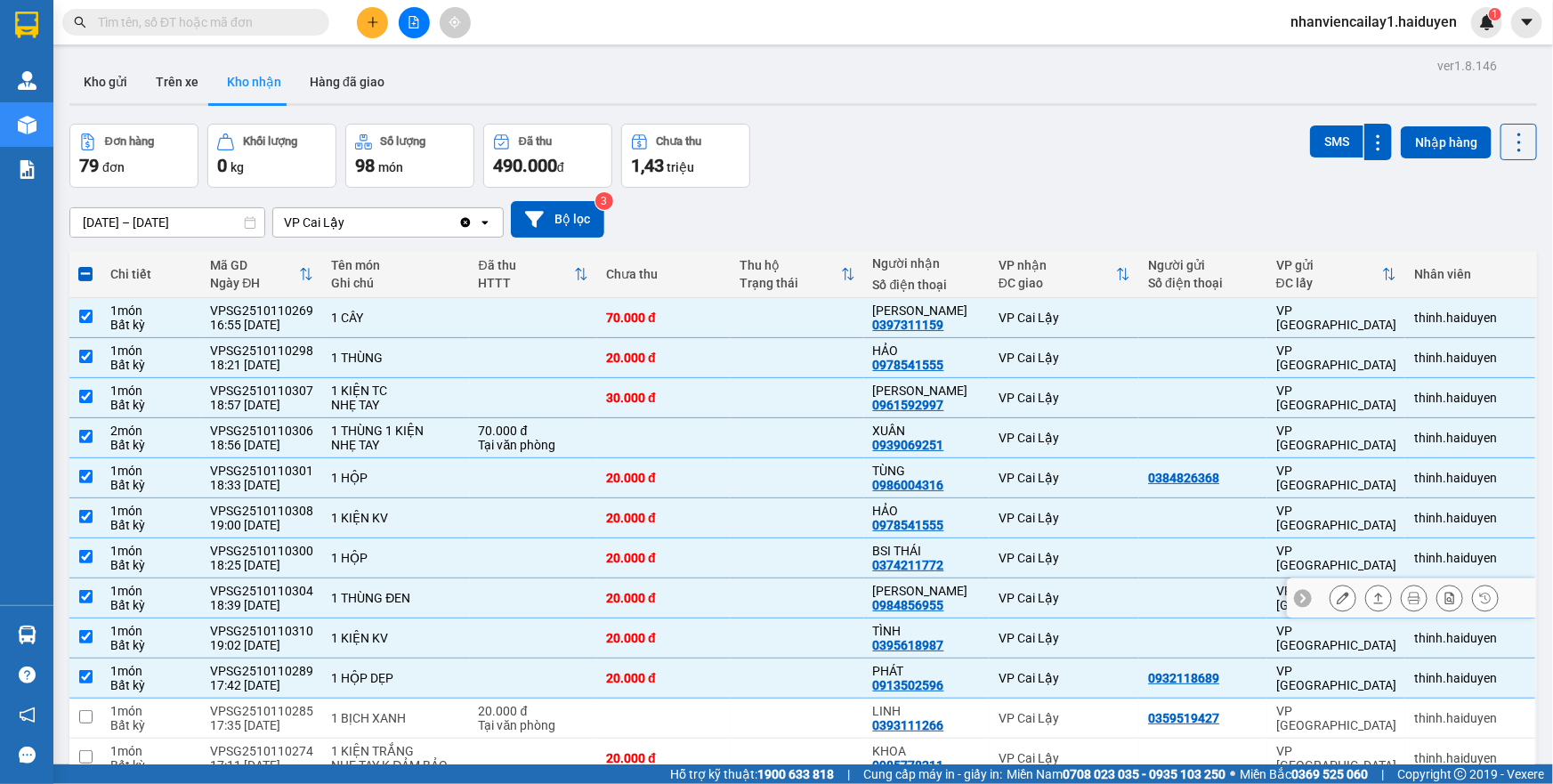
scroll to position [404, 0]
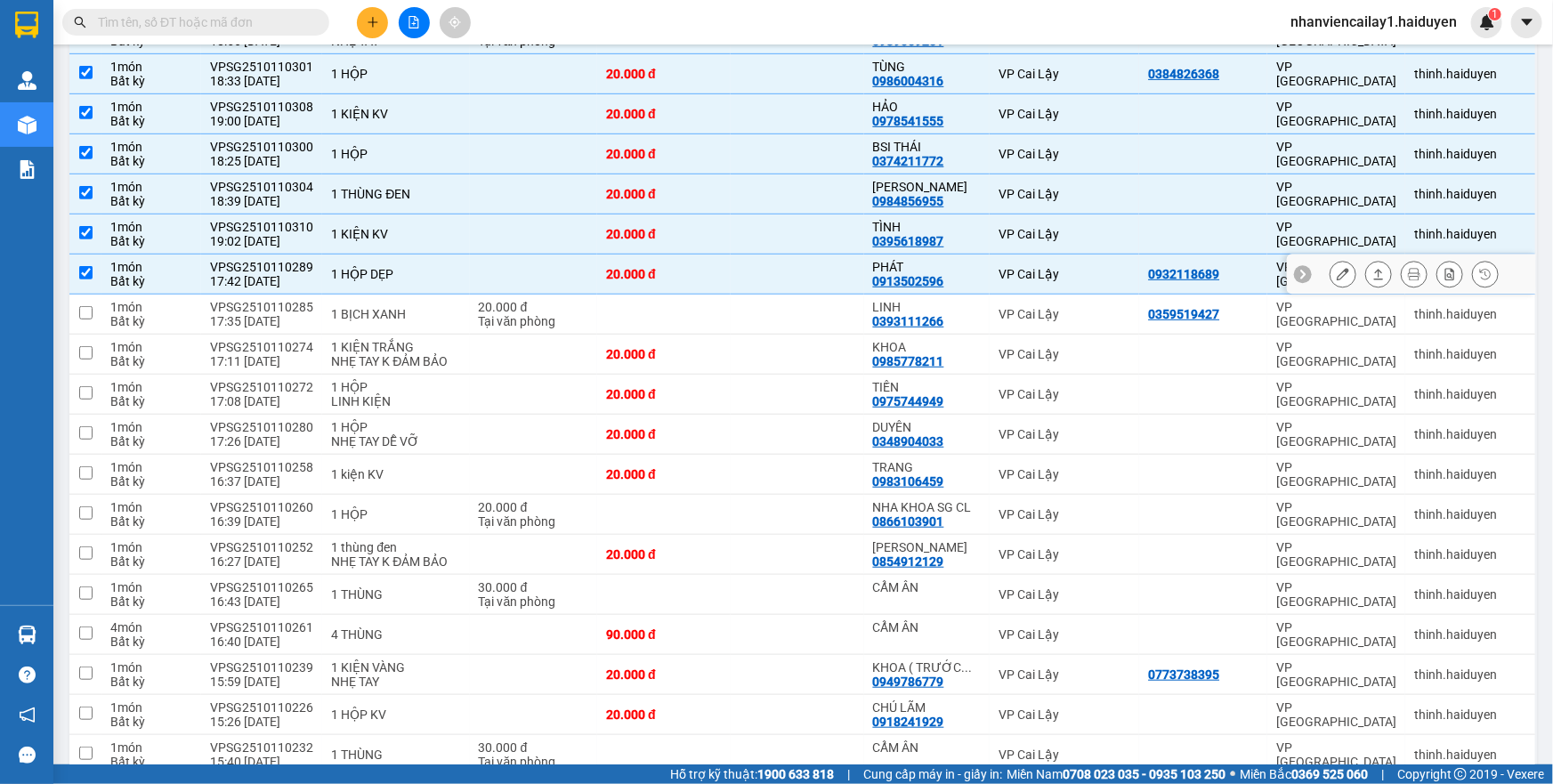
click at [826, 284] on td at bounding box center [797, 274] width 133 height 40
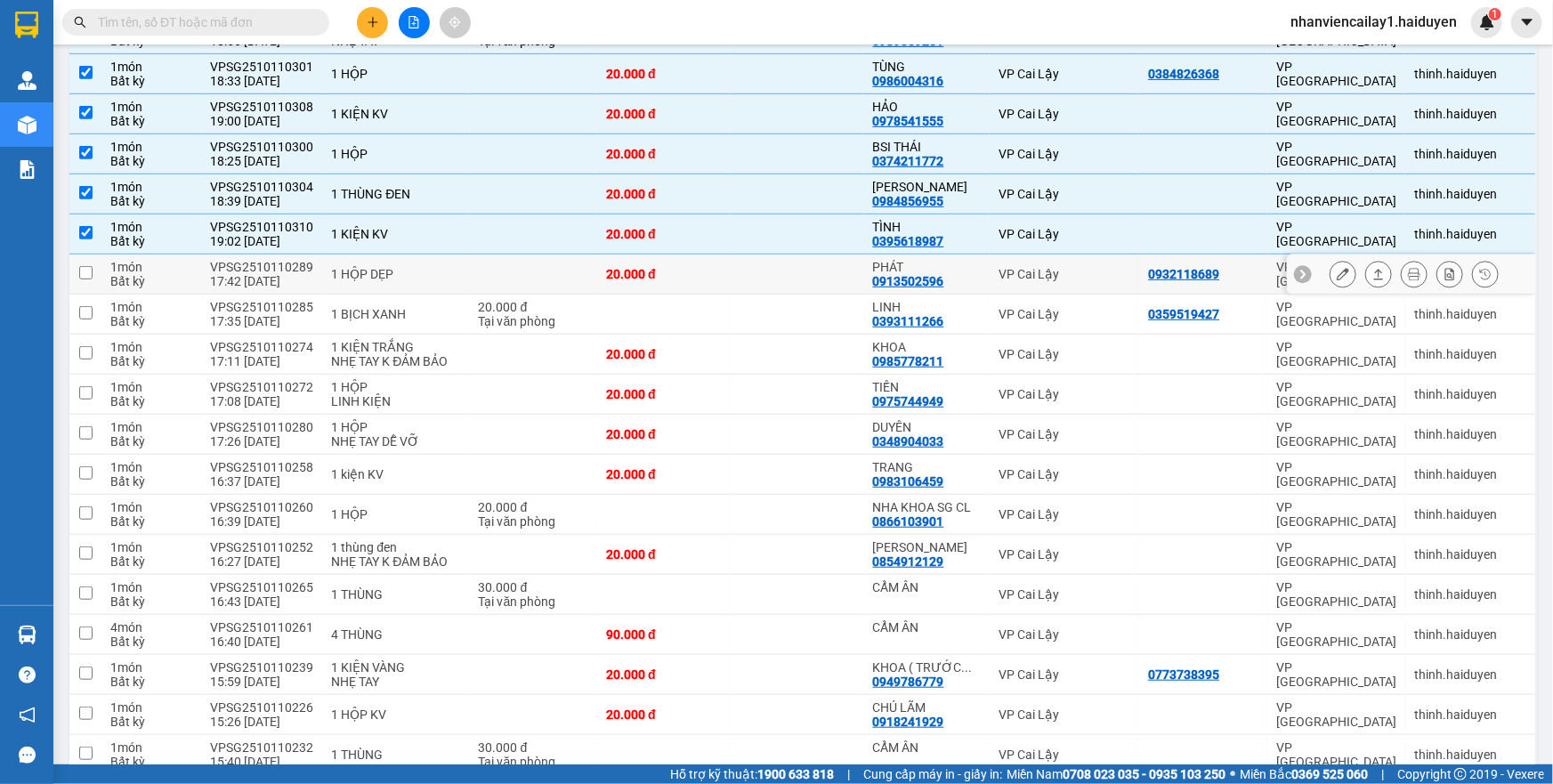
checkbox input "false"
click at [865, 222] on td "TÌNH 0395618987" at bounding box center [927, 234] width 126 height 40
checkbox input "false"
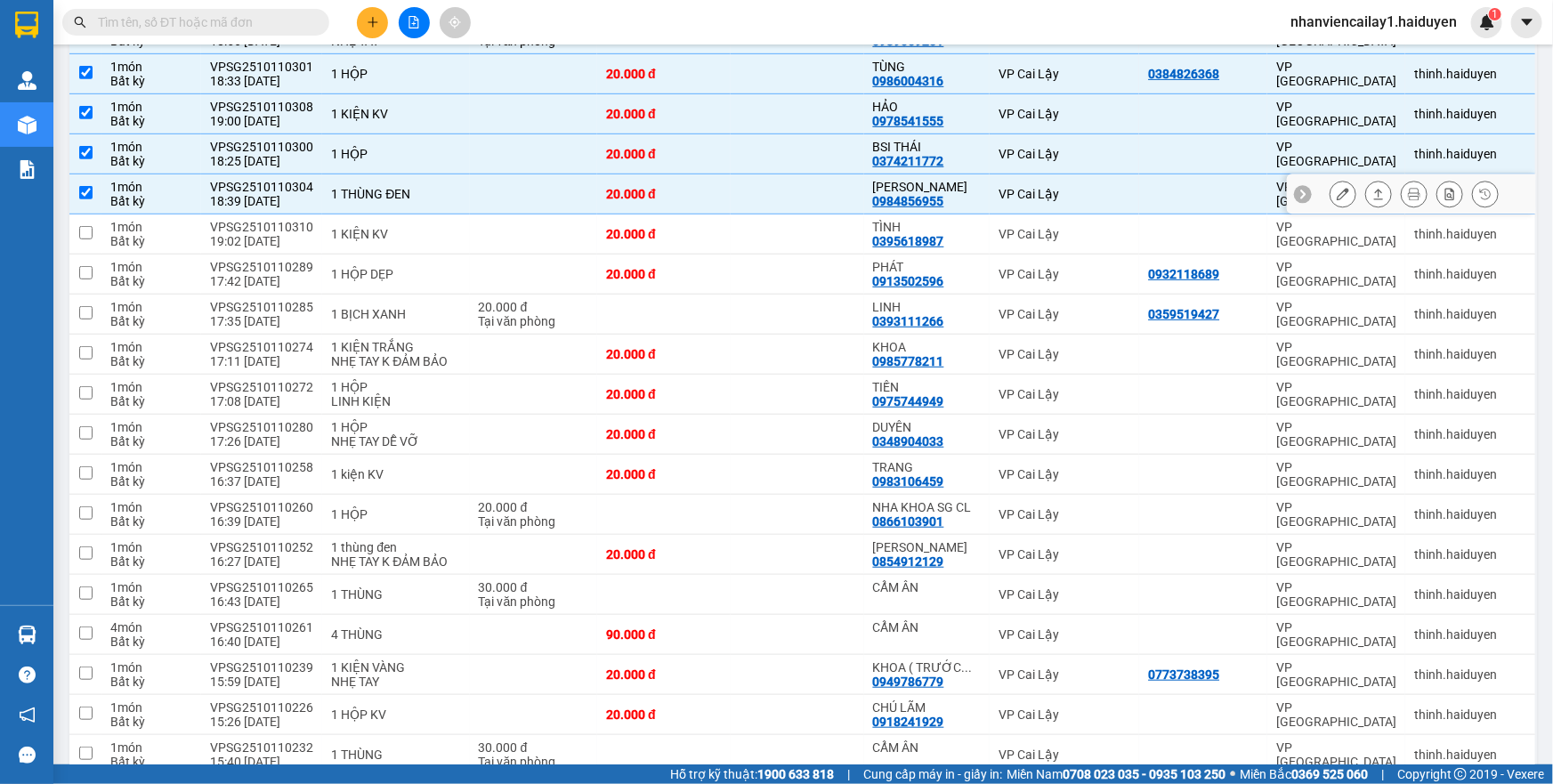
click at [875, 185] on div "[PERSON_NAME]" at bounding box center [927, 186] width 108 height 14
checkbox input "false"
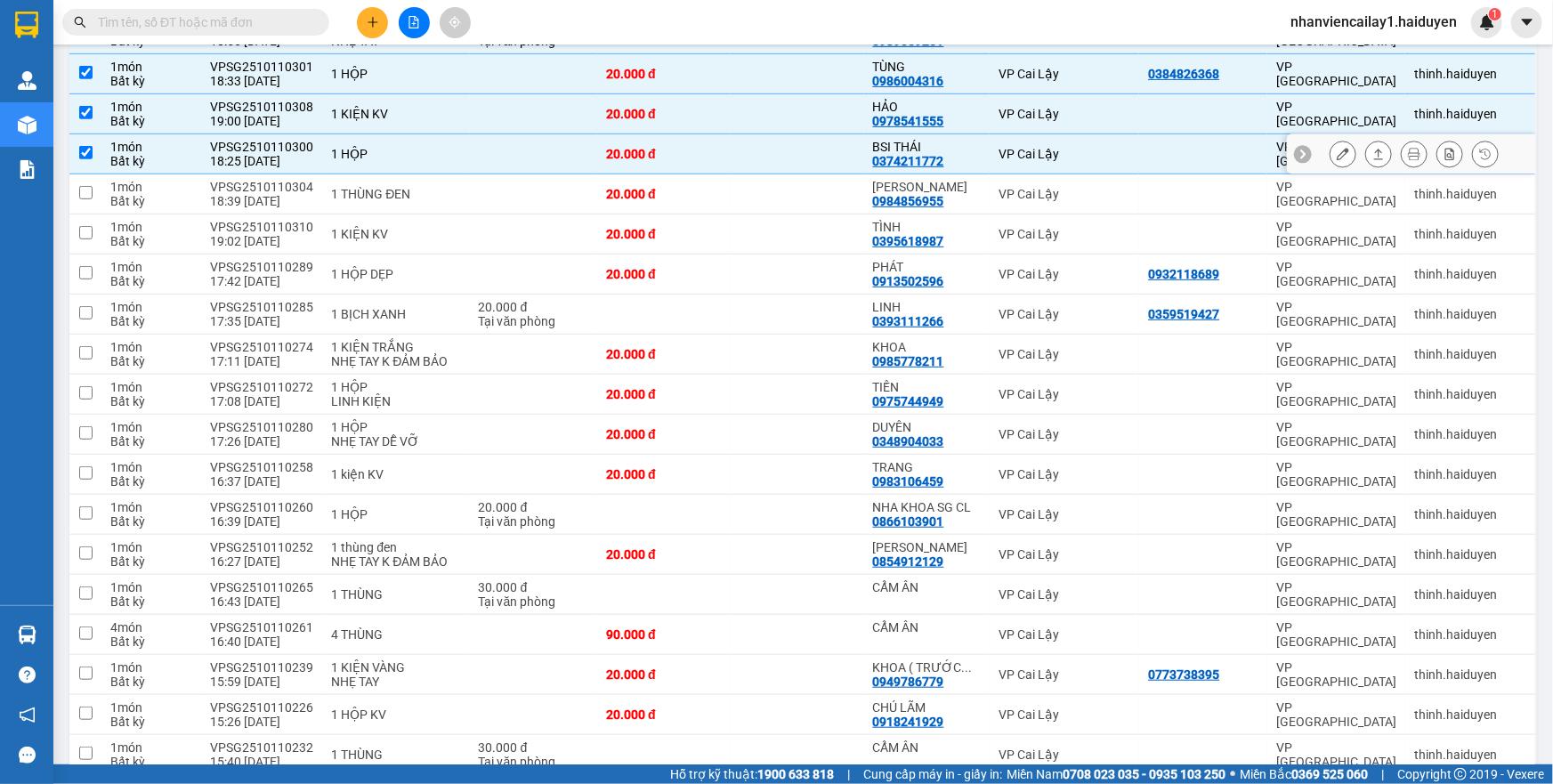
click at [884, 150] on div "BSI THÁI" at bounding box center [927, 146] width 108 height 14
checkbox input "false"
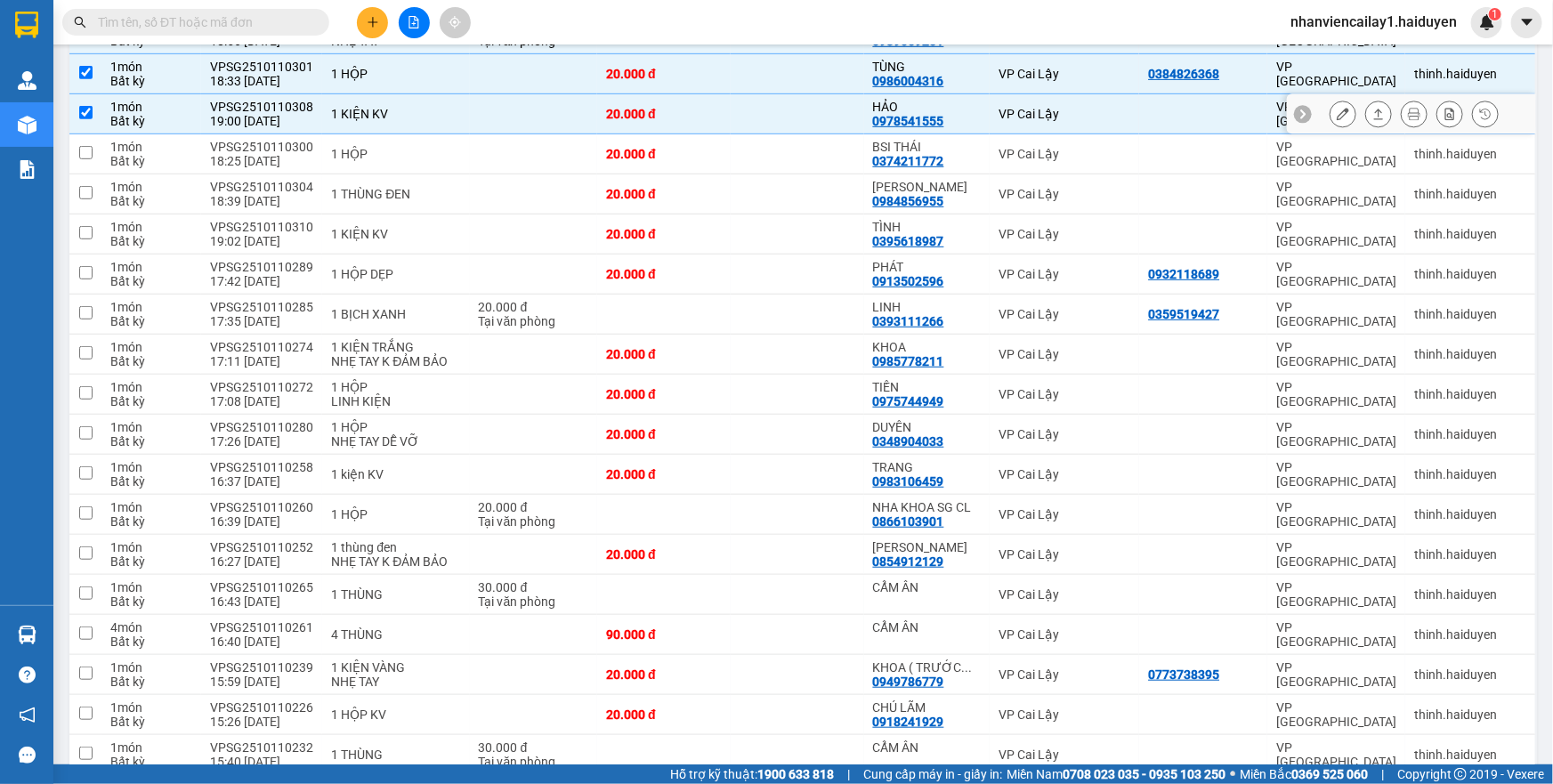
click at [898, 108] on div "HẢO" at bounding box center [927, 106] width 108 height 14
checkbox input "false"
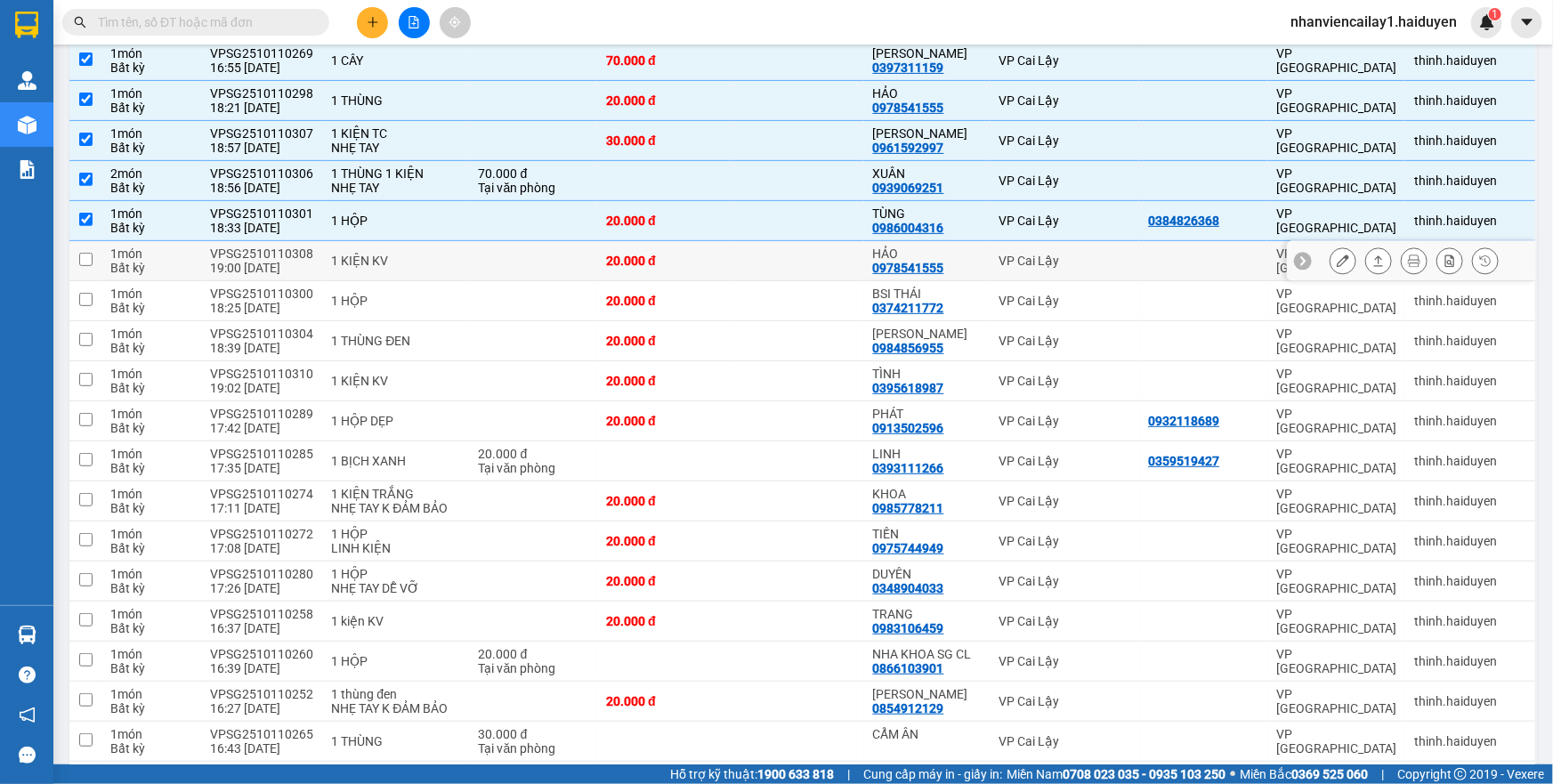
scroll to position [161, 0]
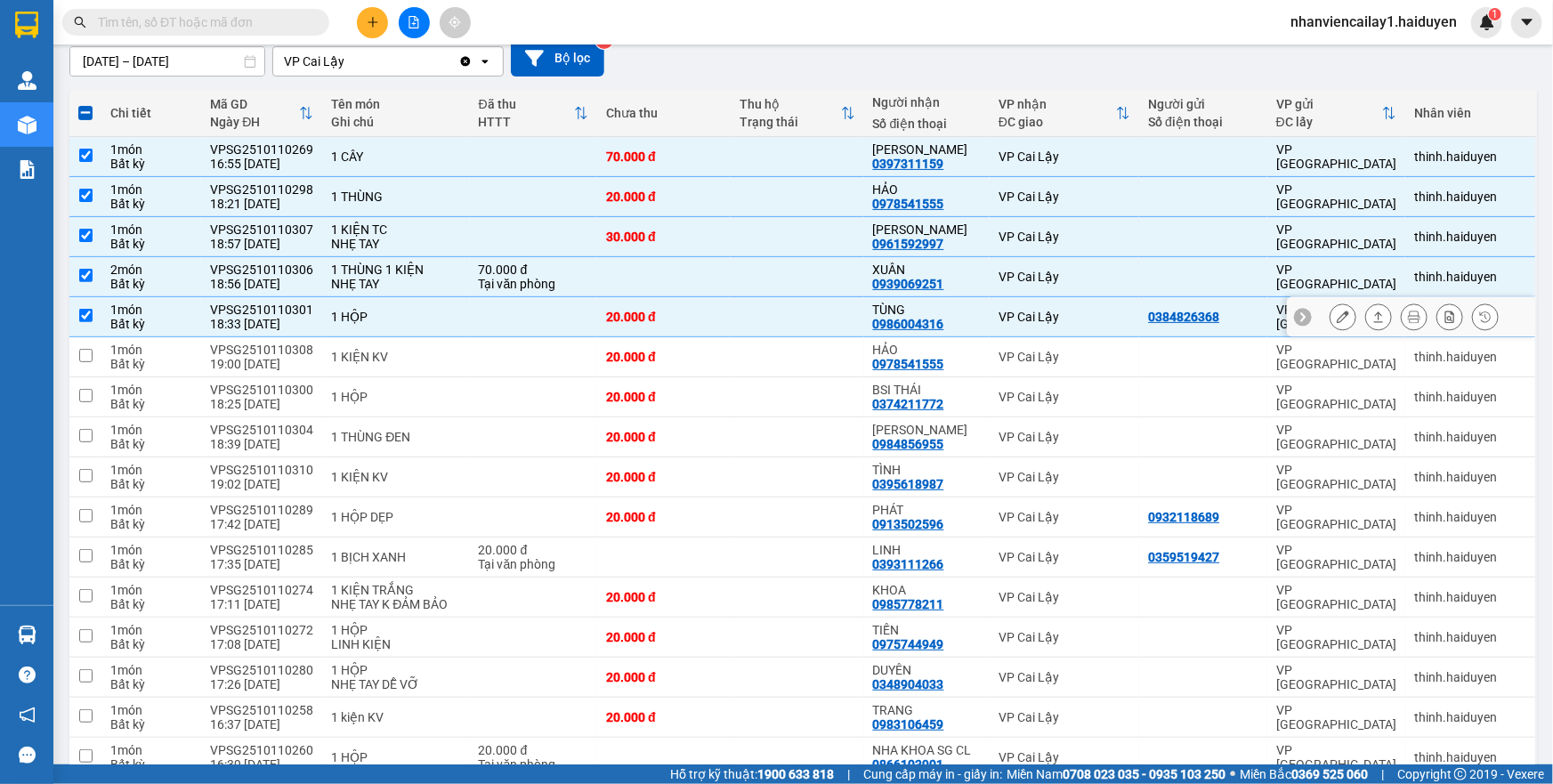
click at [885, 305] on div "TÙNG" at bounding box center [927, 309] width 108 height 14
checkbox input "false"
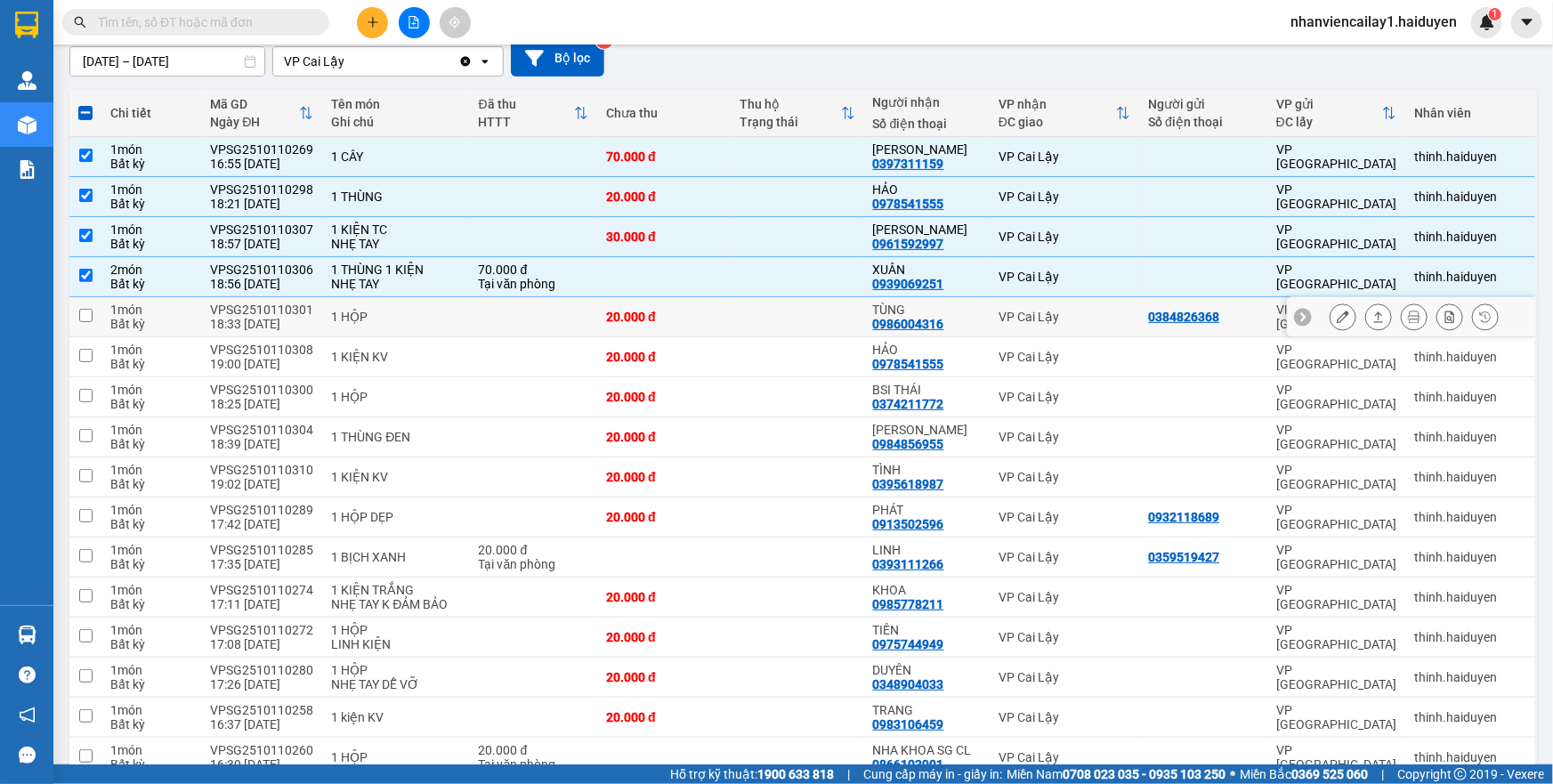
click at [898, 283] on div "0939069251" at bounding box center [909, 284] width 71 height 14
click at [903, 247] on div "0961592997" at bounding box center [909, 243] width 71 height 14
click at [912, 196] on div "0978541555" at bounding box center [909, 203] width 71 height 14
click at [912, 157] on div "0397311159" at bounding box center [909, 163] width 71 height 14
click at [897, 267] on div "XUÂN" at bounding box center [927, 269] width 108 height 14
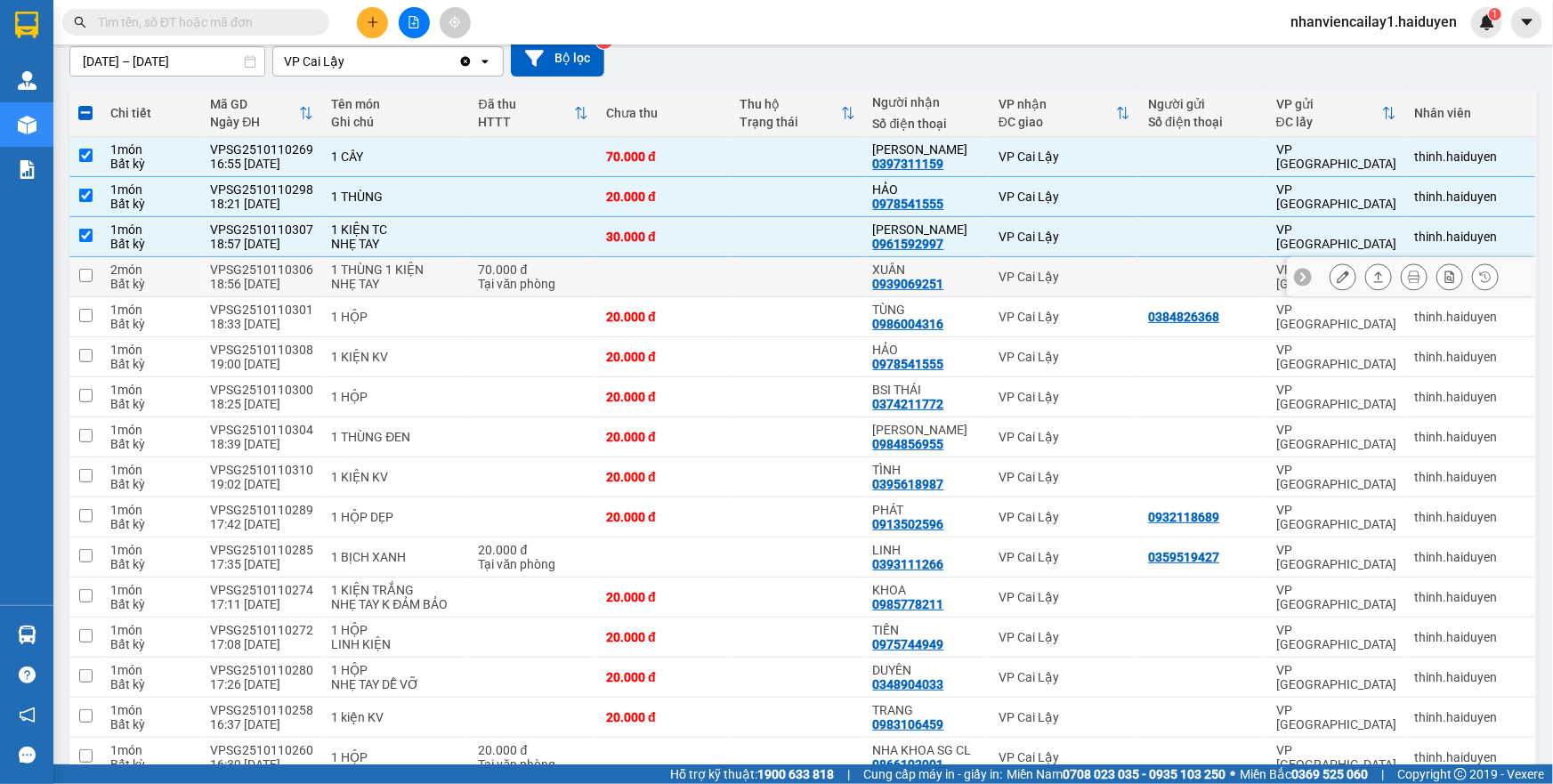
checkbox input "false"
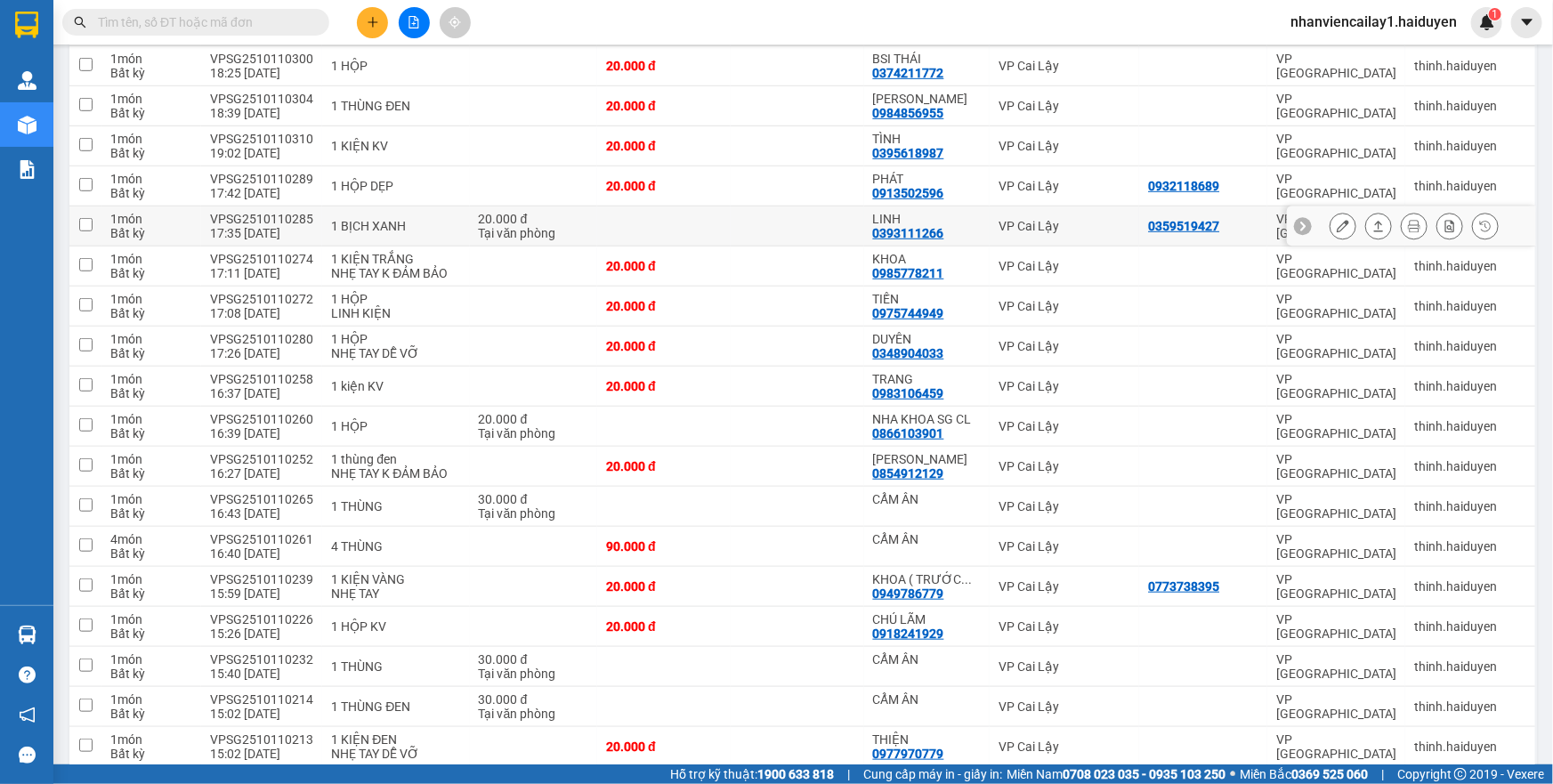
scroll to position [0, 0]
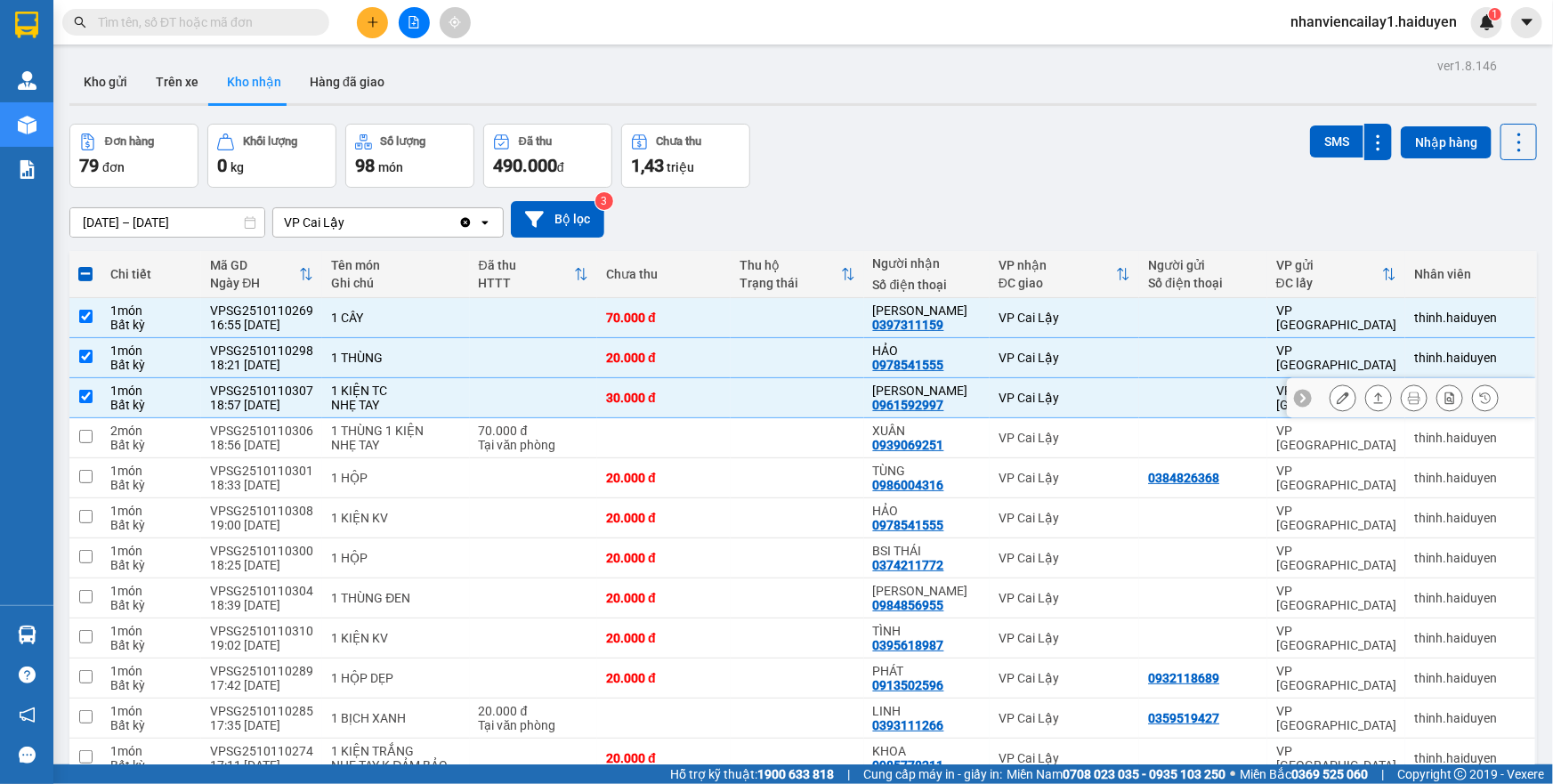
click at [906, 404] on div "0961592997" at bounding box center [909, 405] width 71 height 14
click at [916, 364] on div "0978541555" at bounding box center [909, 364] width 71 height 14
click at [922, 306] on div "[PERSON_NAME]" at bounding box center [927, 310] width 108 height 14
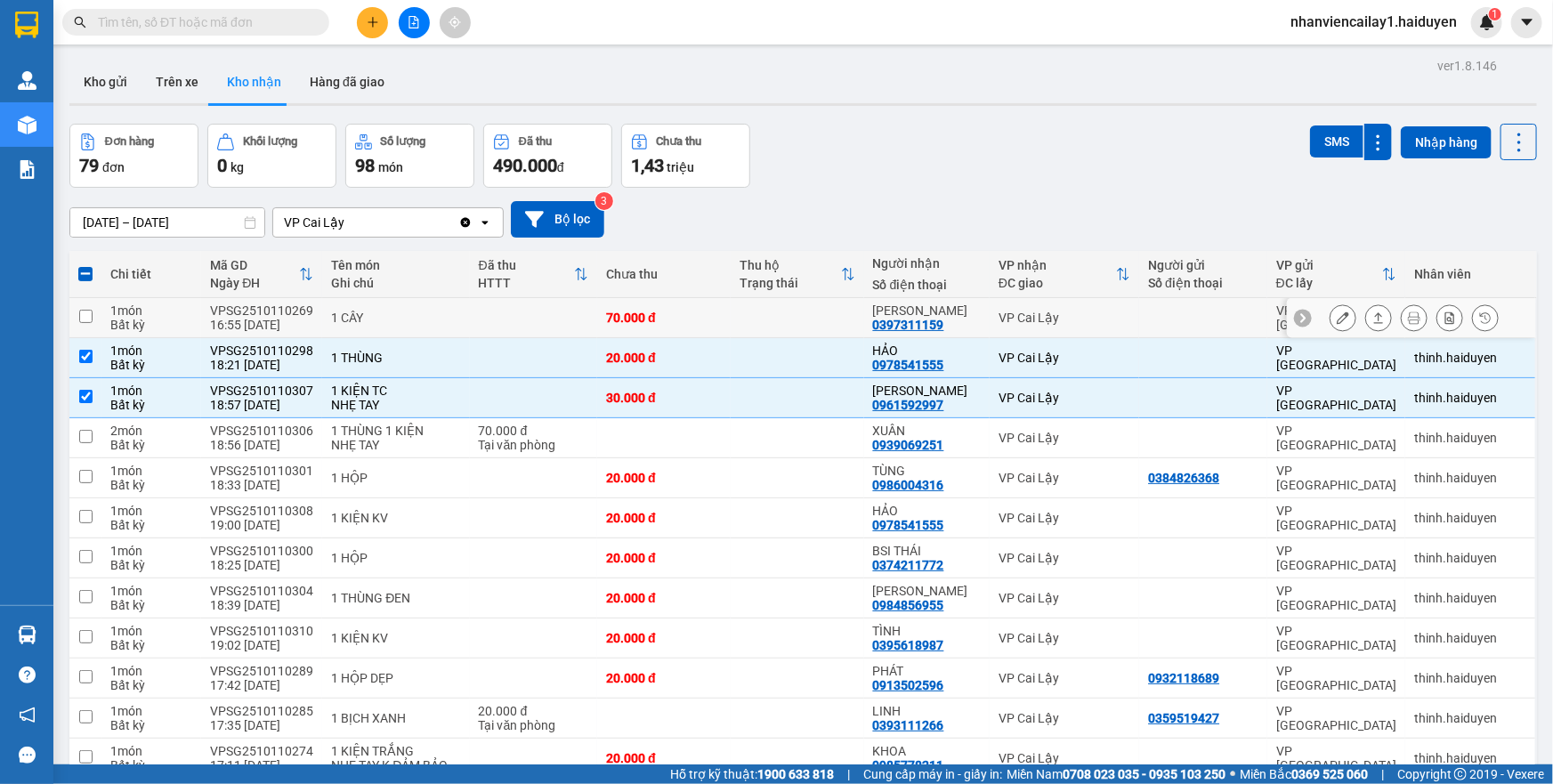
checkbox input "false"
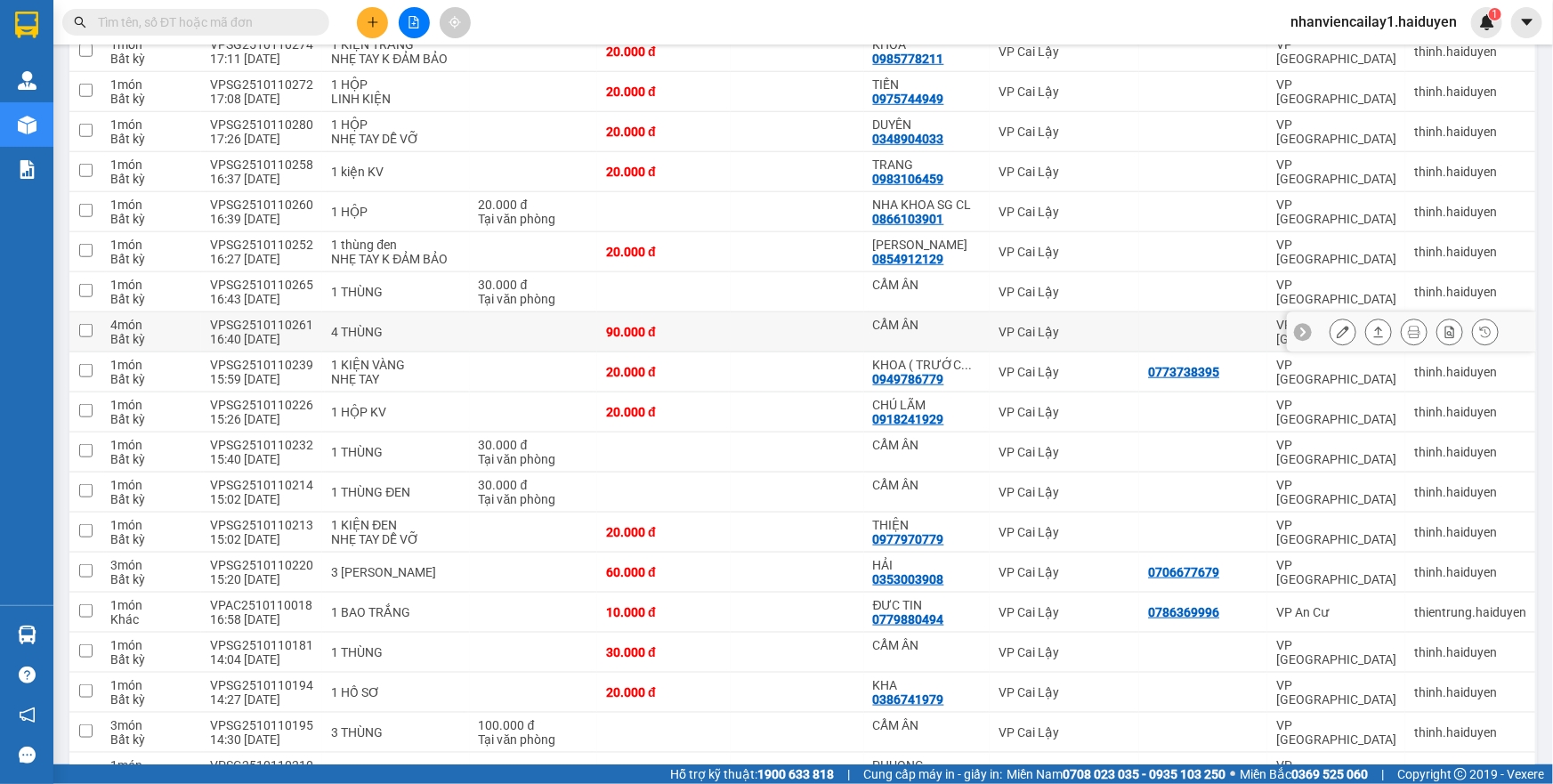
scroll to position [809, 0]
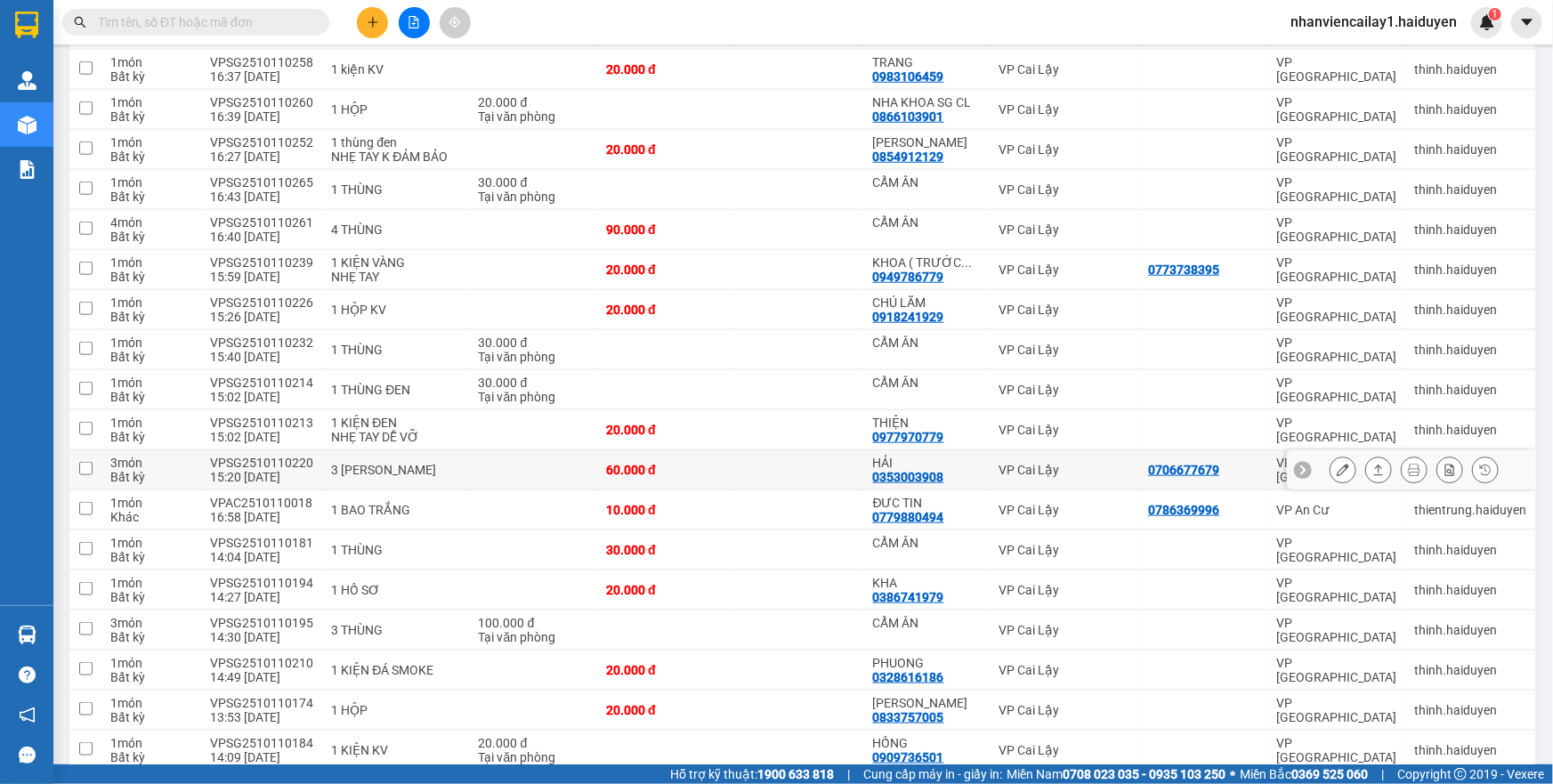
click at [946, 471] on div "HẢI 0353003908" at bounding box center [927, 469] width 108 height 28
checkbox input "true"
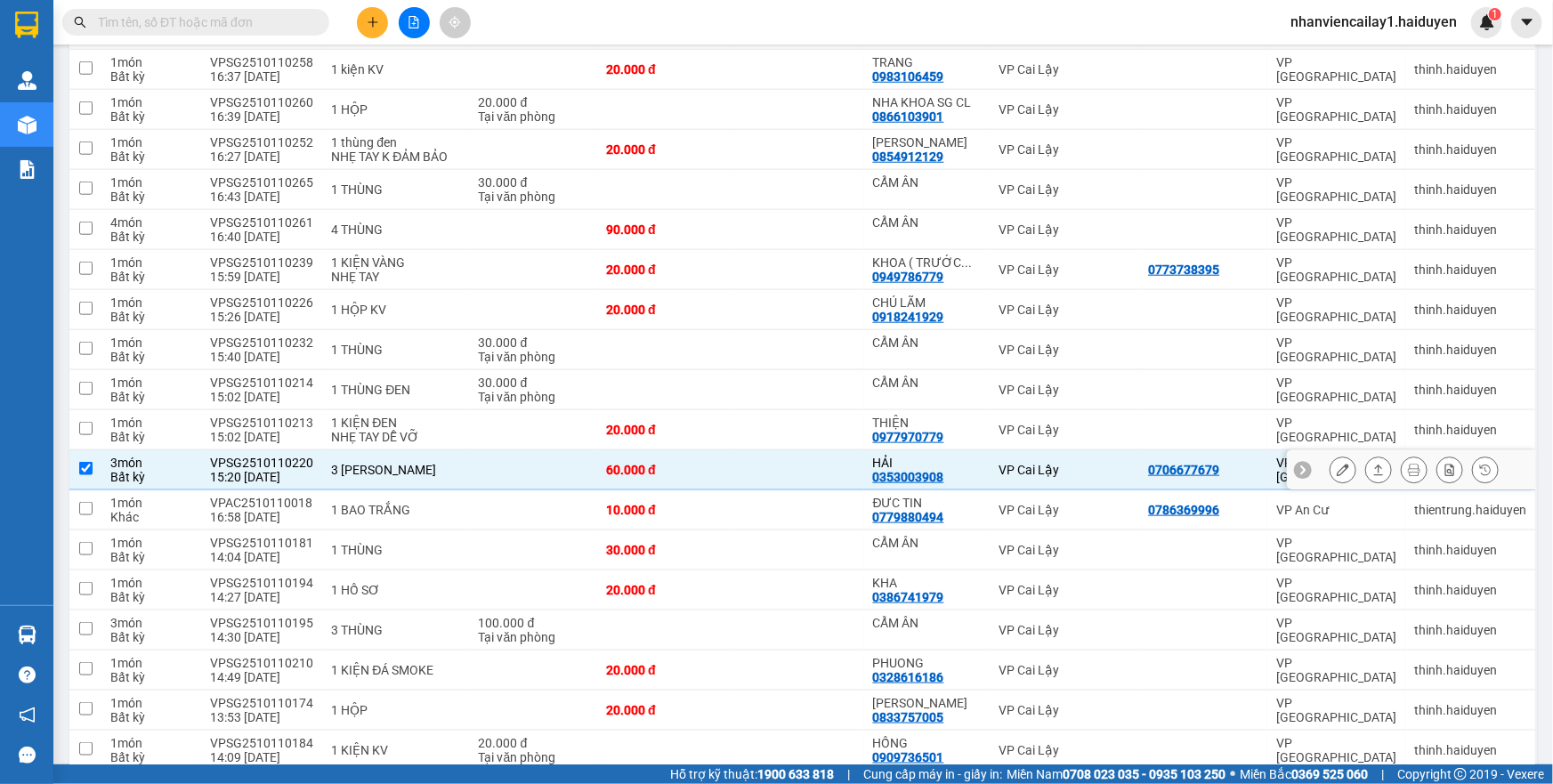
click at [1330, 468] on button at bounding box center [1343, 469] width 25 height 31
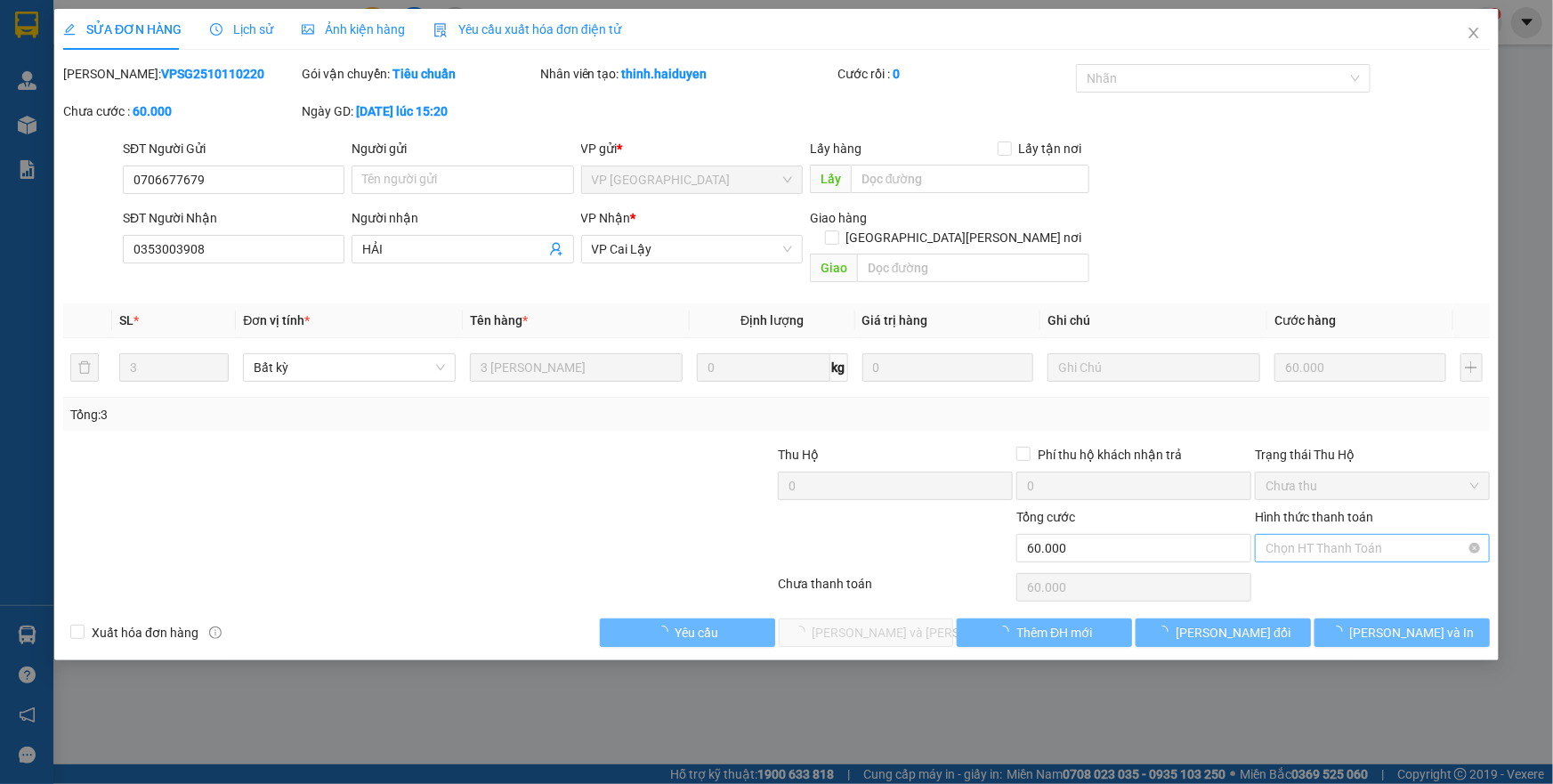
type input "0706677679"
type input "0353003908"
type input "HẢI"
type input "0"
type input "60.000"
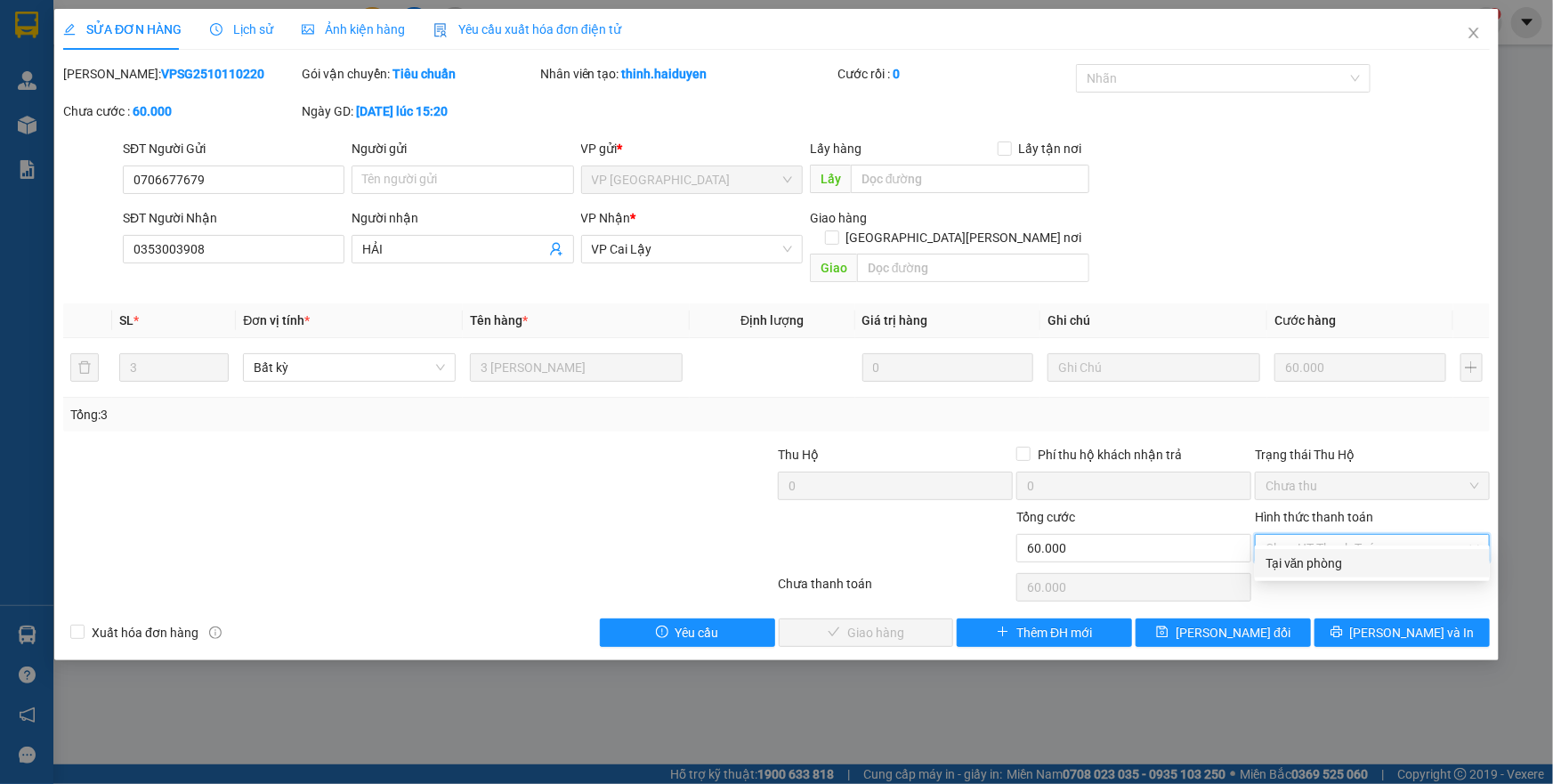
click at [1339, 554] on div "Tại văn phòng" at bounding box center [1372, 563] width 213 height 20
type input "0"
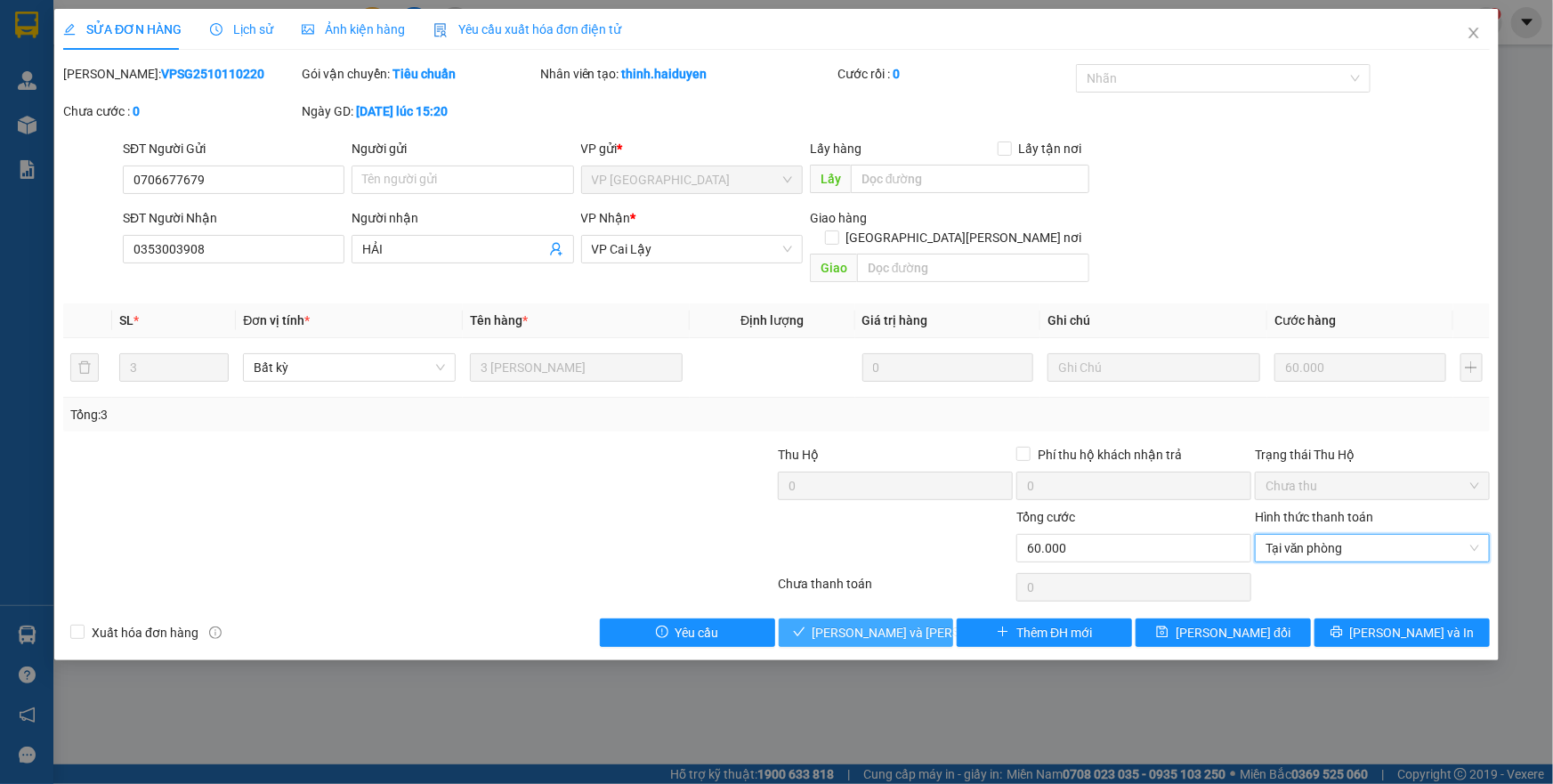
click at [881, 623] on span "[PERSON_NAME] và [PERSON_NAME] hàng" at bounding box center [932, 632] width 240 height 20
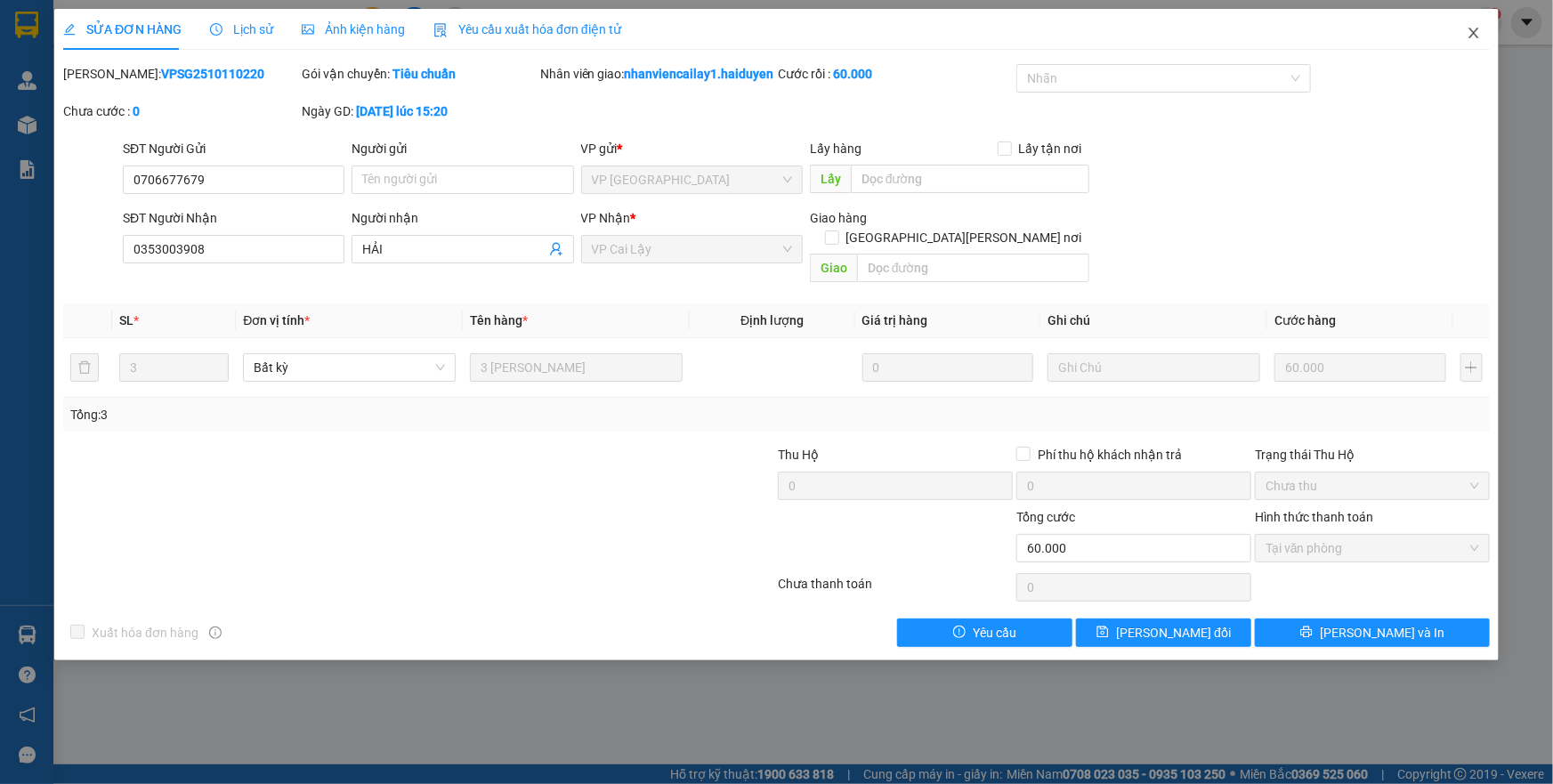
click at [1471, 39] on icon "close" at bounding box center [1473, 32] width 14 height 14
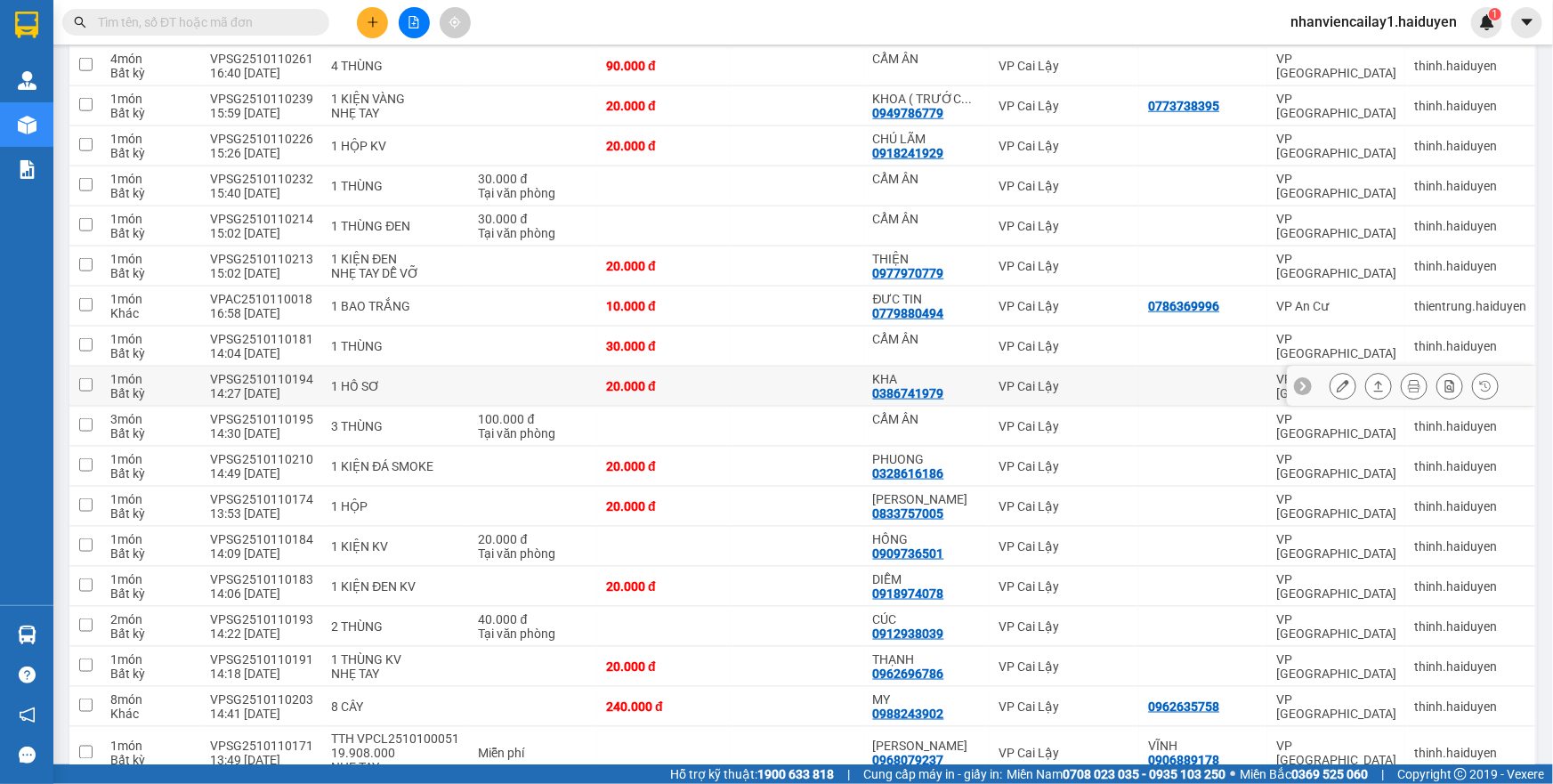
scroll to position [1053, 0]
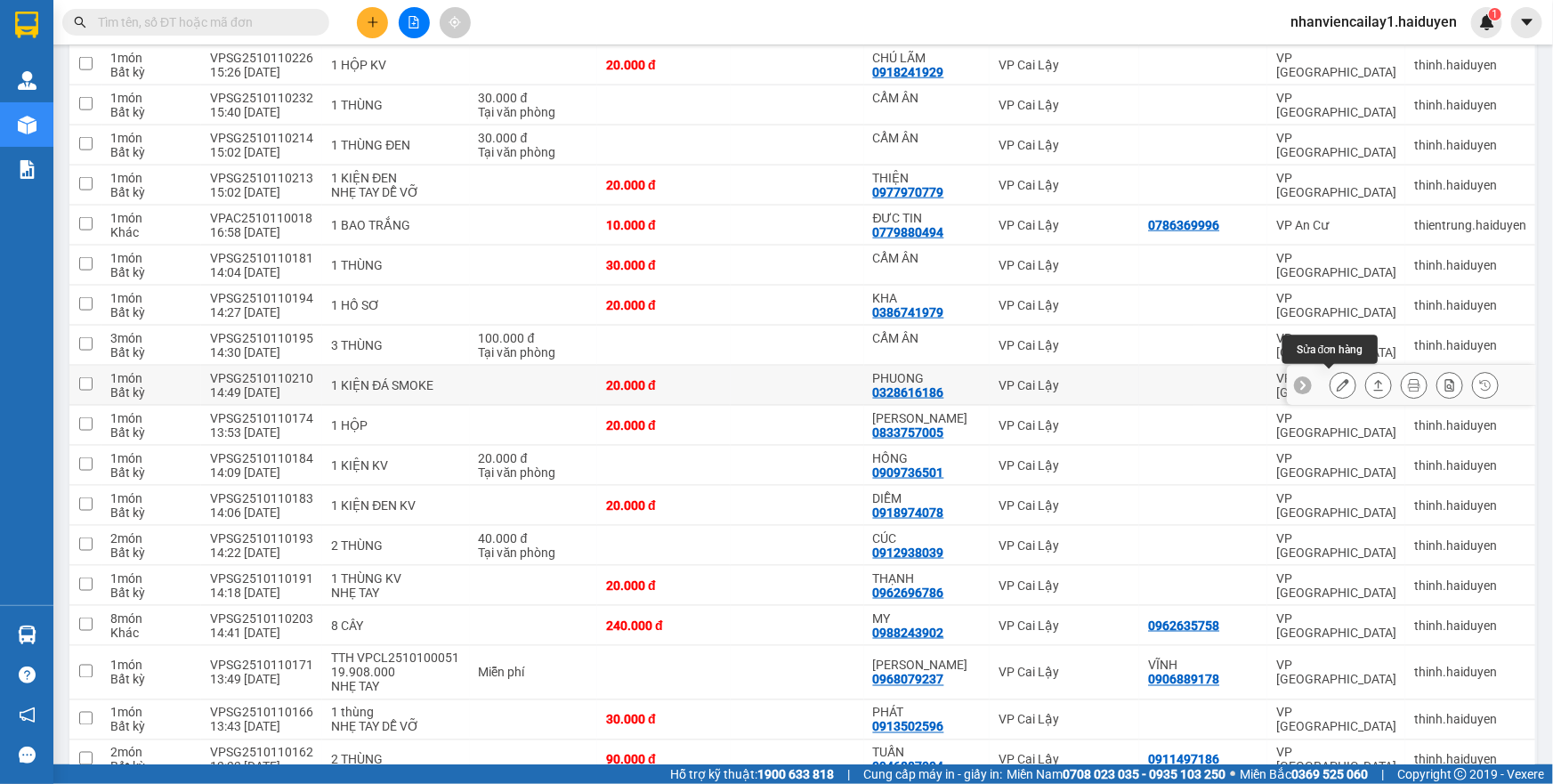
click at [1337, 380] on icon at bounding box center [1343, 385] width 12 height 12
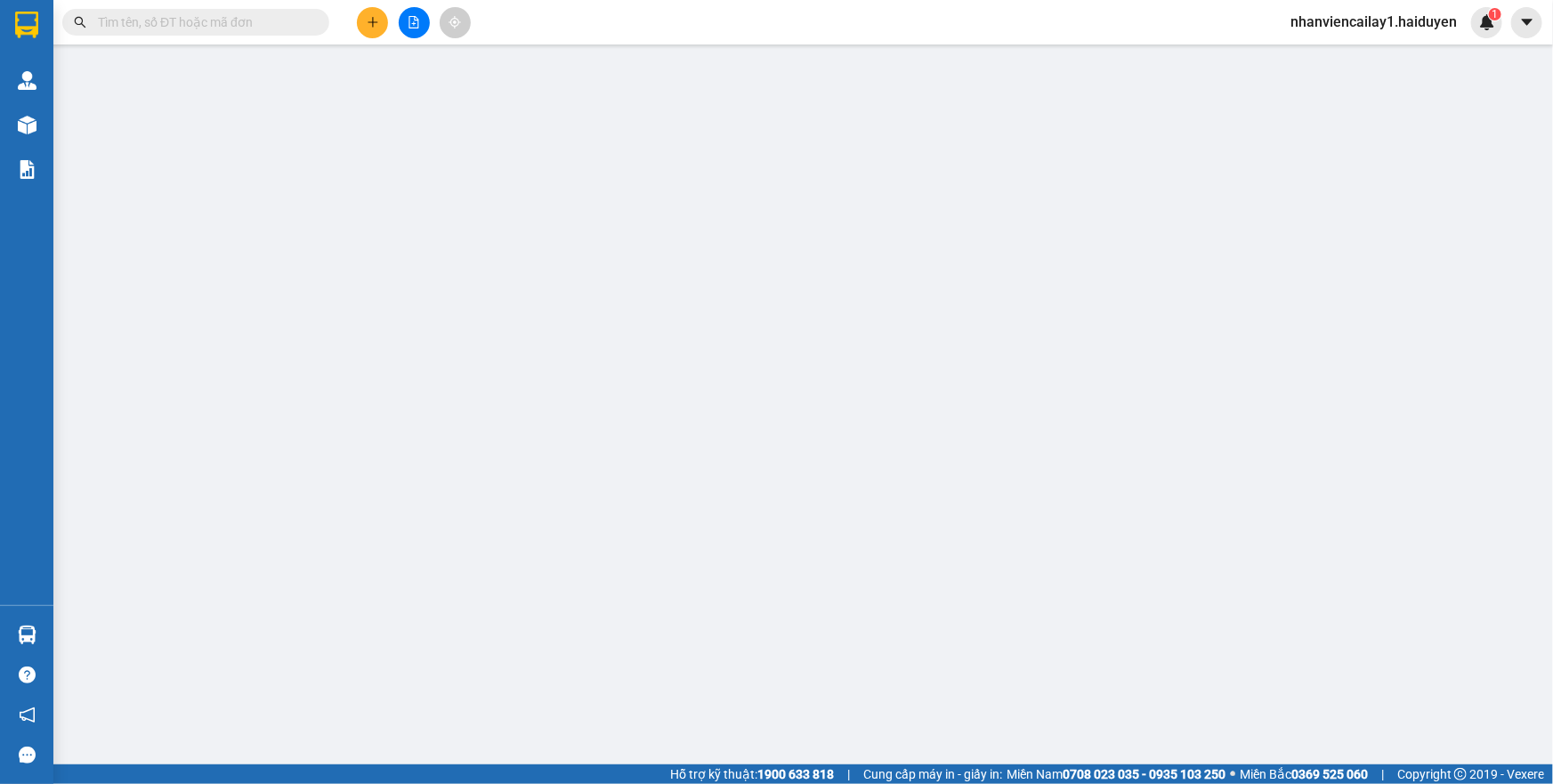
type input "0328616186"
type input "PHUONG"
type input "0"
type input "20.000"
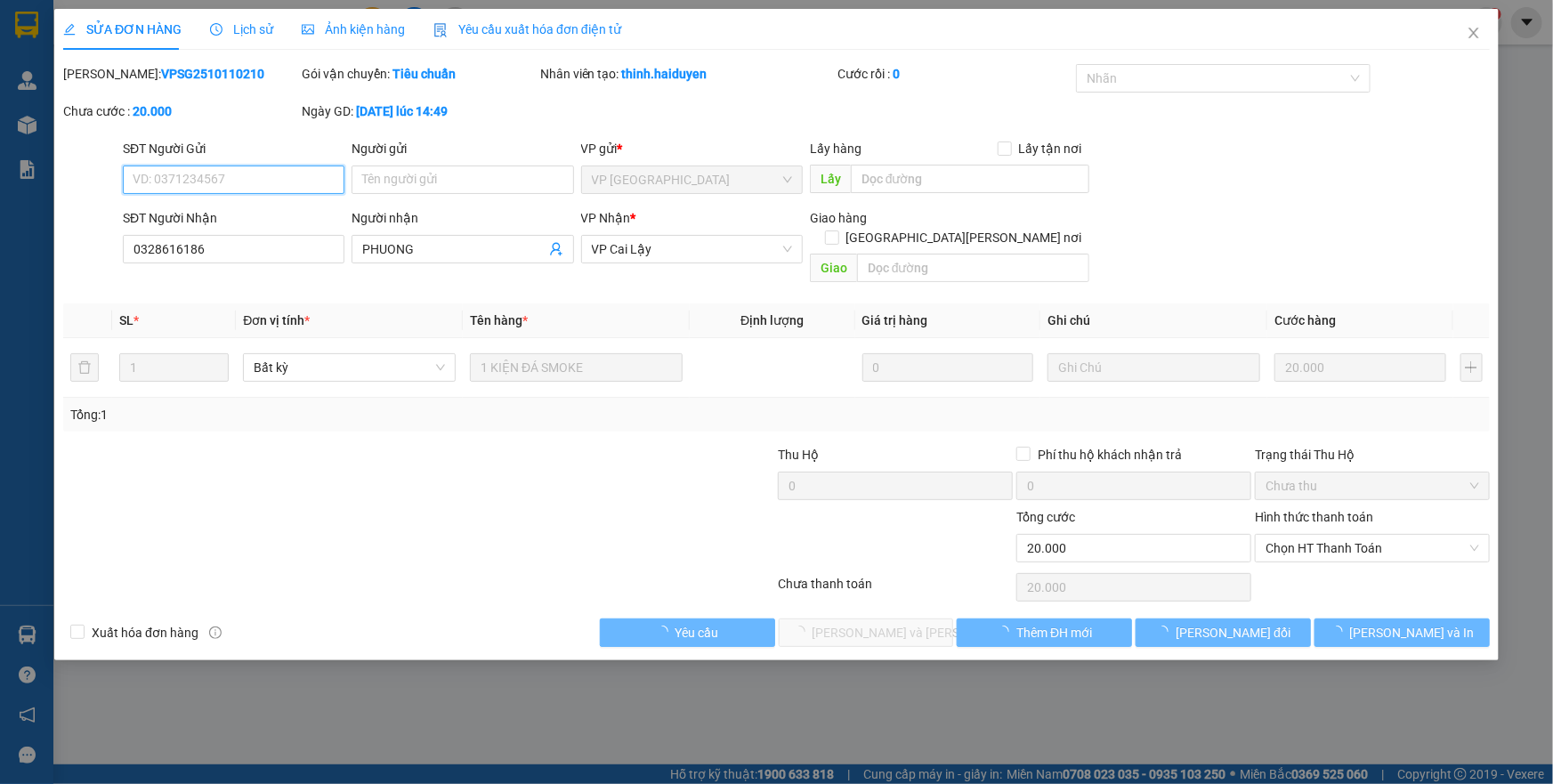
click at [1308, 535] on span "Chọn HT Thanh Toán" at bounding box center [1372, 548] width 213 height 26
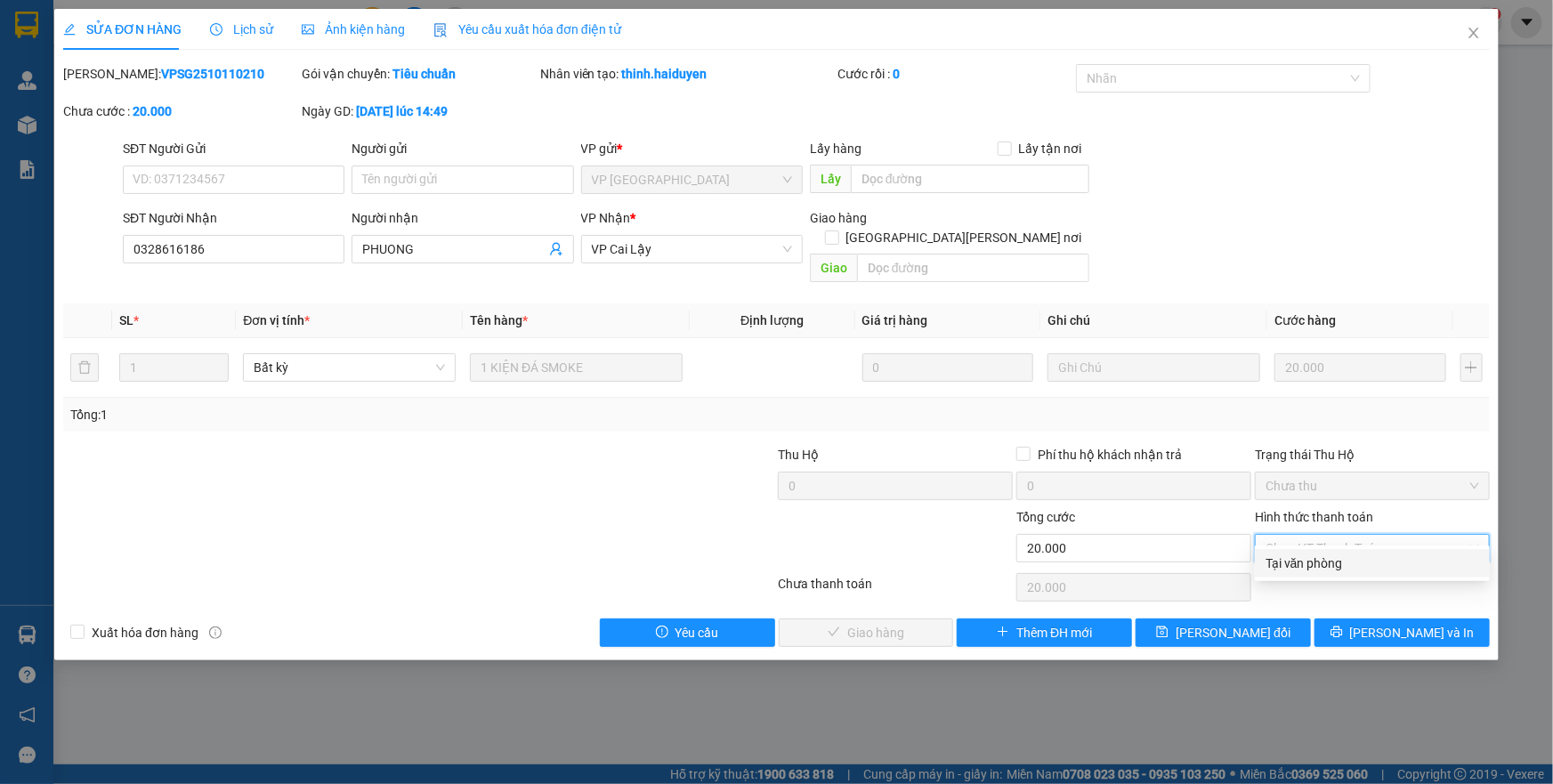
click at [1310, 557] on div "Tại văn phòng" at bounding box center [1372, 563] width 213 height 20
type input "0"
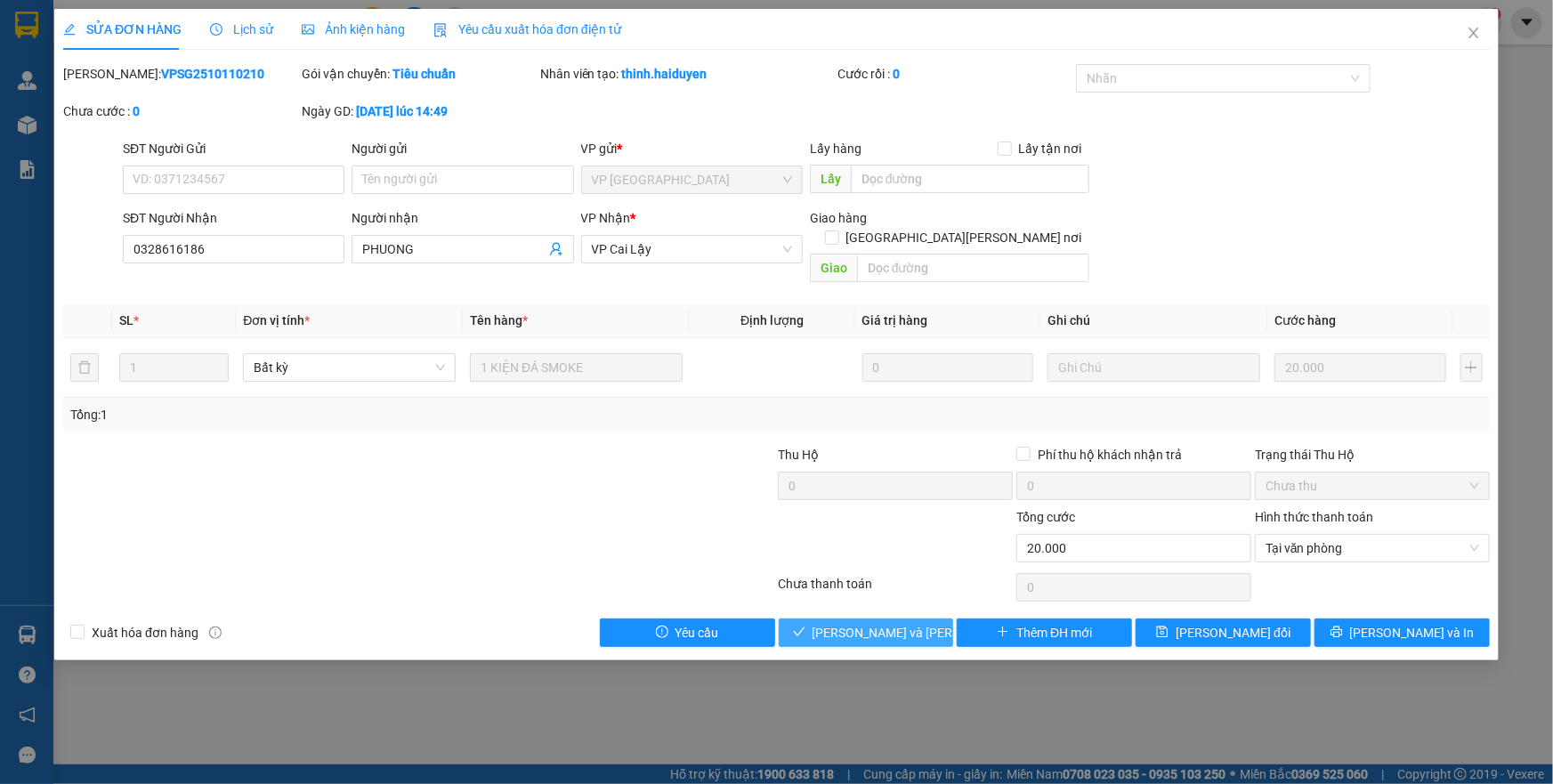
click at [851, 623] on button "[PERSON_NAME] và [PERSON_NAME] hàng" at bounding box center [866, 633] width 176 height 28
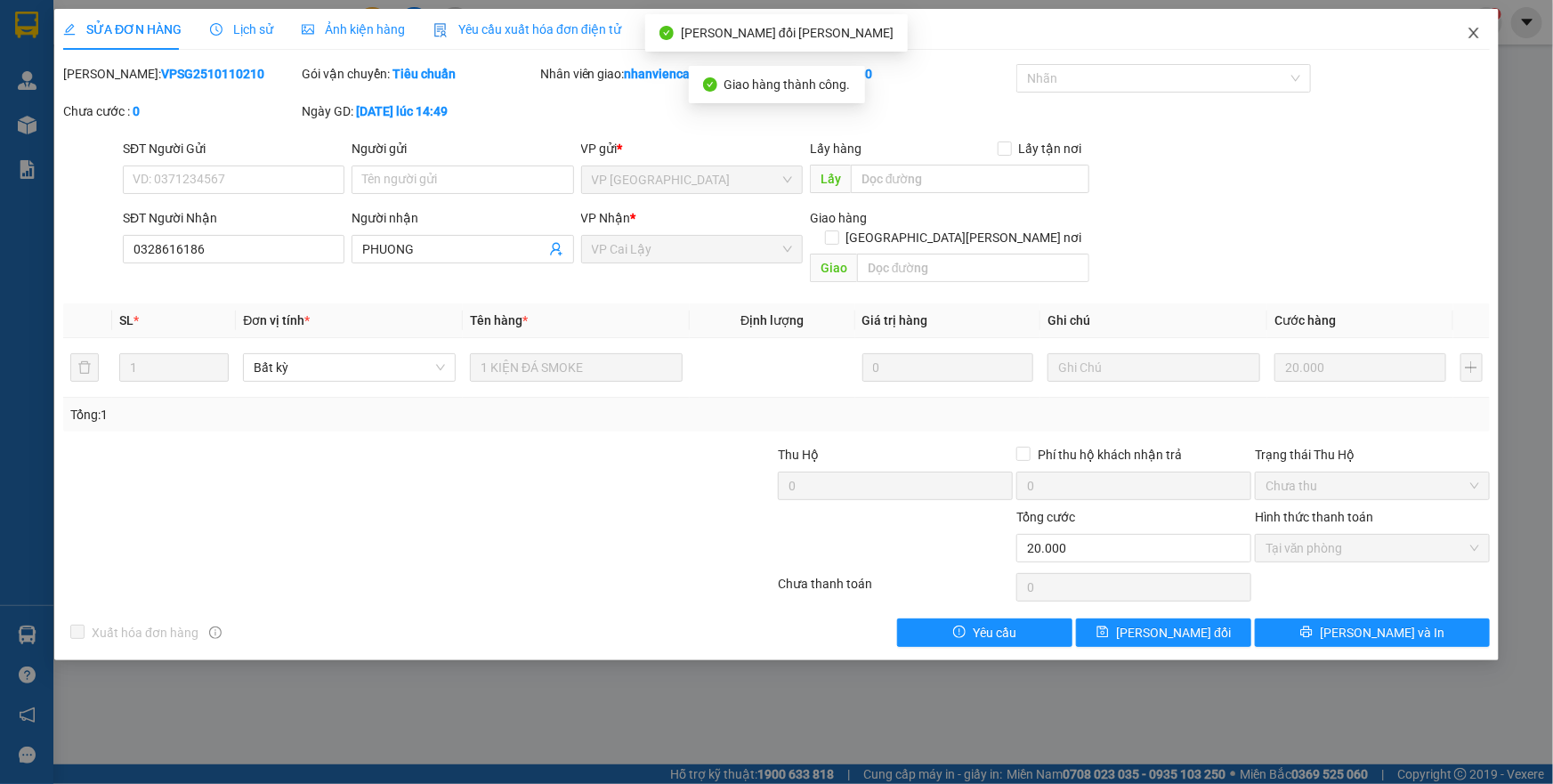
click at [1476, 34] on icon "close" at bounding box center [1473, 32] width 14 height 14
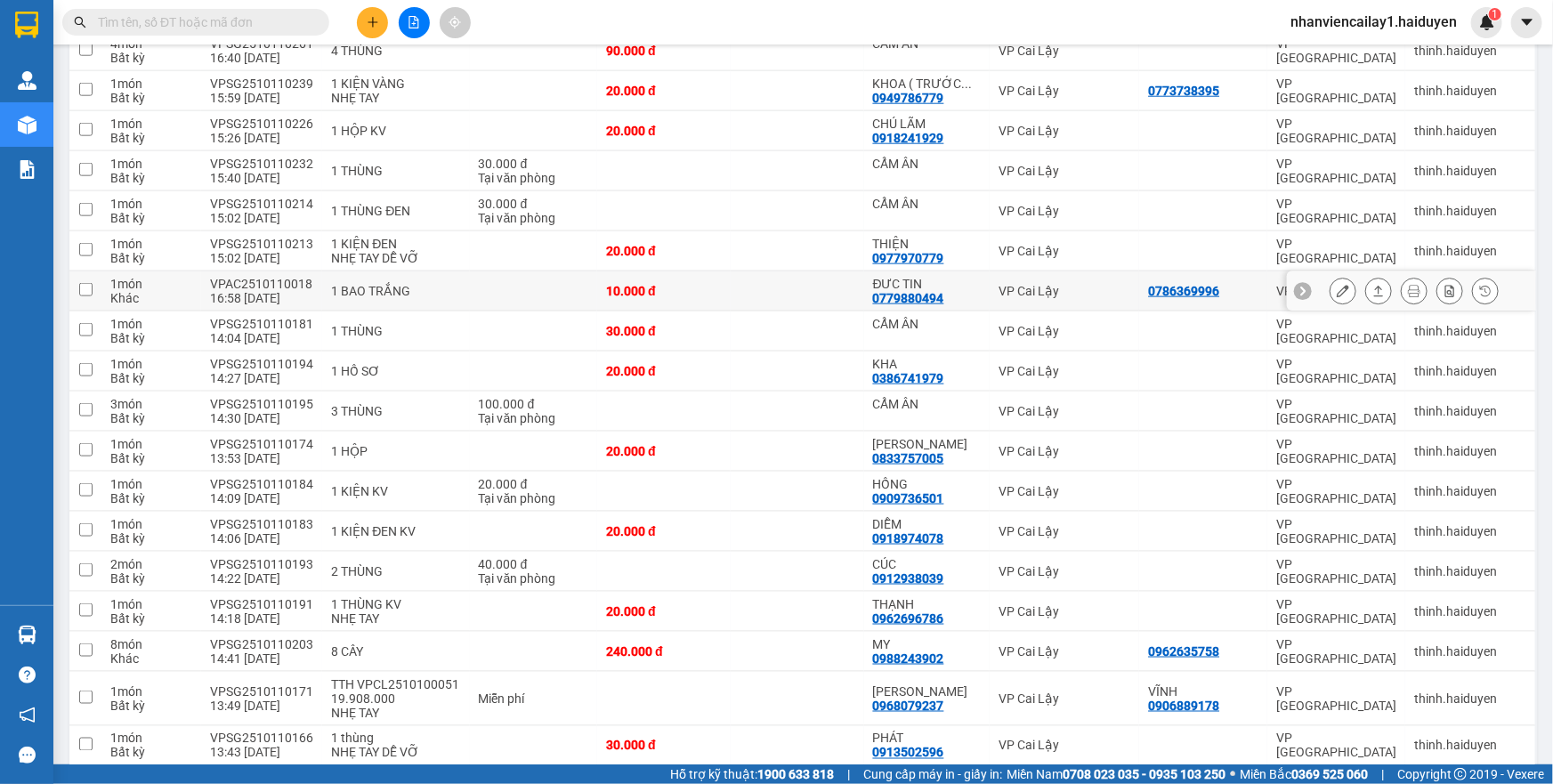
scroll to position [1051, 0]
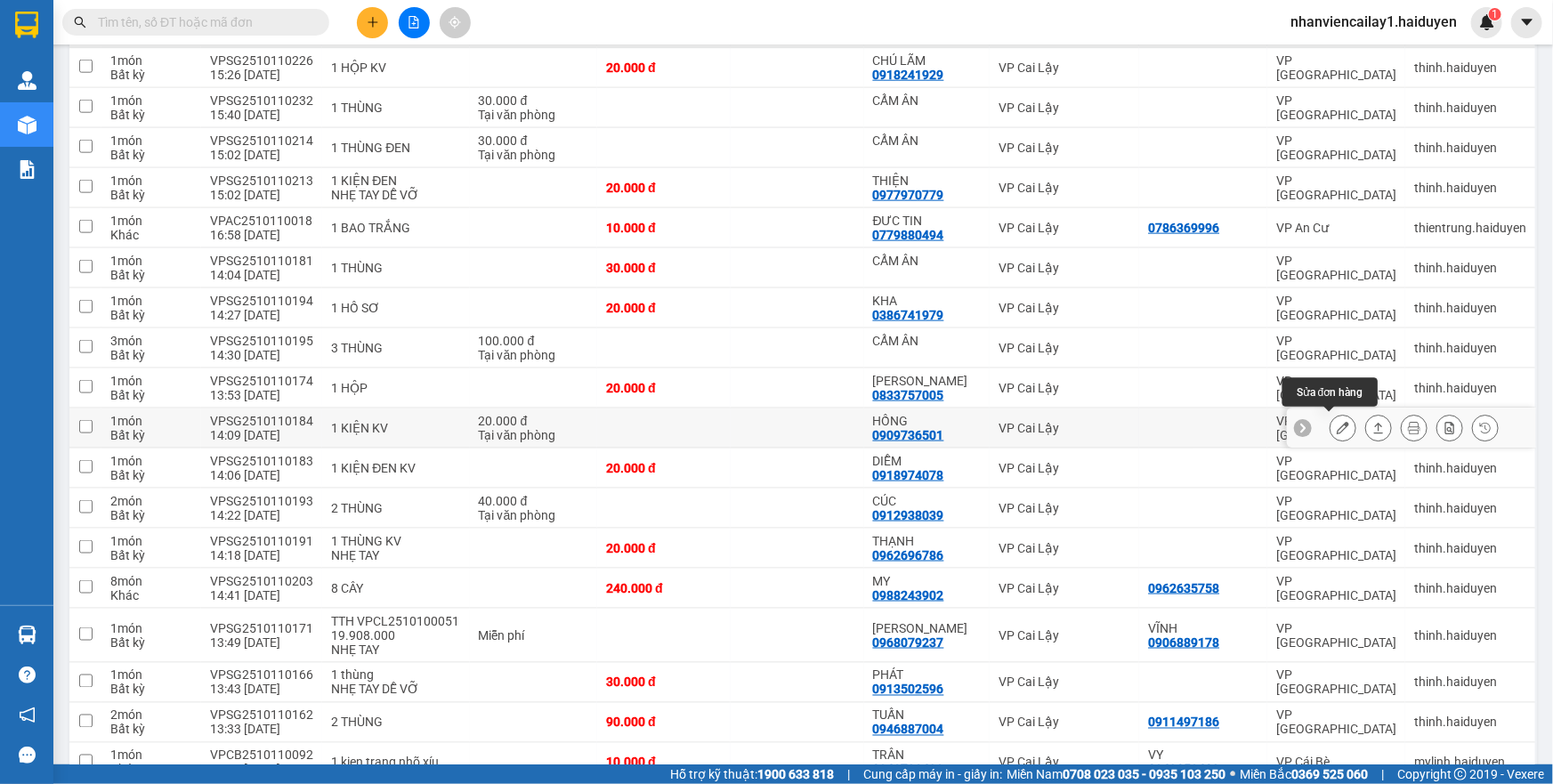
click at [1337, 426] on icon at bounding box center [1343, 427] width 12 height 12
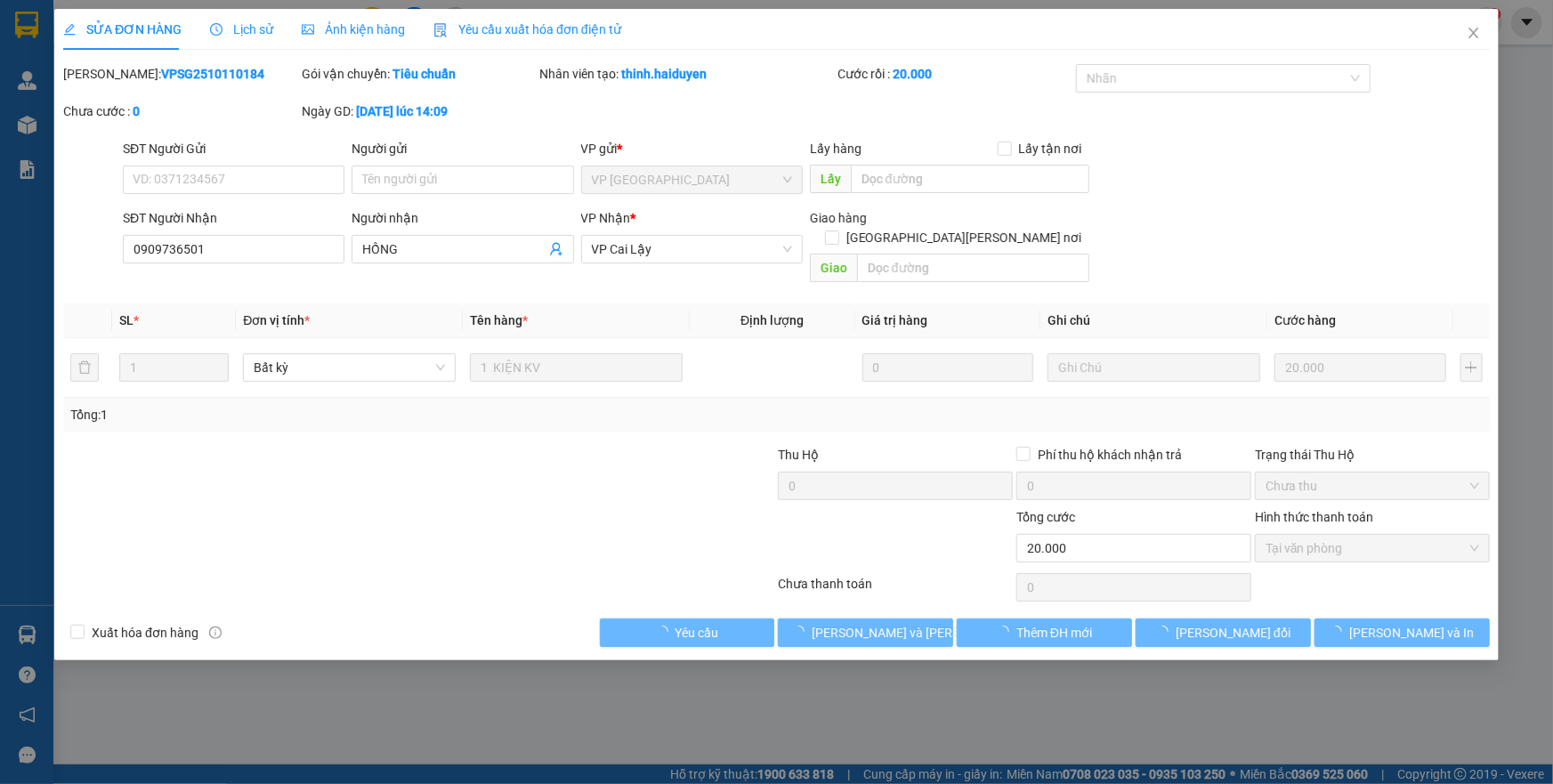
type input "0909736501"
type input "HỒNG"
type input "0"
type input "20.000"
click at [1361, 535] on span "Tại văn phòng" at bounding box center [1372, 548] width 213 height 26
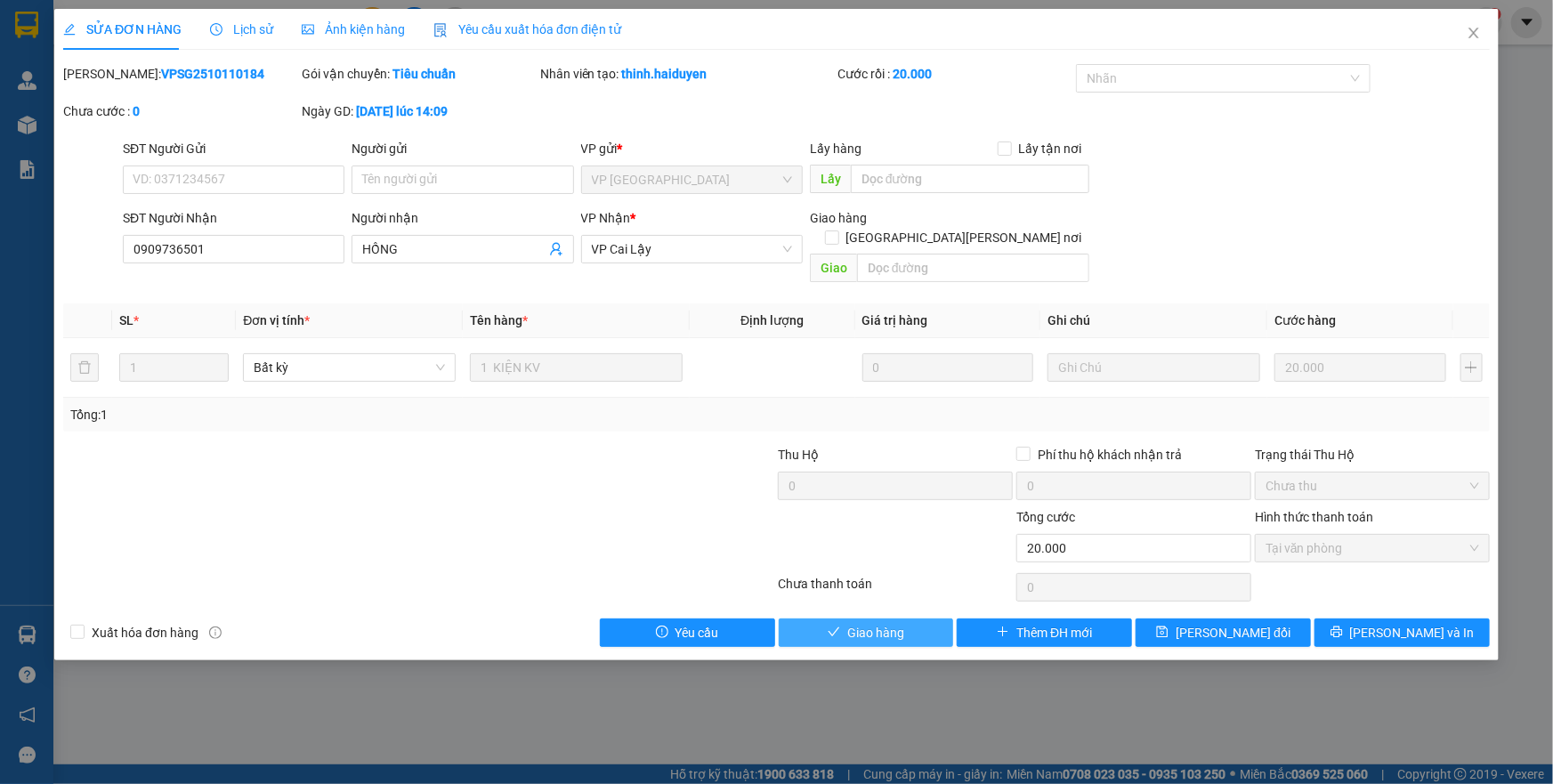
click at [869, 623] on span "Giao hàng" at bounding box center [875, 632] width 57 height 20
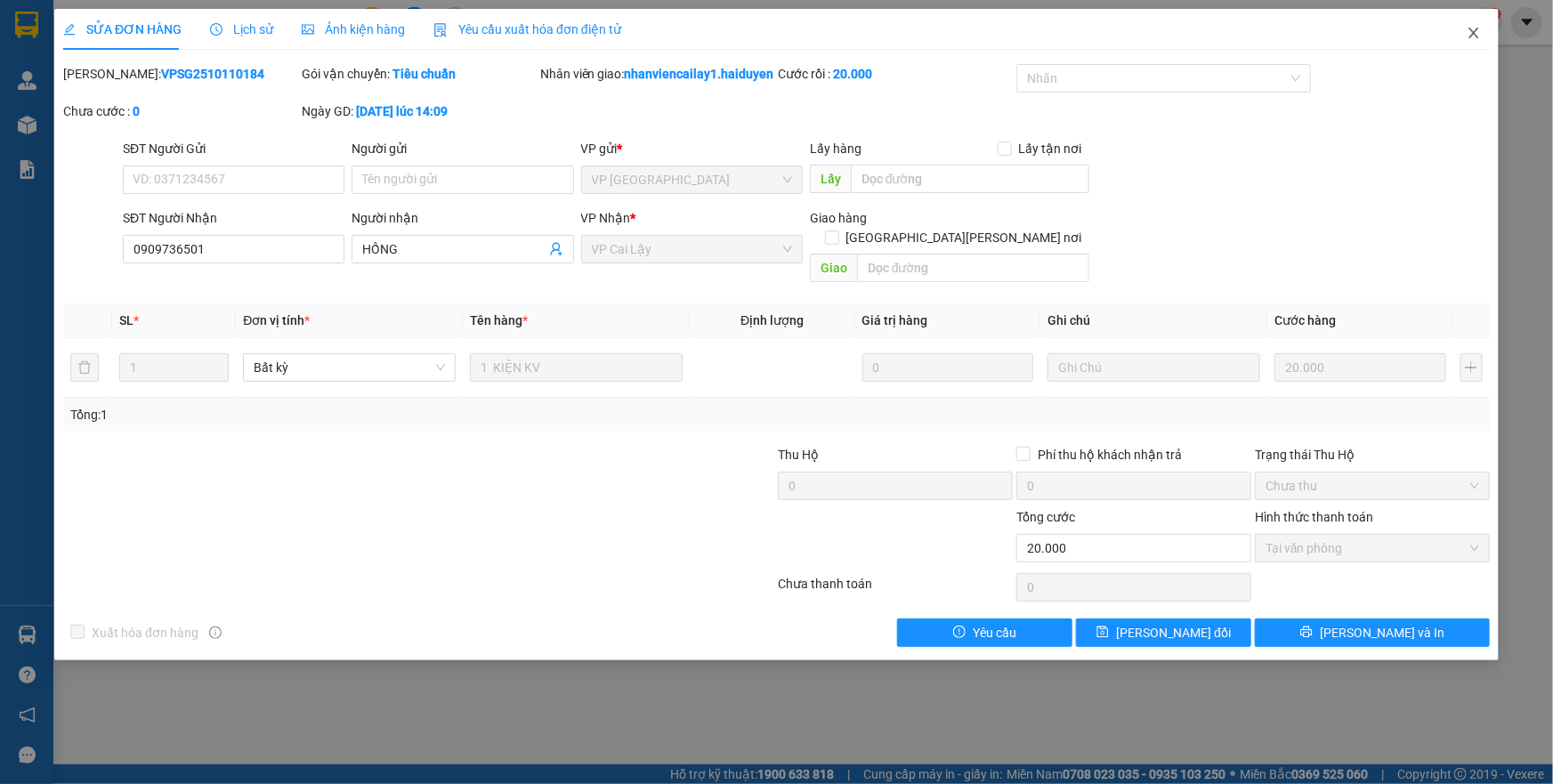
click at [1472, 29] on icon "close" at bounding box center [1473, 32] width 14 height 14
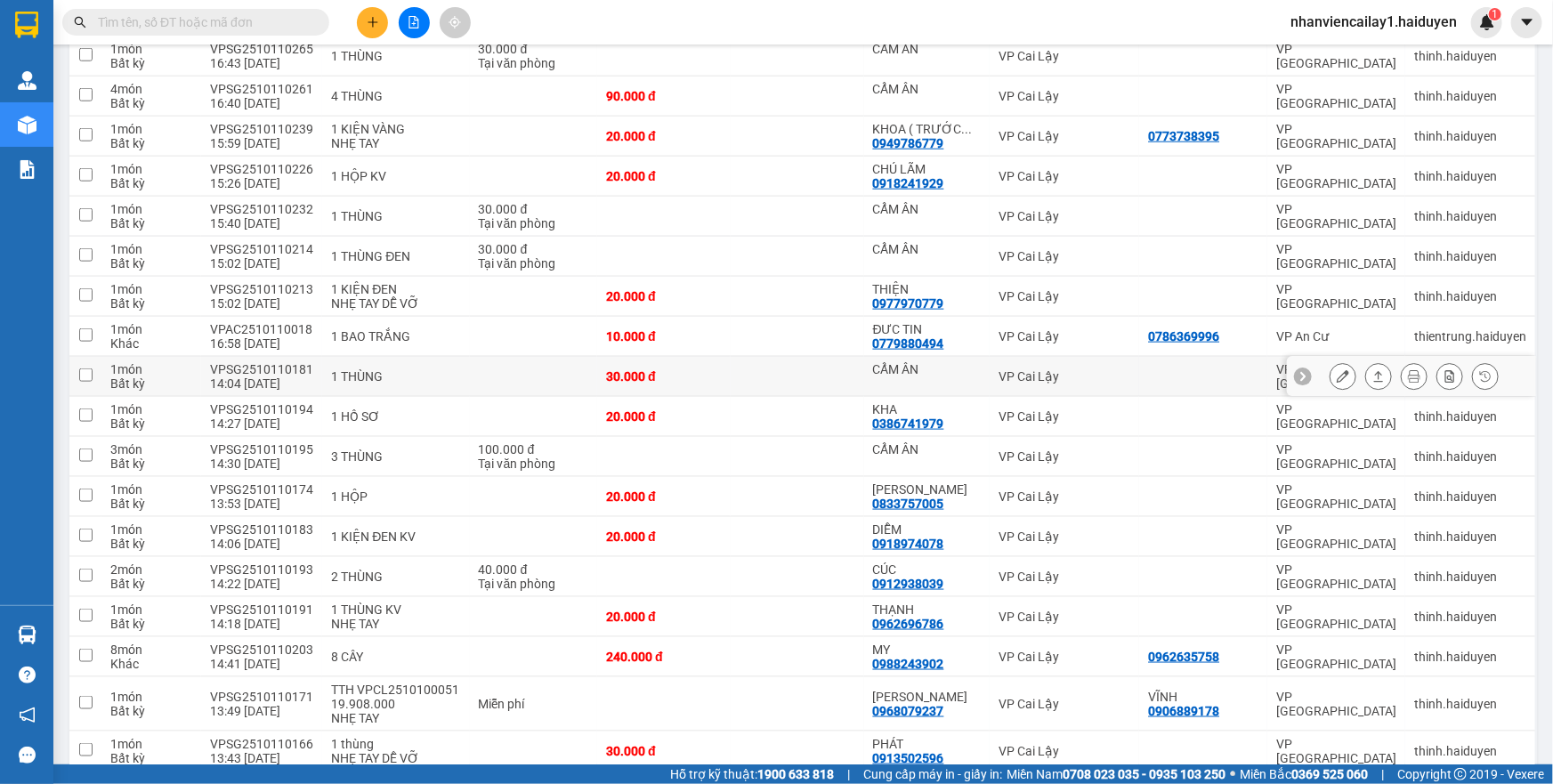
scroll to position [970, 0]
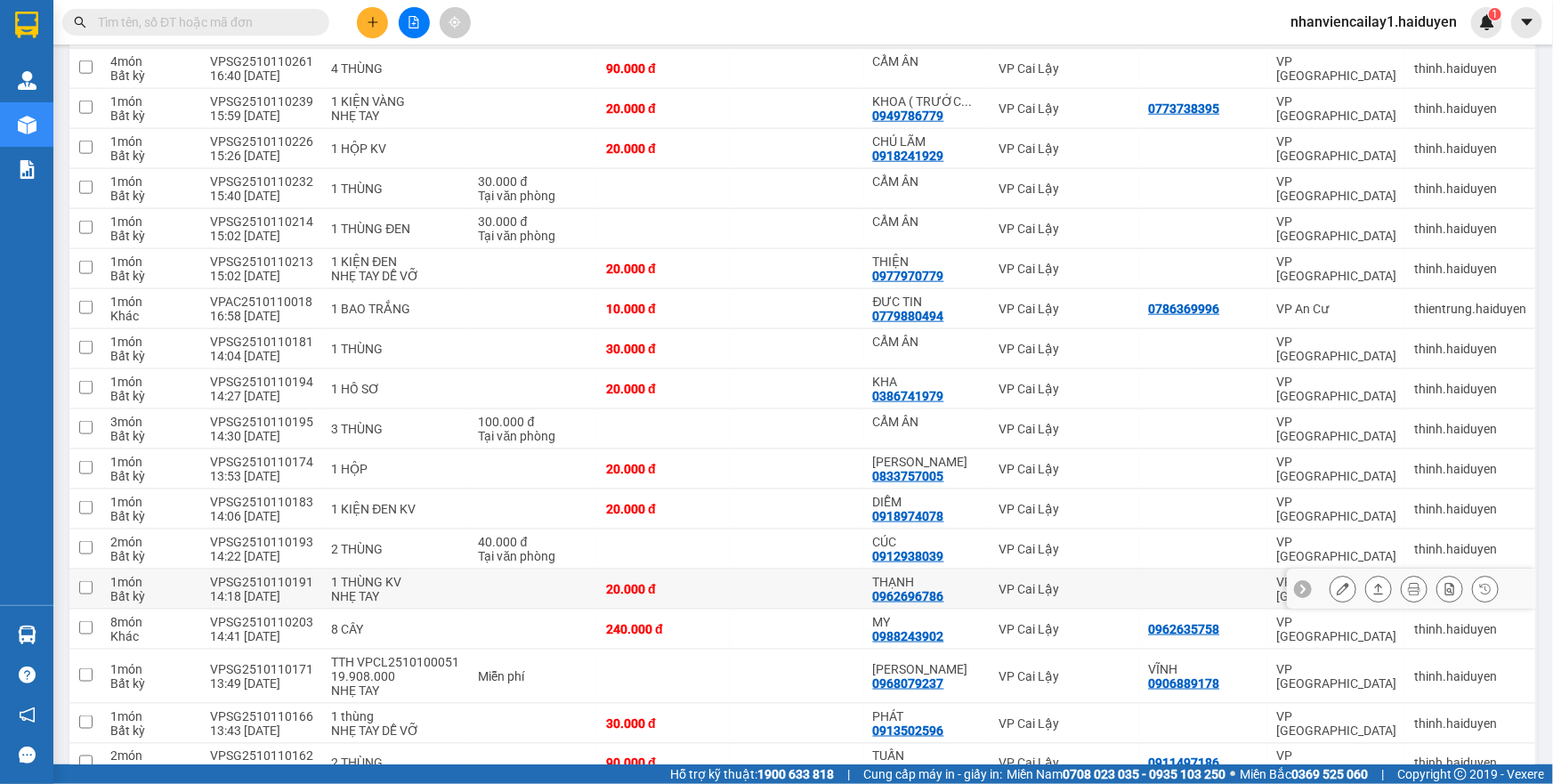
click at [998, 582] on div "VP Cai Lậy" at bounding box center [1064, 589] width 131 height 14
checkbox input "true"
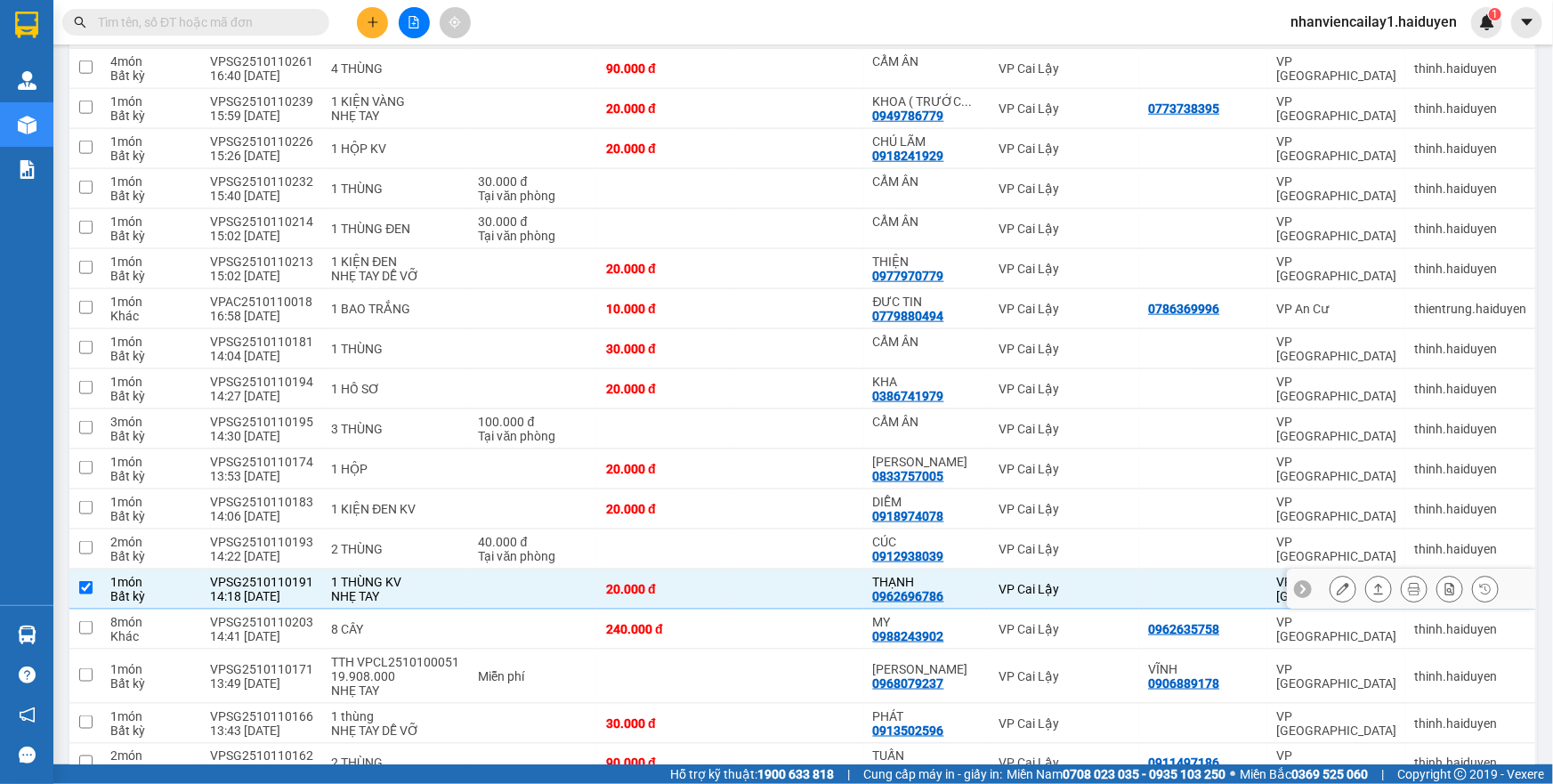
click at [1336, 592] on button at bounding box center [1343, 589] width 25 height 31
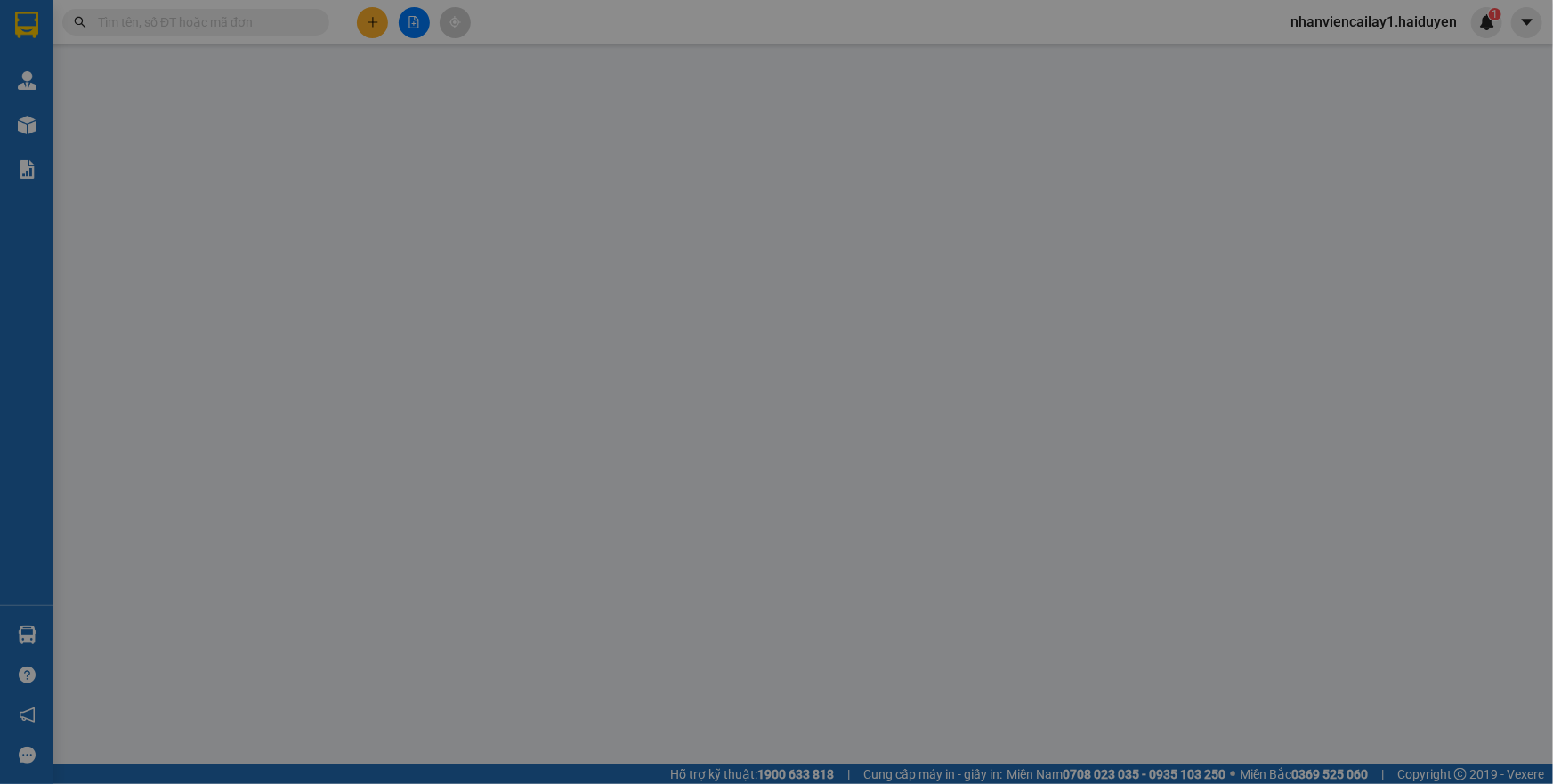
type input "0962696786"
type input "THẠNH"
type input "0"
type input "20.000"
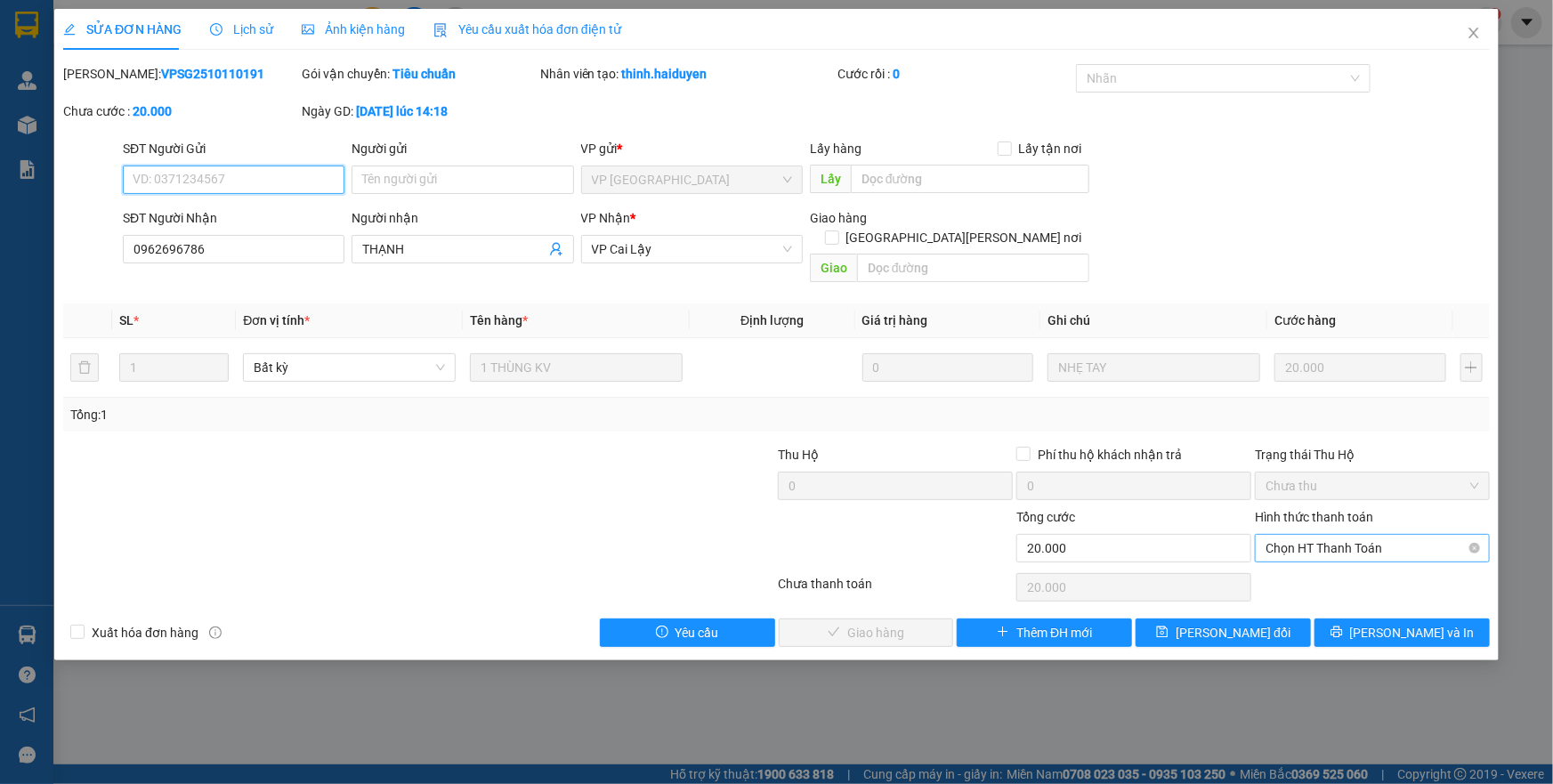
click at [1378, 535] on span "Chọn HT Thanh Toán" at bounding box center [1372, 548] width 213 height 26
click at [1365, 560] on div "Tại văn phòng" at bounding box center [1372, 563] width 213 height 20
type input "0"
click at [843, 623] on span "[PERSON_NAME] và [PERSON_NAME] hàng" at bounding box center [932, 632] width 240 height 20
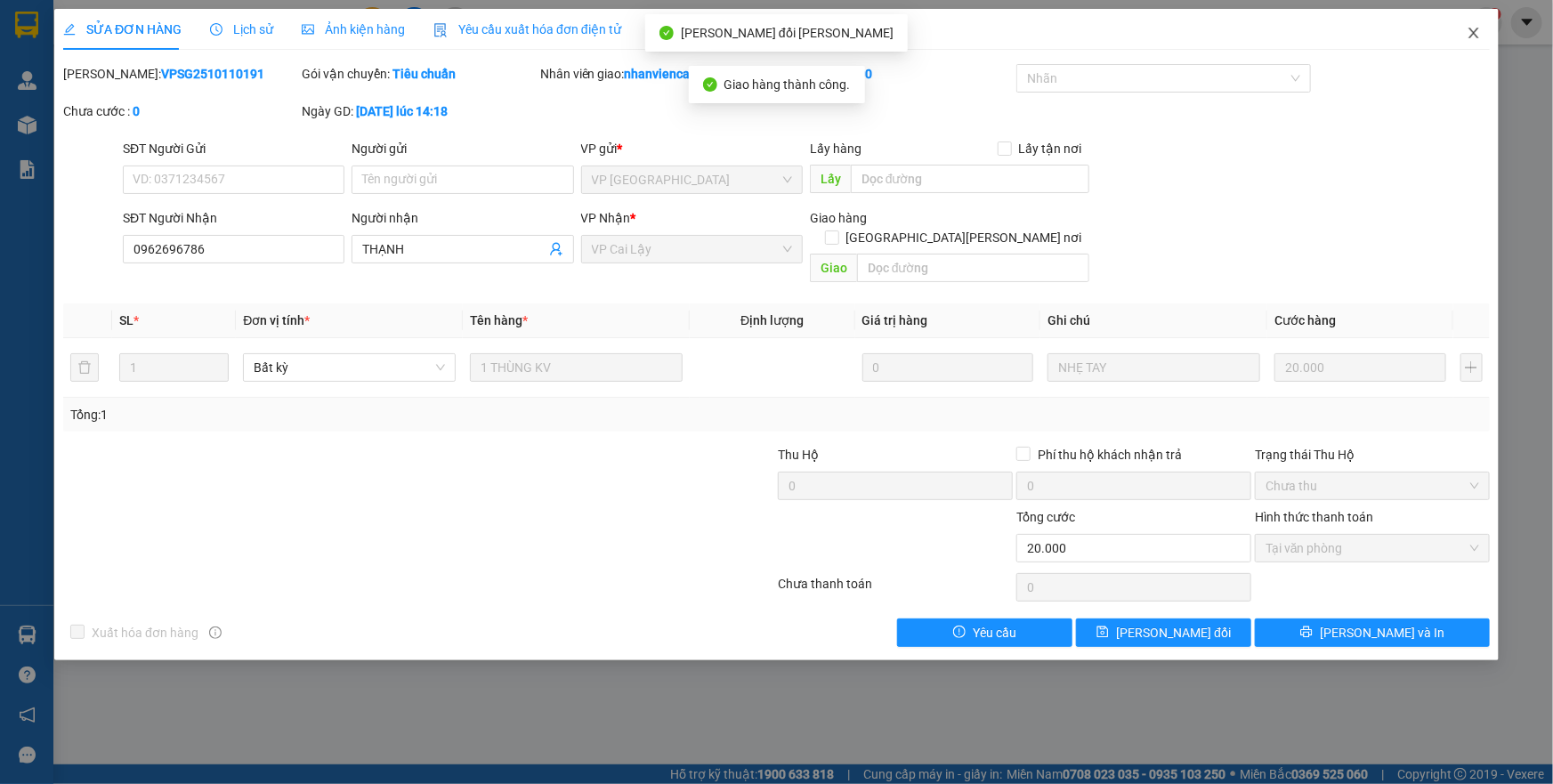
click at [1471, 37] on icon "close" at bounding box center [1473, 32] width 9 height 10
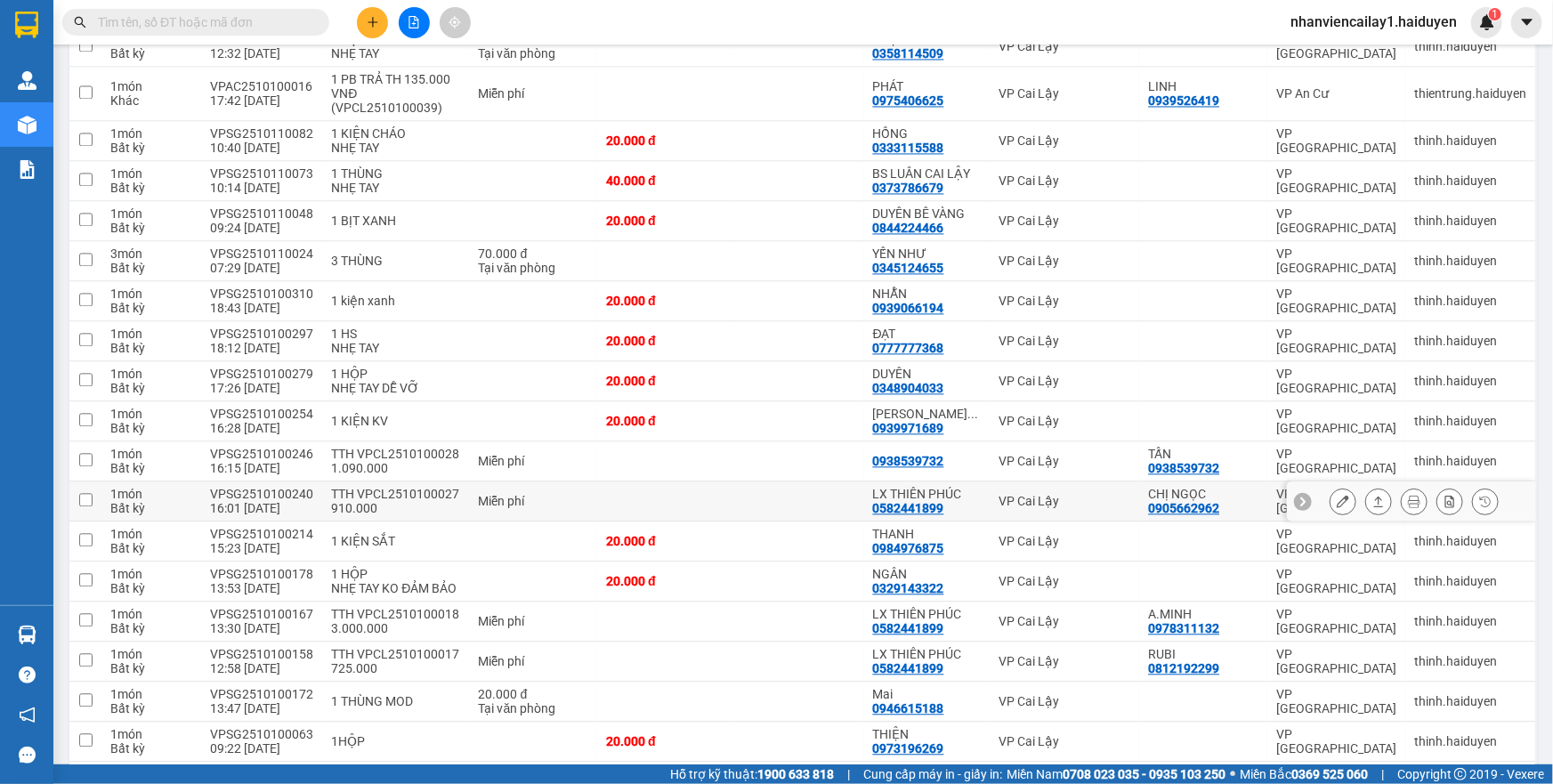
scroll to position [1699, 0]
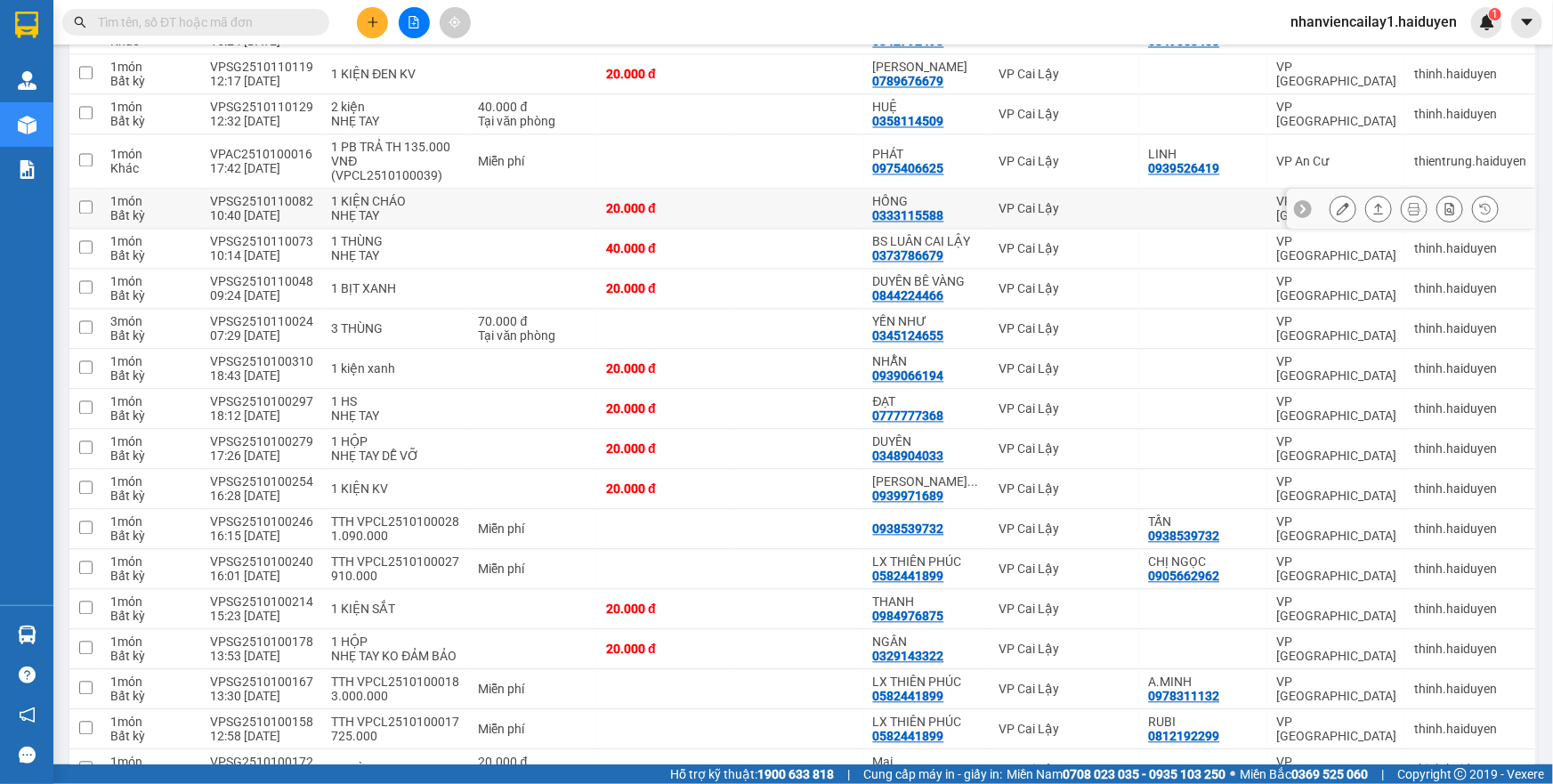
click at [1097, 212] on div "VP Cai Lậy" at bounding box center [1064, 208] width 131 height 14
checkbox input "true"
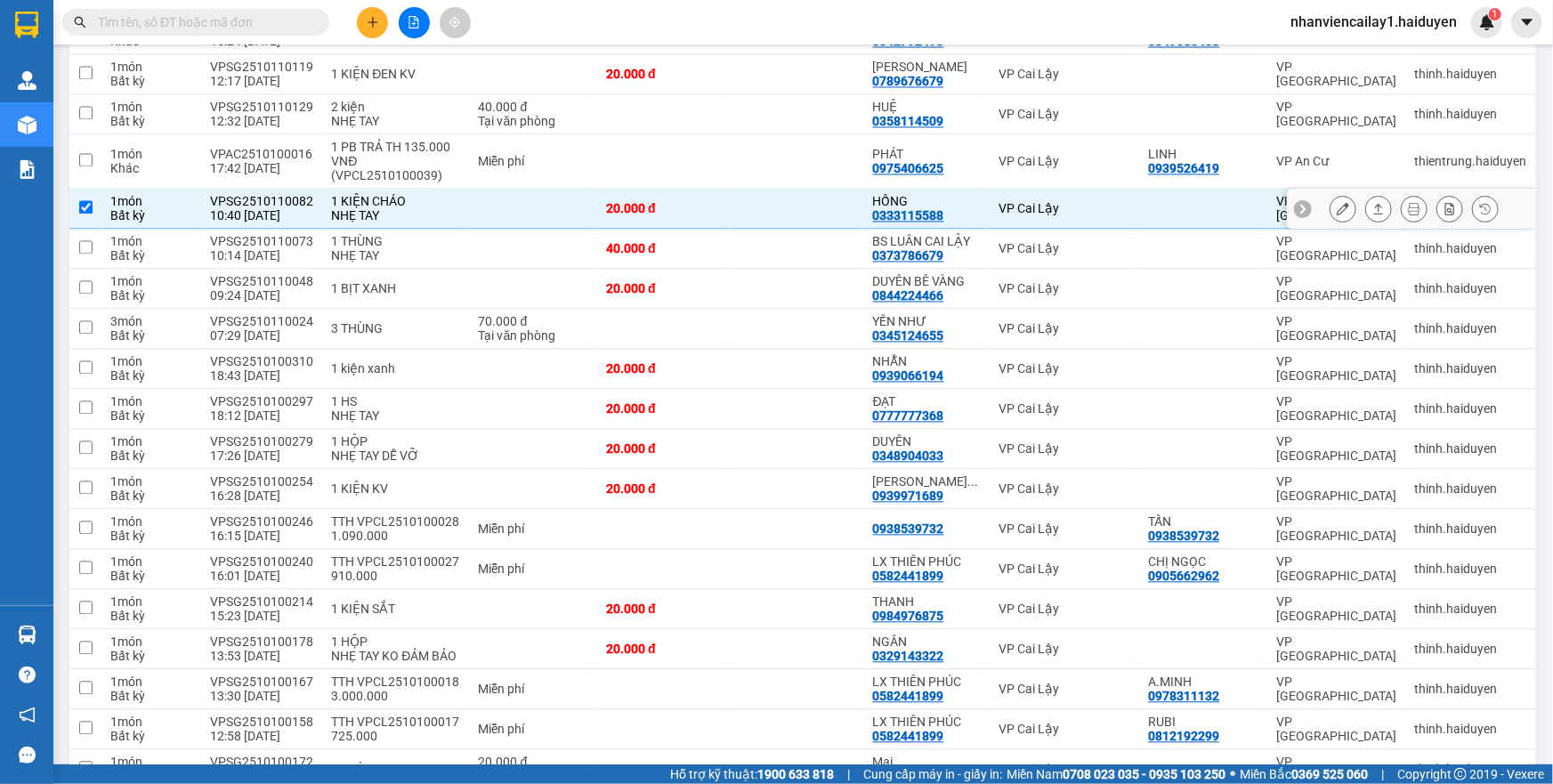
click at [1330, 201] on button at bounding box center [1343, 209] width 25 height 31
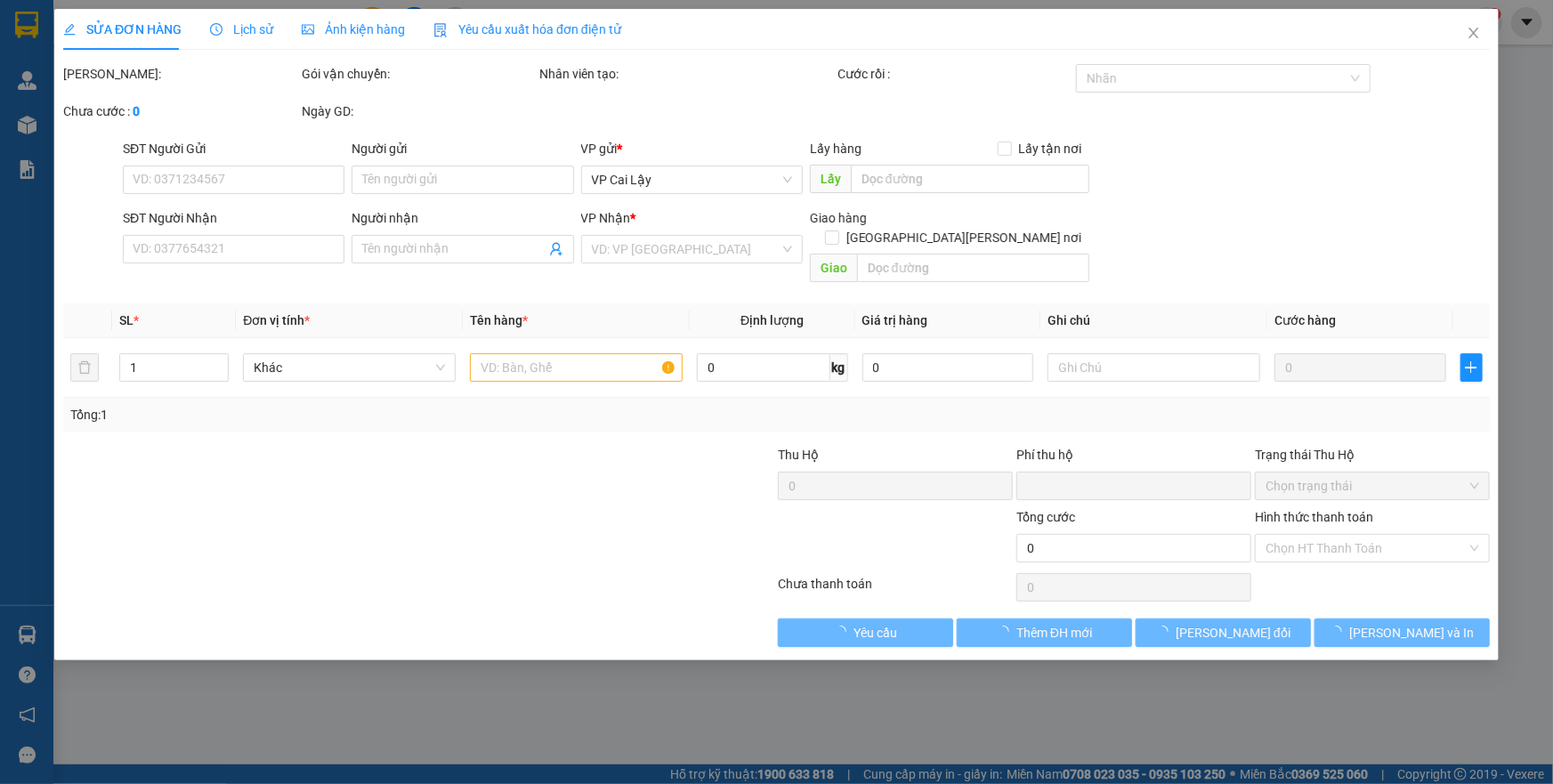
click at [1331, 530] on div "SỬA ĐƠN HÀNG Lịch sử Ảnh kiện hàng Yêu cầu xuất hóa đơn điện tử Total Paid Fee …" at bounding box center [776, 392] width 1553 height 784
type input "0333115588"
type input "HỒNG"
type input "0"
type input "20.000"
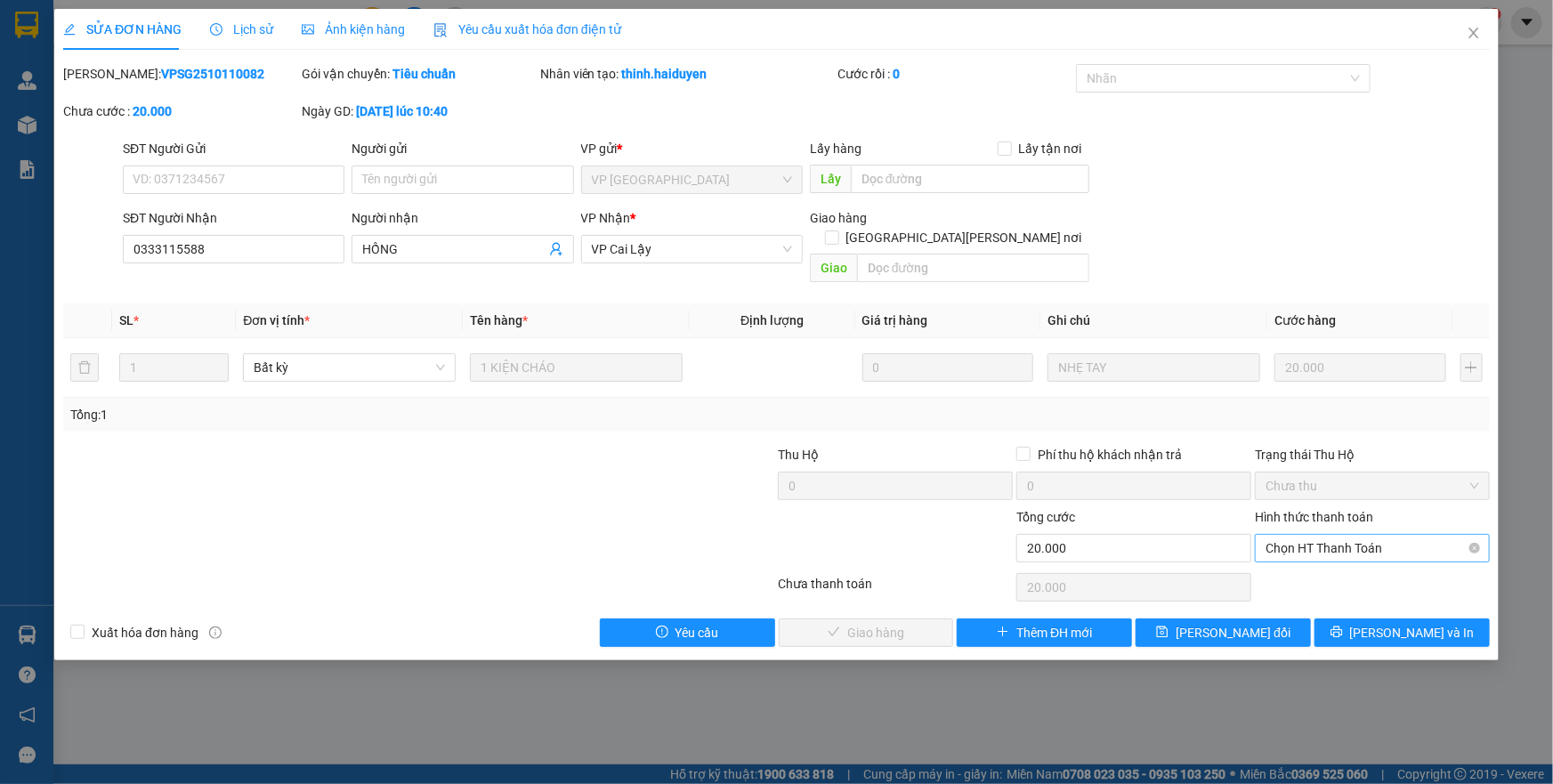
click at [1331, 535] on span "Chọn HT Thanh Toán" at bounding box center [1372, 548] width 213 height 26
click at [1337, 559] on div "Tại văn phòng" at bounding box center [1372, 563] width 213 height 20
type input "0"
click at [890, 623] on span "[PERSON_NAME] và [PERSON_NAME] hàng" at bounding box center [932, 632] width 240 height 20
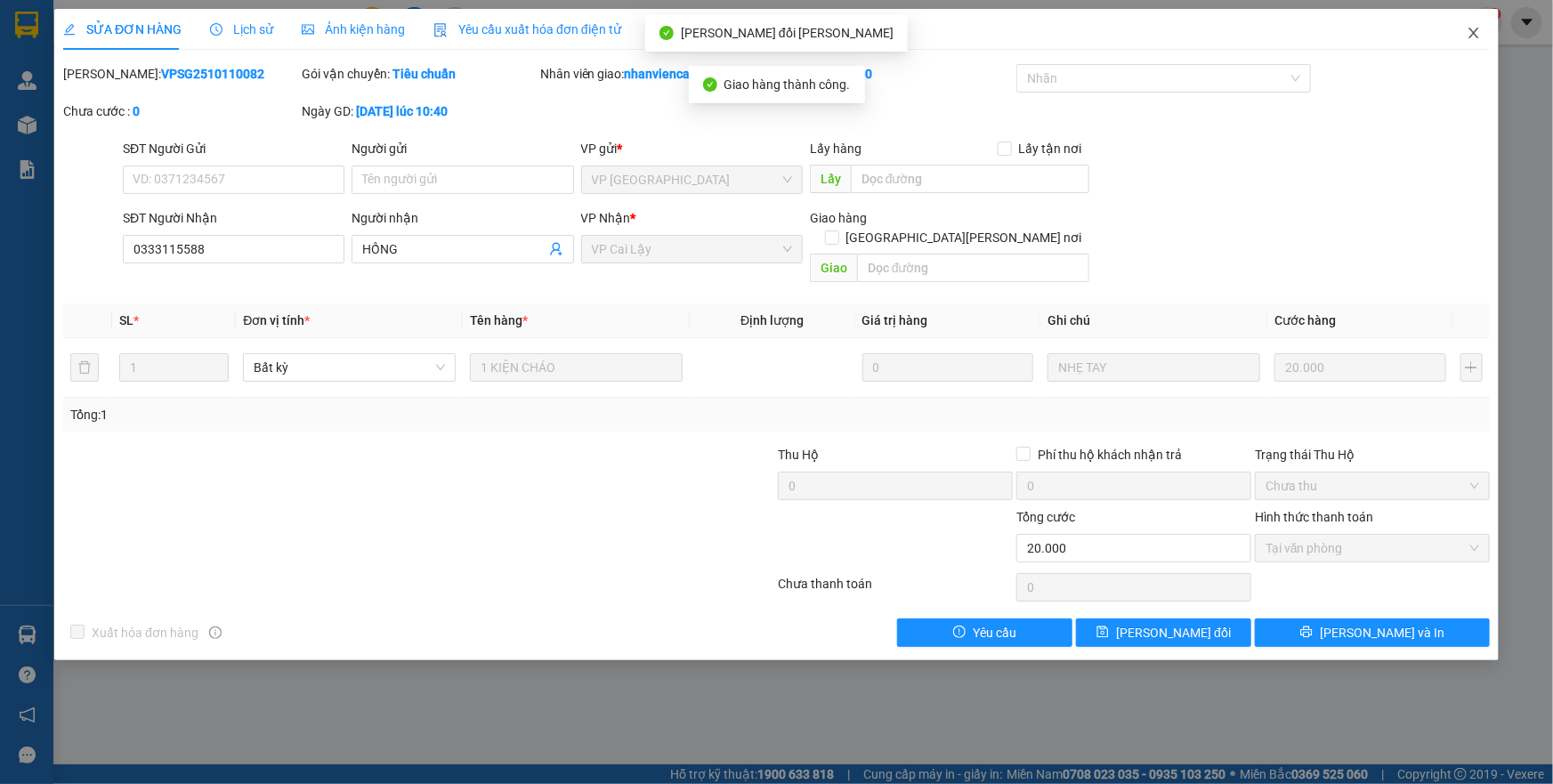
click at [1472, 30] on icon "close" at bounding box center [1473, 32] width 14 height 14
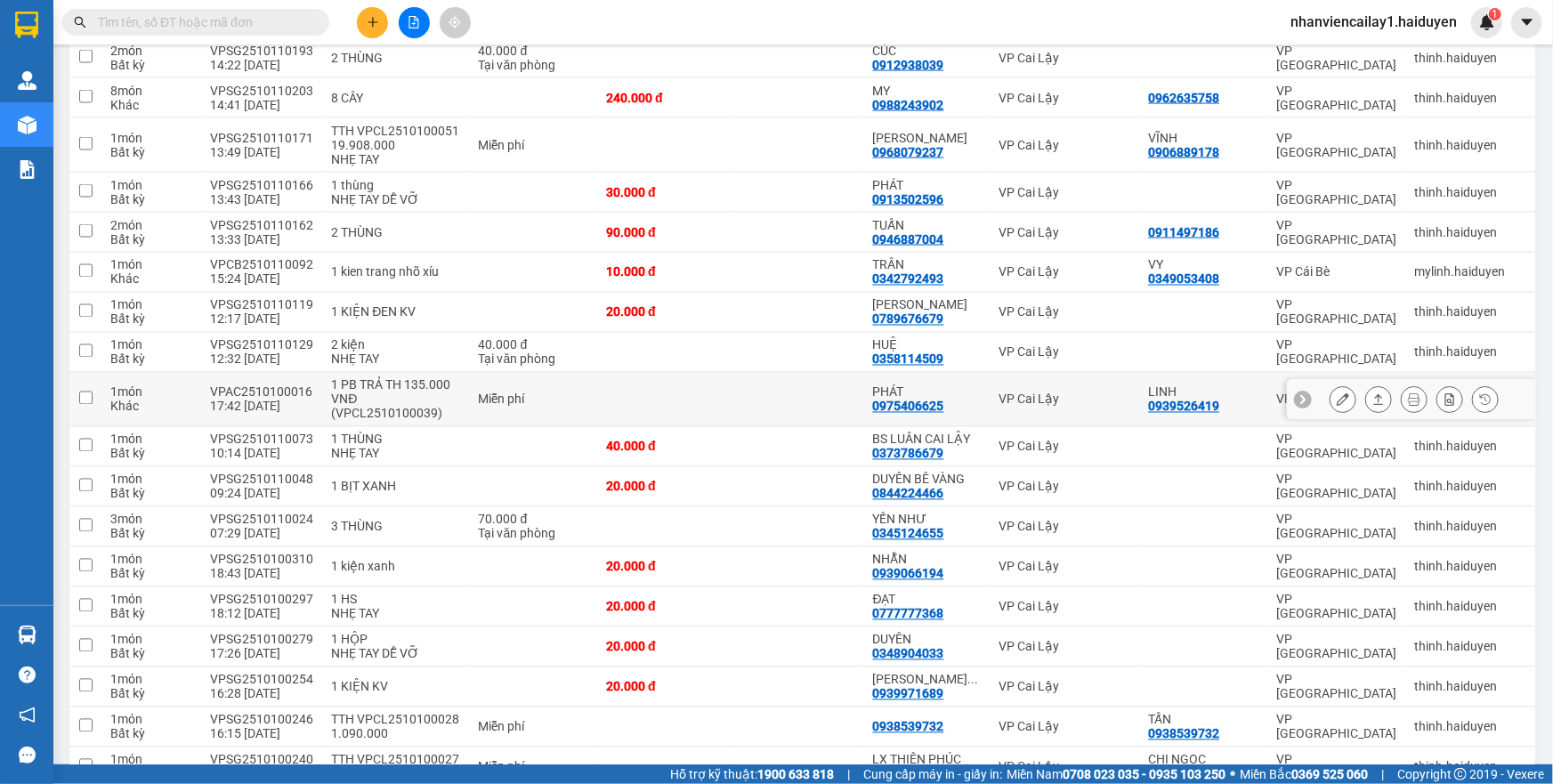
scroll to position [1537, 0]
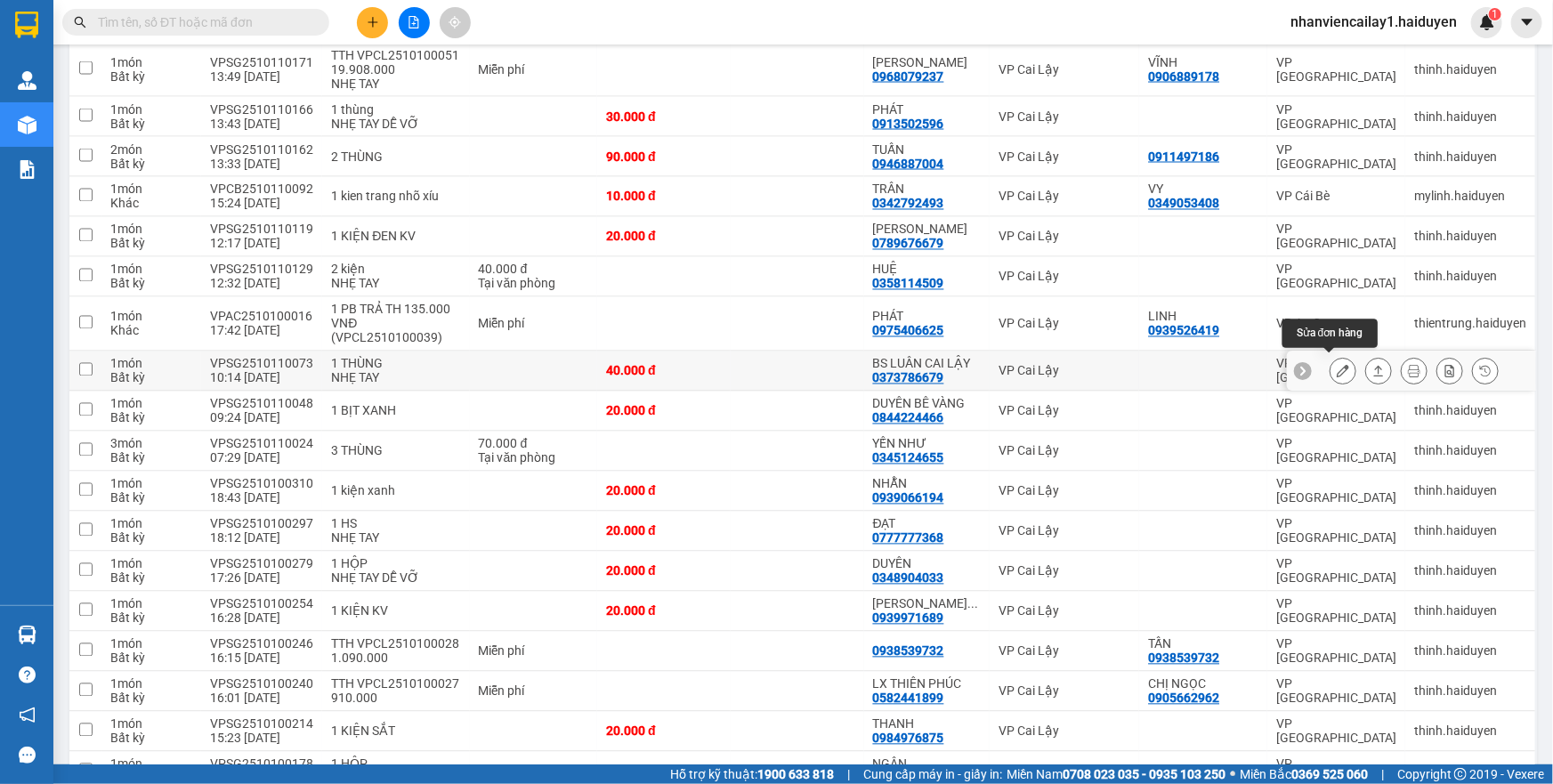
click at [1337, 371] on icon at bounding box center [1343, 371] width 12 height 12
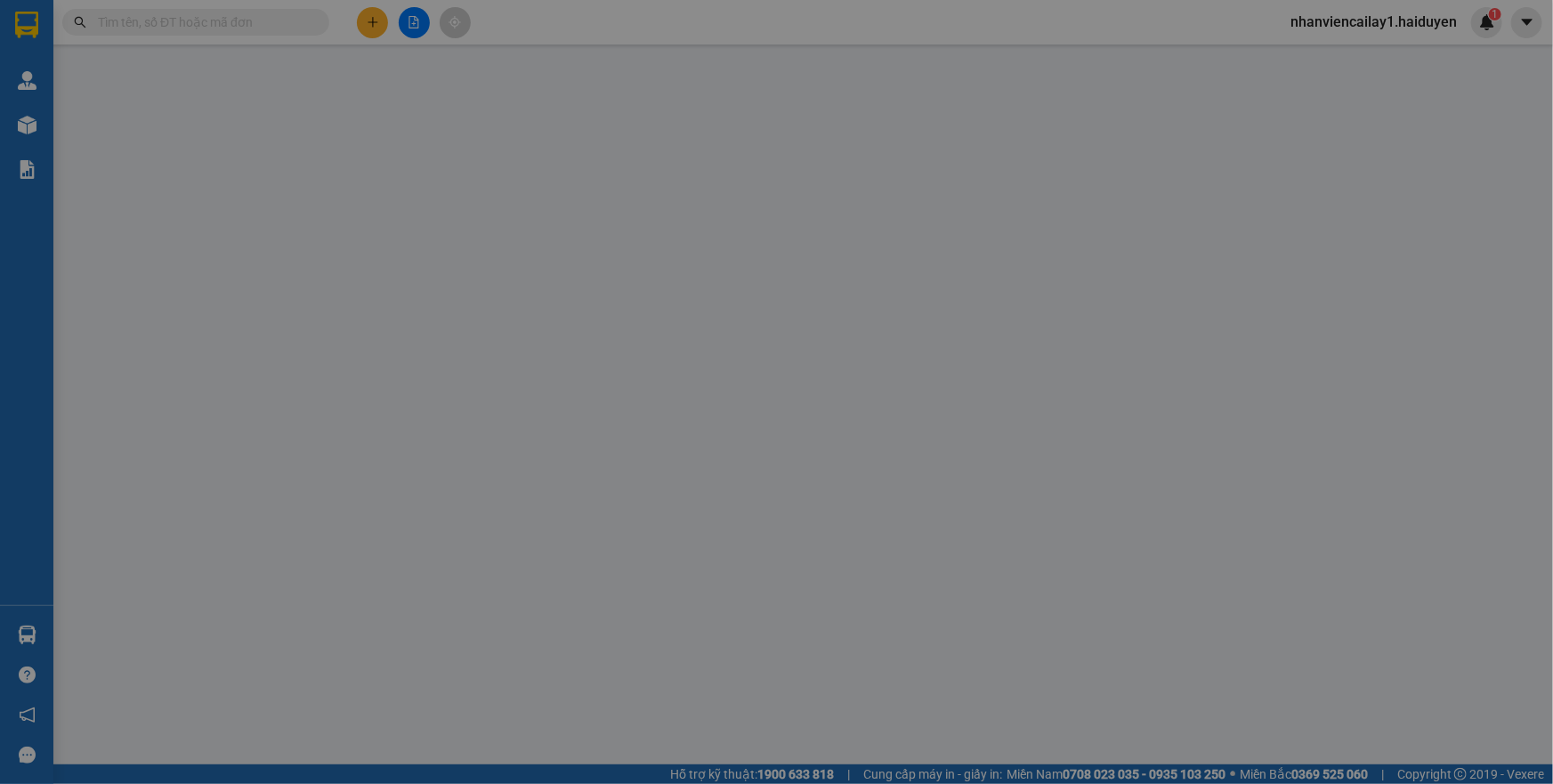
type input "0373786679"
type input "BS LUÂN CAI LẬY"
type input "0"
type input "40.000"
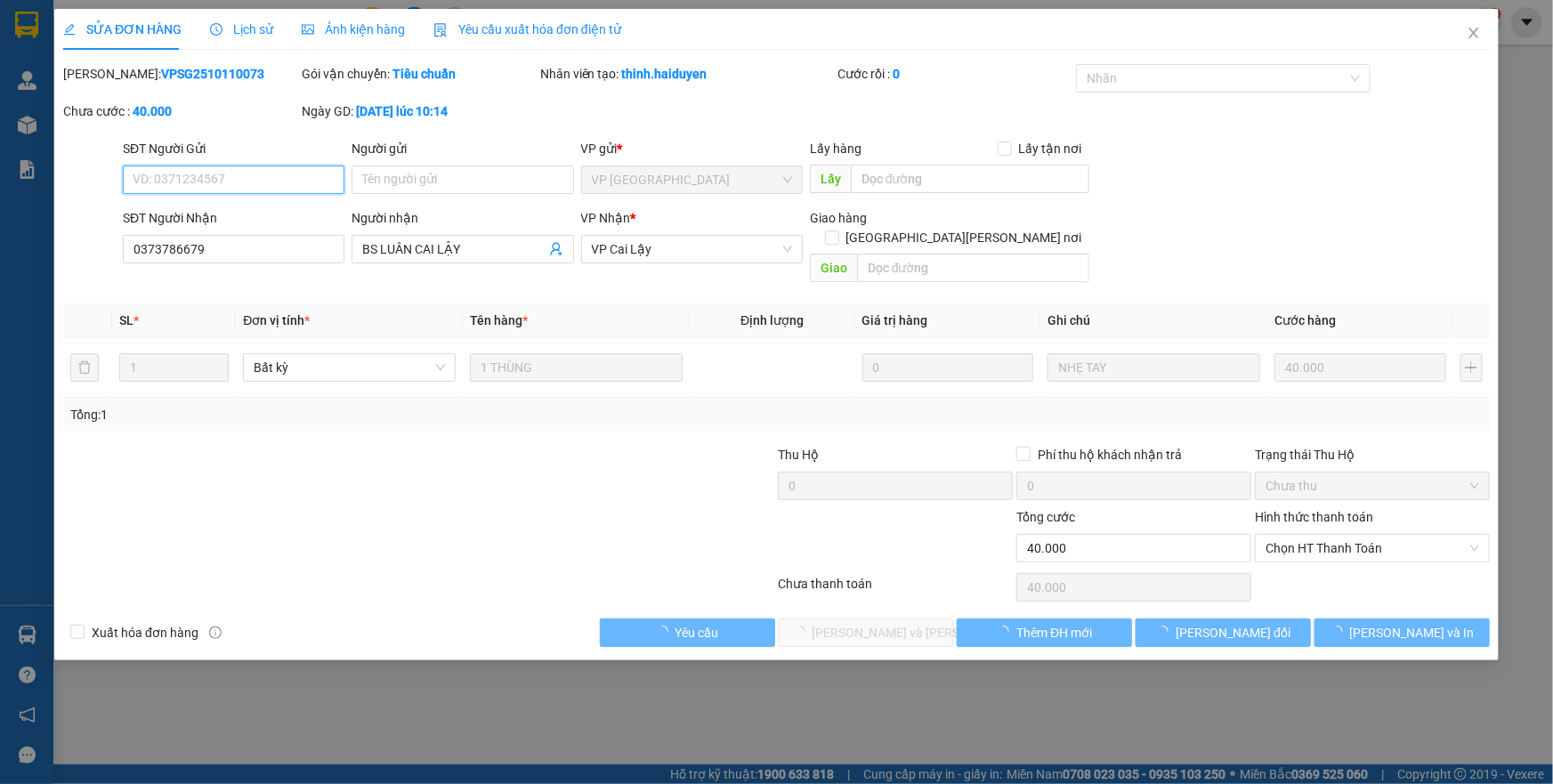
click at [1386, 535] on span "Chọn HT Thanh Toán" at bounding box center [1372, 548] width 213 height 26
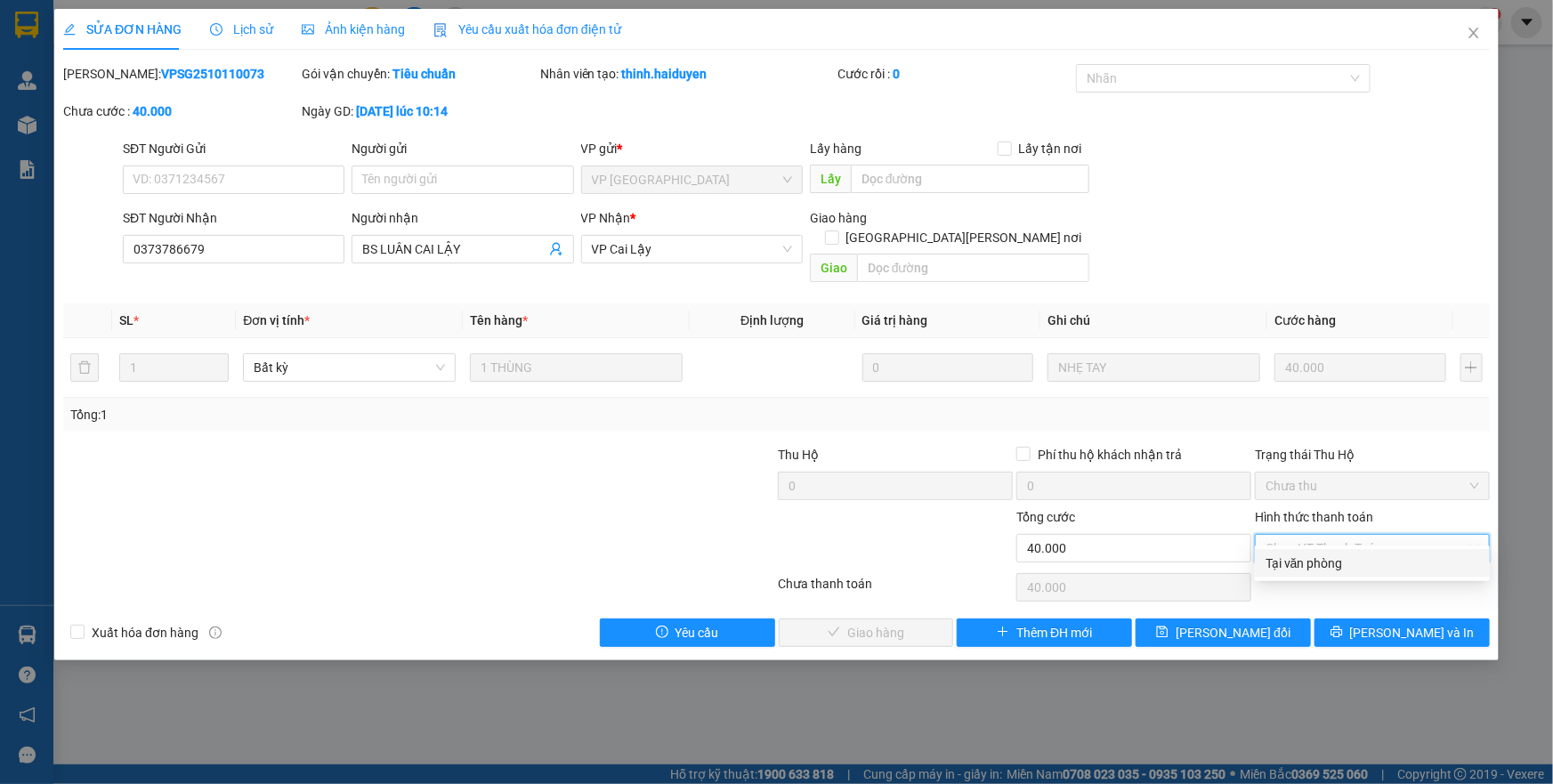
click at [1332, 566] on div "Tại văn phòng" at bounding box center [1372, 563] width 213 height 20
type input "0"
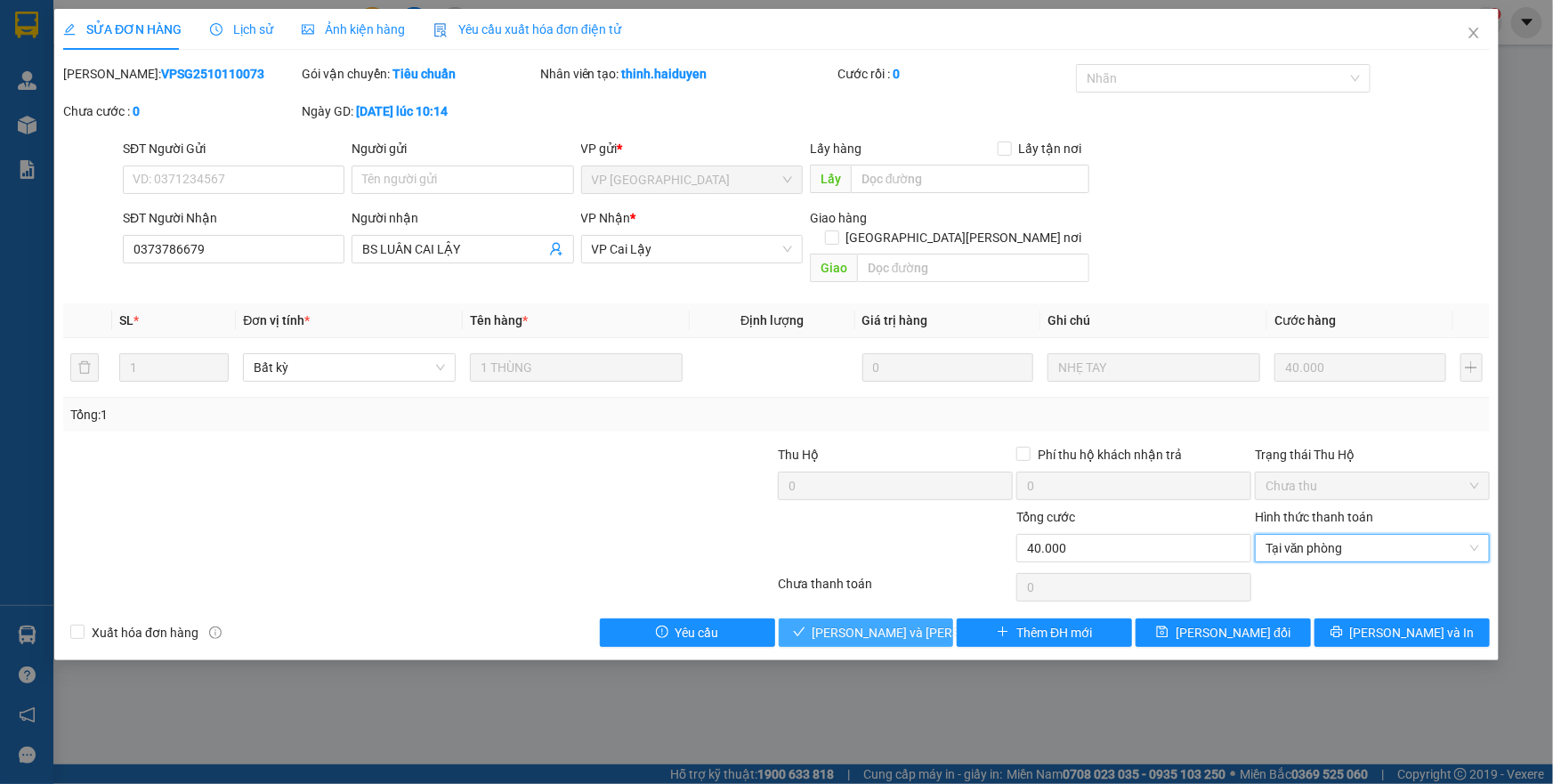
click at [905, 623] on span "[PERSON_NAME] và [PERSON_NAME] hàng" at bounding box center [932, 632] width 240 height 20
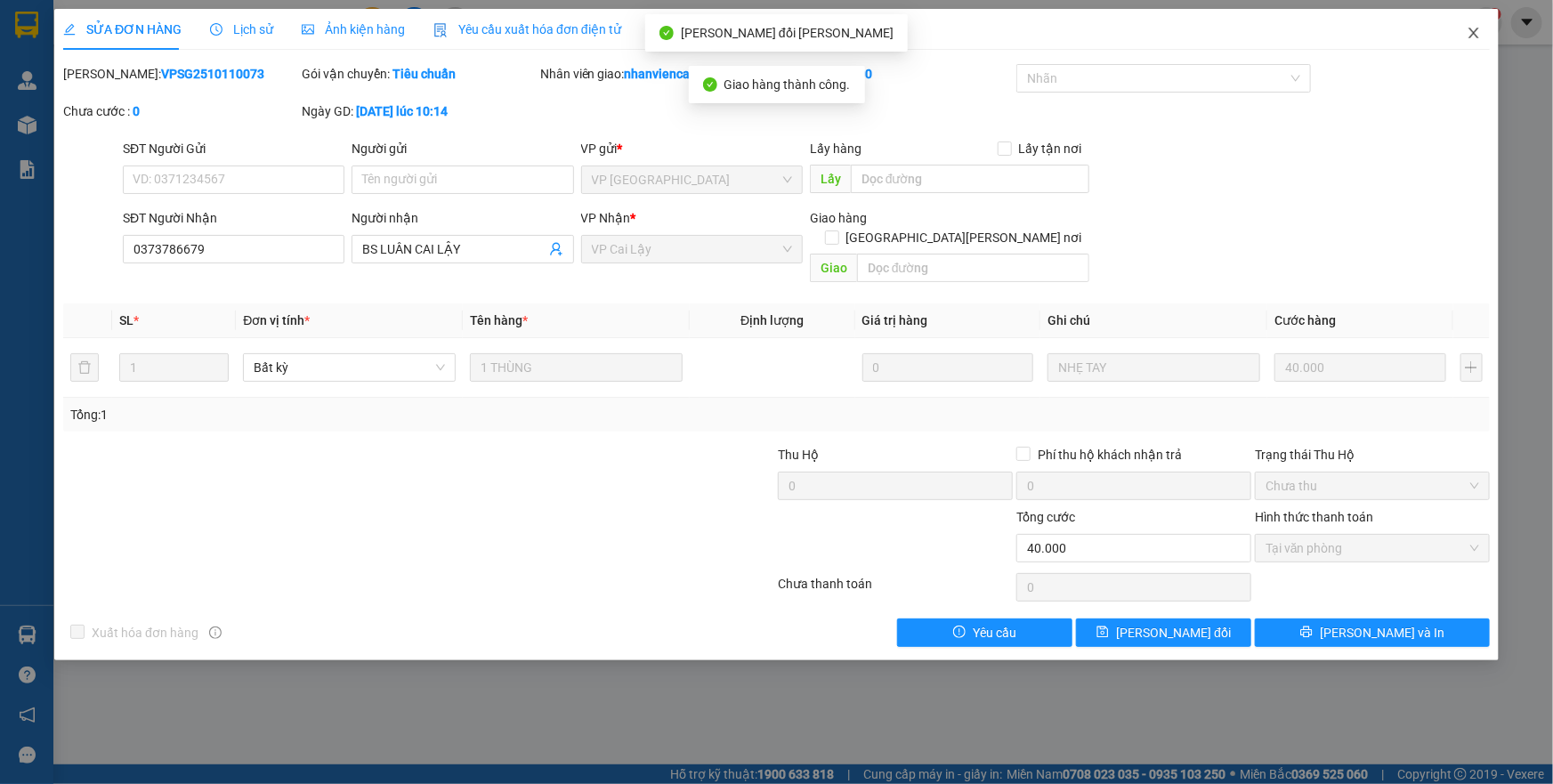
click at [1474, 29] on icon "close" at bounding box center [1473, 32] width 14 height 14
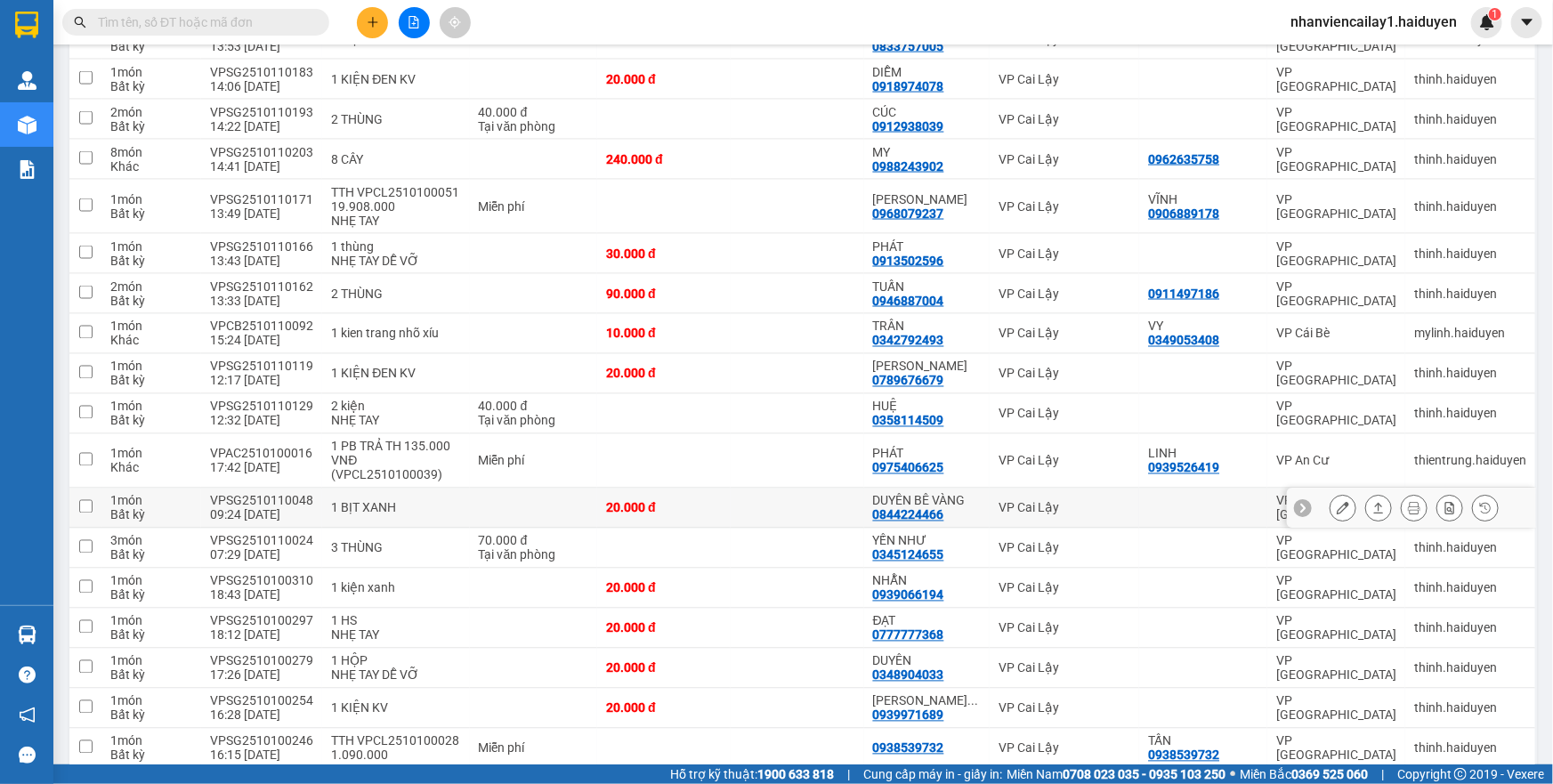
scroll to position [1379, 0]
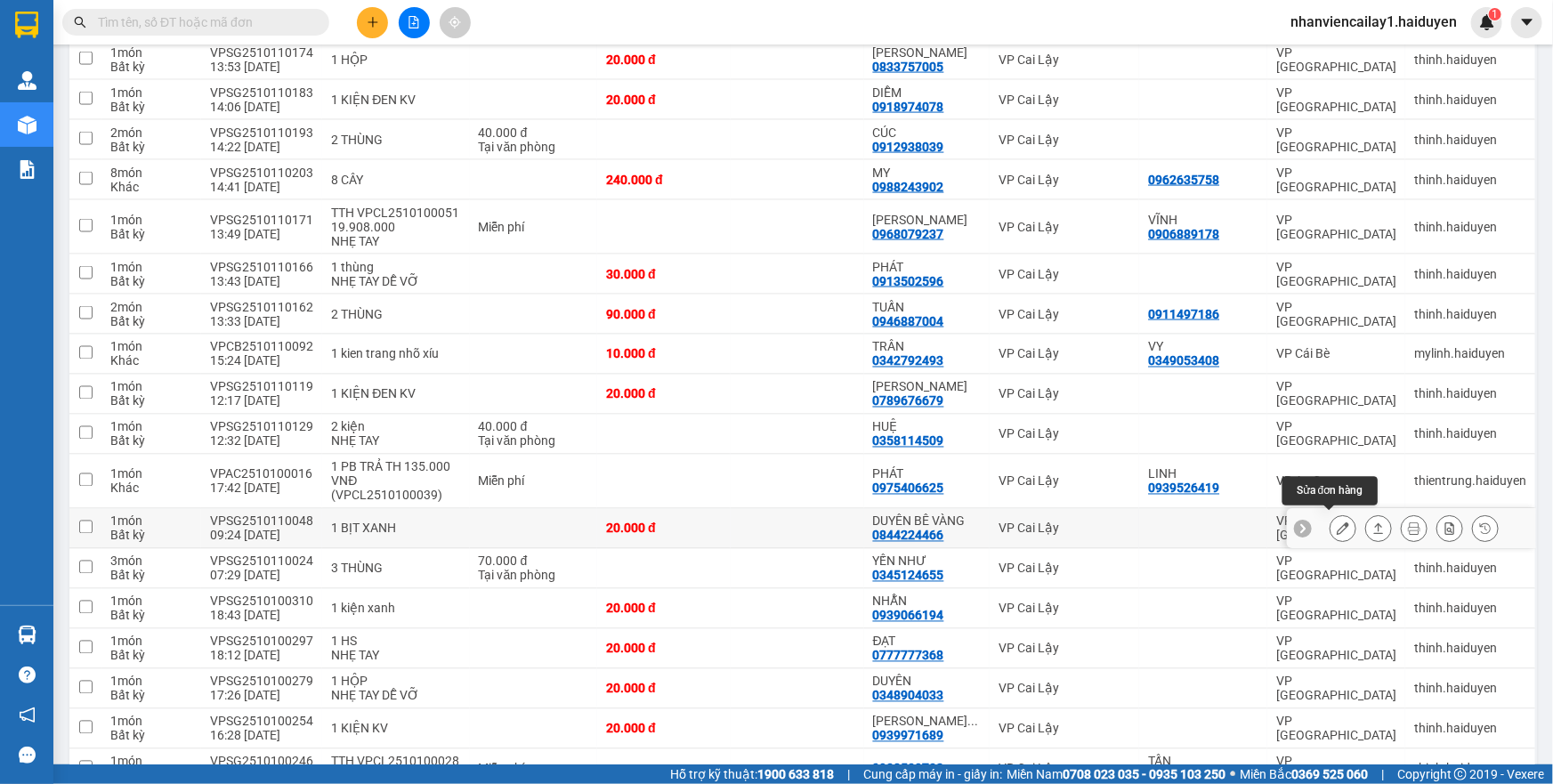
click at [1330, 528] on button at bounding box center [1343, 529] width 25 height 31
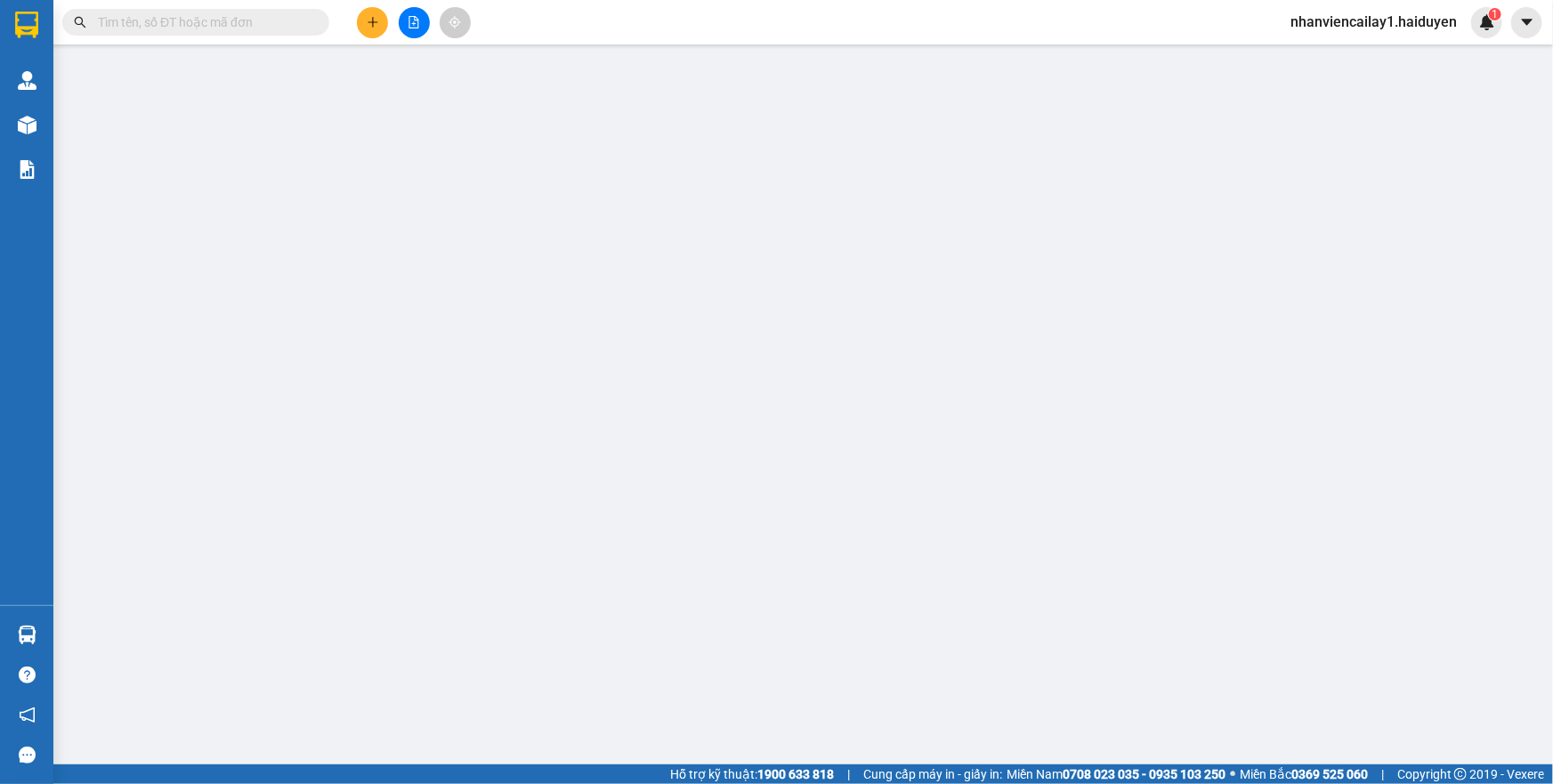
type input "0844224466"
type input "DUYÊN BÊ VÀNG"
type input "0"
type input "20.000"
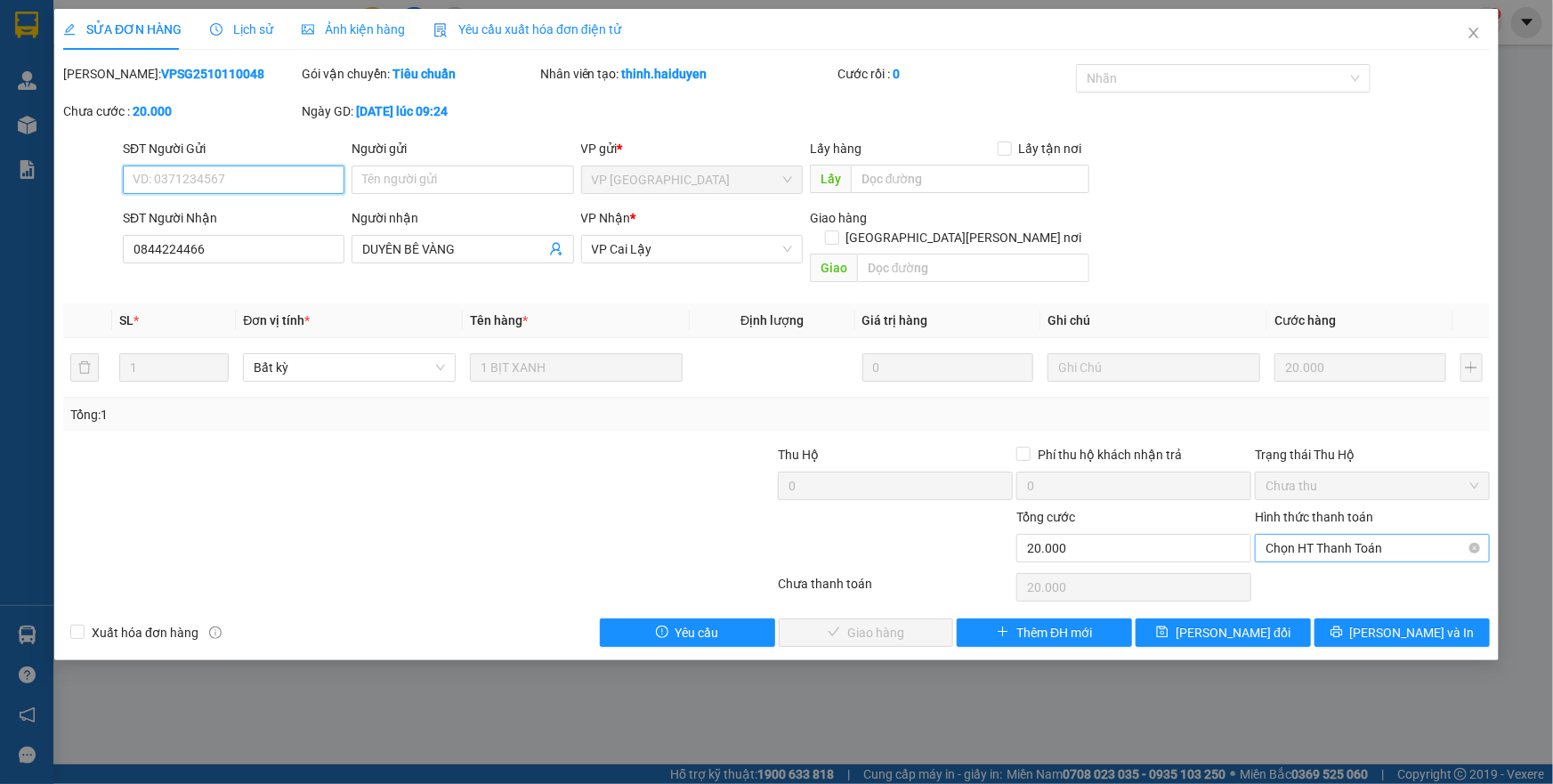
click at [1321, 535] on span "Chọn HT Thanh Toán" at bounding box center [1372, 548] width 213 height 26
click at [1324, 560] on div "Tại văn phòng" at bounding box center [1372, 563] width 213 height 20
type input "0"
click at [898, 623] on span "[PERSON_NAME] và [PERSON_NAME] hàng" at bounding box center [932, 632] width 240 height 20
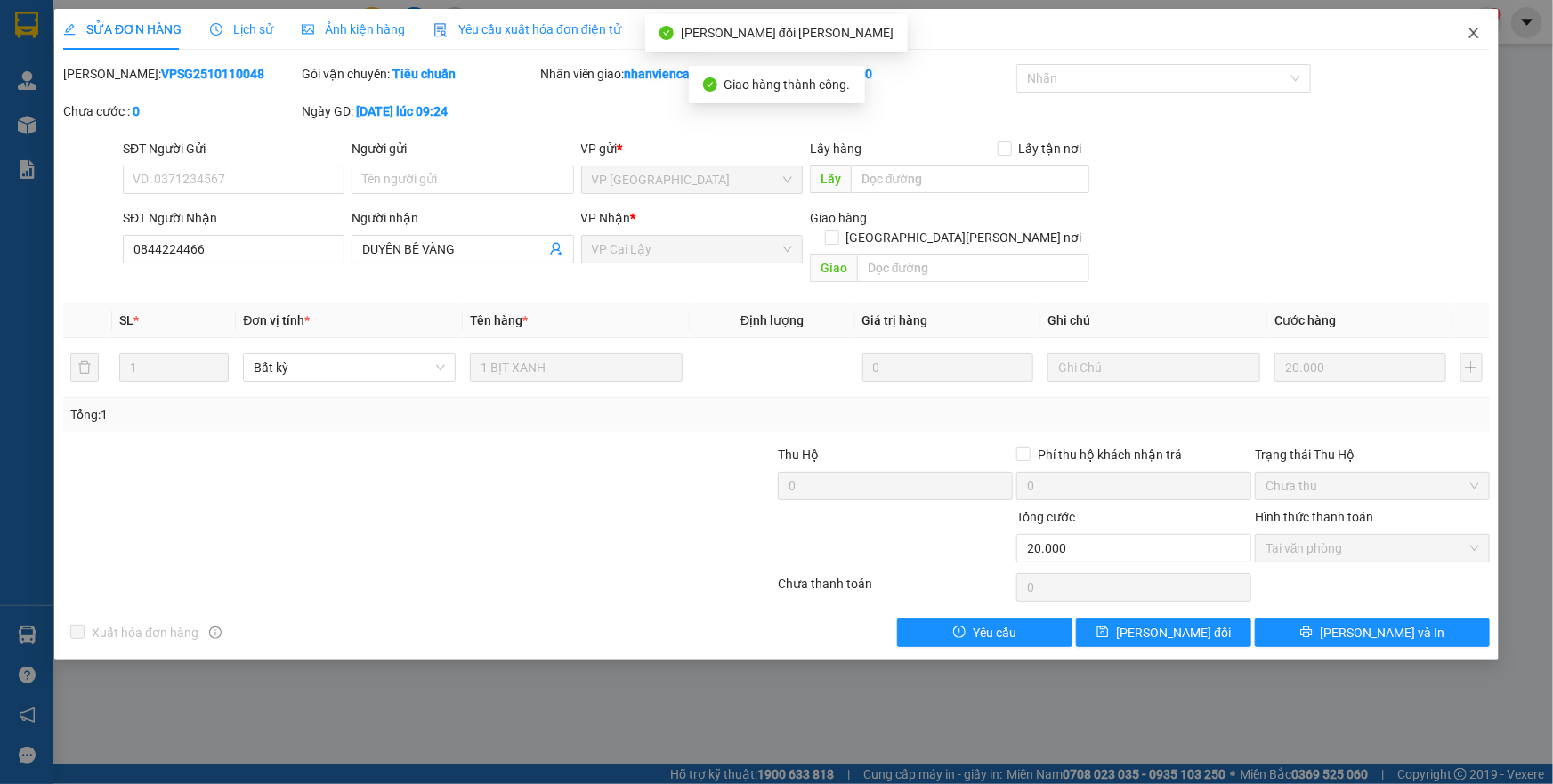
click at [1479, 40] on icon "close" at bounding box center [1473, 32] width 14 height 14
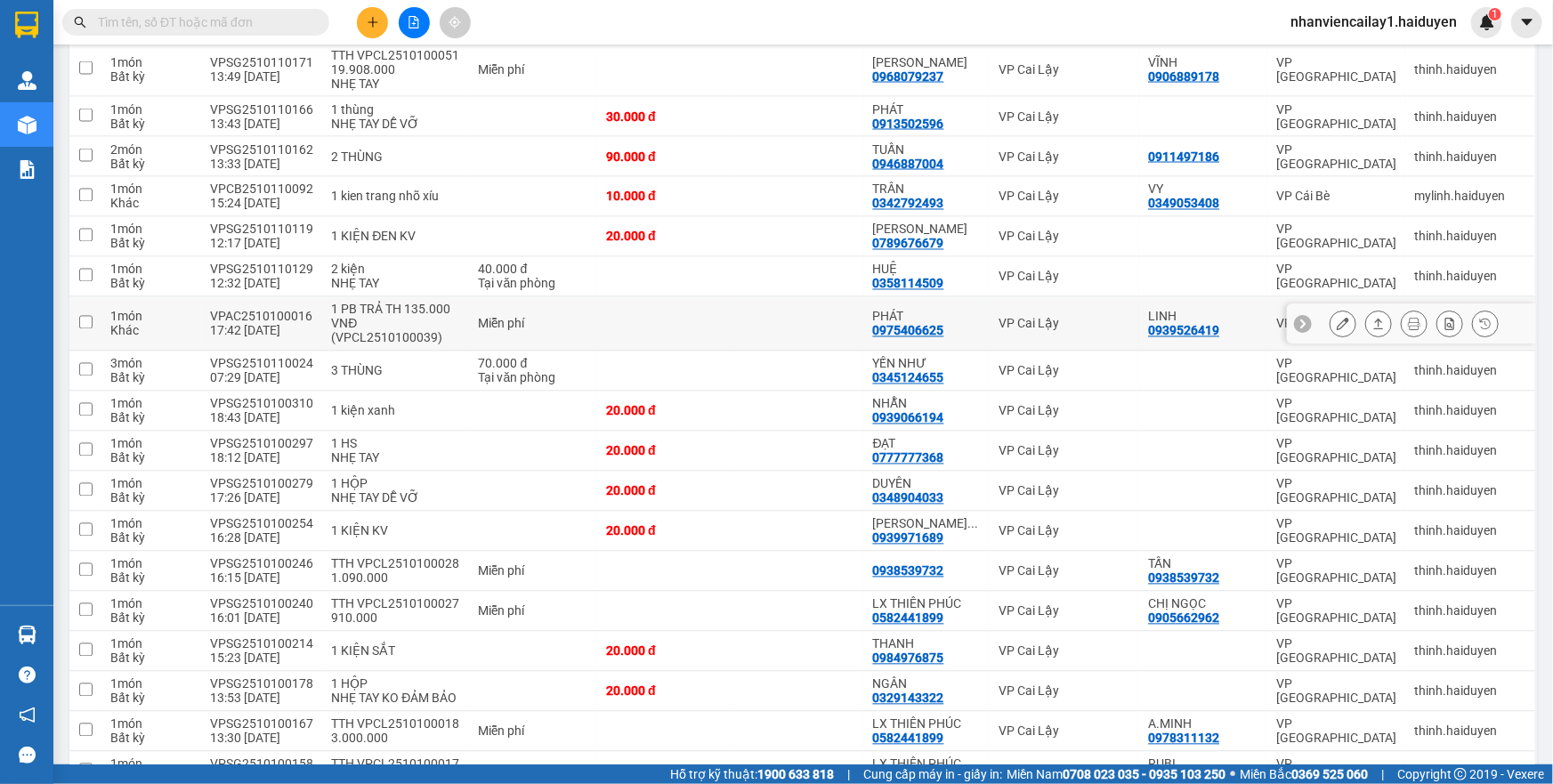
scroll to position [1375, 0]
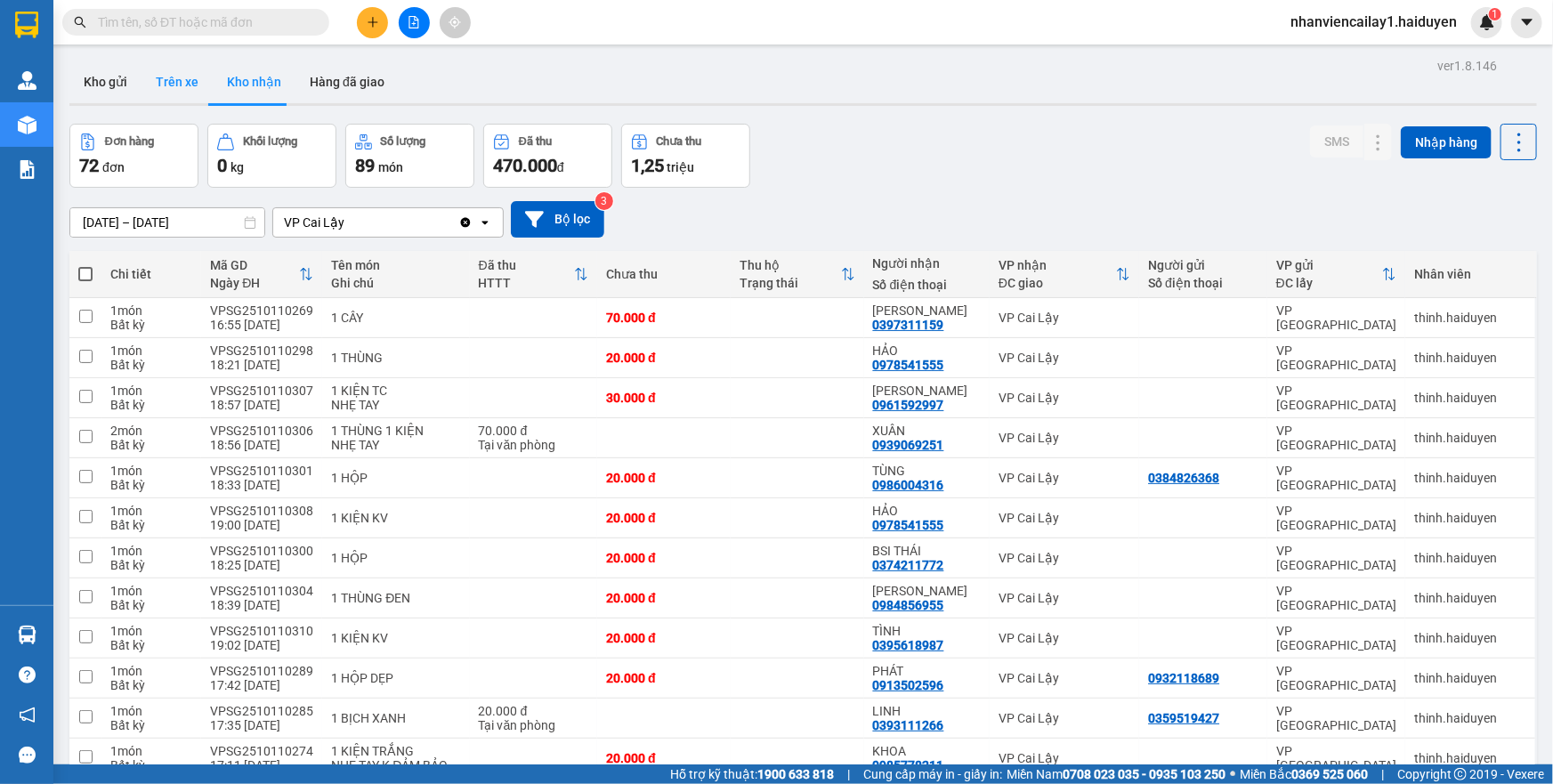
click at [196, 84] on button "Trên xe" at bounding box center [177, 81] width 71 height 42
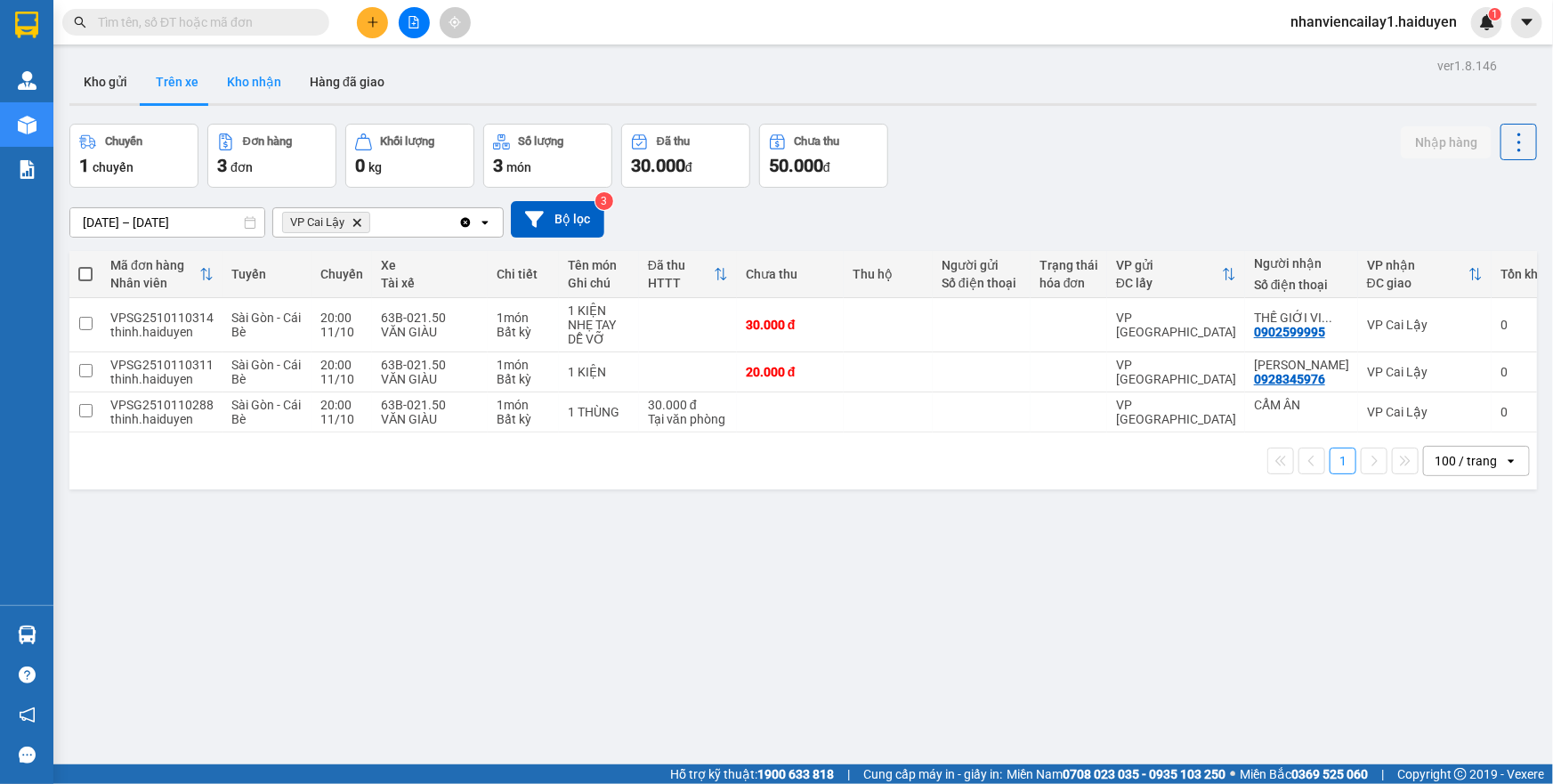
click at [235, 66] on button "Kho nhận" at bounding box center [254, 81] width 83 height 42
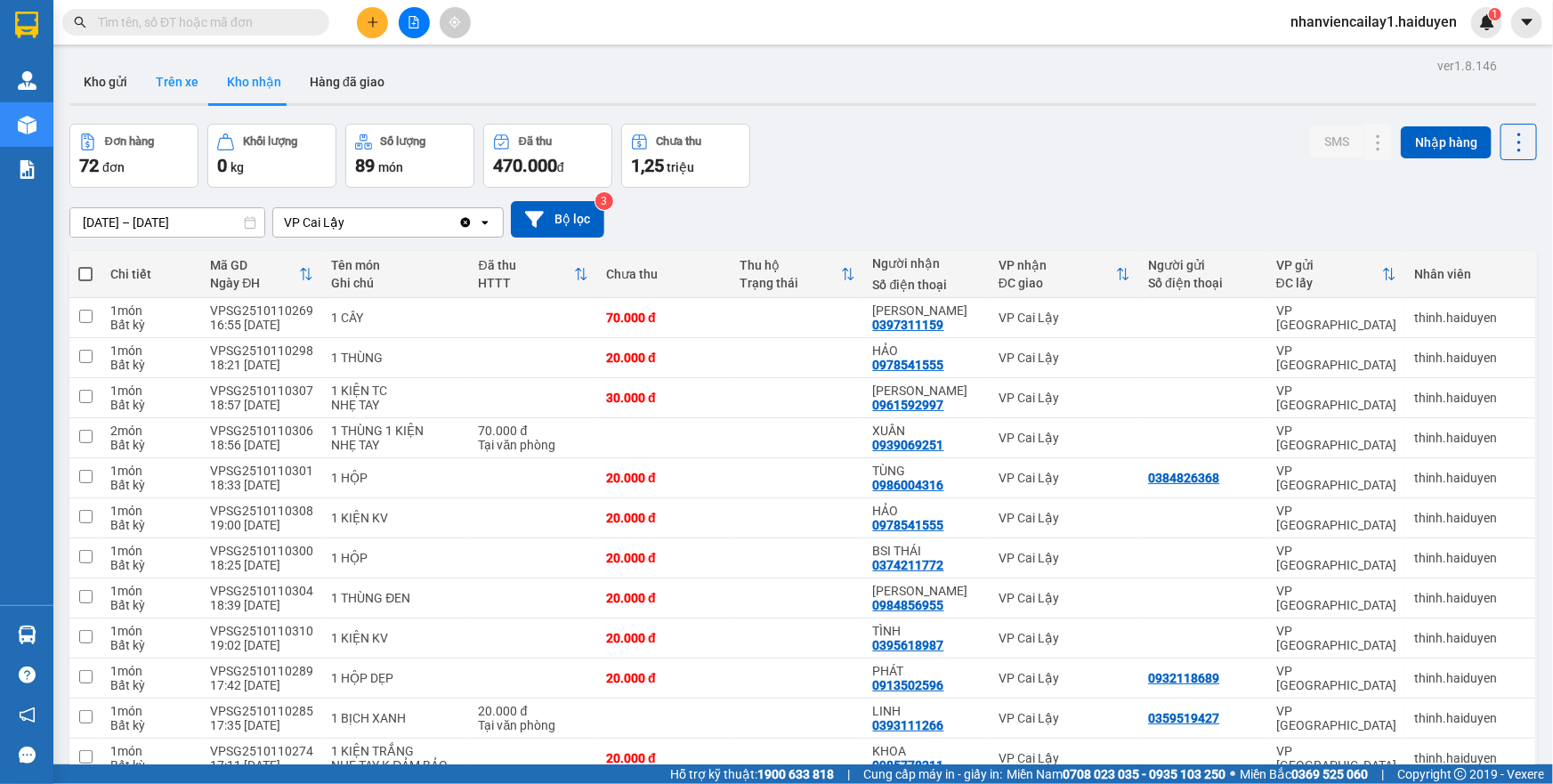
click at [173, 85] on button "Trên xe" at bounding box center [177, 81] width 71 height 42
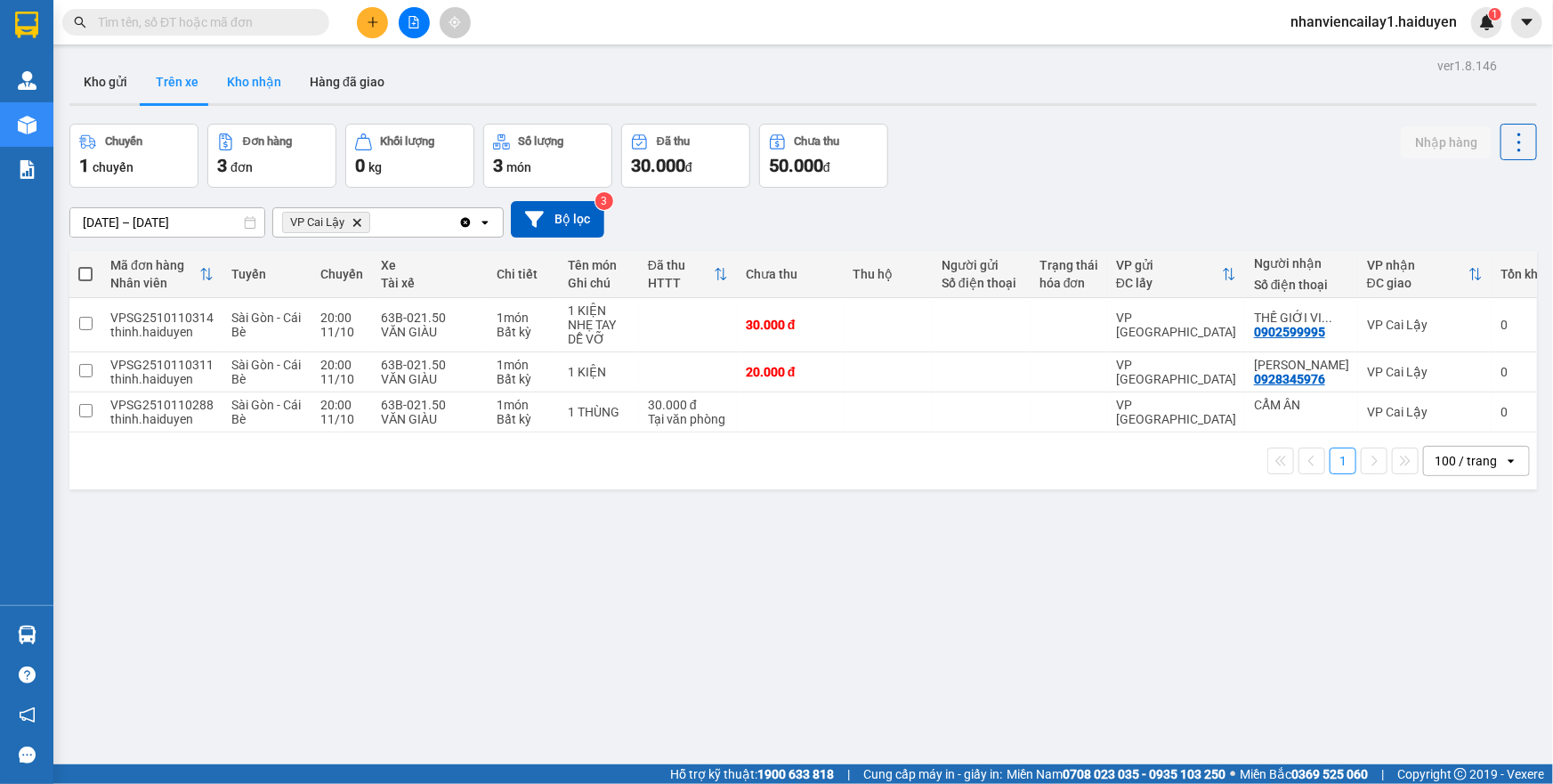
click at [267, 96] on button "Kho nhận" at bounding box center [254, 81] width 83 height 42
type input "[DATE] – [DATE]"
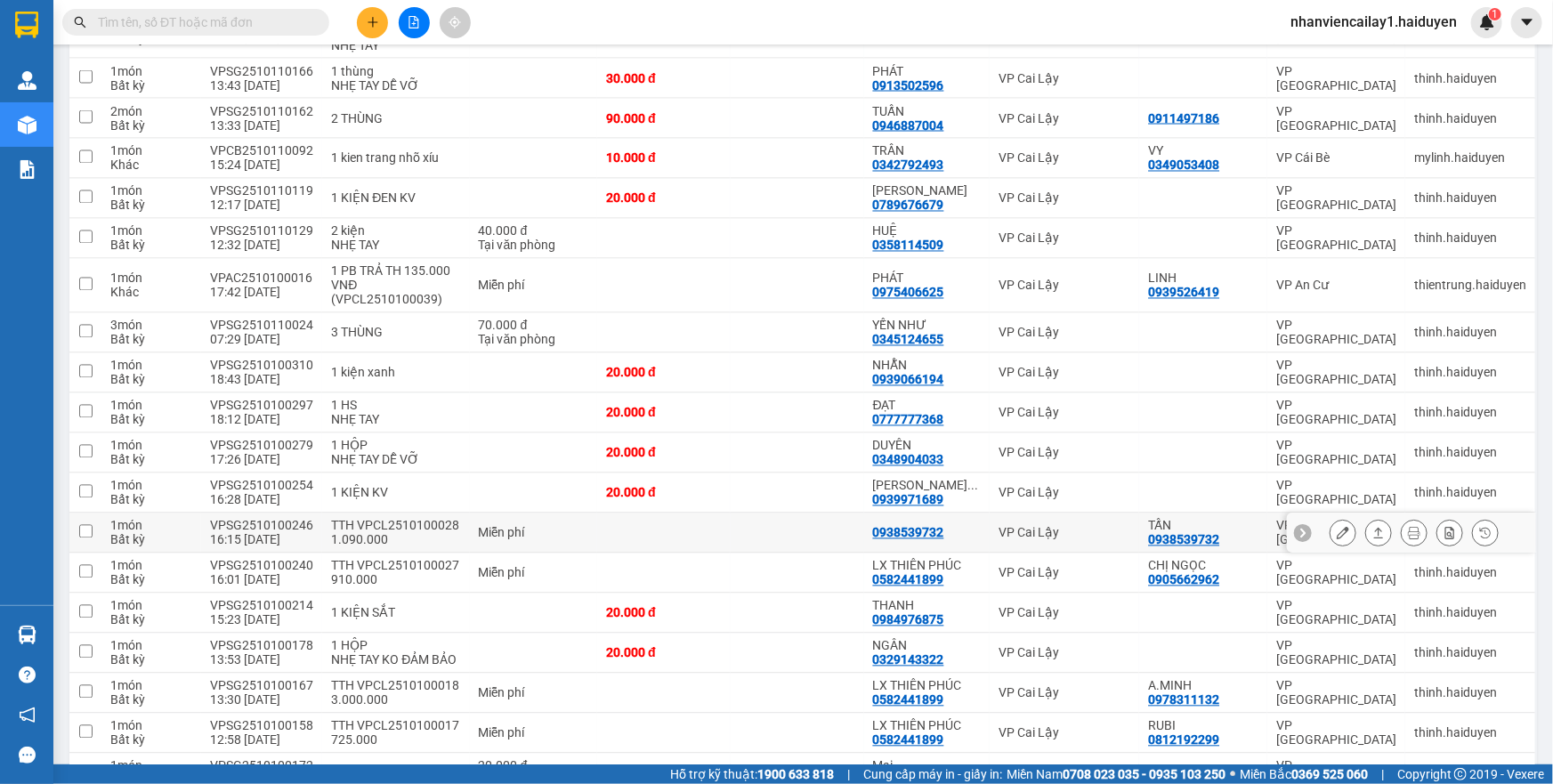
scroll to position [1537, 0]
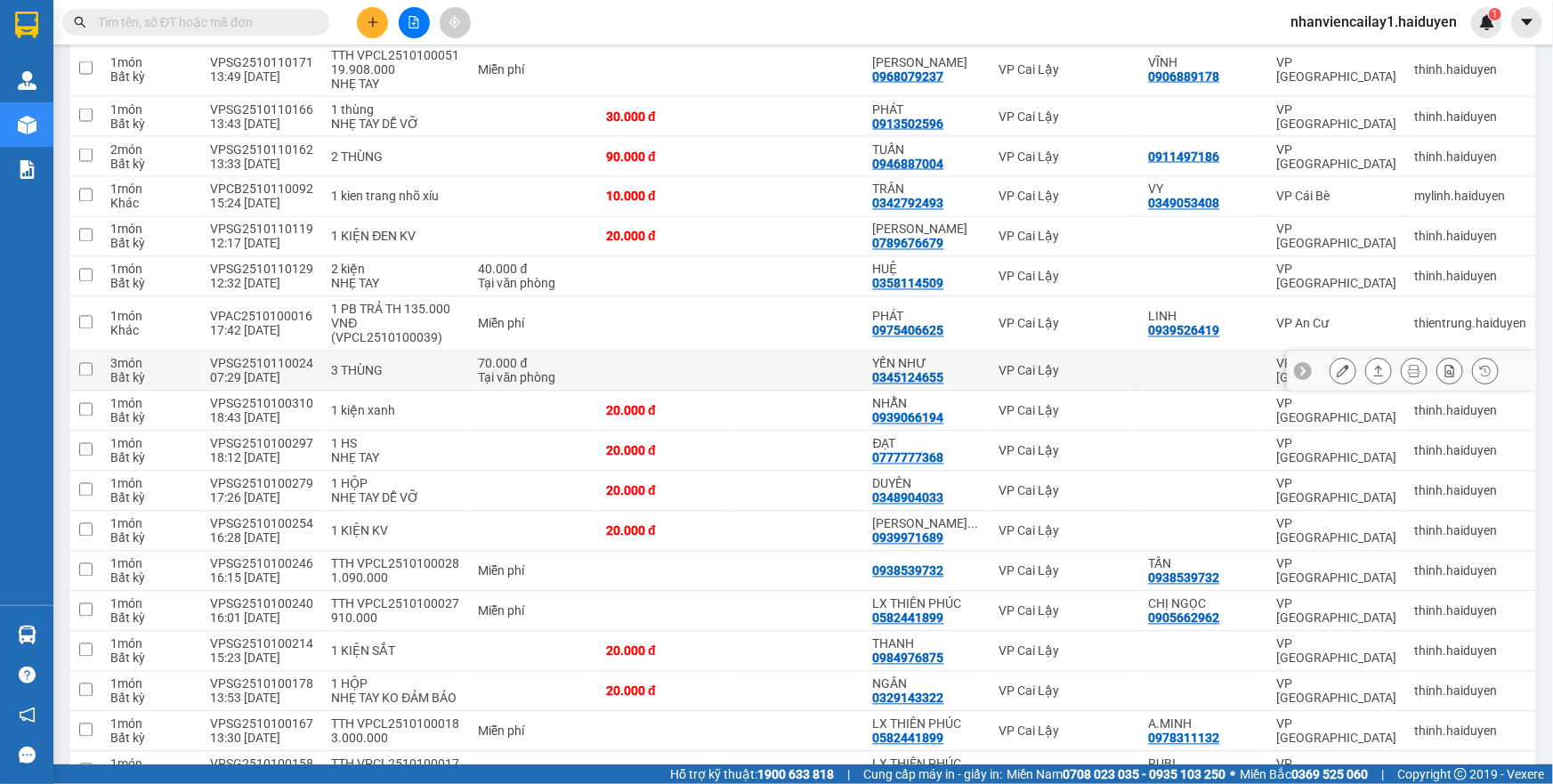
click at [953, 368] on div "YẾN NHƯ 0345124655" at bounding box center [927, 371] width 108 height 28
checkbox input "true"
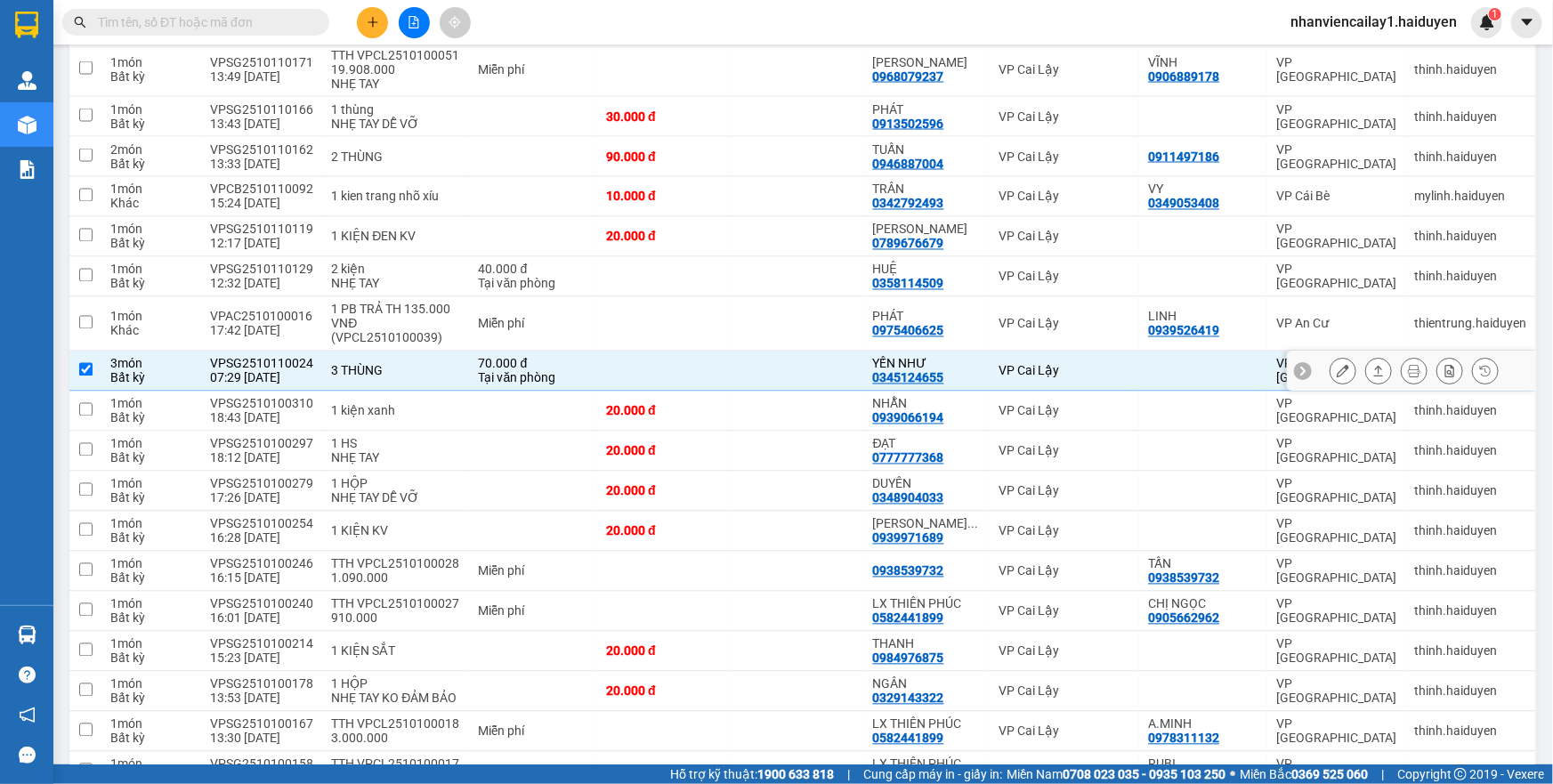
click at [1337, 365] on icon at bounding box center [1343, 371] width 12 height 12
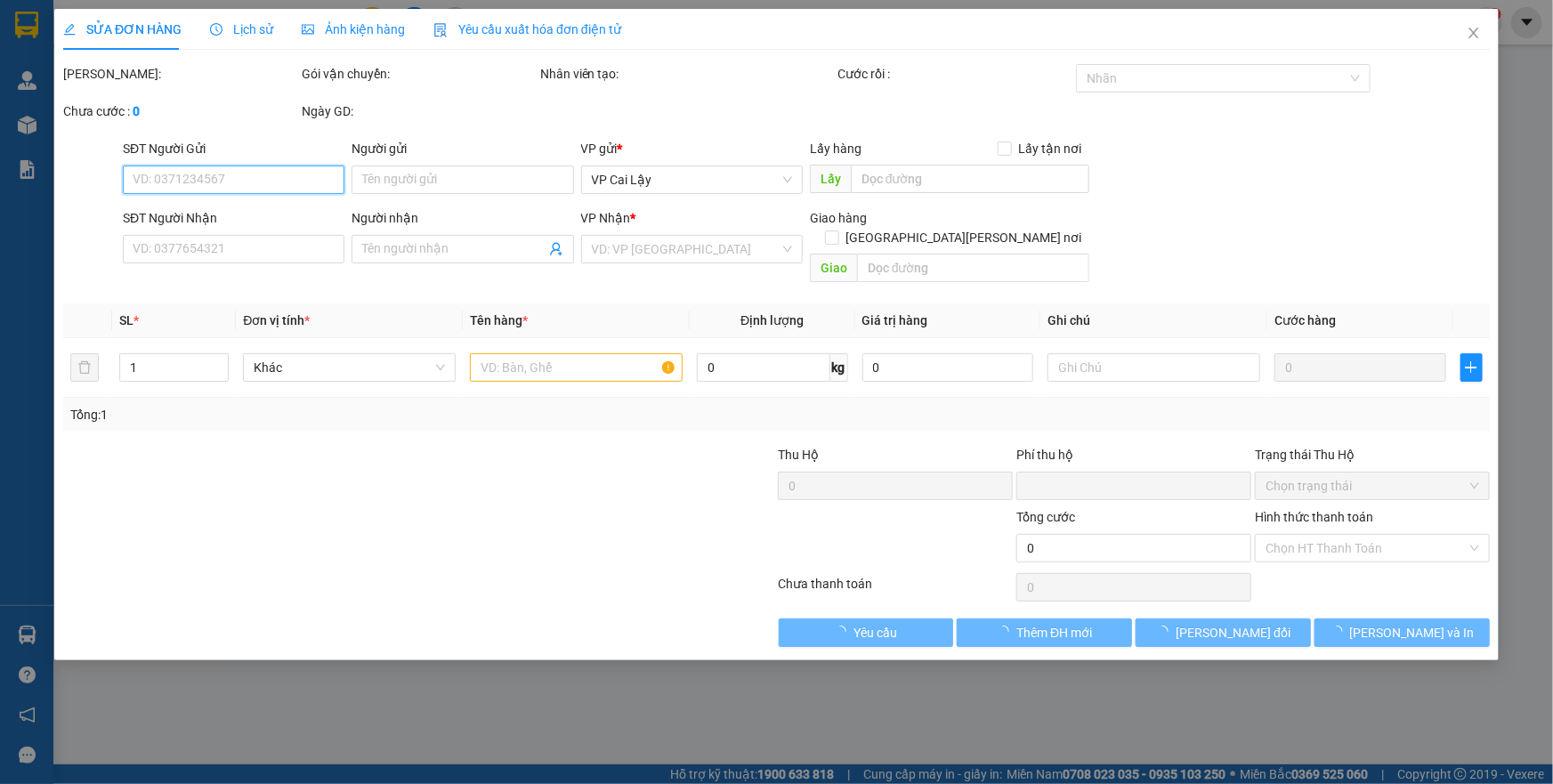
type input "0345124655"
type input "YẾN NHƯ"
type input "0"
type input "70.000"
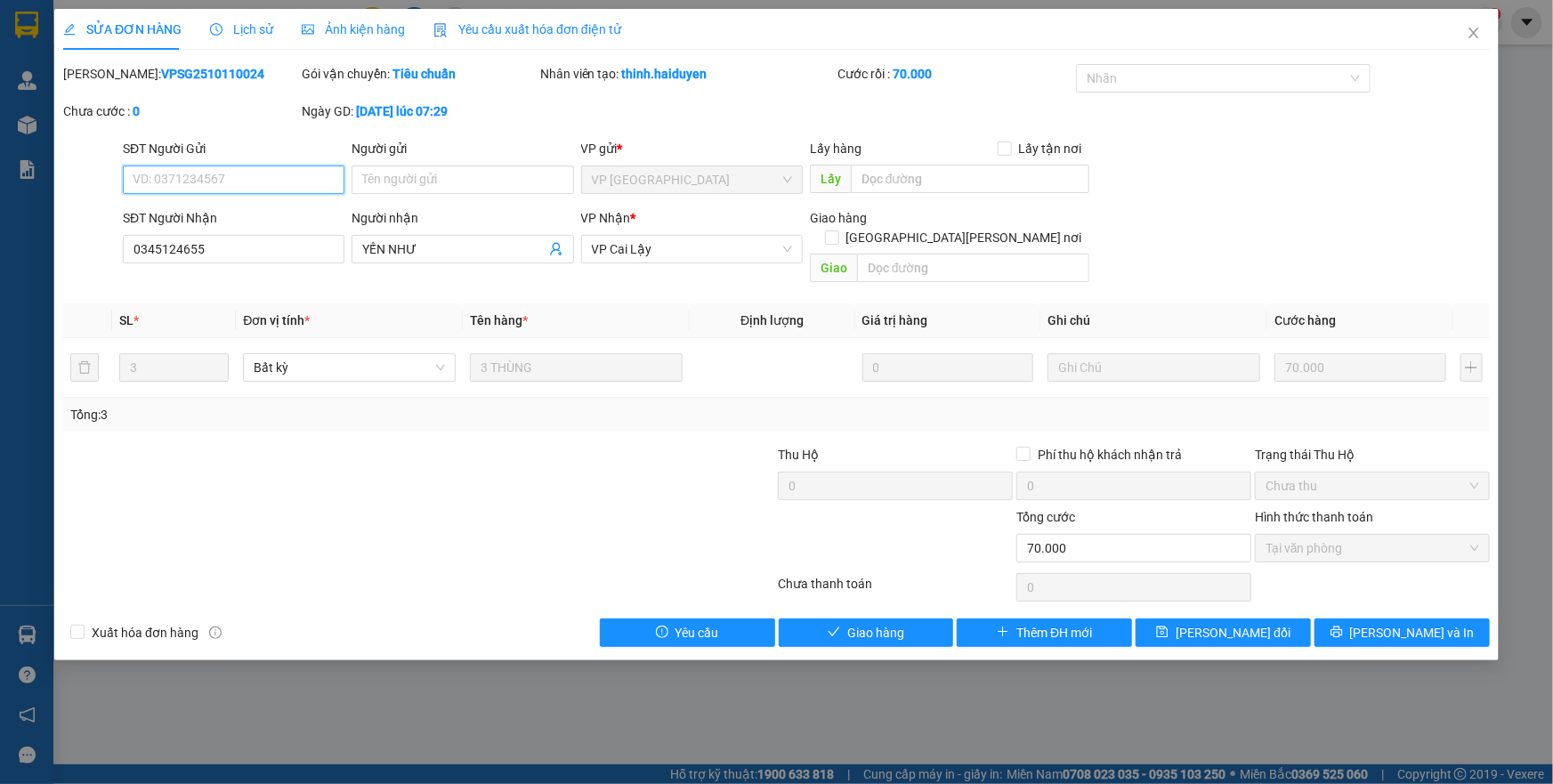
click at [1322, 535] on span "Tại văn phòng" at bounding box center [1372, 548] width 213 height 26
click at [850, 623] on span "Giao hàng" at bounding box center [875, 632] width 57 height 20
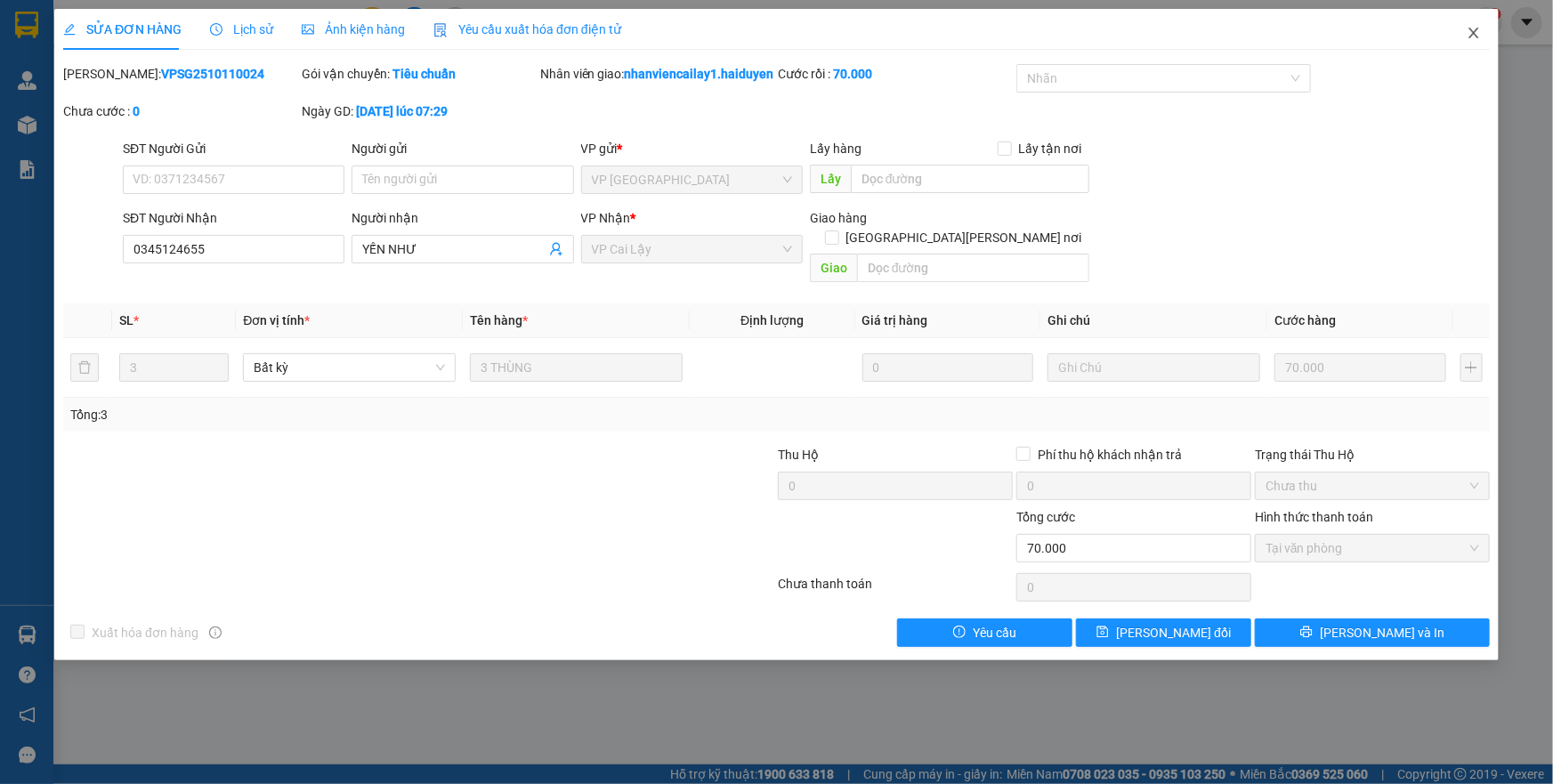
click at [1472, 33] on icon "close" at bounding box center [1473, 32] width 9 height 10
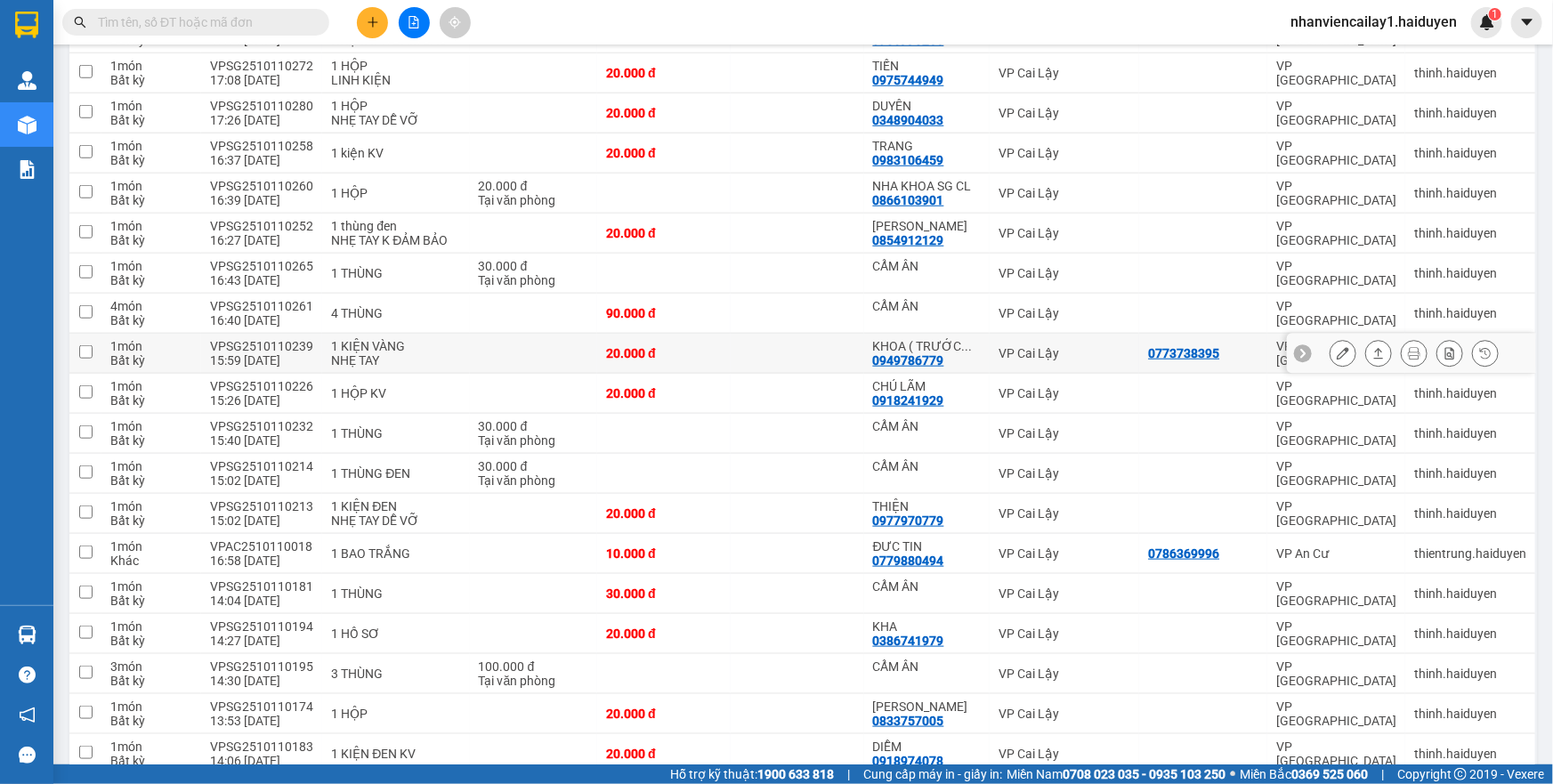
scroll to position [728, 0]
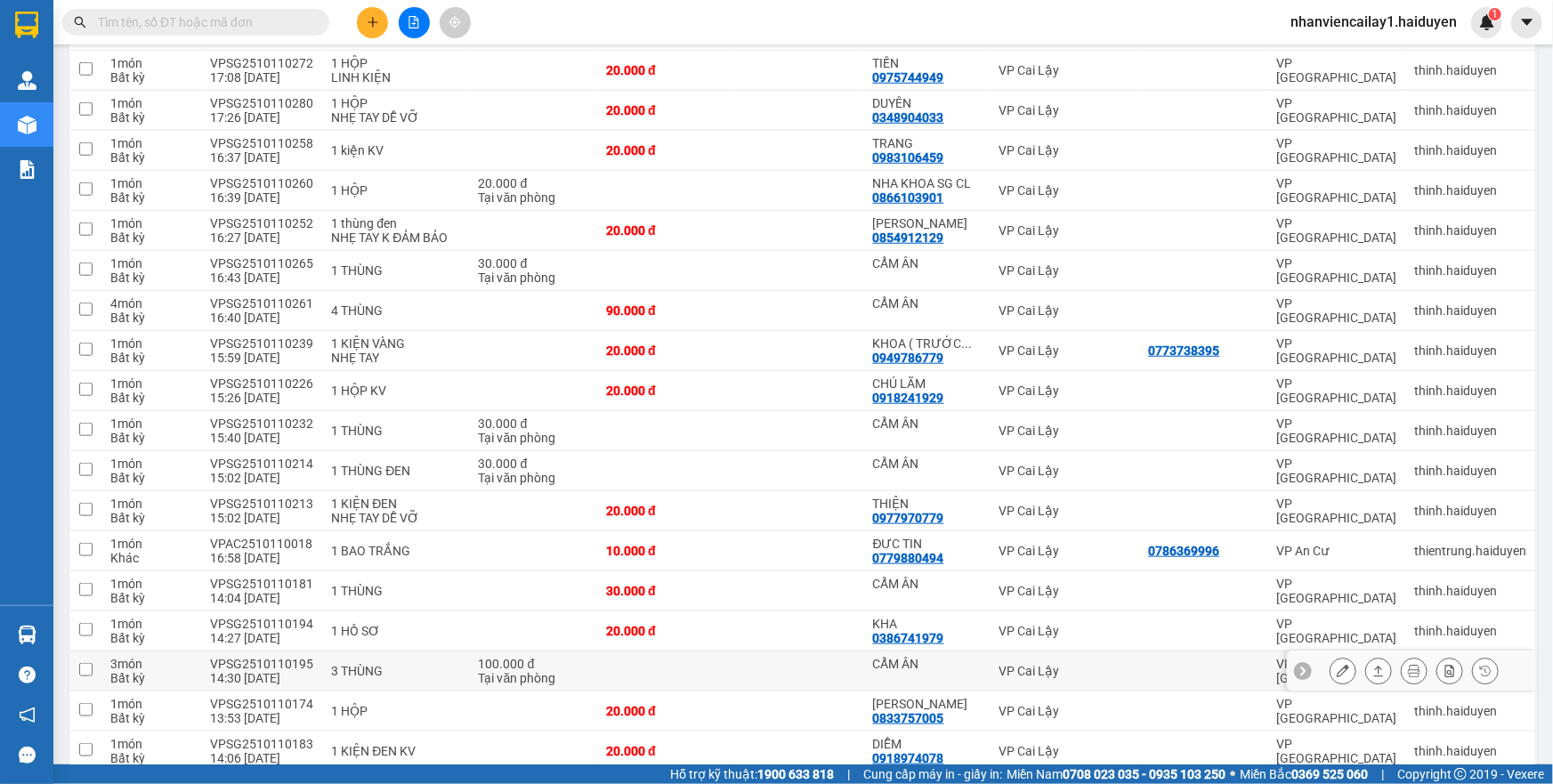
click at [900, 658] on div "CẨM ÂN" at bounding box center [927, 663] width 108 height 14
checkbox input "true"
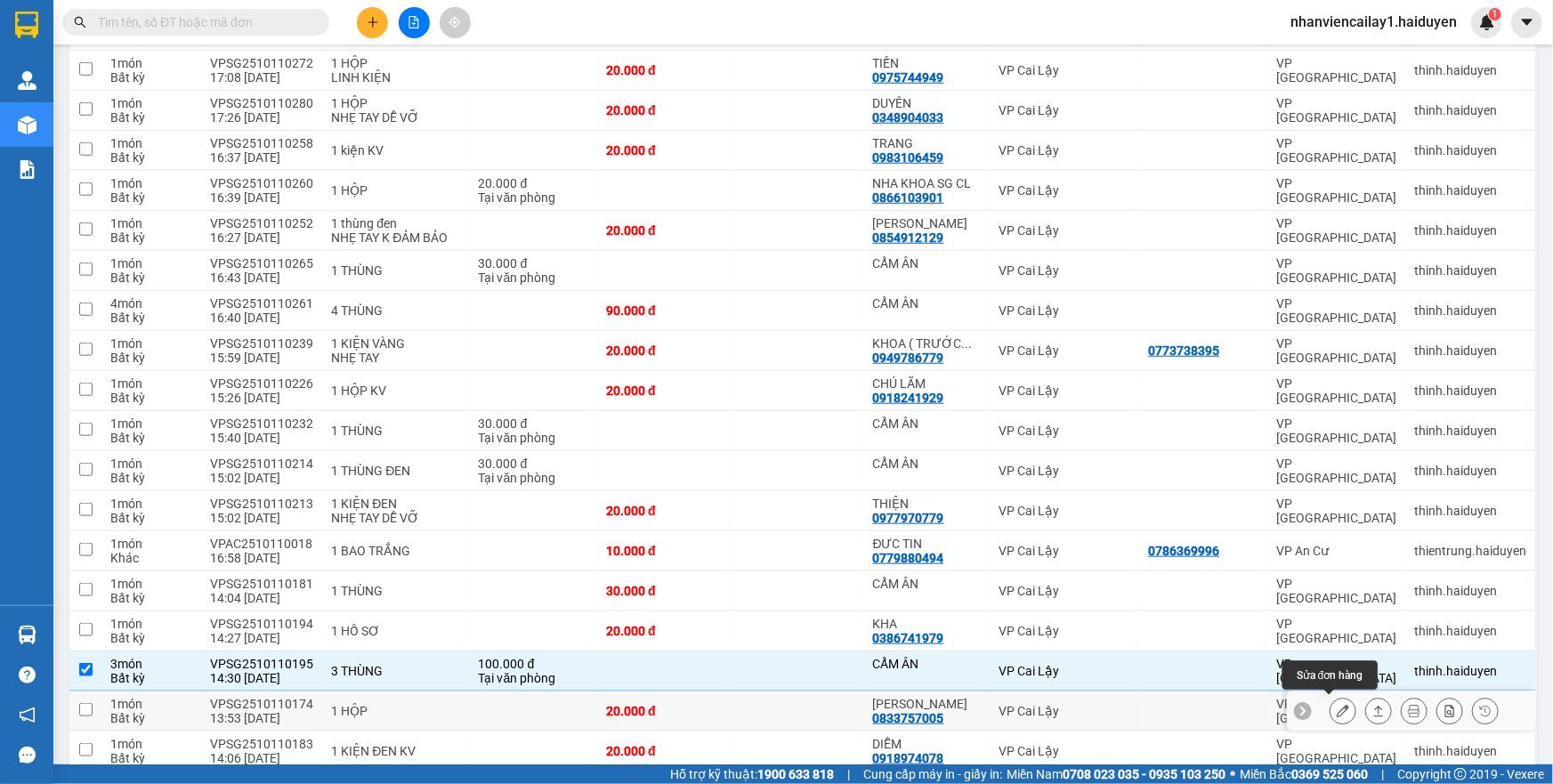
click at [1330, 698] on div at bounding box center [1343, 711] width 26 height 26
click at [1337, 670] on icon at bounding box center [1343, 670] width 12 height 12
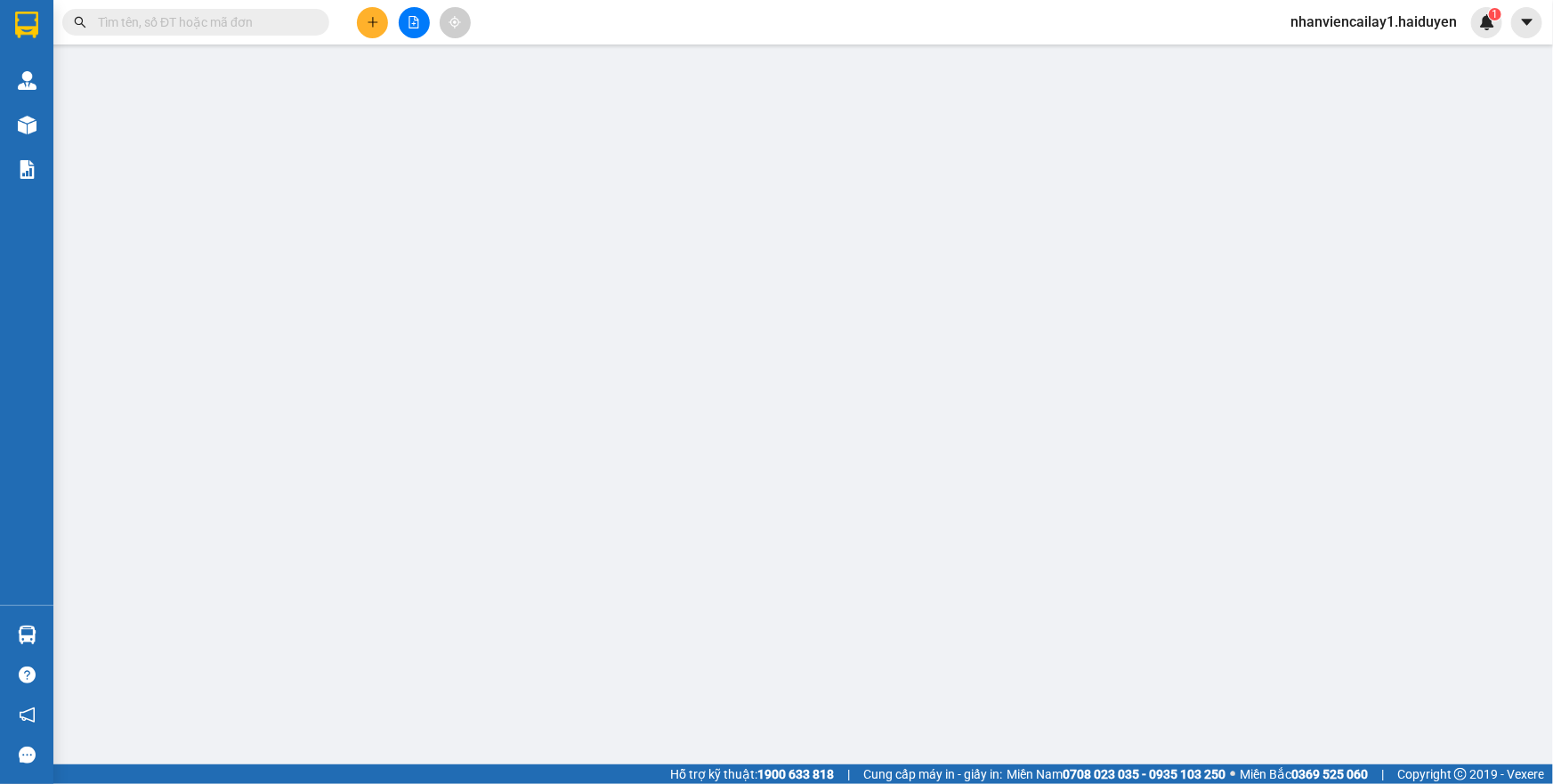
type input "CẨM ÂN"
type input "0"
type input "100.000"
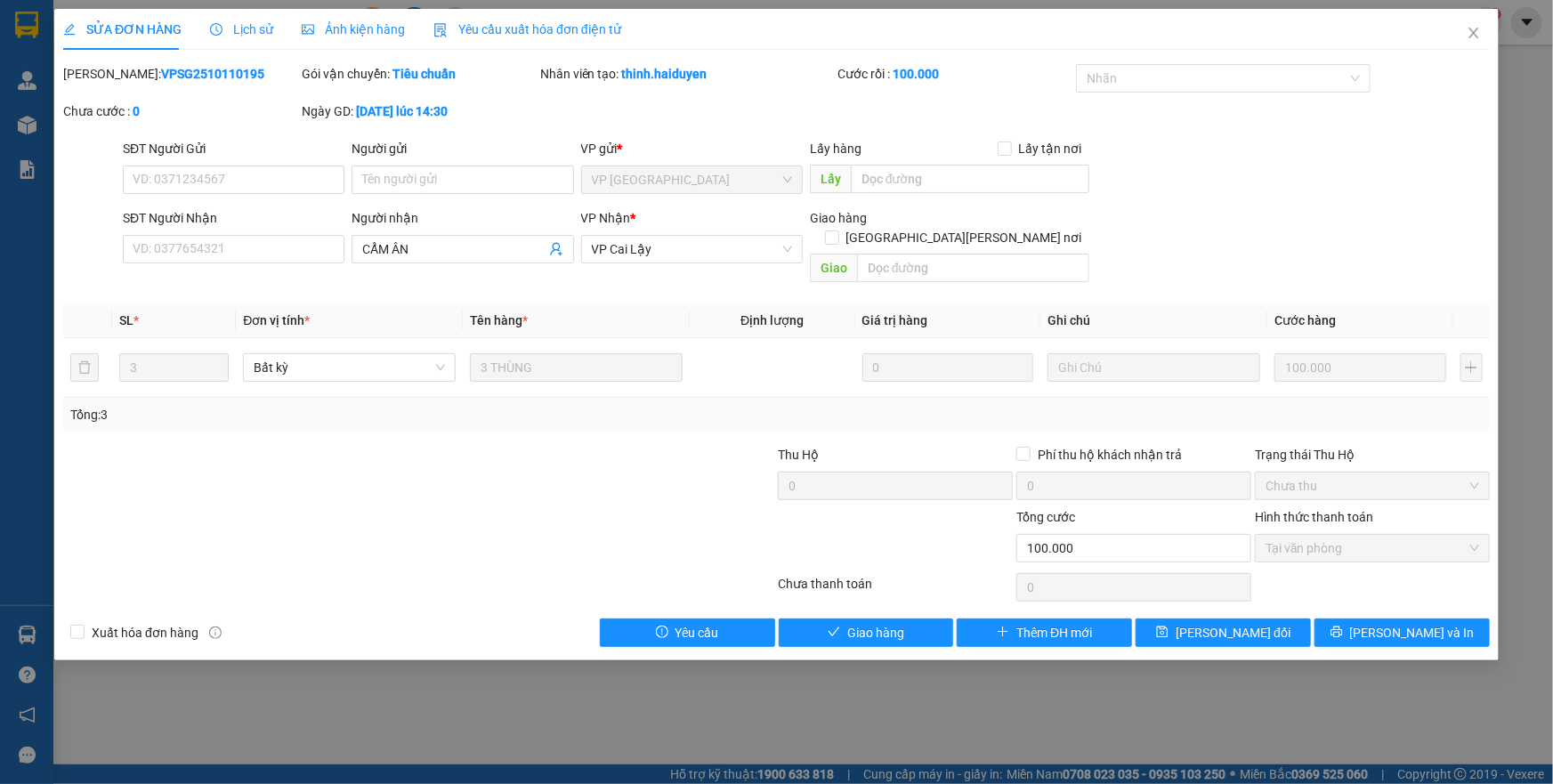
click at [236, 23] on span "Lịch sử" at bounding box center [241, 29] width 63 height 14
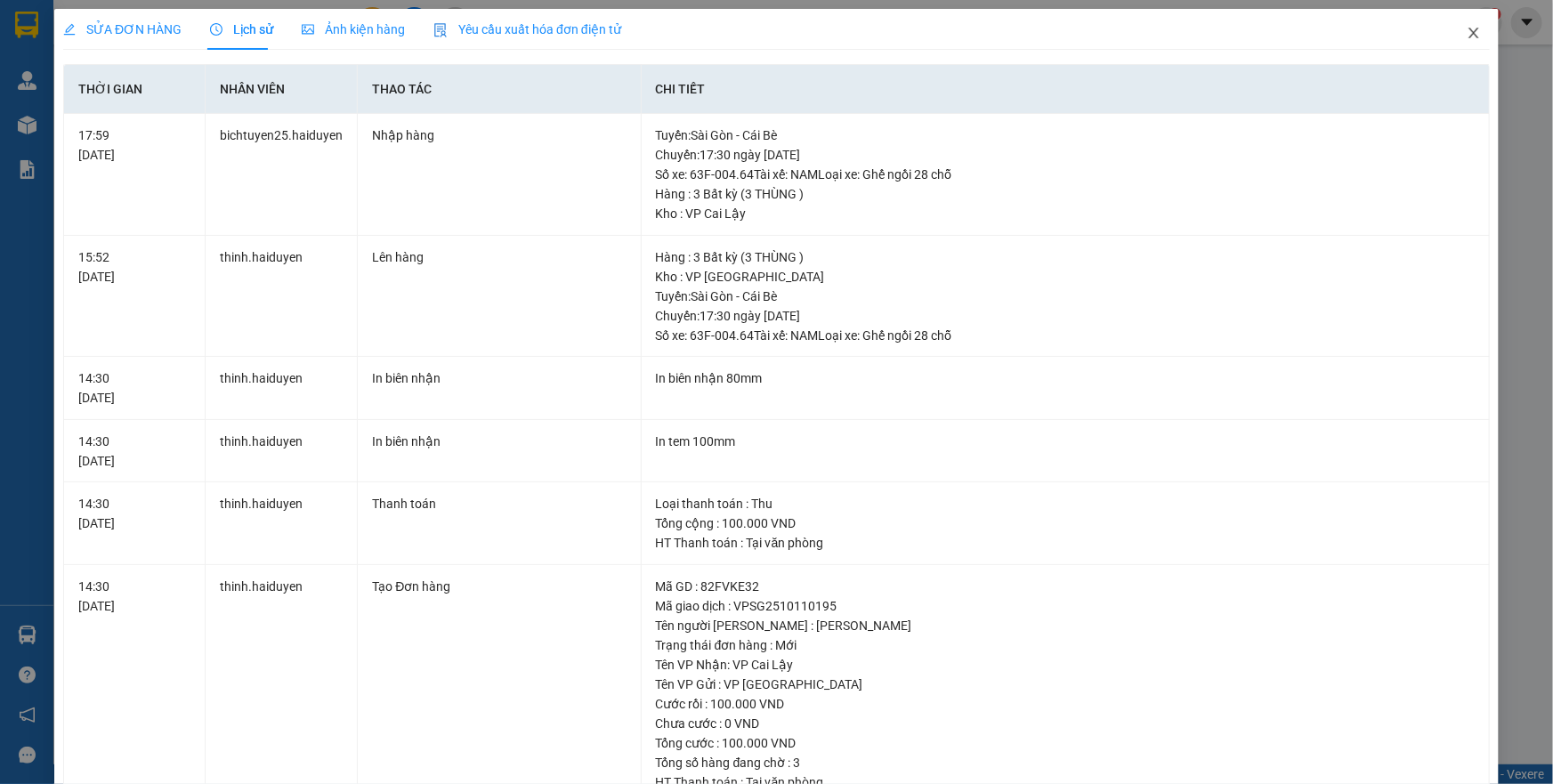
click at [1449, 33] on span "Close" at bounding box center [1473, 33] width 50 height 50
click at [1459, 38] on div "Kết quả tìm kiếm ( 0 ) Bộ lọc Gửi 3 ngày gần nhất No Data nhanviencailay1.haidu…" at bounding box center [776, 22] width 1553 height 44
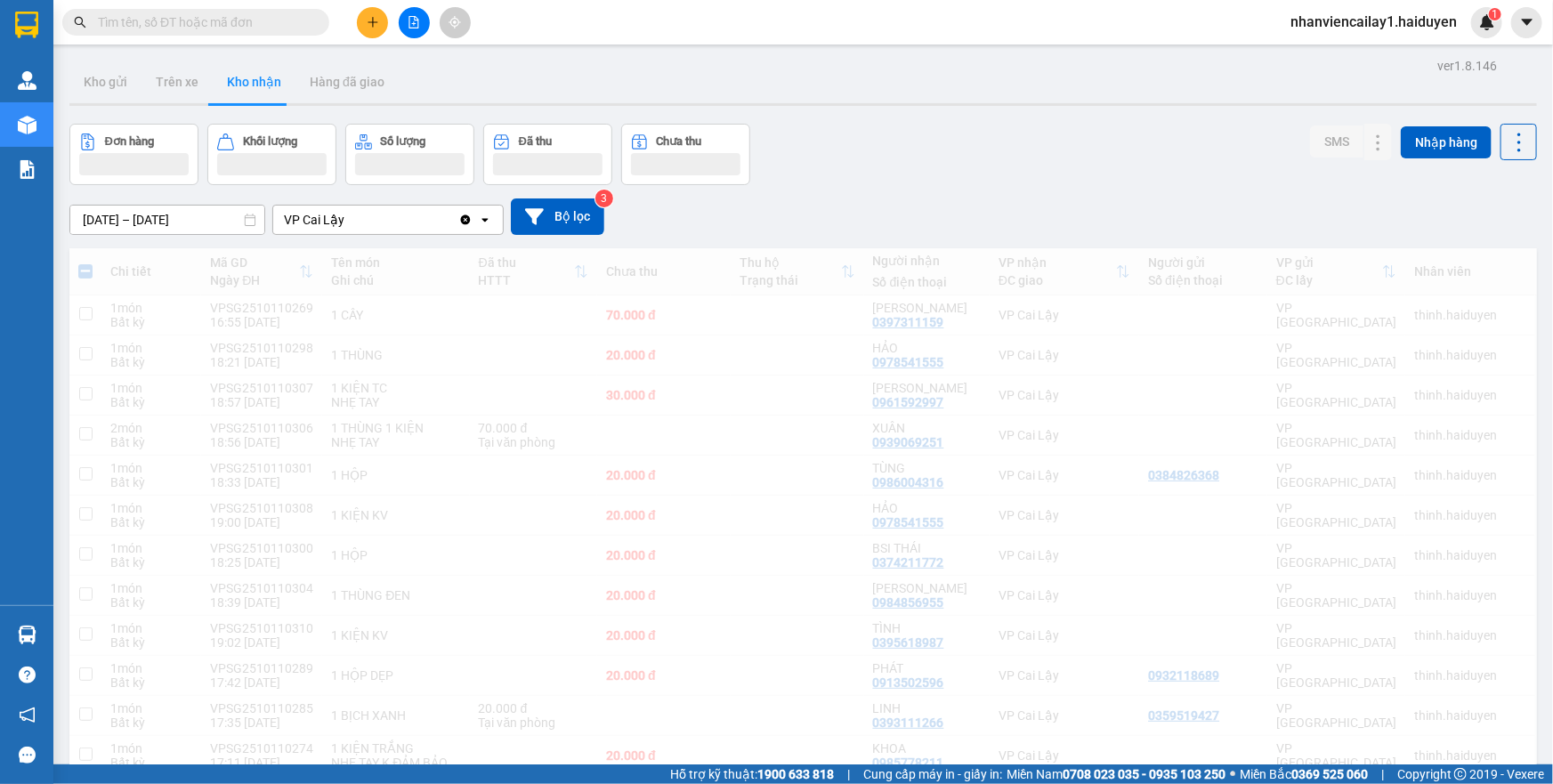
click at [1464, 34] on div "nhanviencailay1.haiduyen 1" at bounding box center [1389, 23] width 226 height 31
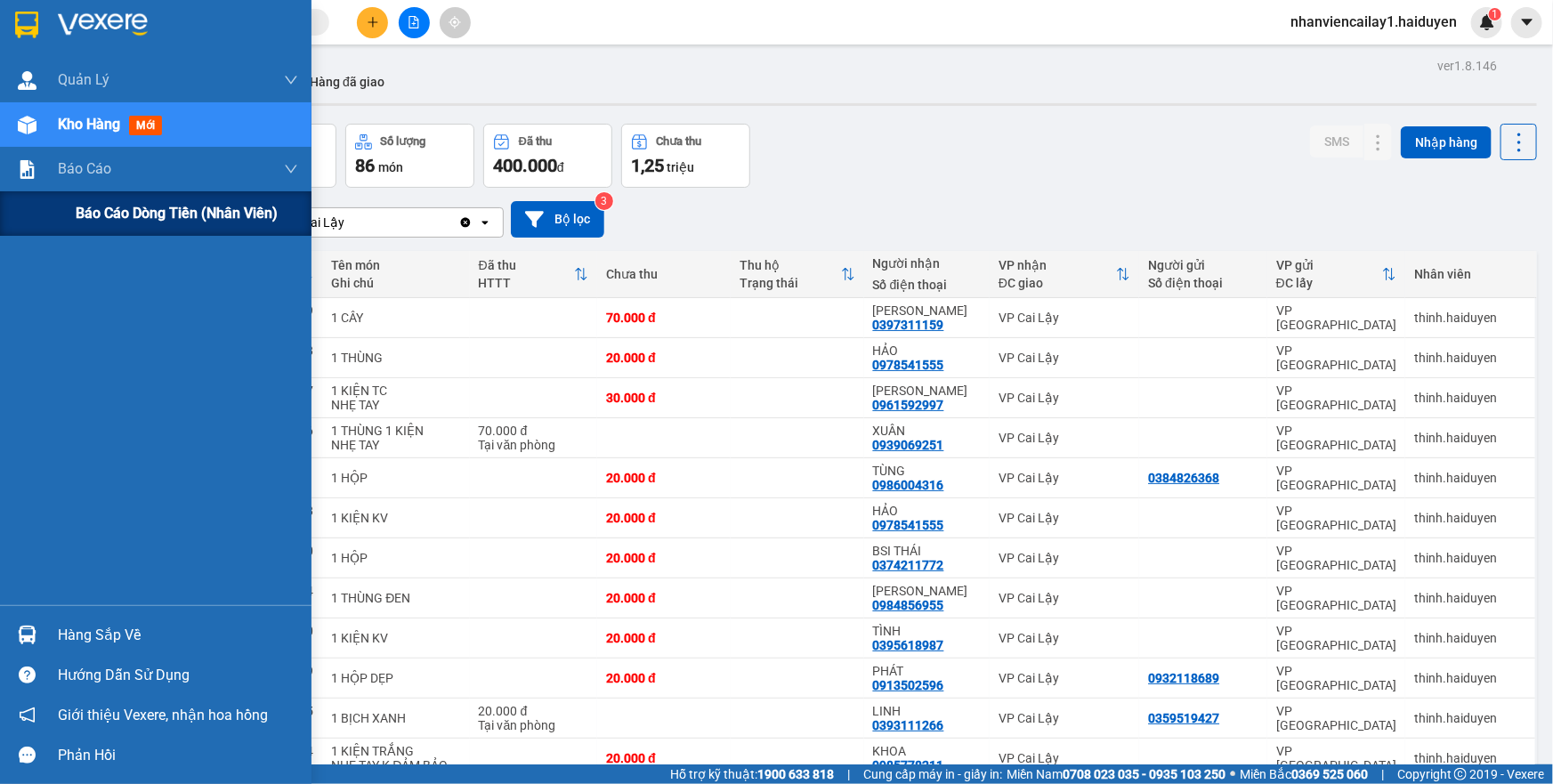
click at [88, 213] on span "Báo cáo dòng tiền (nhân viên)" at bounding box center [177, 213] width 202 height 23
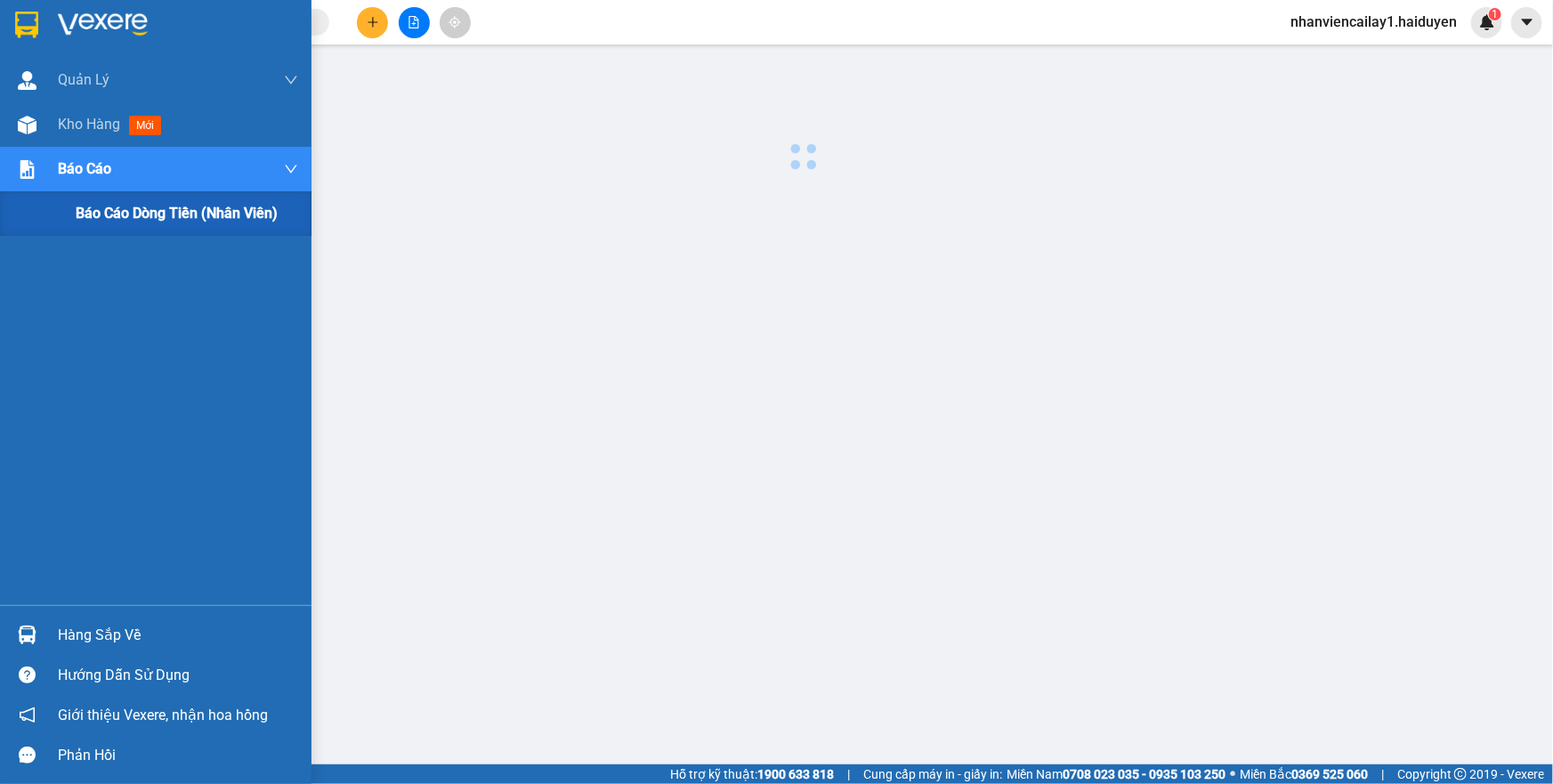
click at [88, 213] on span "Báo cáo dòng tiền (nhân viên)" at bounding box center [177, 213] width 202 height 23
click at [33, 129] on img at bounding box center [27, 125] width 19 height 19
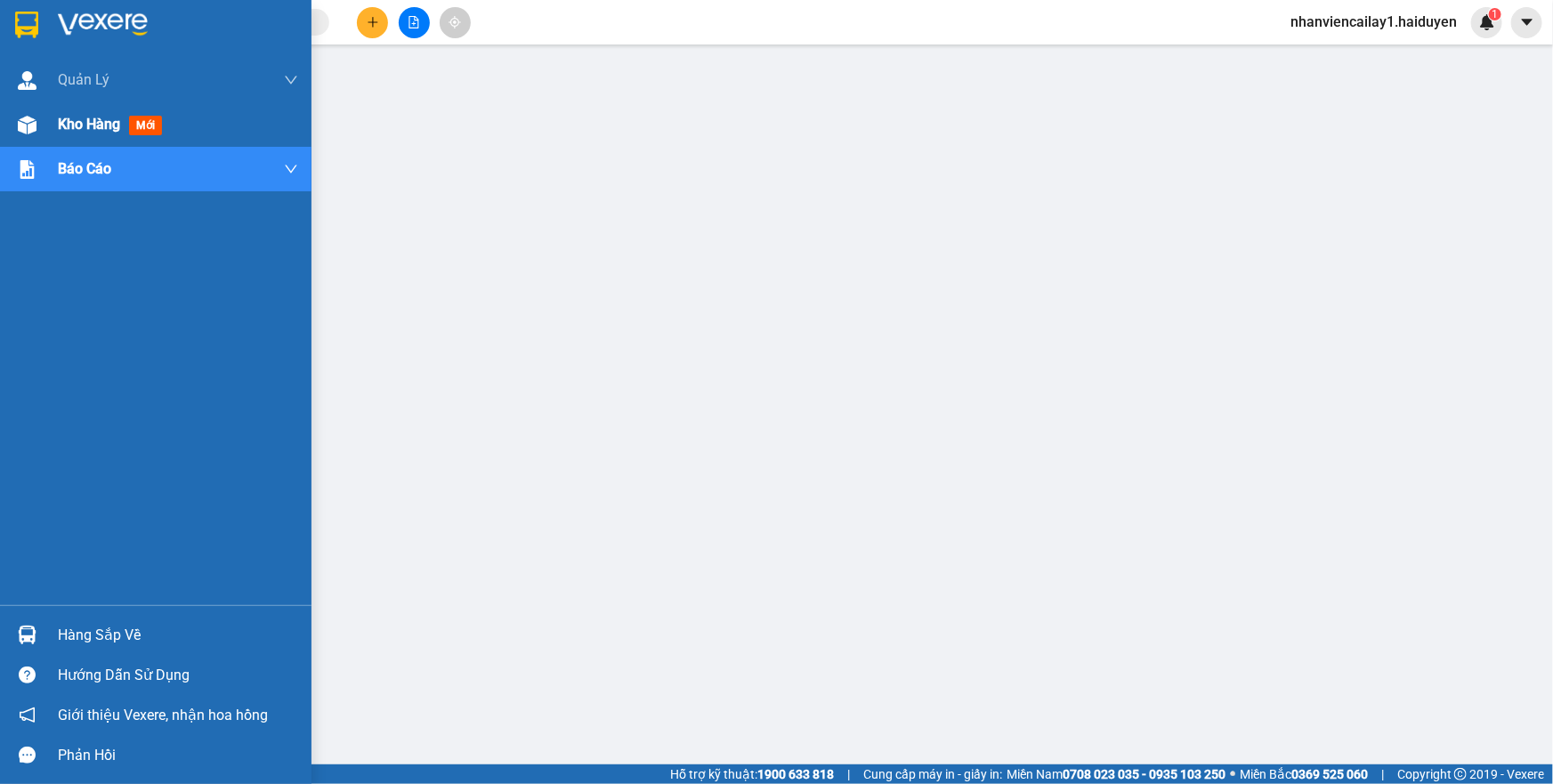
click at [33, 129] on img at bounding box center [27, 125] width 19 height 19
click at [106, 143] on div "Kho hàng mới" at bounding box center [178, 124] width 240 height 44
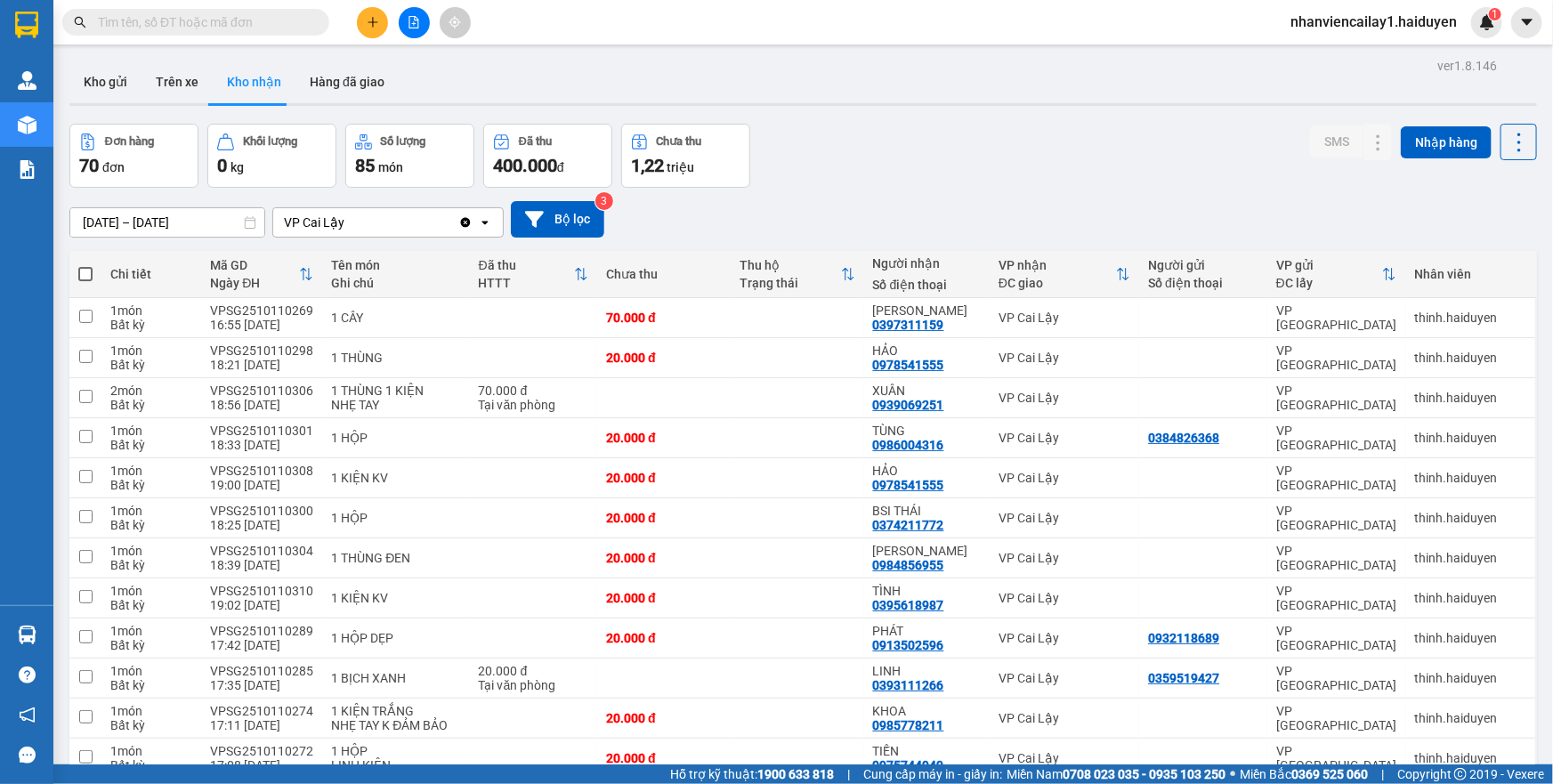
click at [880, 209] on div "[DATE] – [DATE] Press the down arrow key to interact with the calendar and sele…" at bounding box center [803, 219] width 1468 height 37
click at [169, 80] on button "Trên xe" at bounding box center [177, 81] width 71 height 42
type input "[DATE] – [DATE]"
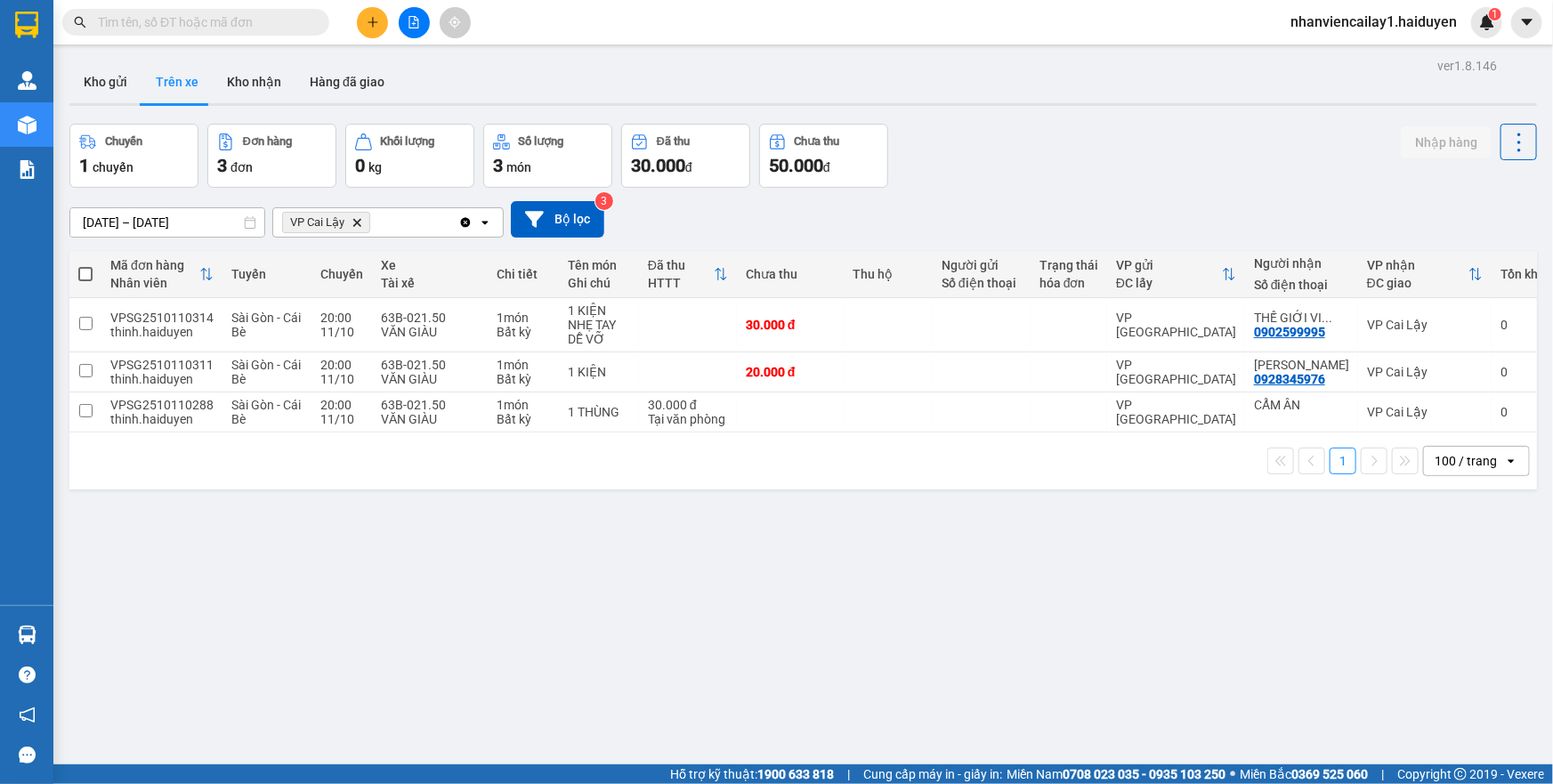
click at [1435, 469] on div "100 / trang" at bounding box center [1466, 460] width 62 height 18
click at [1439, 662] on span "100 / trang" at bounding box center [1457, 665] width 68 height 18
click at [1468, 410] on button at bounding box center [1480, 412] width 25 height 31
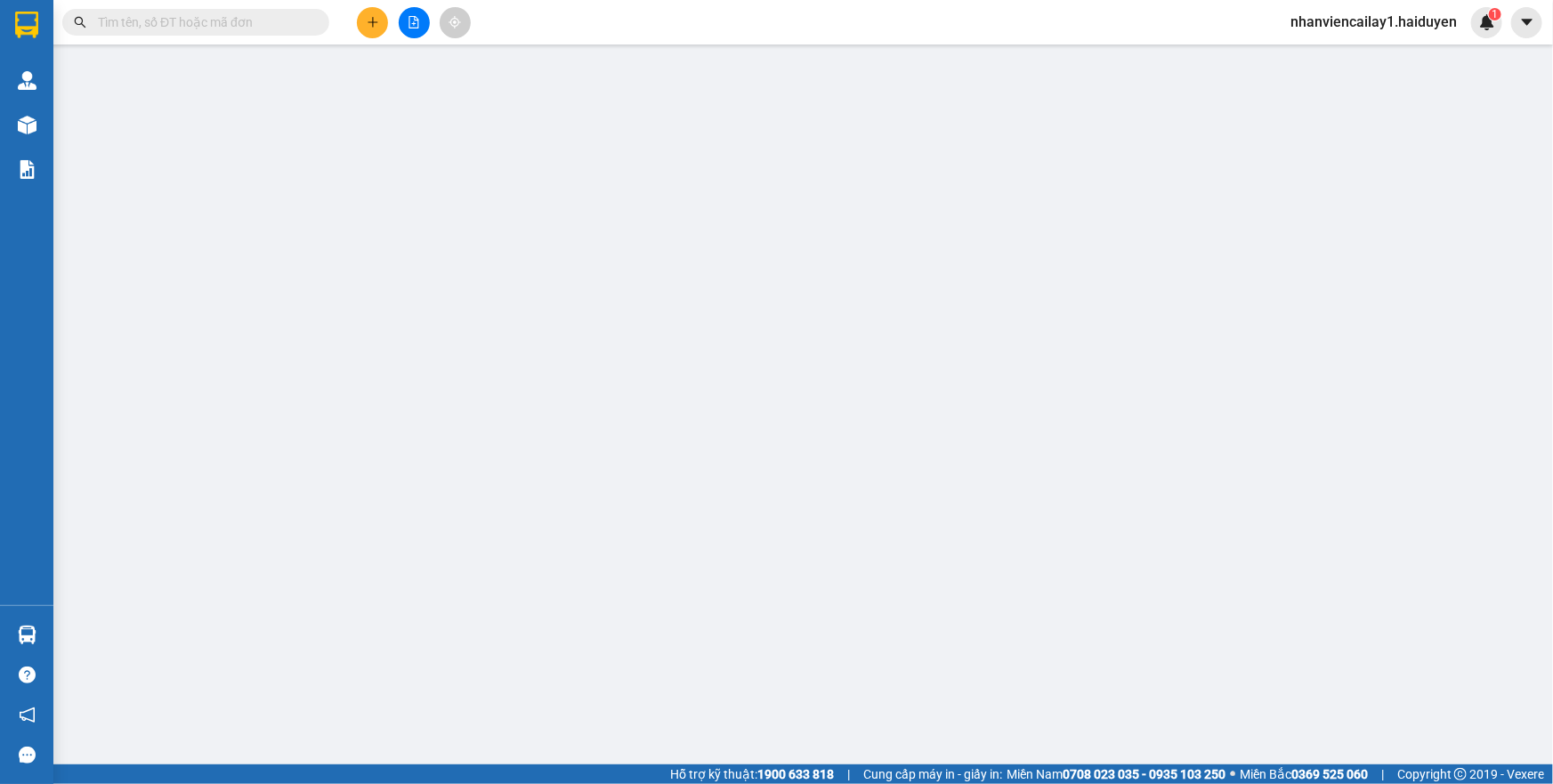
type input "CẨM ÂN"
type input "0"
type input "30.000"
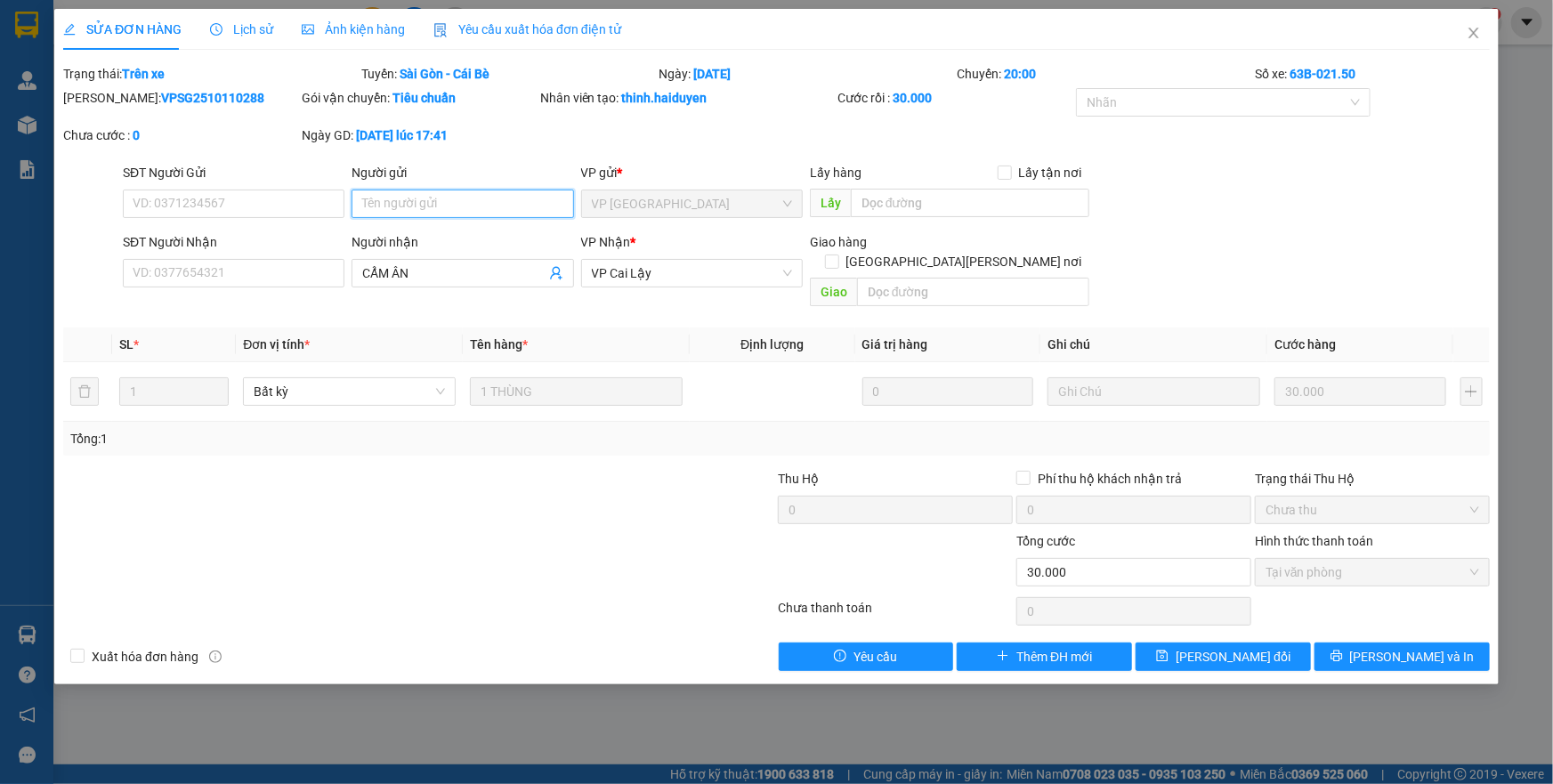
click at [424, 192] on input "Người gửi" at bounding box center [462, 204] width 222 height 28
type input "sáng mai cb gửi xuống"
click at [1195, 642] on button "[PERSON_NAME] đổi" at bounding box center [1222, 656] width 176 height 28
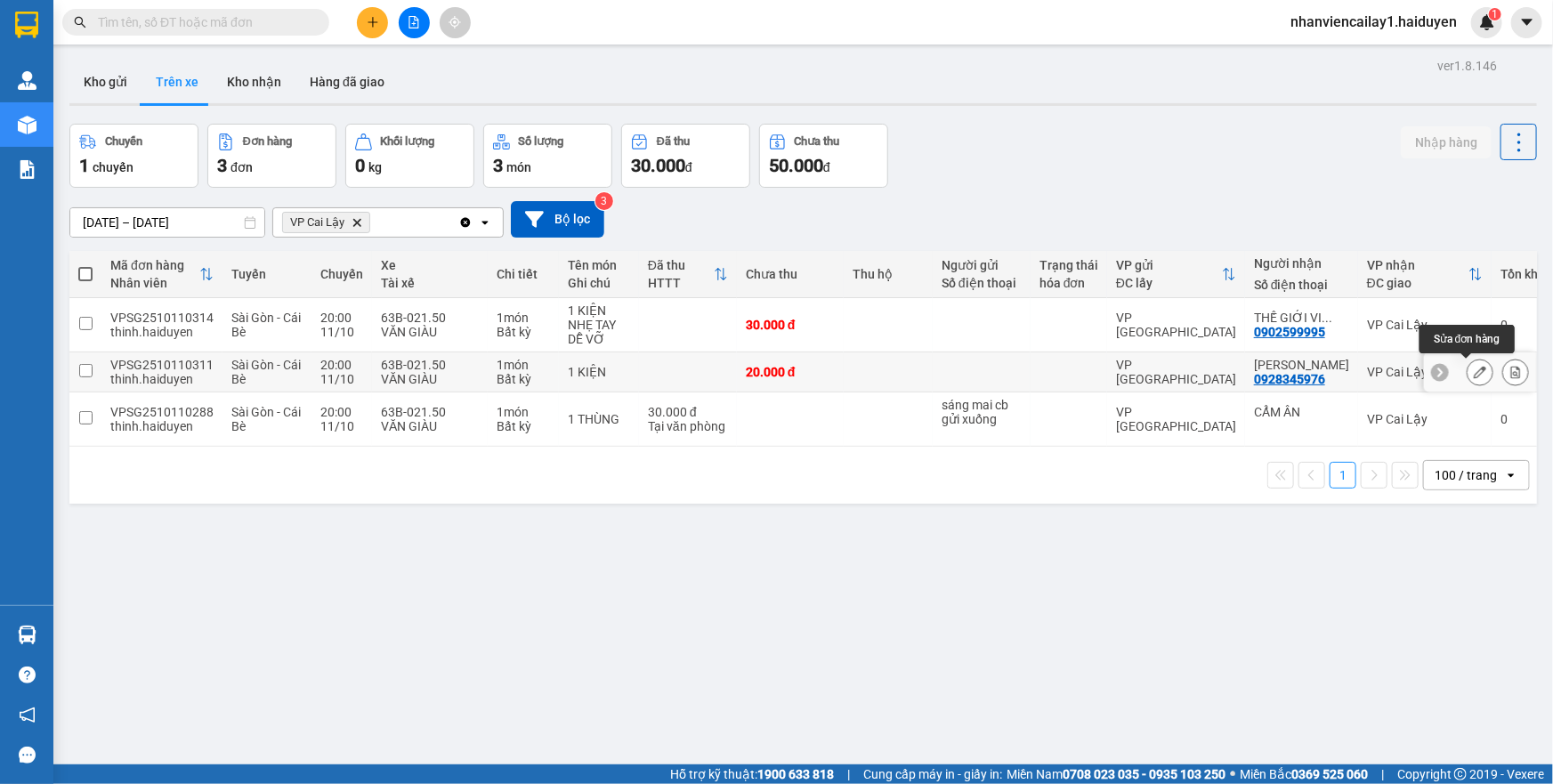
click at [1474, 366] on icon at bounding box center [1480, 372] width 12 height 12
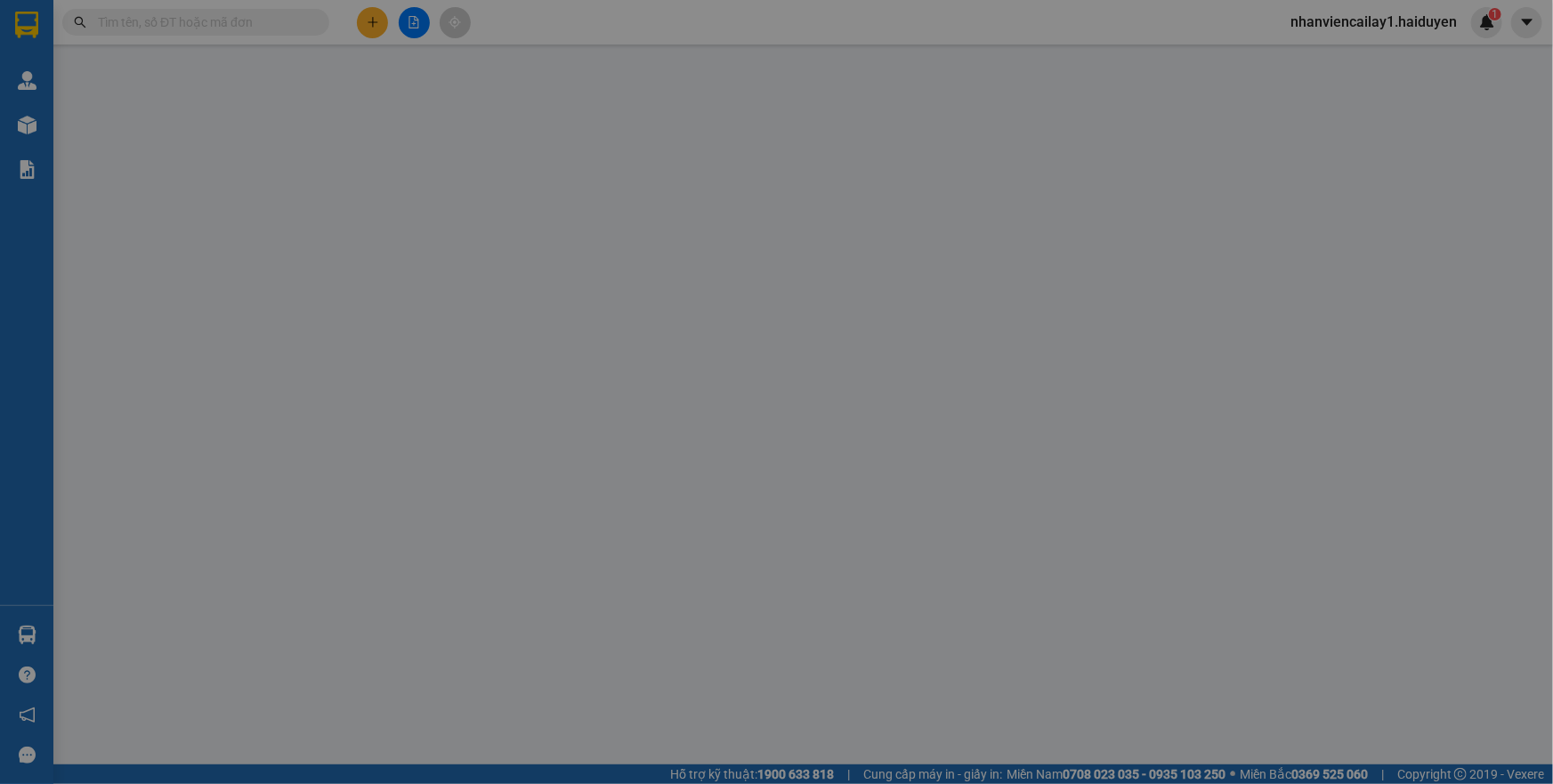
type input "0928345976"
type input "[PERSON_NAME]"
type input "0"
type input "20.000"
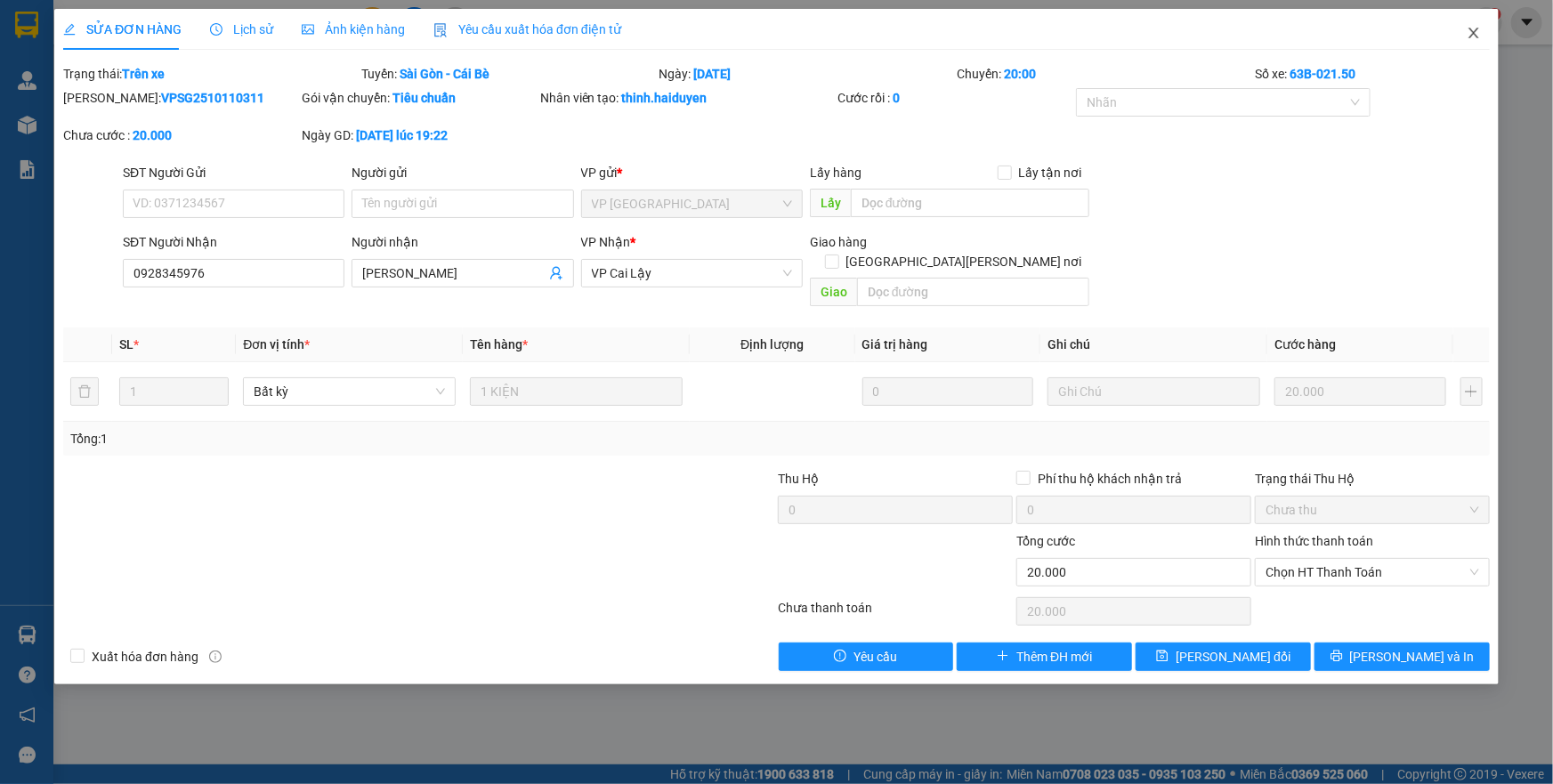
click at [1473, 29] on icon "close" at bounding box center [1473, 32] width 14 height 14
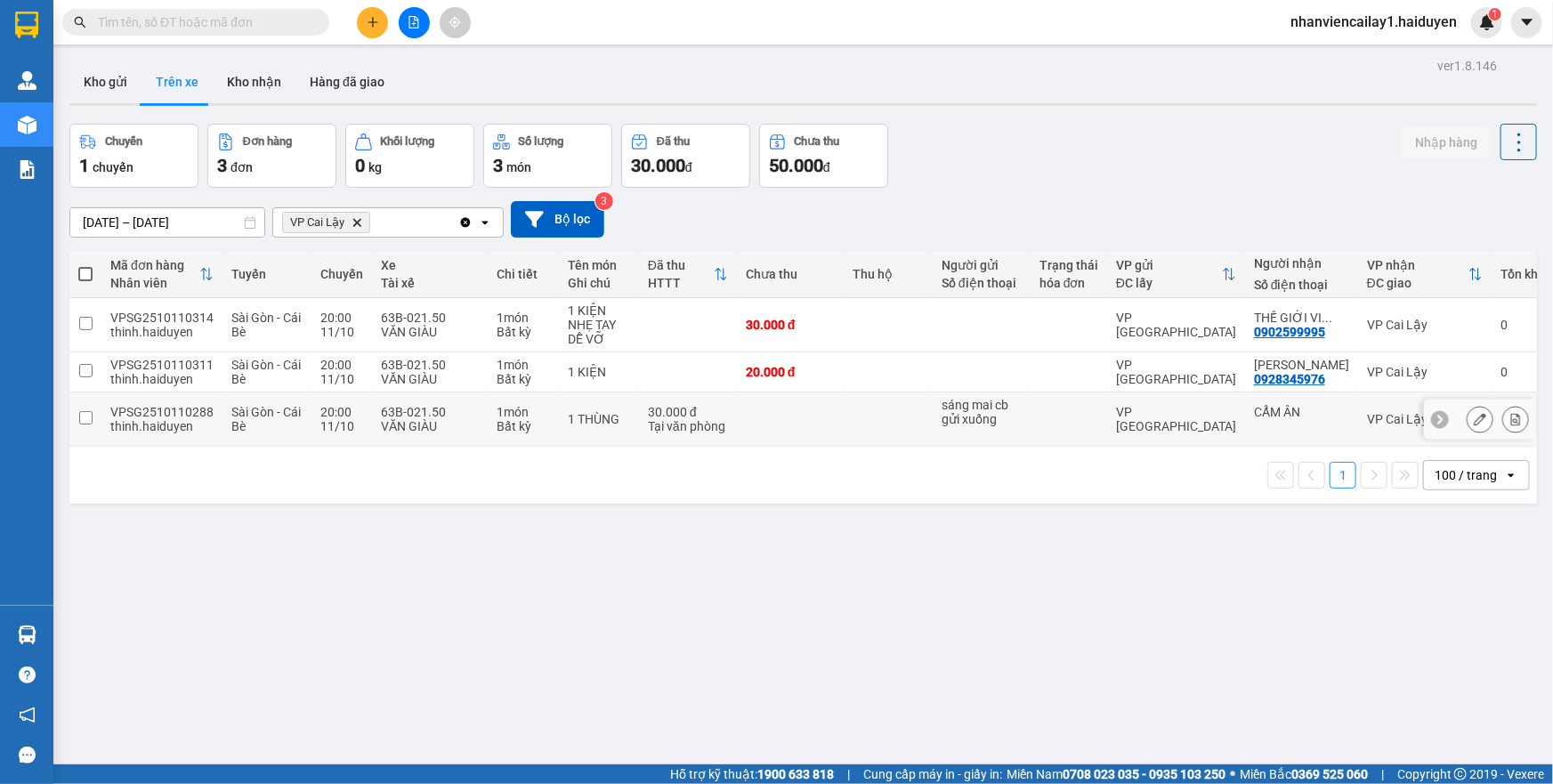
click at [890, 392] on td at bounding box center [887, 420] width 89 height 54
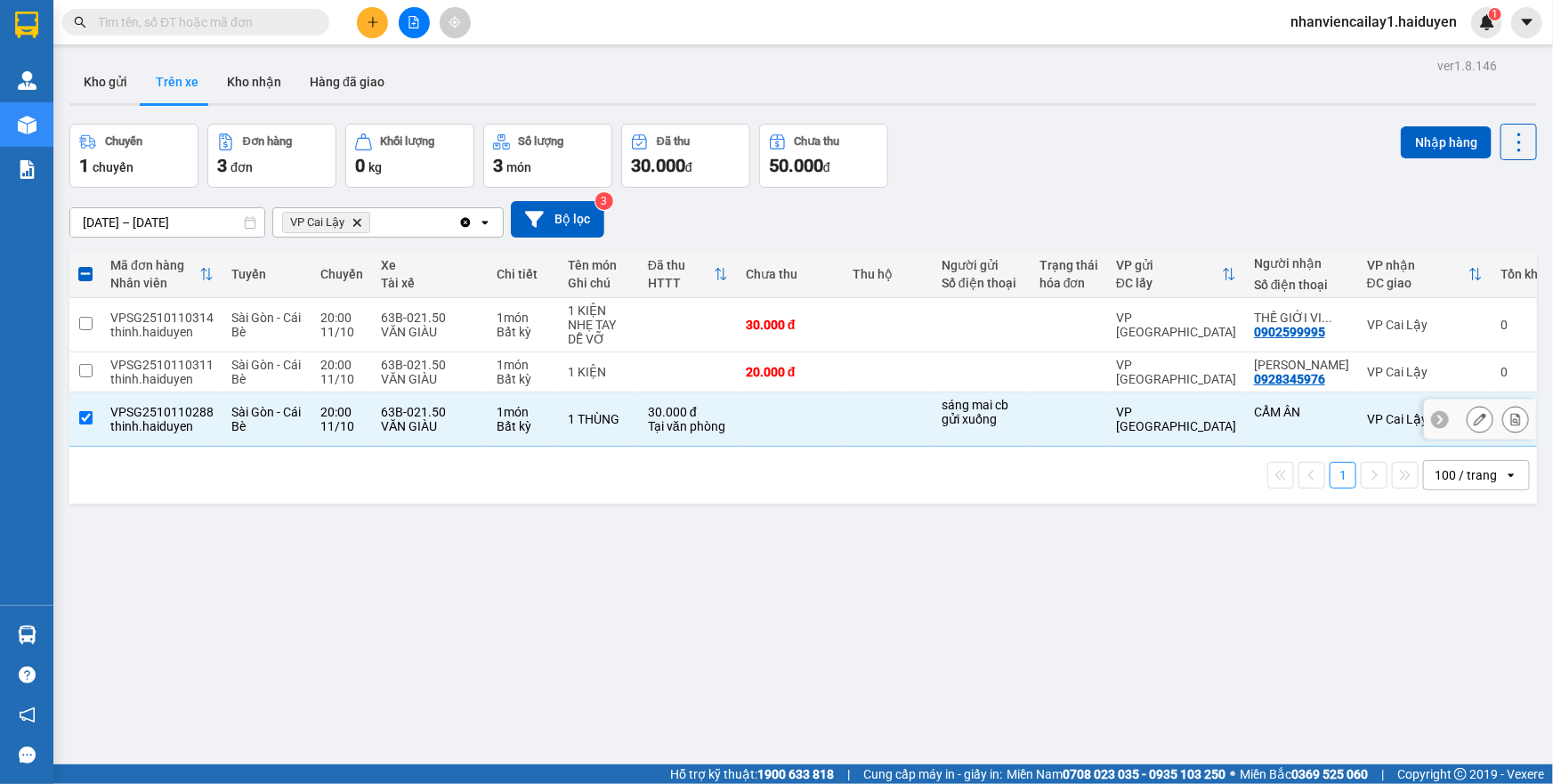
click at [890, 392] on td at bounding box center [887, 420] width 89 height 54
checkbox input "false"
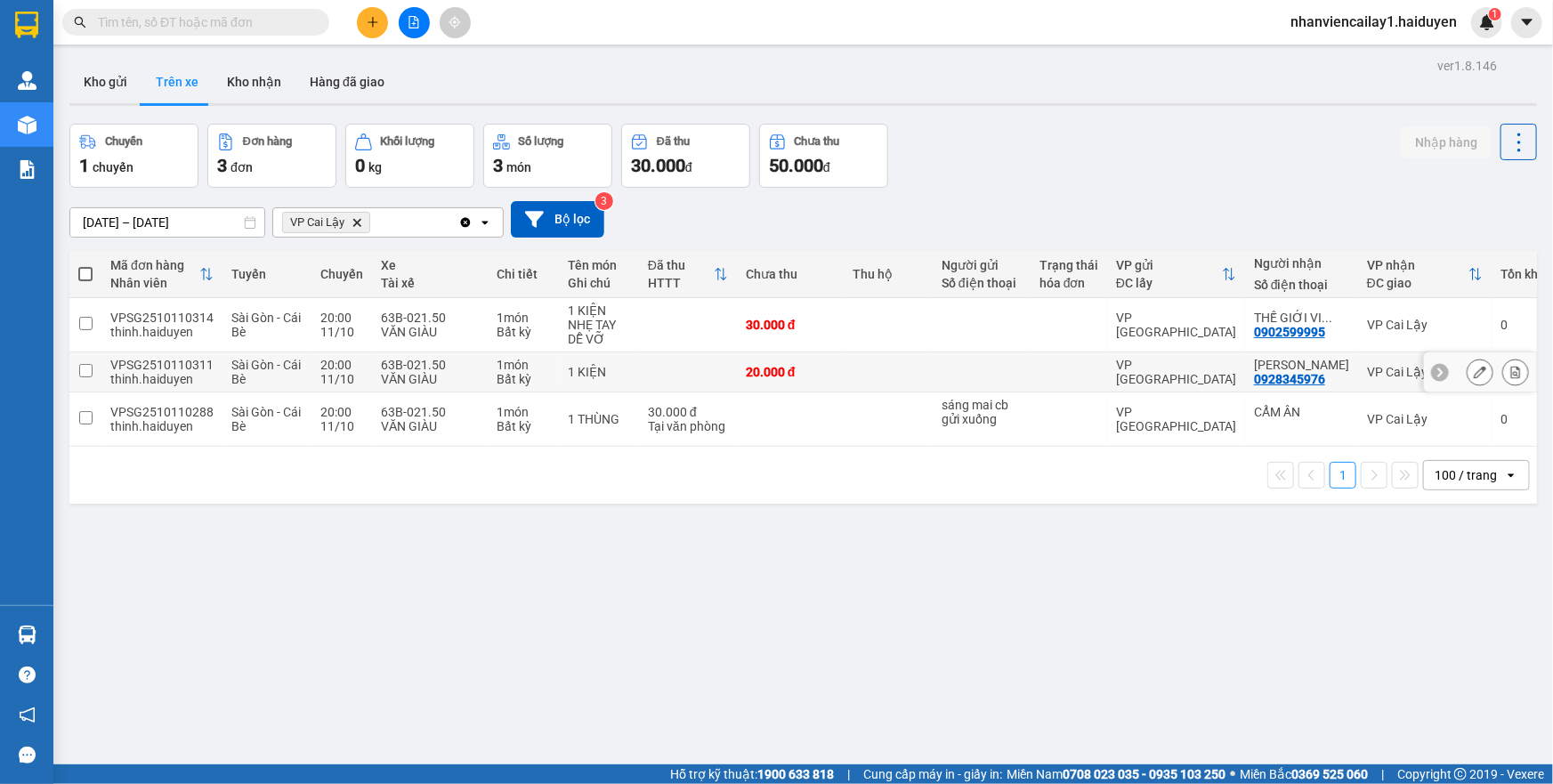
click at [898, 360] on td at bounding box center [887, 372] width 89 height 40
checkbox input "true"
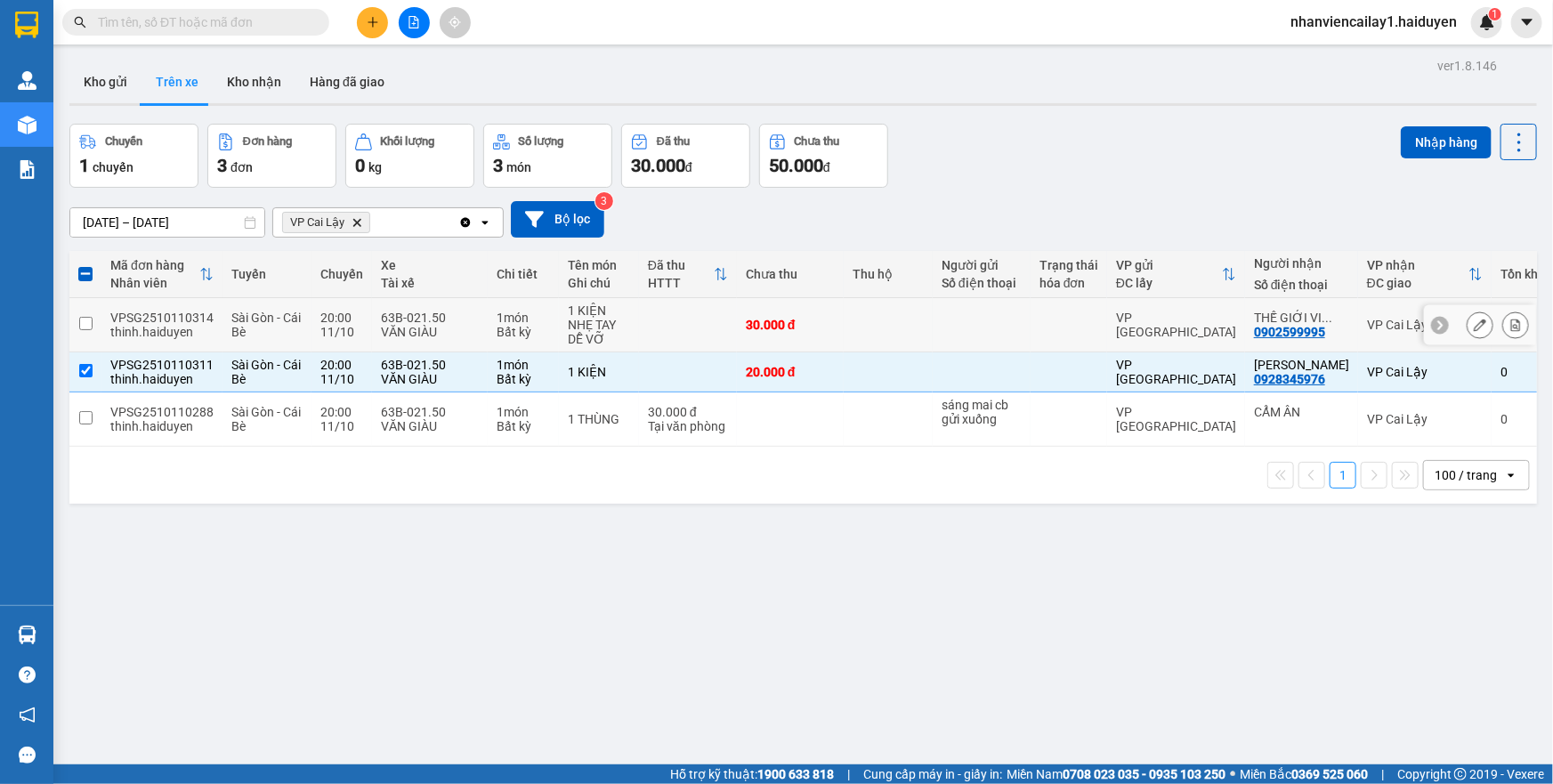
click at [909, 320] on td at bounding box center [887, 326] width 89 height 54
checkbox input "true"
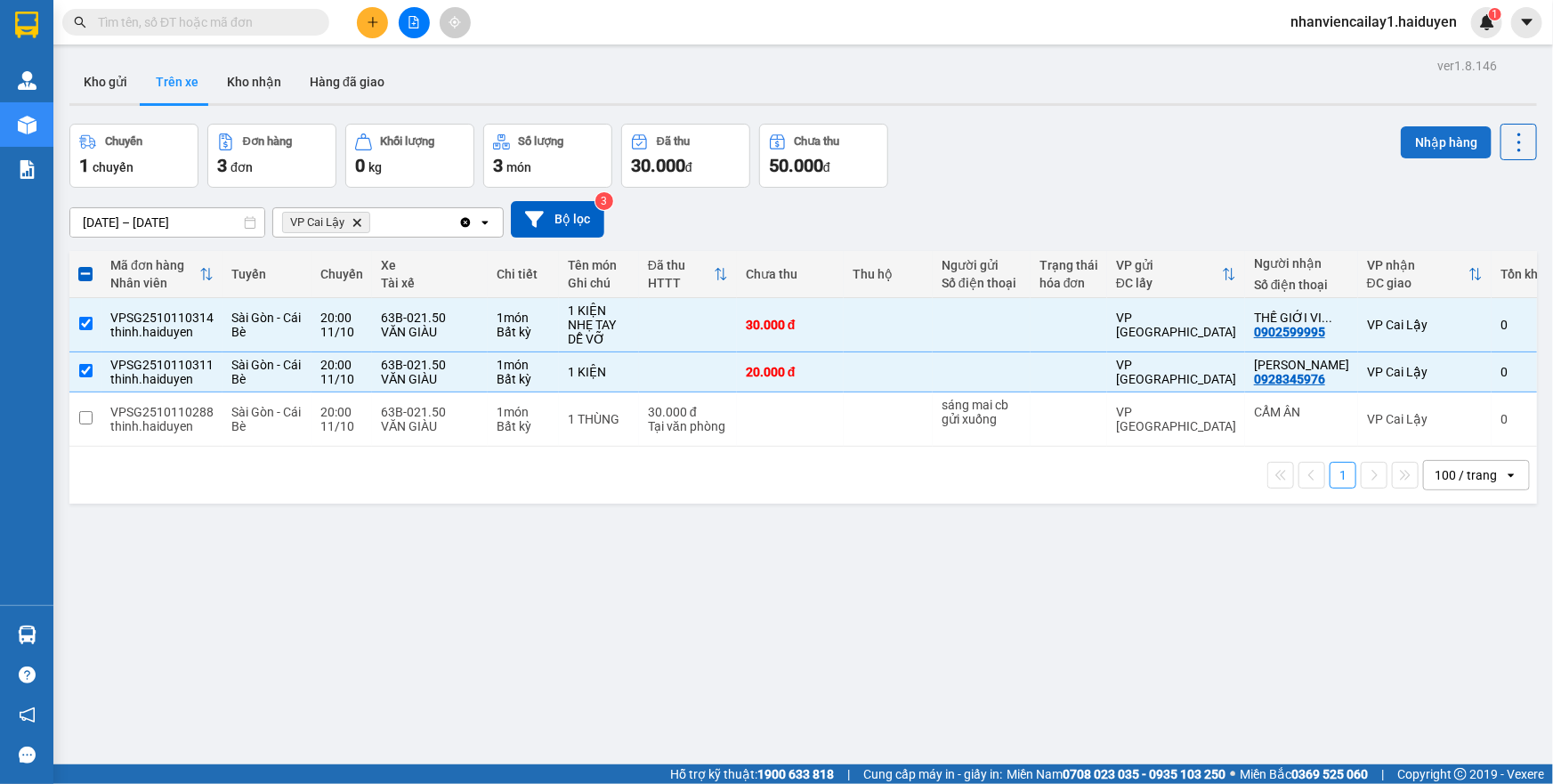
click at [1442, 140] on button "Nhập hàng" at bounding box center [1446, 143] width 91 height 32
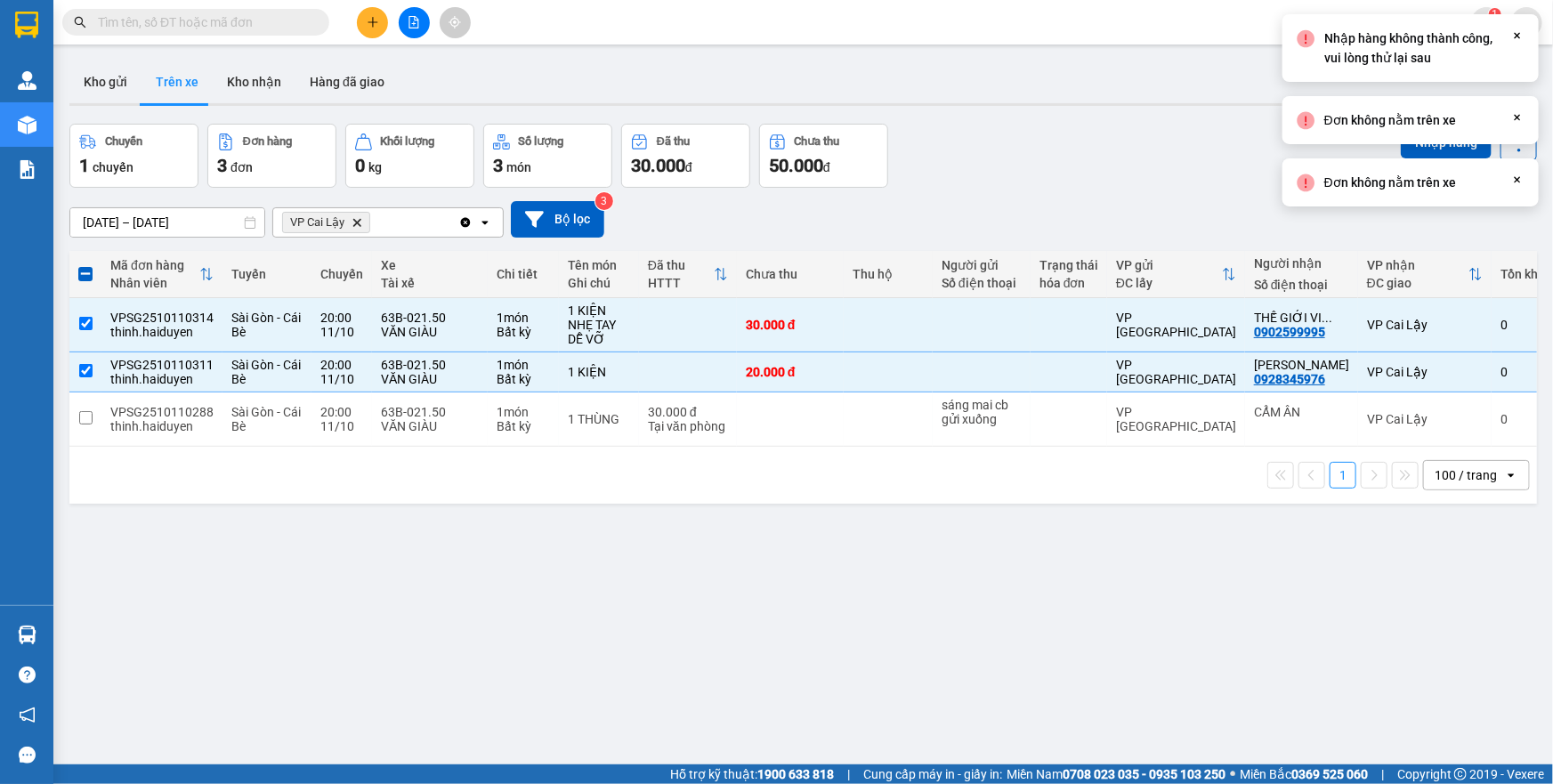
click at [1022, 161] on div "Chuyến 1 chuyến Đơn hàng 3 đơn Khối lượng 0 kg Số lượng 3 món Đã thu 30.000 đ C…" at bounding box center [803, 156] width 1468 height 64
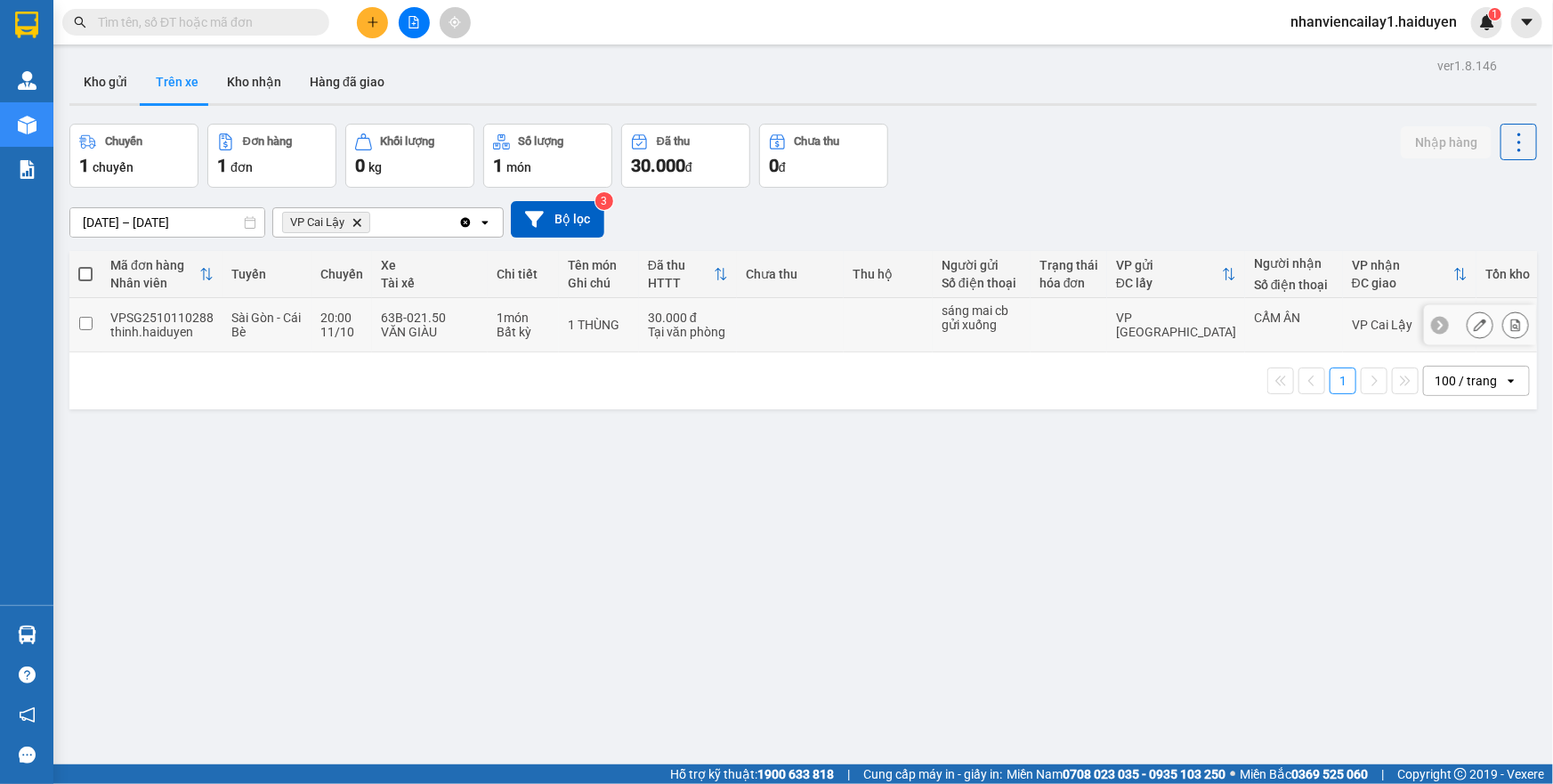
click at [1130, 329] on div "VP [GEOGRAPHIC_DATA]" at bounding box center [1176, 325] width 120 height 28
checkbox input "true"
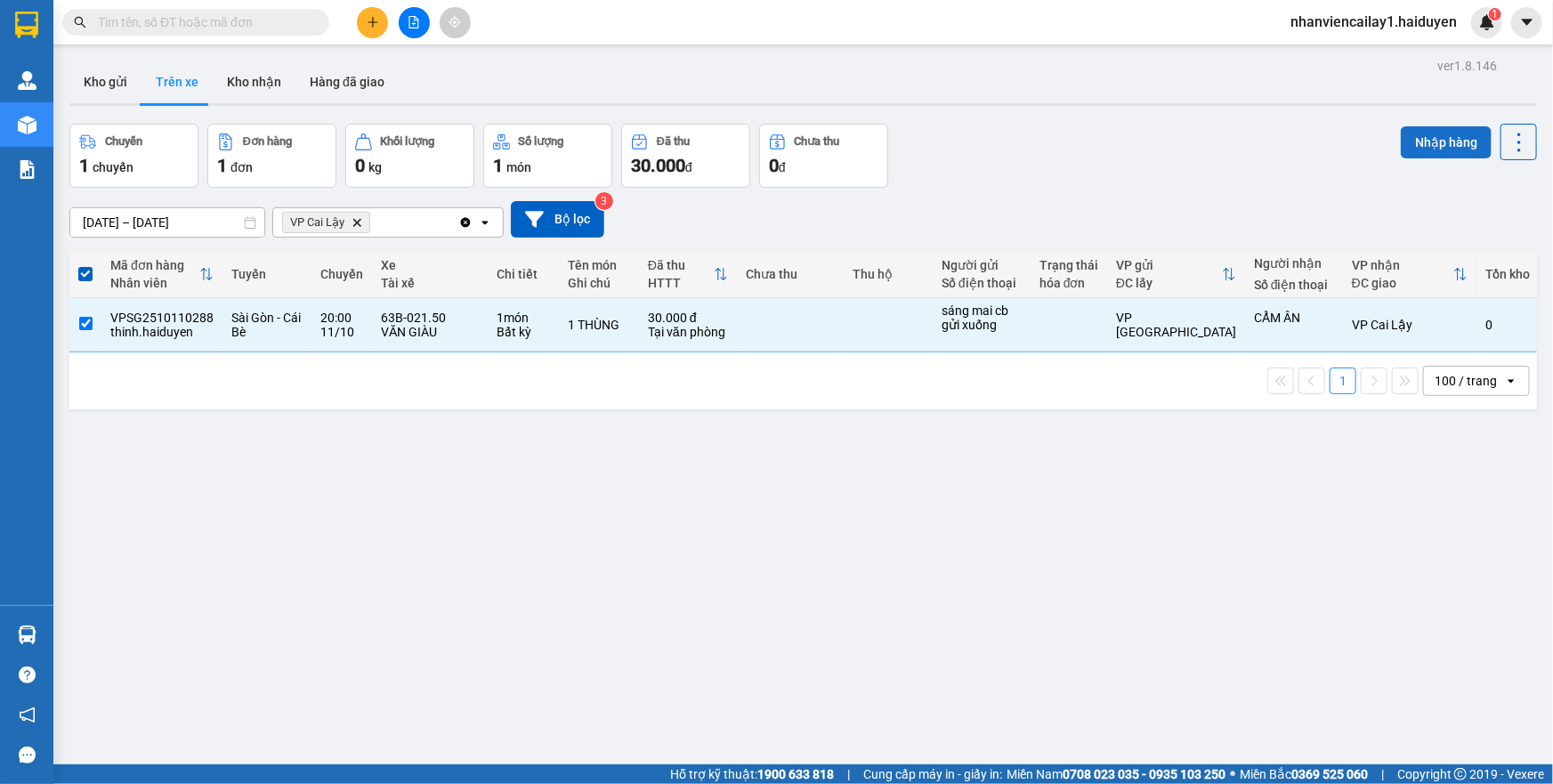
click at [1417, 145] on button "Nhập hàng" at bounding box center [1446, 143] width 91 height 32
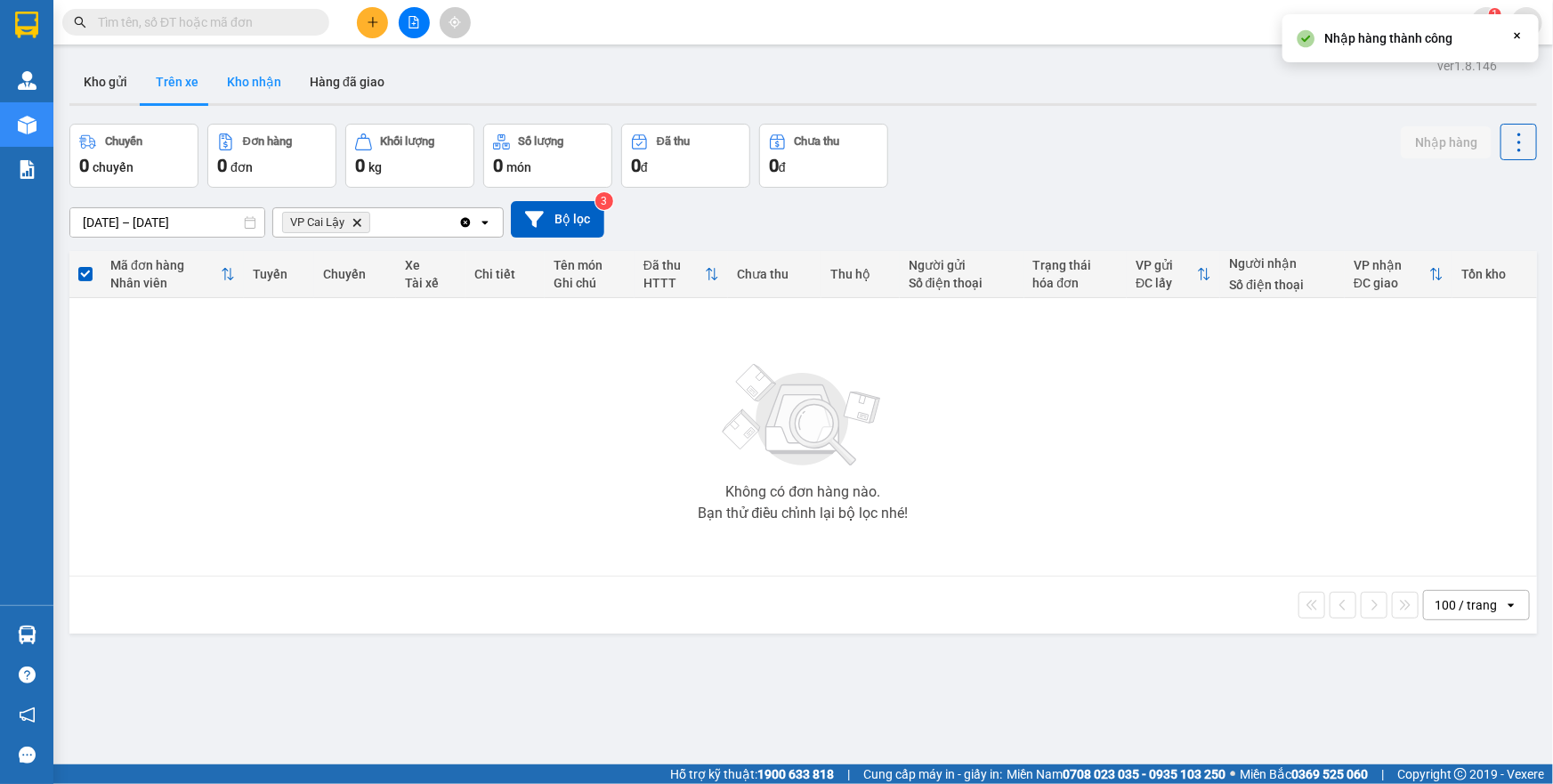
click at [213, 90] on button "Kho nhận" at bounding box center [254, 81] width 83 height 42
type input "[DATE] – [DATE]"
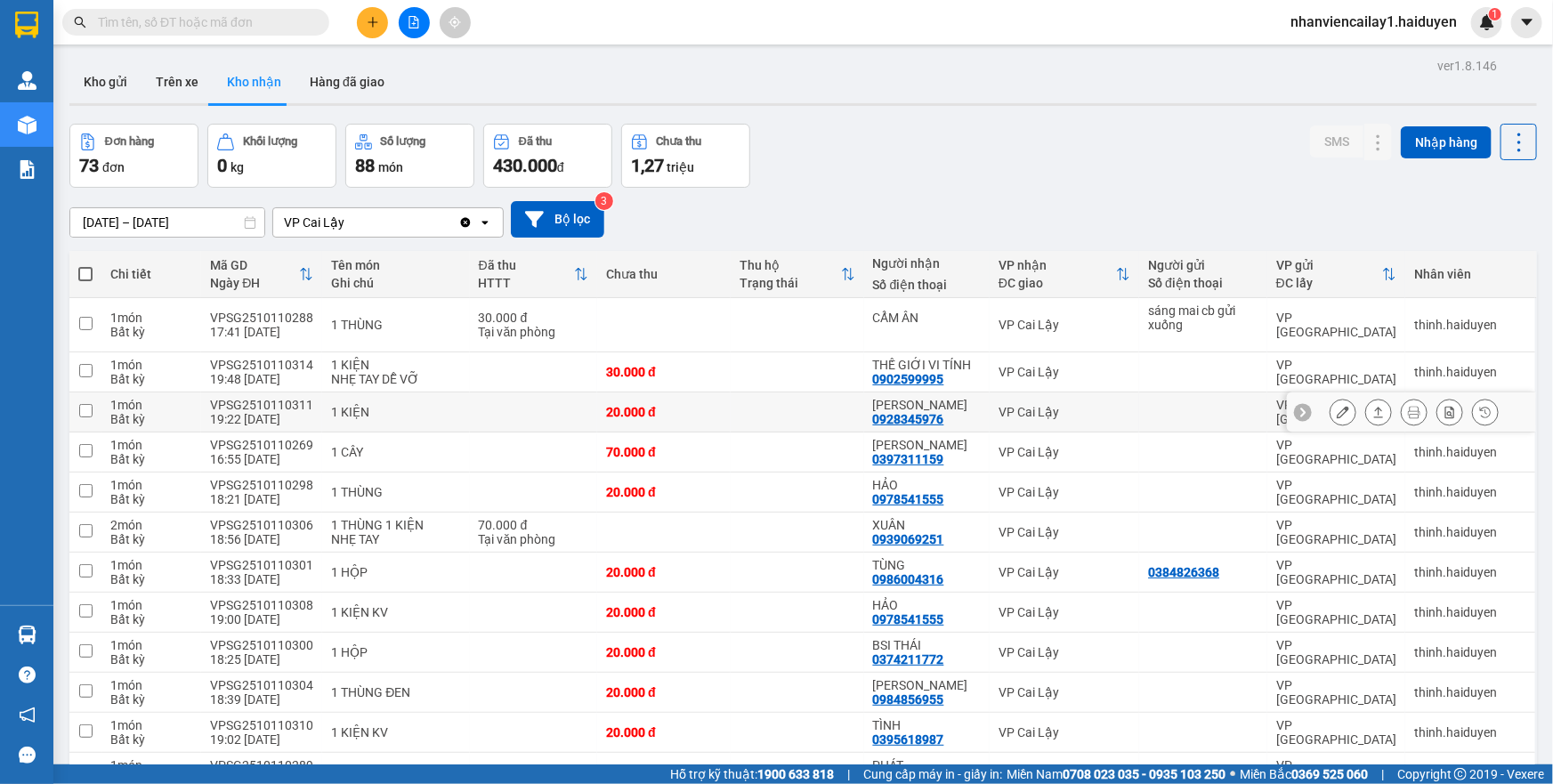
click at [1331, 419] on button at bounding box center [1343, 412] width 25 height 31
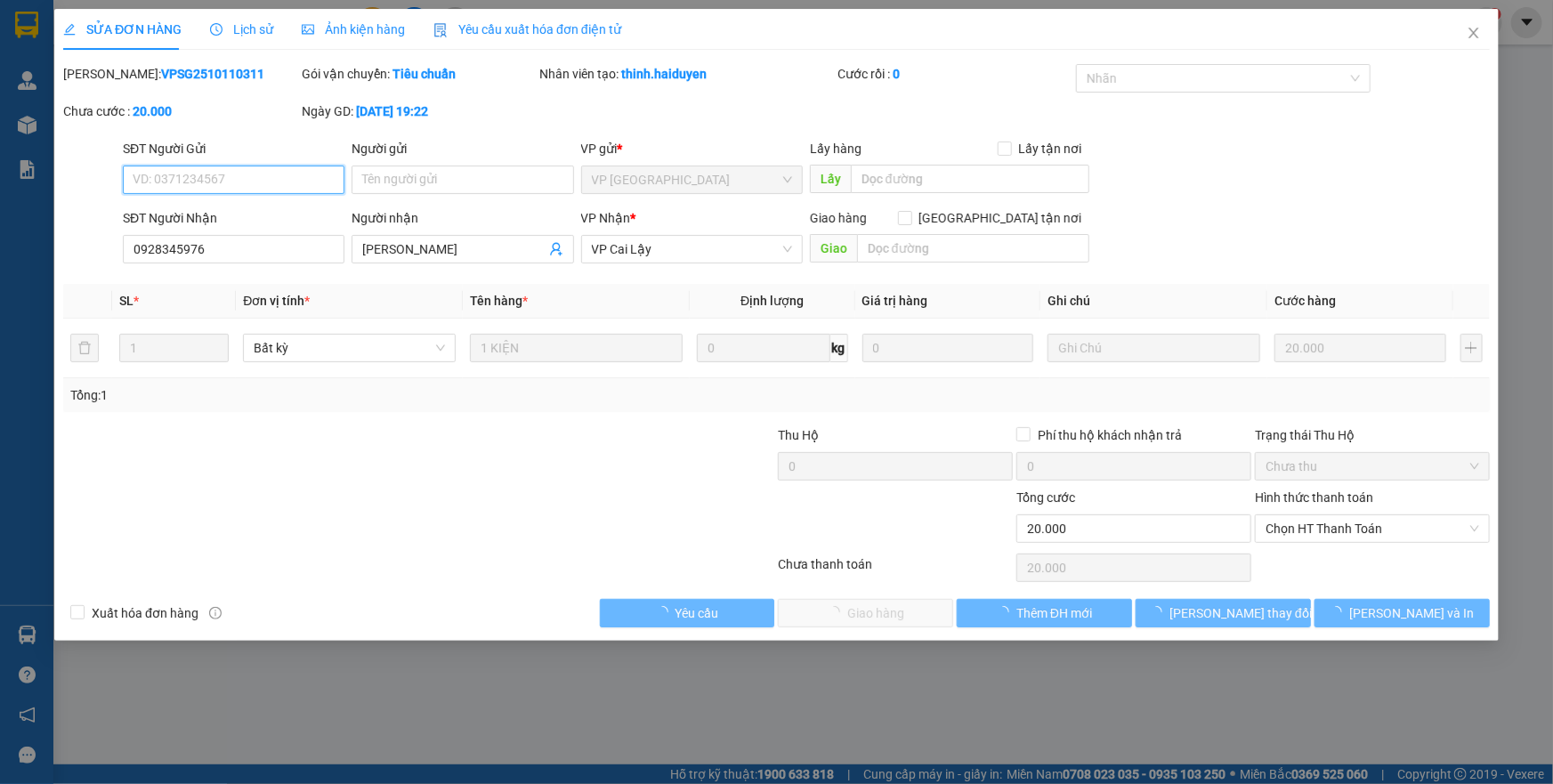
type input "0928345976"
type input "[PERSON_NAME]"
type input "0"
type input "20.000"
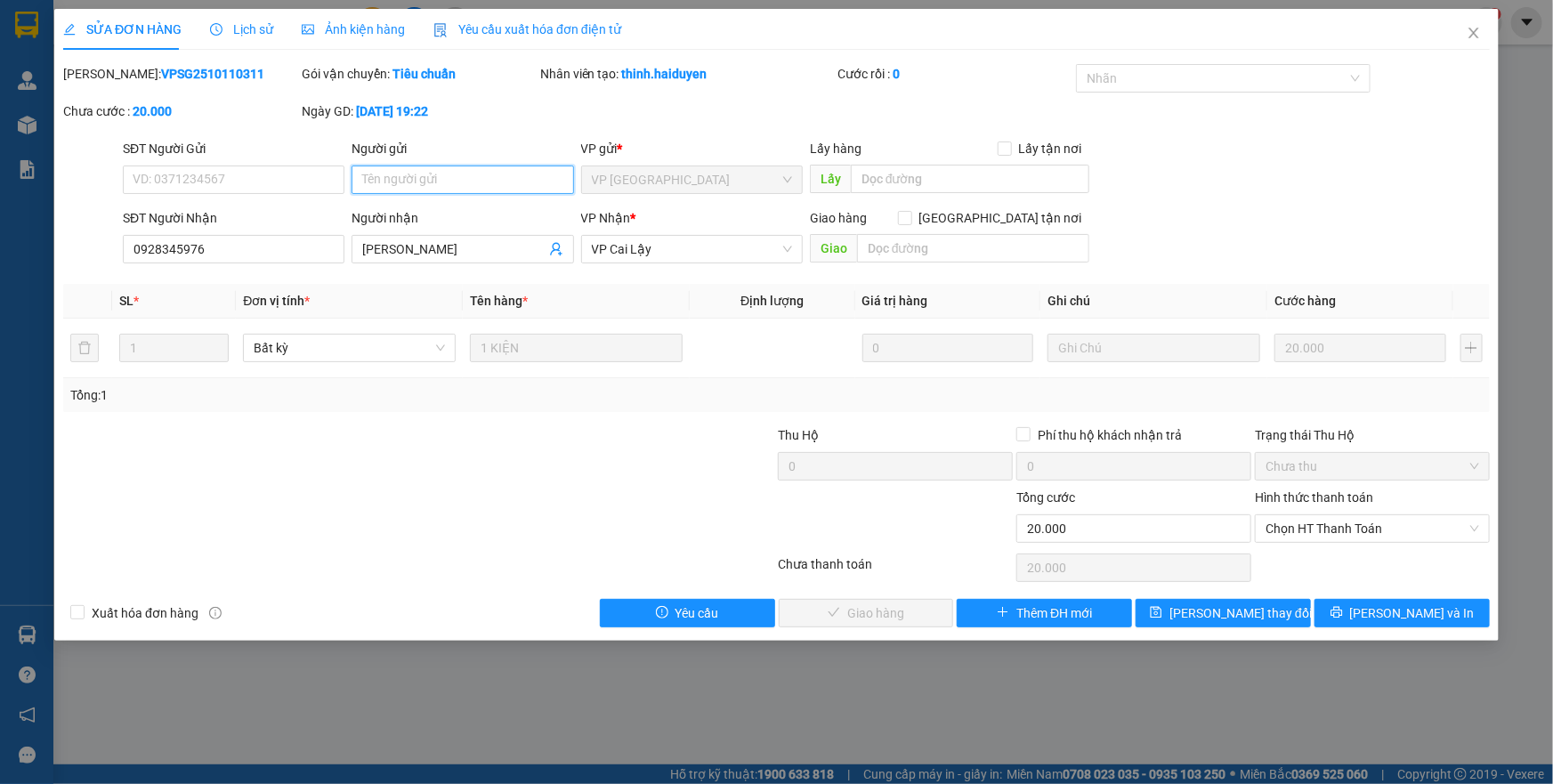
click at [431, 185] on input "Người gửi" at bounding box center [462, 179] width 222 height 28
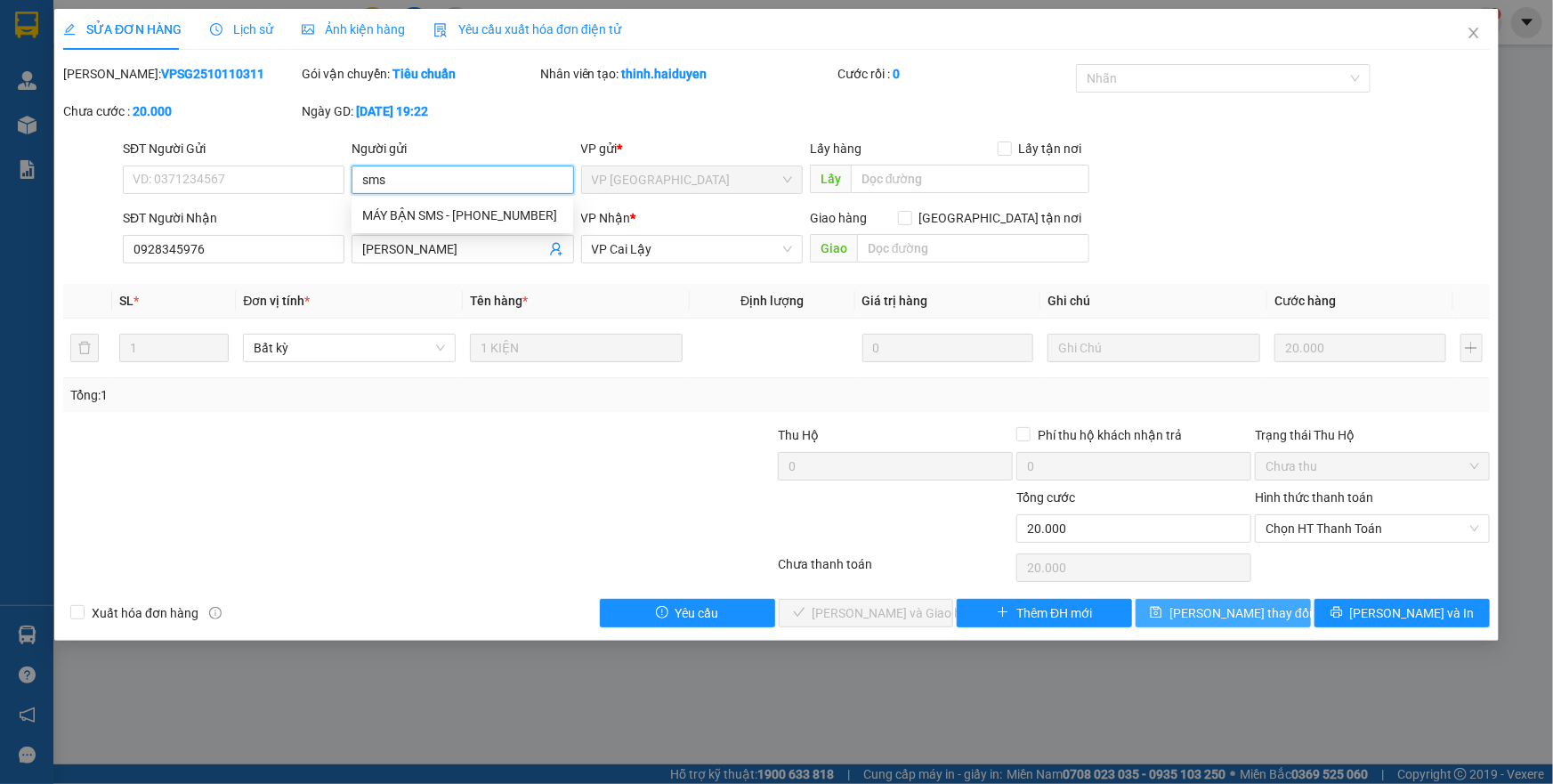
type input "sms"
click at [1240, 605] on span "[PERSON_NAME] đổi" at bounding box center [1240, 613] width 143 height 20
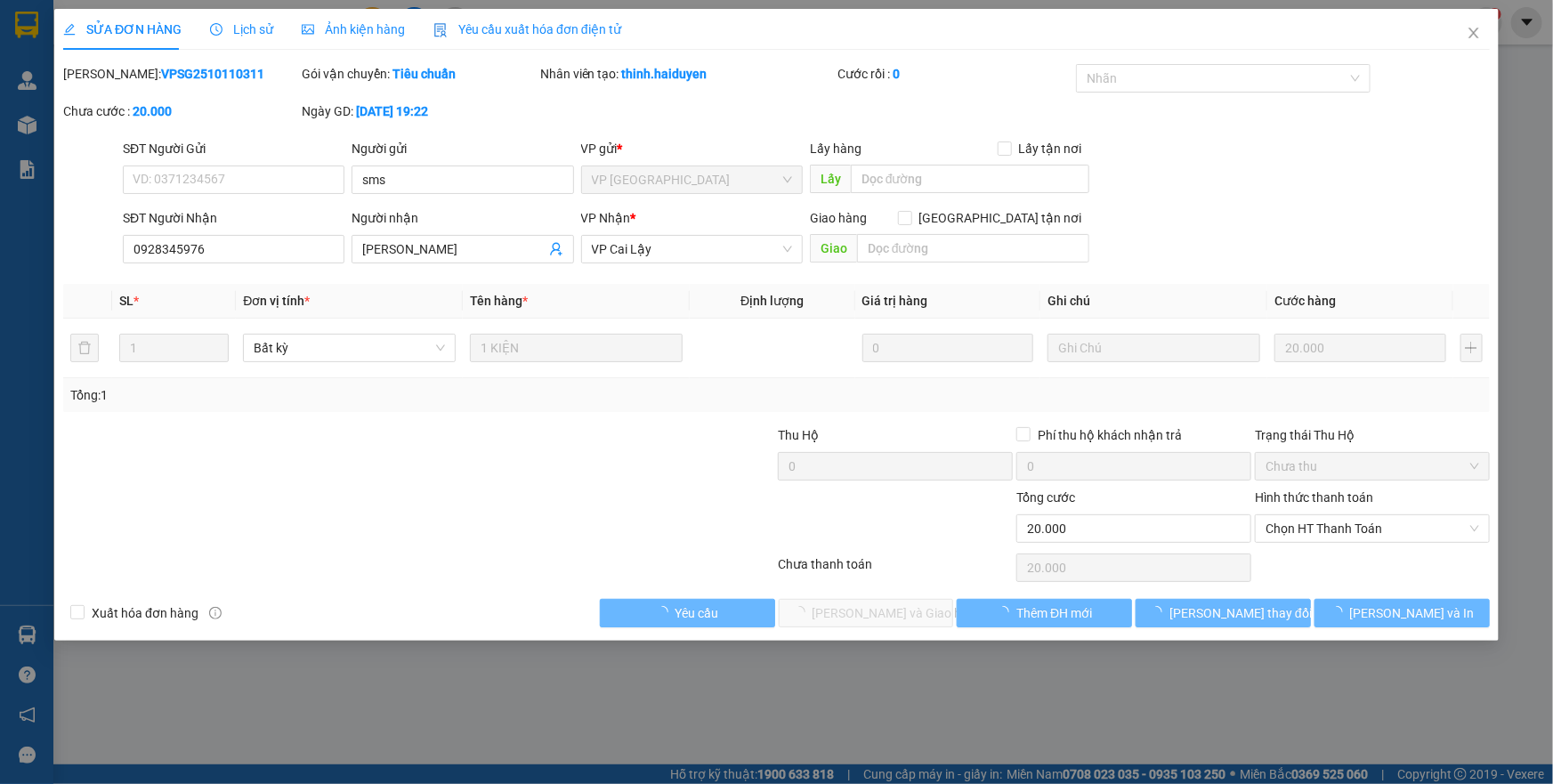
click at [1474, 38] on div "Kết quả tìm kiếm ( 0 ) Bộ lọc Gửi 3 ngày gần nhất No Data nhanviencailay1.haidu…" at bounding box center [776, 22] width 1553 height 44
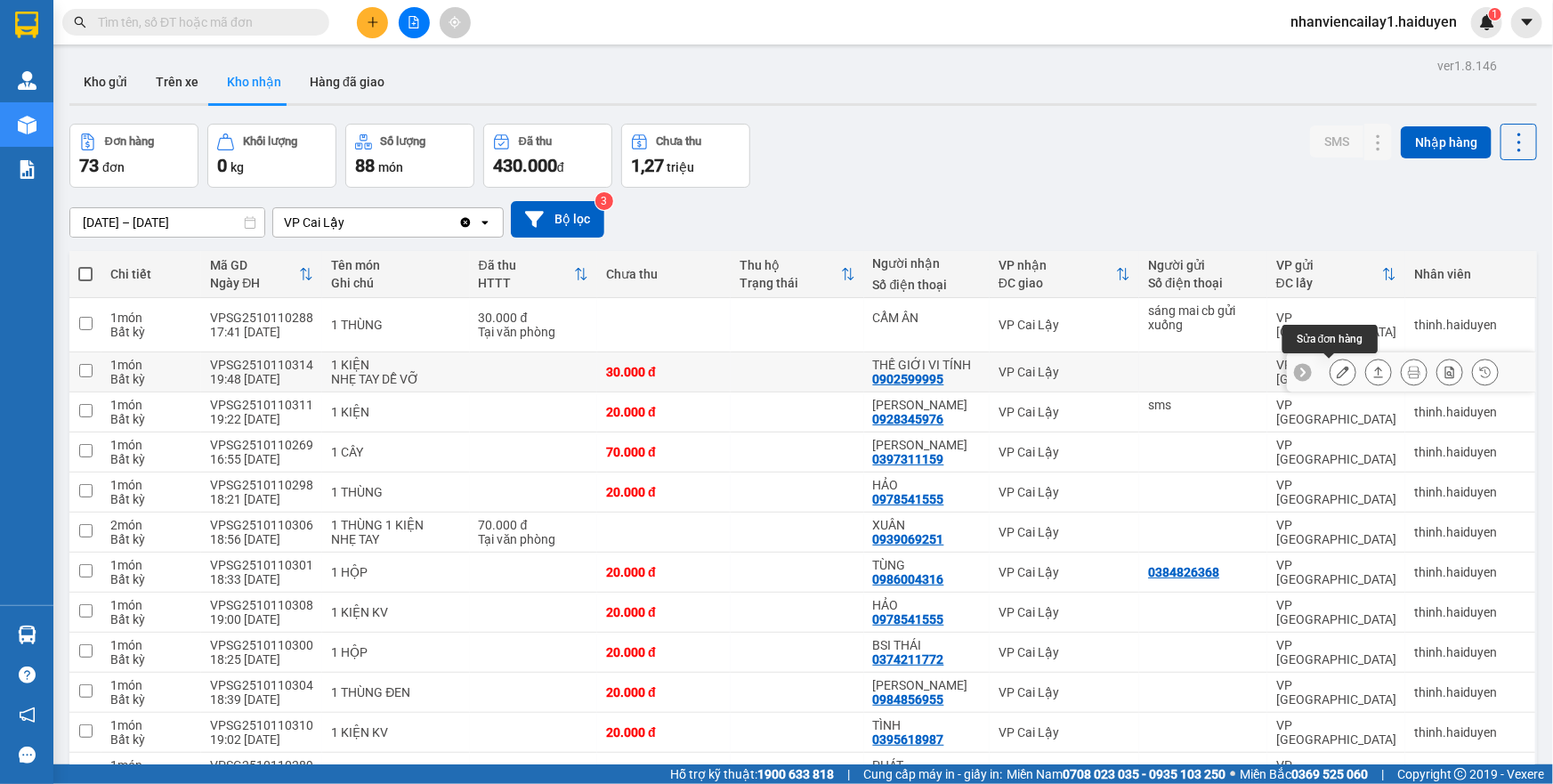
click at [1337, 370] on icon at bounding box center [1343, 372] width 12 height 12
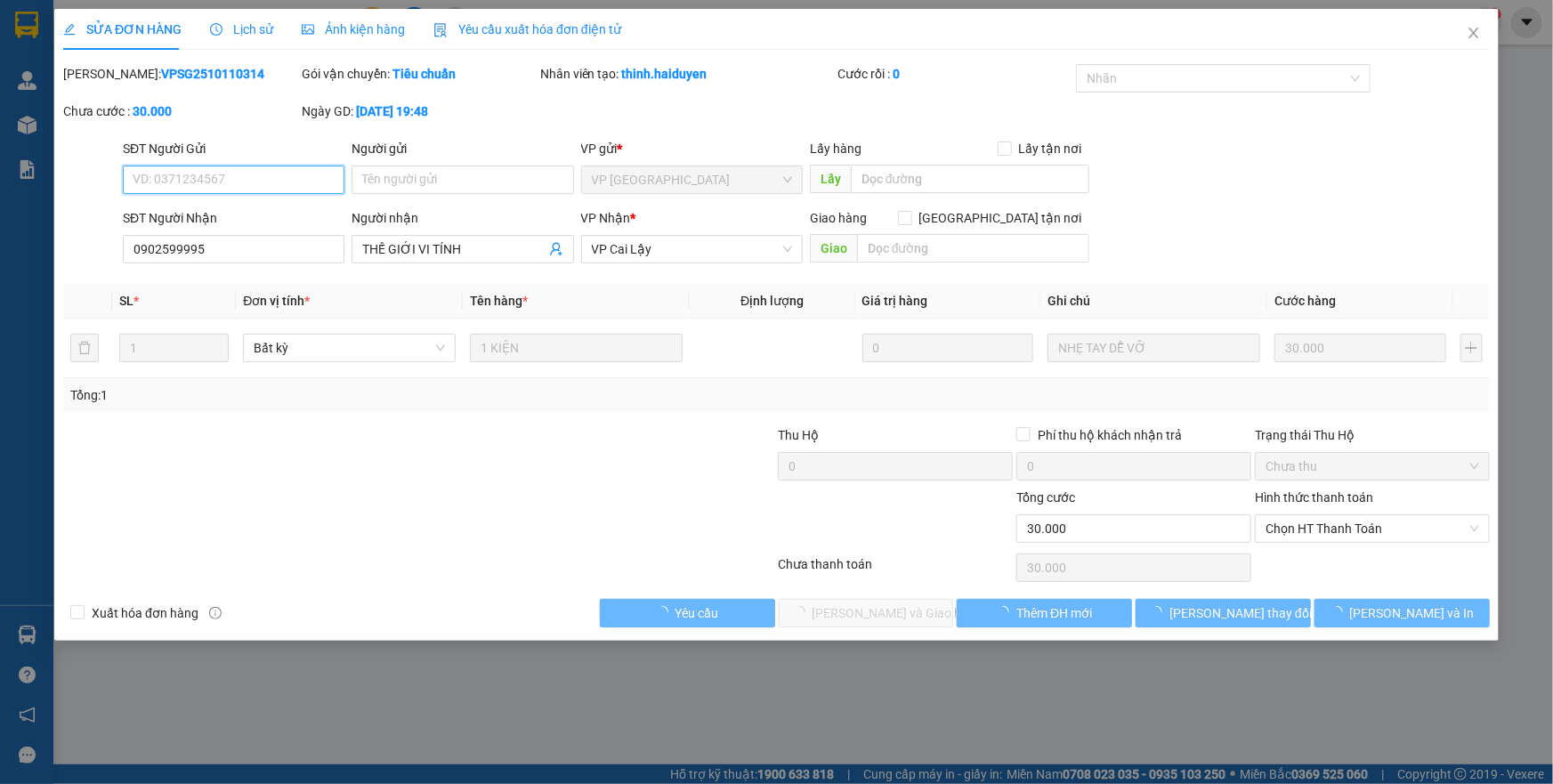
type input "0902599995"
type input "THẾ GIỚI VI TÍNH"
type input "0"
type input "30.000"
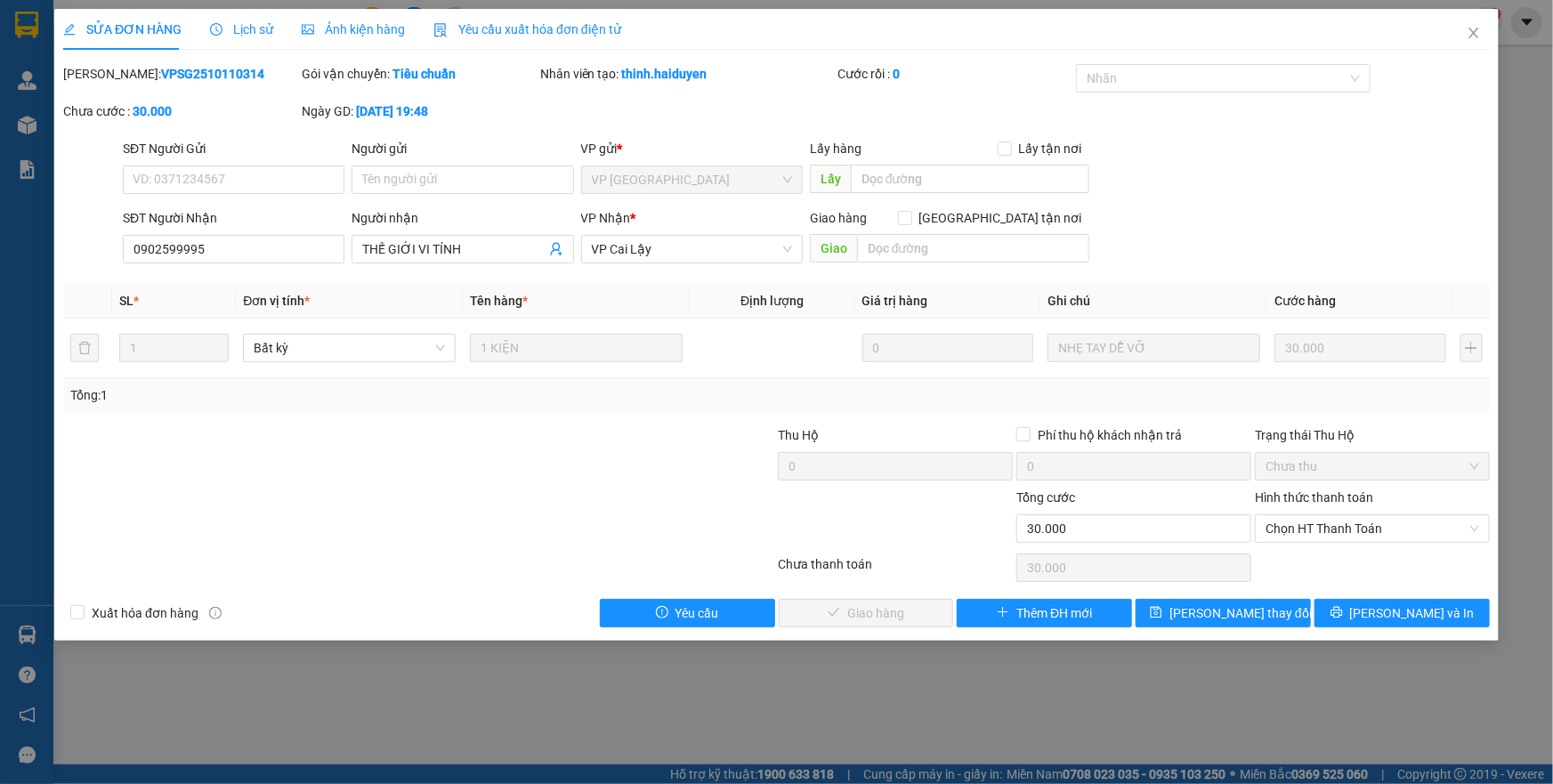
click at [450, 195] on div "Người gửi Tên người gửi" at bounding box center [462, 170] width 222 height 62
click at [451, 183] on input "Người gửi" at bounding box center [462, 179] width 222 height 28
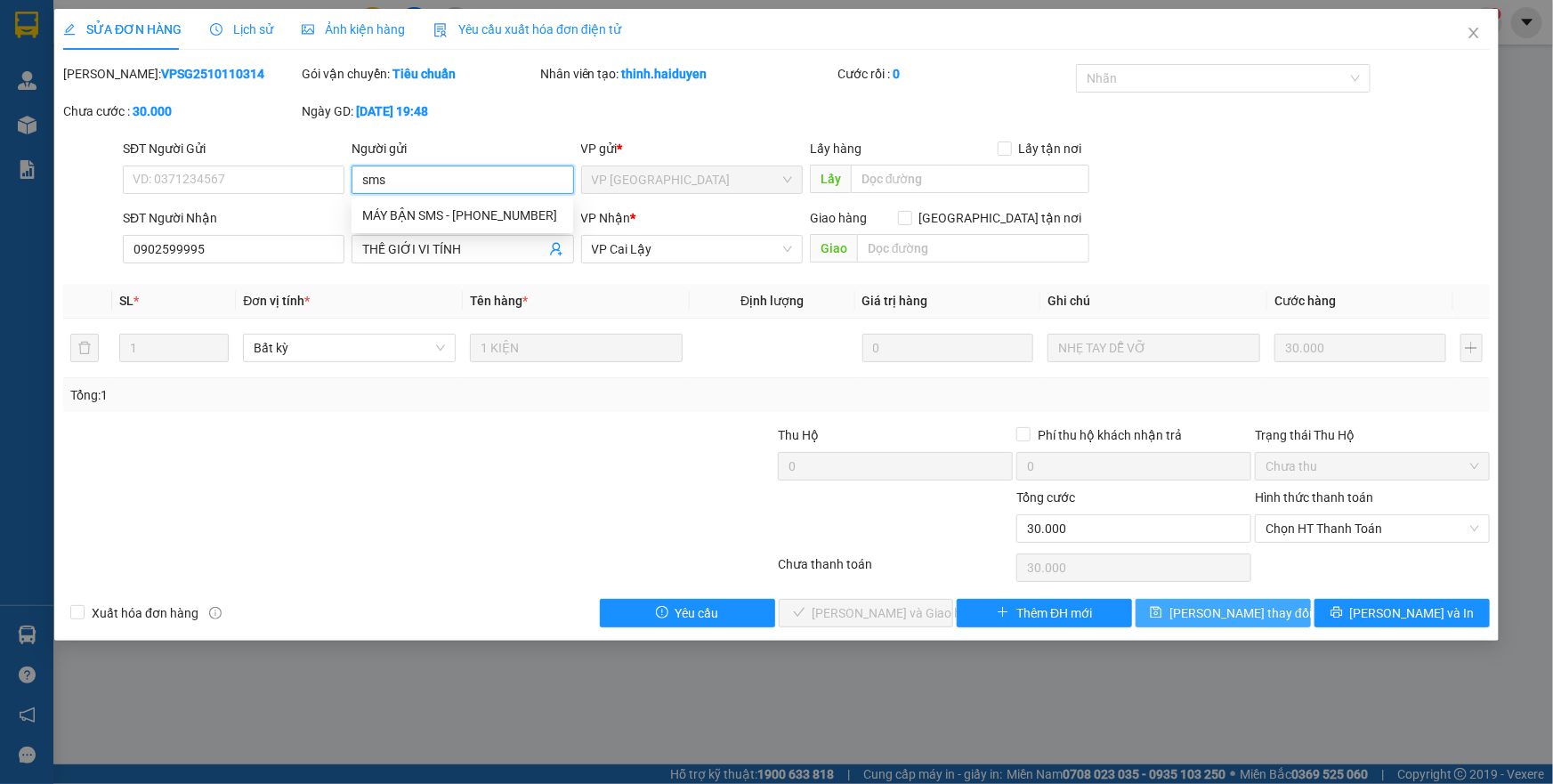
type input "sms"
click at [1247, 619] on span "[PERSON_NAME] đổi" at bounding box center [1240, 613] width 143 height 20
